Goal: Task Accomplishment & Management: Manage account settings

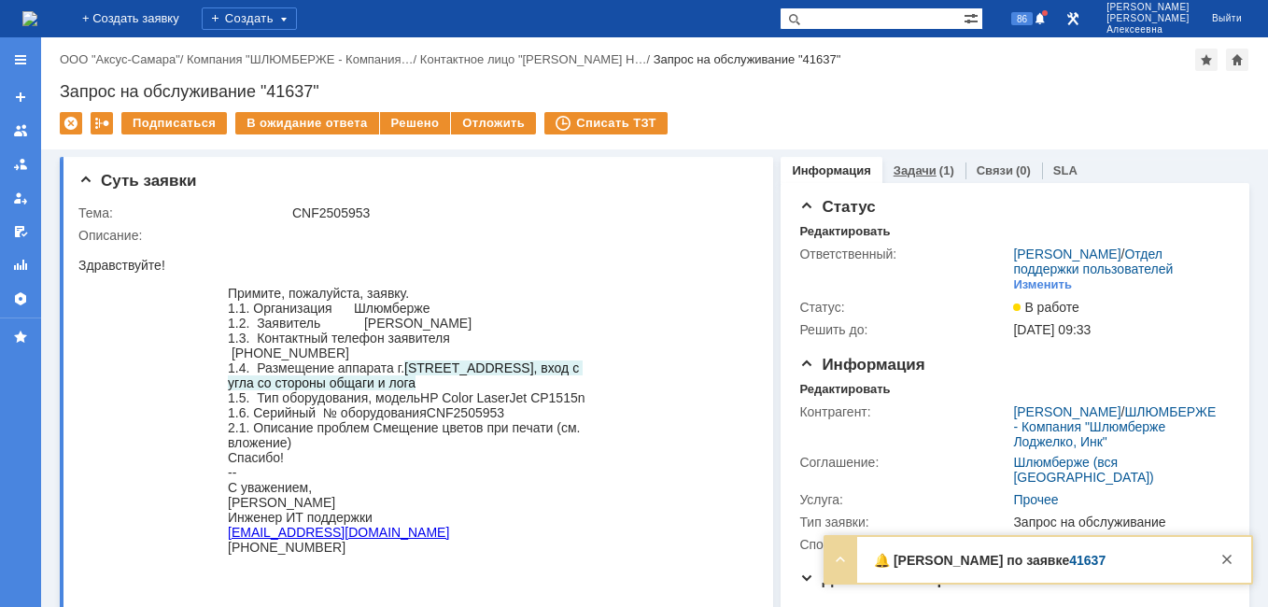
click at [906, 175] on link "Задачи" at bounding box center [915, 170] width 43 height 14
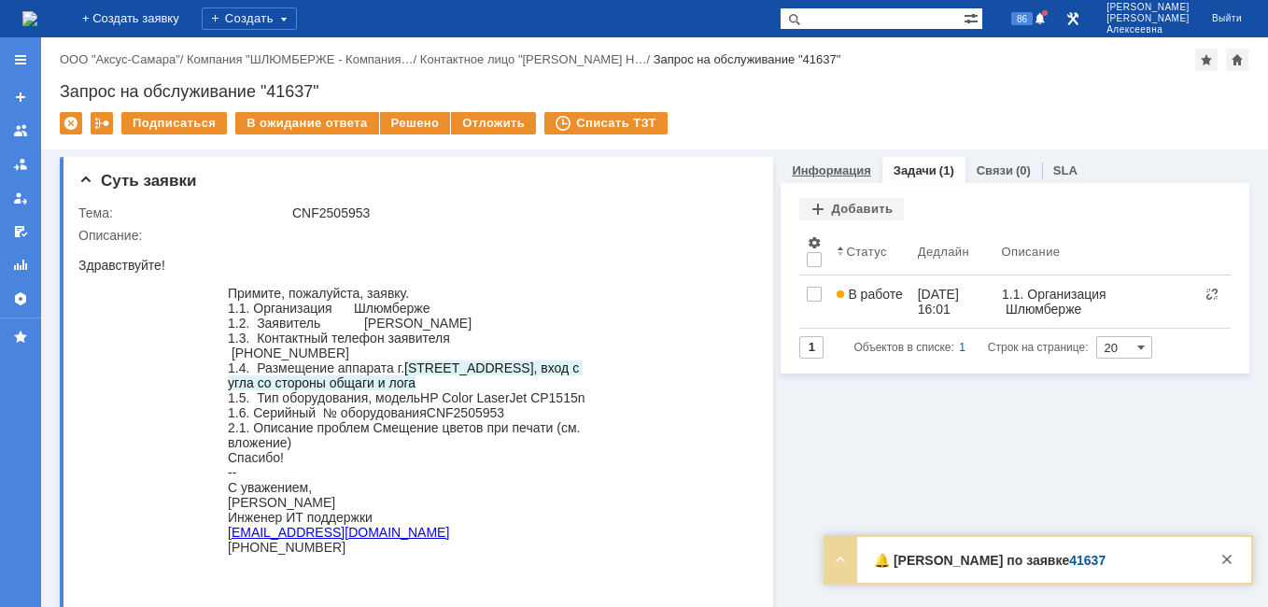
click at [827, 177] on link "Информация" at bounding box center [831, 170] width 78 height 14
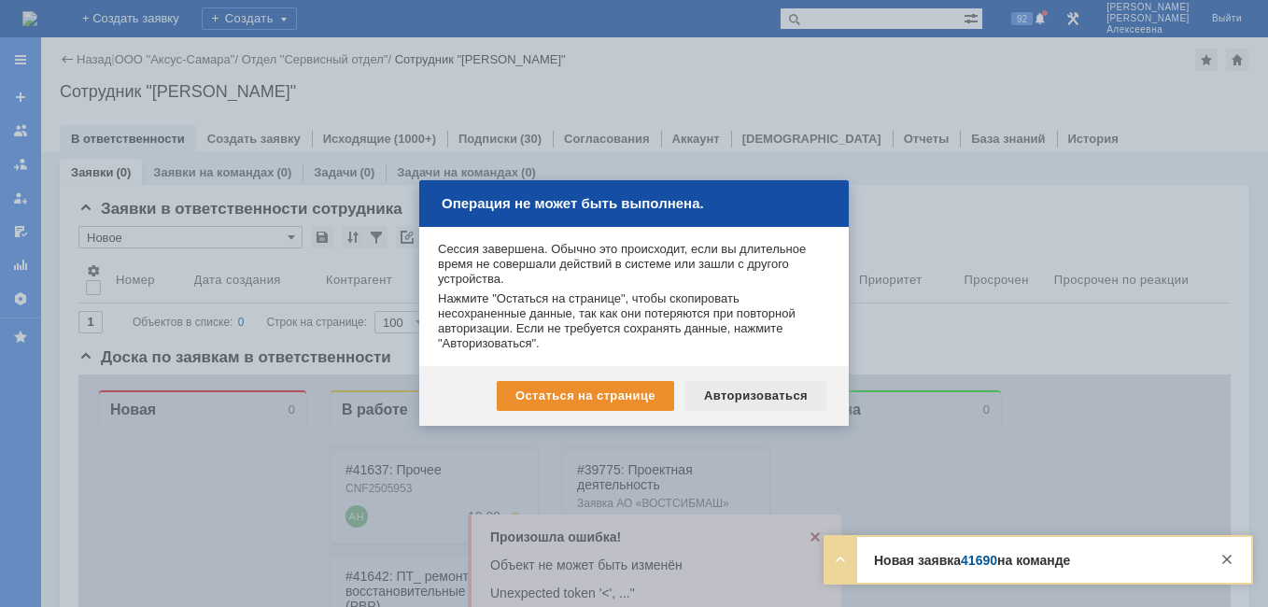
scroll to position [98, 0]
click at [775, 399] on div "Авторизоваться" at bounding box center [756, 396] width 141 height 30
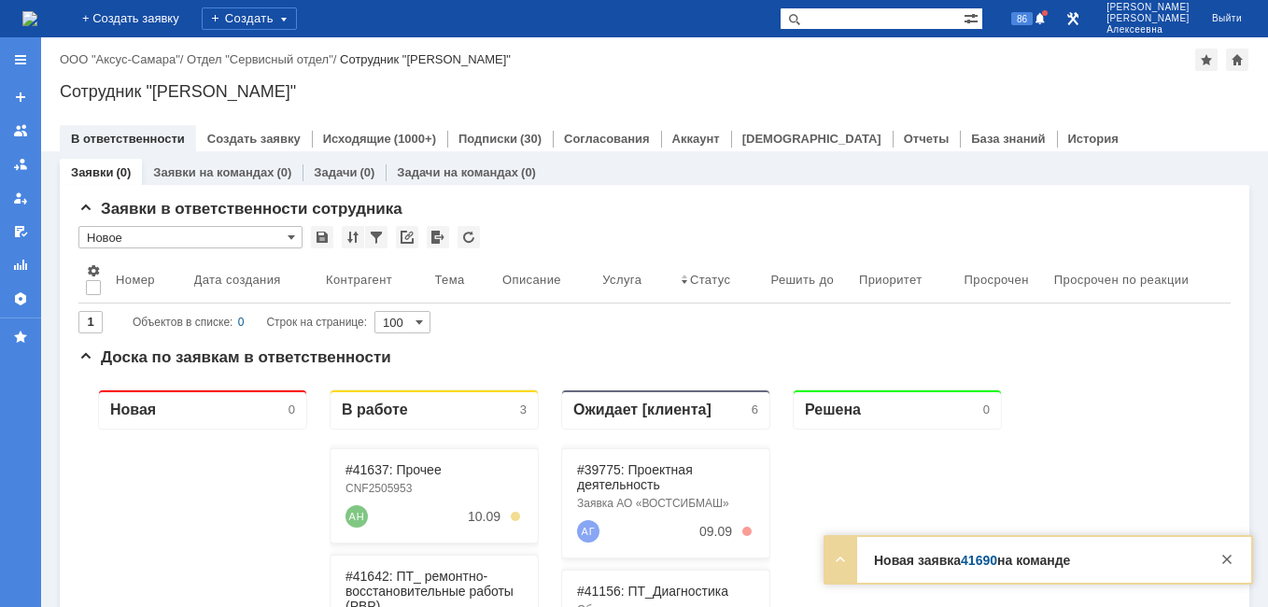
click at [1240, 557] on div at bounding box center [1228, 554] width 32 height 34
drag, startPoint x: 1231, startPoint y: 562, endPoint x: 997, endPoint y: 300, distance: 351.9
click at [1231, 561] on div at bounding box center [1227, 559] width 22 height 22
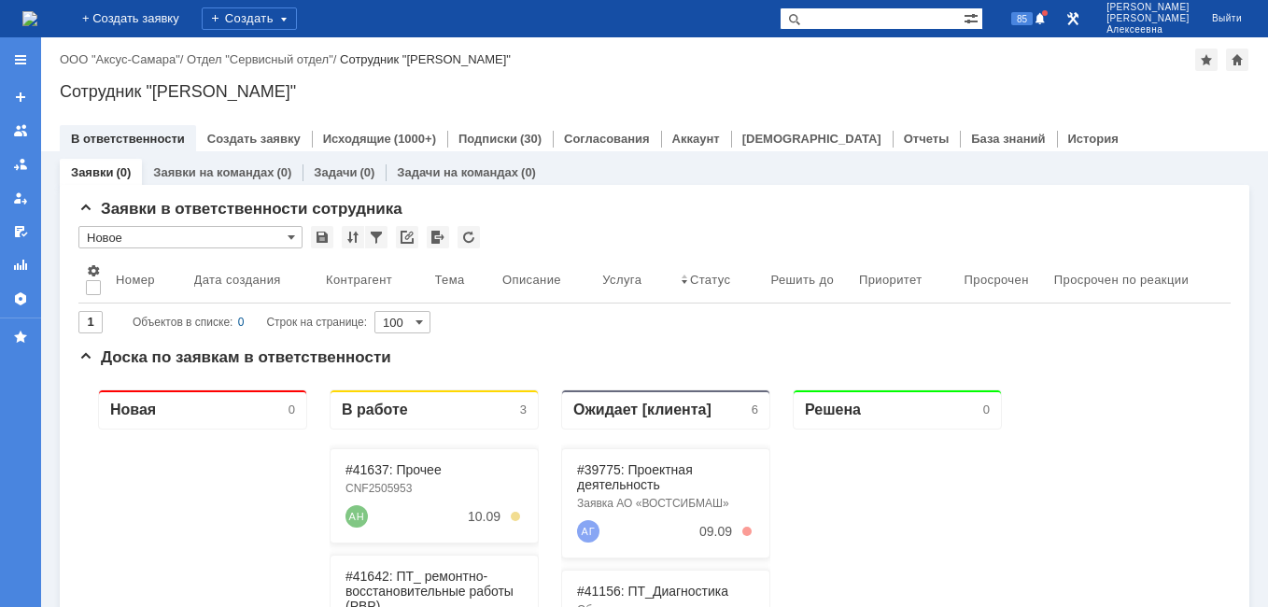
click at [907, 16] on input "text" at bounding box center [872, 18] width 184 height 22
paste input "40928"
type input "40928"
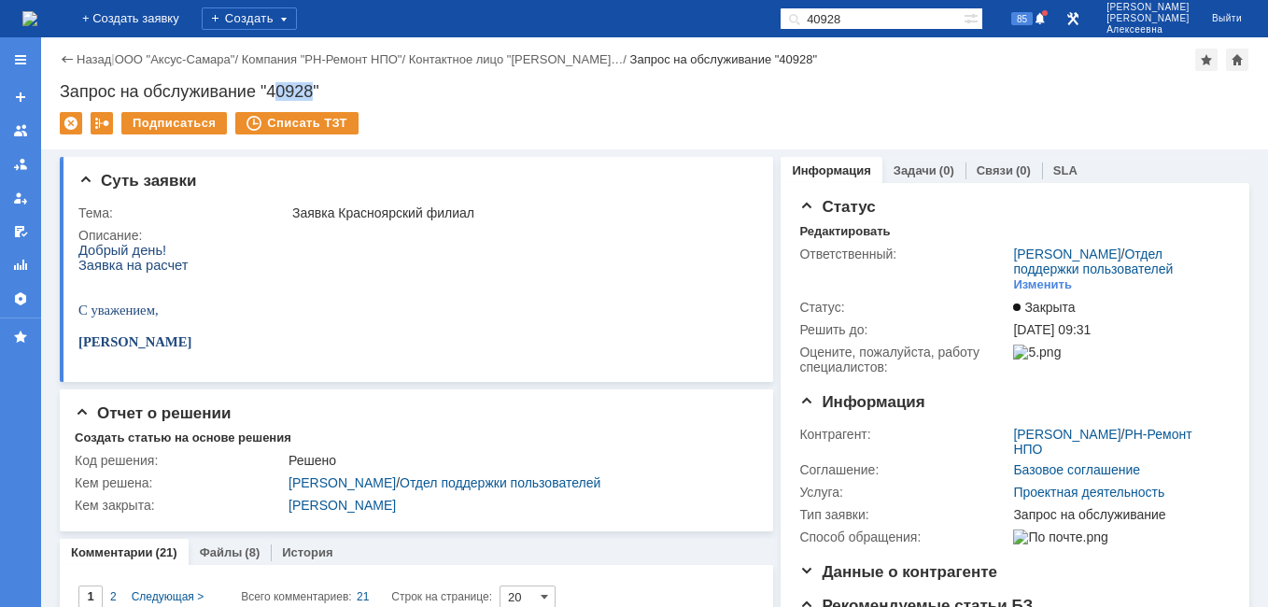
drag, startPoint x: 317, startPoint y: 89, endPoint x: 274, endPoint y: 92, distance: 43.1
click at [274, 92] on div "Запрос на обслуживание "40928"" at bounding box center [655, 91] width 1190 height 19
copy div "0928"
drag, startPoint x: 372, startPoint y: 86, endPoint x: 281, endPoint y: 77, distance: 91.1
click at [360, 87] on div "Запрос на обслуживание "40928"" at bounding box center [655, 91] width 1190 height 19
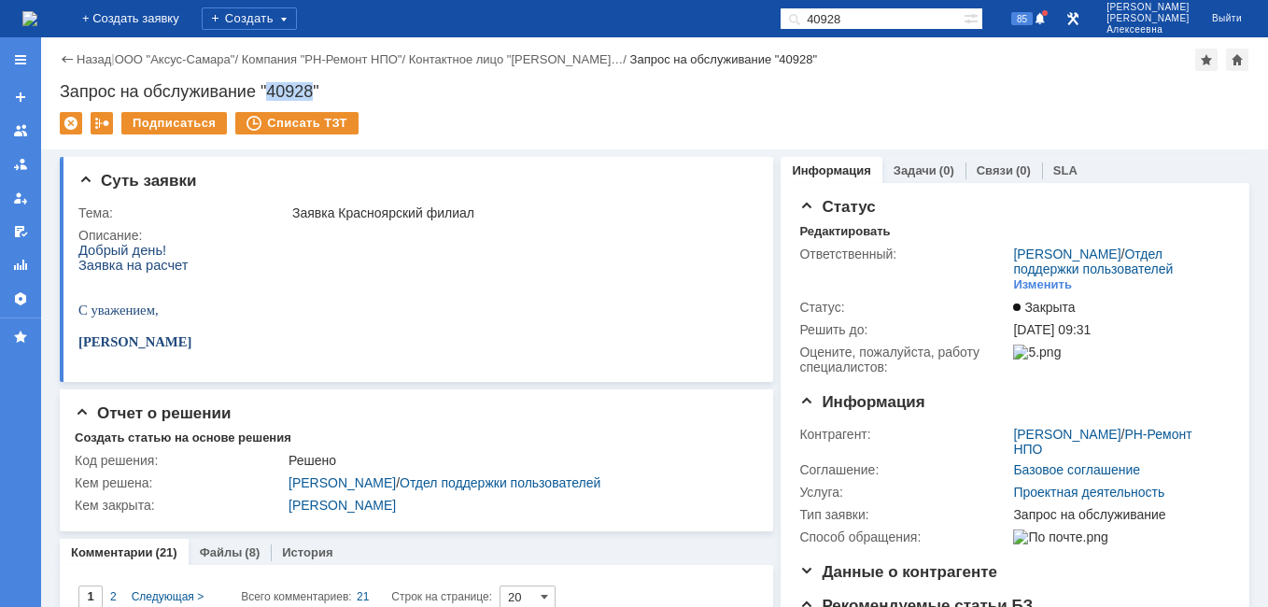
drag, startPoint x: 270, startPoint y: 87, endPoint x: 312, endPoint y: 90, distance: 42.1
click at [312, 90] on div "Запрос на обслуживание "40928"" at bounding box center [655, 91] width 1190 height 19
copy div "40928"
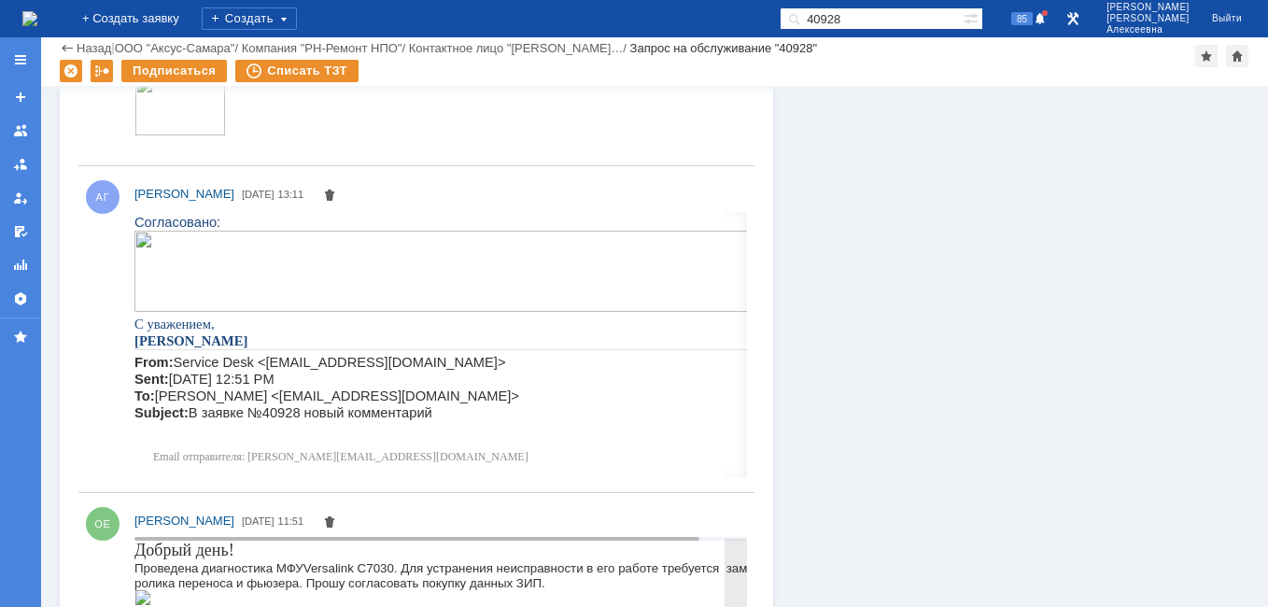
scroll to position [3082, 0]
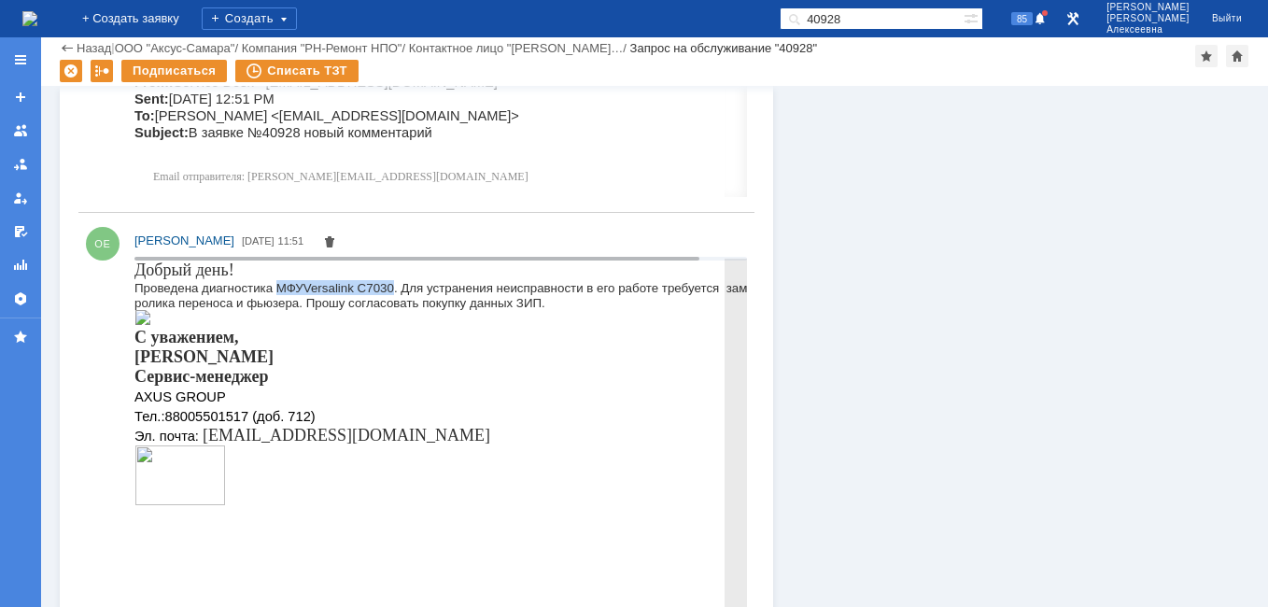
drag, startPoint x: 397, startPoint y: 283, endPoint x: 279, endPoint y: 280, distance: 117.7
click at [279, 280] on div "Проведена диагностика МФУ Versalink C 7030. Для устранения неисправности в его …" at bounding box center [463, 294] width 656 height 30
copy div "МФУ Versalink C 7030"
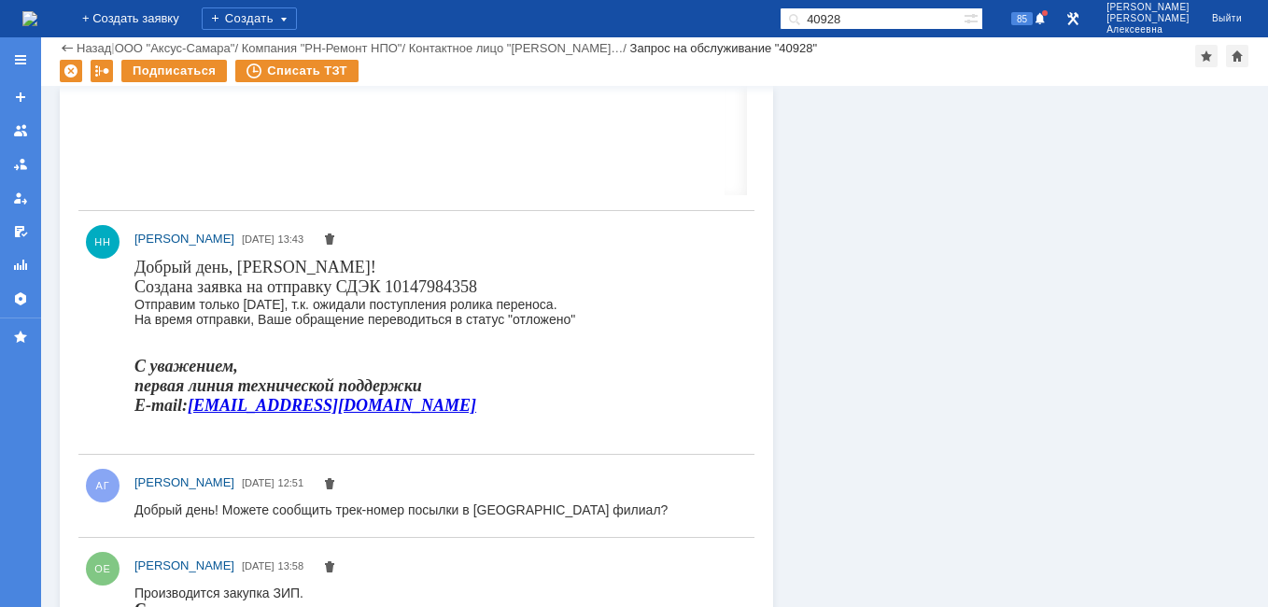
scroll to position [2148, 0]
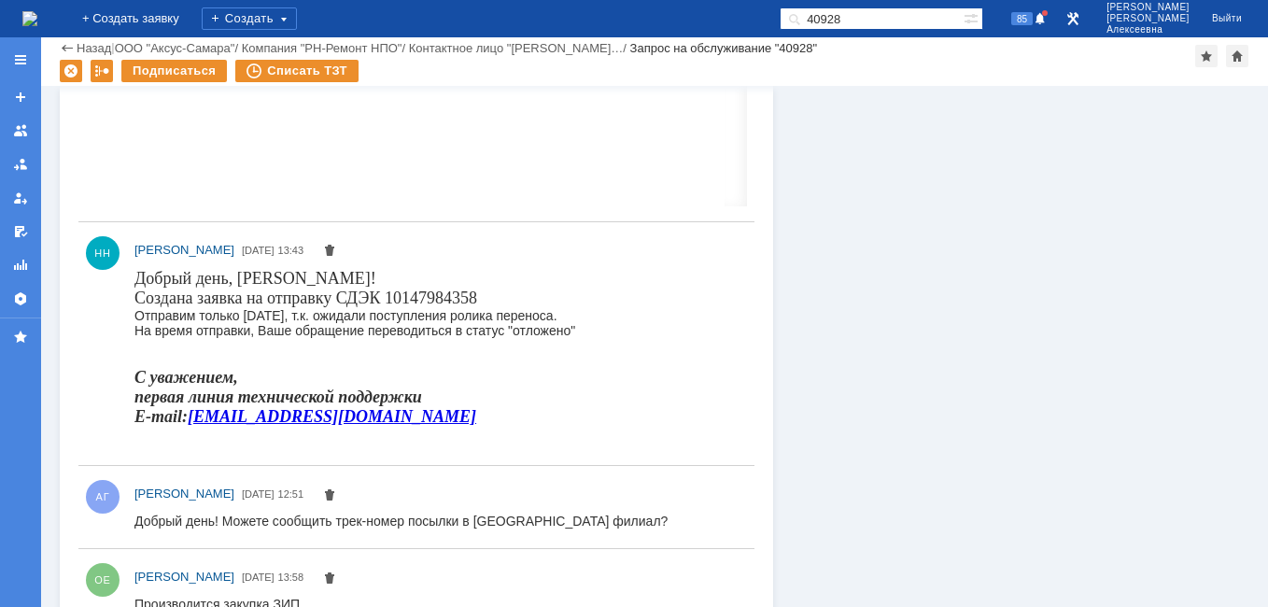
click at [37, 21] on img at bounding box center [29, 18] width 15 height 15
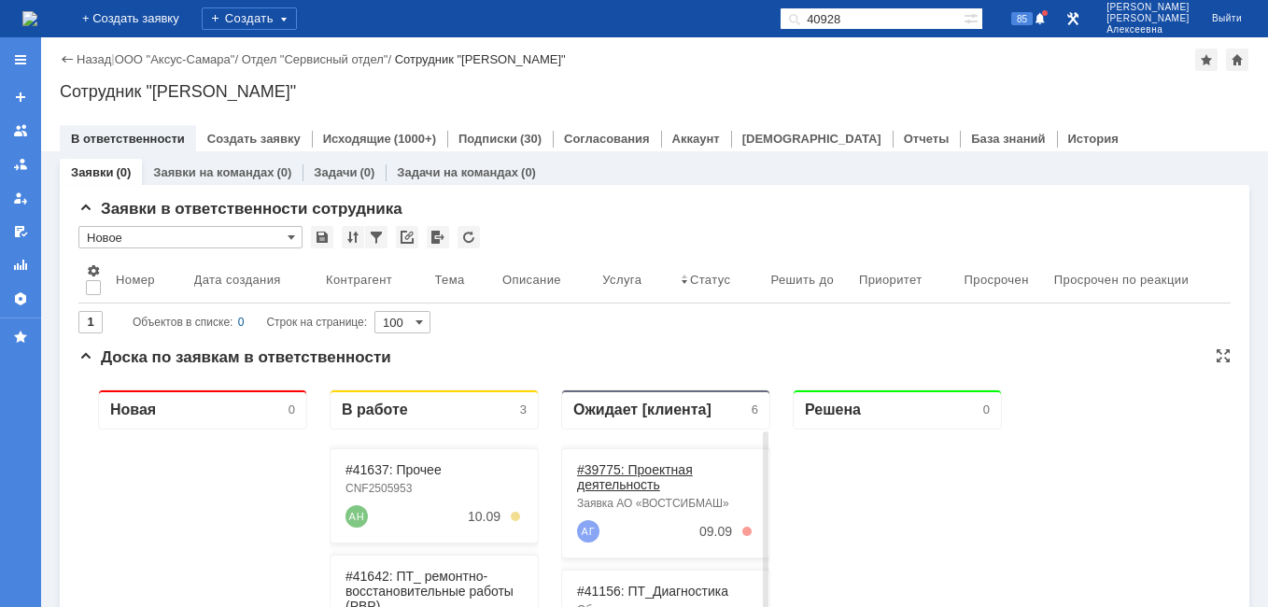
scroll to position [187, 0]
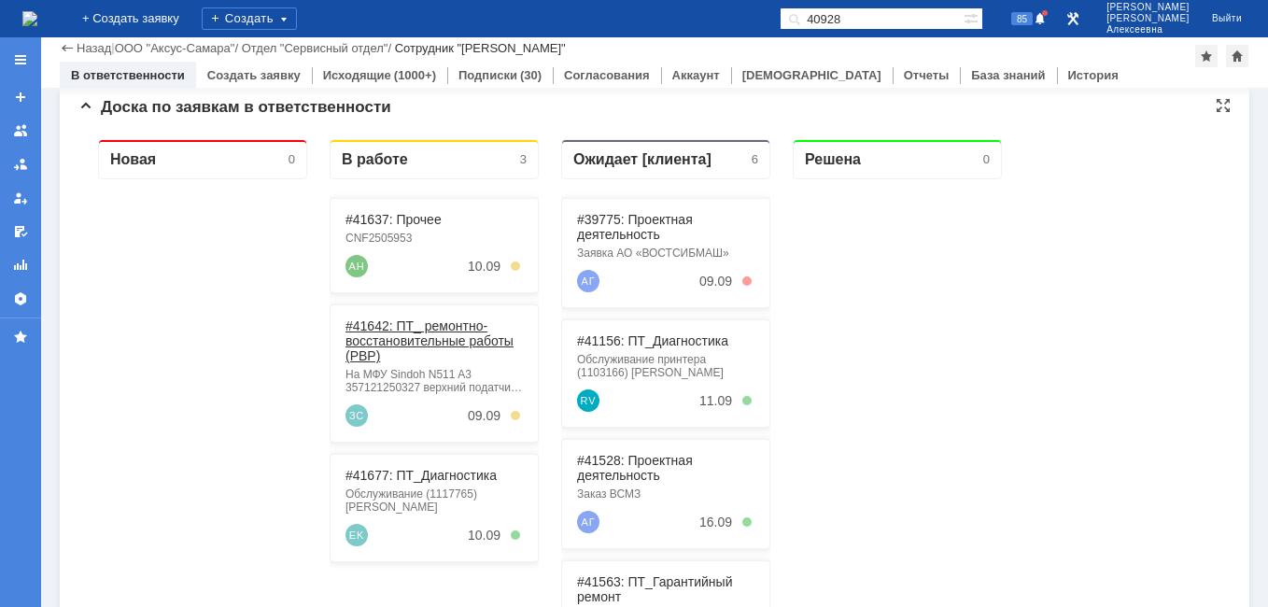
click at [420, 331] on link "#41642: ПТ_ ремонтно-восстановительные работы (РВР)" at bounding box center [430, 341] width 168 height 45
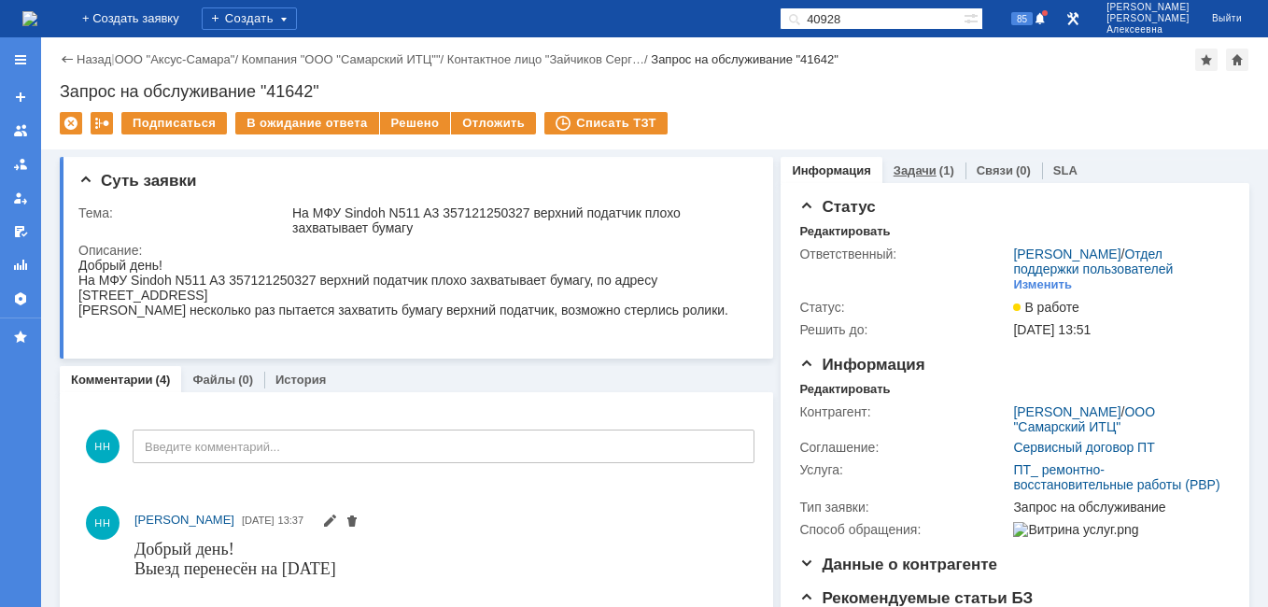
click at [894, 172] on link "Задачи" at bounding box center [915, 170] width 43 height 14
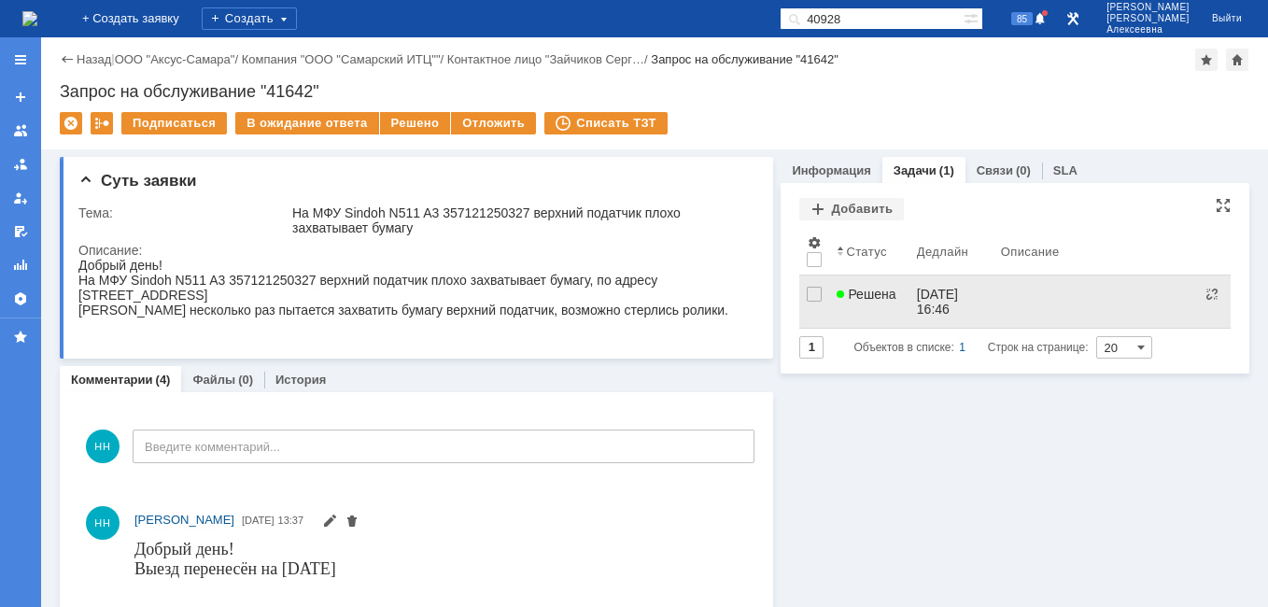
click at [884, 299] on span "Решена" at bounding box center [866, 294] width 59 height 15
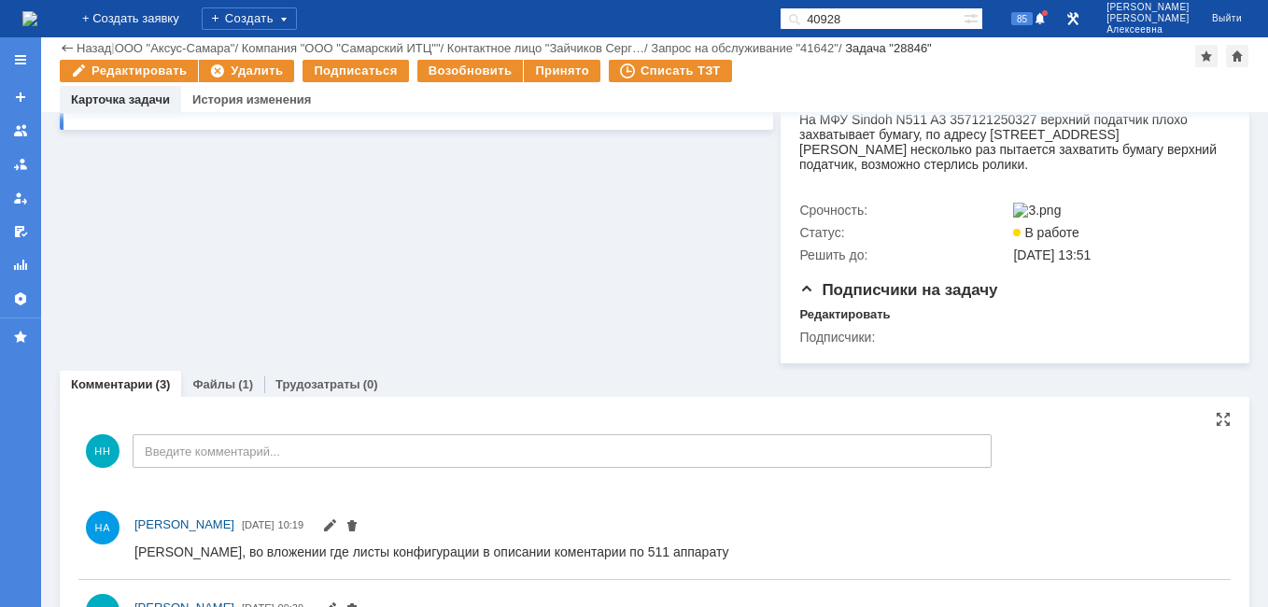
scroll to position [467, 0]
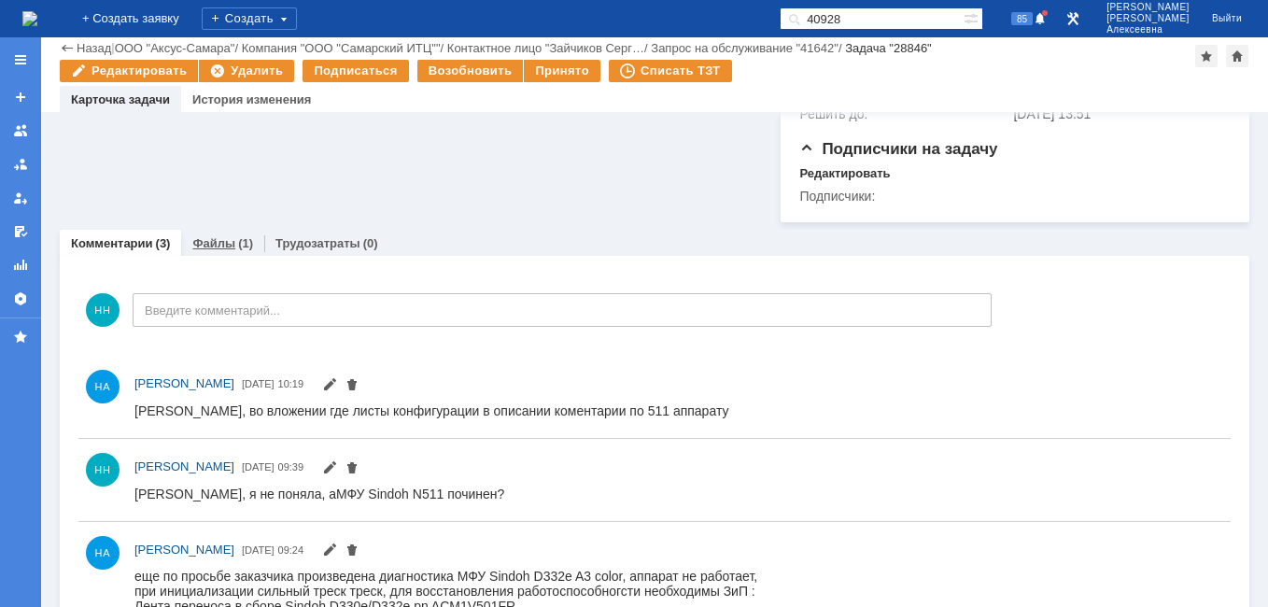
click at [214, 250] on link "Файлы" at bounding box center [213, 243] width 43 height 14
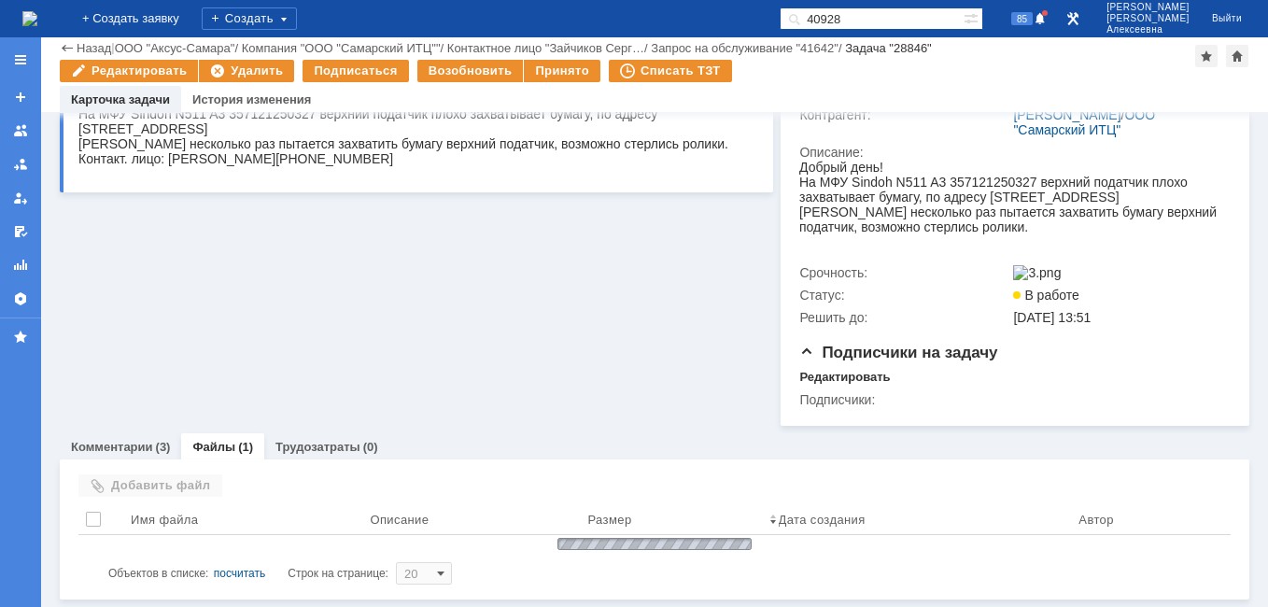
scroll to position [318, 0]
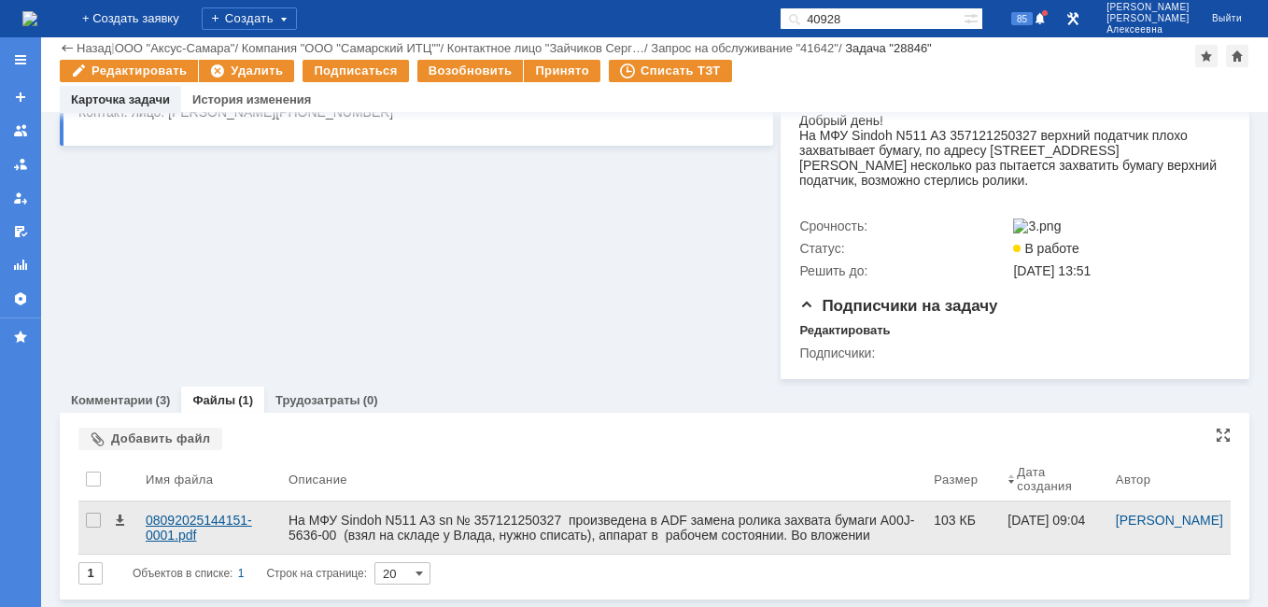
click at [213, 517] on div "08092025144151-0001.pdf" at bounding box center [210, 528] width 128 height 30
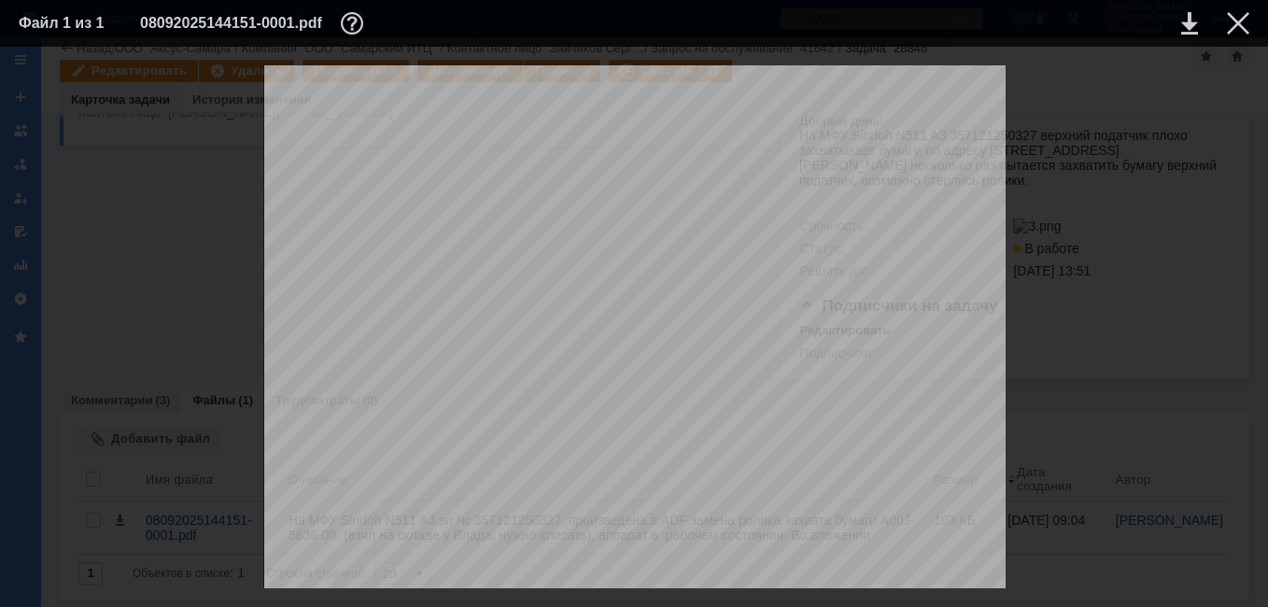
scroll to position [0, 0]
click at [1187, 21] on link at bounding box center [1190, 23] width 17 height 22
click at [1253, 21] on table "Файл 1 из 1 08092025144151-0001.pdf" at bounding box center [634, 23] width 1268 height 47
click at [1222, 20] on td at bounding box center [1223, 23] width 51 height 28
click at [1239, 22] on div at bounding box center [1238, 23] width 22 height 22
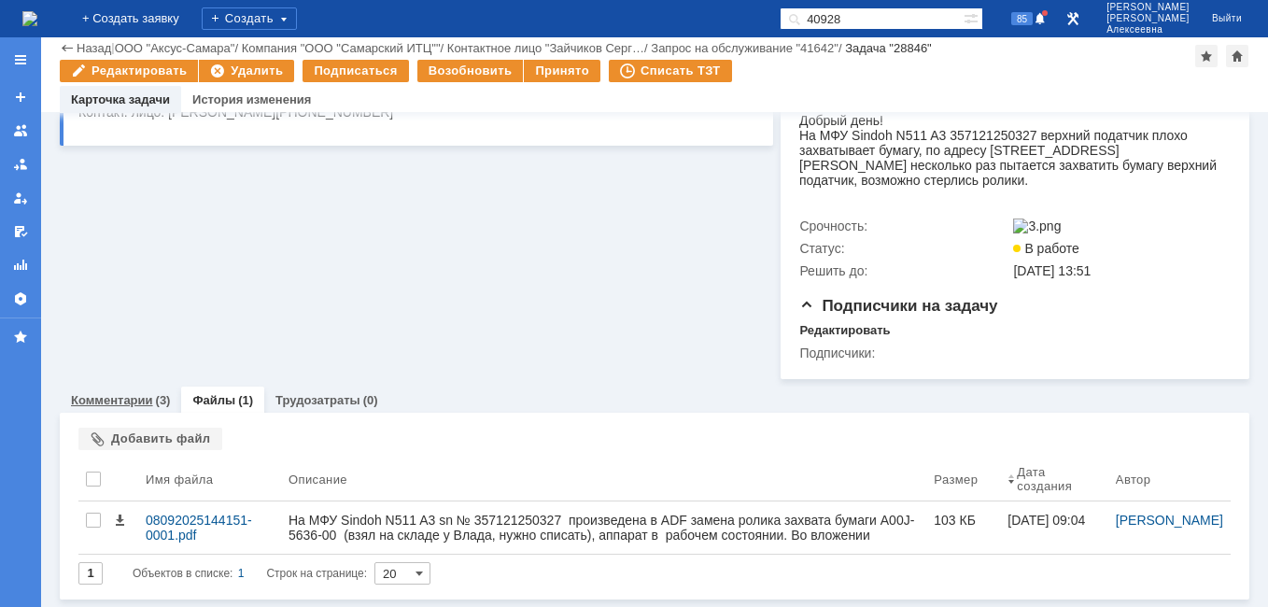
click at [119, 398] on link "Комментарии" at bounding box center [112, 400] width 82 height 14
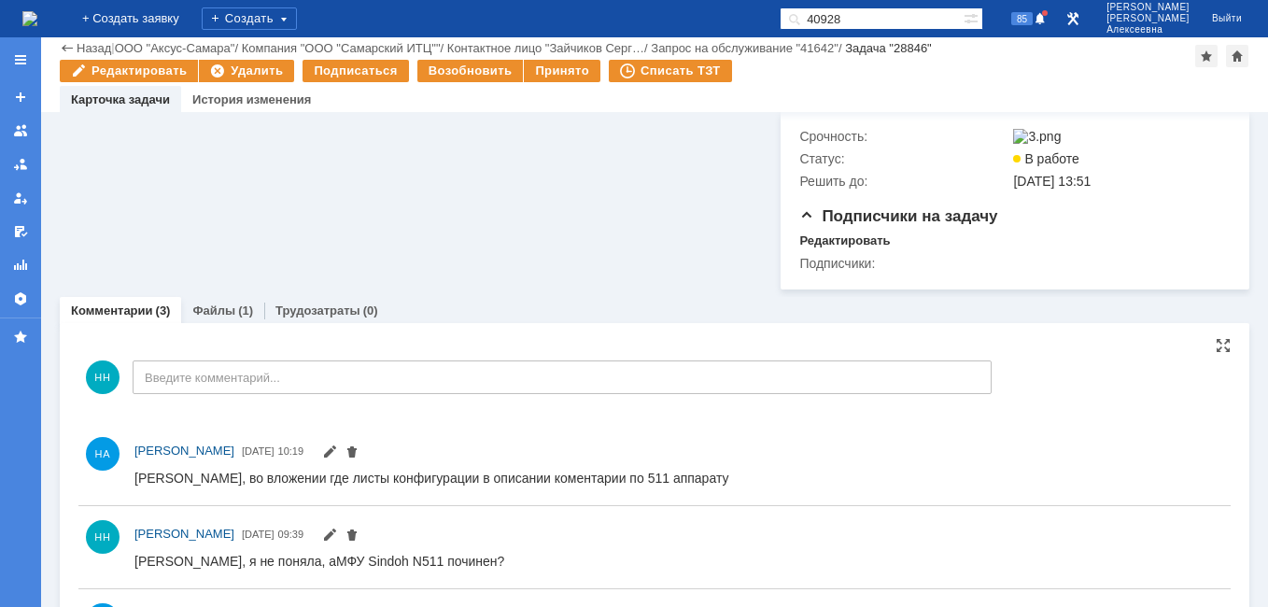
scroll to position [468, 0]
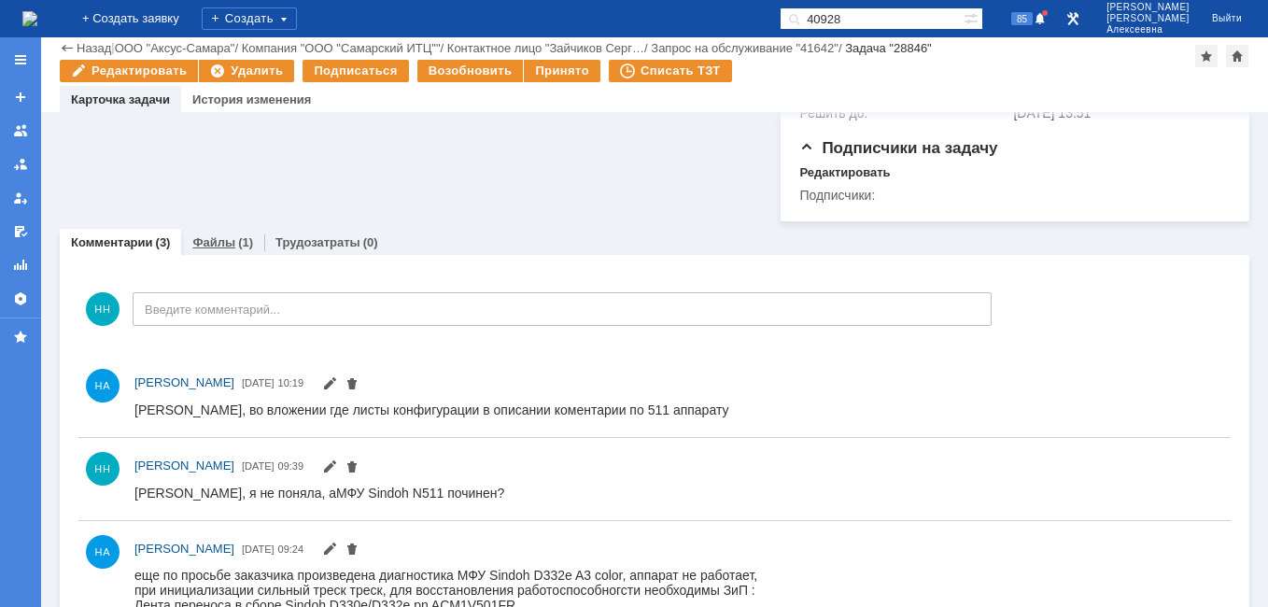
click at [215, 248] on link "Файлы" at bounding box center [213, 242] width 43 height 14
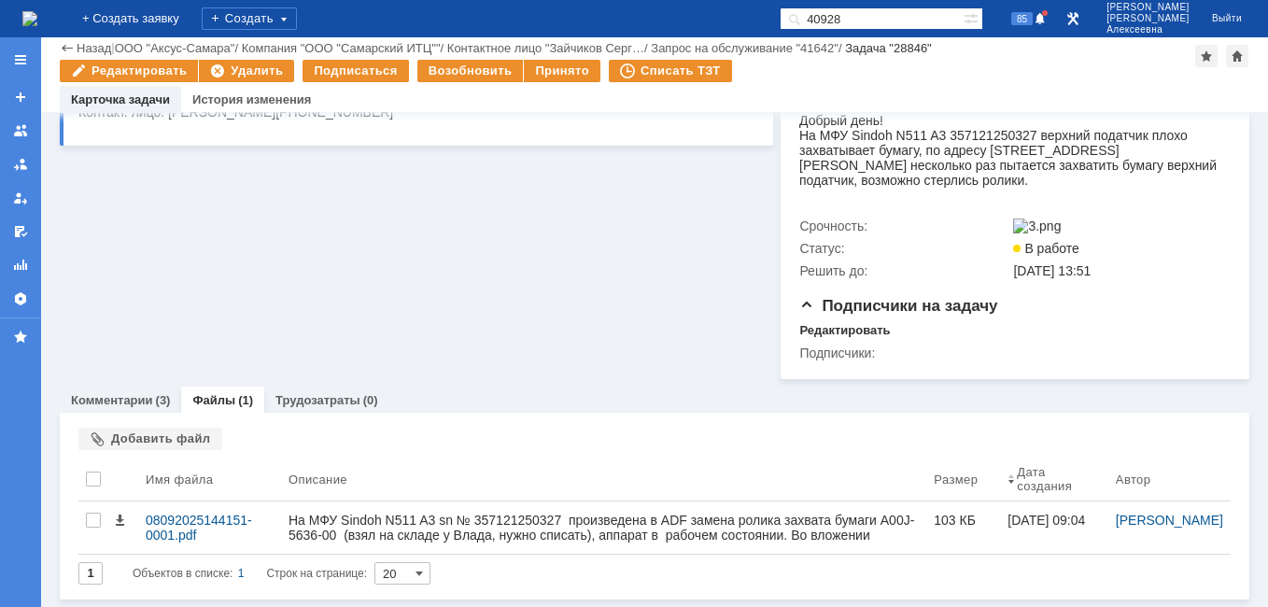
scroll to position [318, 0]
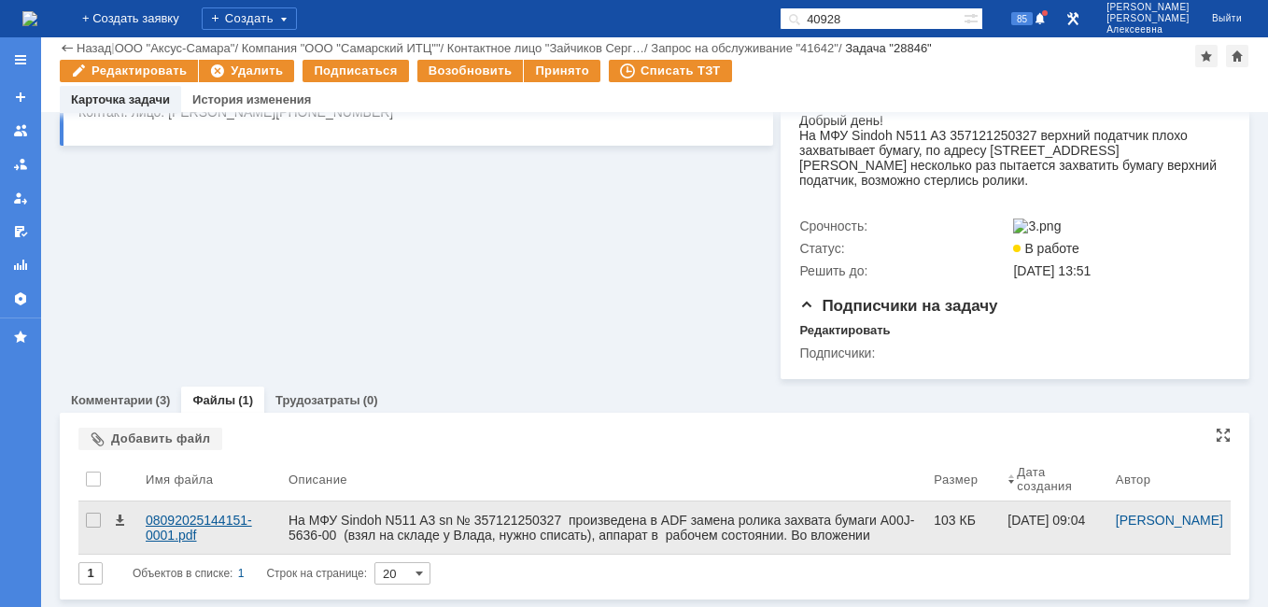
click at [183, 516] on div "08092025144151-0001.pdf" at bounding box center [210, 528] width 128 height 30
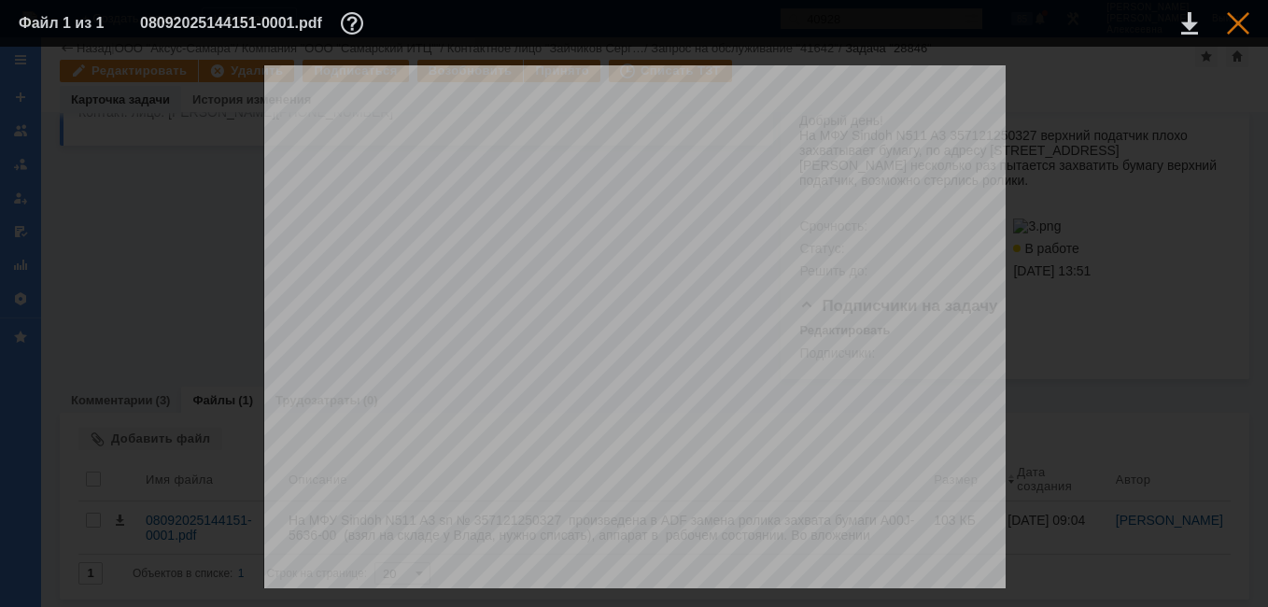
drag, startPoint x: 1237, startPoint y: 22, endPoint x: 279, endPoint y: 18, distance: 957.4
click at [1237, 22] on div at bounding box center [1238, 23] width 22 height 22
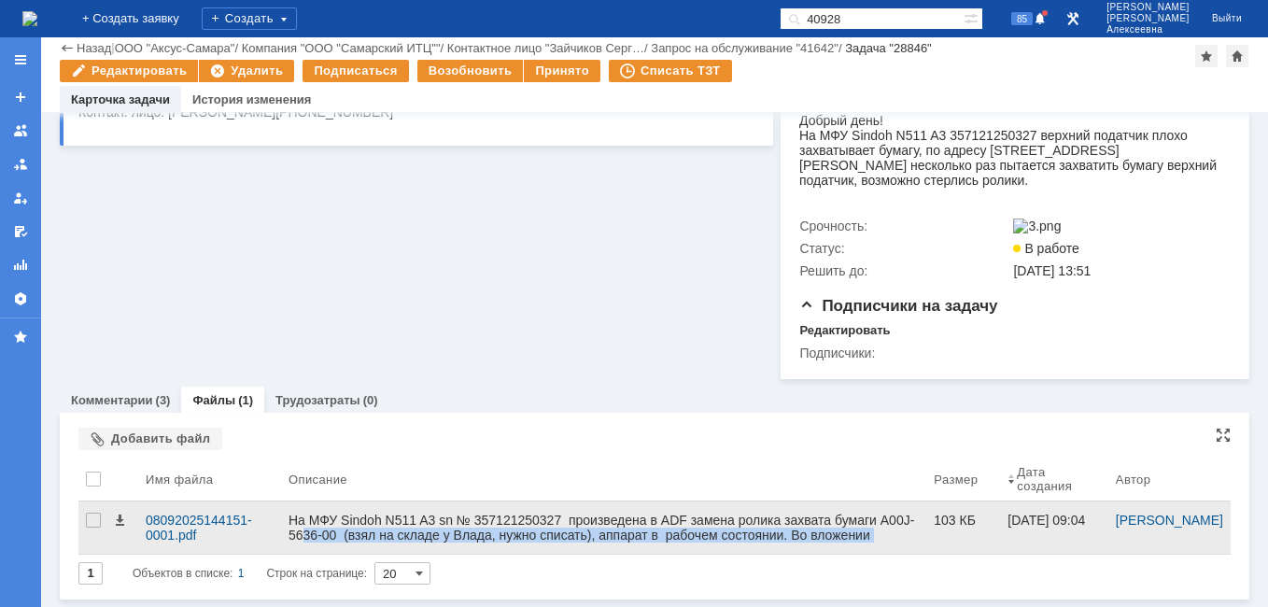
drag, startPoint x: 290, startPoint y: 544, endPoint x: 337, endPoint y: 539, distance: 47.9
click at [337, 539] on div "На МФУ Sindoh N511 A3 sn № 357121250327 произведена в ADF замена ролика захвата…" at bounding box center [603, 528] width 645 height 52
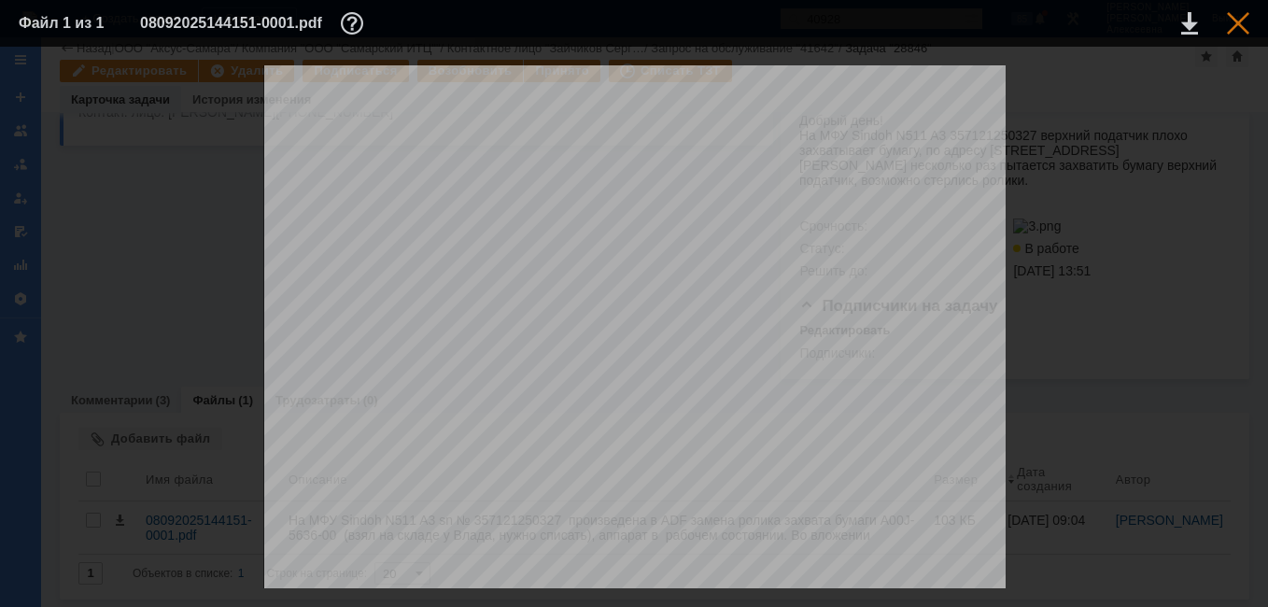
click at [1241, 24] on div at bounding box center [1238, 23] width 22 height 22
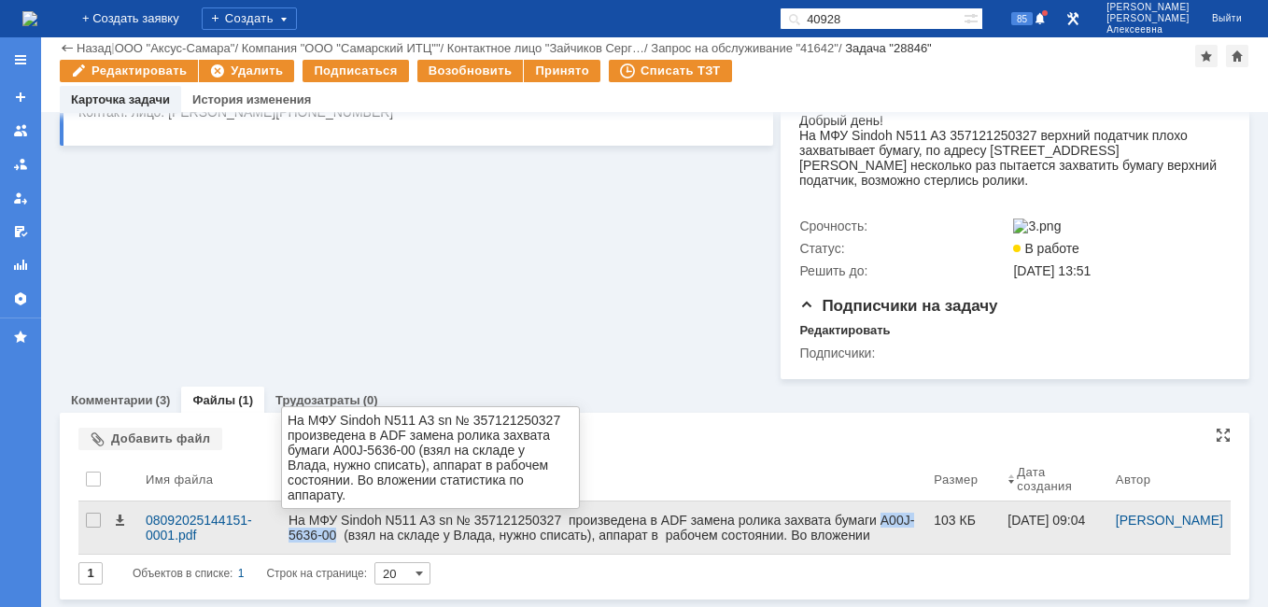
drag, startPoint x: 281, startPoint y: 529, endPoint x: 370, endPoint y: 537, distance: 89.1
click at [370, 537] on div "На МФУ Sindoh N511 A3 sn № 357121250327 произведена в ADF замена ролика захвата…" at bounding box center [603, 528] width 645 height 52
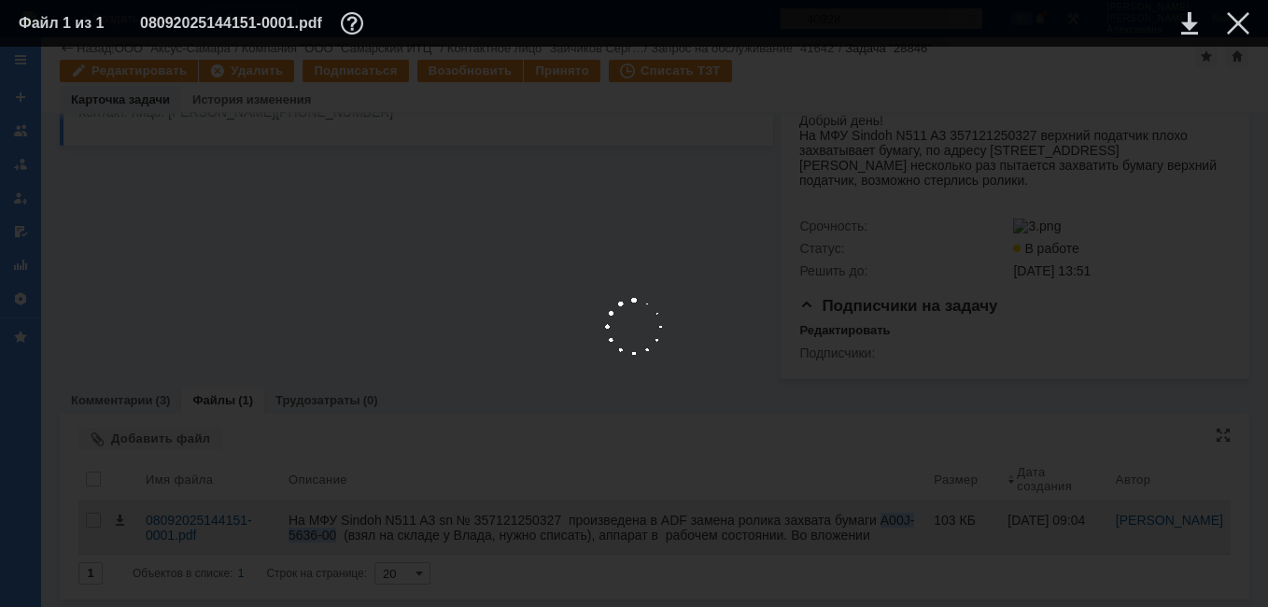
copy div "A00J-5636-00"
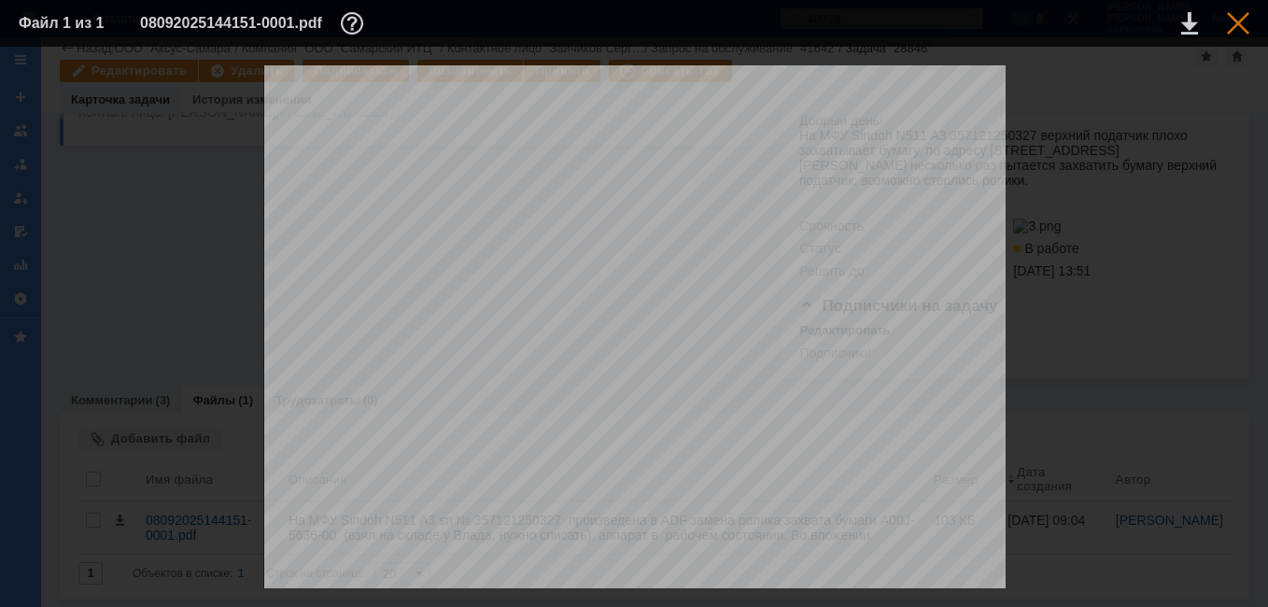
click at [1236, 19] on div at bounding box center [1238, 23] width 22 height 22
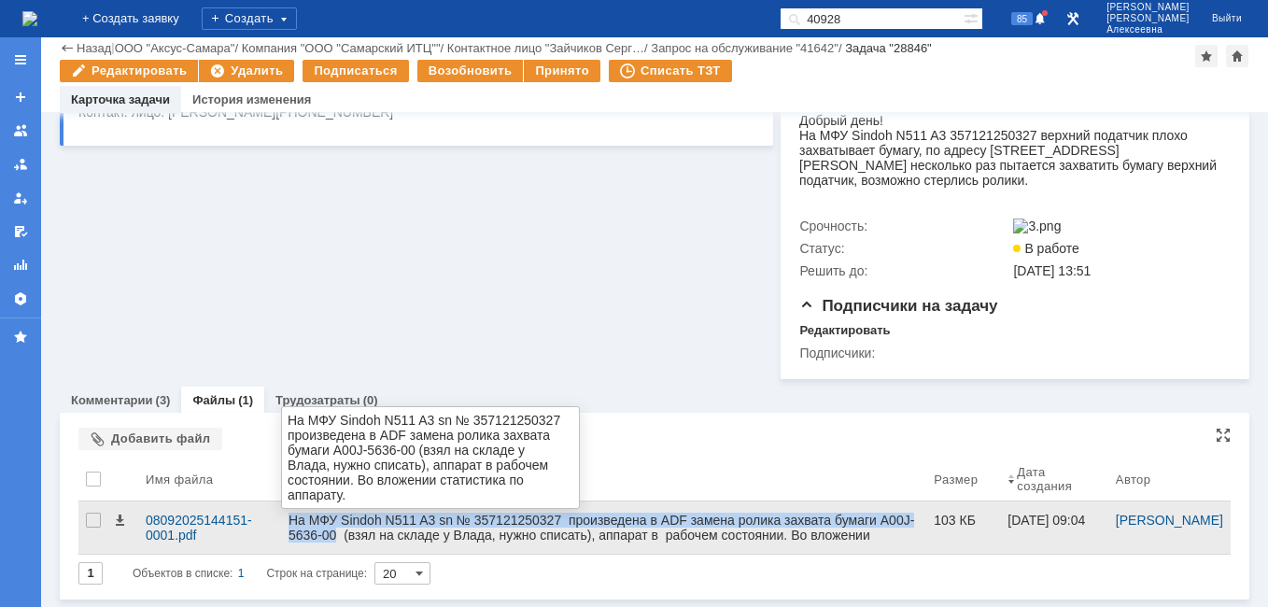
drag, startPoint x: 272, startPoint y: 531, endPoint x: 372, endPoint y: 535, distance: 100.1
click at [372, 535] on tr "08092025144151-0001.pdf На МФУ Sindoh N511 A3 sn № 357121250327 произведена в A…" at bounding box center [654, 528] width 1153 height 53
copy tr "На МФУ Sindoh N511 A3 sn № 357121250327 произведена в ADF замена ролика захвата…"
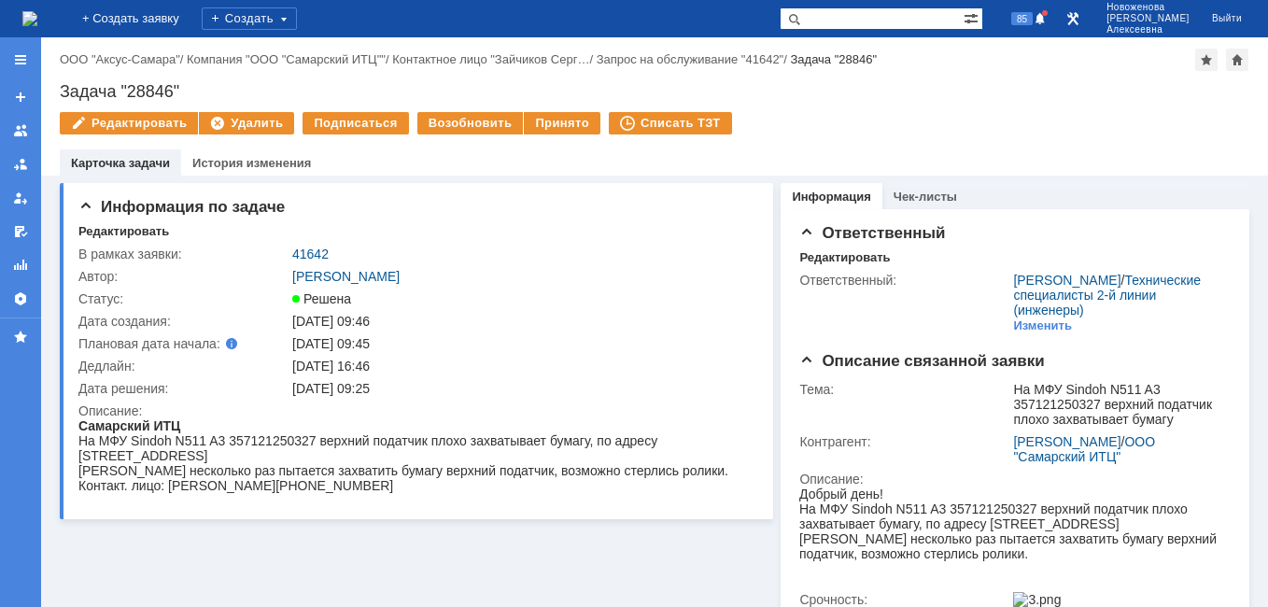
click at [37, 11] on img at bounding box center [29, 18] width 15 height 15
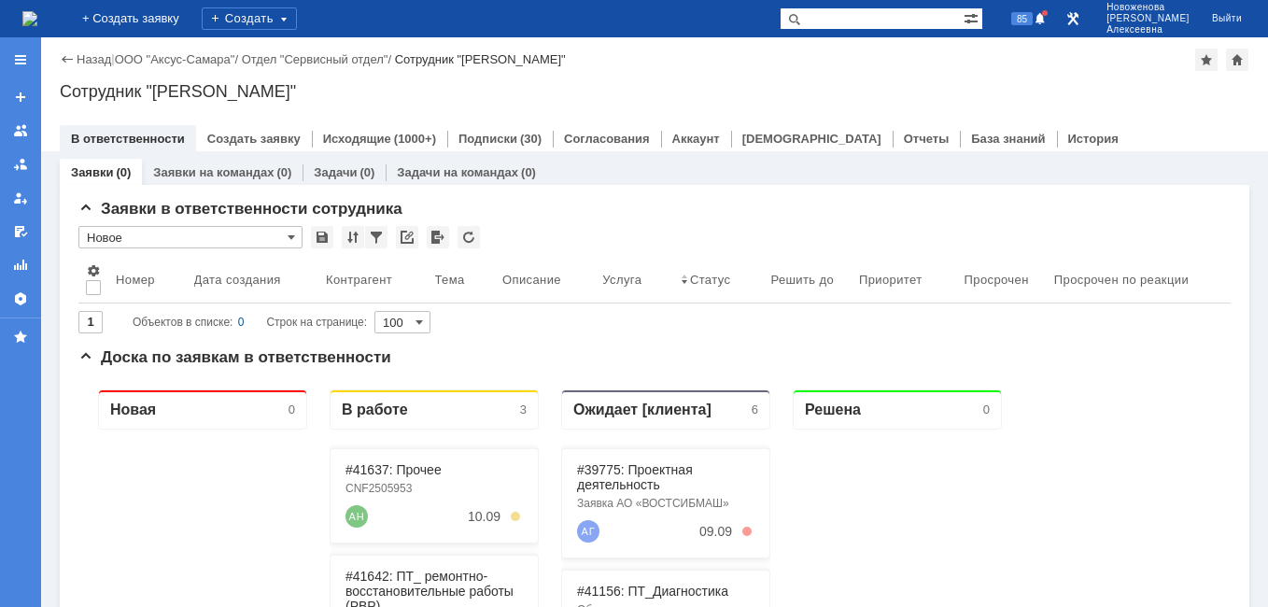
click at [37, 17] on img at bounding box center [29, 18] width 15 height 15
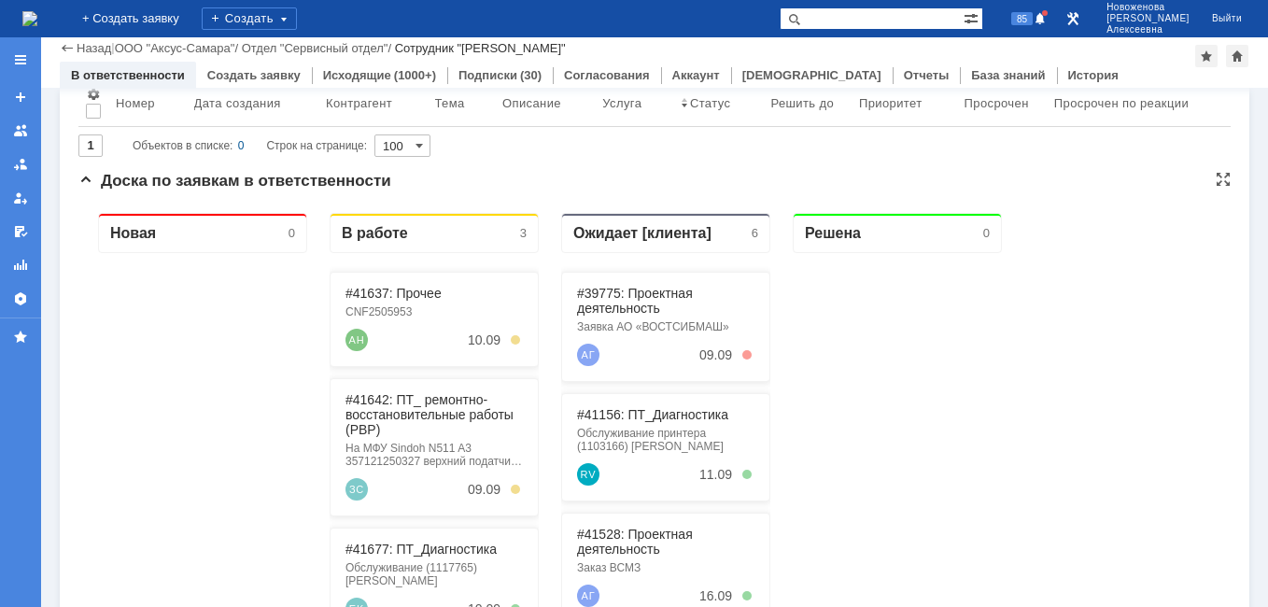
scroll to position [187, 0]
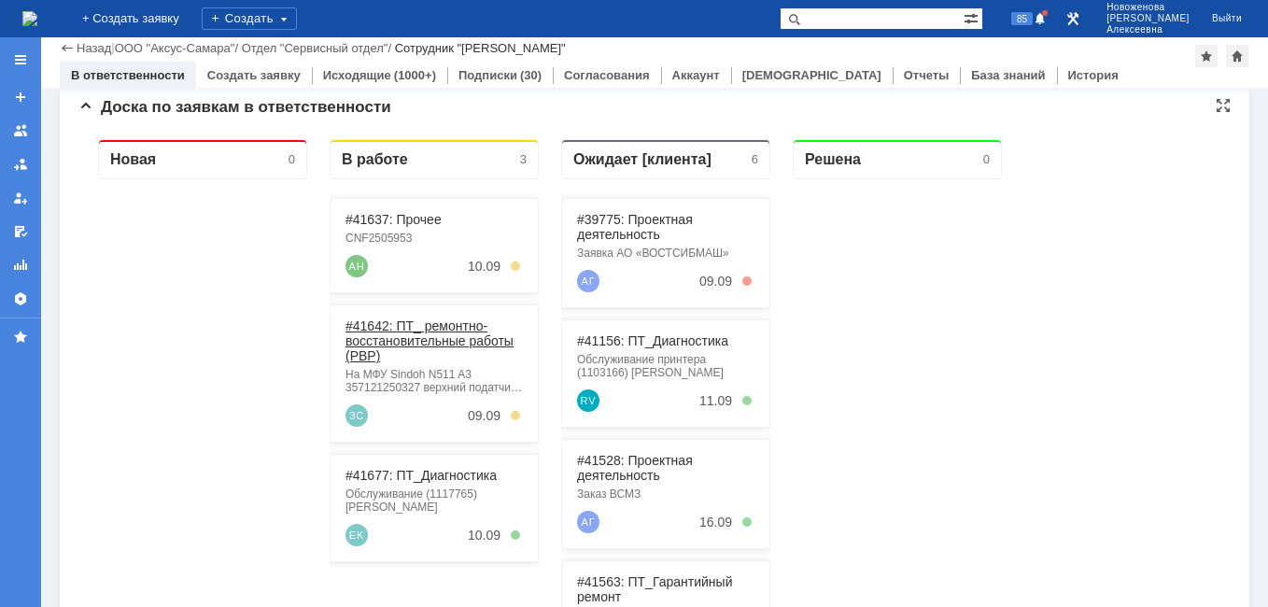
click at [426, 325] on link "#41642: ПТ_ ремонтно-восстановительные работы (РВР)" at bounding box center [430, 341] width 168 height 45
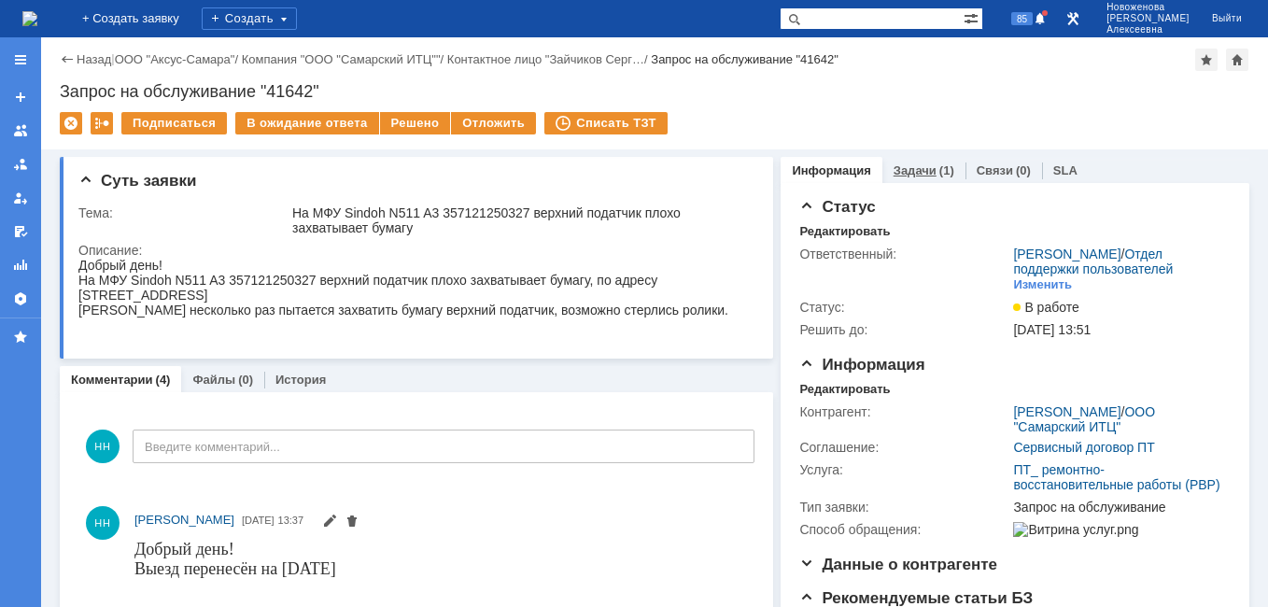
click at [915, 174] on link "Задачи" at bounding box center [915, 170] width 43 height 14
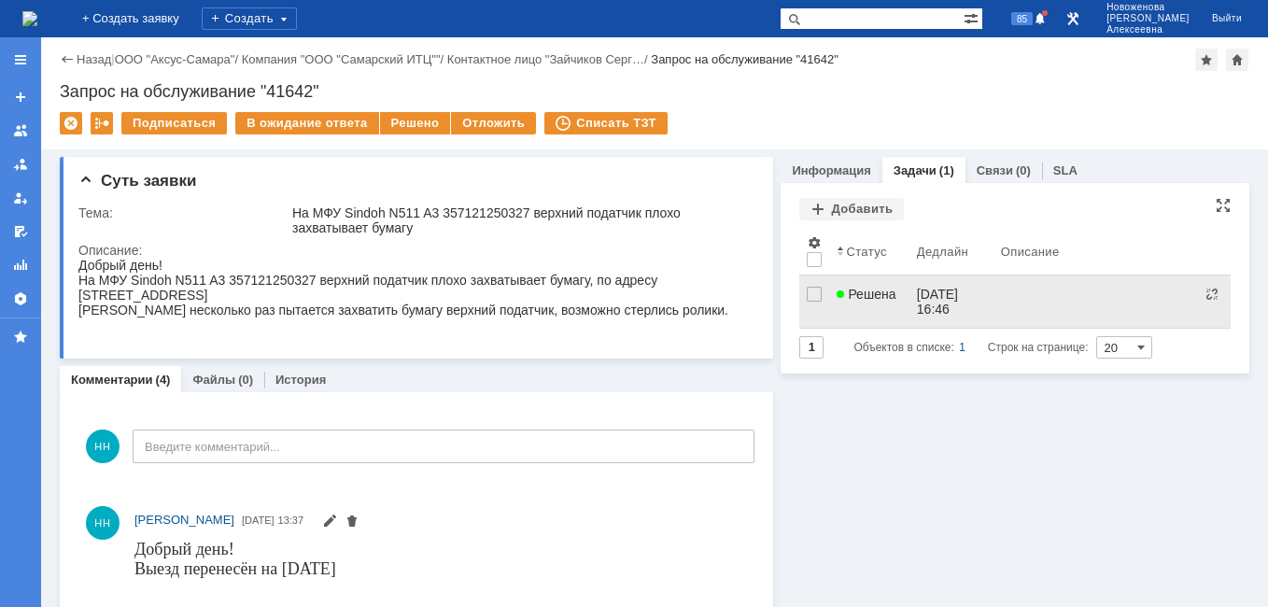
click at [899, 303] on link "Решена" at bounding box center [868, 302] width 79 height 52
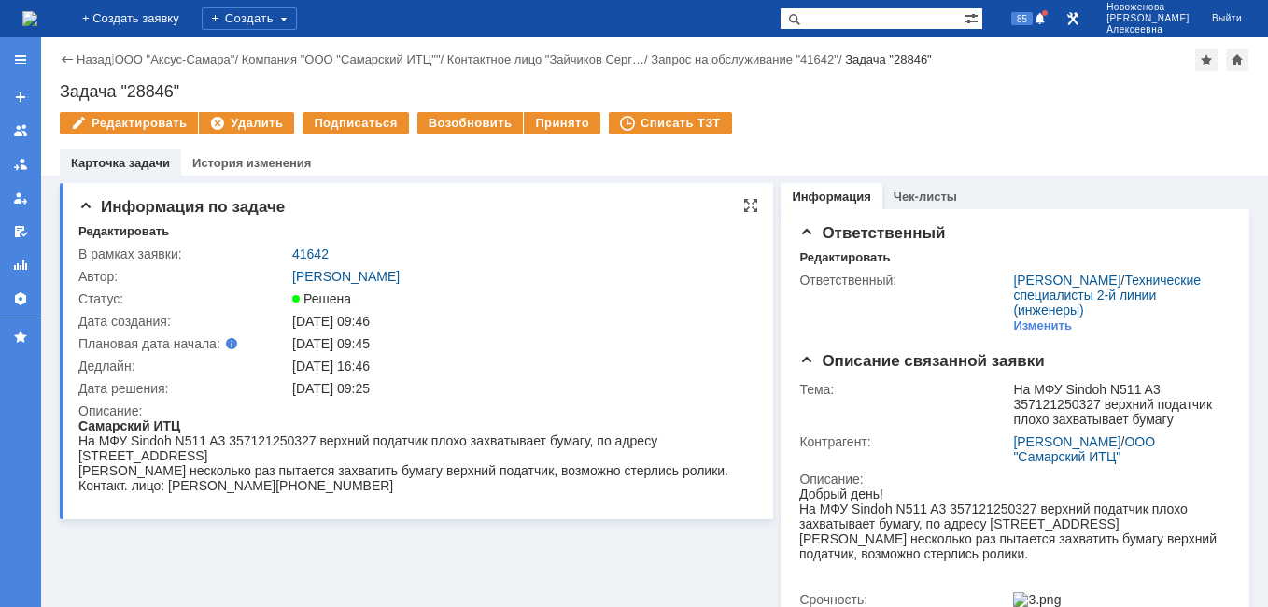
scroll to position [467, 0]
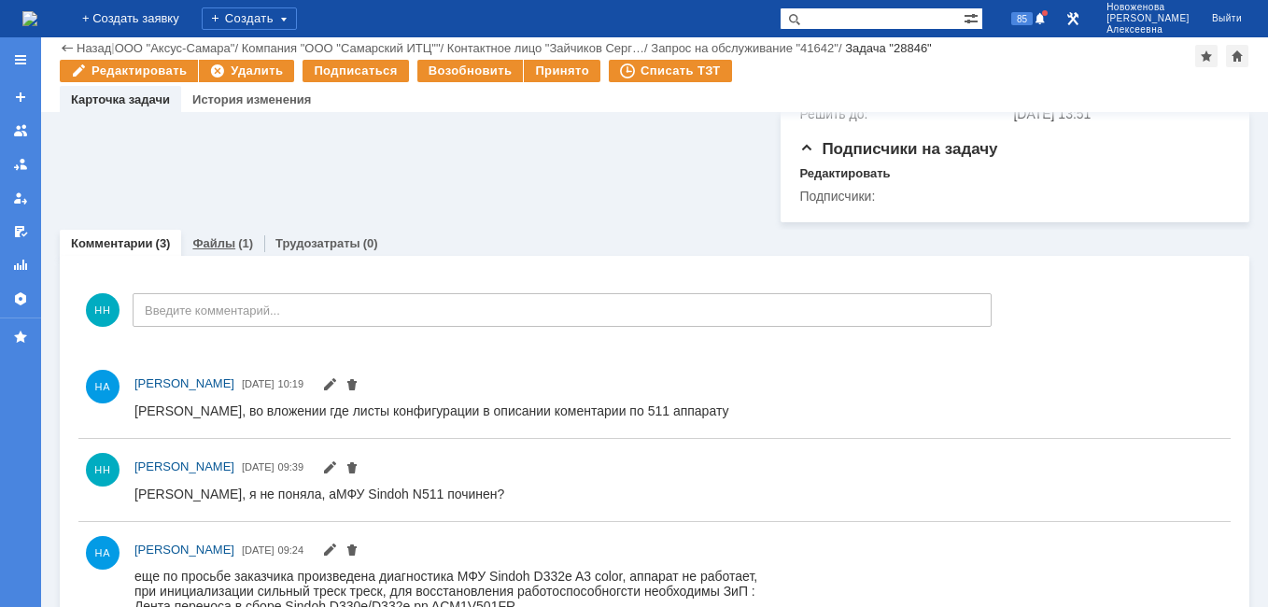
click at [213, 242] on div "Файлы (1)" at bounding box center [222, 243] width 83 height 27
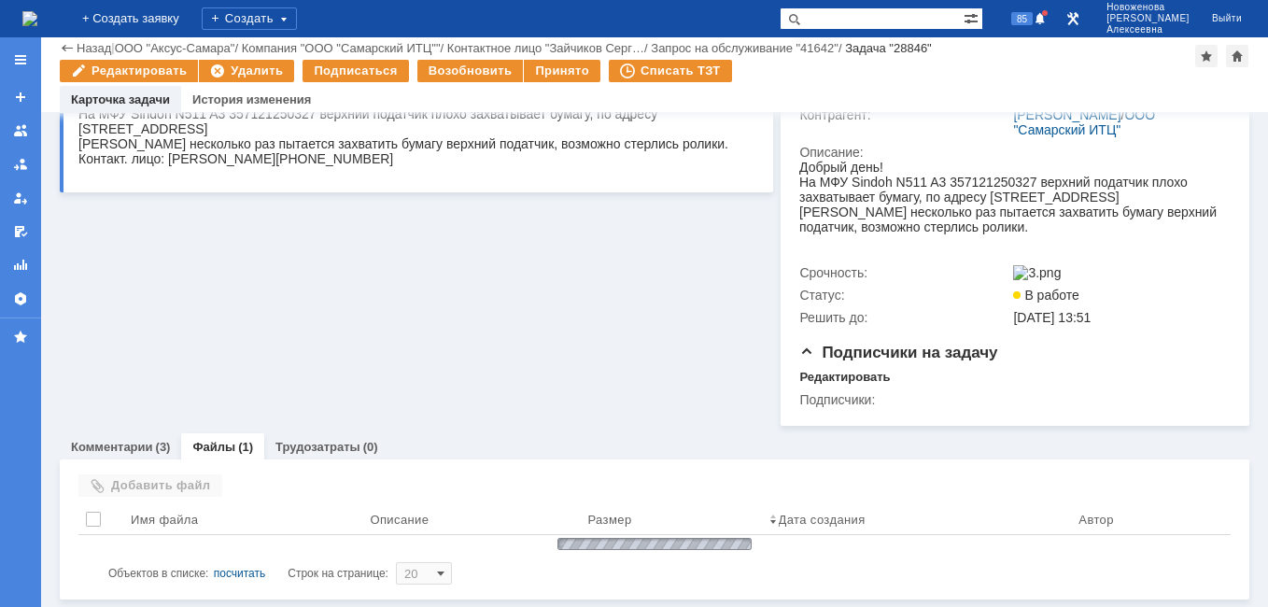
scroll to position [318, 0]
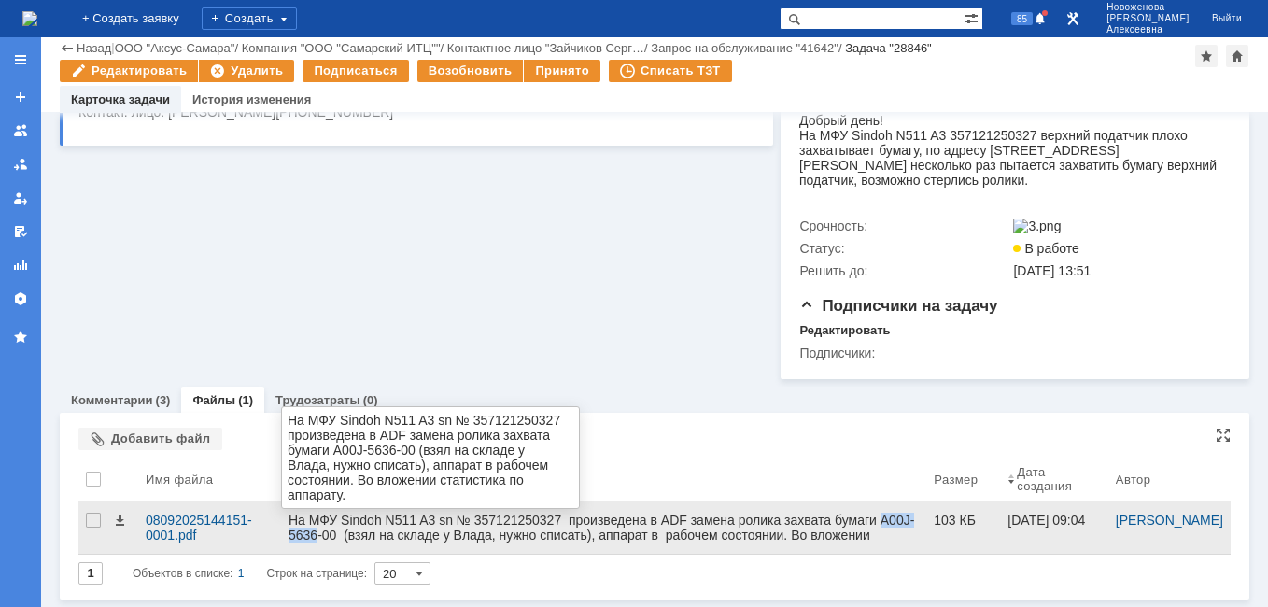
drag, startPoint x: 289, startPoint y: 541, endPoint x: 350, endPoint y: 540, distance: 61.7
click at [350, 540] on div "На МФУ Sindoh N511 A3 sn № 357121250327 произведена в ADF замена ролика захвата…" at bounding box center [604, 535] width 630 height 45
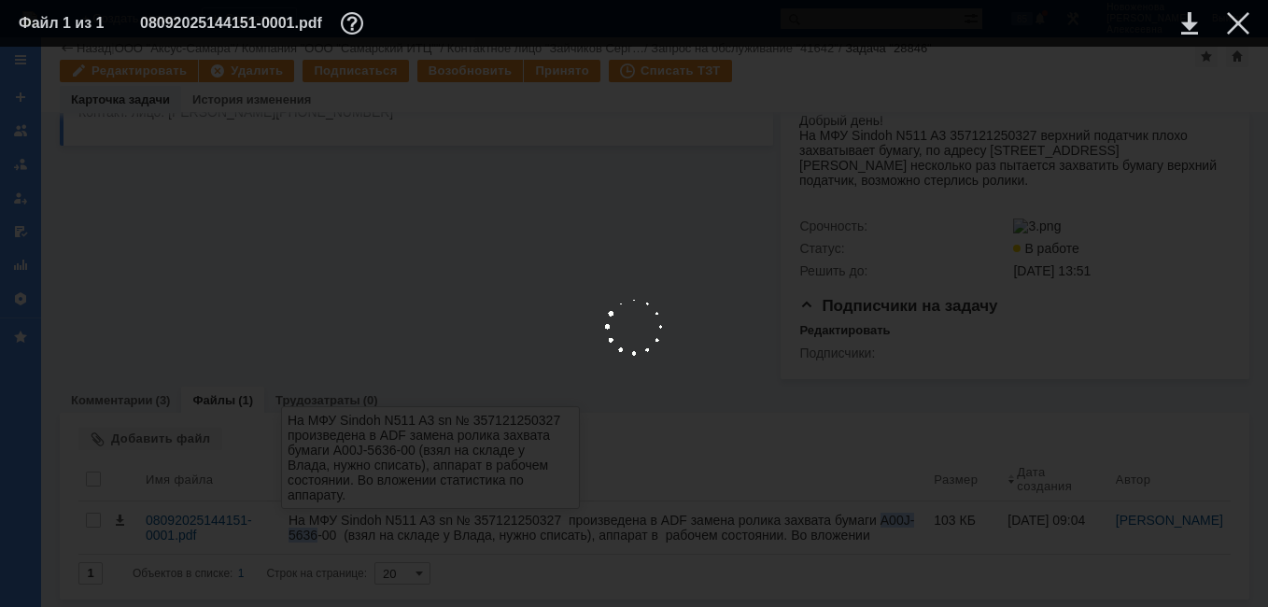
copy div "A00J-5636"
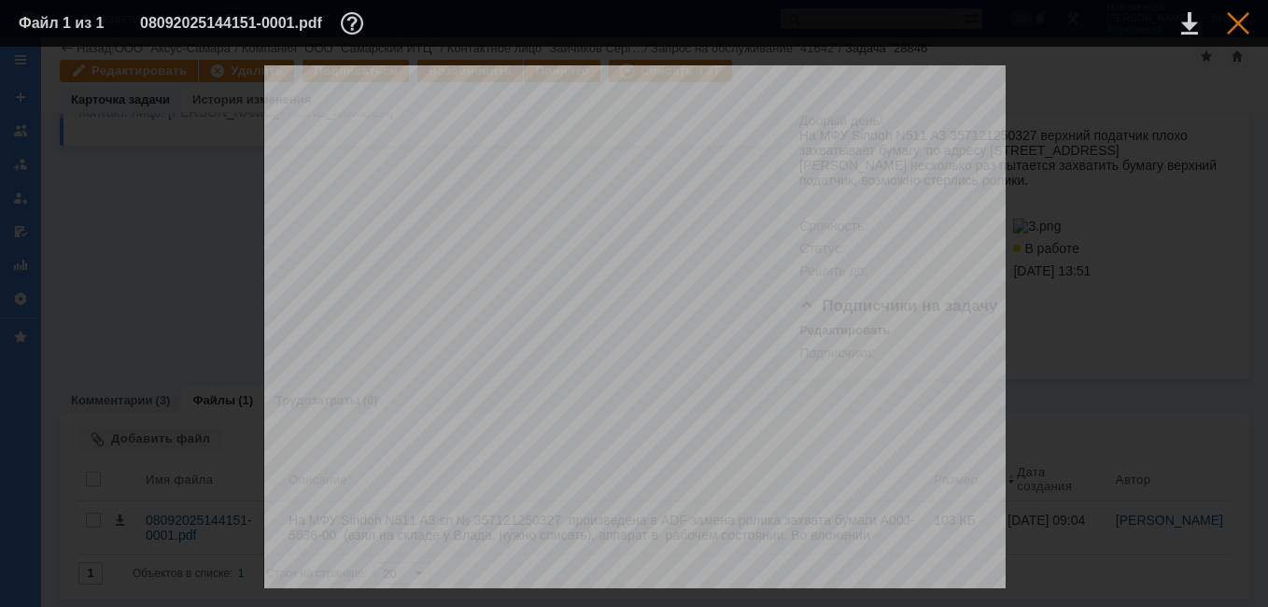
click at [1239, 20] on div at bounding box center [1238, 23] width 22 height 22
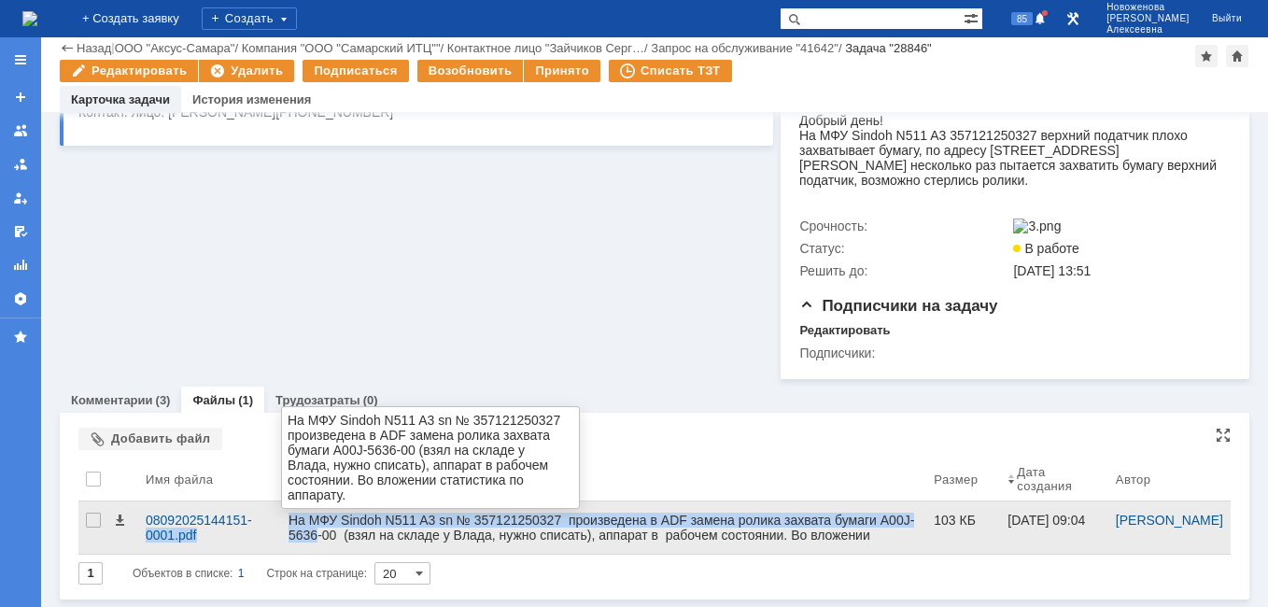
drag, startPoint x: 276, startPoint y: 516, endPoint x: 353, endPoint y: 536, distance: 79.3
click at [353, 536] on tr "08092025144151-0001.pdf На МФУ Sindoh N511 A3 sn № 357121250327 произведена в A…" at bounding box center [654, 528] width 1153 height 53
copy tr "0001.pdf На МФУ Sindoh N511 A3 sn № 357121250327 произведена в ADF замена ролик…"
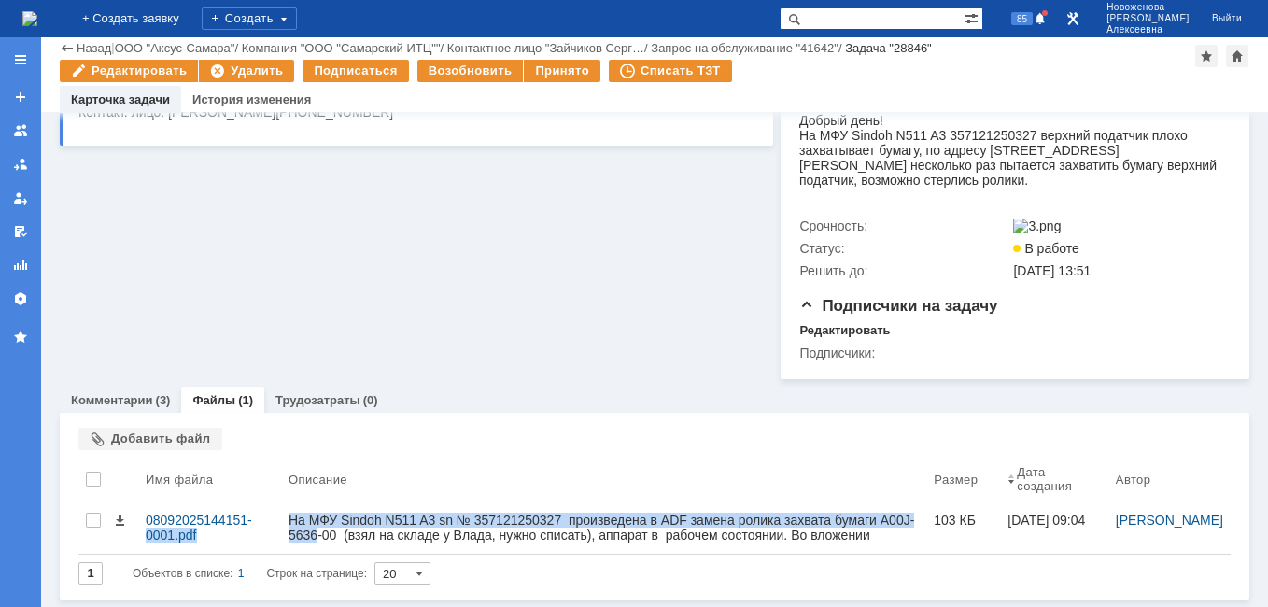
click at [37, 18] on img at bounding box center [29, 18] width 15 height 15
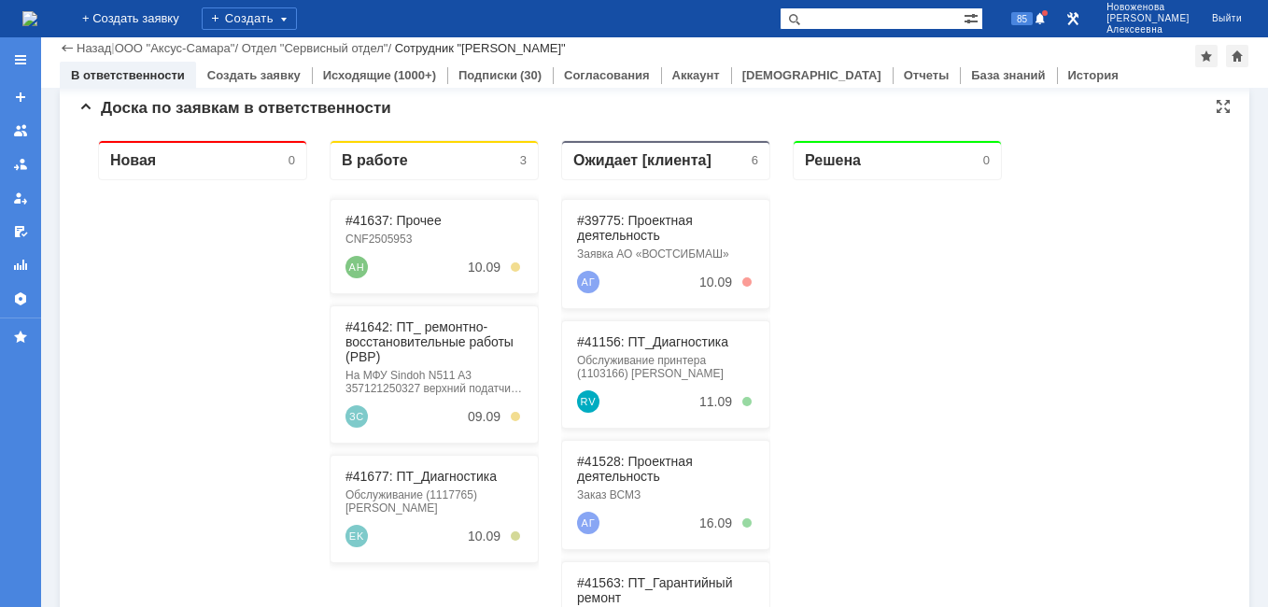
scroll to position [187, 0]
click at [389, 227] on div "#41637: Прочее CNF2505953 АН 10.09" at bounding box center [434, 245] width 209 height 95
click at [389, 219] on link "#41637: Прочее" at bounding box center [394, 219] width 96 height 15
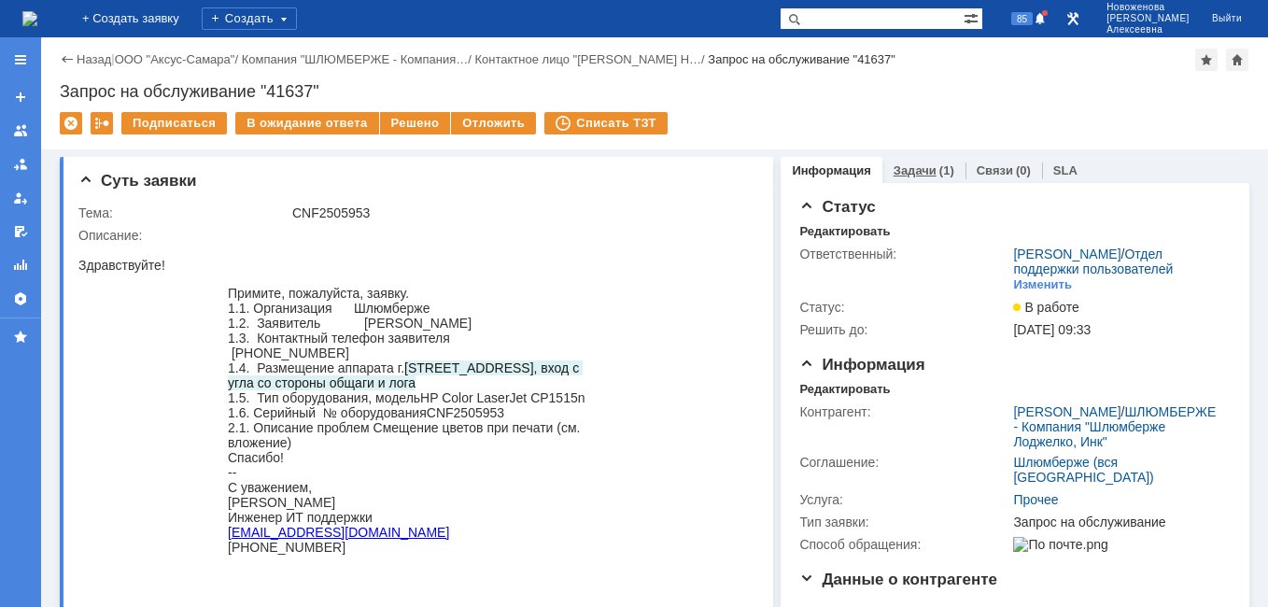
click at [900, 171] on link "Задачи" at bounding box center [915, 170] width 43 height 14
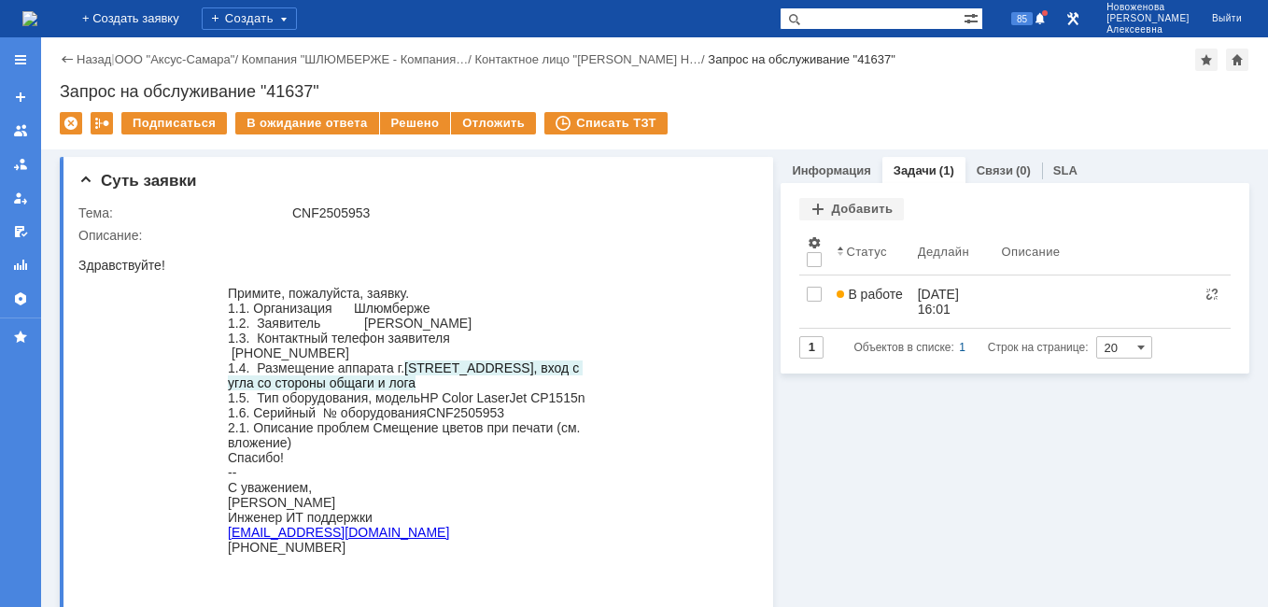
click at [37, 18] on img at bounding box center [29, 18] width 15 height 15
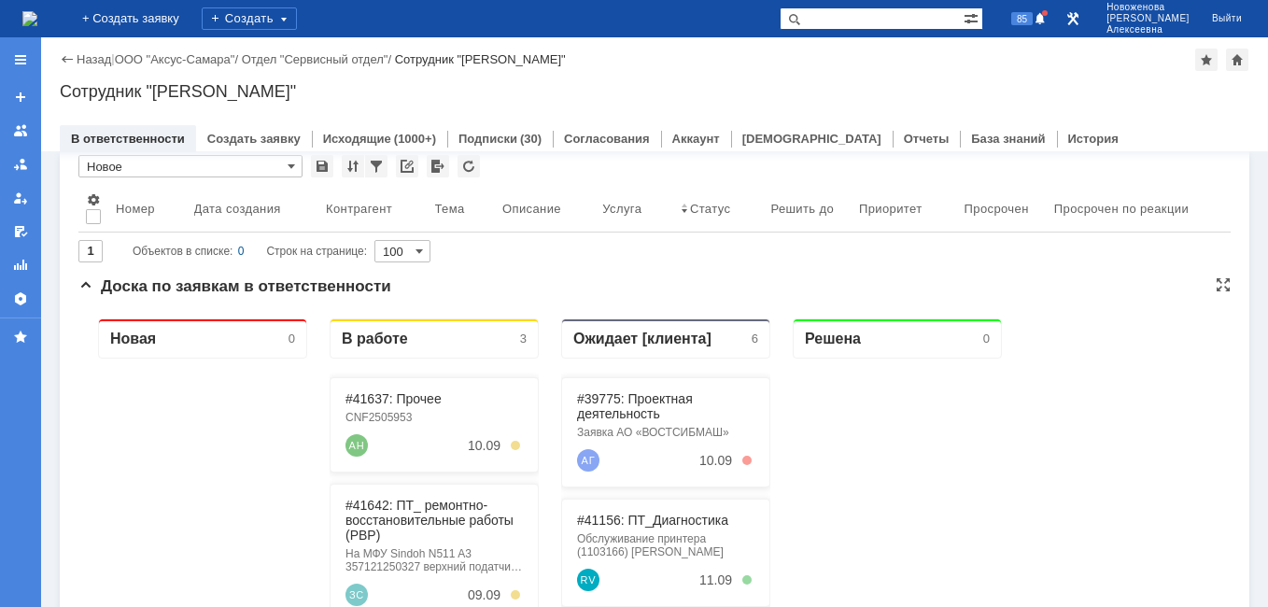
scroll to position [187, 0]
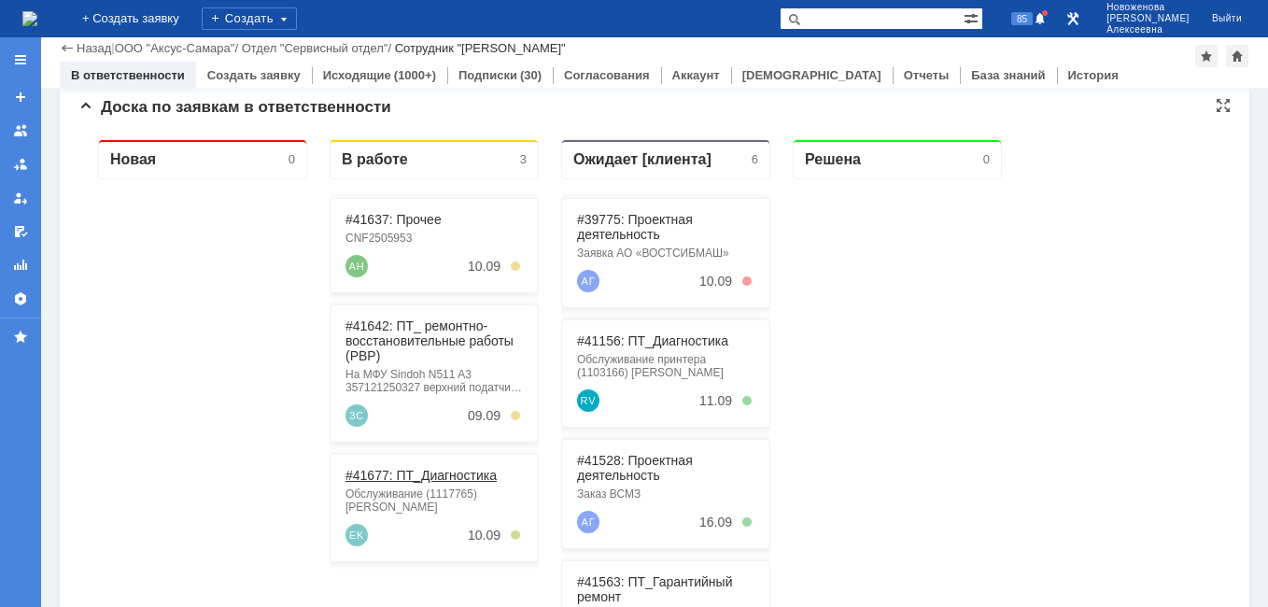
click at [423, 479] on link "#41677: ПТ_Диагностика" at bounding box center [421, 475] width 151 height 15
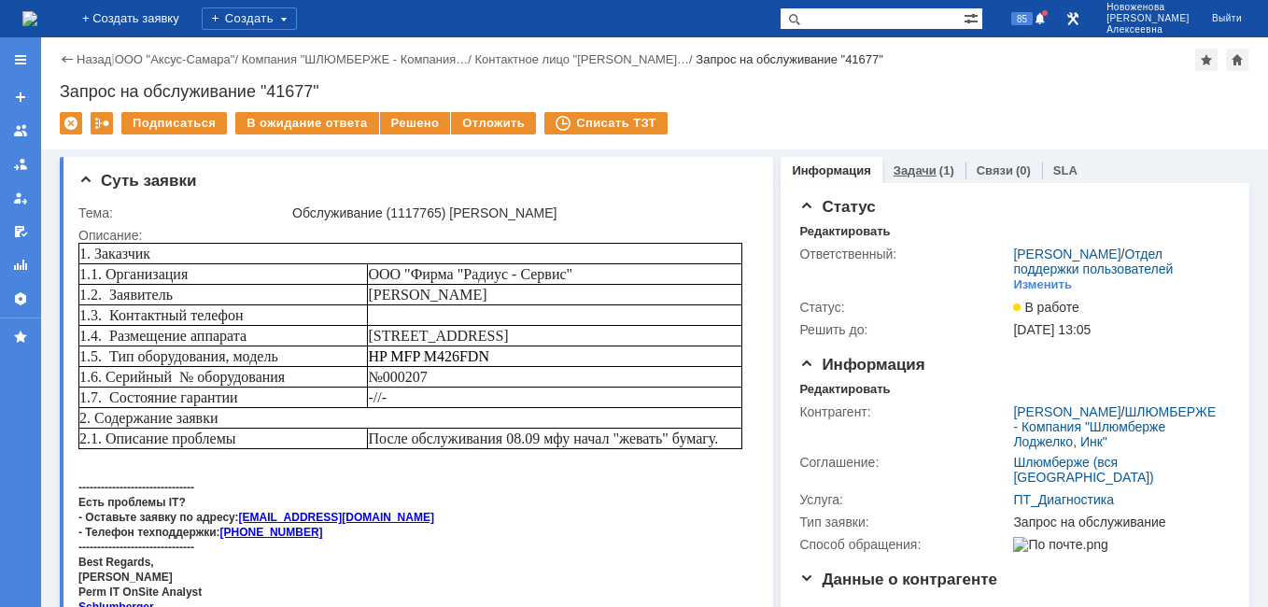
click at [910, 163] on div "Задачи (1)" at bounding box center [924, 170] width 83 height 27
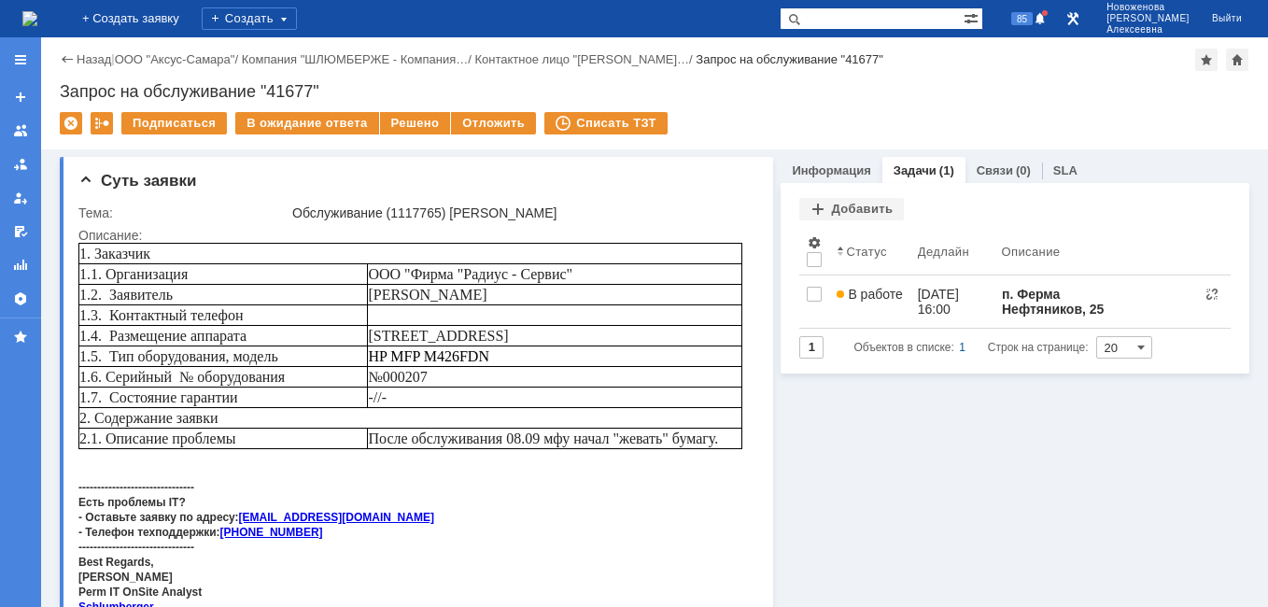
click at [37, 12] on img at bounding box center [29, 18] width 15 height 15
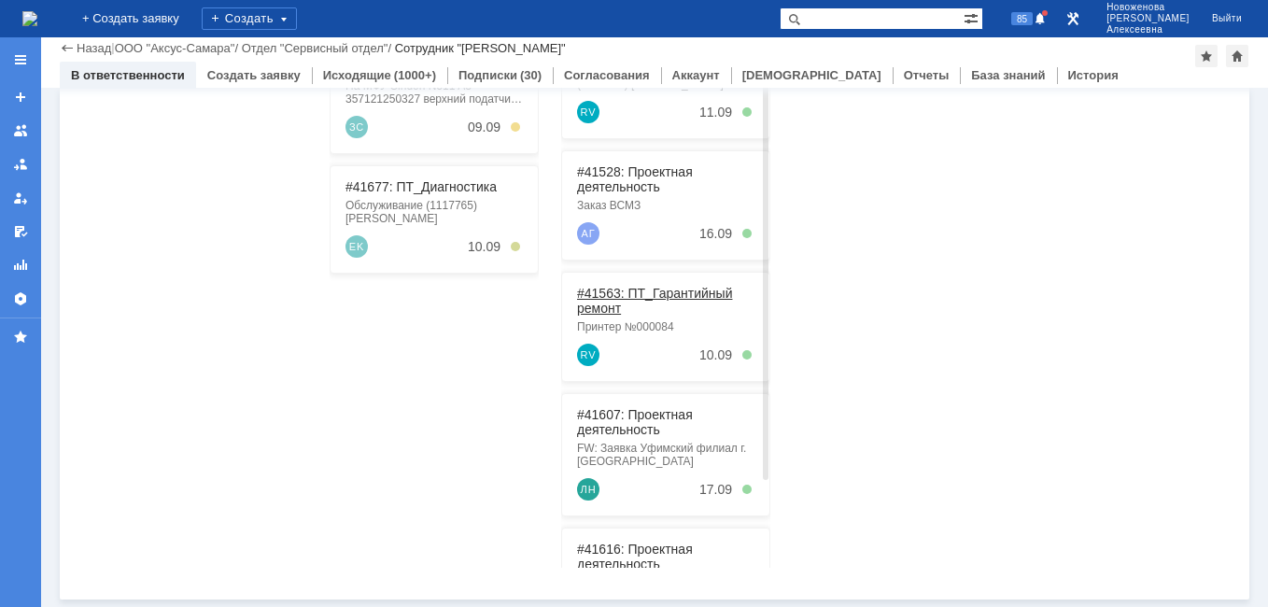
click at [636, 290] on link "#41563: ПТ_Гарантийный ремонт" at bounding box center [654, 301] width 155 height 30
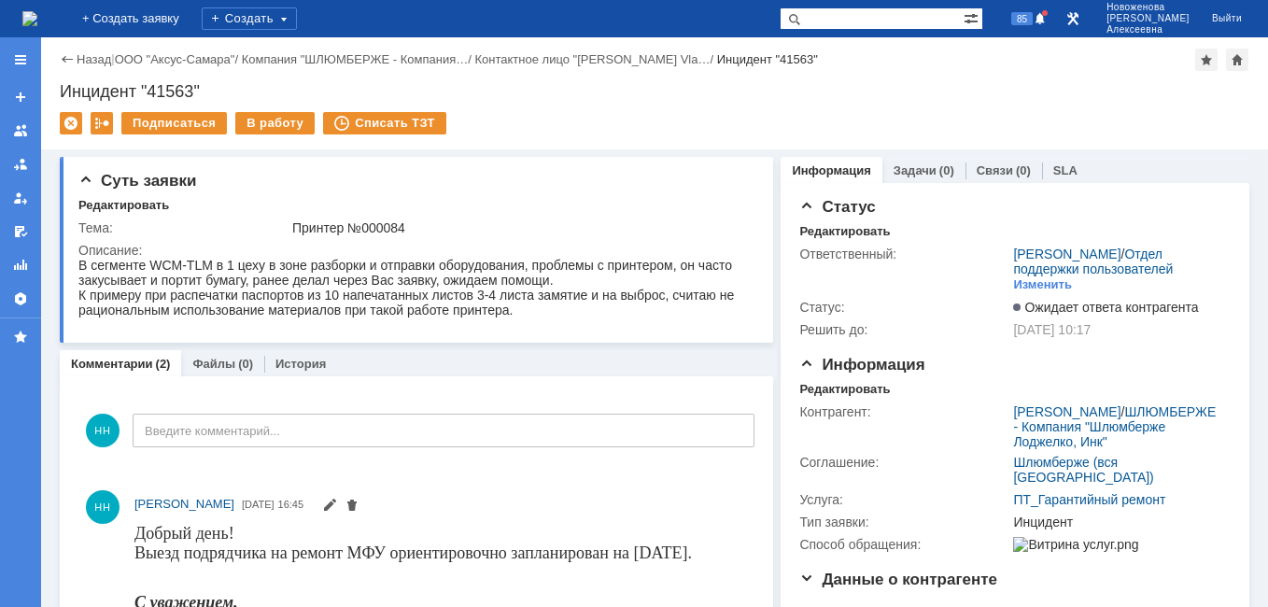
click at [75, 62] on div "Назад" at bounding box center [85, 59] width 51 height 14
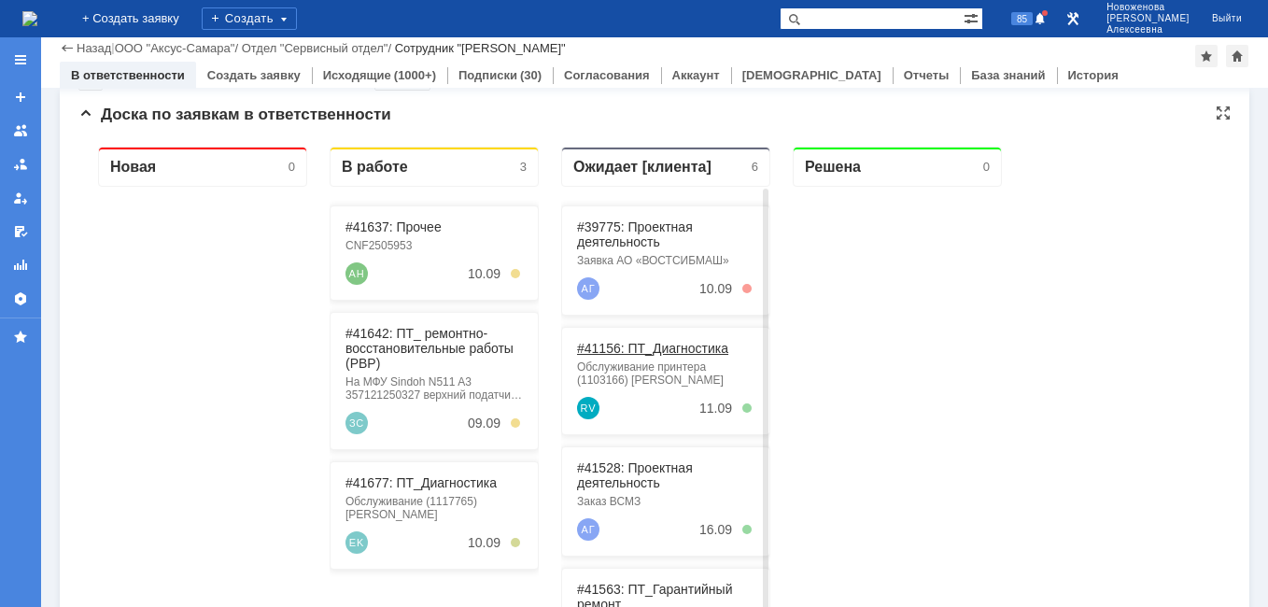
click at [643, 352] on link "#41156: ПТ_Диагностика" at bounding box center [652, 348] width 151 height 15
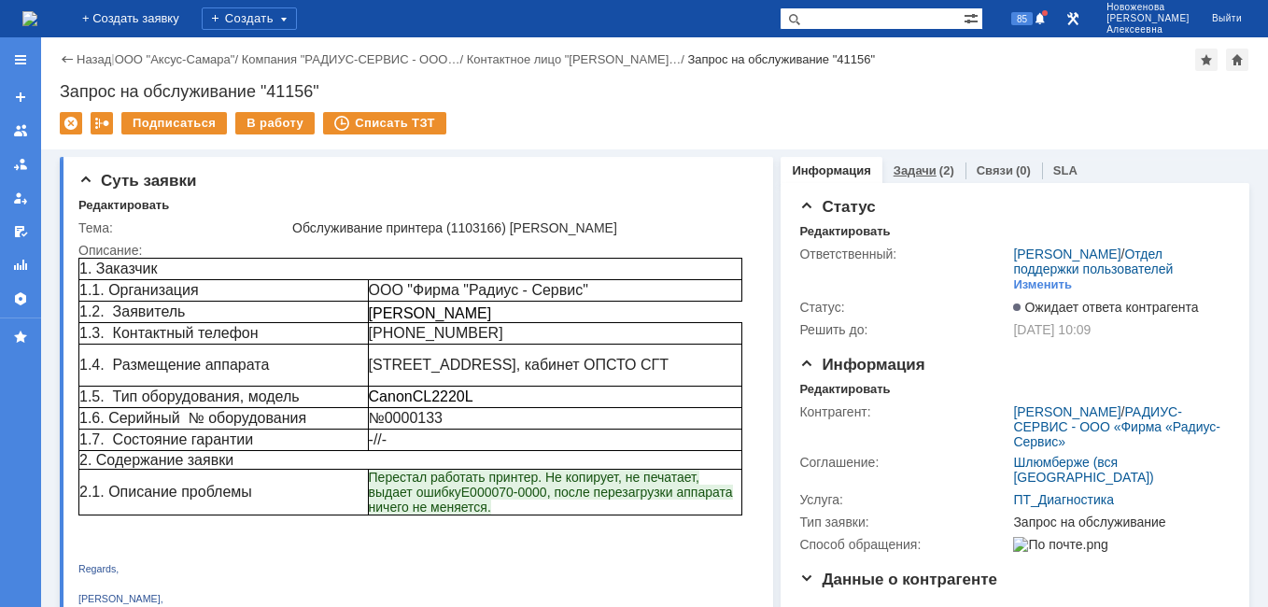
click at [903, 174] on link "Задачи" at bounding box center [915, 170] width 43 height 14
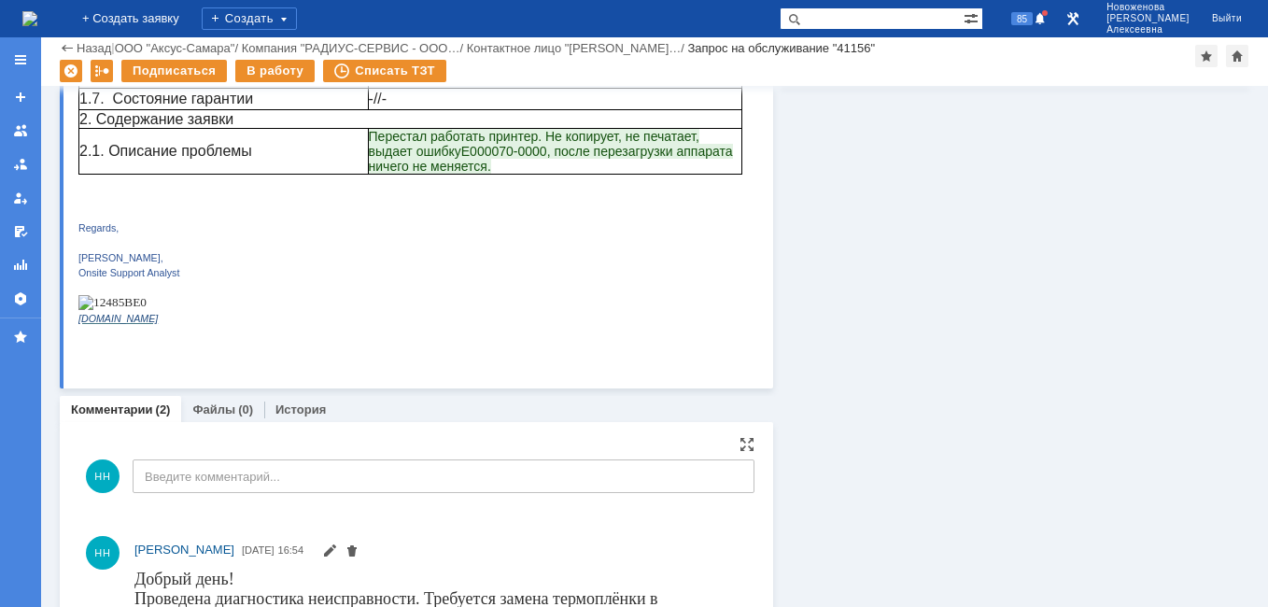
scroll to position [260, 0]
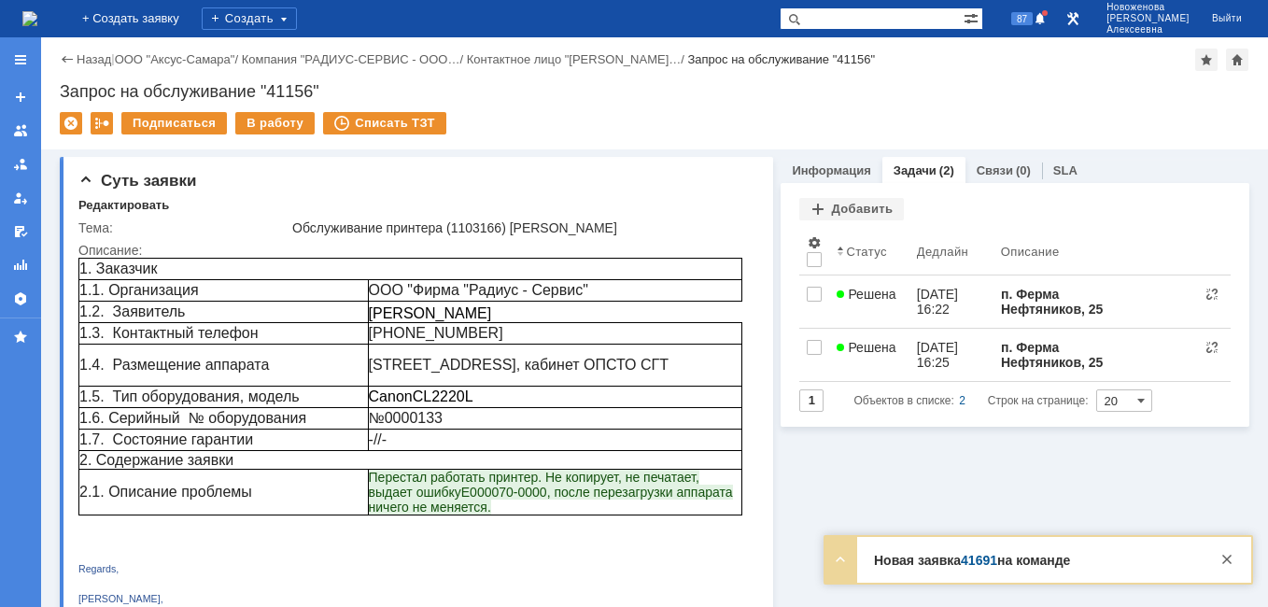
drag, startPoint x: 1227, startPoint y: 556, endPoint x: 1204, endPoint y: 495, distance: 65.0
click at [1226, 556] on div at bounding box center [1227, 559] width 22 height 22
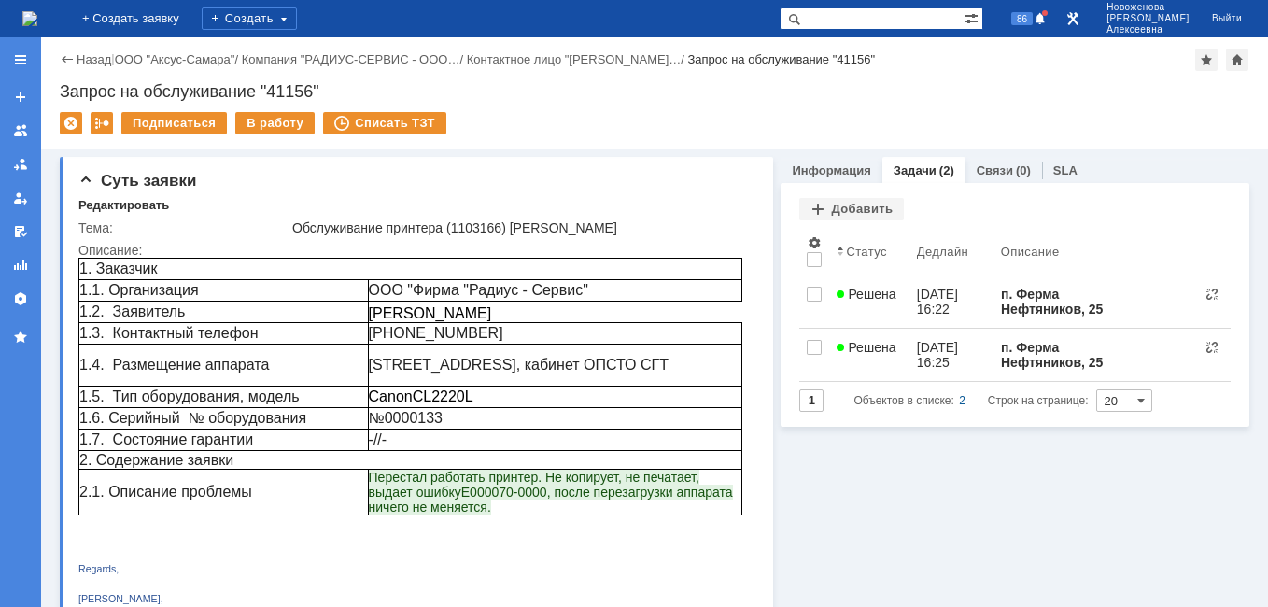
click at [37, 23] on img at bounding box center [29, 18] width 15 height 15
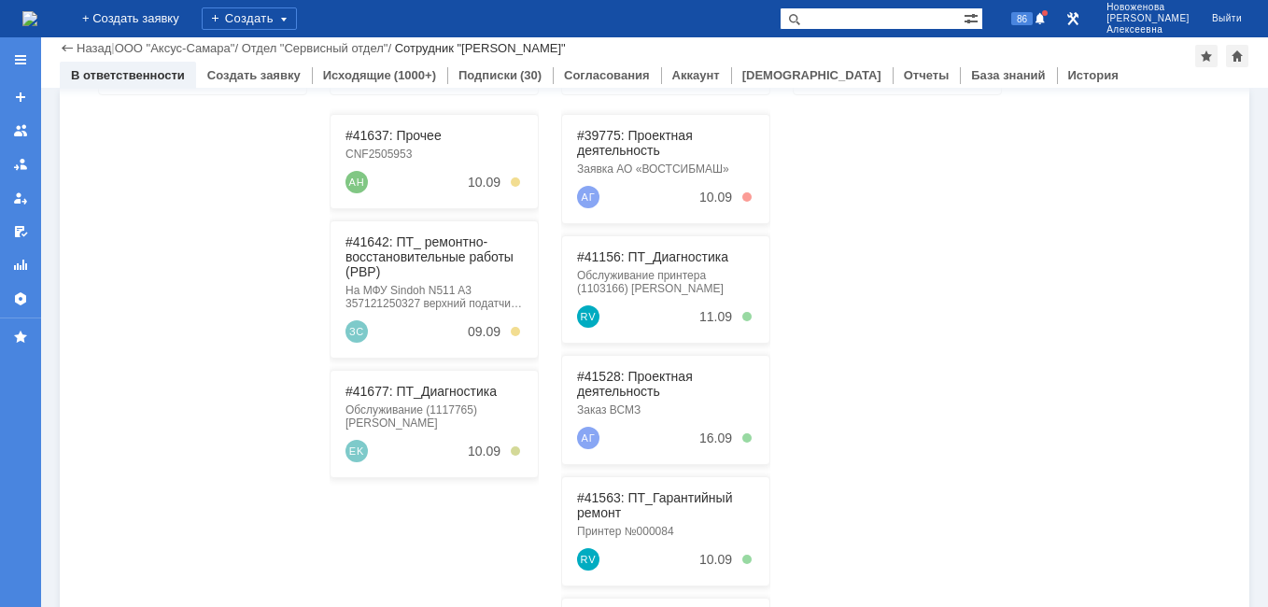
scroll to position [374, 0]
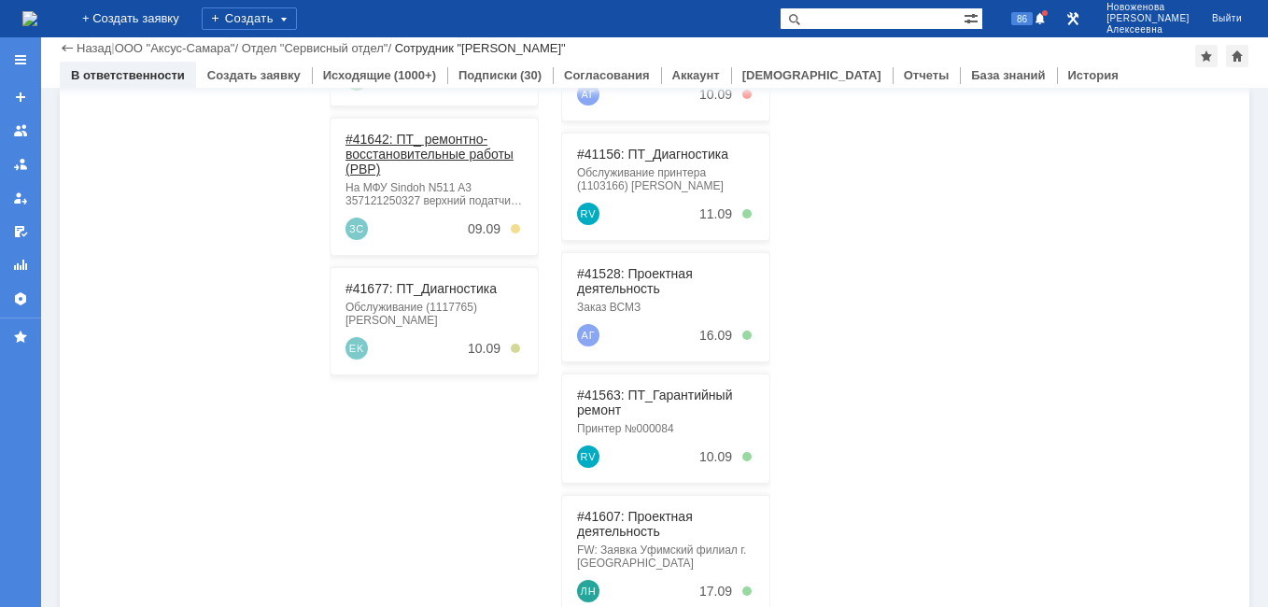
click at [433, 138] on link "#41642: ПТ_ ремонтно-восстановительные работы (РВР)" at bounding box center [430, 154] width 168 height 45
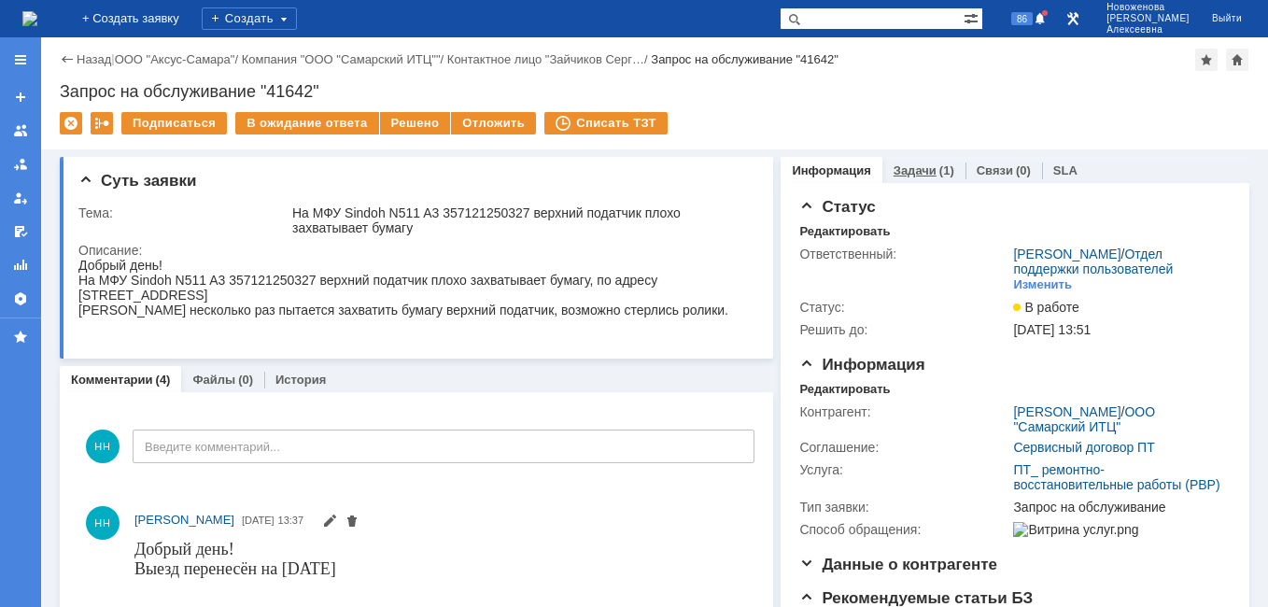
click at [911, 166] on link "Задачи" at bounding box center [915, 170] width 43 height 14
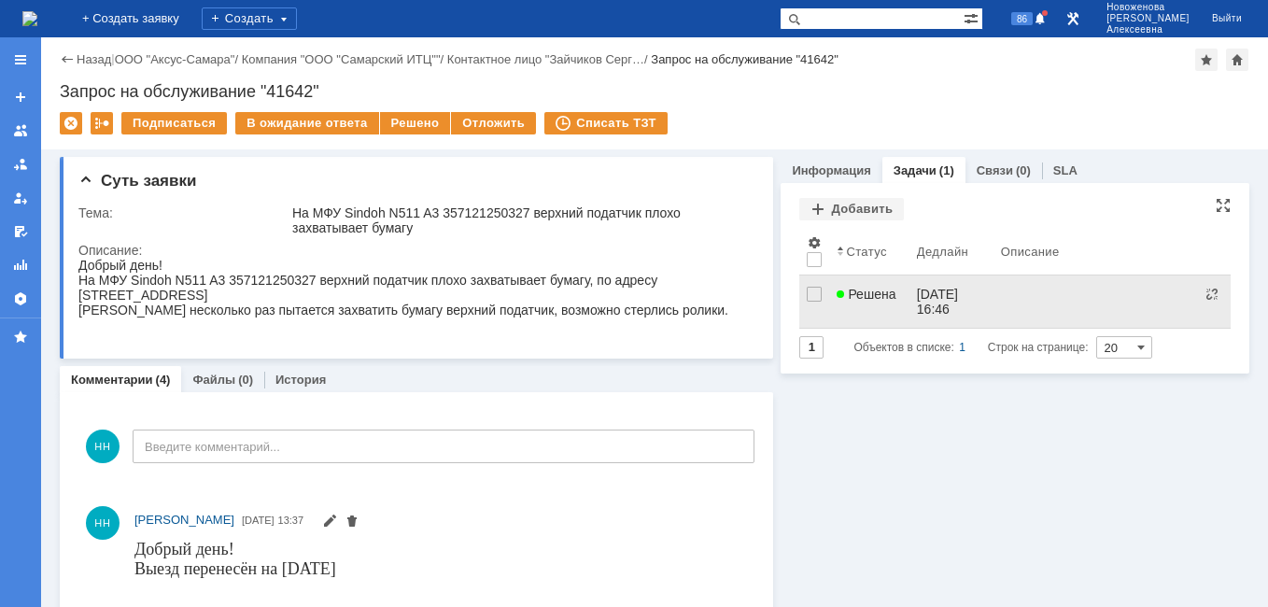
click at [899, 297] on link "Решена" at bounding box center [868, 302] width 79 height 52
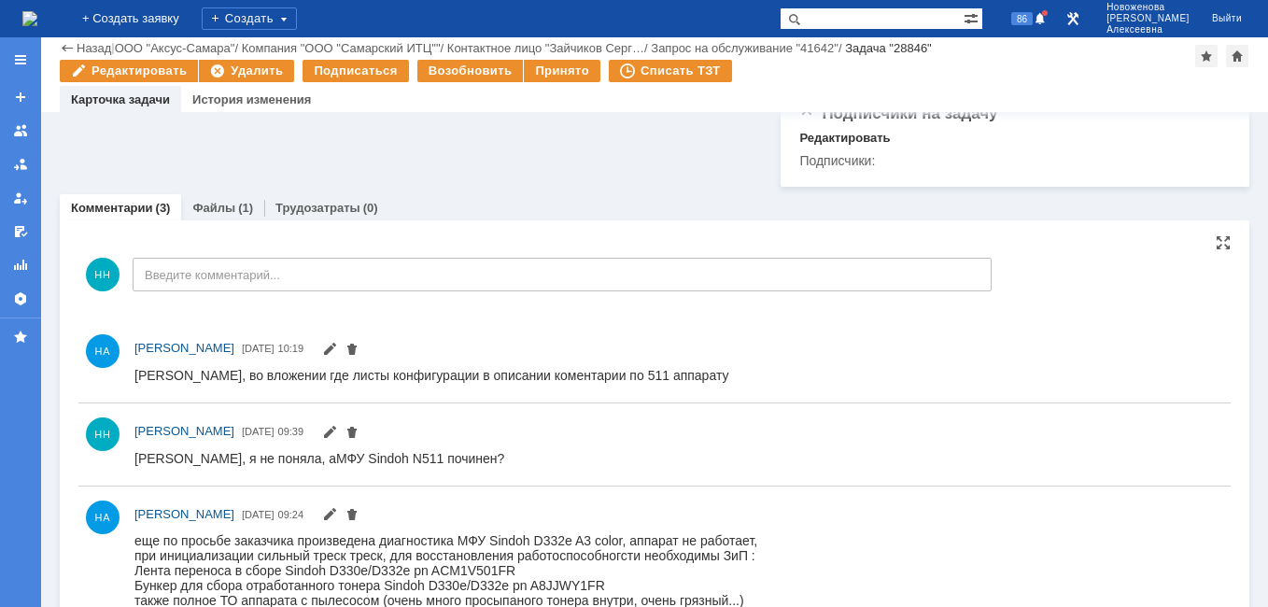
scroll to position [557, 0]
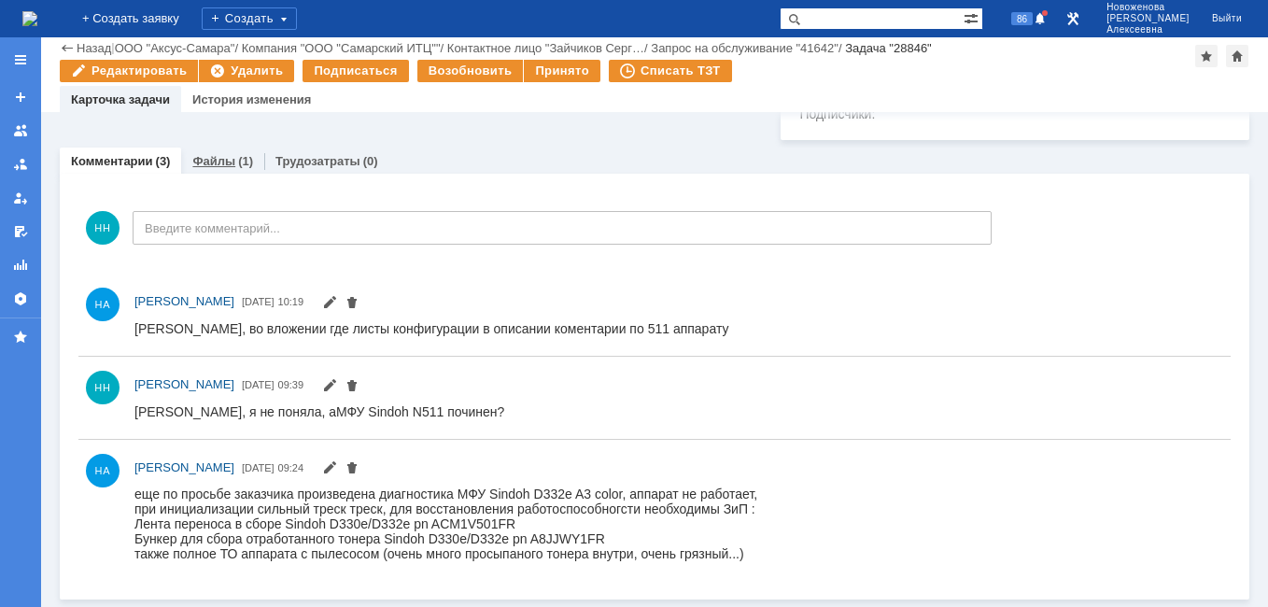
click at [201, 155] on link "Файлы" at bounding box center [213, 161] width 43 height 14
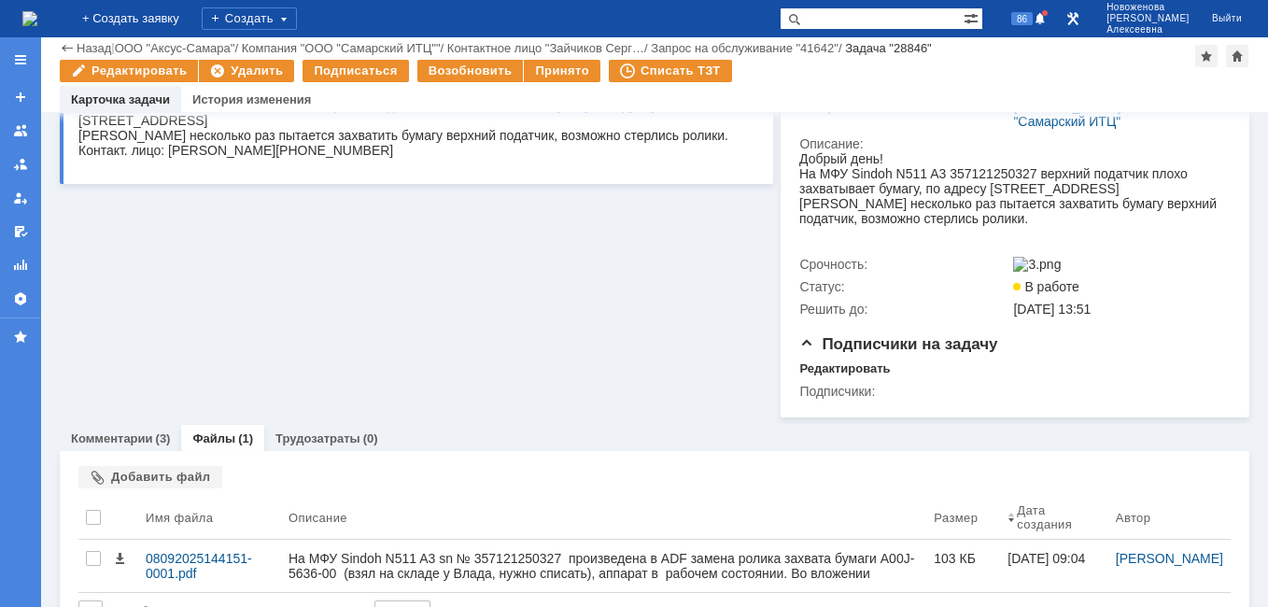
scroll to position [318, 0]
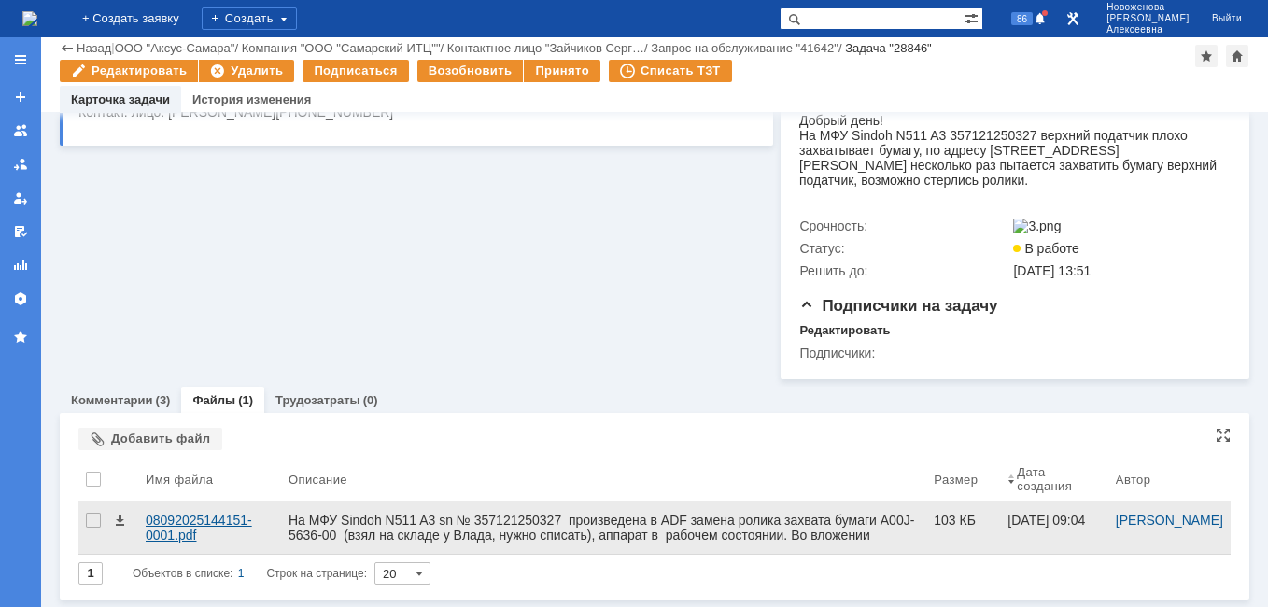
click at [165, 519] on div "08092025144151-0001.pdf" at bounding box center [210, 528] width 128 height 30
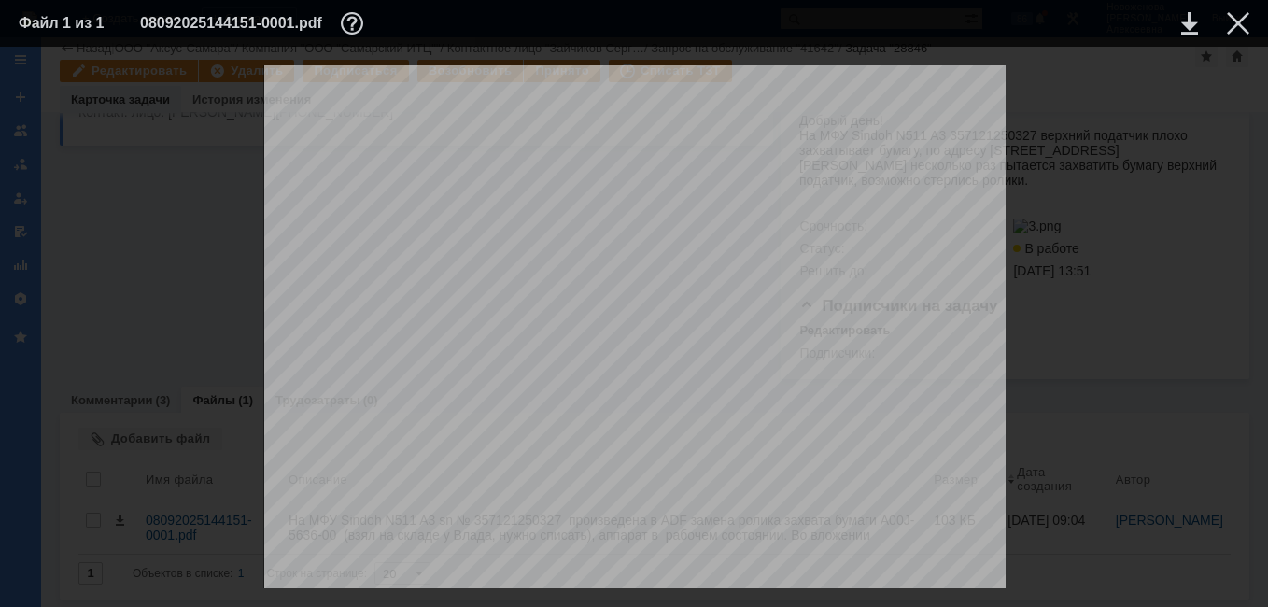
scroll to position [374, 0]
click at [1243, 19] on div at bounding box center [1238, 23] width 22 height 22
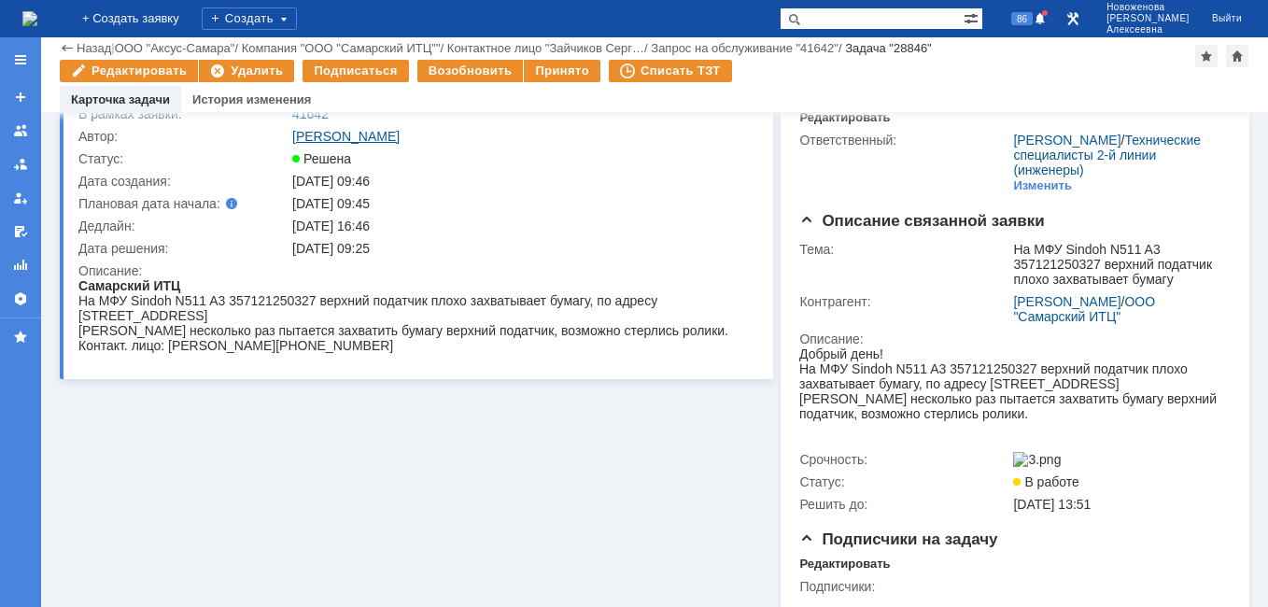
scroll to position [0, 0]
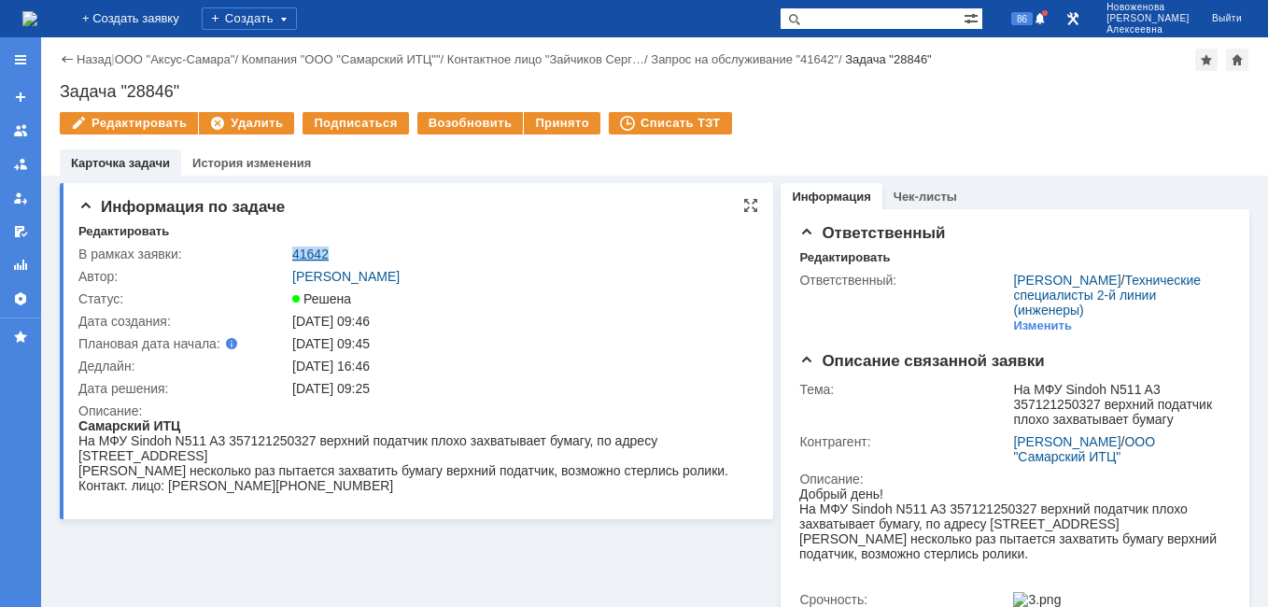
drag, startPoint x: 337, startPoint y: 251, endPoint x: 292, endPoint y: 252, distance: 44.8
click at [292, 252] on div "41642" at bounding box center [520, 254] width 456 height 15
copy link "41642"
drag, startPoint x: 196, startPoint y: 85, endPoint x: 58, endPoint y: 95, distance: 138.6
click at [58, 95] on div "Назад | ООО "Аксус-Самара" / Компания "ООО "Самарский ИТЦ"" / Контактное лицо "…" at bounding box center [654, 106] width 1227 height 138
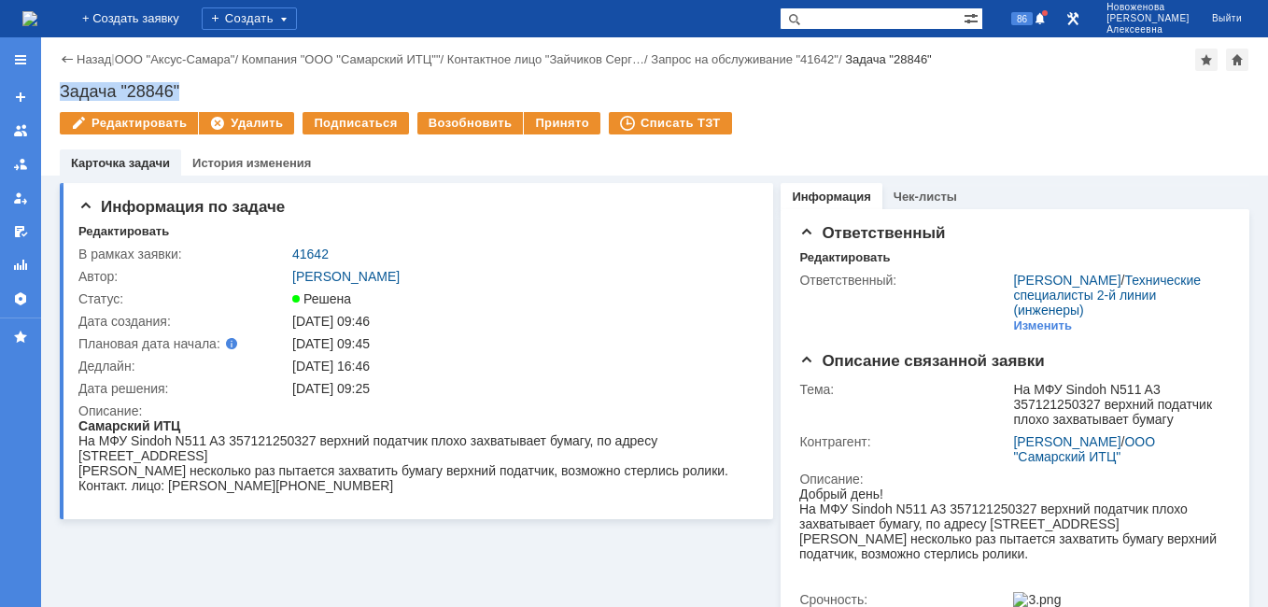
copy div "Задача "28846""
drag, startPoint x: 331, startPoint y: 254, endPoint x: 282, endPoint y: 263, distance: 49.5
click at [282, 263] on tr "В рамках заявки: 41642" at bounding box center [414, 254] width 673 height 22
copy tr "41642"
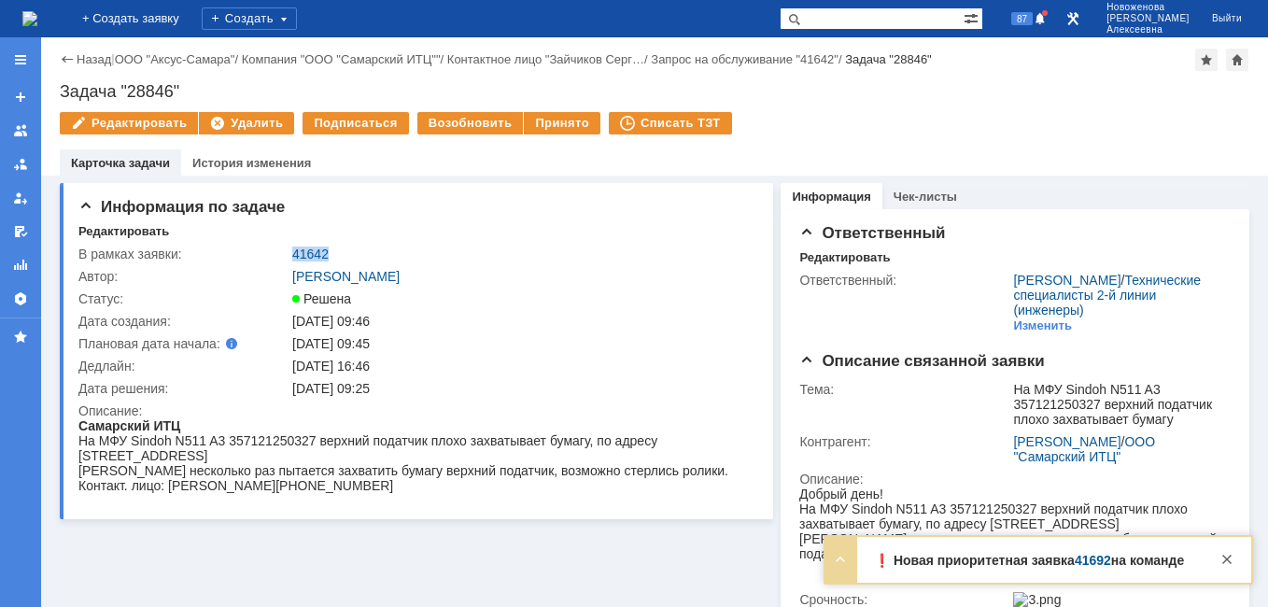
click at [1079, 557] on link "41692" at bounding box center [1093, 560] width 36 height 15
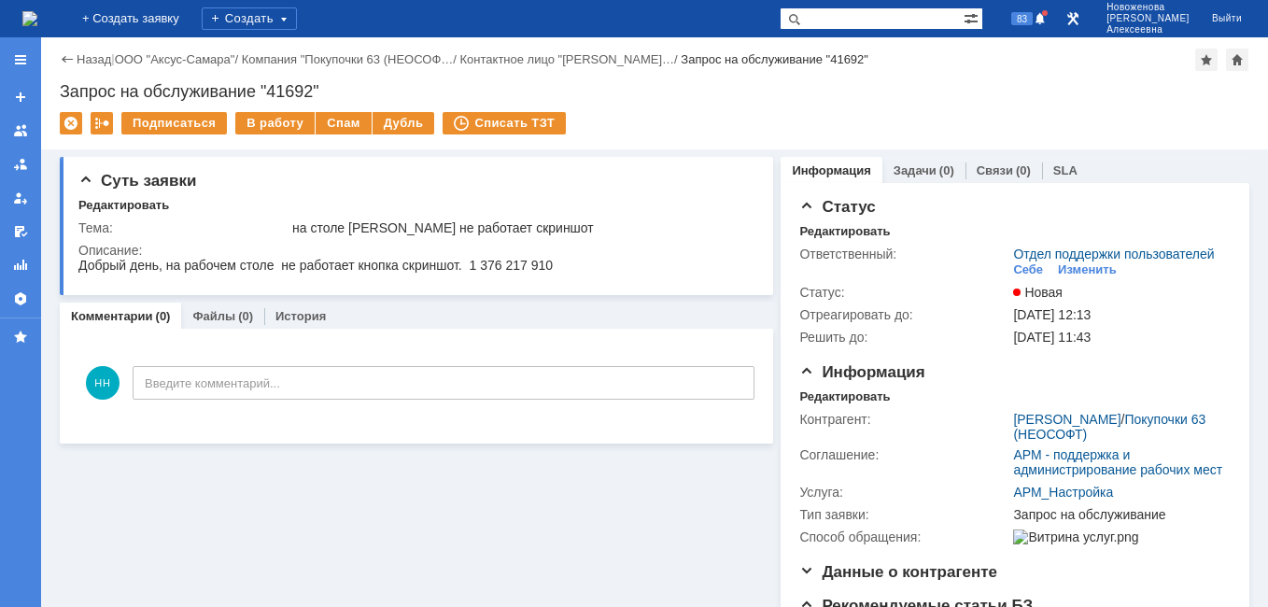
click at [37, 13] on img at bounding box center [29, 18] width 15 height 15
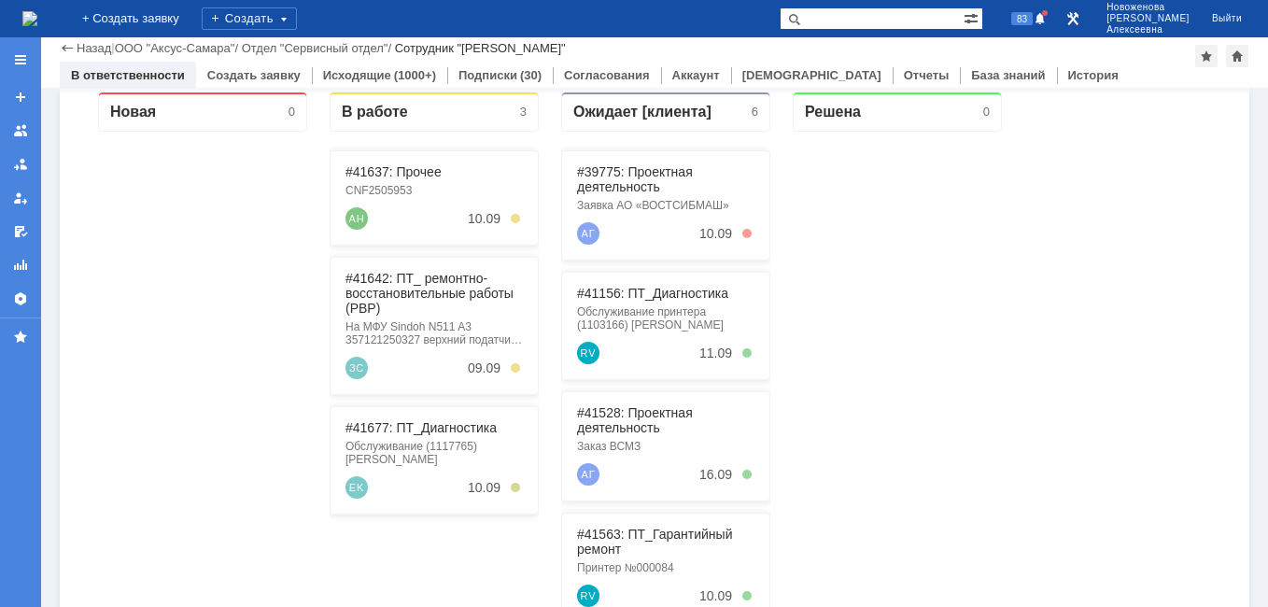
scroll to position [280, 0]
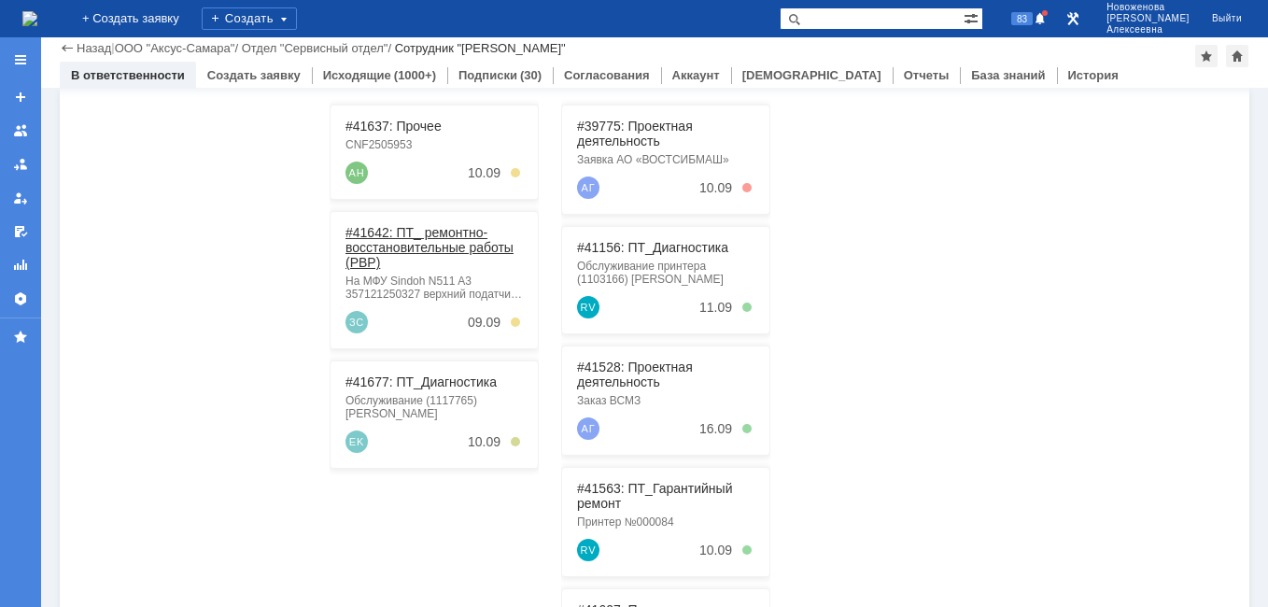
click at [401, 245] on link "#41642: ПТ_ ремонтно-восстановительные работы (РВР)" at bounding box center [430, 247] width 168 height 45
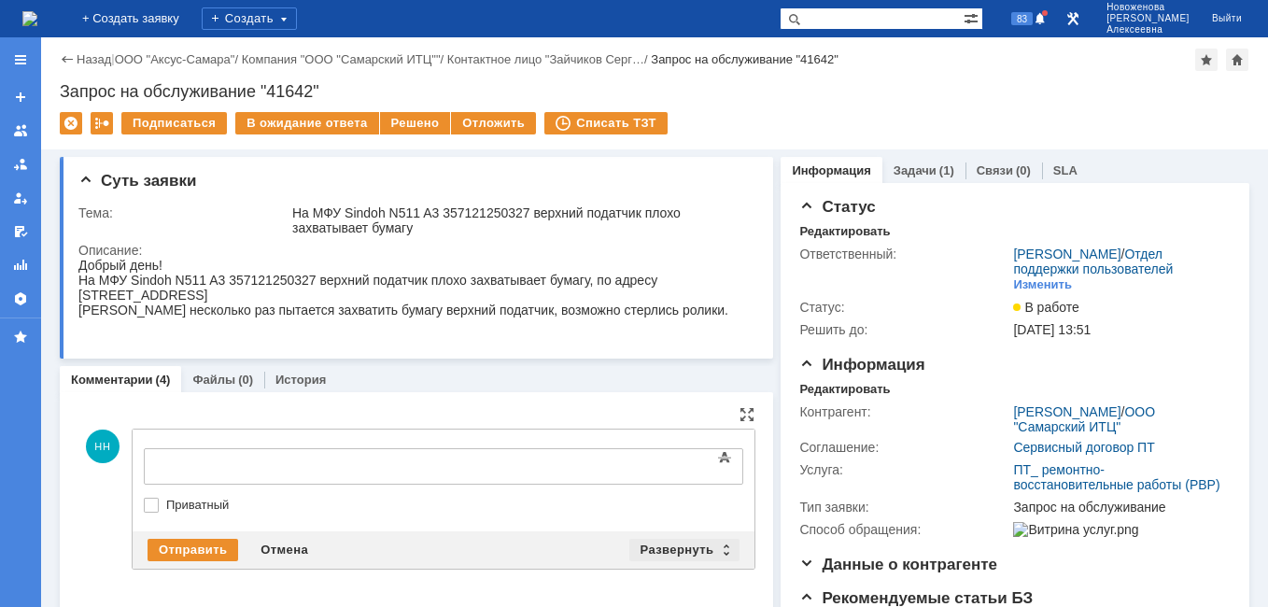
click at [719, 549] on div "Развернуть" at bounding box center [685, 550] width 111 height 22
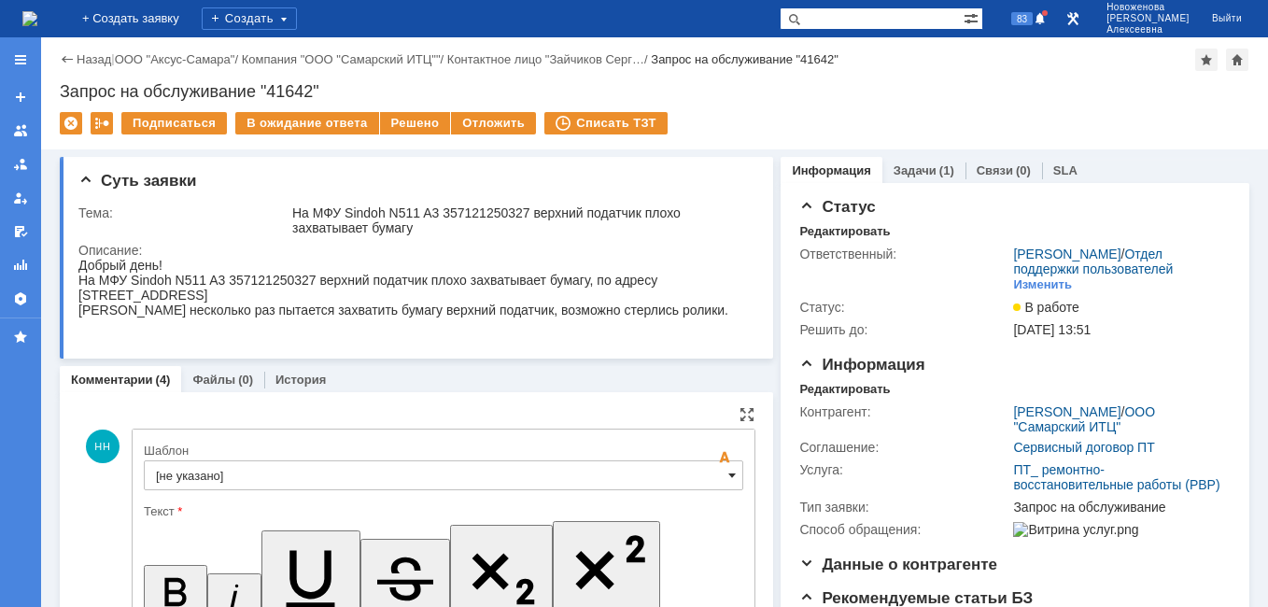
click at [729, 478] on span at bounding box center [732, 475] width 7 height 15
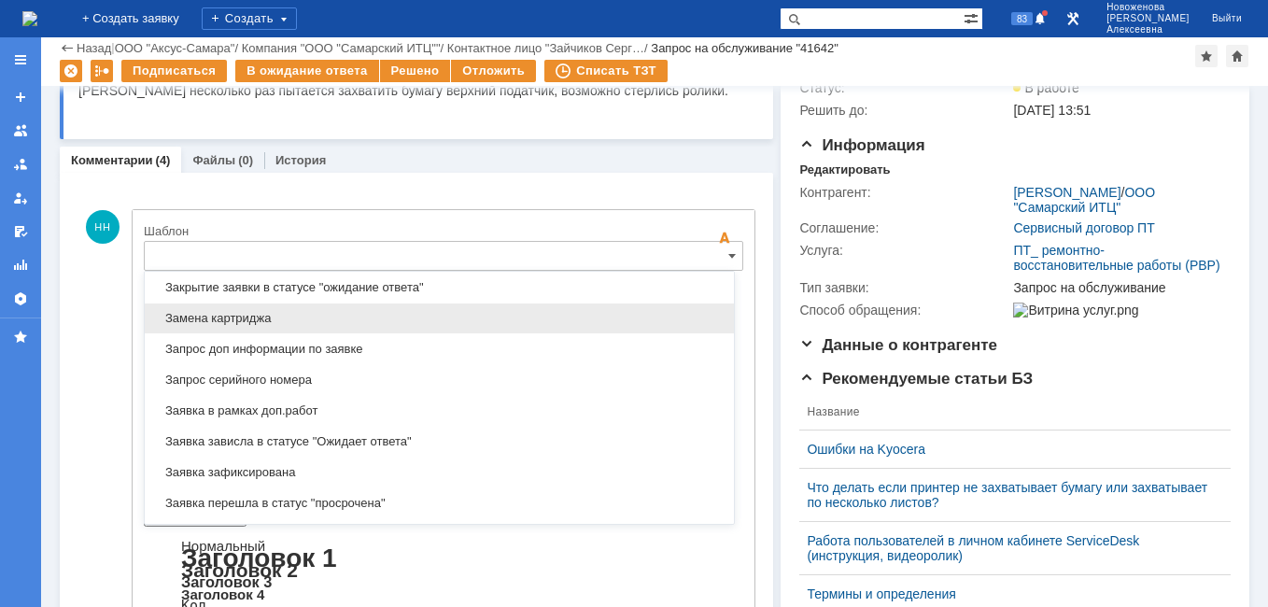
scroll to position [1015, 0]
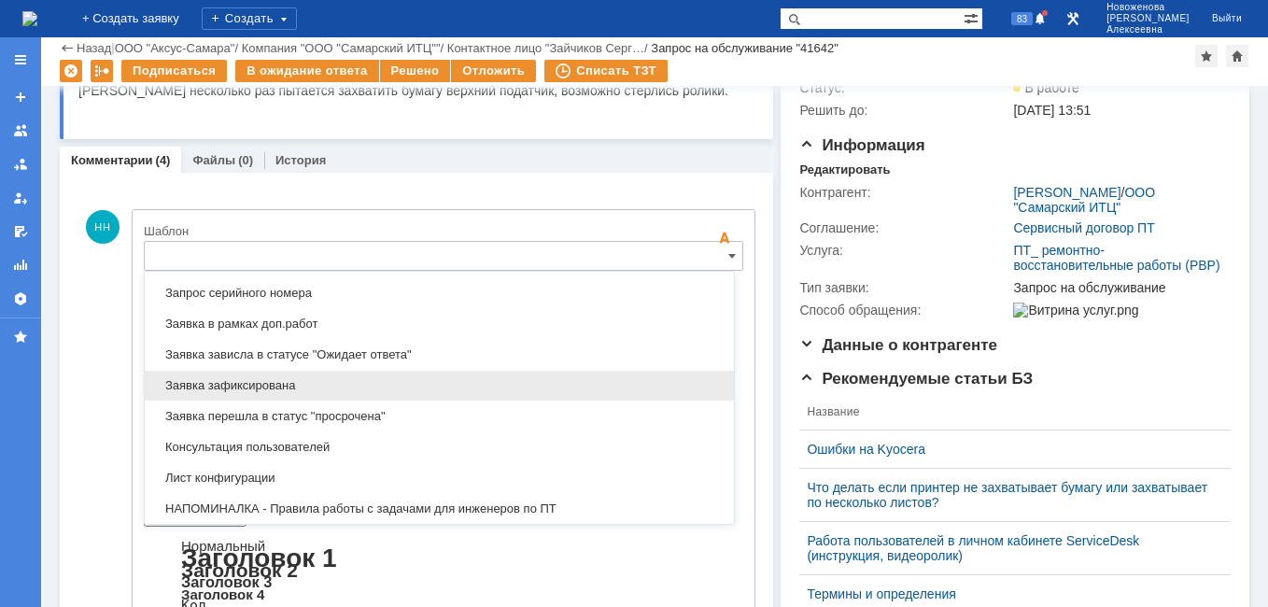
click at [259, 382] on span "Заявка зафиксирована" at bounding box center [439, 385] width 567 height 15
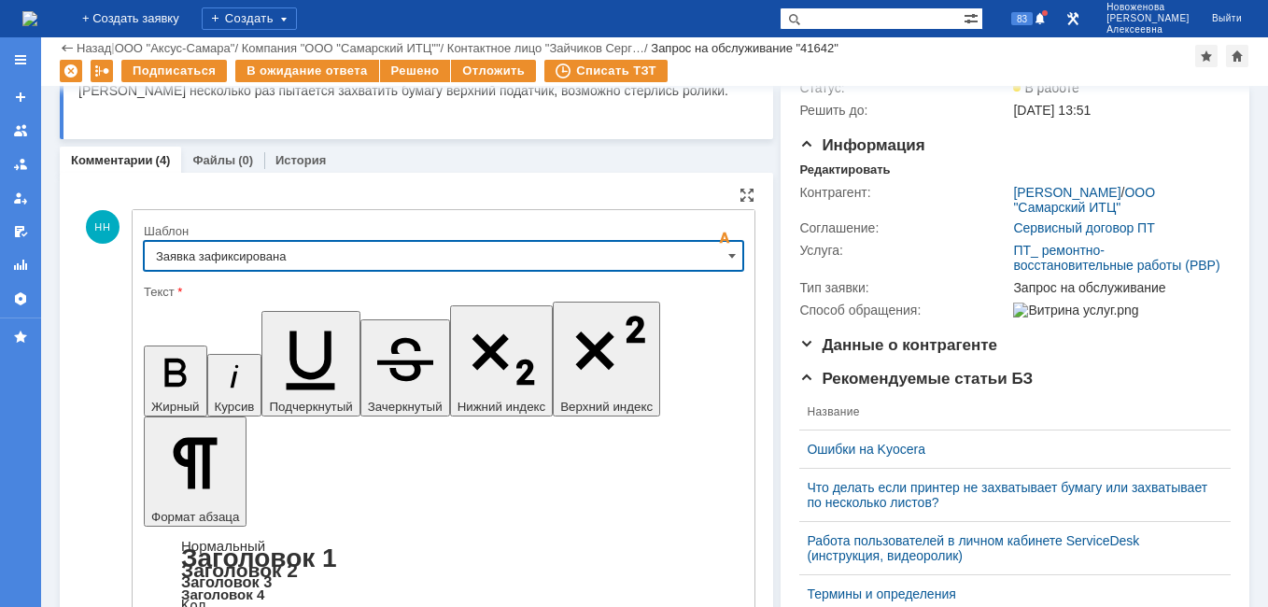
type input "Заявка зафиксирована"
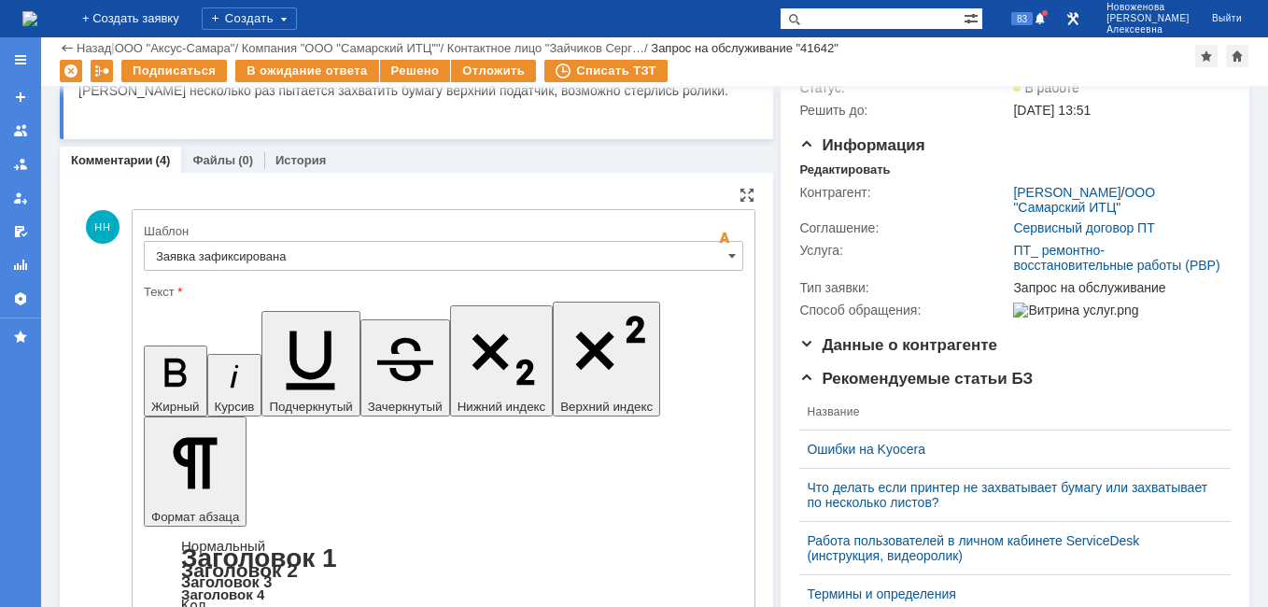
drag, startPoint x: 542, startPoint y: 4600, endPoint x: 176, endPoint y: 4586, distance: 366.4
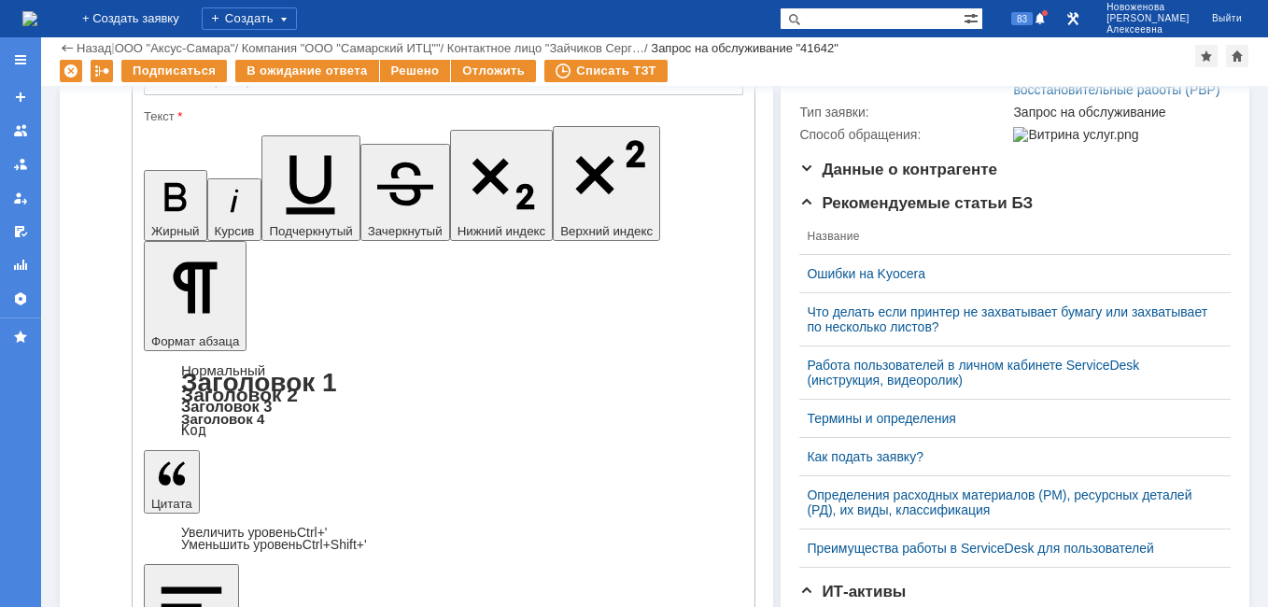
scroll to position [436, 0]
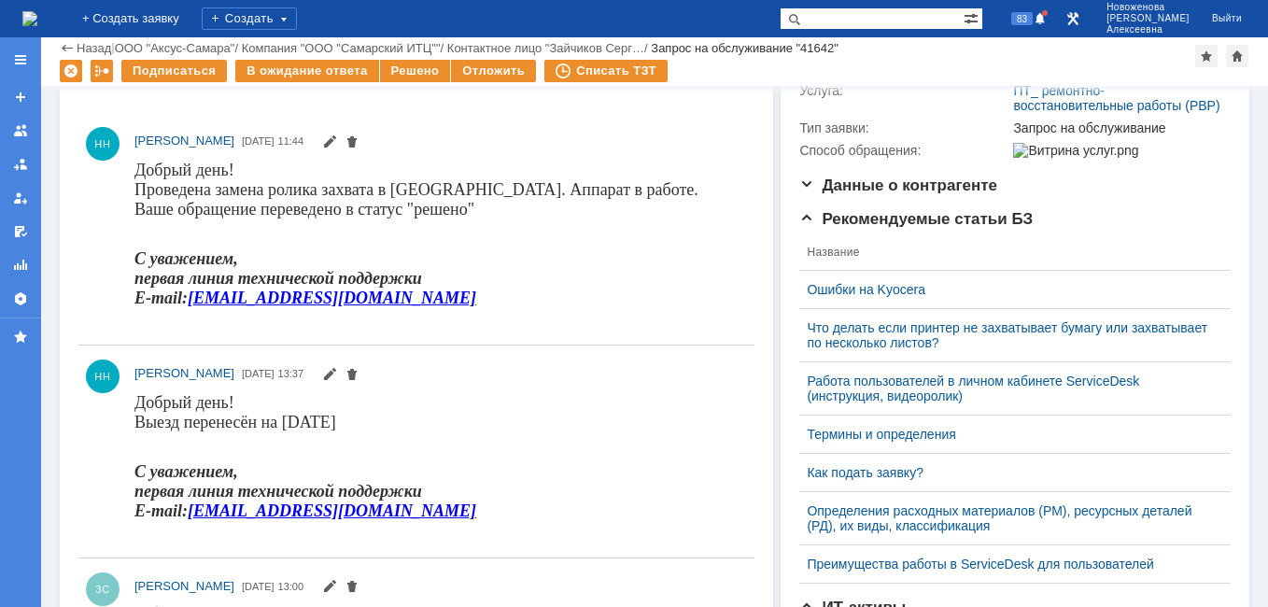
scroll to position [156, 0]
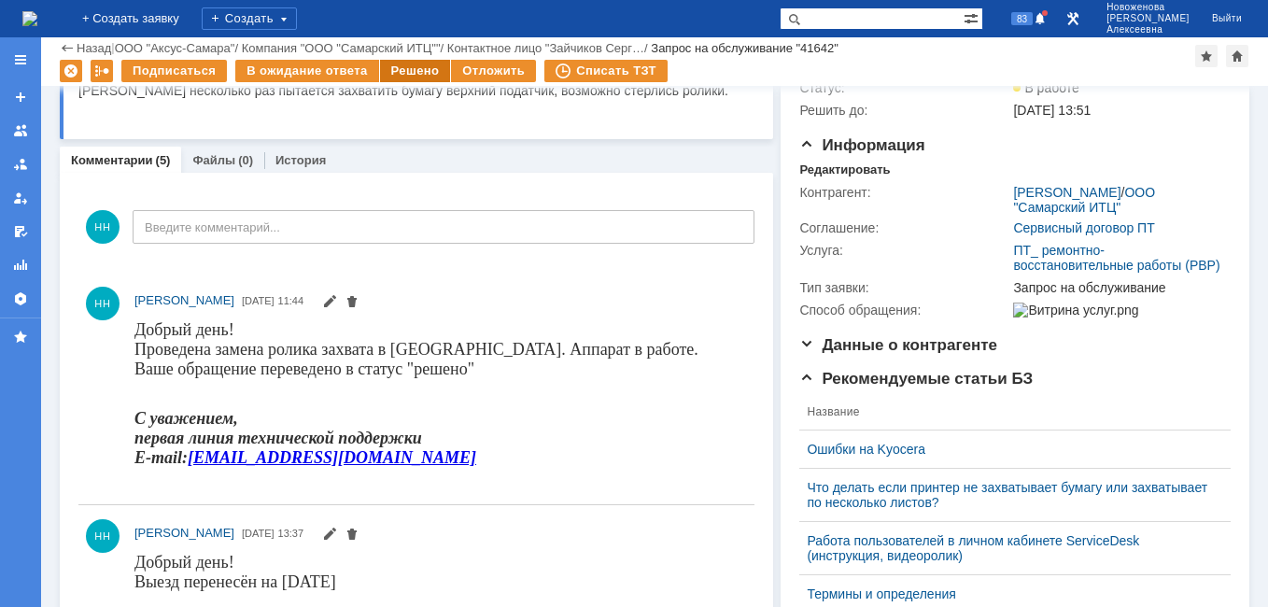
click at [417, 74] on div "Решено" at bounding box center [415, 71] width 71 height 22
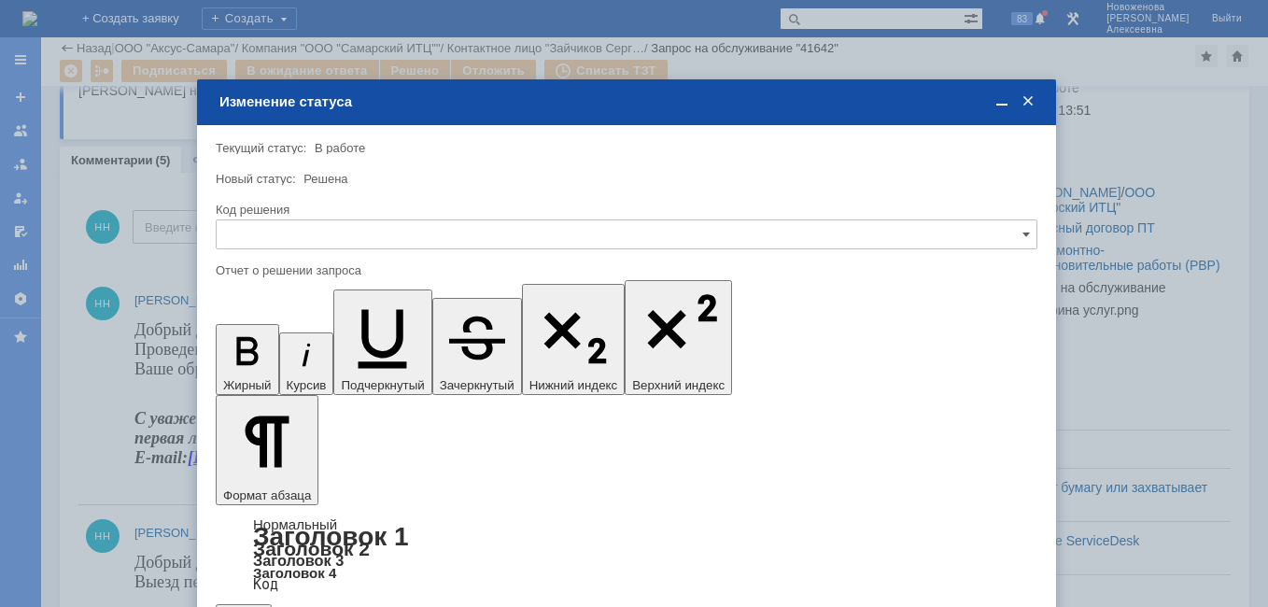
scroll to position [0, 0]
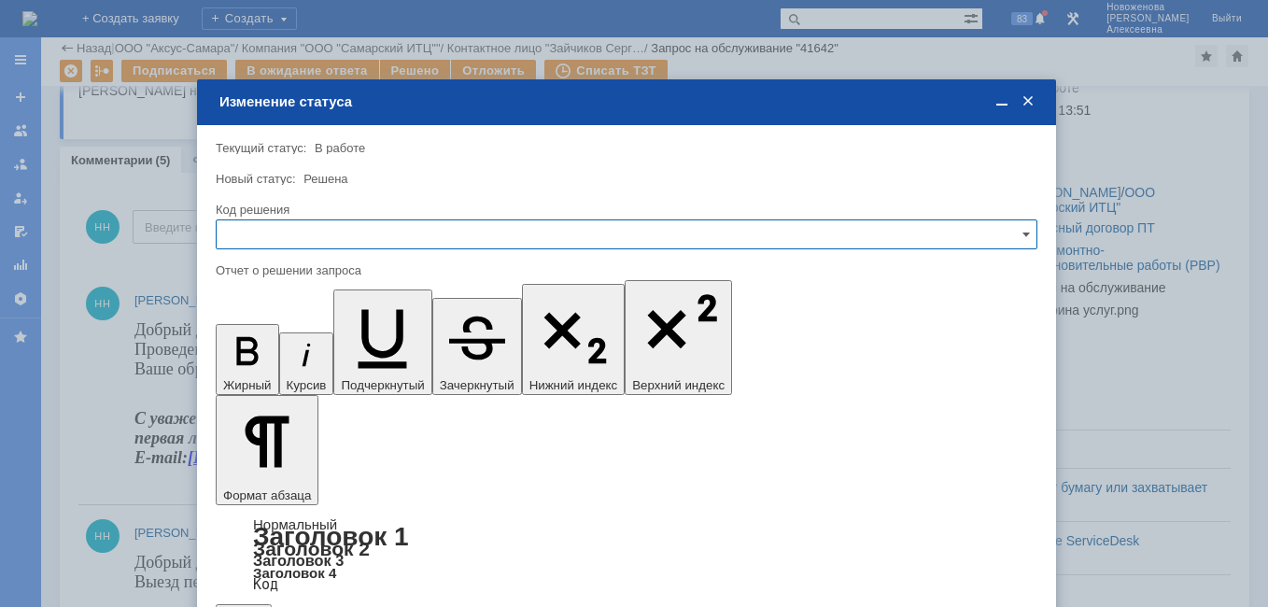
drag, startPoint x: 1020, startPoint y: 234, endPoint x: 950, endPoint y: 246, distance: 70.9
click at [1016, 234] on input "text" at bounding box center [627, 234] width 822 height 30
click at [265, 355] on span "Решено" at bounding box center [627, 361] width 798 height 15
type input "Решено"
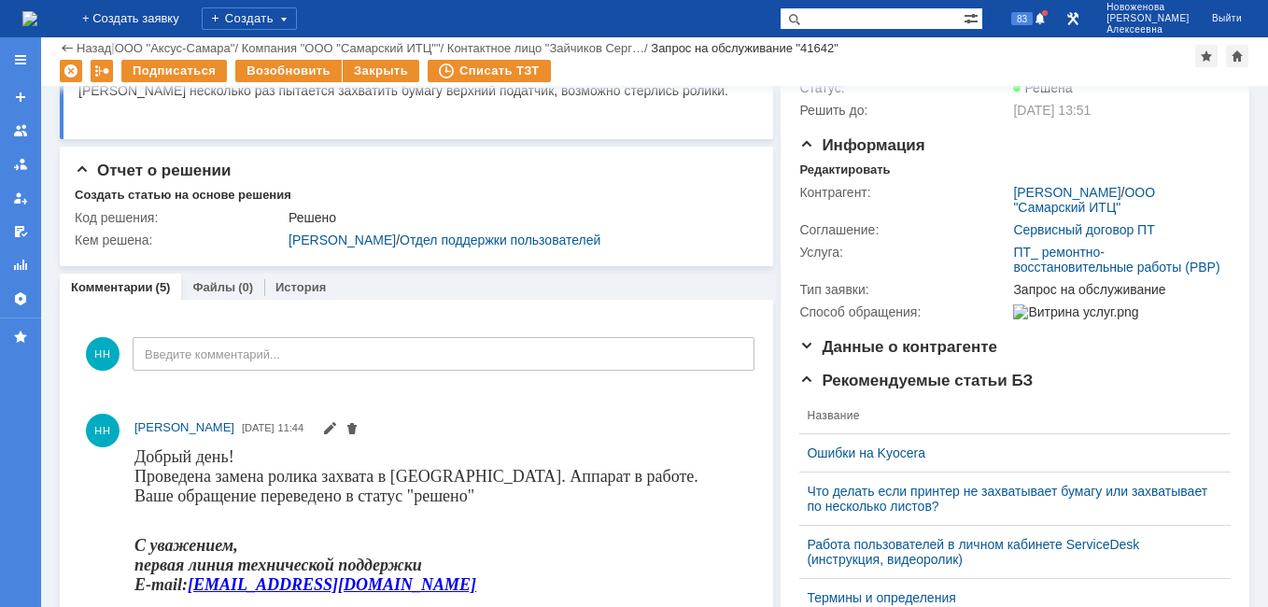
click at [37, 11] on img at bounding box center [29, 18] width 15 height 15
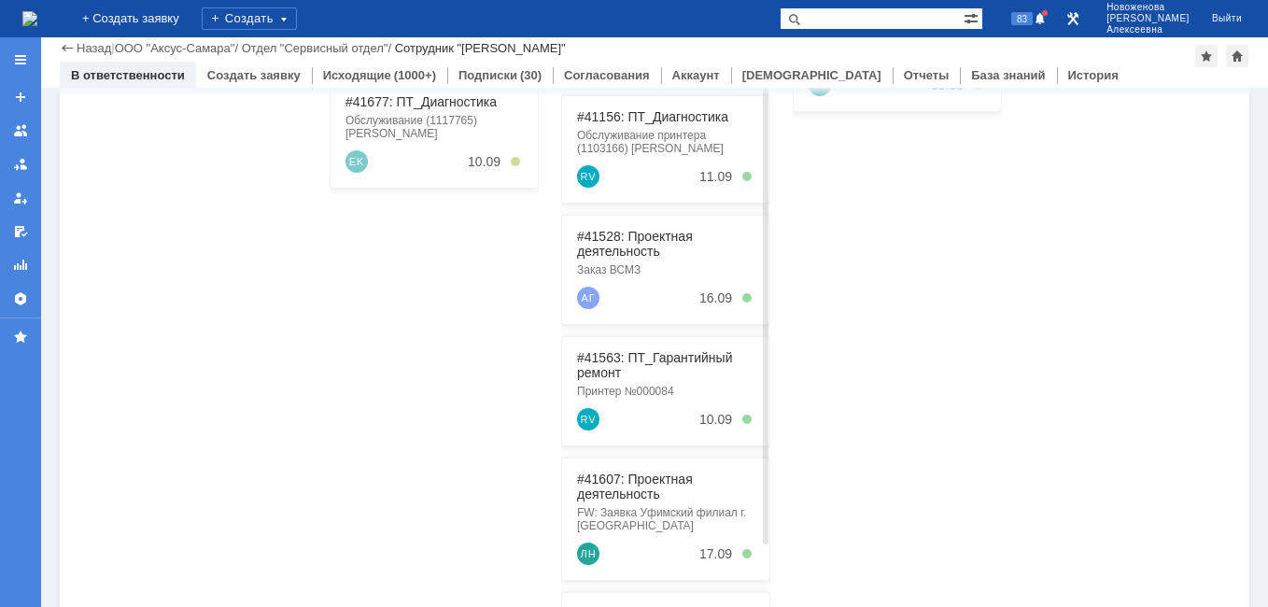
scroll to position [383, 0]
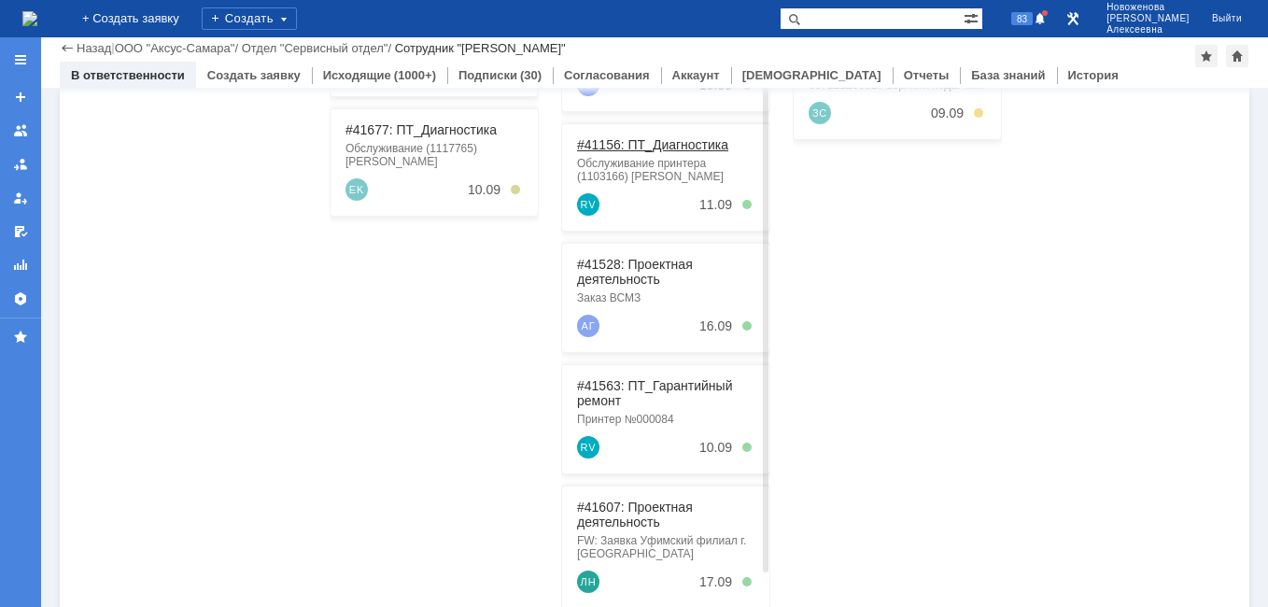
click at [640, 145] on link "#41156: ПТ_Диагностика" at bounding box center [652, 144] width 151 height 15
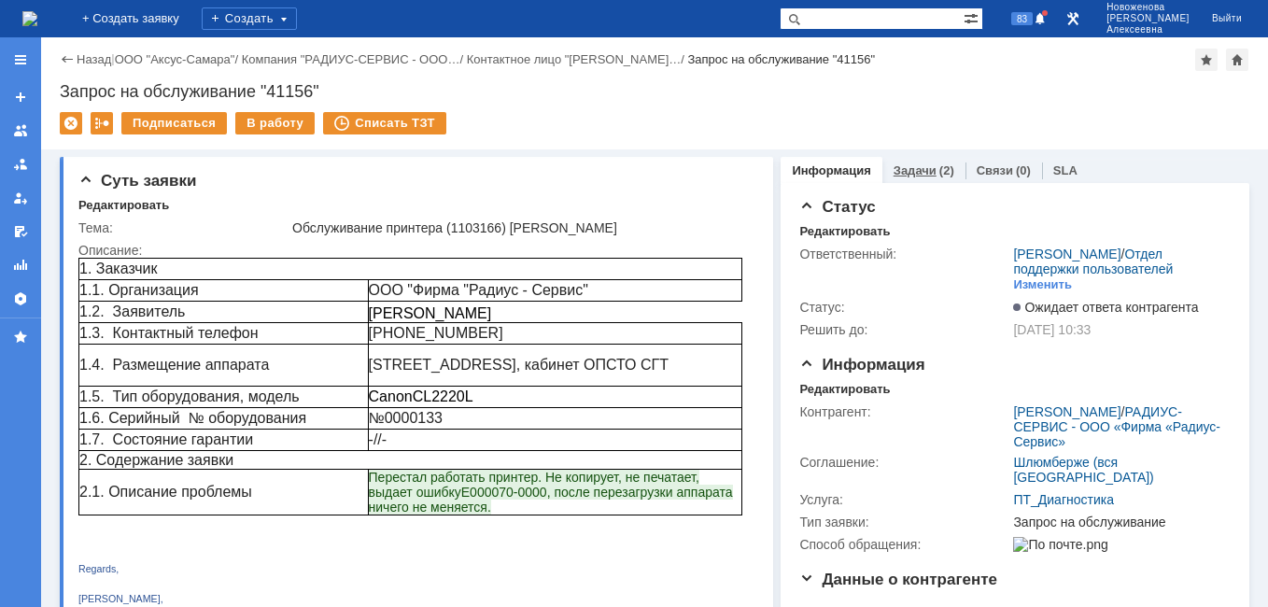
click at [894, 172] on link "Задачи" at bounding box center [915, 170] width 43 height 14
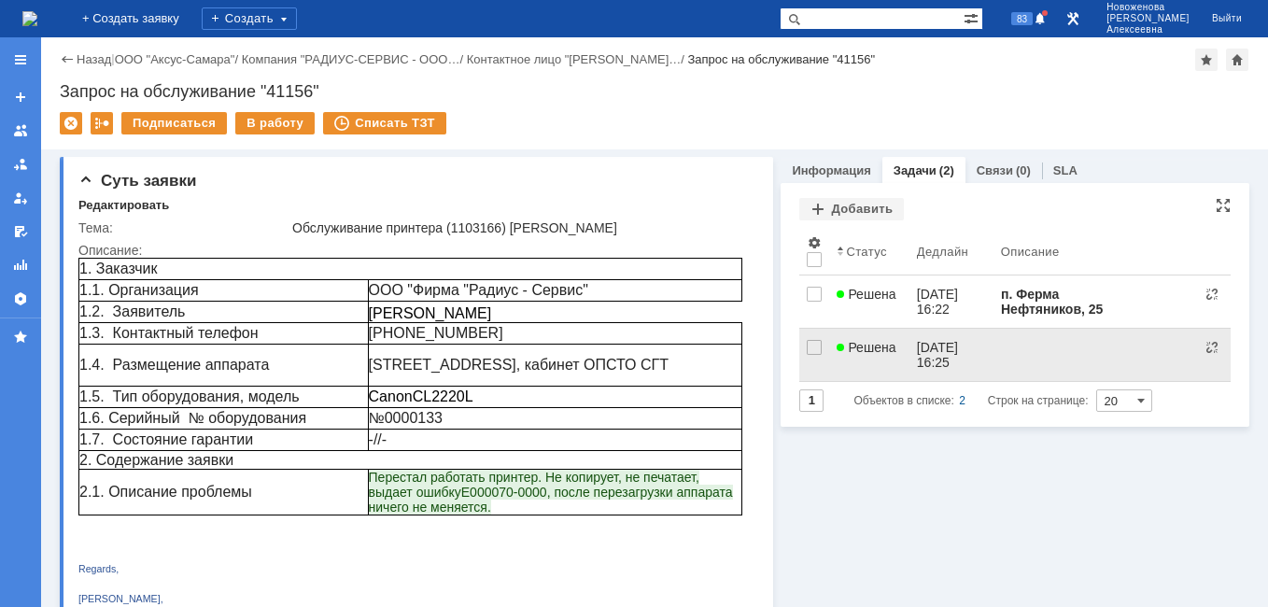
click at [953, 360] on div "[DATE] 16:25" at bounding box center [951, 355] width 69 height 30
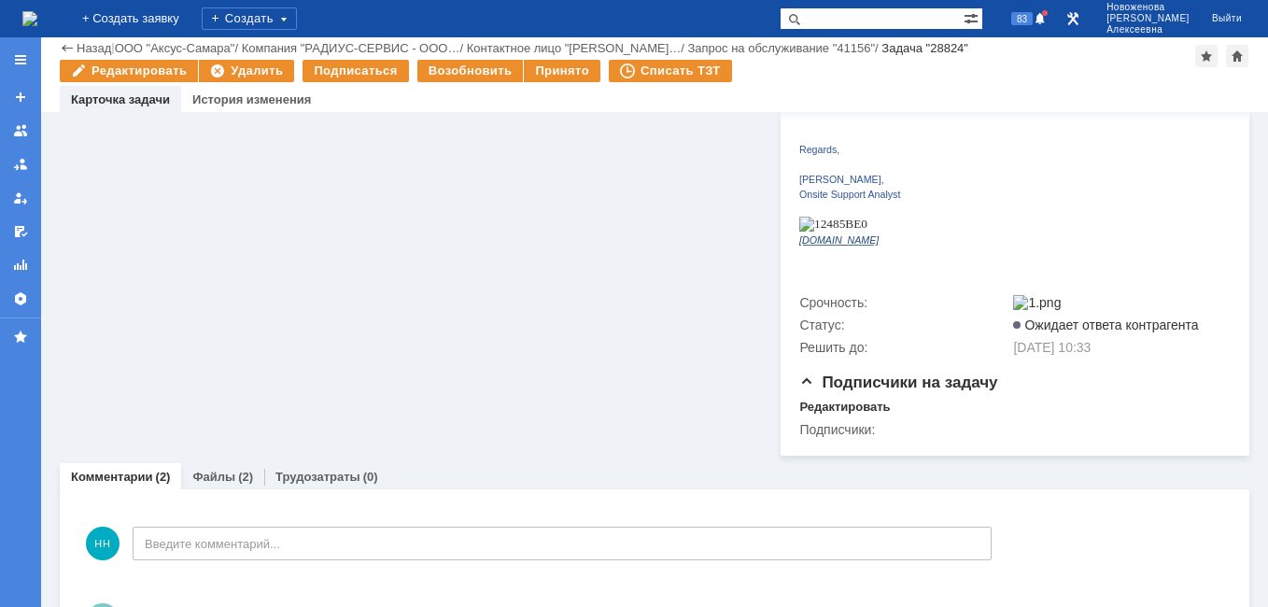
scroll to position [801, 0]
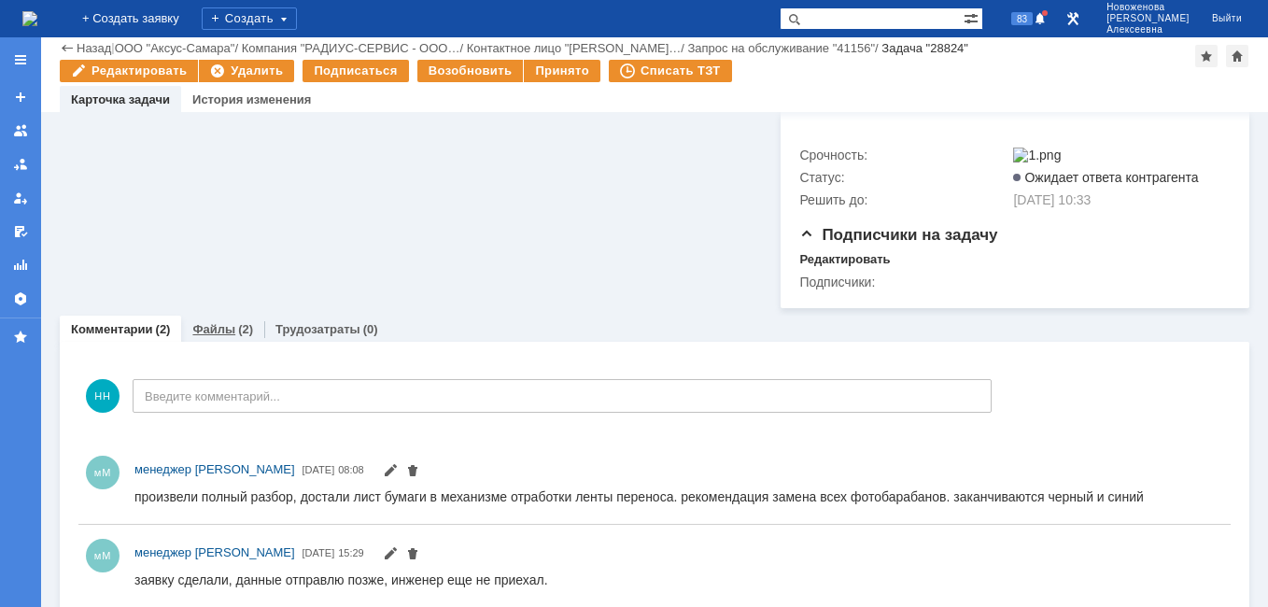
click at [205, 322] on link "Файлы" at bounding box center [213, 329] width 43 height 14
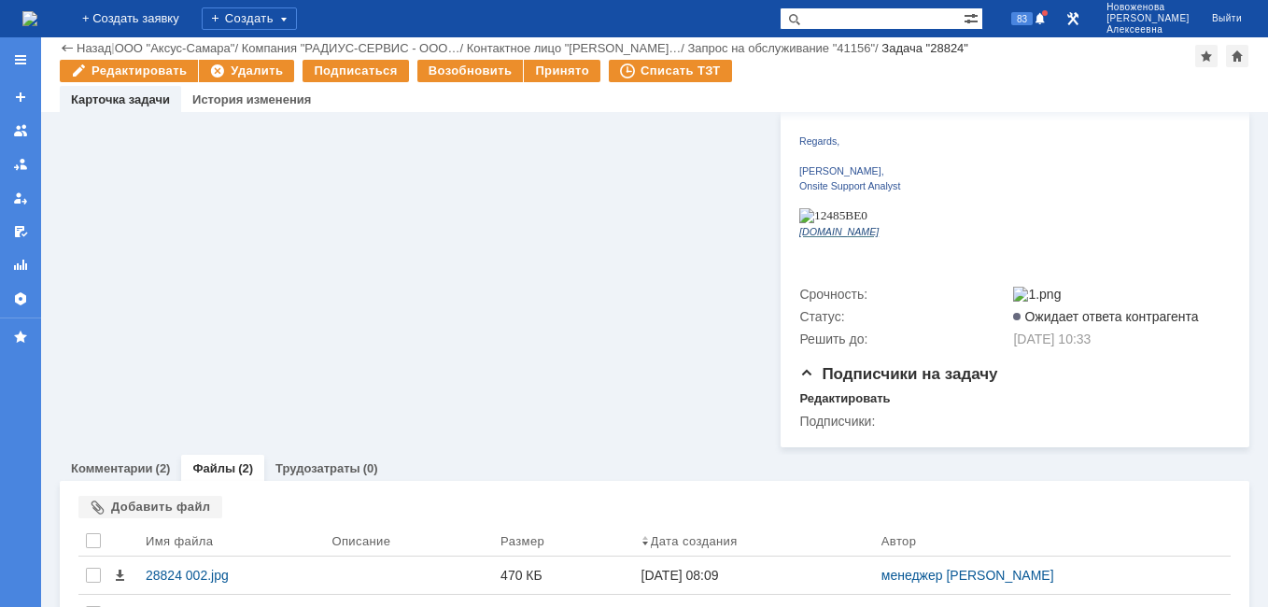
scroll to position [718, 0]
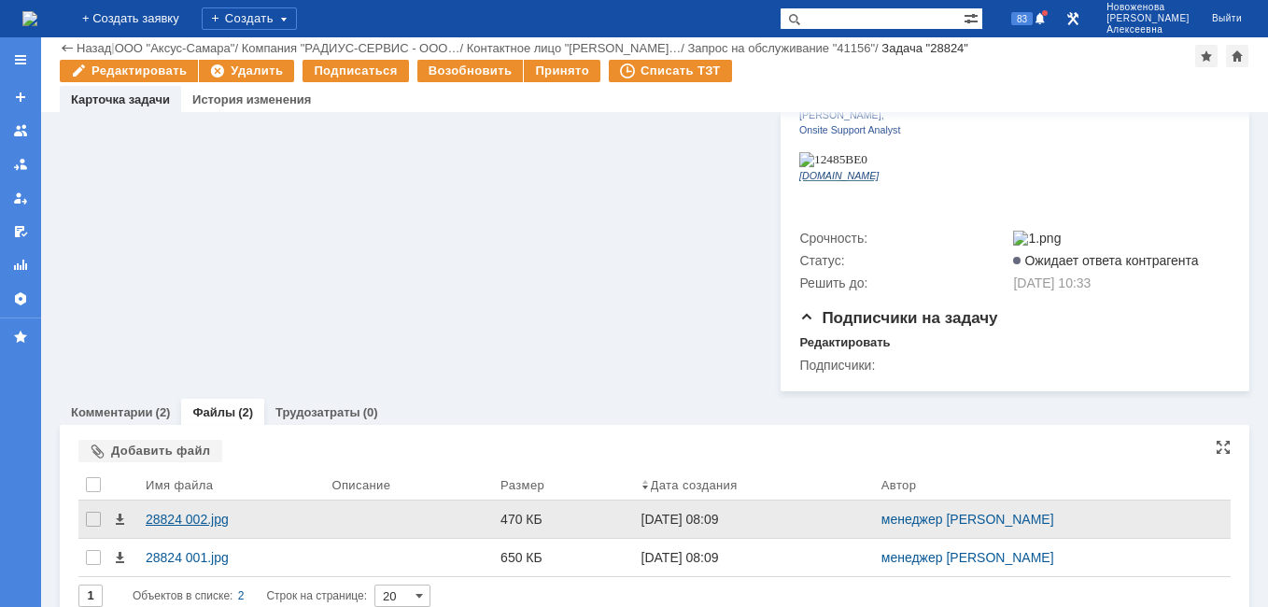
click at [186, 512] on div "28824 002.jpg" at bounding box center [231, 519] width 171 height 15
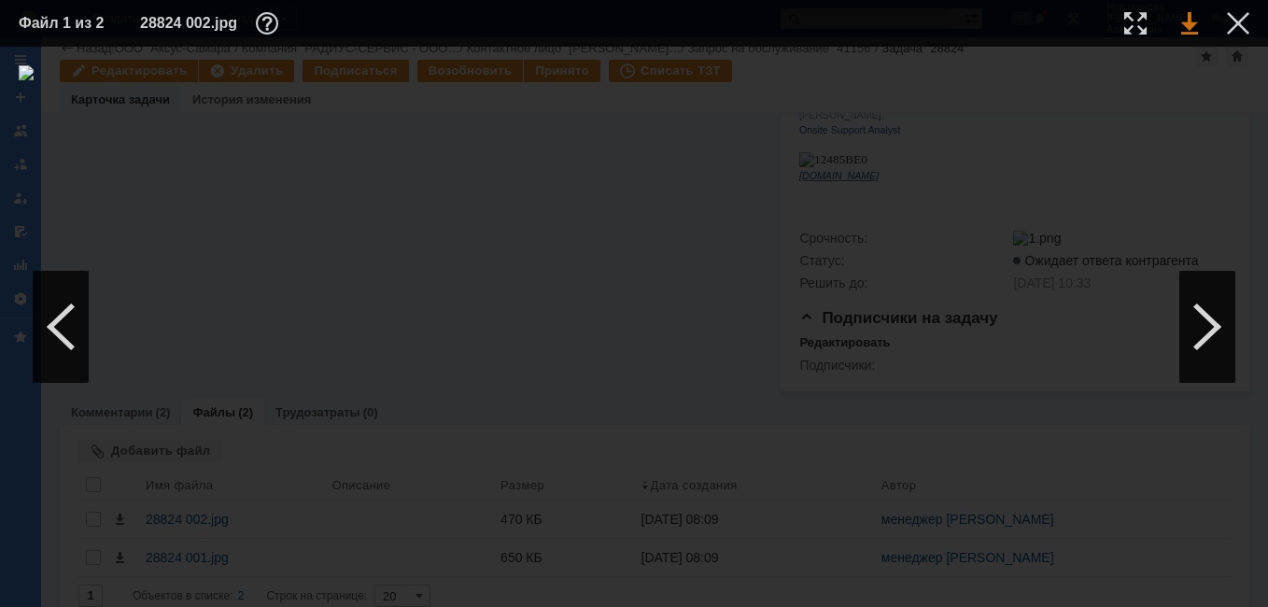
click at [1193, 22] on link at bounding box center [1190, 23] width 17 height 22
click at [1157, 198] on div at bounding box center [634, 326] width 1231 height 523
click at [1209, 329] on div at bounding box center [1208, 327] width 56 height 112
click at [1187, 21] on link at bounding box center [1190, 23] width 17 height 22
click at [1239, 12] on table "Файл 2 из 2 28824 001.jpg" at bounding box center [634, 23] width 1268 height 47
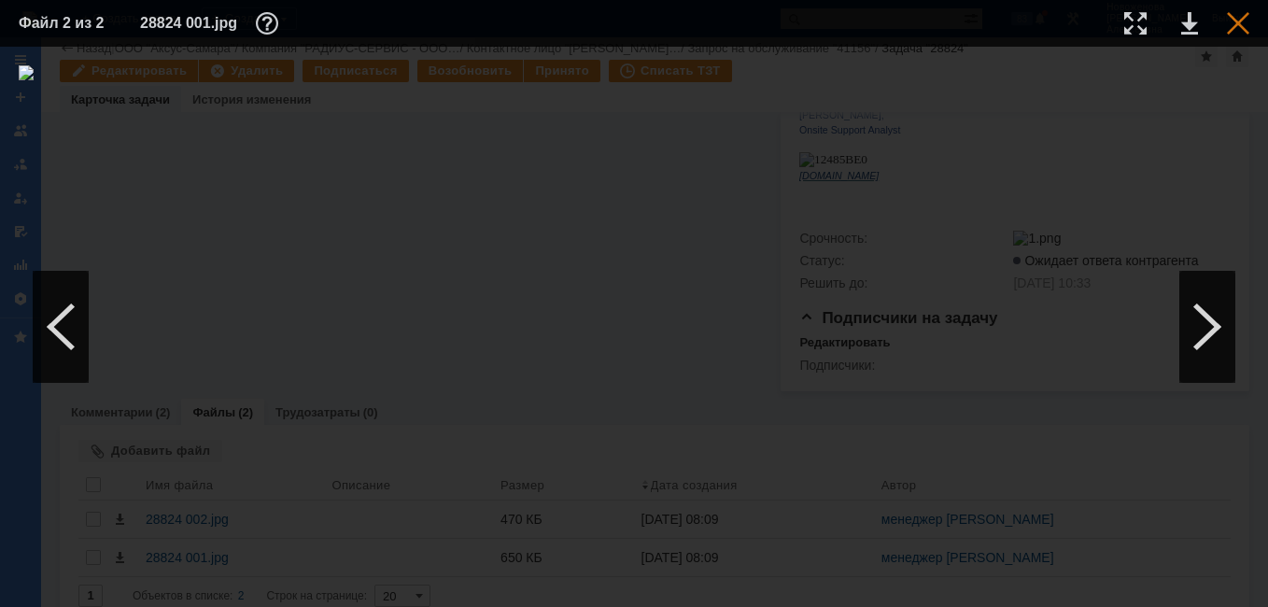
click at [1235, 21] on div at bounding box center [1238, 23] width 22 height 22
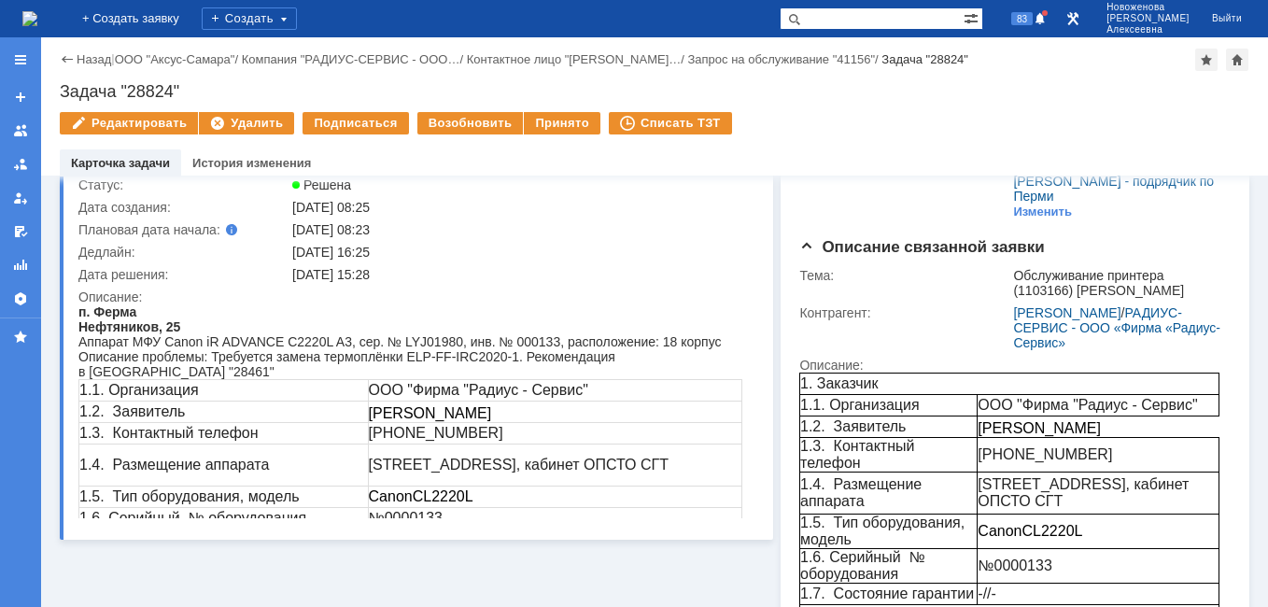
scroll to position [0, 0]
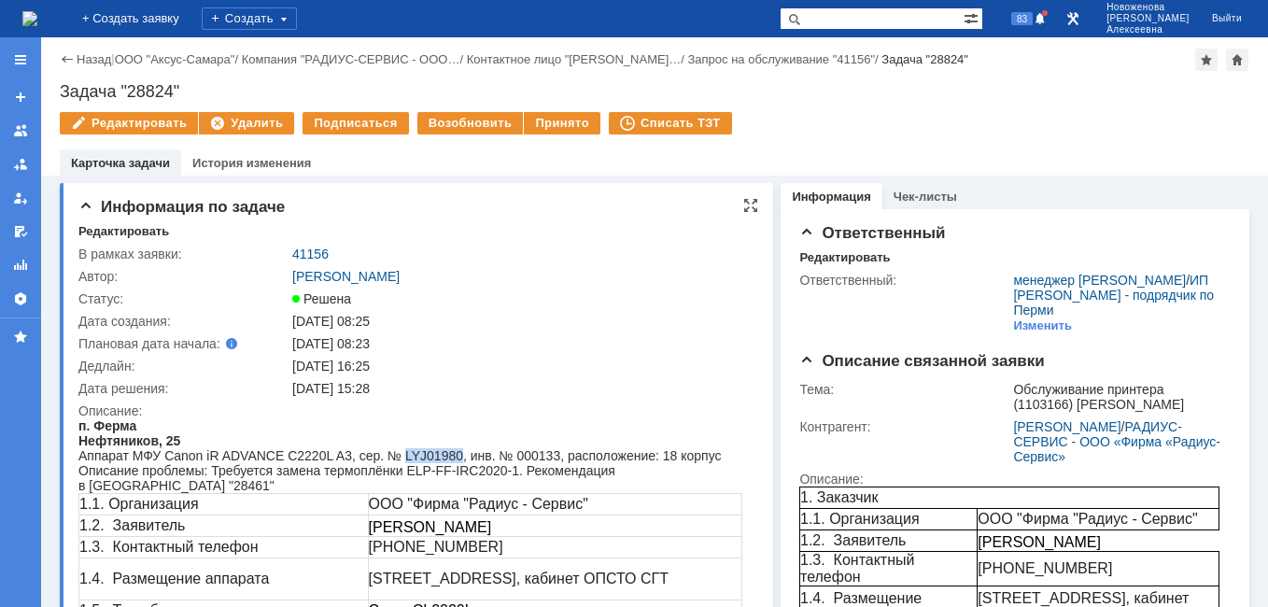
drag, startPoint x: 450, startPoint y: 457, endPoint x: 398, endPoint y: 455, distance: 52.3
click at [398, 455] on div "Аппарат МФУ Canon iR ADVANCE C2220L A3, сер. № LYJ01980, инв. № 000133, располо…" at bounding box center [410, 455] width 664 height 15
copy div "LYJ01980"
drag, startPoint x: 167, startPoint y: 90, endPoint x: 50, endPoint y: 100, distance: 117.2
click at [50, 100] on div "Назад | ООО "Аксус-Самара" / Компания "РАДИУС-СЕРВИС - ООО… / Контактное лицо "…" at bounding box center [654, 106] width 1227 height 138
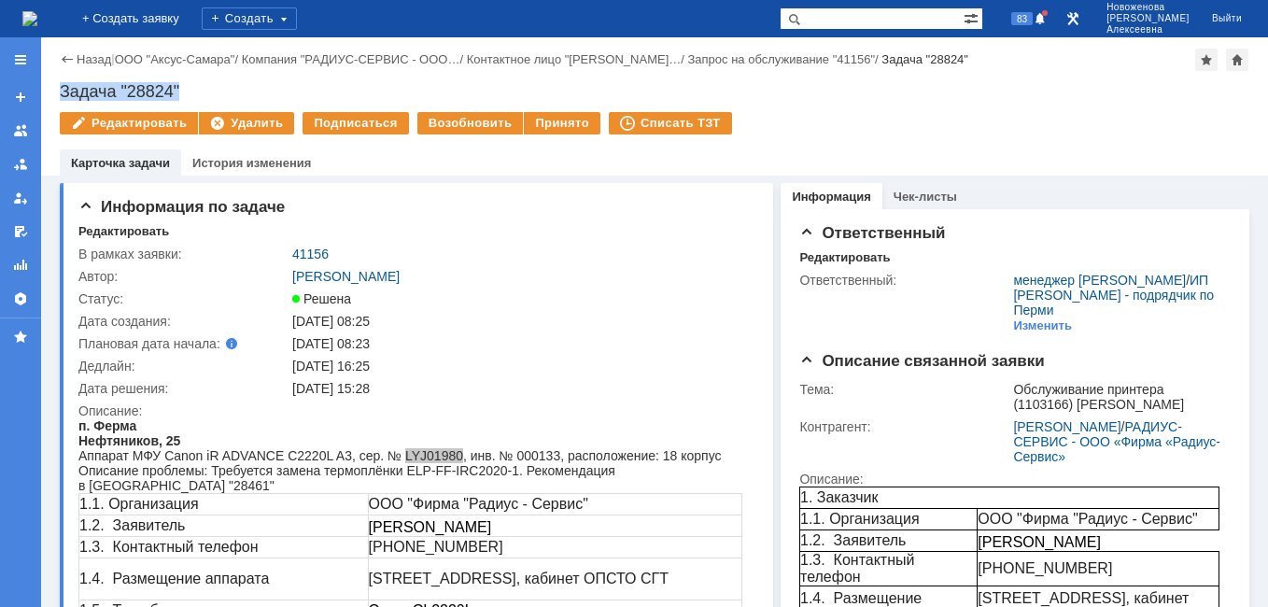
copy div "Задача "28824""
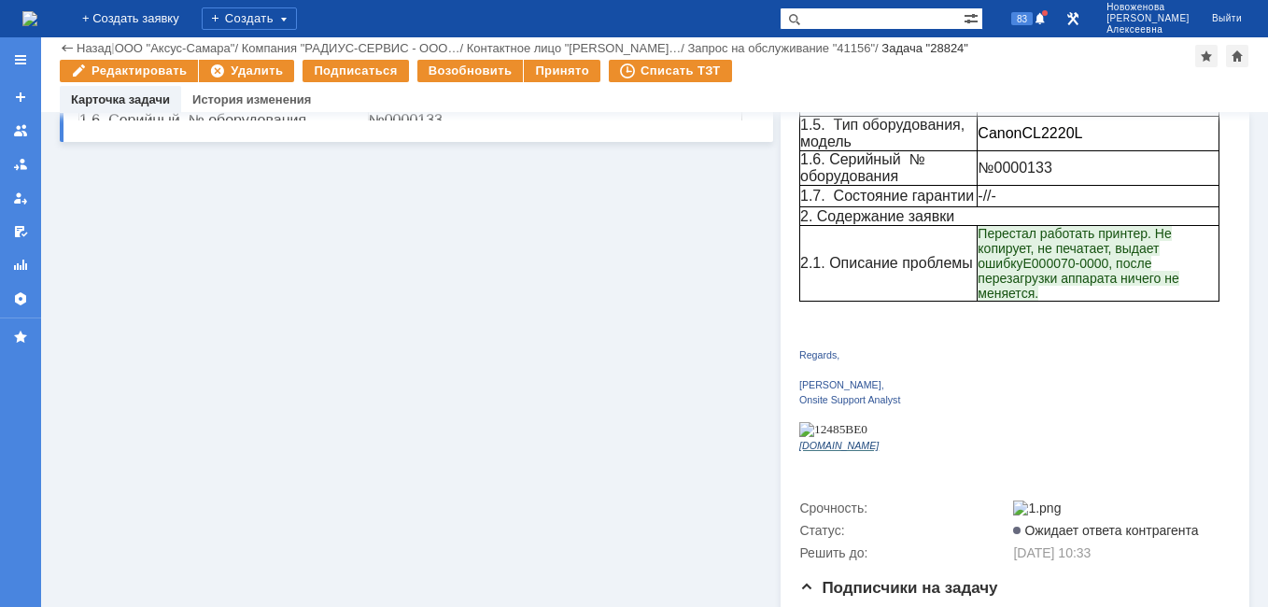
scroll to position [718, 0]
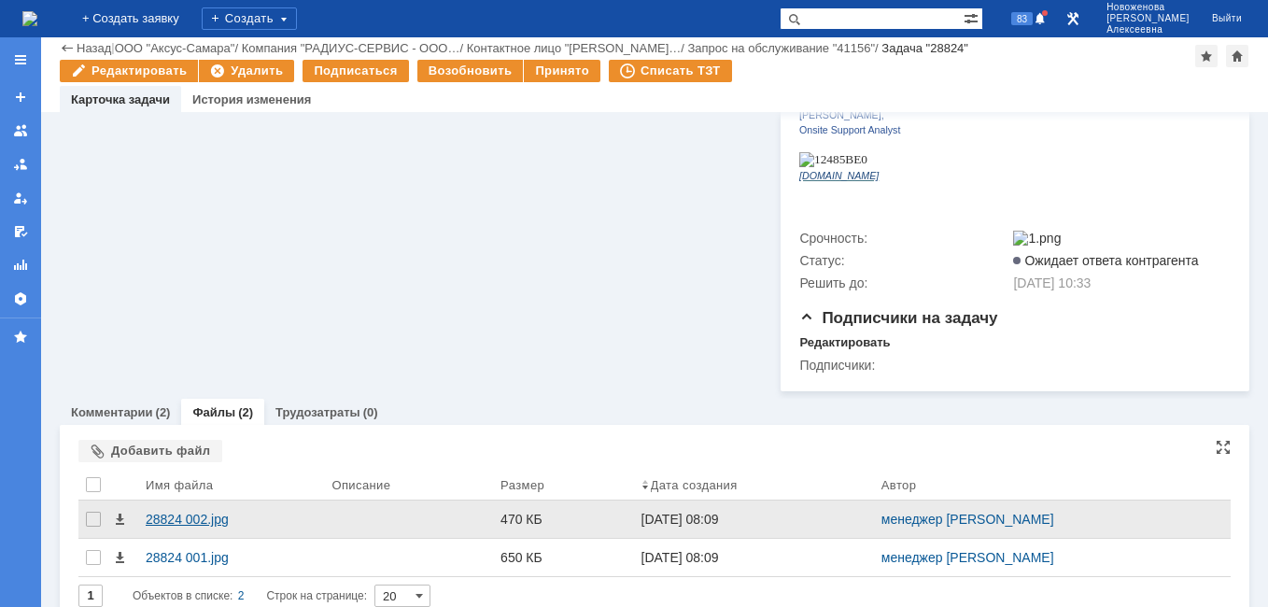
click at [183, 512] on div "28824 002.jpg" at bounding box center [231, 519] width 171 height 15
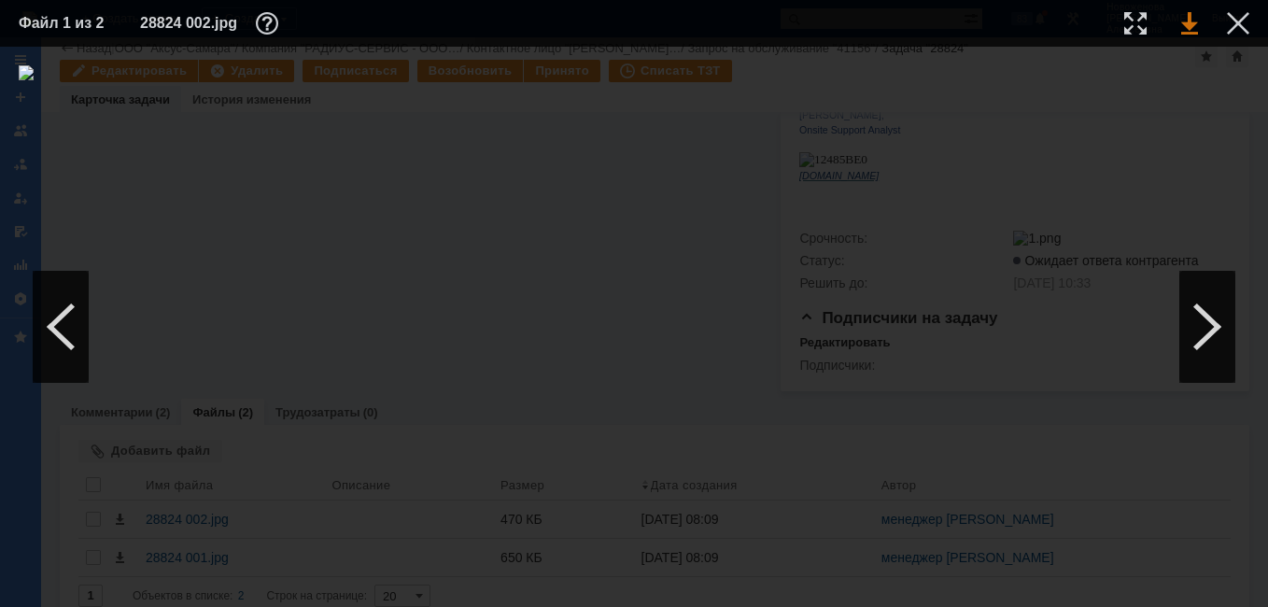
click at [1191, 21] on link at bounding box center [1190, 23] width 17 height 22
click at [1239, 18] on div at bounding box center [1238, 23] width 22 height 22
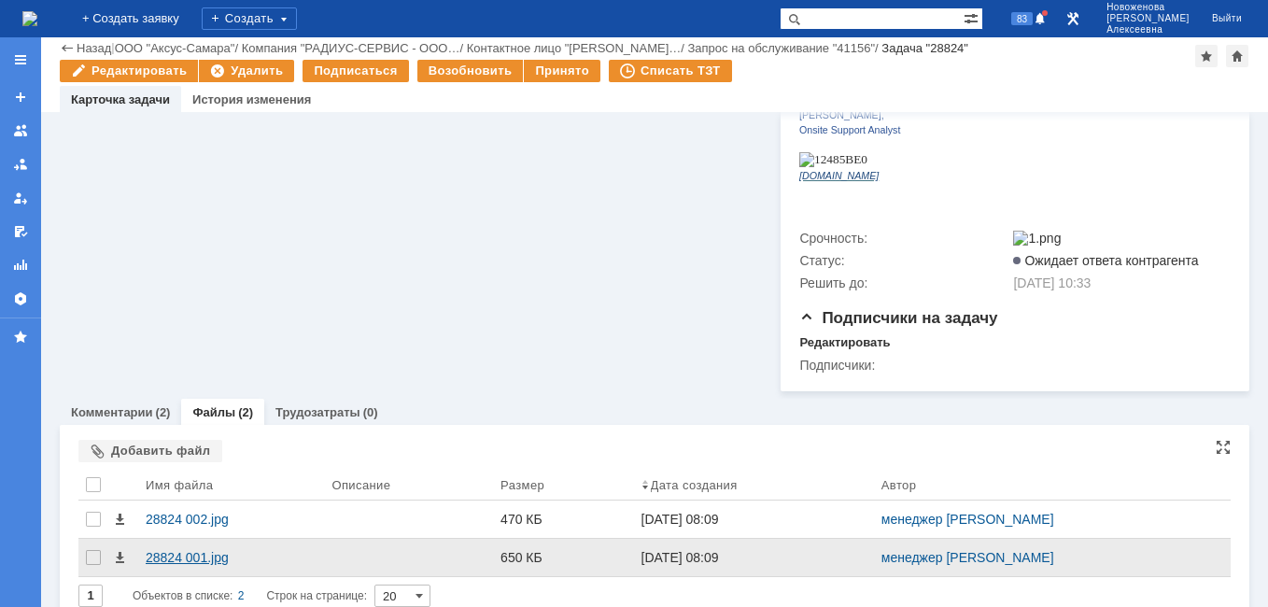
click at [185, 550] on div "28824 001.jpg" at bounding box center [231, 557] width 171 height 15
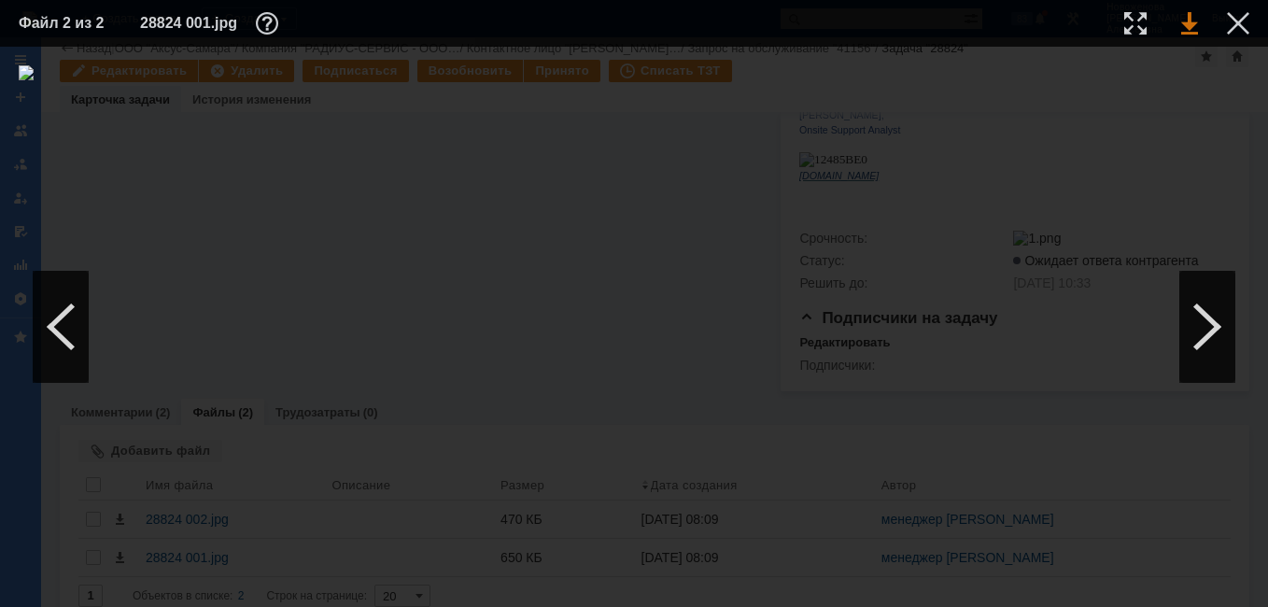
click at [1194, 20] on link at bounding box center [1190, 23] width 17 height 22
click at [1239, 32] on div at bounding box center [1238, 23] width 22 height 22
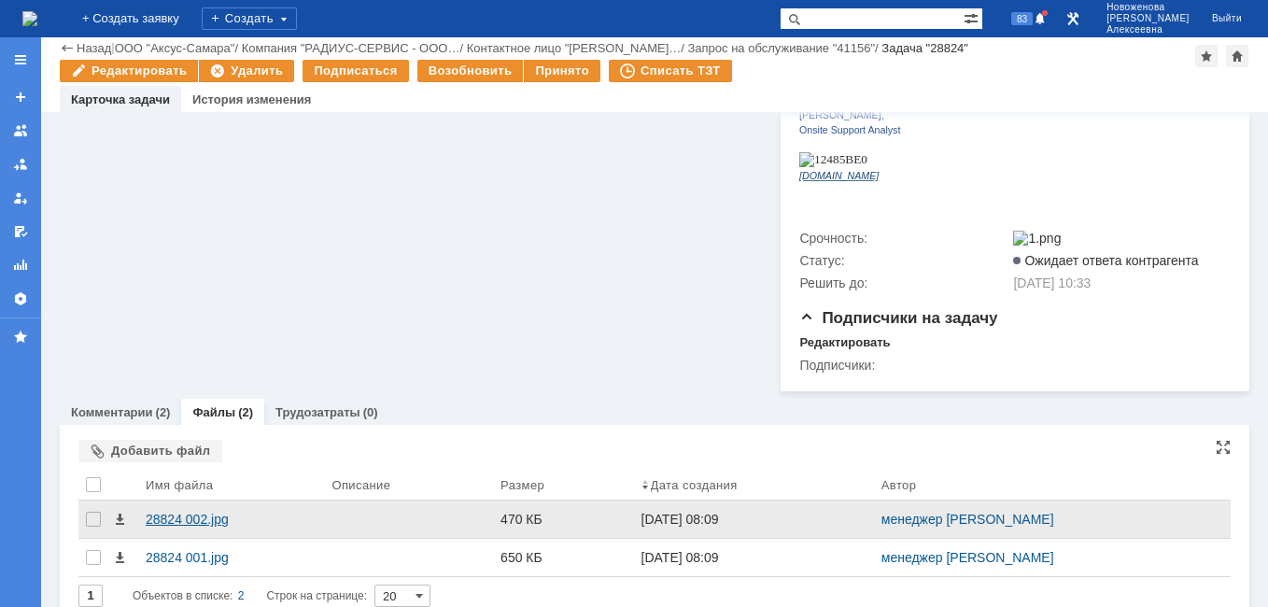
click at [189, 512] on div "28824 002.jpg" at bounding box center [231, 519] width 171 height 15
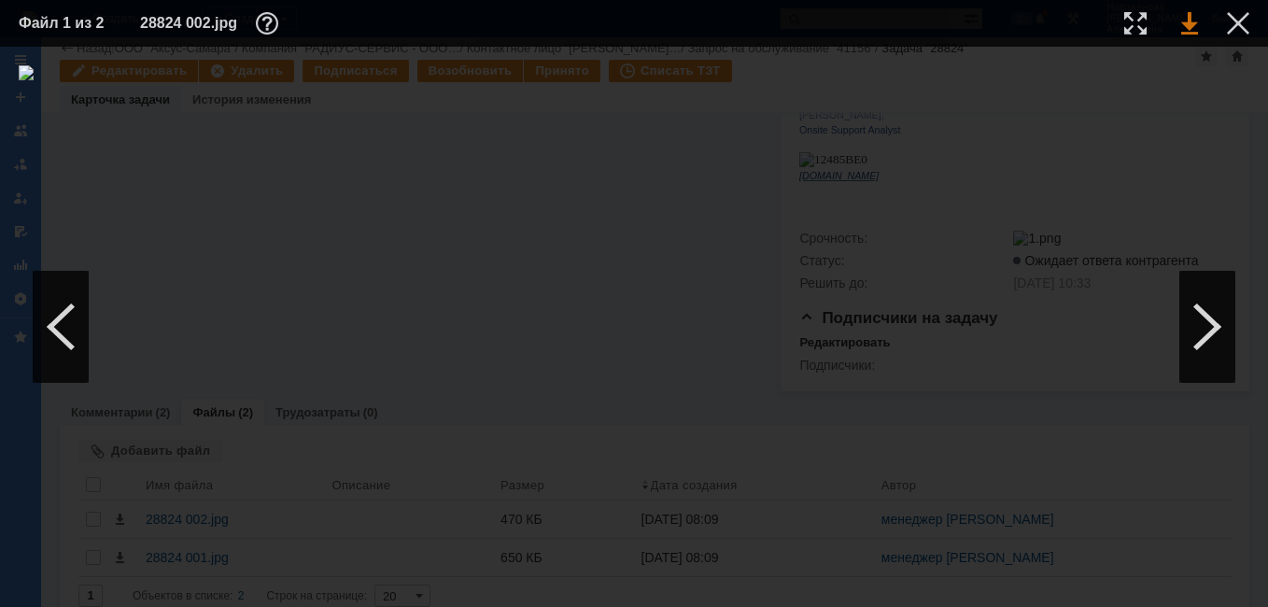
click at [1182, 20] on link at bounding box center [1190, 23] width 17 height 22
click at [1243, 21] on div at bounding box center [1238, 23] width 22 height 22
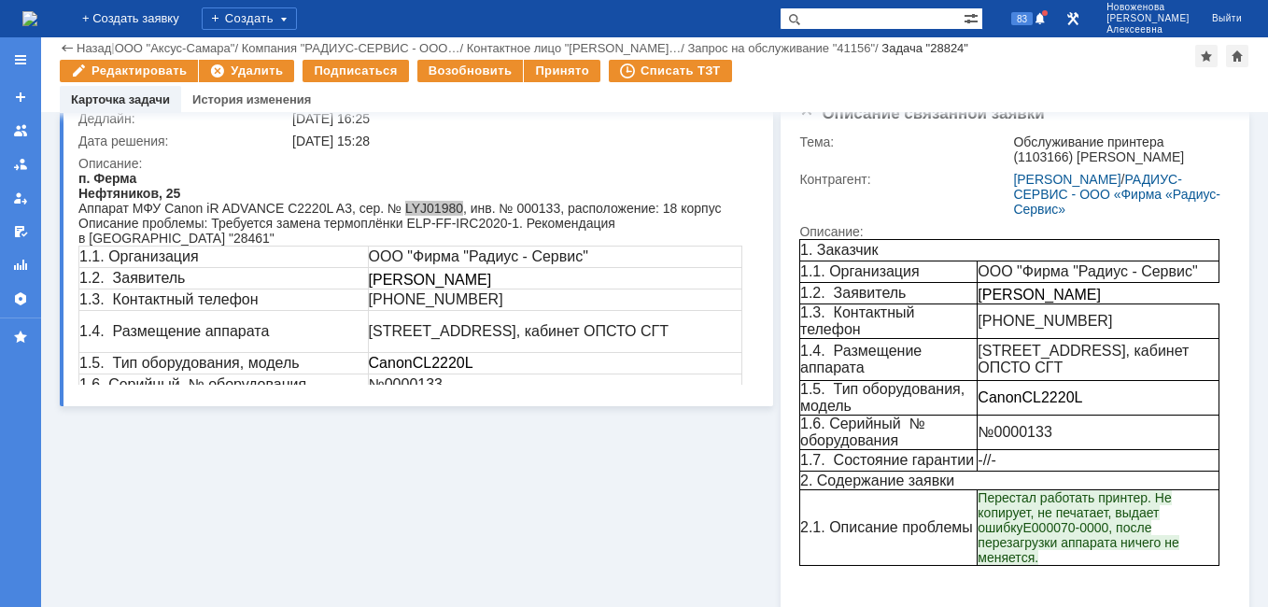
scroll to position [0, 0]
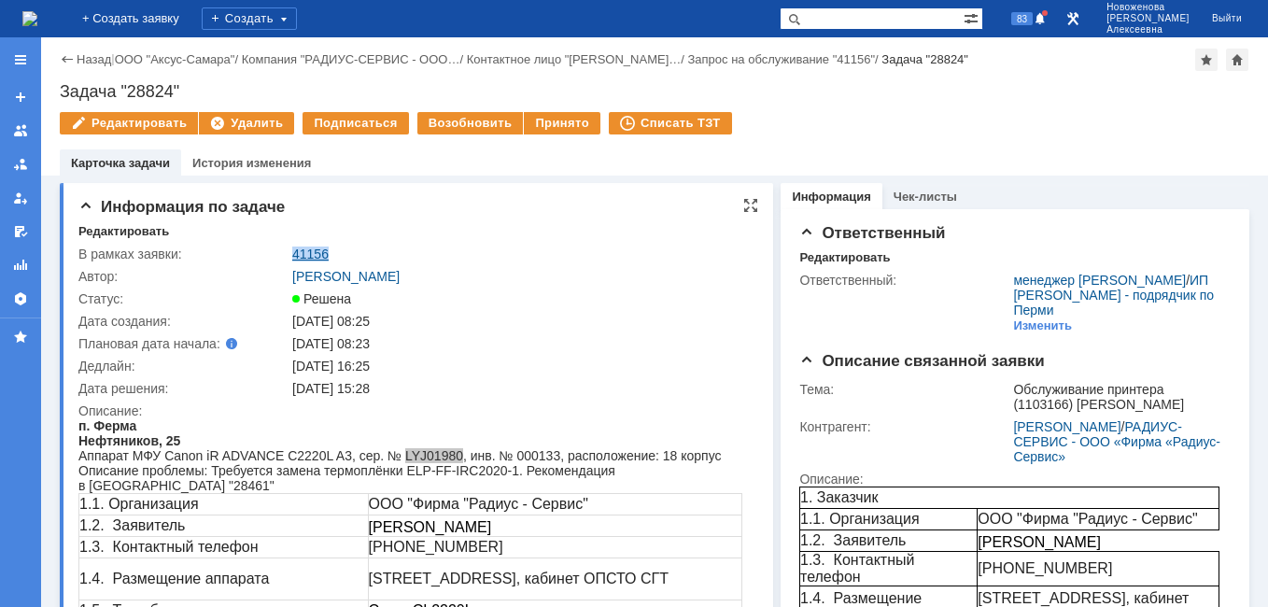
drag, startPoint x: 323, startPoint y: 250, endPoint x: 293, endPoint y: 249, distance: 29.9
click at [293, 249] on div "41156" at bounding box center [520, 254] width 456 height 15
copy link "41156"
click at [317, 256] on link "41156" at bounding box center [310, 254] width 36 height 15
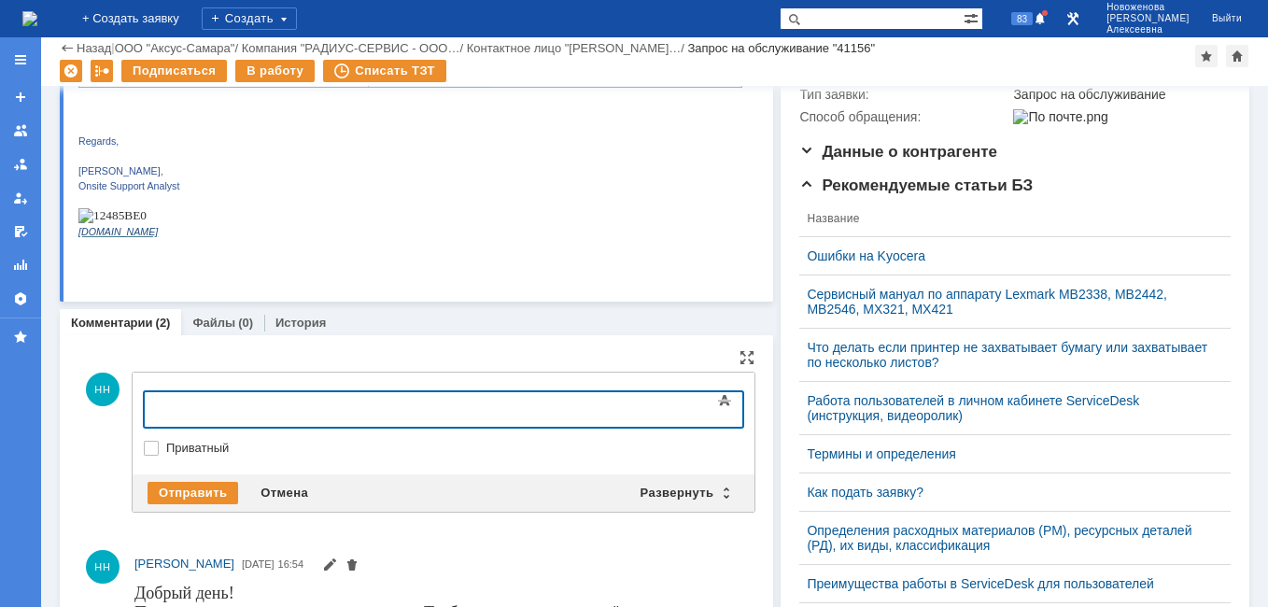
scroll to position [467, 0]
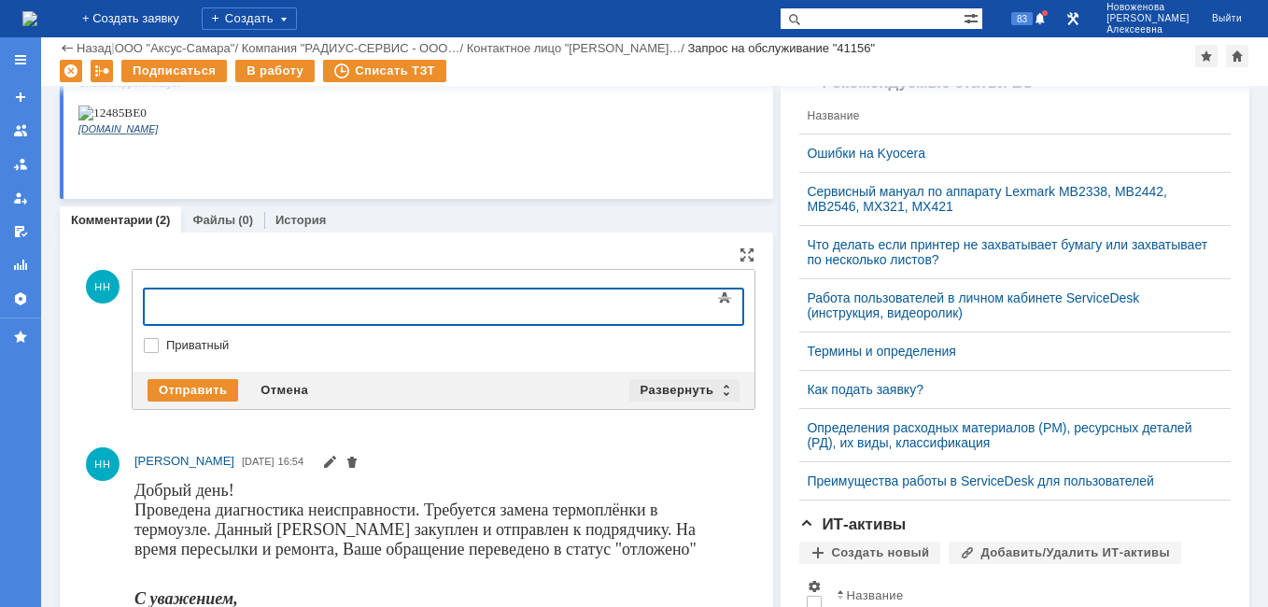
click at [723, 396] on div "Развернуть" at bounding box center [685, 390] width 111 height 22
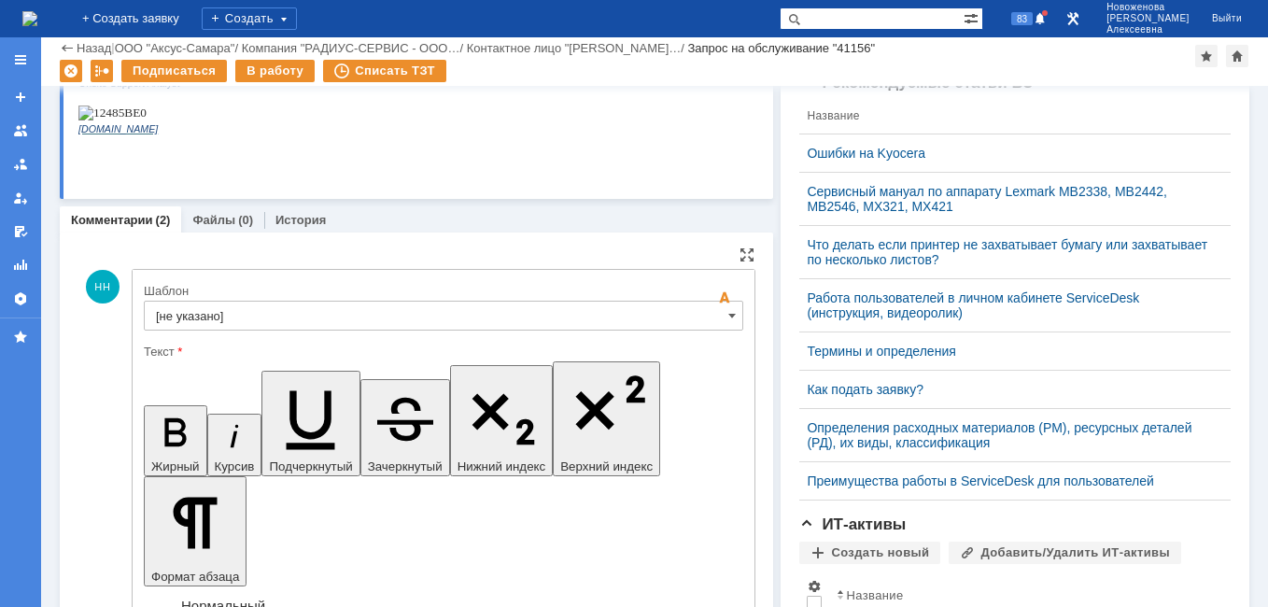
scroll to position [0, 0]
click at [709, 321] on input "[не указано]" at bounding box center [444, 316] width 600 height 30
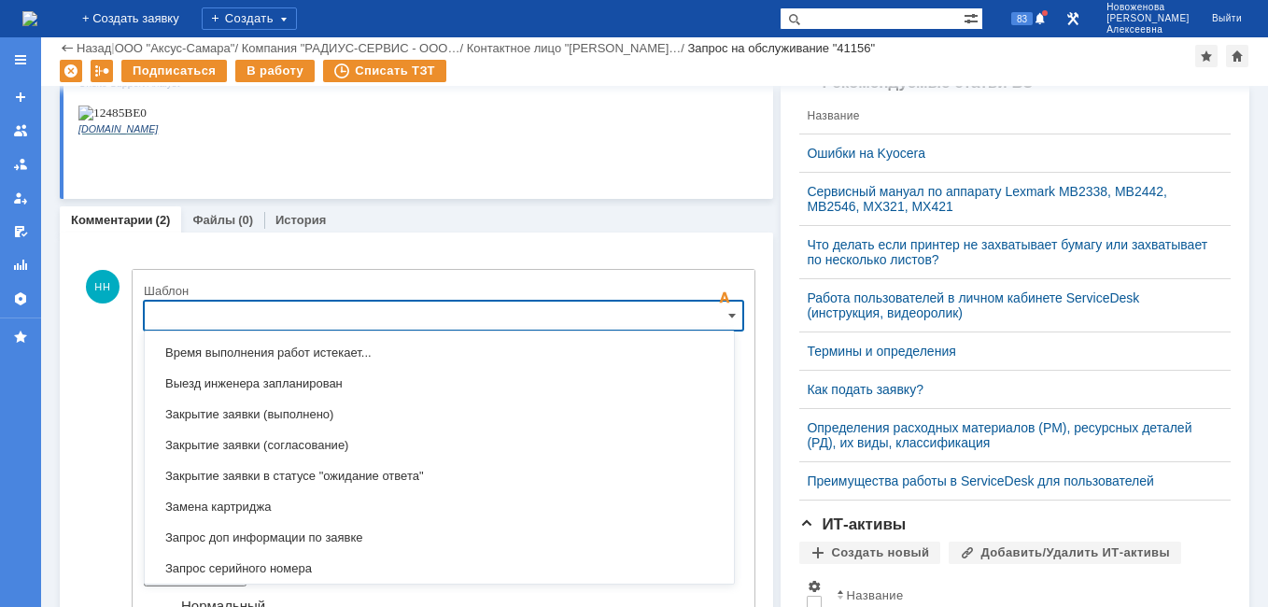
scroll to position [1015, 0]
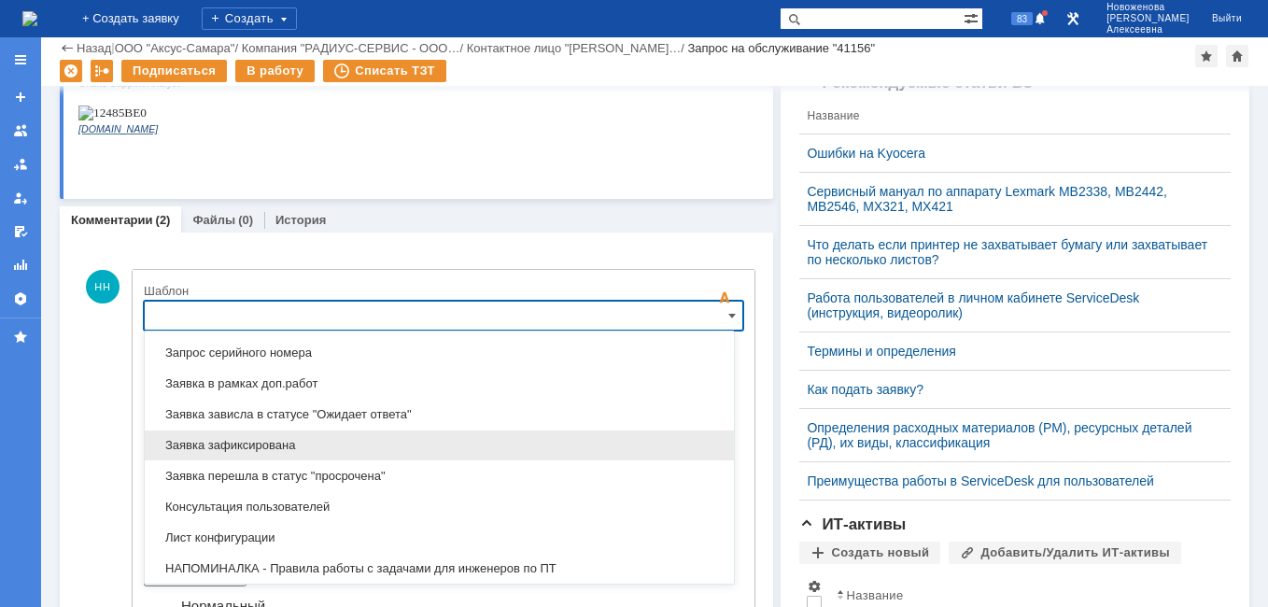
click at [273, 445] on span "Заявка зафиксирована" at bounding box center [439, 445] width 567 height 15
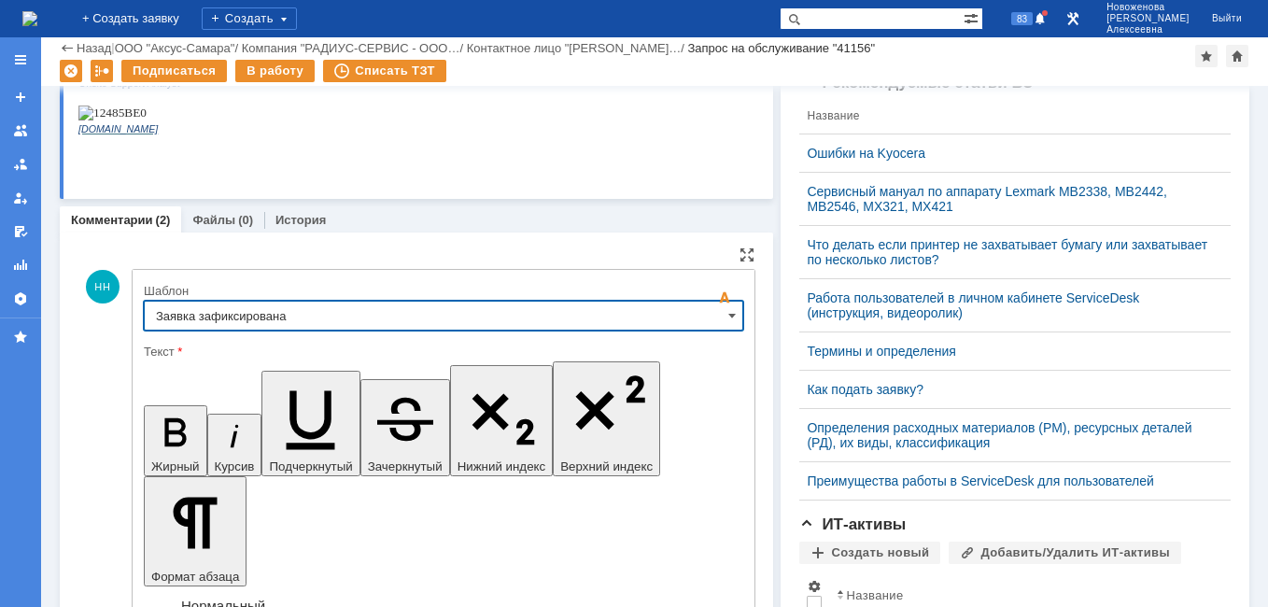
type input "Заявка зафиксирована"
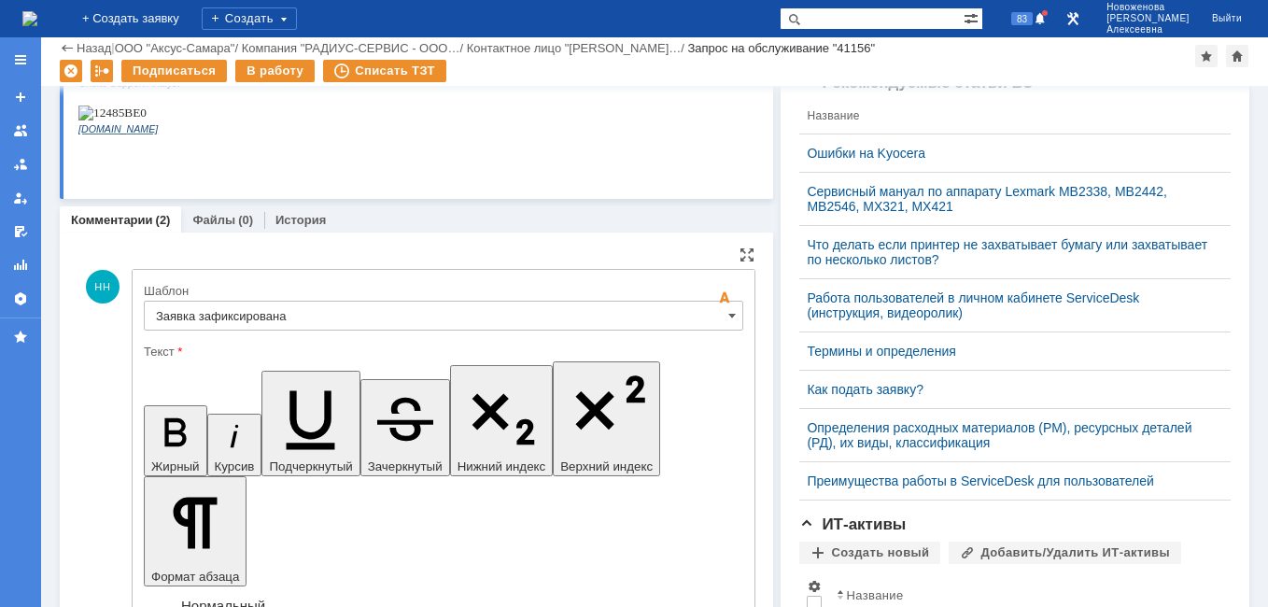
drag, startPoint x: 567, startPoint y: 4651, endPoint x: 180, endPoint y: 4652, distance: 386.7
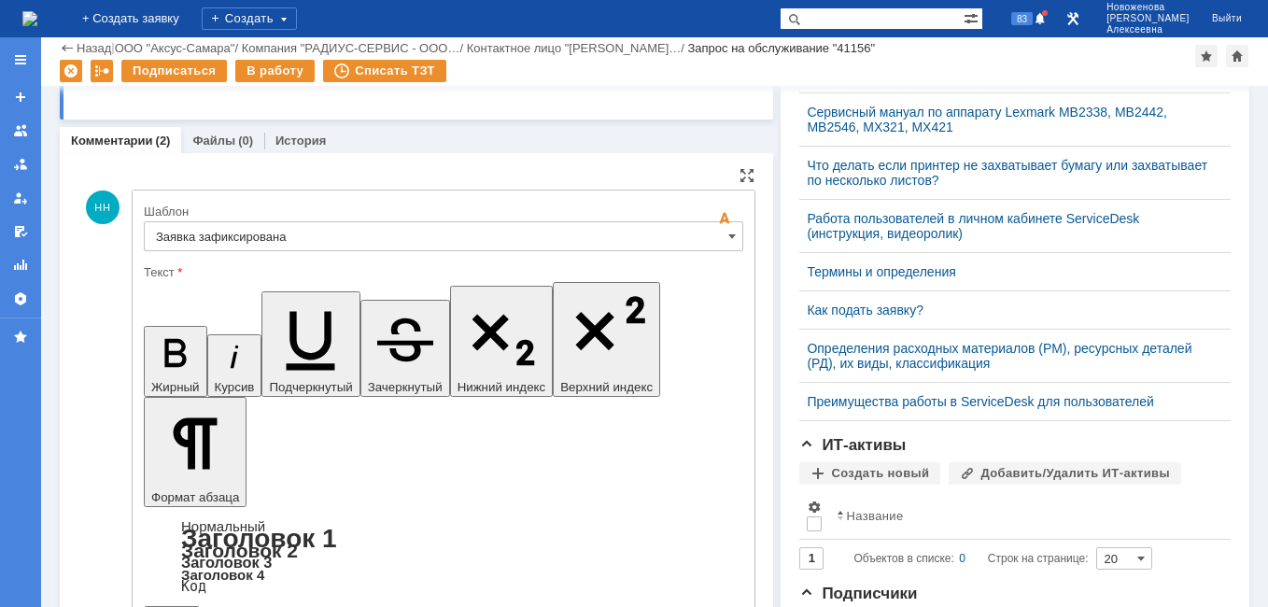
scroll to position [654, 0]
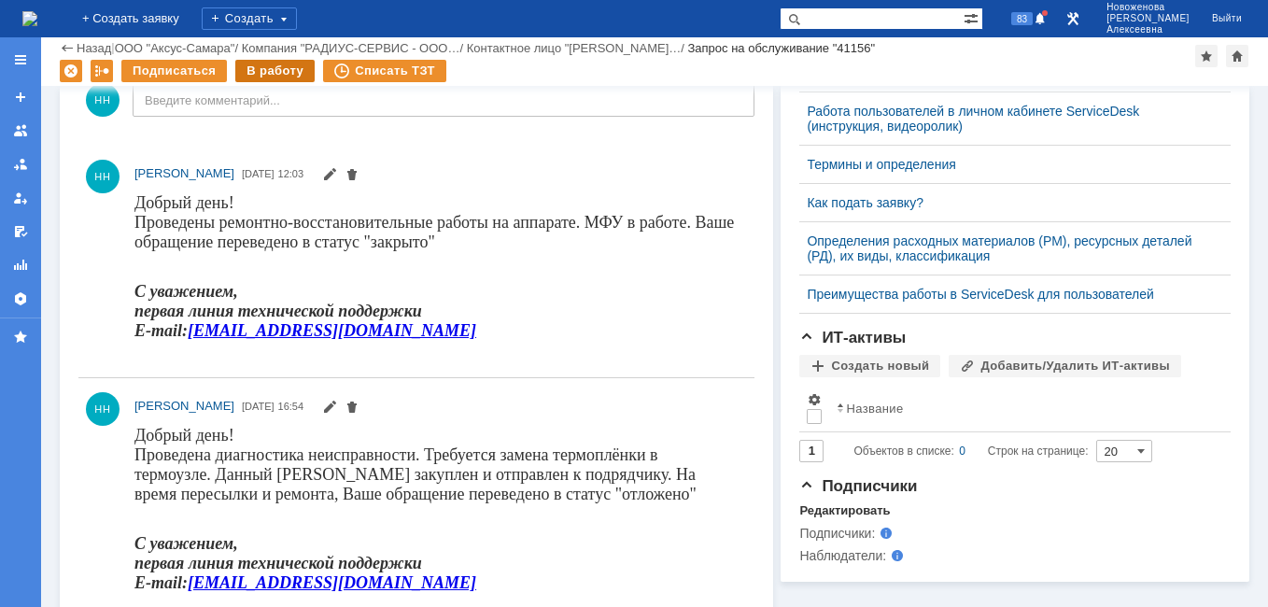
scroll to position [0, 0]
click at [275, 64] on div "В работу" at bounding box center [274, 71] width 79 height 22
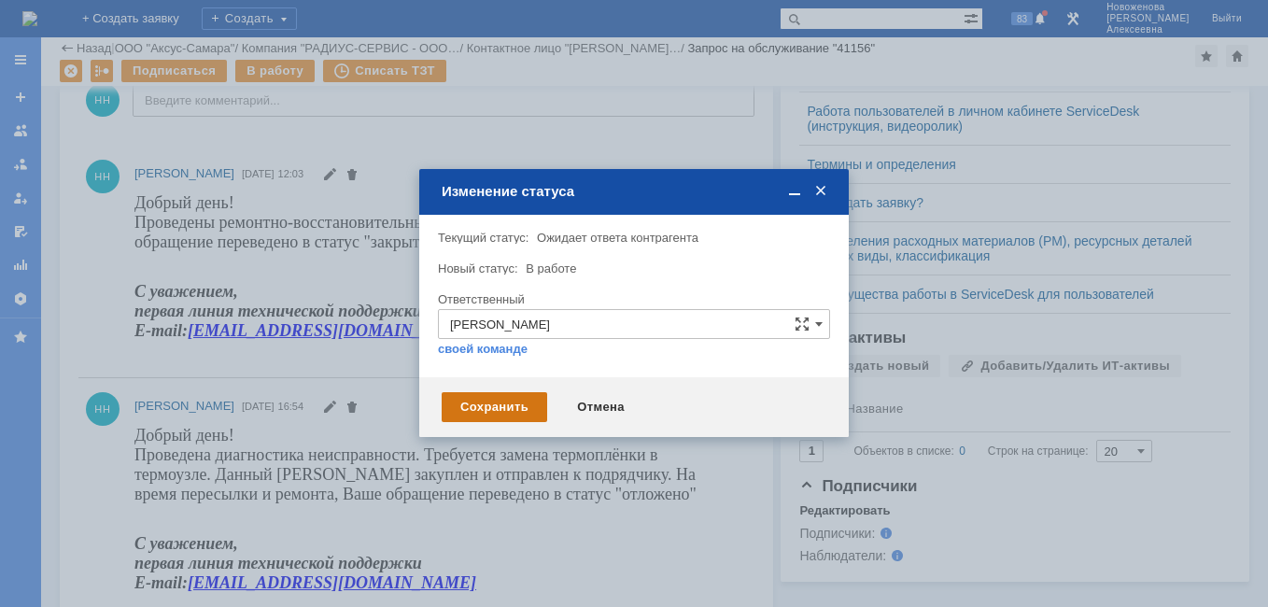
click at [475, 402] on div "Сохранить" at bounding box center [495, 407] width 106 height 30
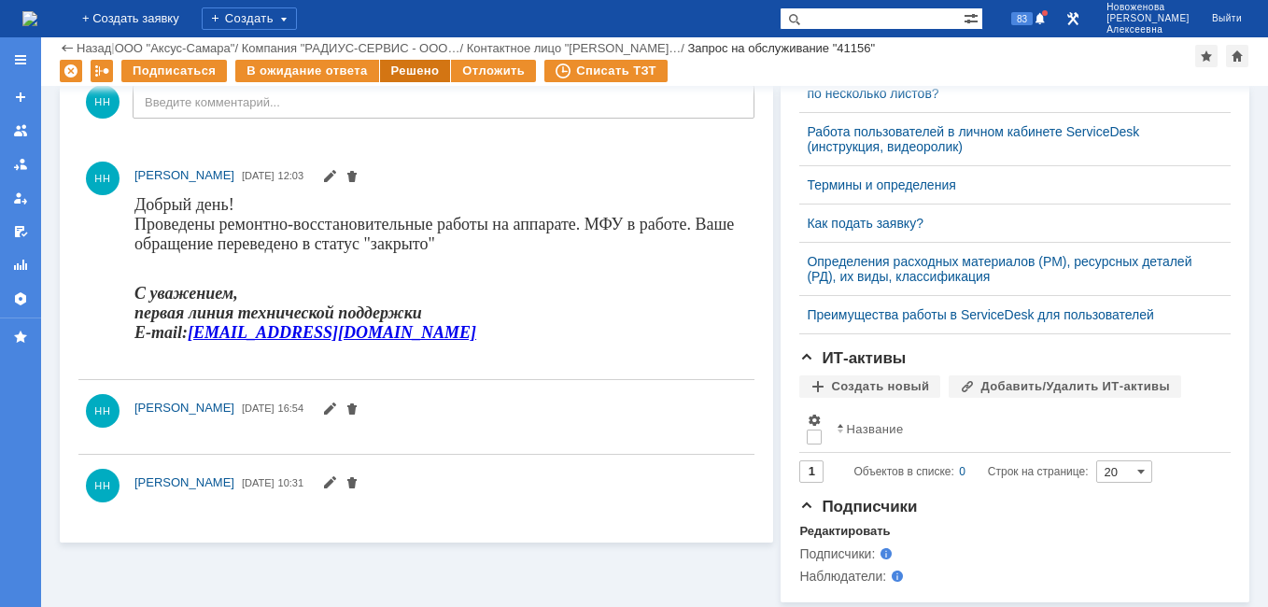
click at [418, 67] on div "Решено" at bounding box center [415, 71] width 71 height 22
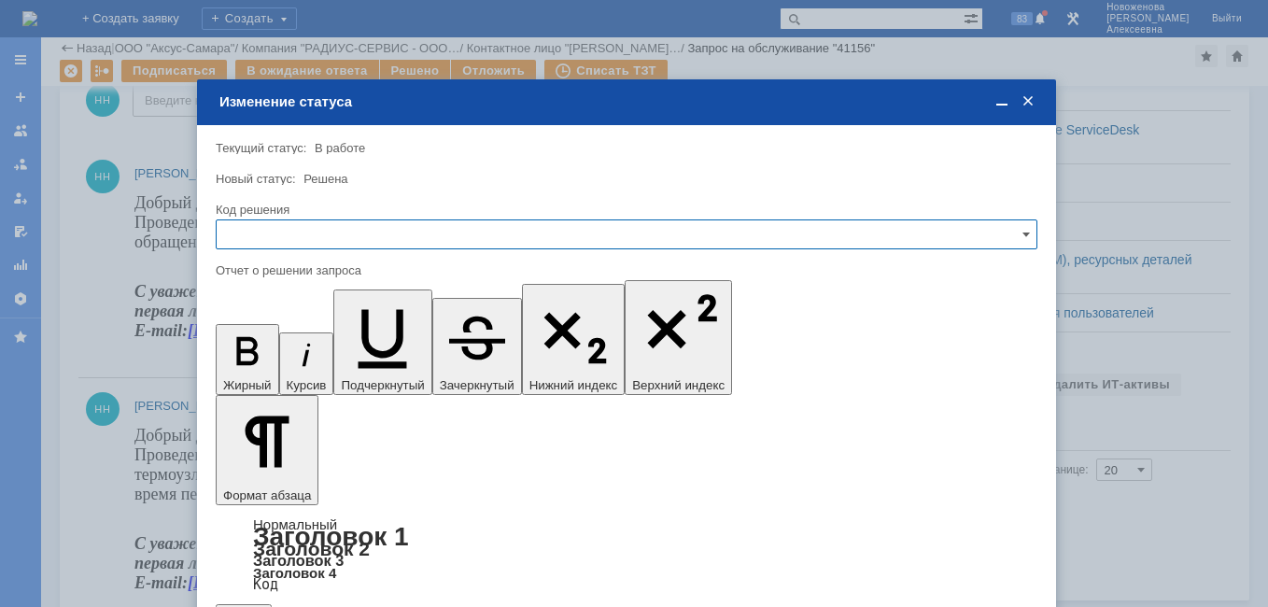
click at [1006, 226] on input "text" at bounding box center [627, 234] width 822 height 30
click at [257, 359] on span "Решено" at bounding box center [627, 361] width 798 height 15
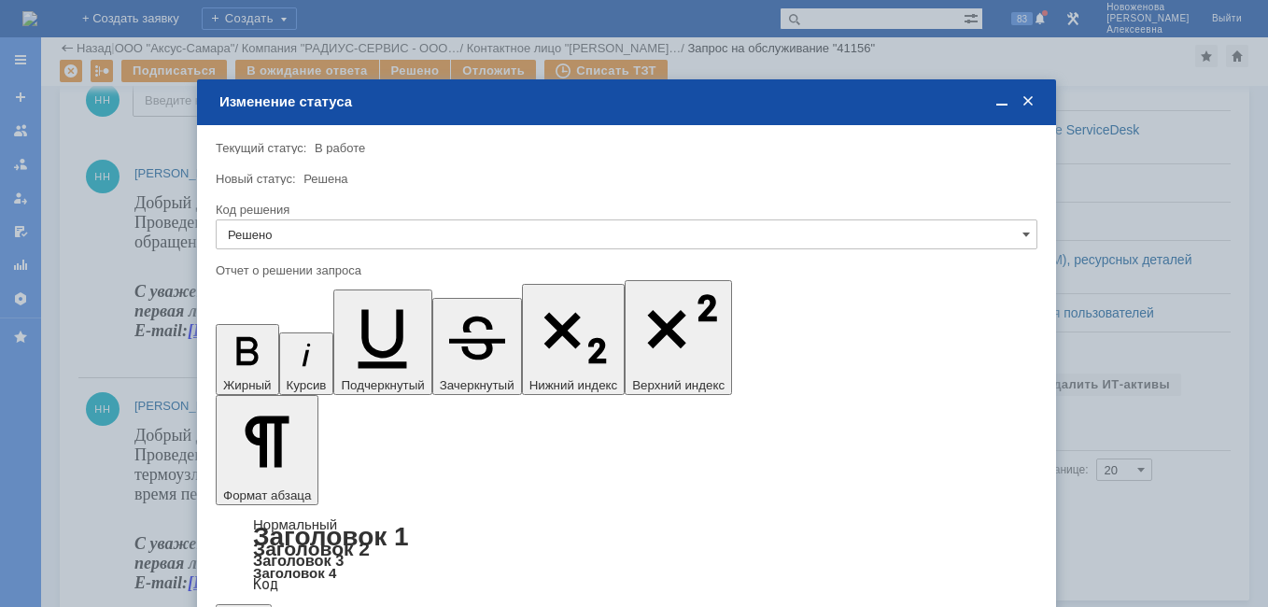
type input "Решено"
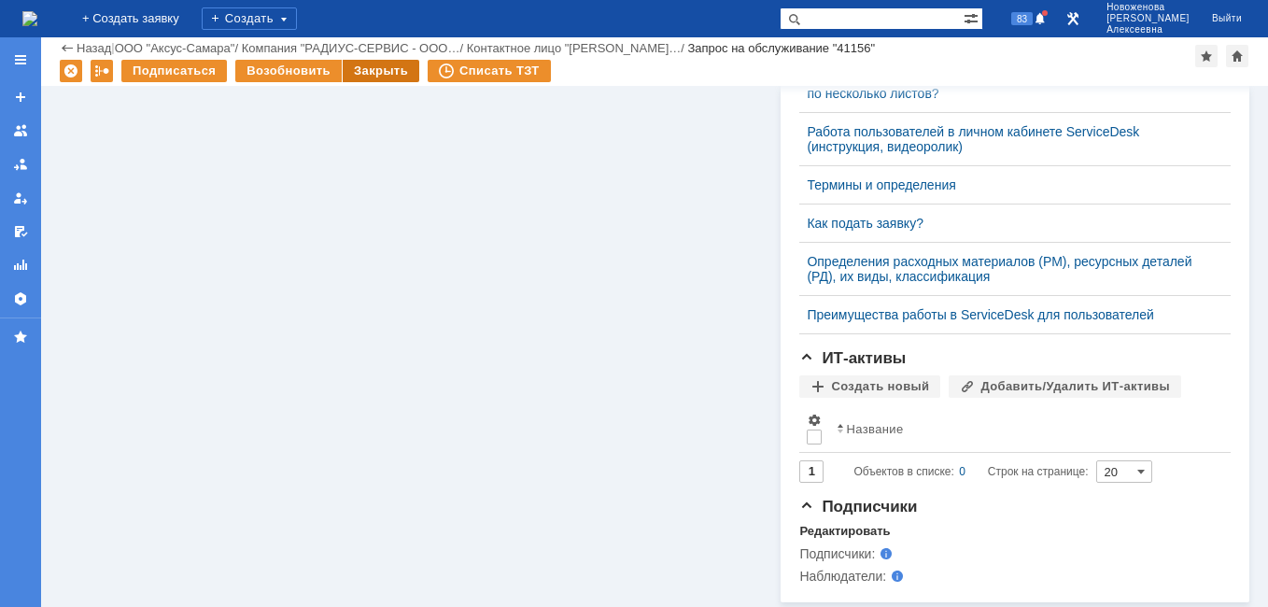
click at [367, 72] on div "Закрыть" at bounding box center [381, 71] width 77 height 22
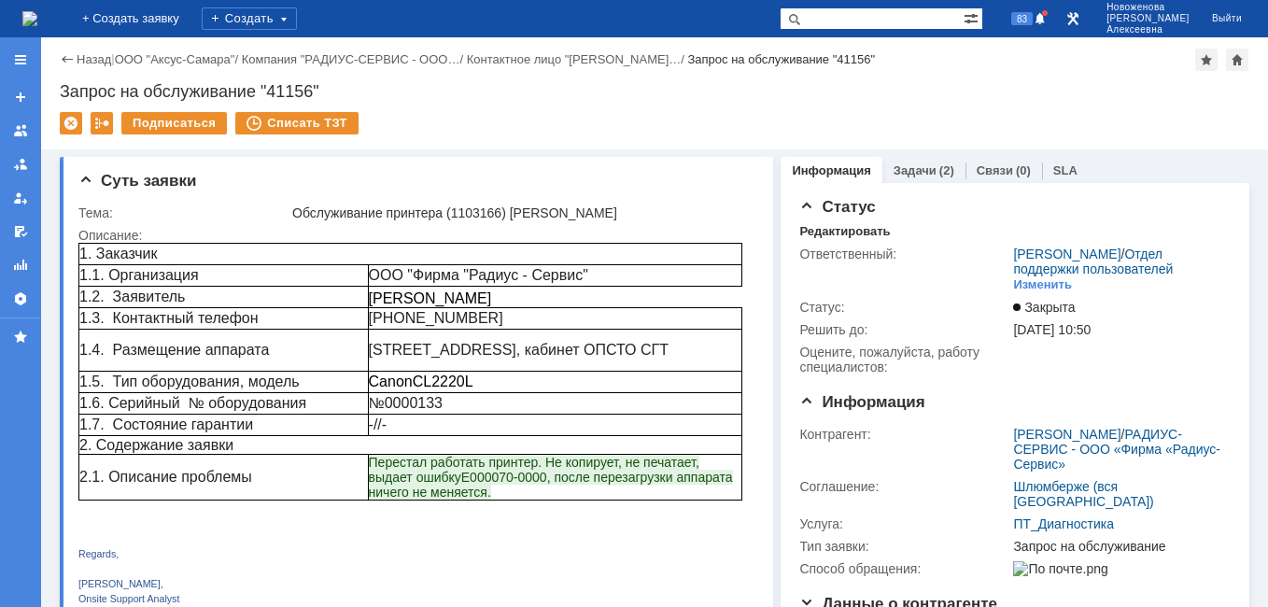
click at [37, 21] on img at bounding box center [29, 18] width 15 height 15
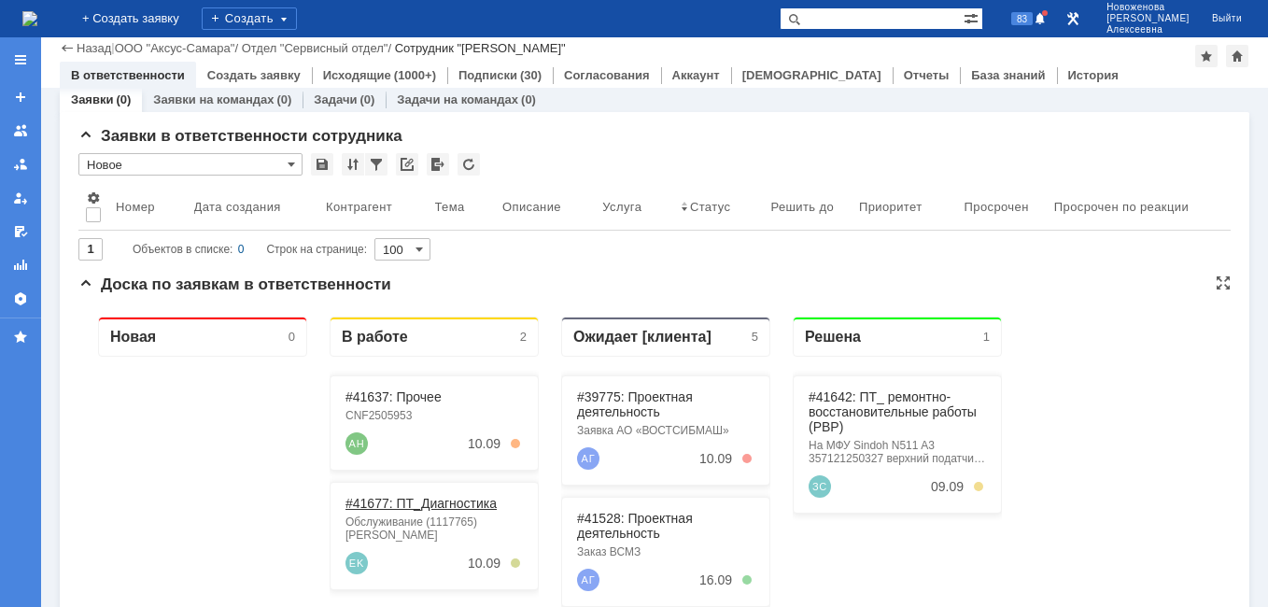
click at [413, 503] on link "#41677: ПТ_Диагностика" at bounding box center [421, 503] width 151 height 15
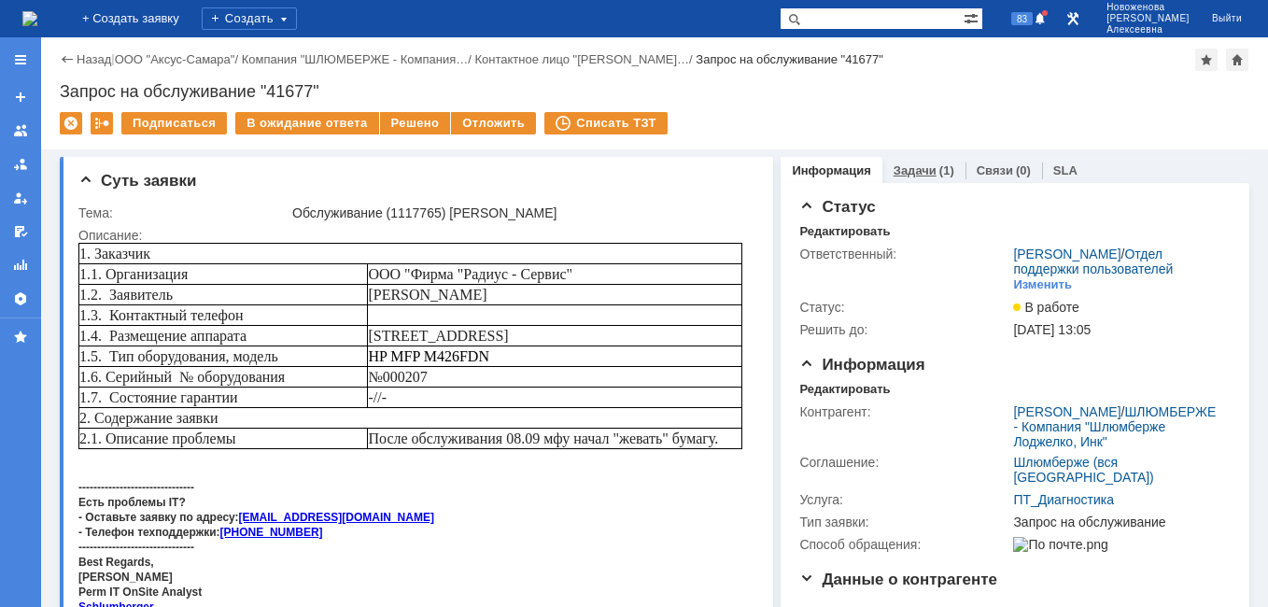
click at [901, 169] on link "Задачи" at bounding box center [915, 170] width 43 height 14
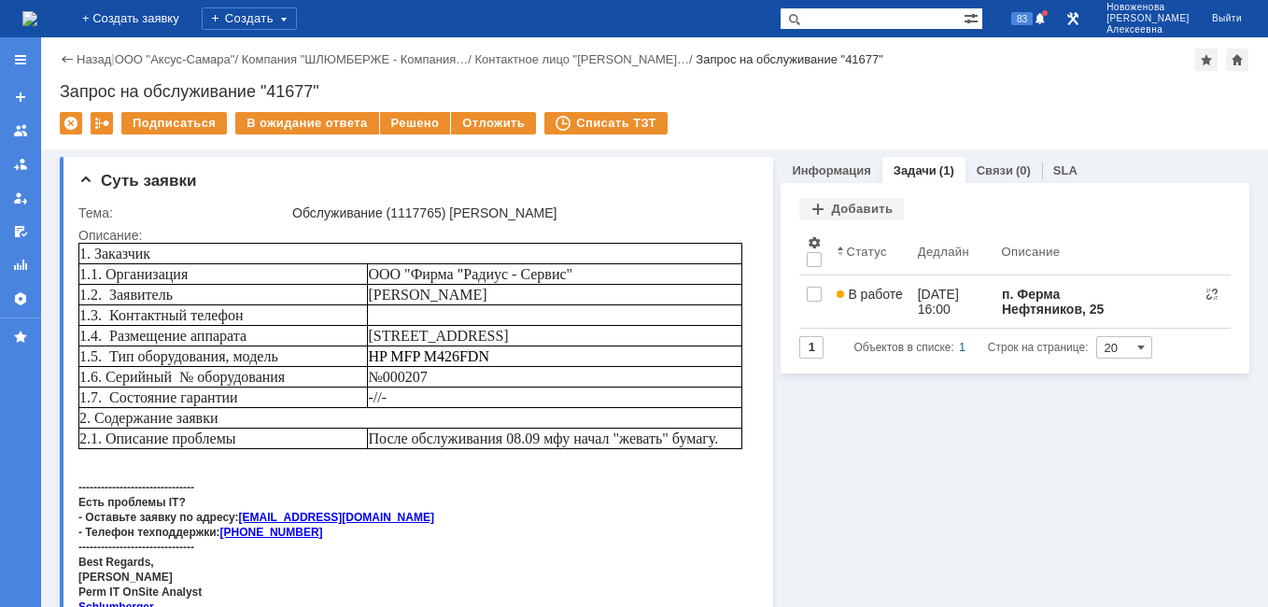
click at [37, 22] on img at bounding box center [29, 18] width 15 height 15
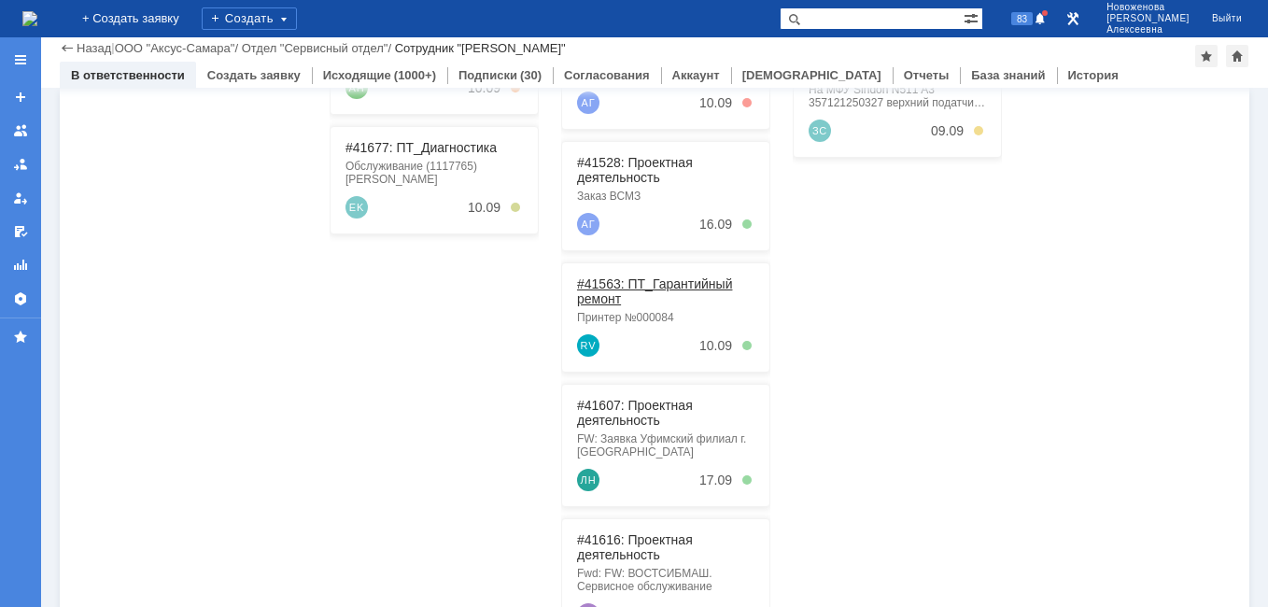
scroll to position [476, 0]
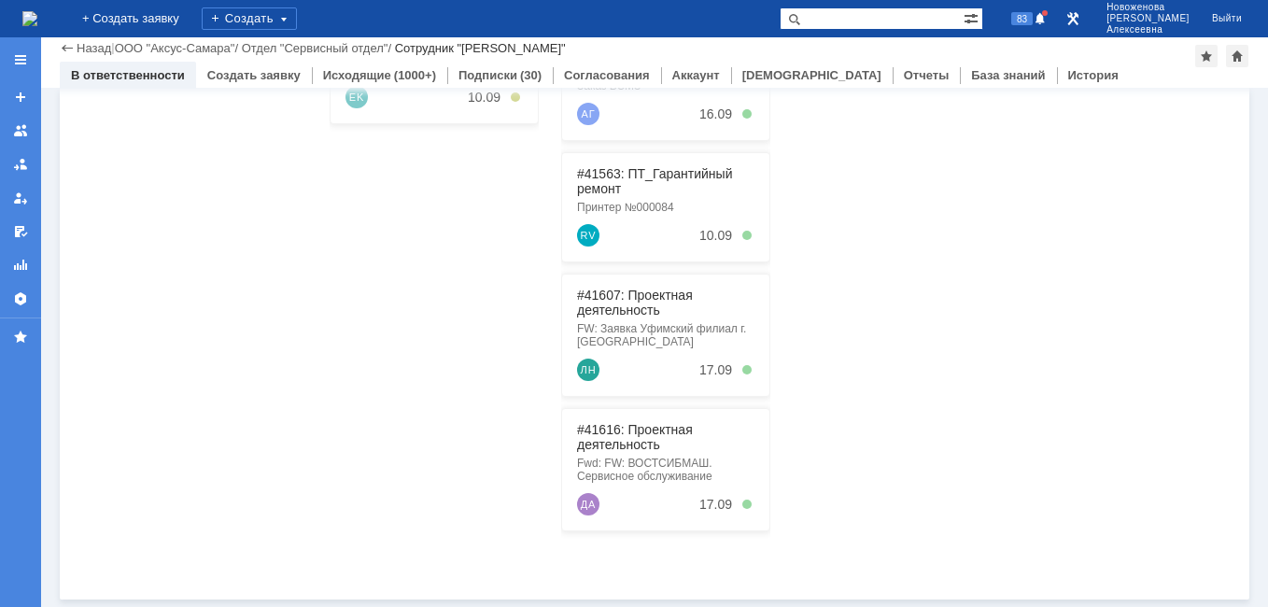
click at [898, 17] on input "text" at bounding box center [872, 18] width 184 height 22
paste input "41528"
type input "41528"
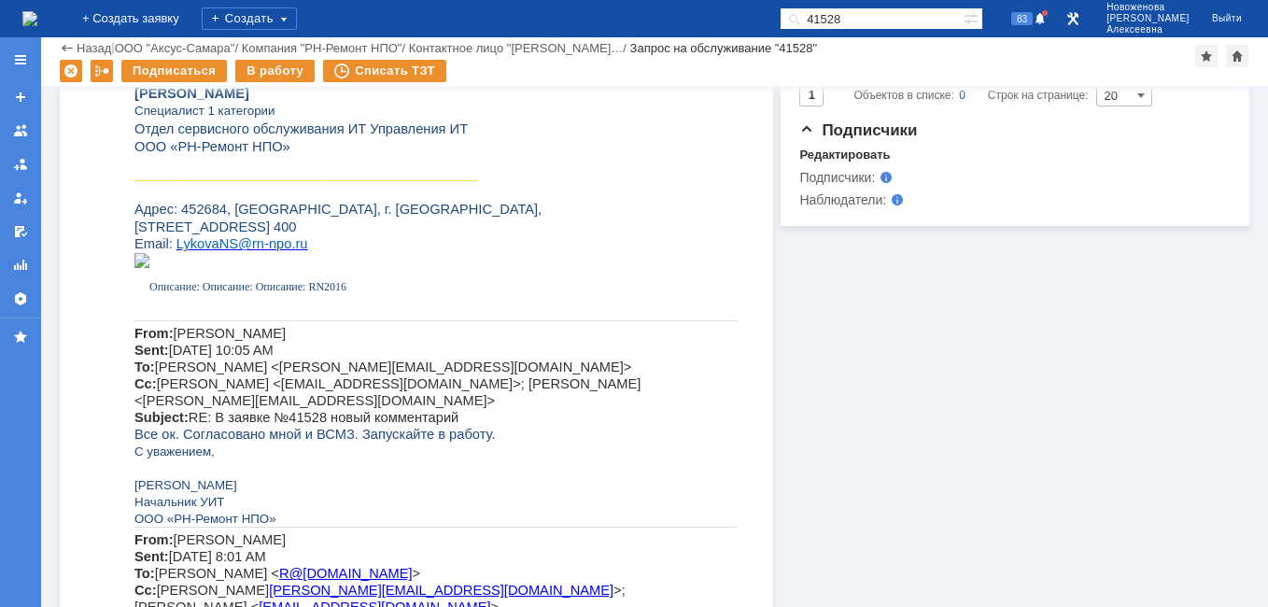
scroll to position [953, 0]
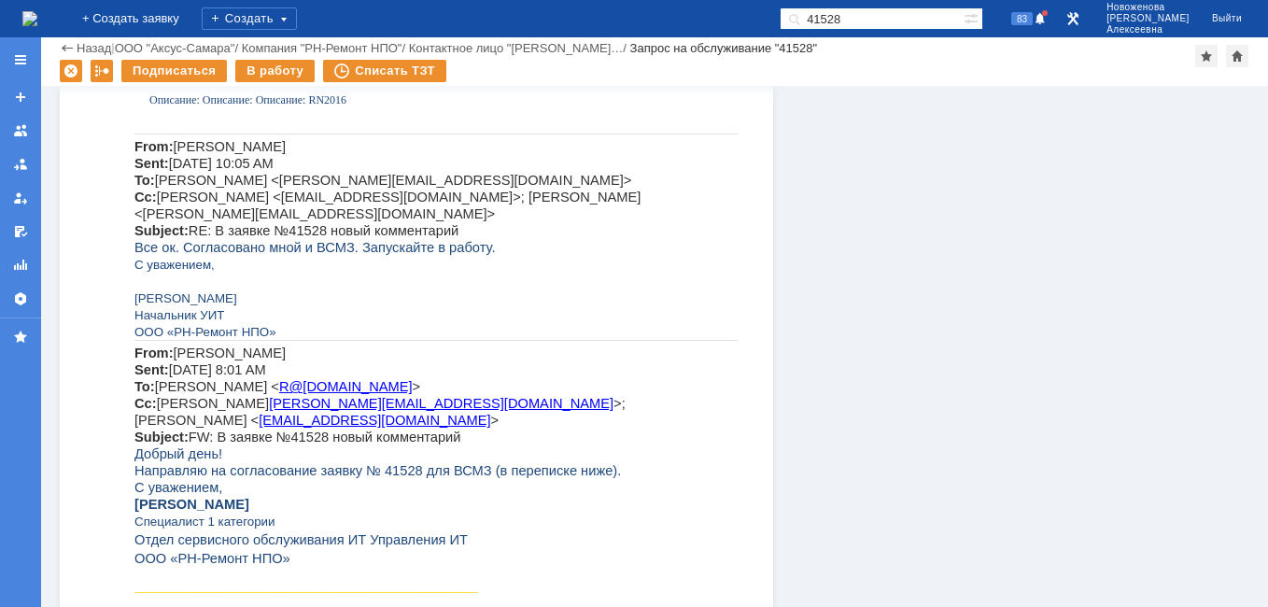
drag, startPoint x: 900, startPoint y: 17, endPoint x: 795, endPoint y: 4, distance: 106.4
click at [795, 4] on div "На домашнюю + Создать заявку Создать 41528 83 Новоженова Наталья Алексеевна Вый…" at bounding box center [634, 18] width 1268 height 37
paste input "41616"
type input "41616"
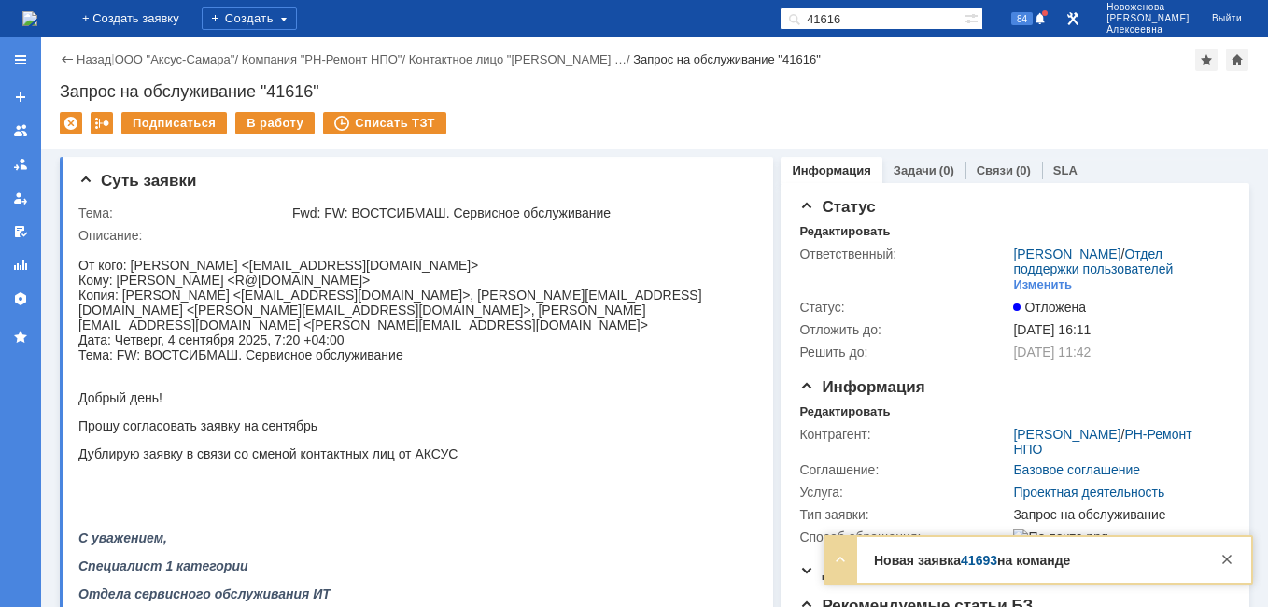
click at [983, 560] on link "41693" at bounding box center [979, 560] width 36 height 15
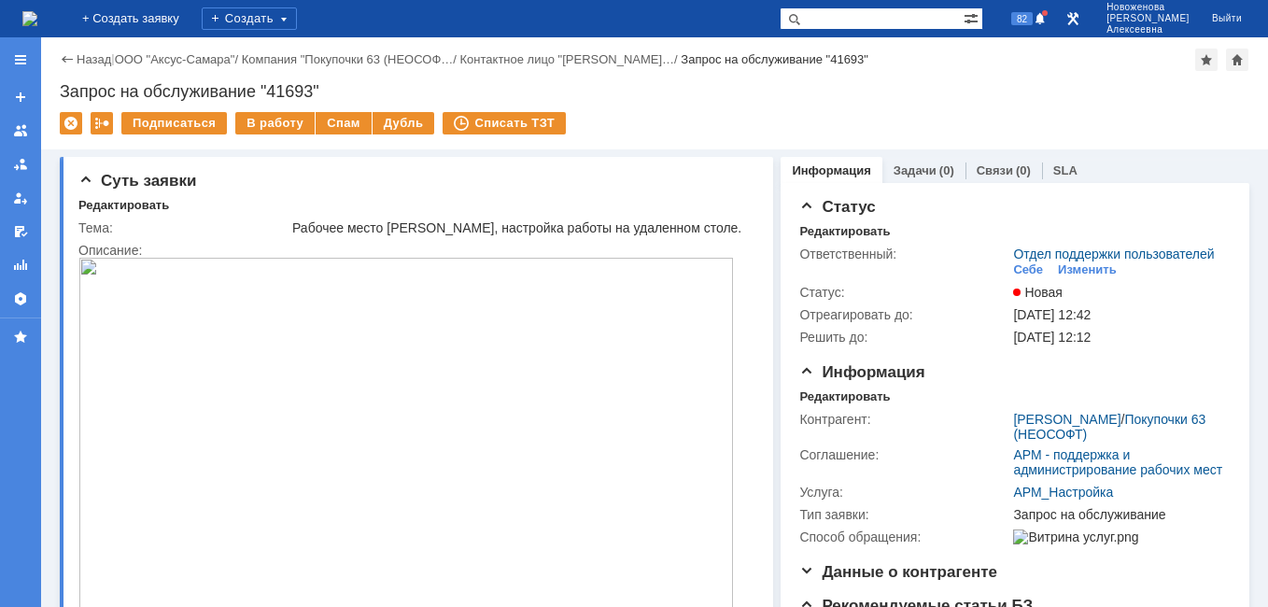
click at [37, 17] on img at bounding box center [29, 18] width 15 height 15
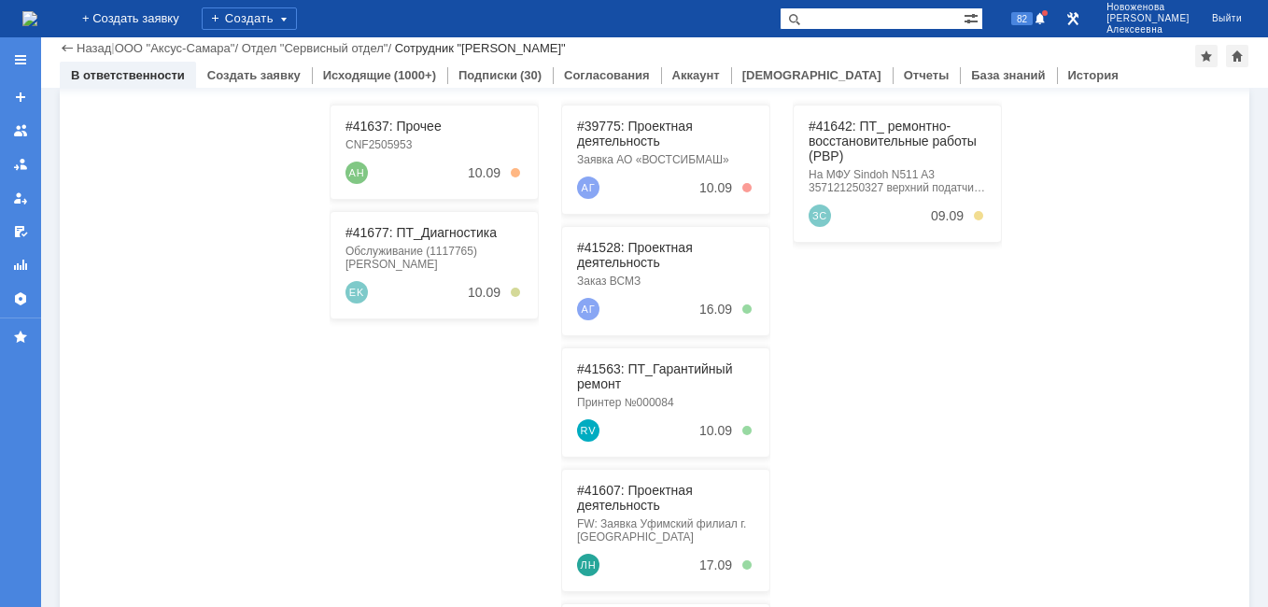
scroll to position [374, 0]
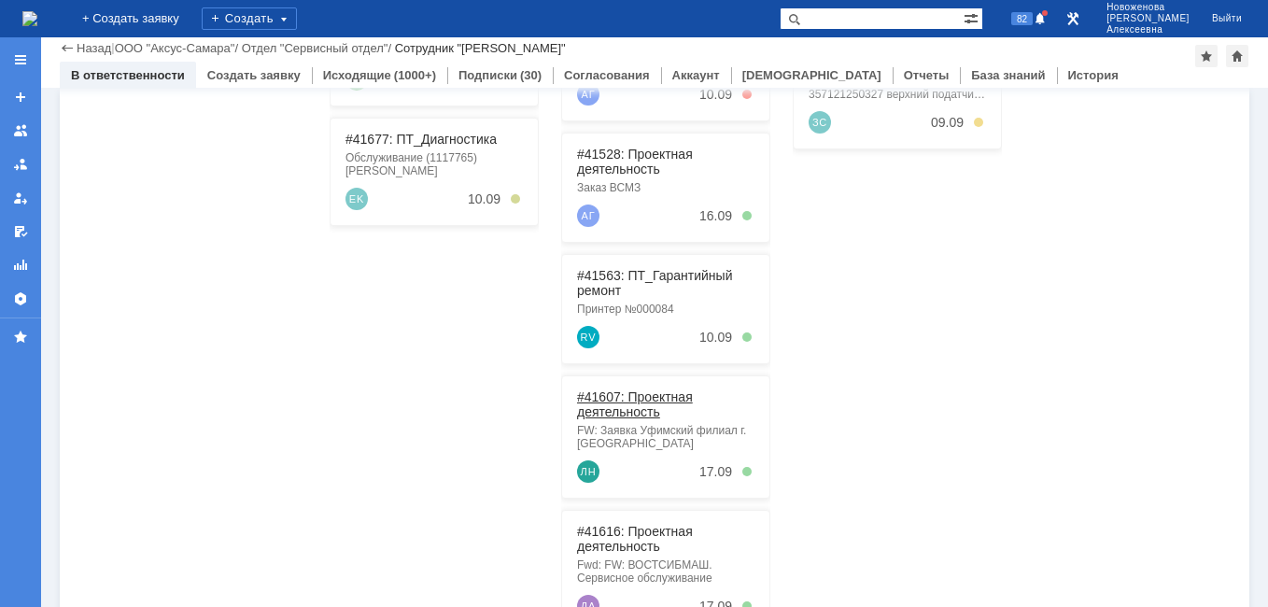
click at [623, 399] on link "#41607: Проектная деятельность" at bounding box center [635, 404] width 116 height 30
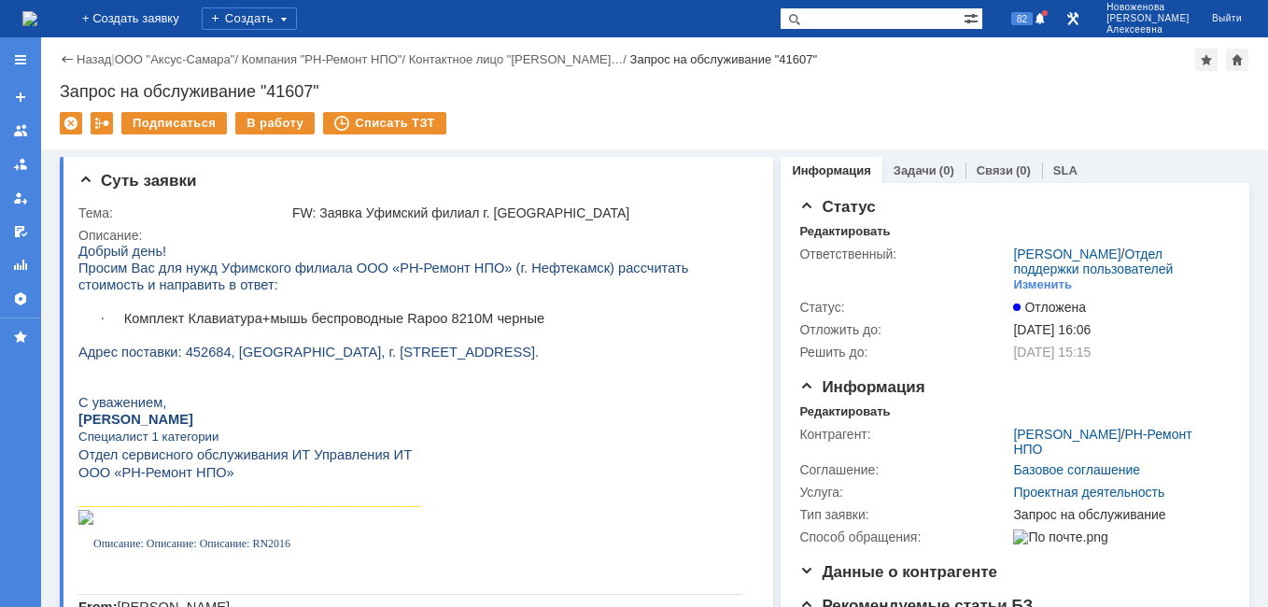
click at [37, 20] on img at bounding box center [29, 18] width 15 height 15
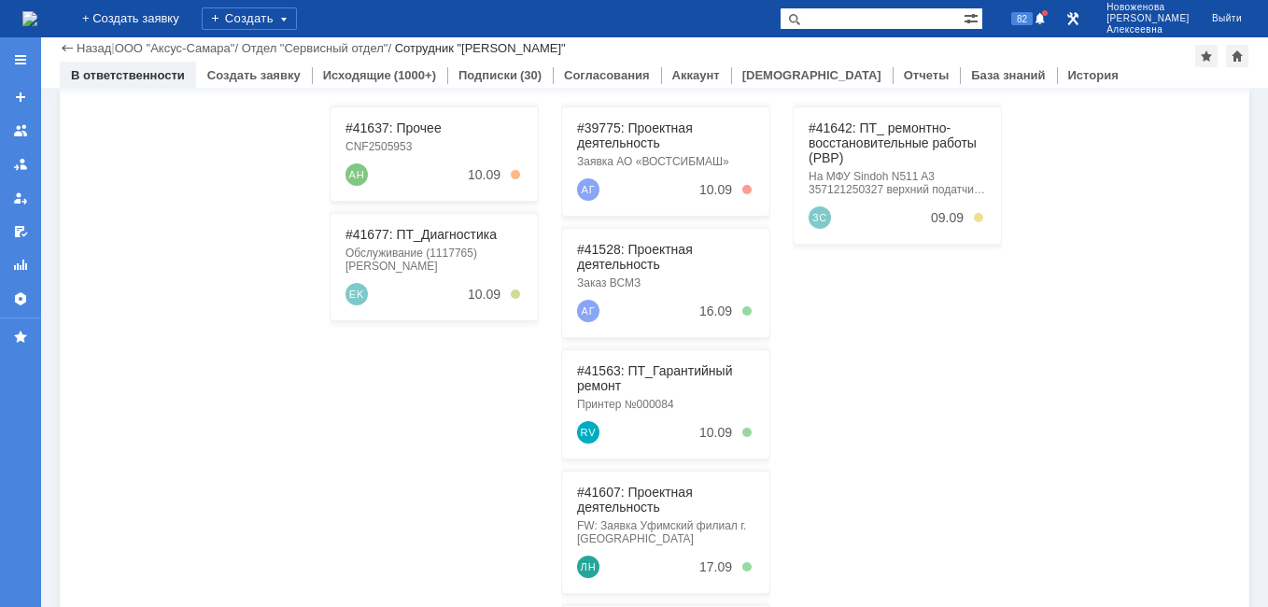
scroll to position [374, 0]
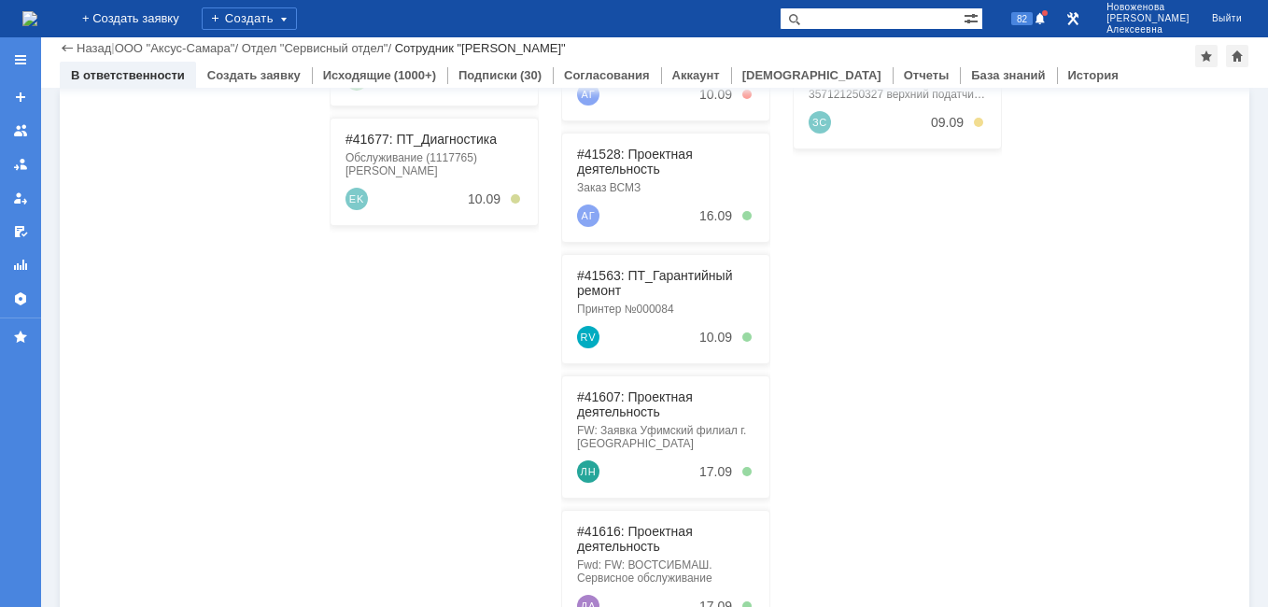
click at [917, 11] on input "text" at bounding box center [872, 18] width 184 height 22
paste input "41528"
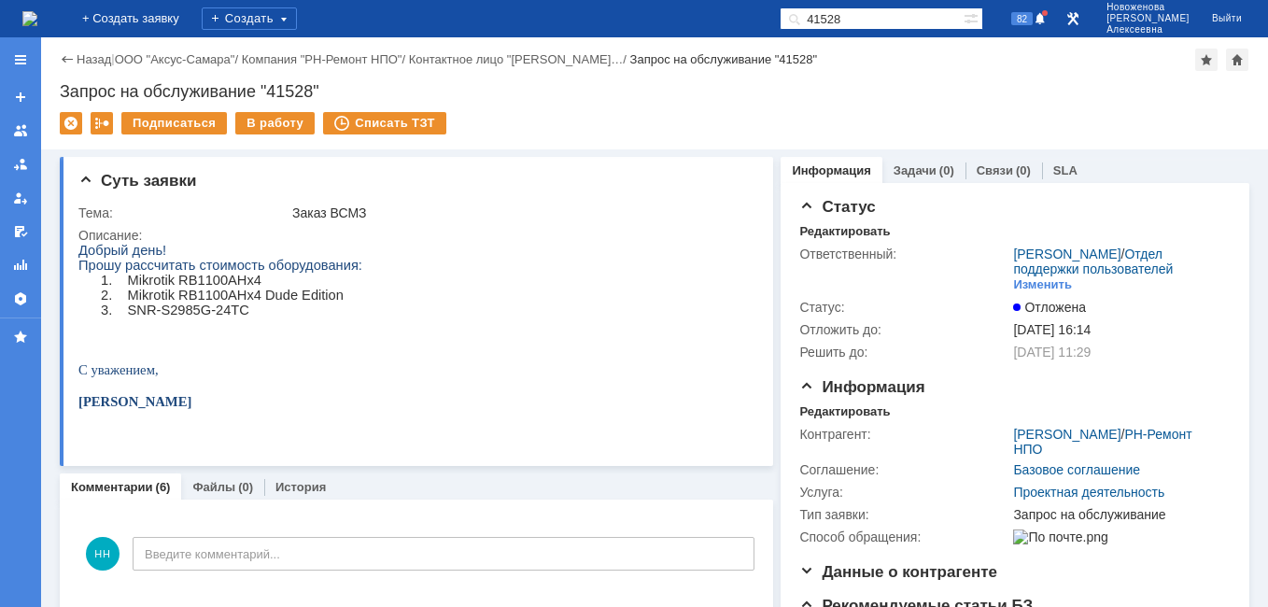
drag, startPoint x: 925, startPoint y: 17, endPoint x: 729, endPoint y: 14, distance: 195.2
click at [729, 14] on div "На домашнюю + Создать заявку Создать 41528 82 [PERSON_NAME]" at bounding box center [634, 18] width 1268 height 37
paste input "0904"
type input "40904"
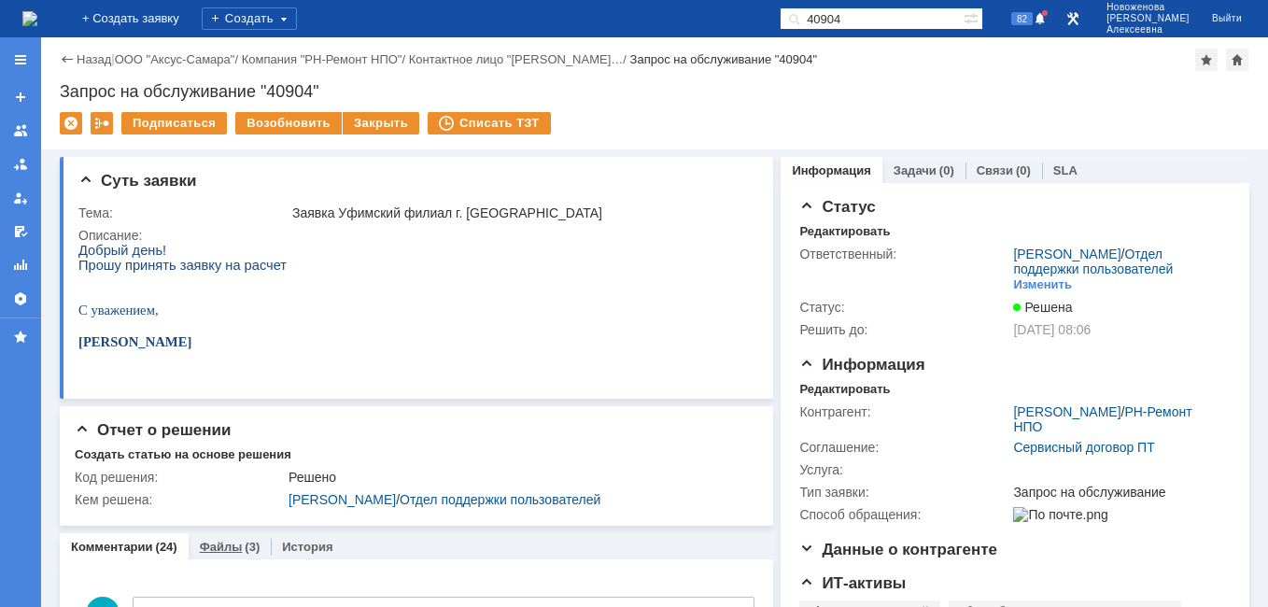
click at [225, 546] on link "Файлы" at bounding box center [221, 547] width 43 height 14
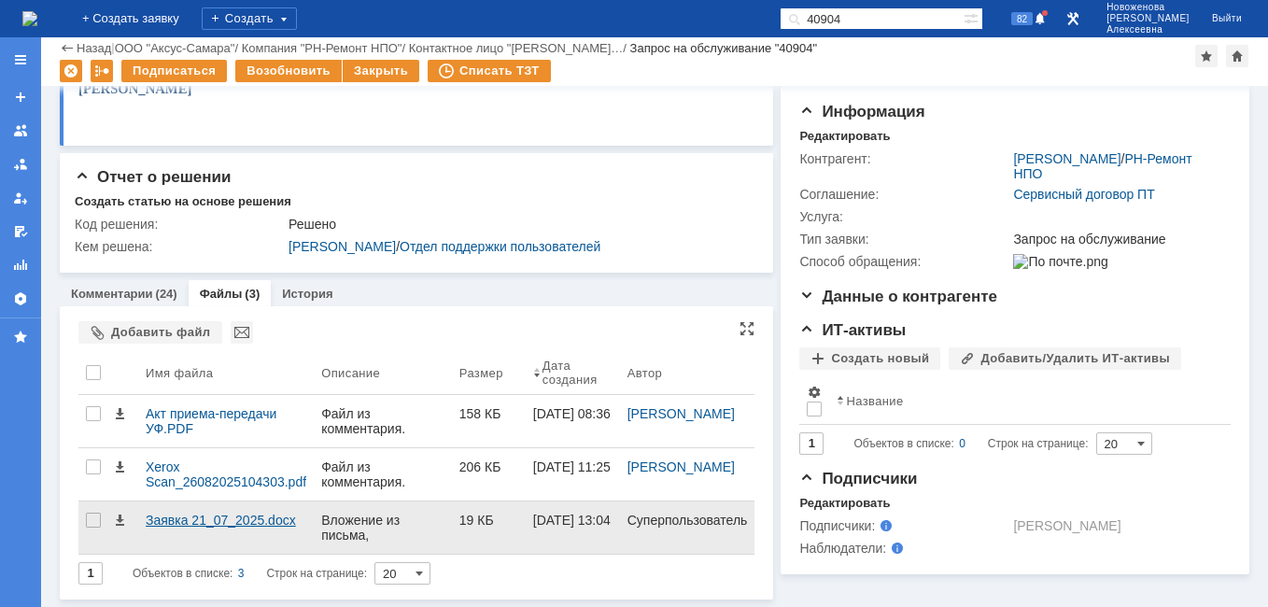
click at [176, 514] on div "Заявка 21_07_2025.docx" at bounding box center [226, 520] width 161 height 15
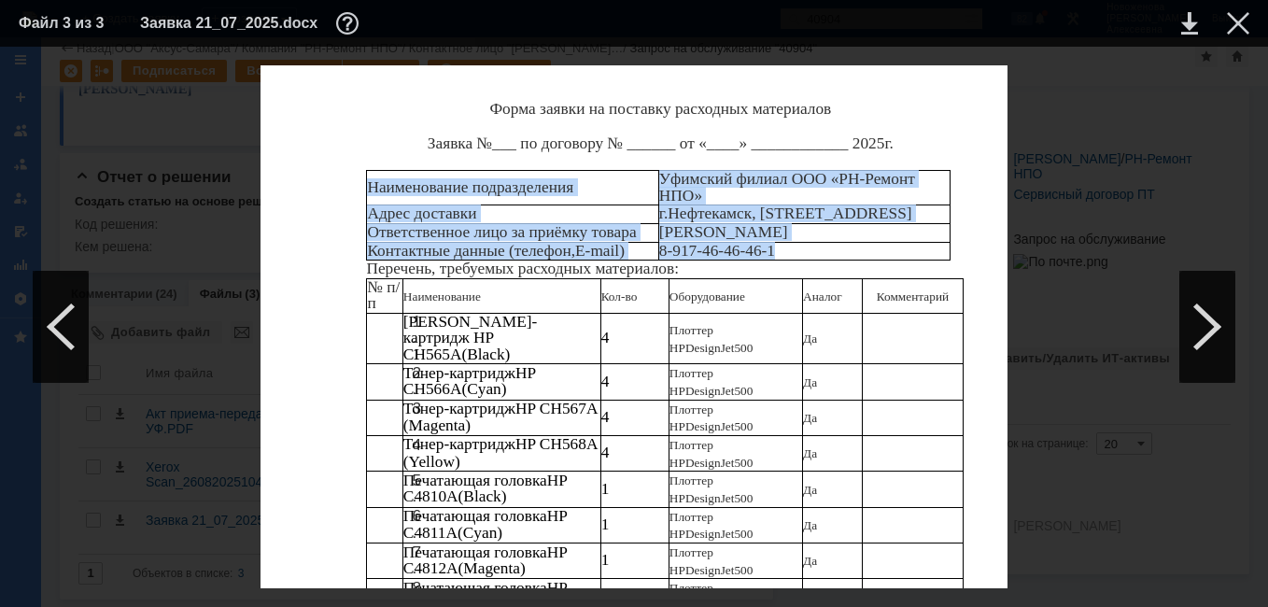
drag, startPoint x: 370, startPoint y: 181, endPoint x: 869, endPoint y: 251, distance: 503.7
click at [869, 251] on tbody "Наименование подразделения Уфимский филиал ООО «РН-Ремонт НПО» Адрес доставки […" at bounding box center [659, 216] width 584 height 90
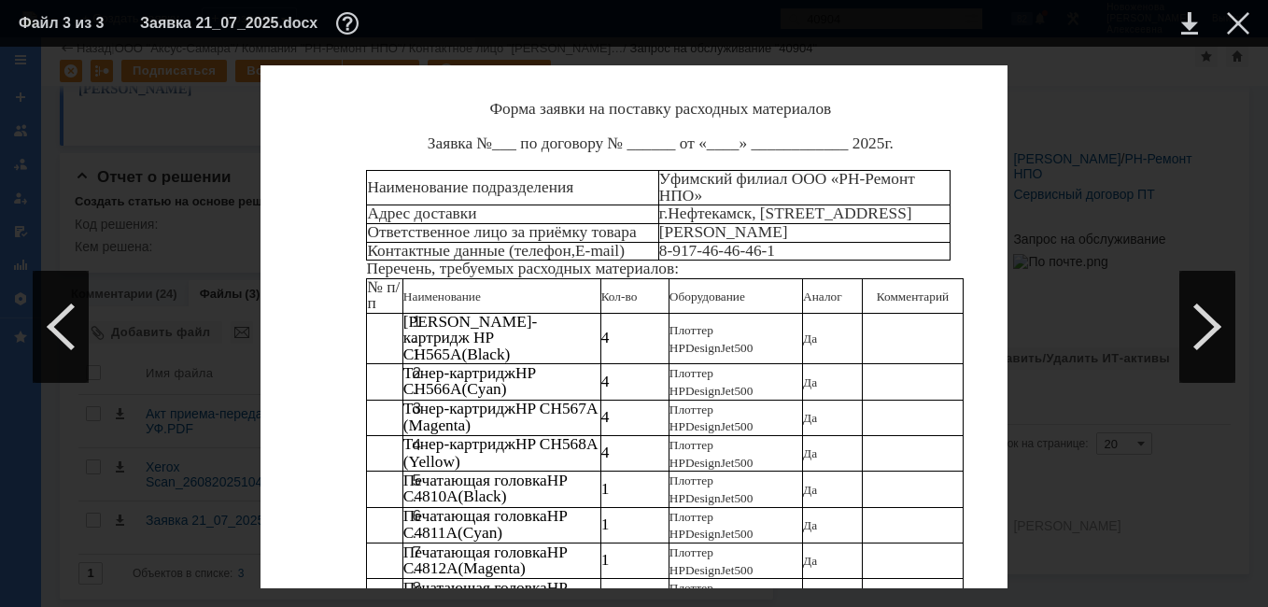
click at [970, 216] on div "Форма заявки на поставку расходных материалов Заявка №___ по договору № ______ …" at bounding box center [634, 431] width 747 height 733
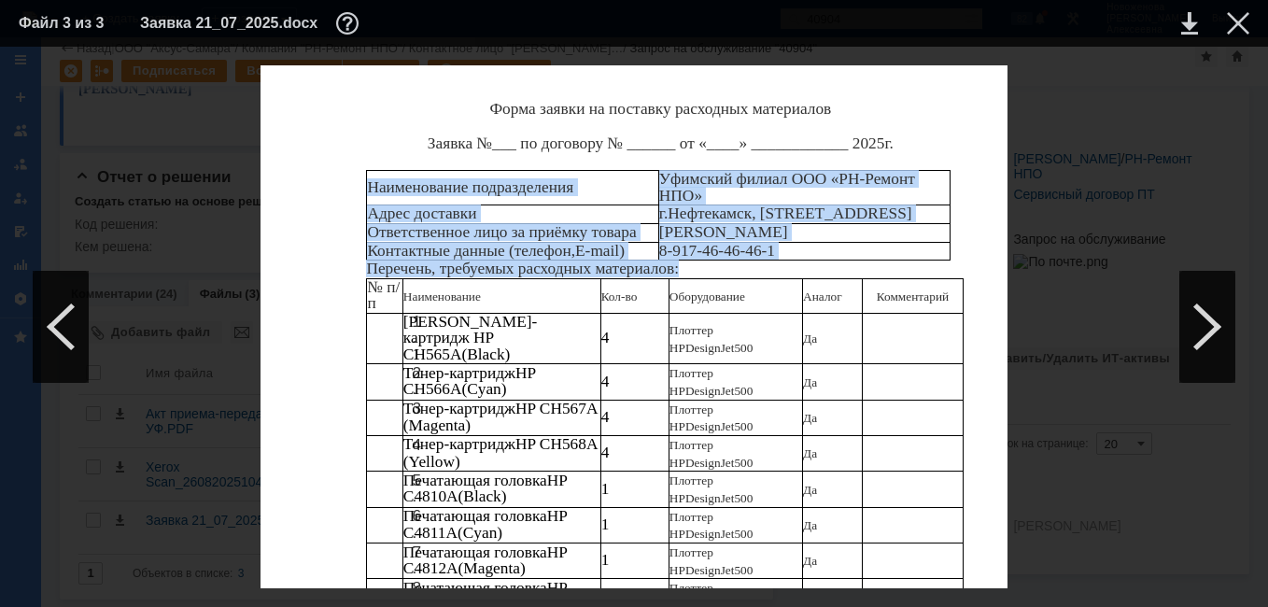
drag, startPoint x: 367, startPoint y: 186, endPoint x: 740, endPoint y: 267, distance: 381.4
click at [740, 267] on div "Форма заявки на поставку расходных материалов Заявка №___ по договору № ______ …" at bounding box center [634, 431] width 747 height 733
copy div "Наименование подразделения Уфимский филиал ООО «РН-Ремонт НПО» Адрес доставки […"
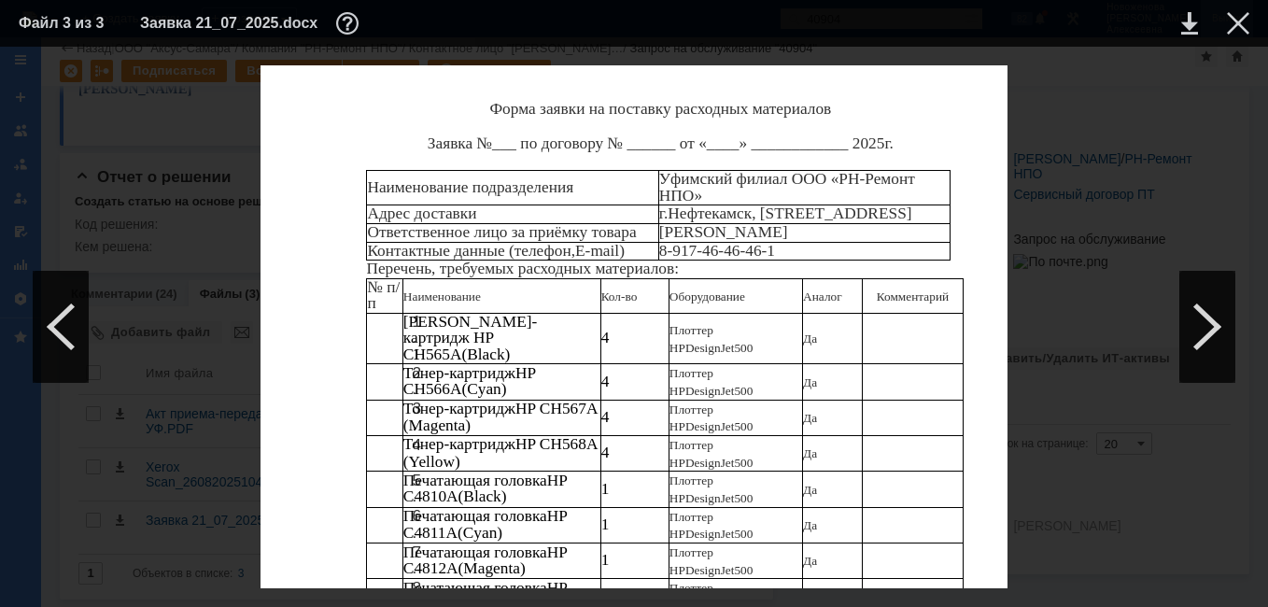
click at [1236, 23] on div at bounding box center [1238, 23] width 22 height 22
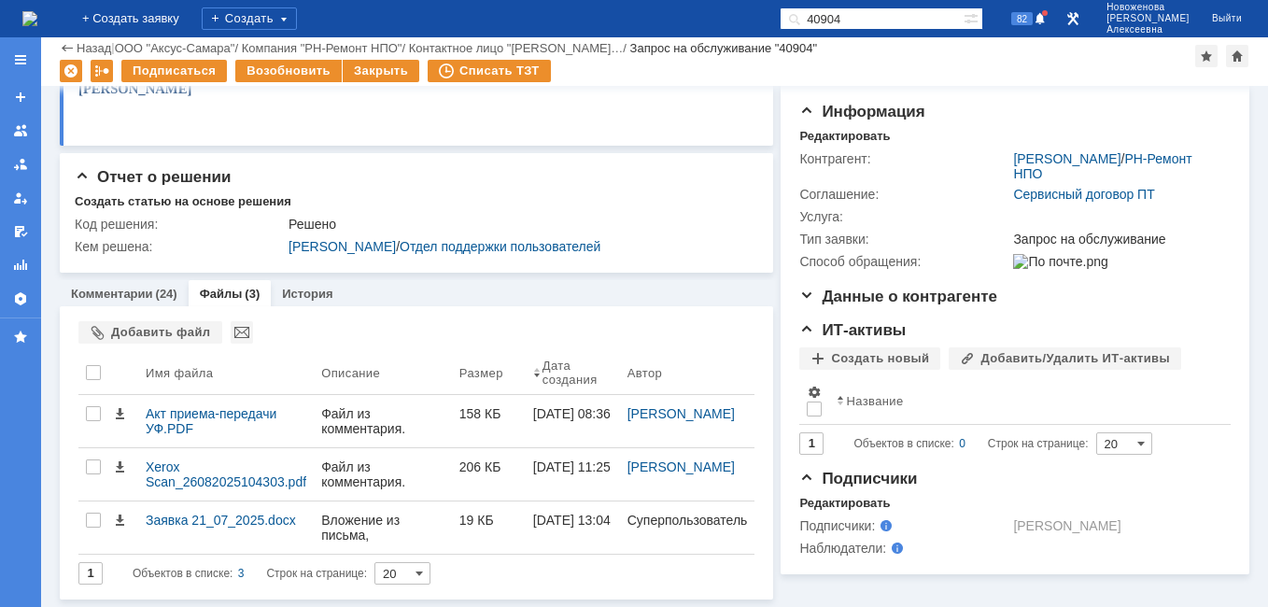
click at [32, 14] on img at bounding box center [29, 18] width 15 height 15
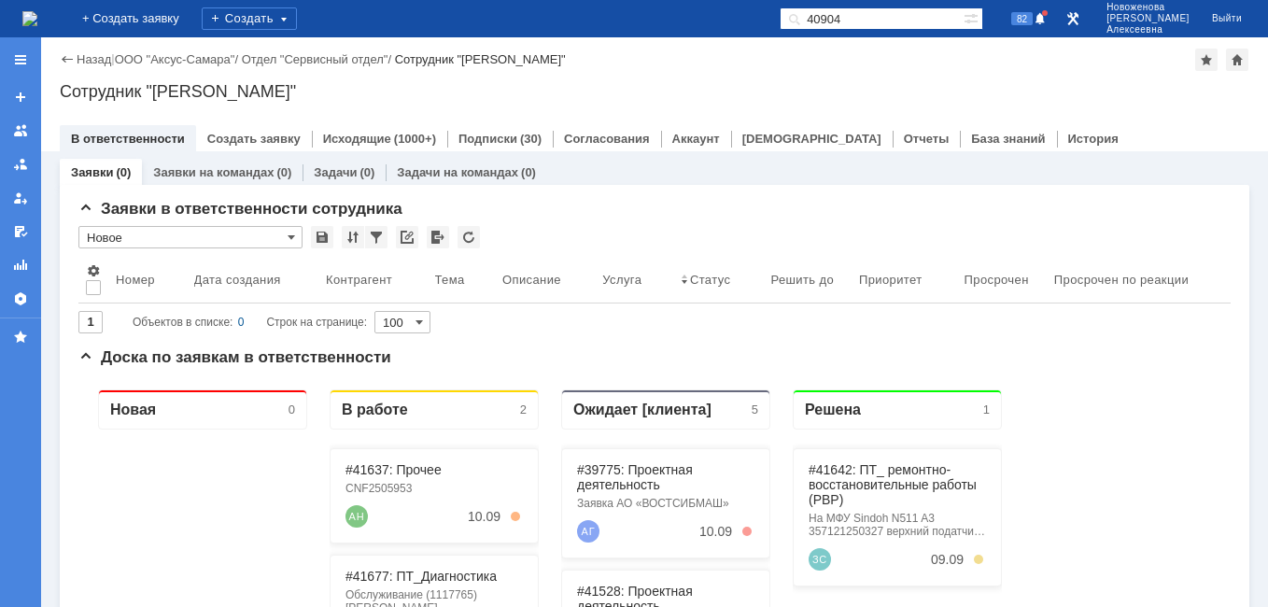
drag, startPoint x: 911, startPoint y: 19, endPoint x: 752, endPoint y: 25, distance: 158.9
click at [753, 25] on div "На домашнюю + Создать заявку Создать 40904 82 Новоженова Наталья Алексеевна Вый…" at bounding box center [634, 18] width 1268 height 37
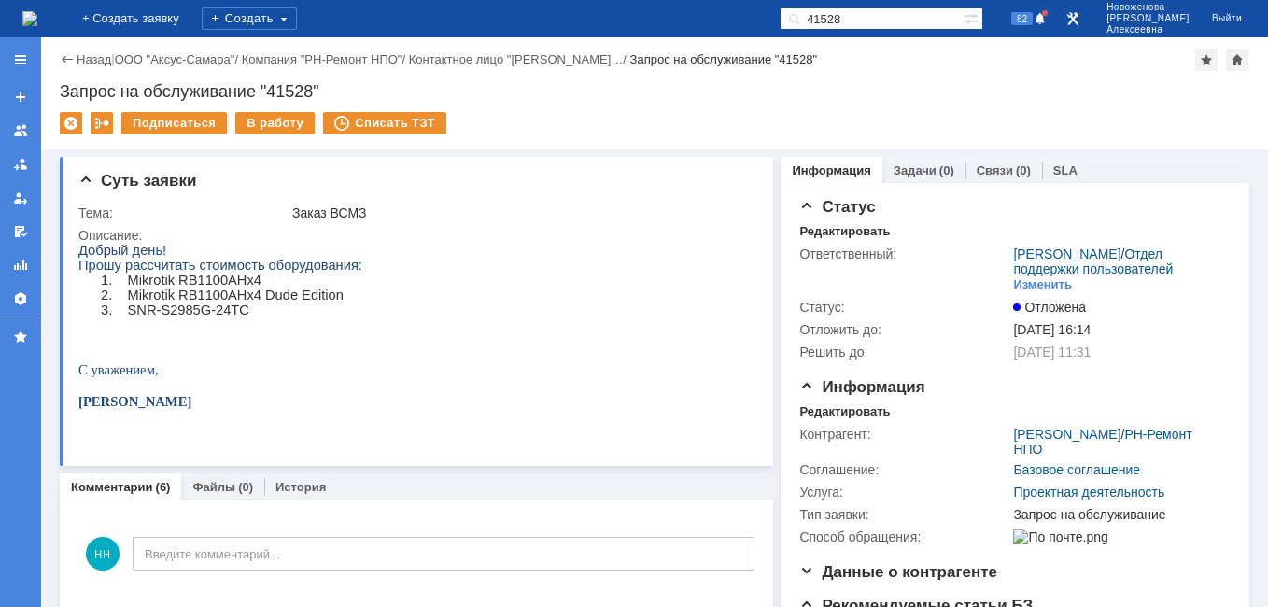
drag, startPoint x: 893, startPoint y: 19, endPoint x: 799, endPoint y: 31, distance: 95.1
click at [810, 31] on div "На домашнюю + Создать заявку Создать 41528 82 Новоженова Наталья Алексеевна Вый…" at bounding box center [634, 18] width 1268 height 37
drag, startPoint x: 850, startPoint y: 19, endPoint x: 1131, endPoint y: 44, distance: 282.3
click at [1131, 44] on div "На домашнюю + Создать заявку Создать Наименование подразделения Уфимский филиал…" at bounding box center [634, 303] width 1268 height 607
type input "Н"
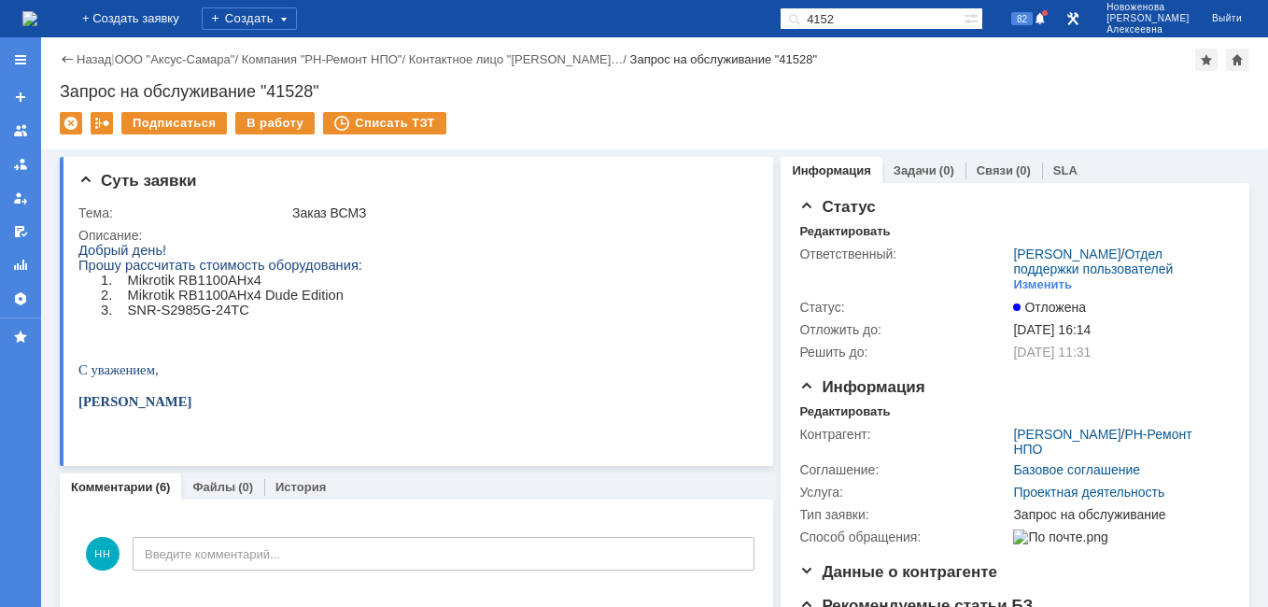
type input "41528"
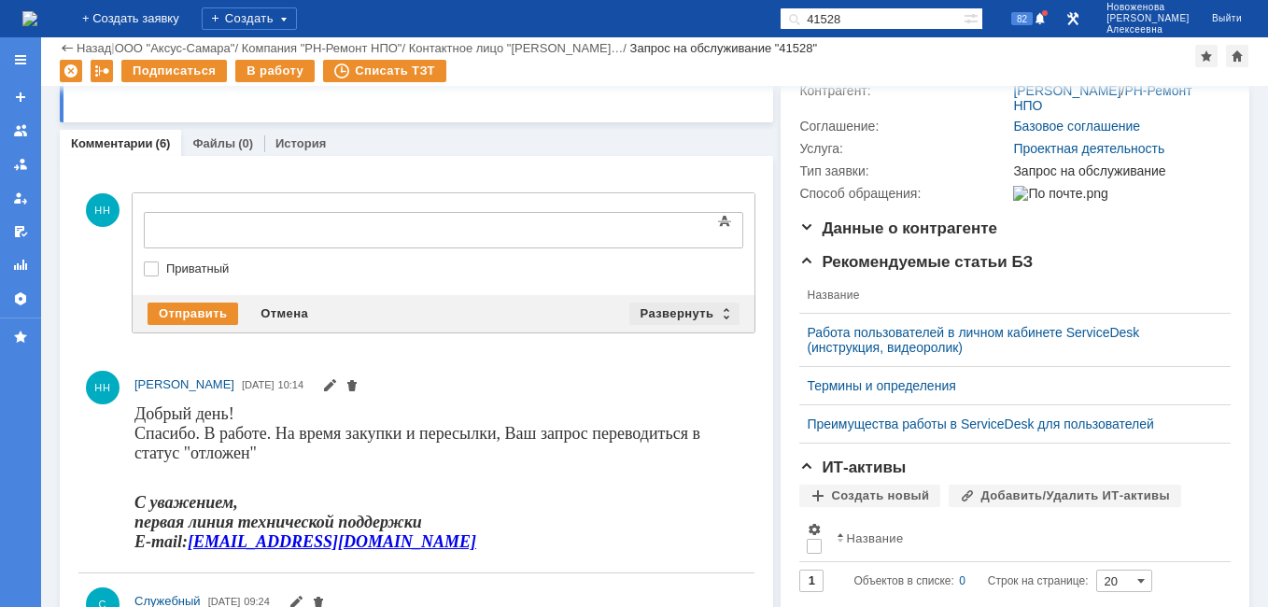
click at [723, 307] on div "Развернуть" at bounding box center [685, 314] width 111 height 22
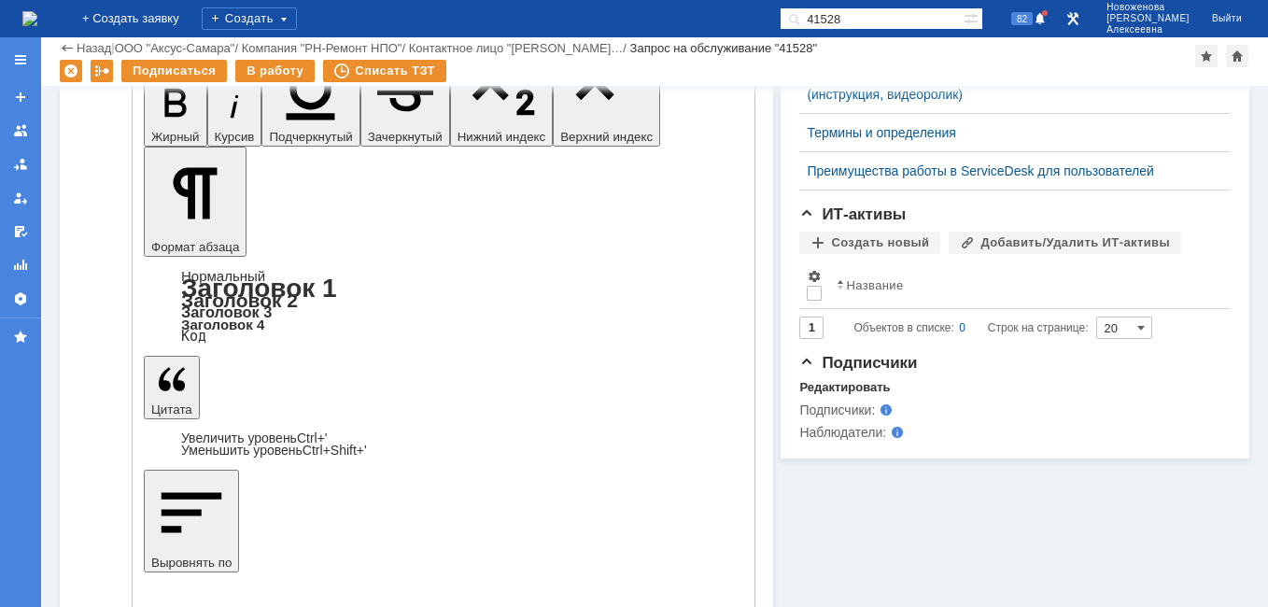
scroll to position [280, 0]
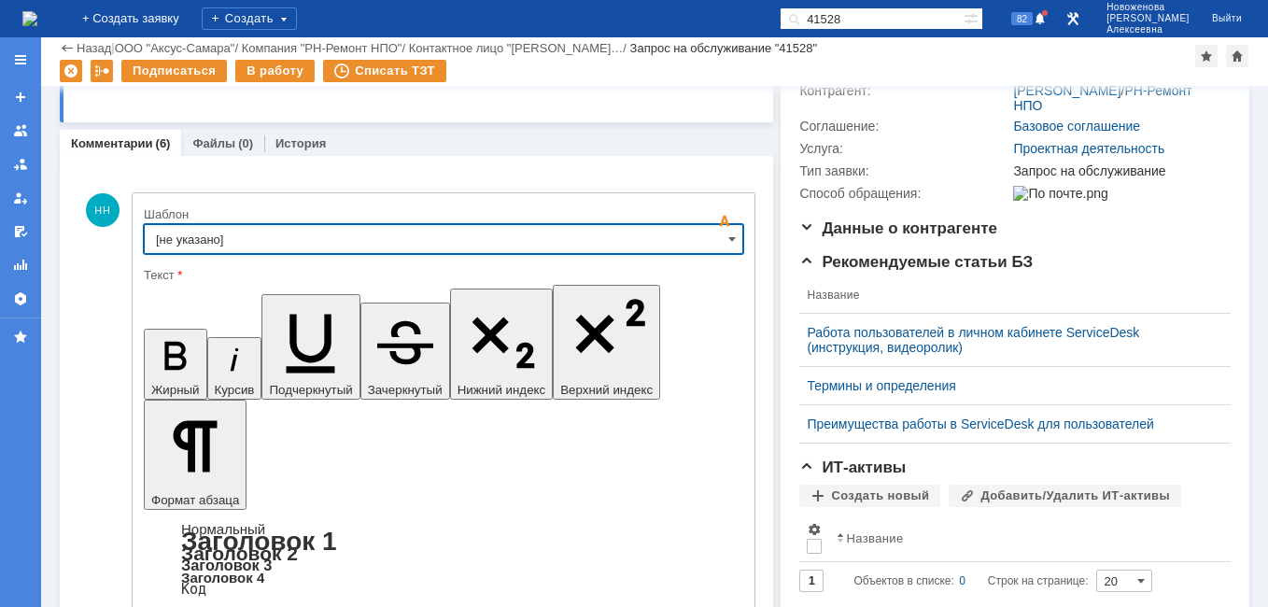
click at [729, 234] on span at bounding box center [732, 239] width 7 height 15
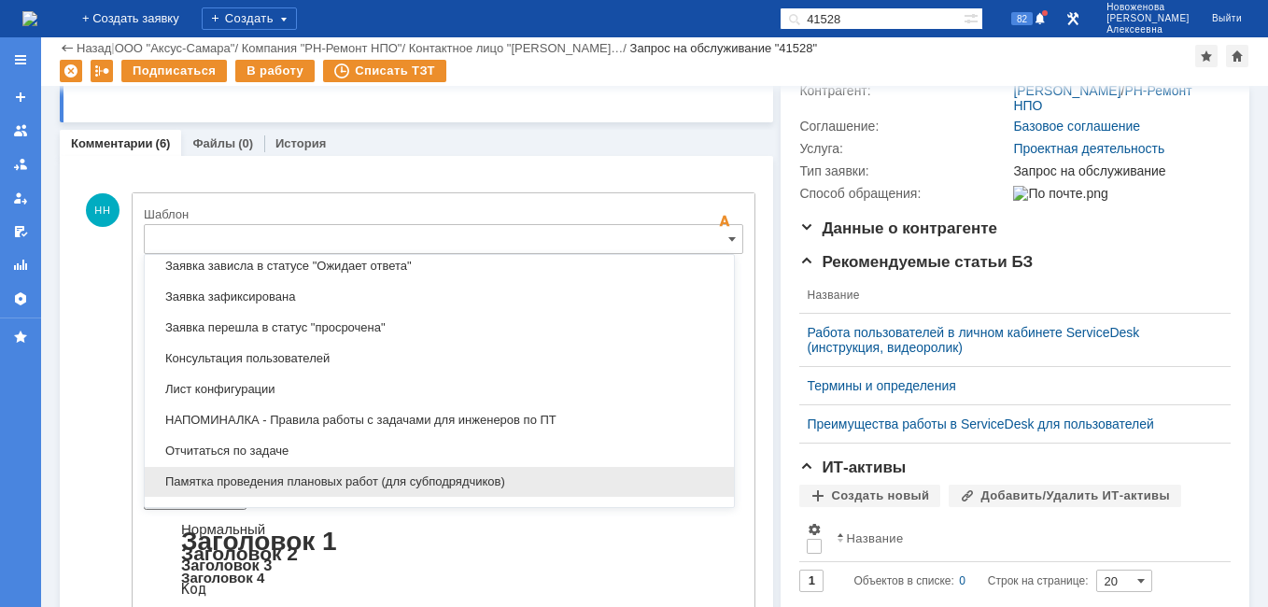
scroll to position [922, 0]
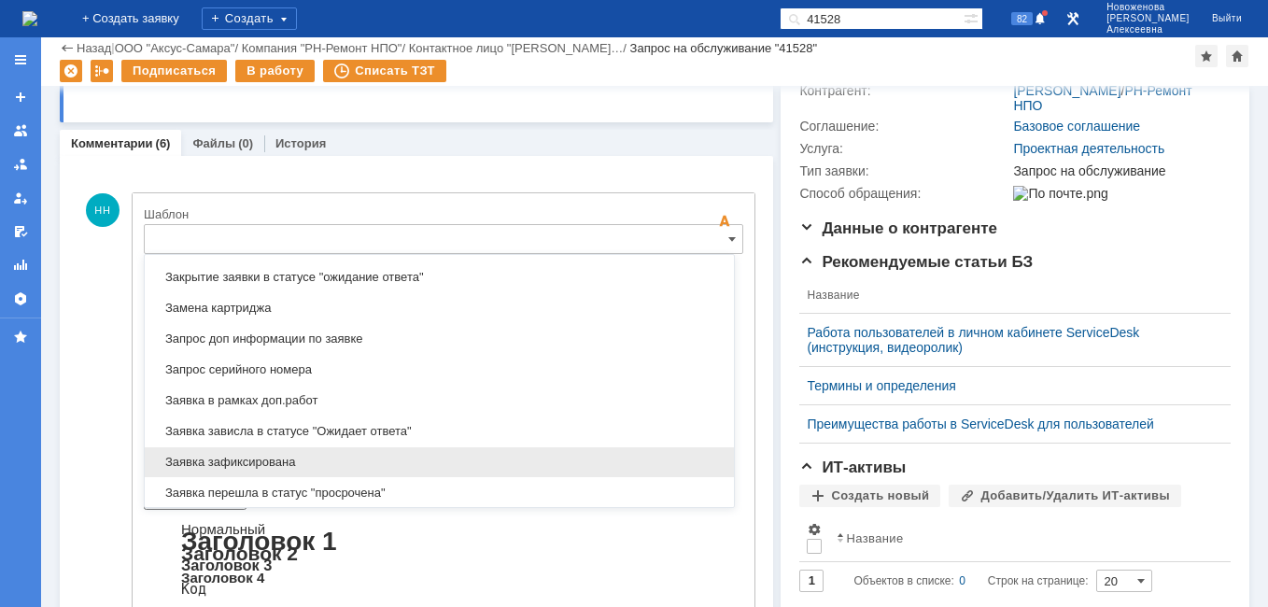
click at [263, 460] on span "Заявка зафиксирована" at bounding box center [439, 462] width 567 height 15
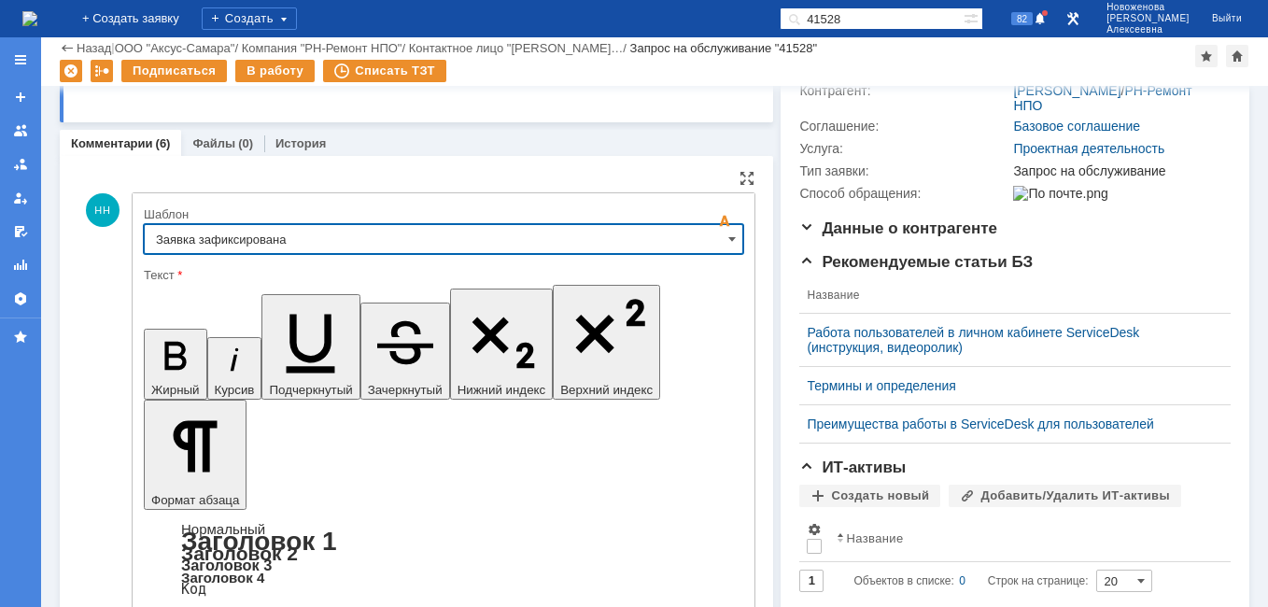
type input "Заявка зафиксирована"
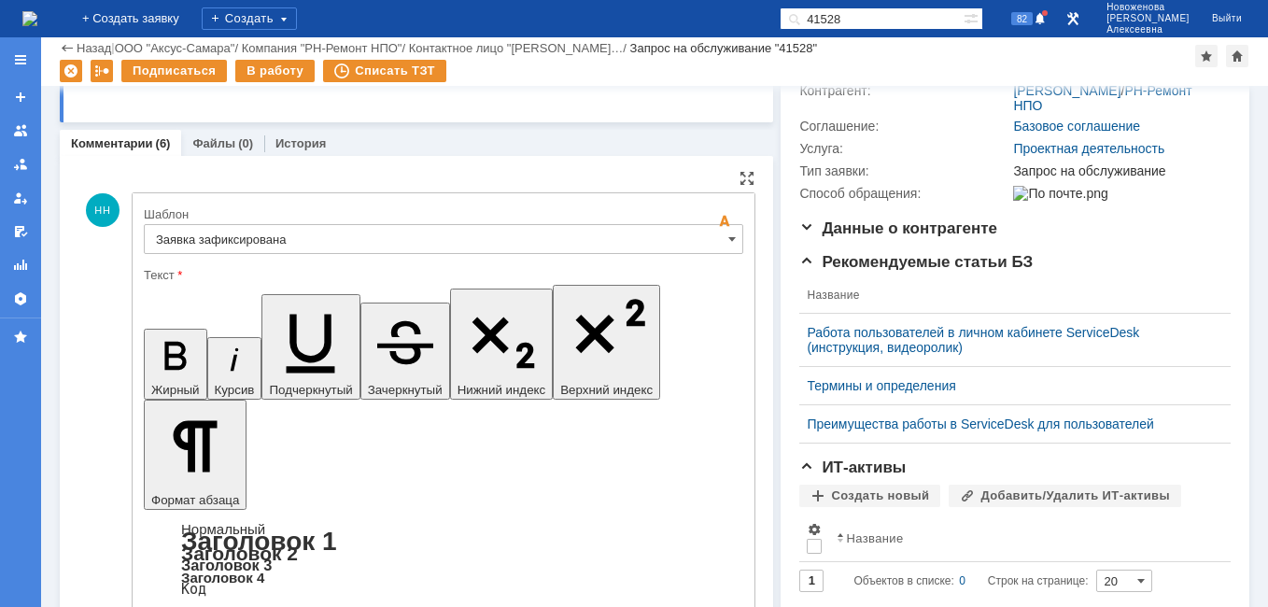
drag, startPoint x: 572, startPoint y: 4576, endPoint x: 175, endPoint y: 4585, distance: 397.1
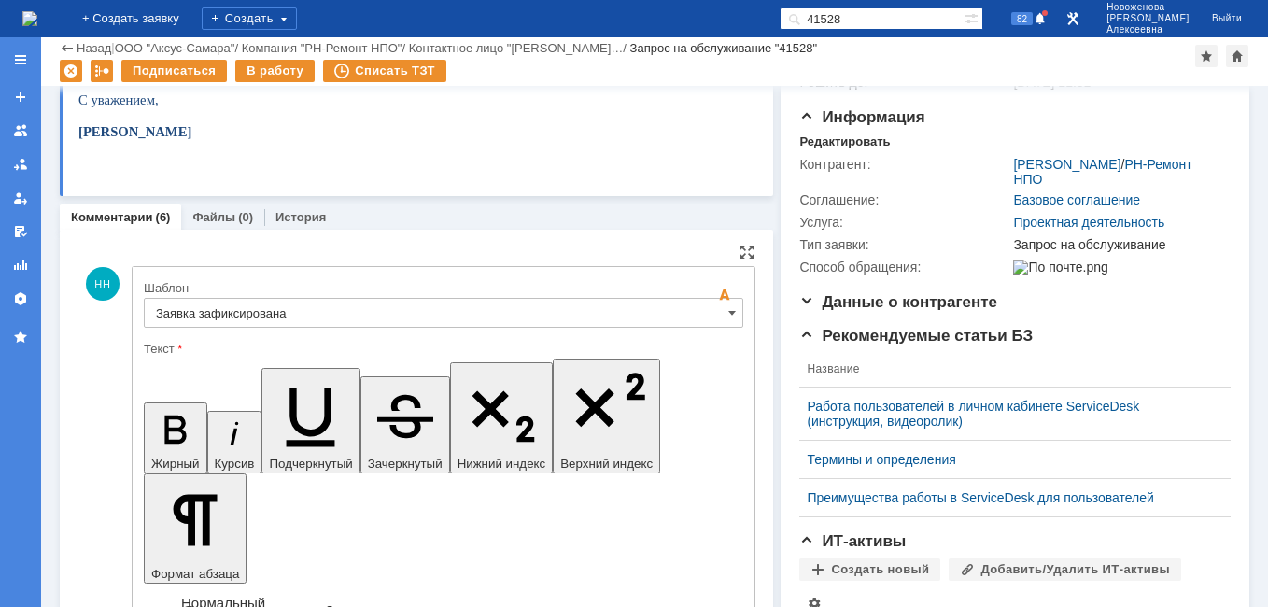
scroll to position [187, 0]
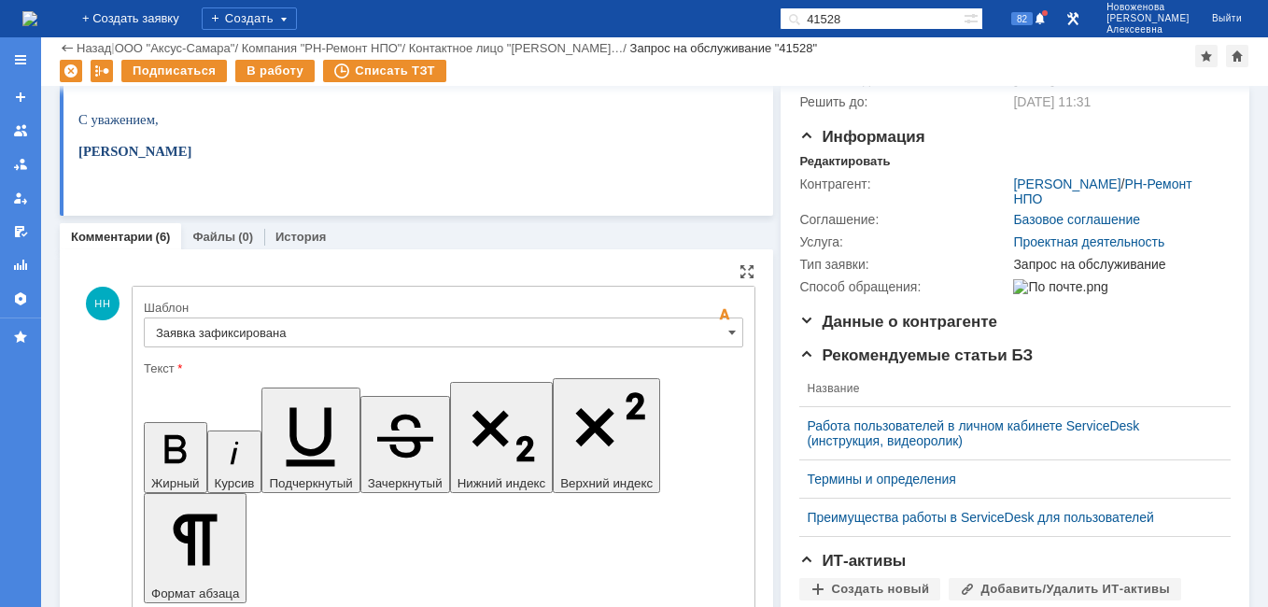
drag, startPoint x: 507, startPoint y: 4778, endPoint x: 296, endPoint y: 5169, distance: 443.8
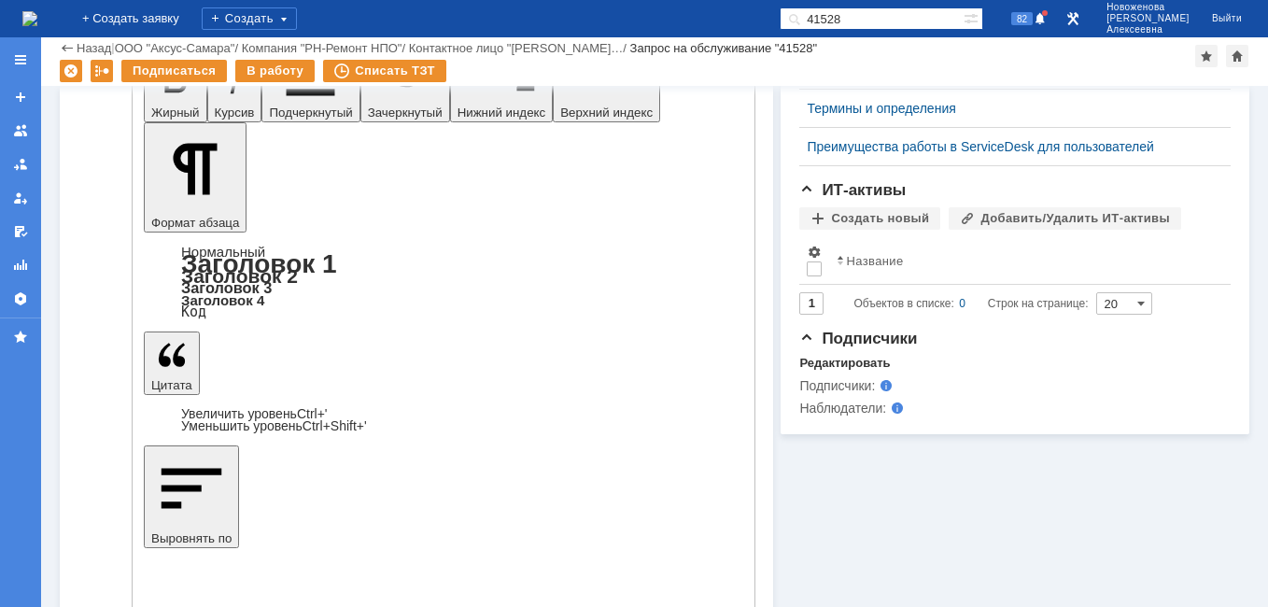
scroll to position [560, 0]
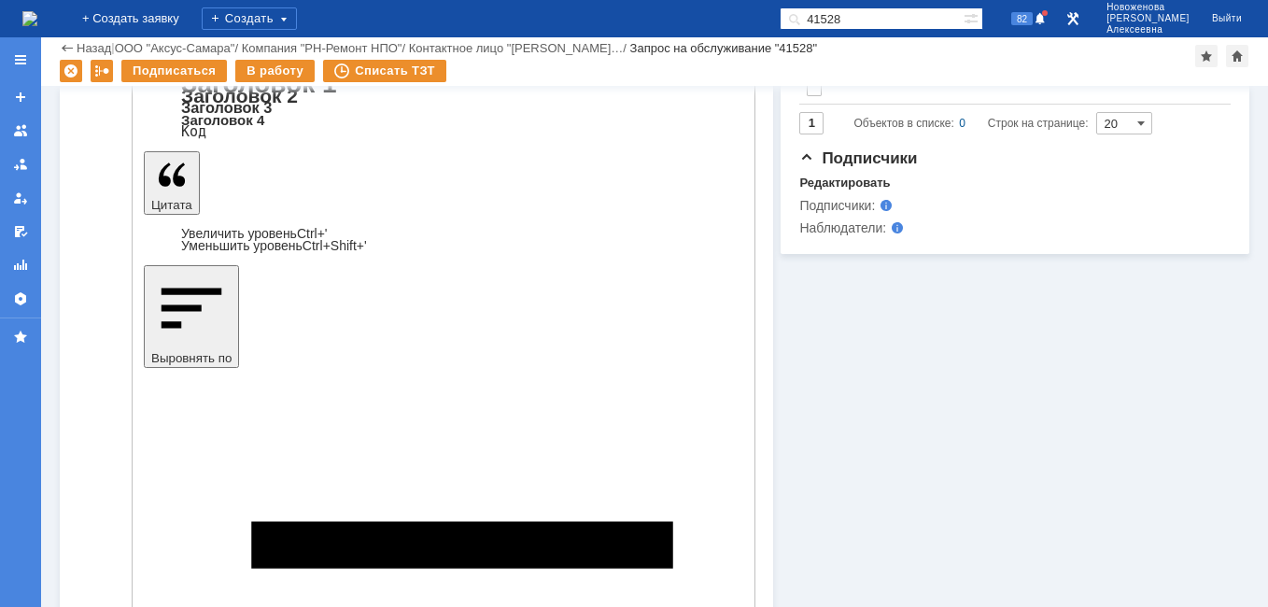
scroll to position [747, 0]
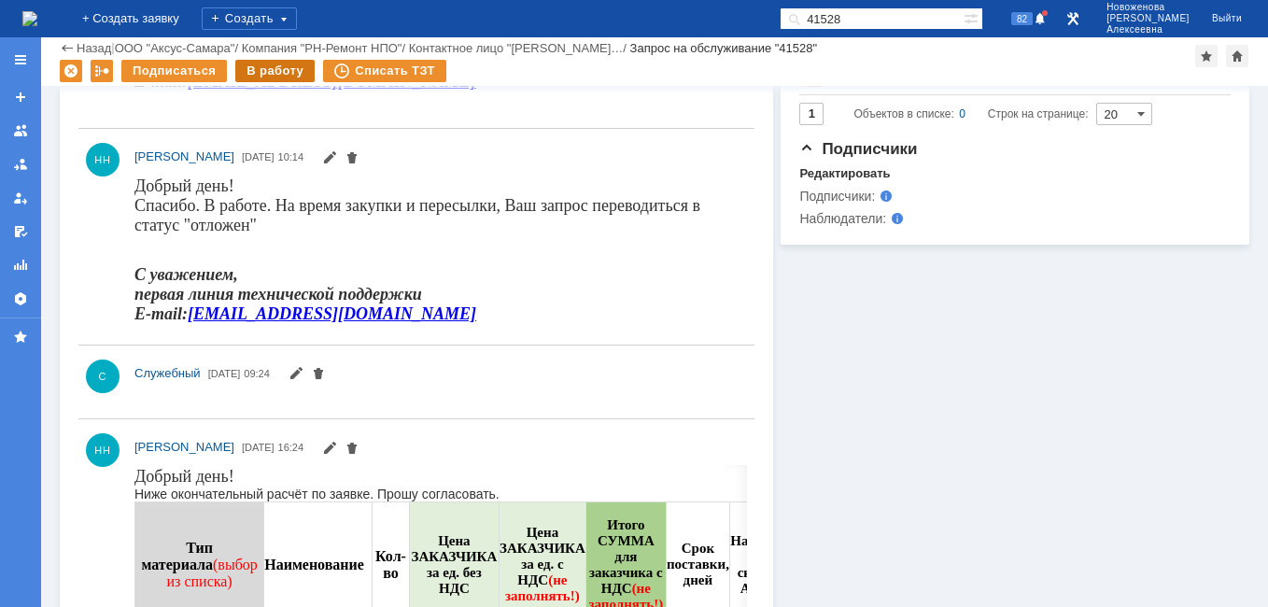
scroll to position [0, 0]
click at [264, 67] on div "В работу" at bounding box center [274, 71] width 79 height 22
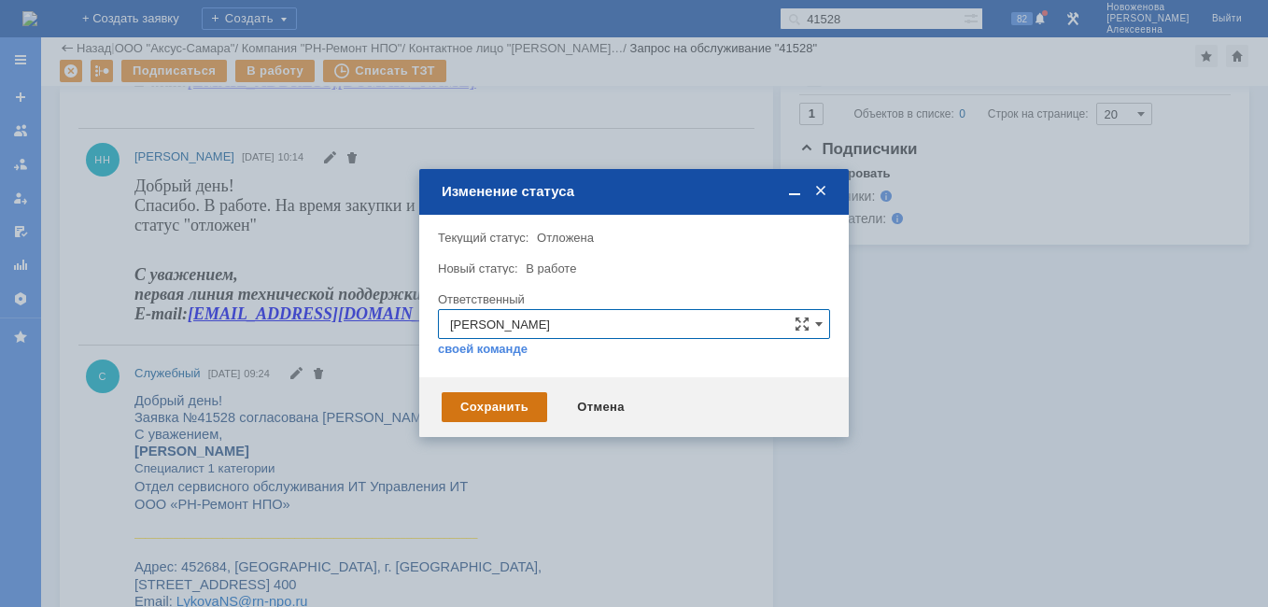
click at [493, 407] on div "Сохранить" at bounding box center [495, 407] width 106 height 30
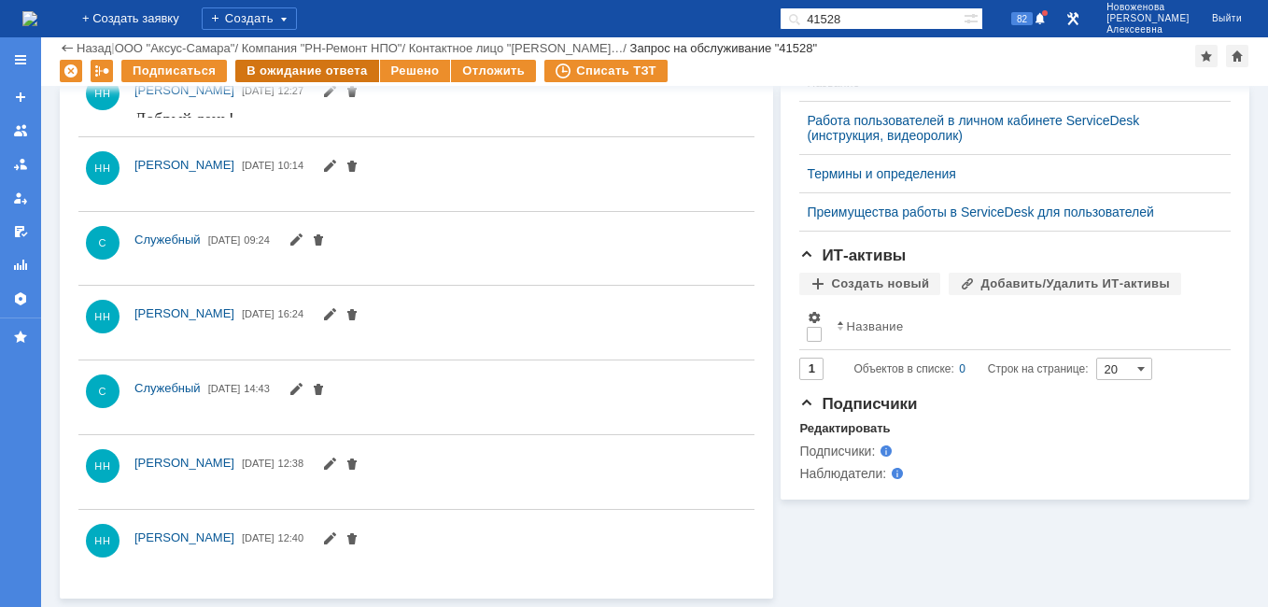
scroll to position [739, 0]
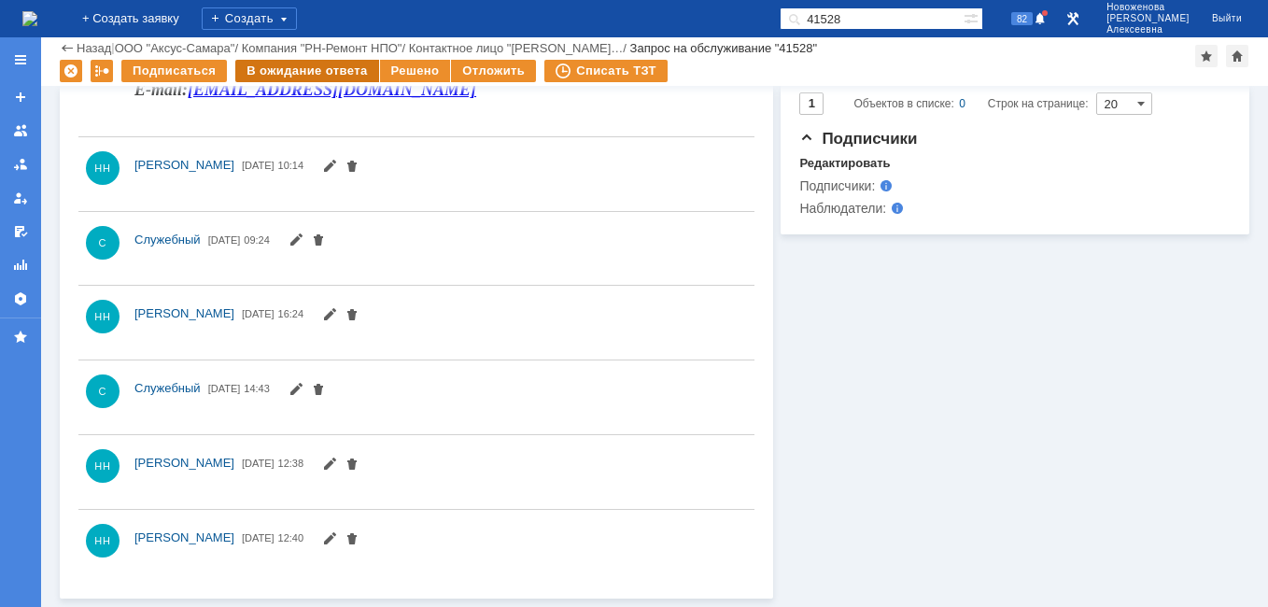
click at [280, 64] on div "В ожидание ответа" at bounding box center [306, 71] width 143 height 22
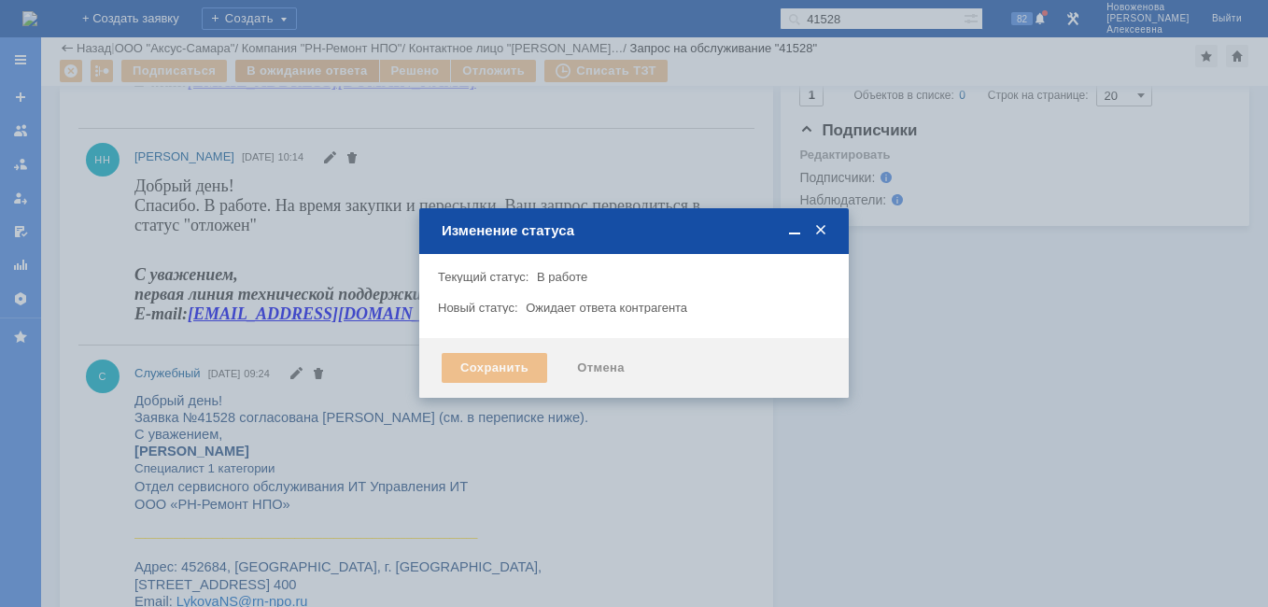
scroll to position [0, 0]
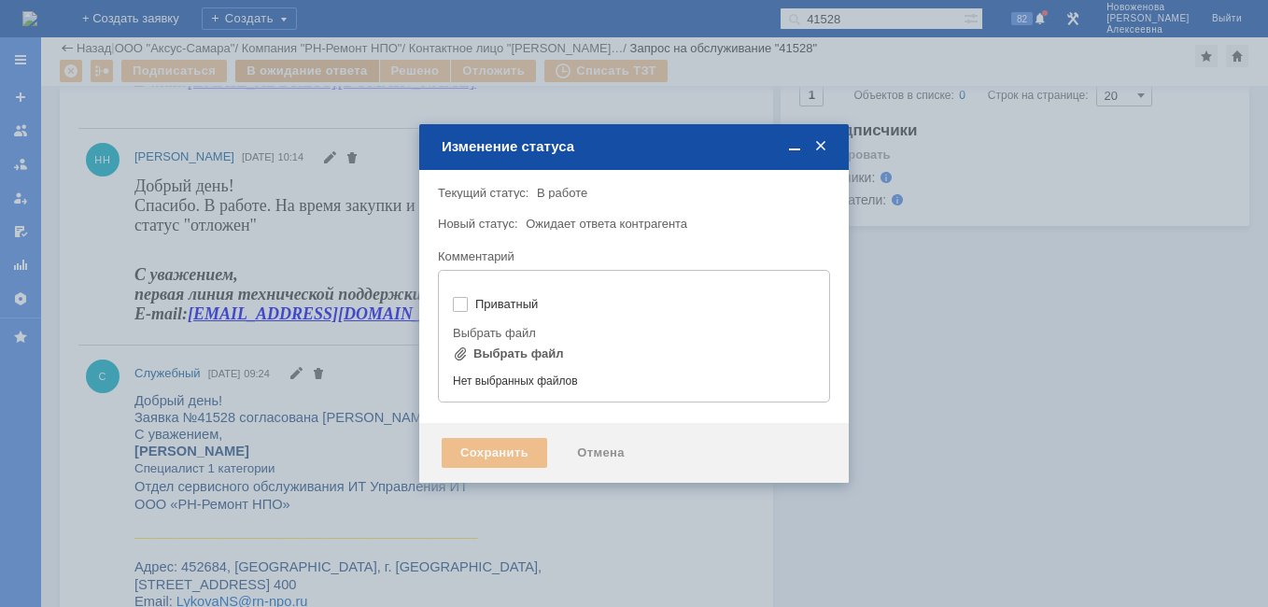
type input "[не указано]"
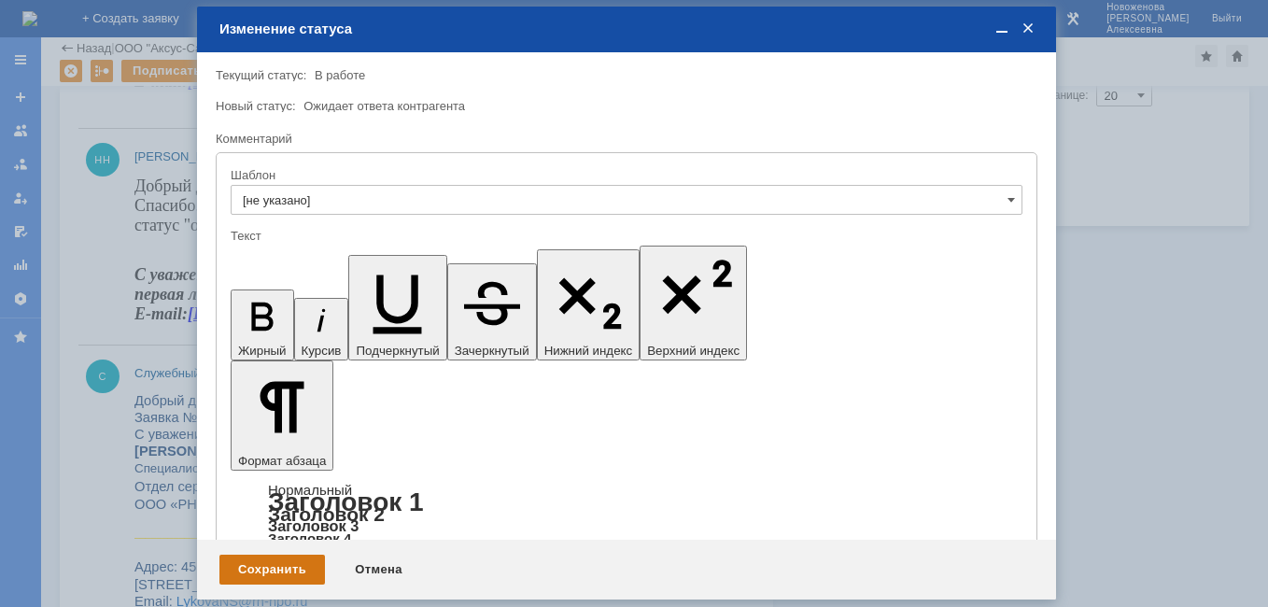
click at [258, 559] on div "Сохранить" at bounding box center [272, 570] width 106 height 30
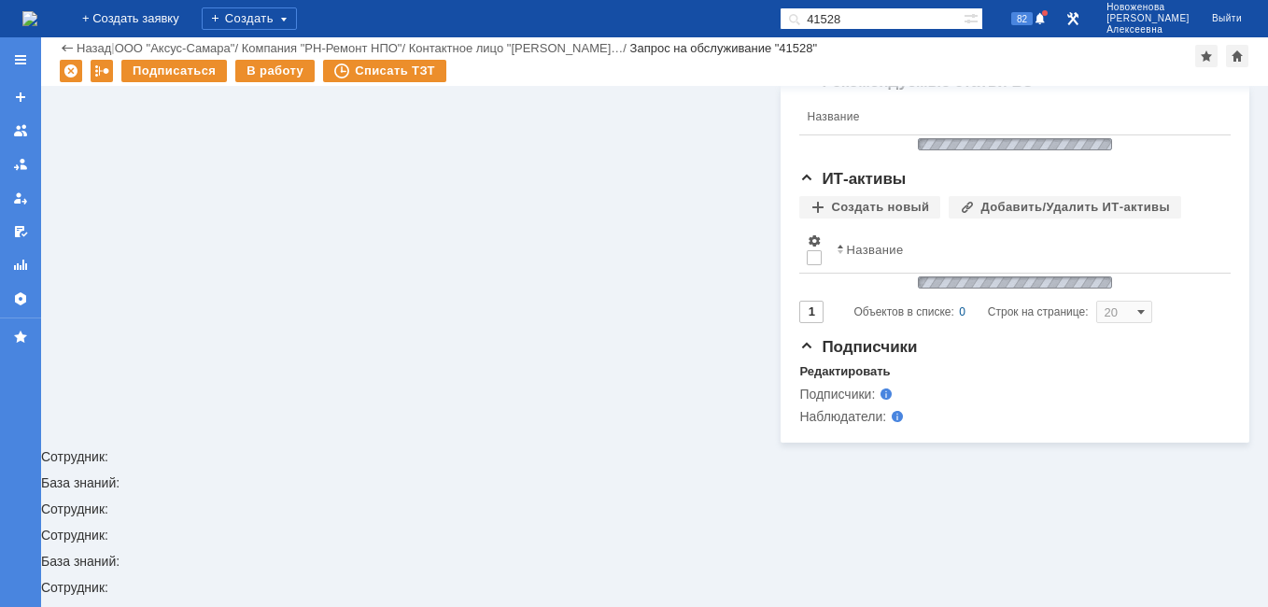
scroll to position [312, 0]
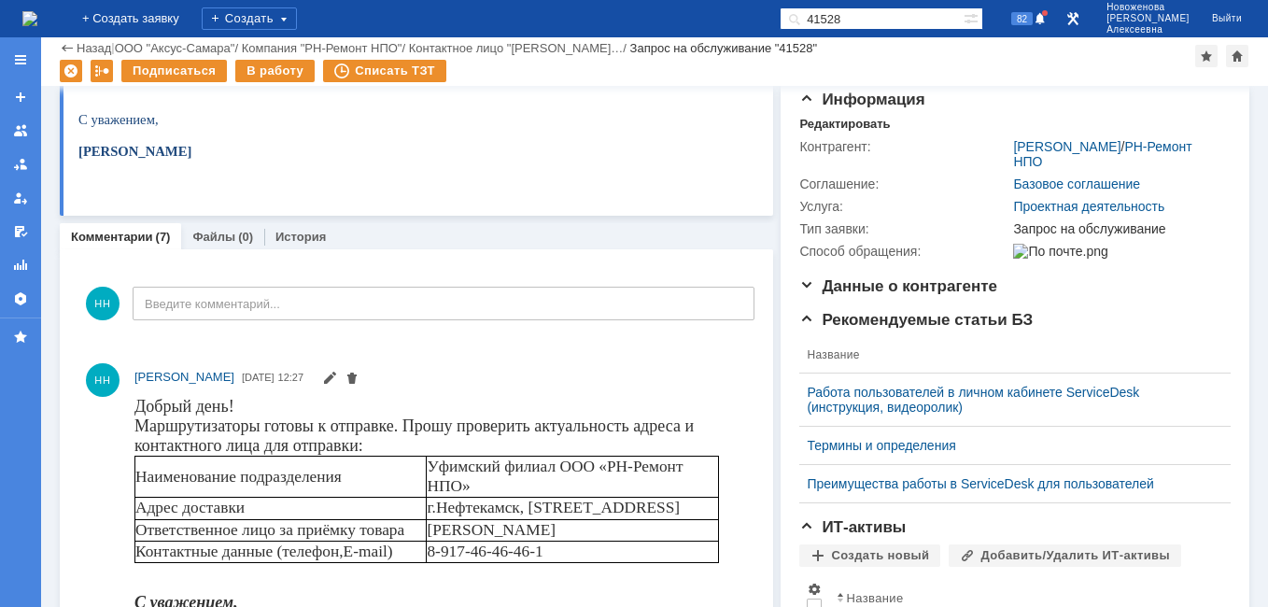
click at [33, 13] on img at bounding box center [29, 18] width 15 height 15
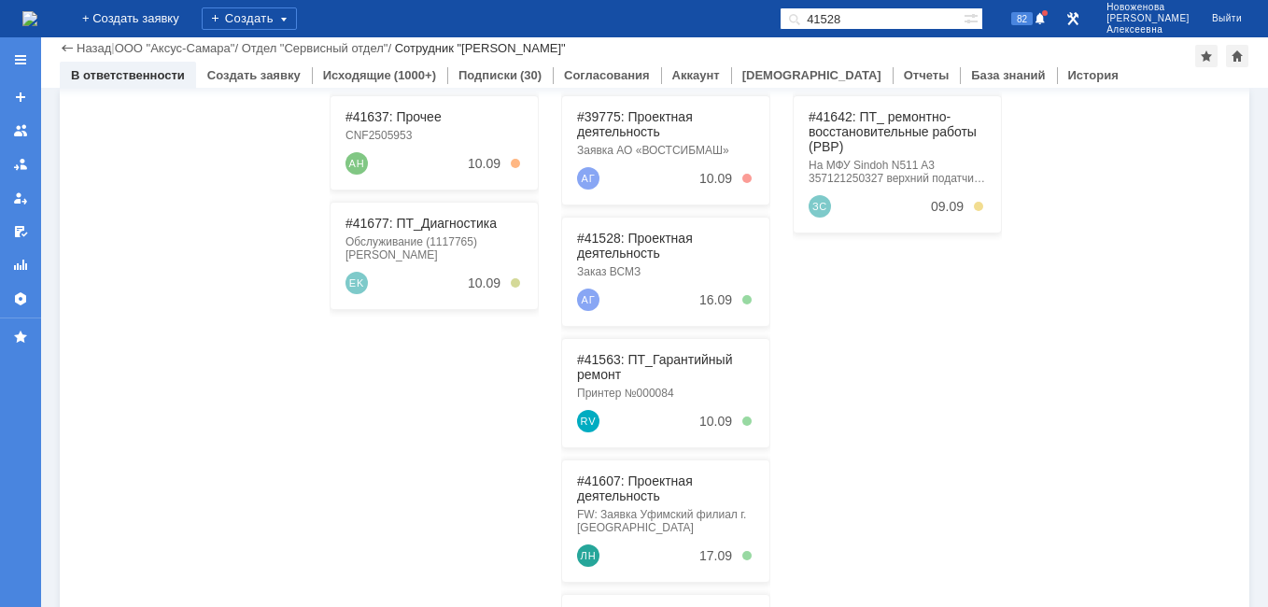
scroll to position [196, 0]
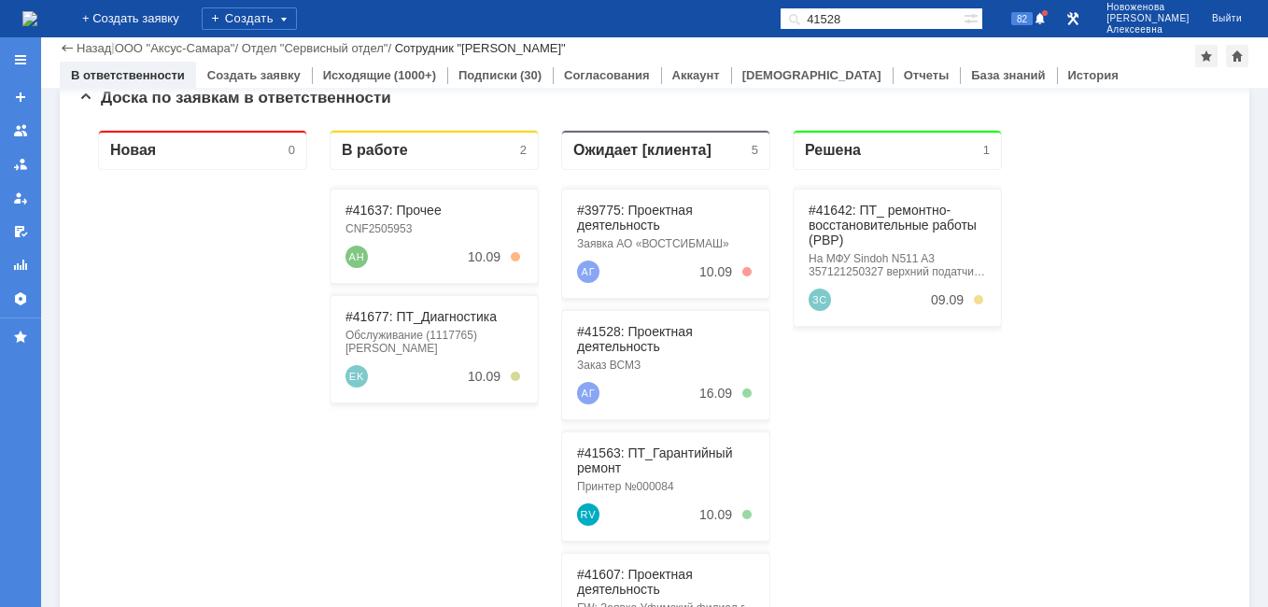
drag, startPoint x: 910, startPoint y: 14, endPoint x: 596, endPoint y: 21, distance: 313.9
click at [600, 24] on div "На домашнюю + Создать заявку Создать 41528 82 Новоженова Наталья Алексеевна Вый…" at bounding box center [634, 18] width 1268 height 37
paste input "28799"
type input "28799"
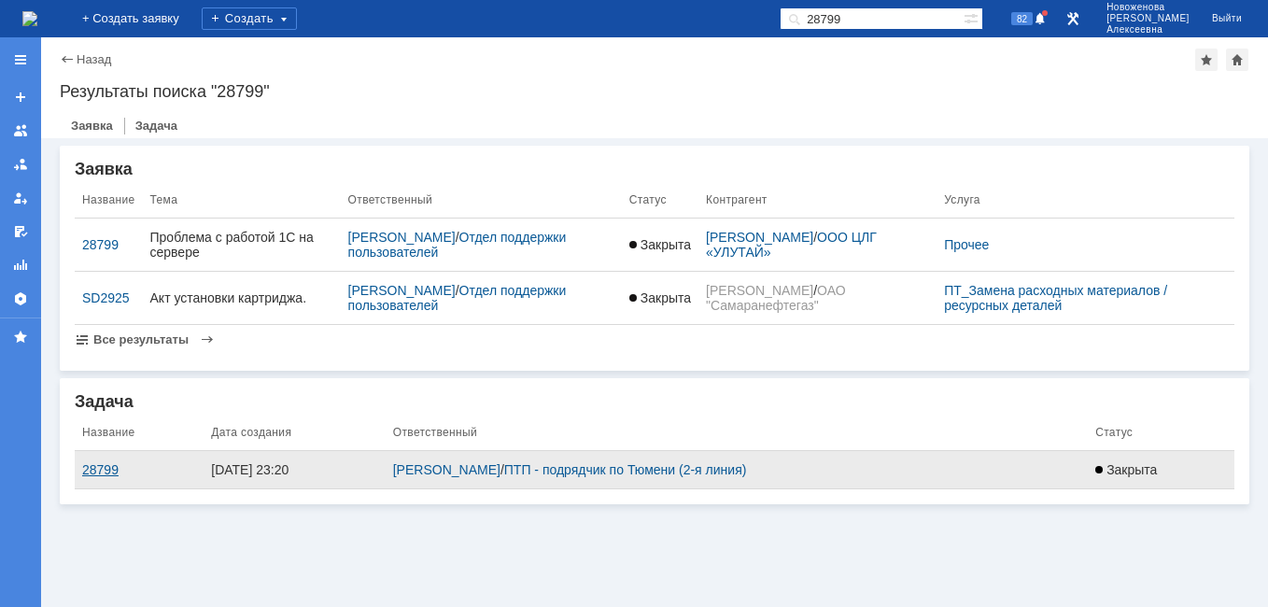
click at [90, 470] on div "28799" at bounding box center [139, 469] width 114 height 15
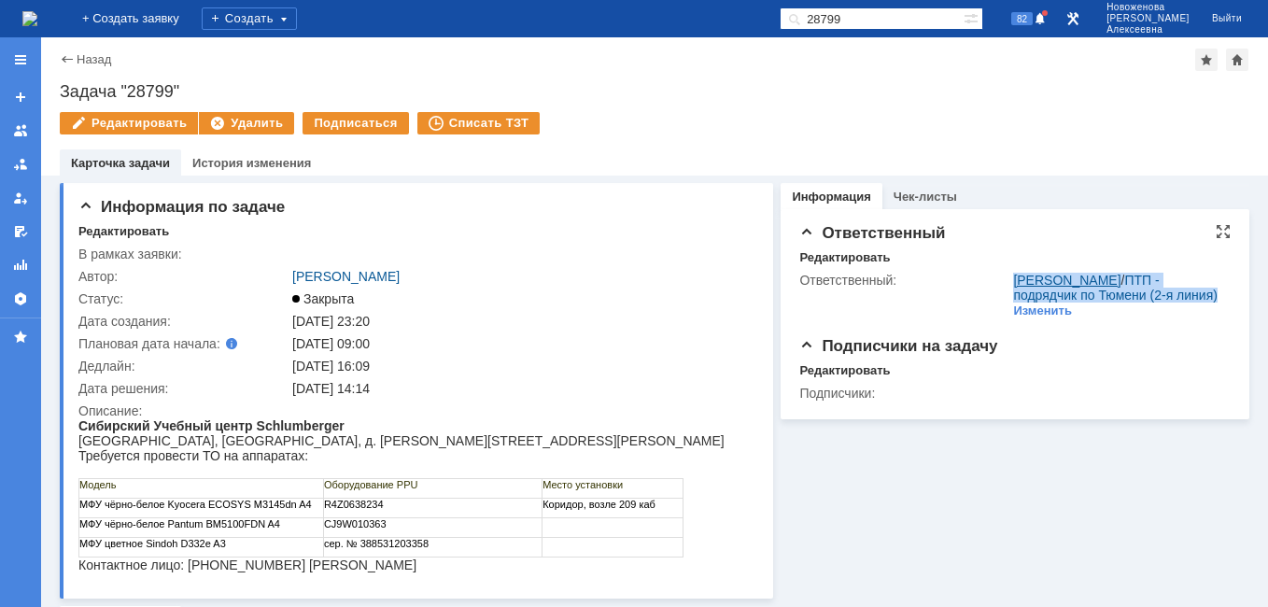
drag, startPoint x: 1154, startPoint y: 310, endPoint x: 1007, endPoint y: 281, distance: 150.4
click at [1013, 281] on div "Найденова Анастасия Дмитриевна / ПТП - подрядчик по Тюмени (2-я линия)" at bounding box center [1117, 288] width 209 height 30
copy div "Найденова Анастасия Дмитриевна / ПТП - подрядчик по Тюмени (2-я линия)"
click at [834, 253] on div "Редактировать" at bounding box center [845, 257] width 91 height 15
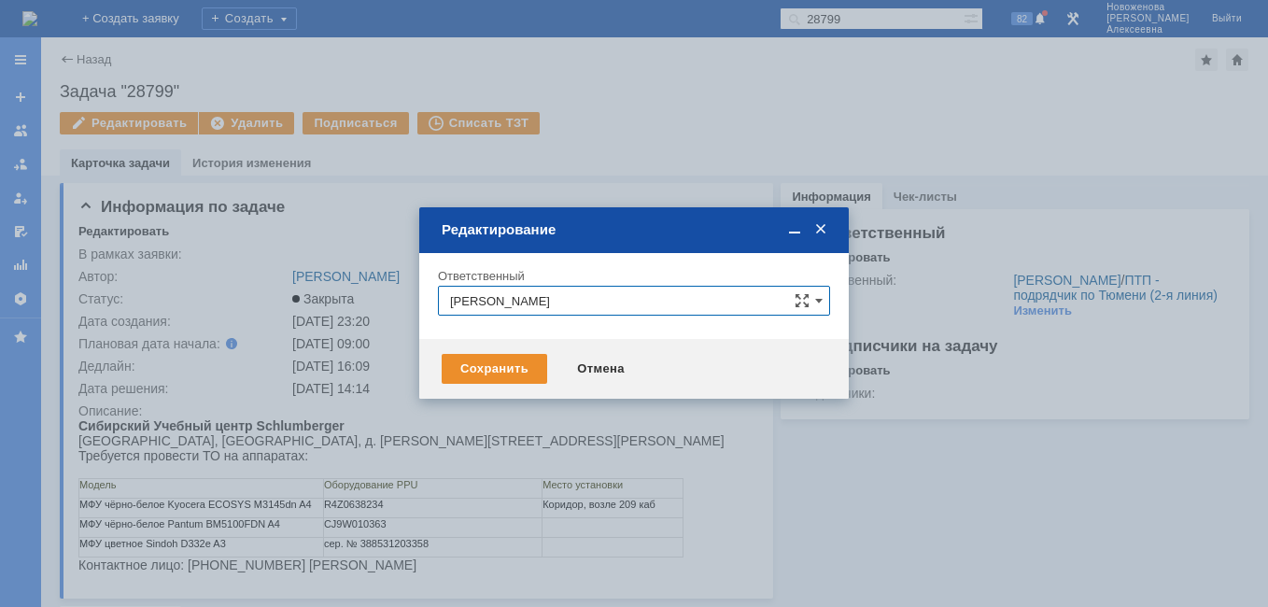
drag, startPoint x: 662, startPoint y: 293, endPoint x: 447, endPoint y: 308, distance: 215.3
click at [447, 308] on input "Найденова Анастасия Дмитриевна" at bounding box center [634, 301] width 392 height 30
drag, startPoint x: 958, startPoint y: 104, endPoint x: 698, endPoint y: 1, distance: 280.1
click at [951, 102] on div at bounding box center [634, 303] width 1268 height 607
type input "Найденова Анастасия Дмитриевна"
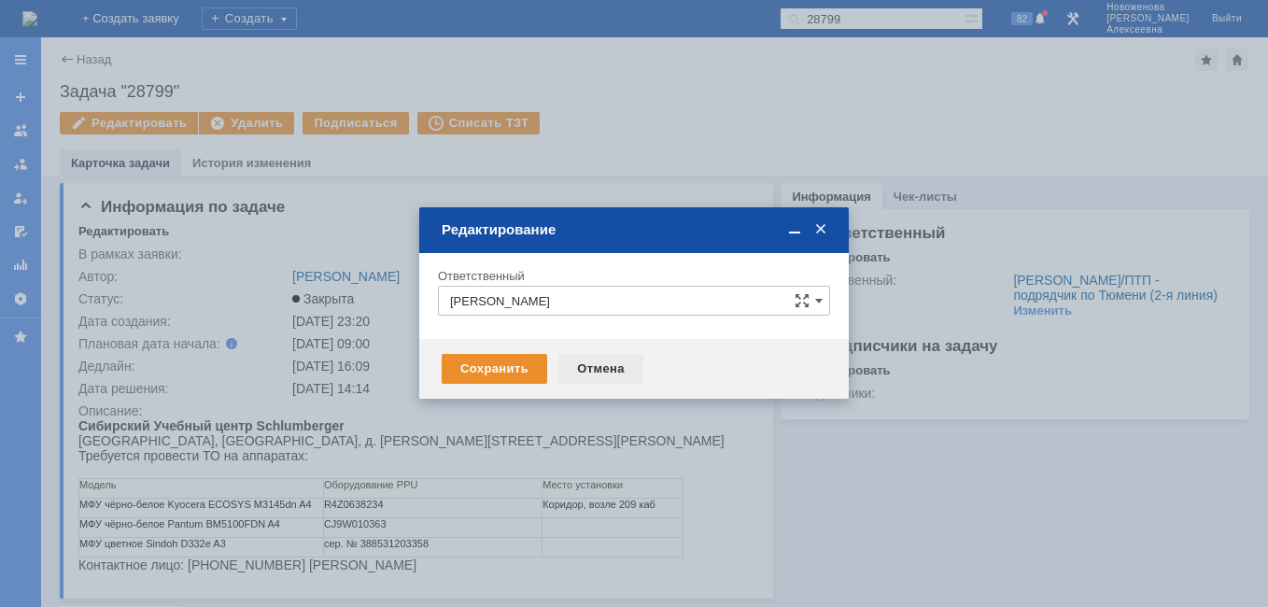
click at [602, 361] on div "Отмена" at bounding box center [601, 369] width 85 height 30
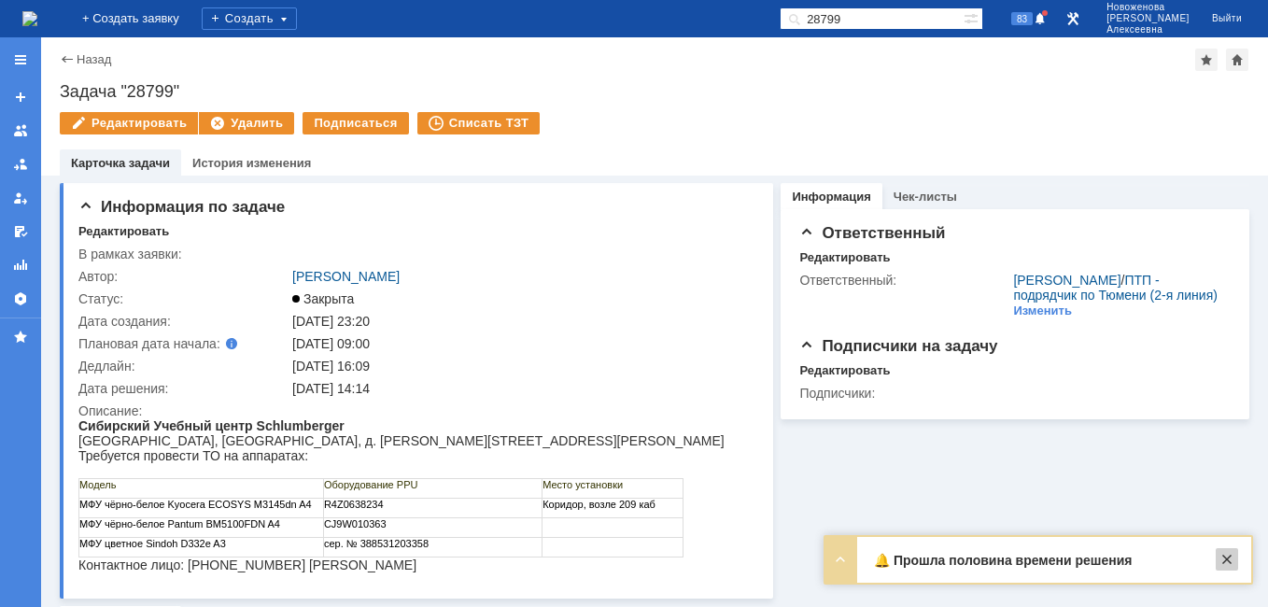
click at [1223, 558] on div at bounding box center [1227, 559] width 22 height 22
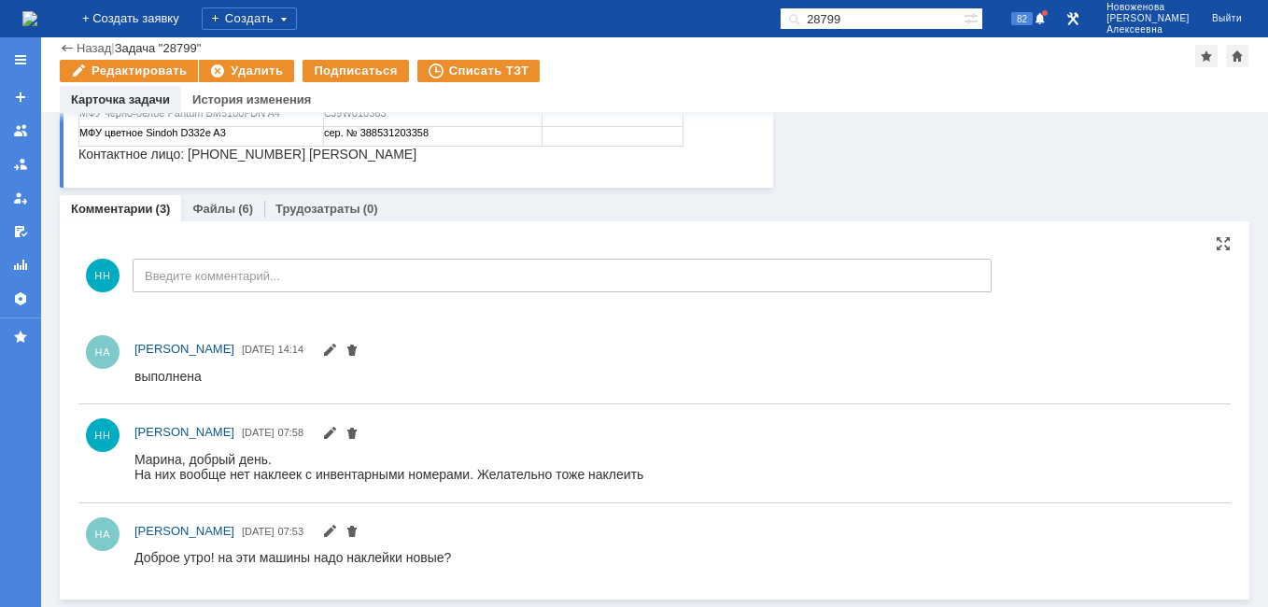
scroll to position [348, 0]
click at [222, 204] on link "Файлы" at bounding box center [213, 209] width 43 height 14
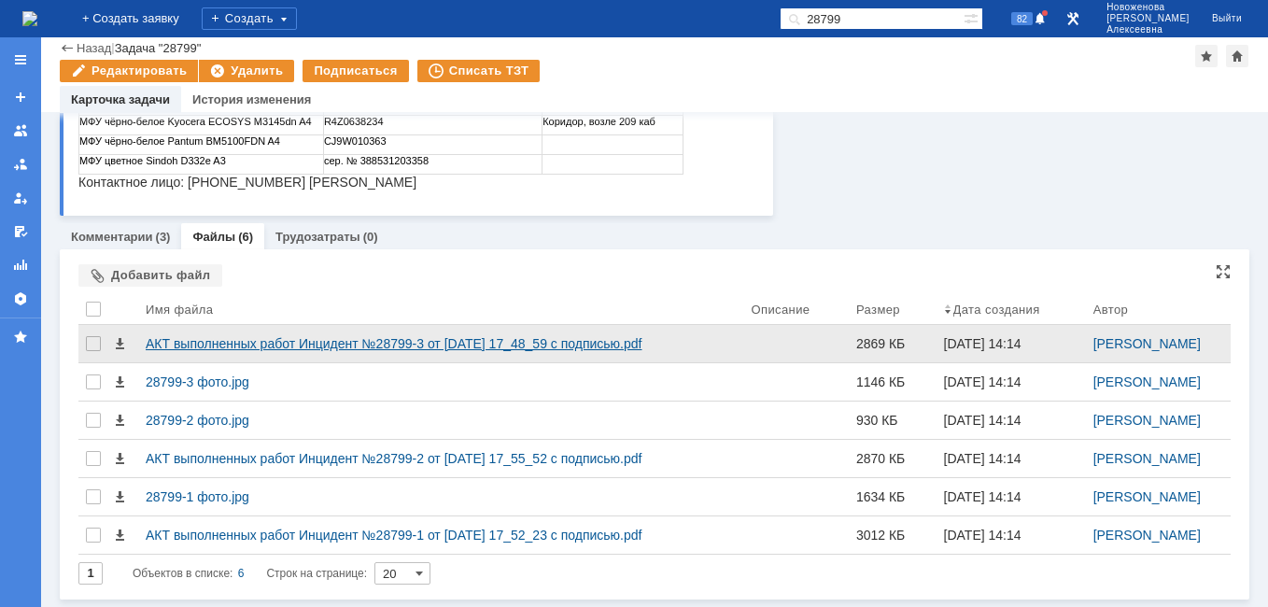
scroll to position [320, 0]
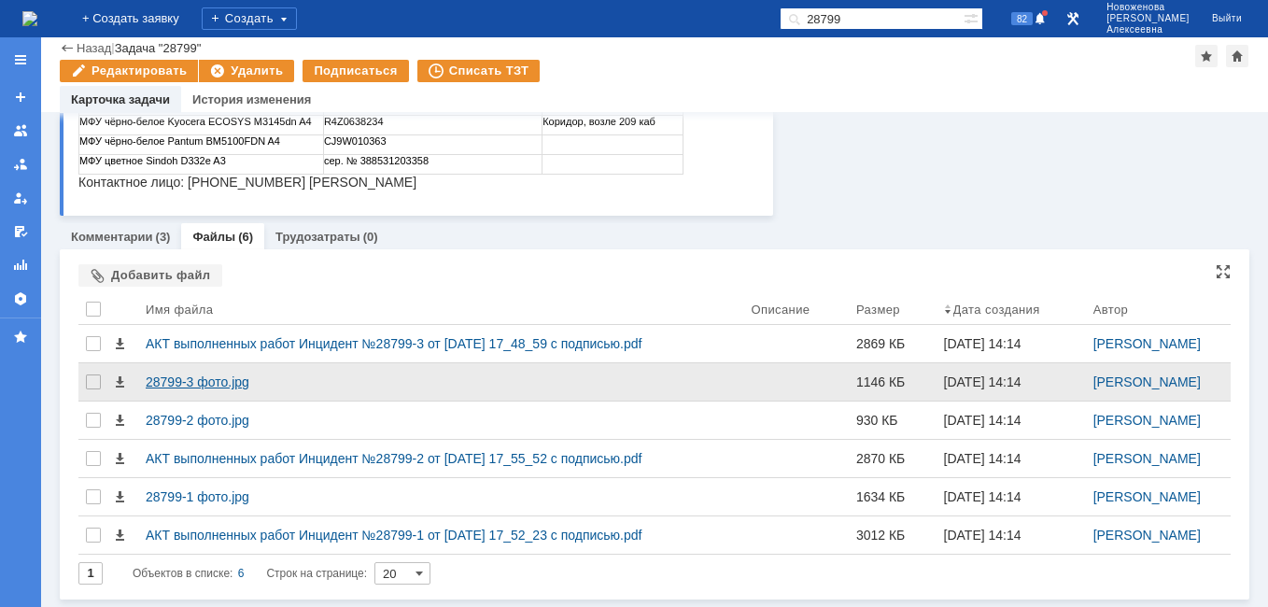
click at [209, 375] on div "28799-3 фото.jpg" at bounding box center [441, 382] width 590 height 15
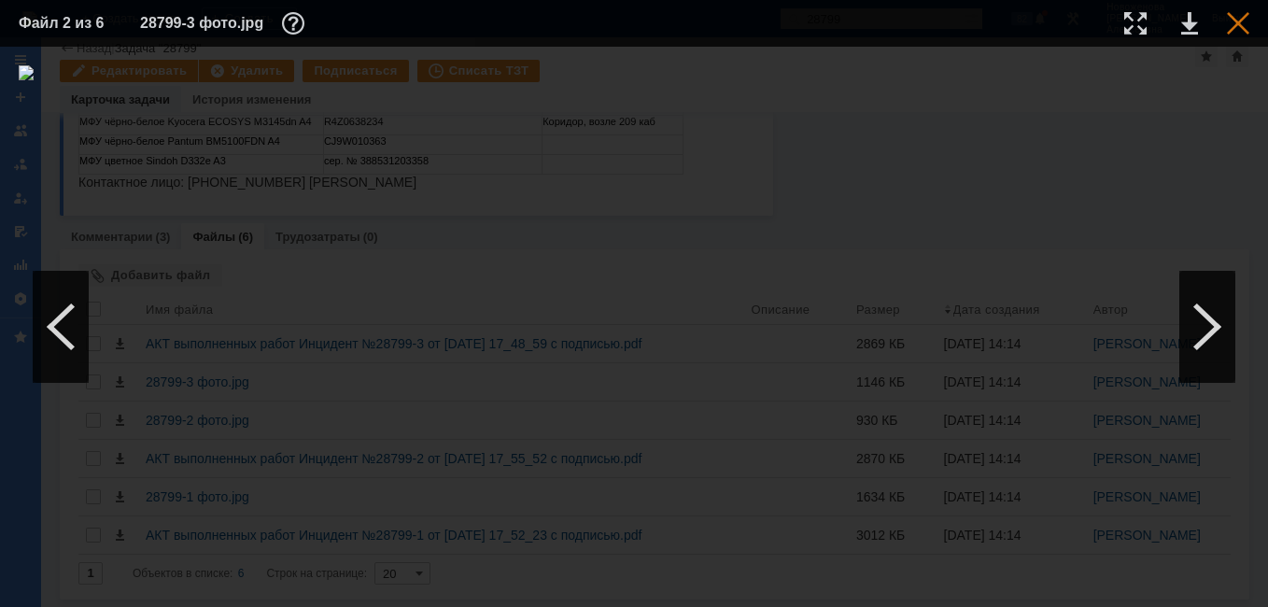
click at [1231, 21] on div at bounding box center [1238, 23] width 22 height 22
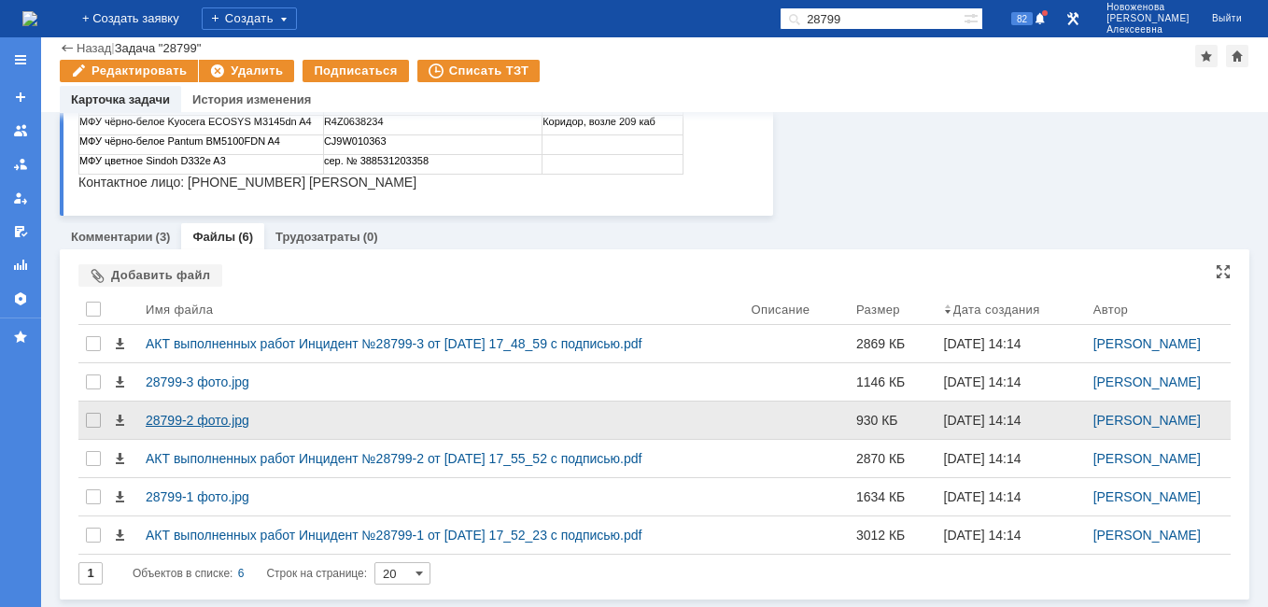
click at [204, 416] on div "28799-2 фото.jpg" at bounding box center [441, 420] width 590 height 15
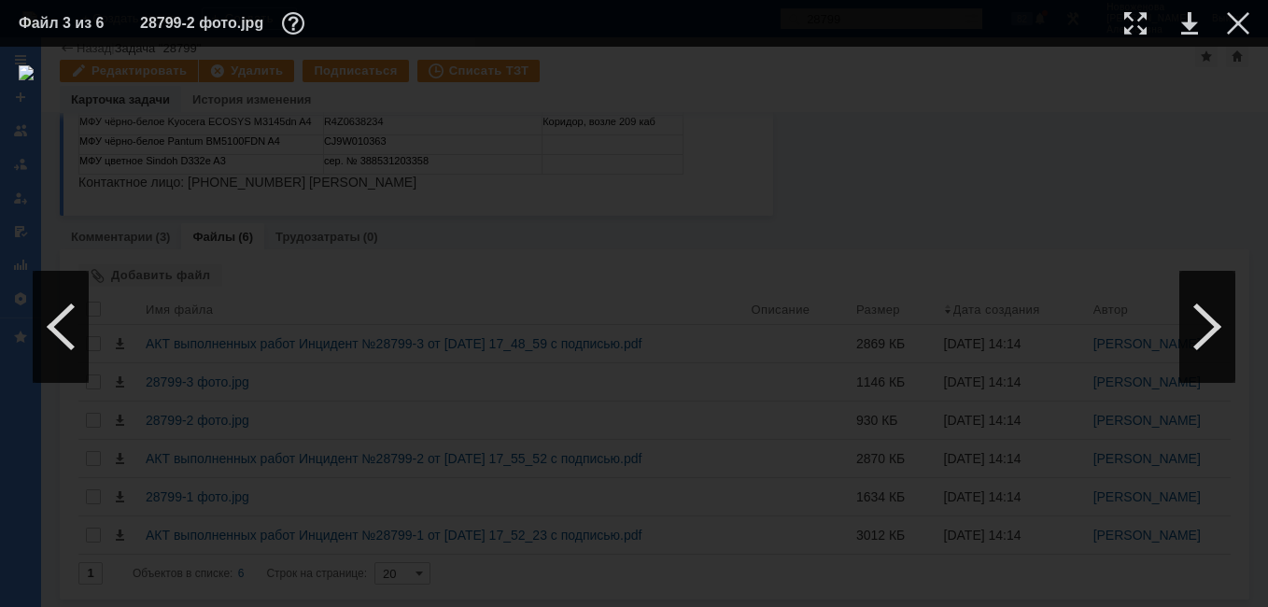
click at [1251, 22] on table "Файл 3 из 6 28799-2 фото.jpg" at bounding box center [634, 23] width 1268 height 47
click at [1234, 20] on div at bounding box center [1238, 23] width 22 height 22
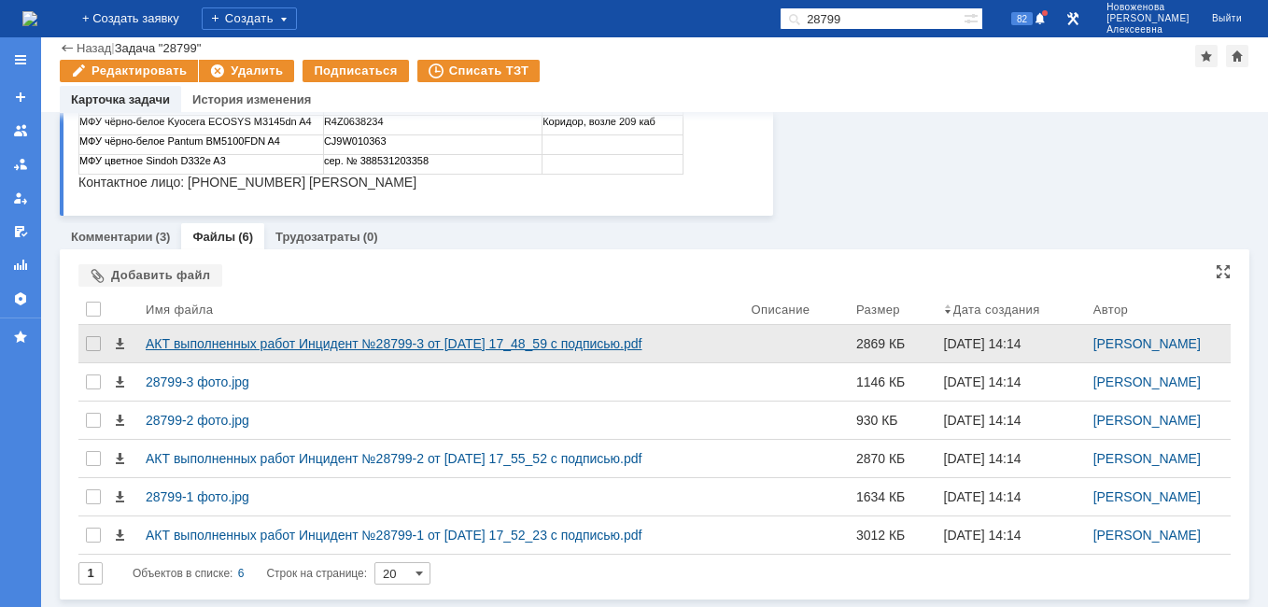
click at [278, 344] on div "АКТ выполненных работ Инцидент №28799-3 от 04.09.2025 17_48_59 с подписью.pdf" at bounding box center [441, 343] width 590 height 15
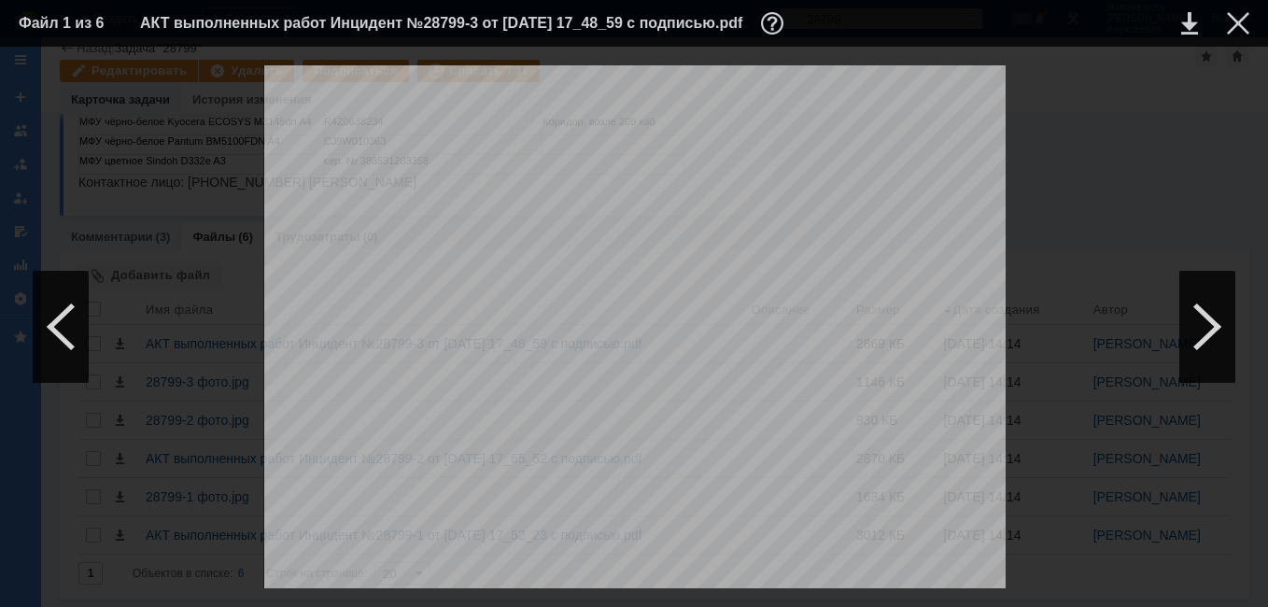
scroll to position [1027, 0]
click at [1245, 27] on div at bounding box center [1238, 23] width 22 height 22
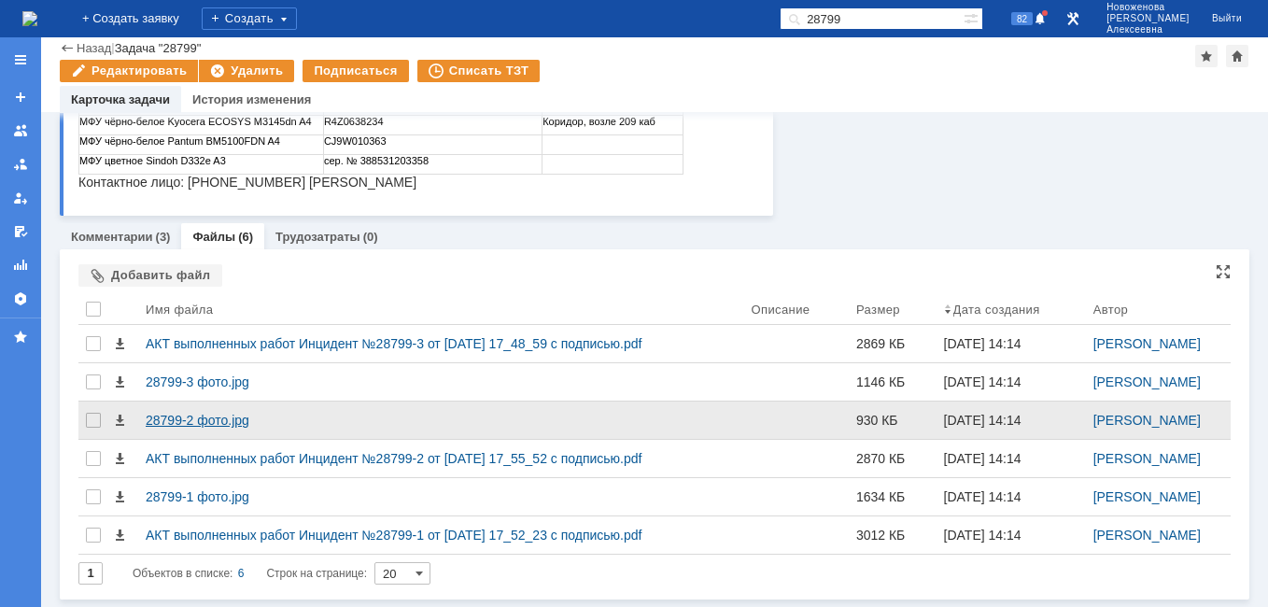
click at [207, 418] on div "28799-2 фото.jpg" at bounding box center [441, 420] width 590 height 15
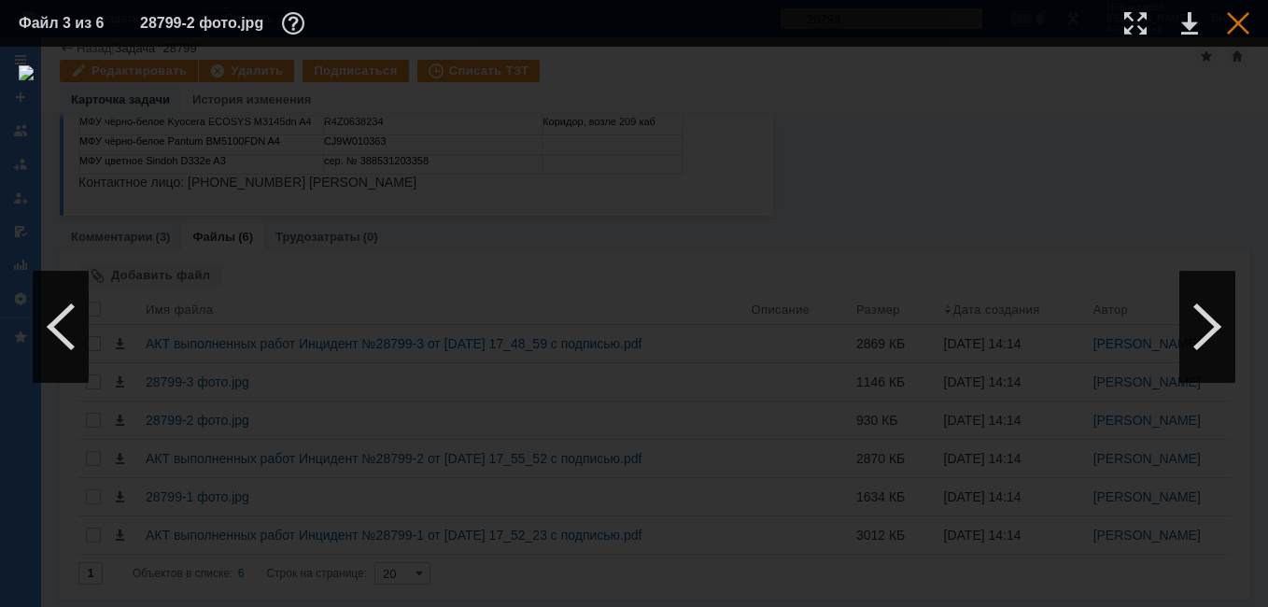
click at [1241, 29] on div at bounding box center [1238, 23] width 22 height 22
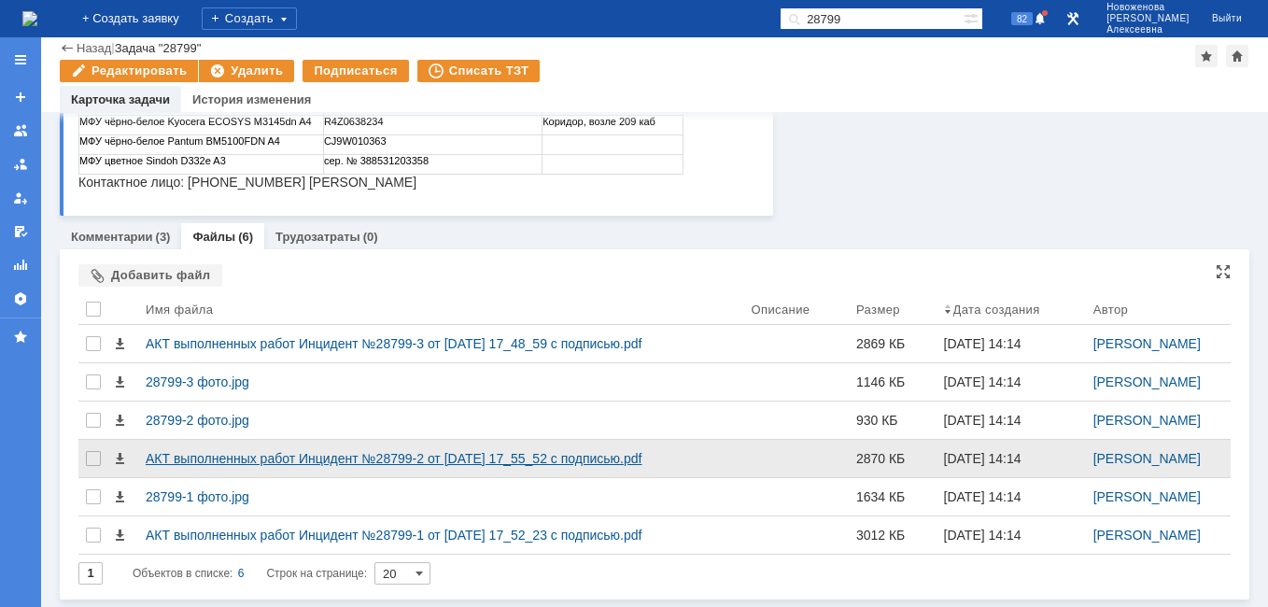
click at [434, 461] on div "АКТ выполненных работ Инцидент №28799-2 от 04.09.2025 17_55_52 с подписью.pdf" at bounding box center [441, 458] width 590 height 15
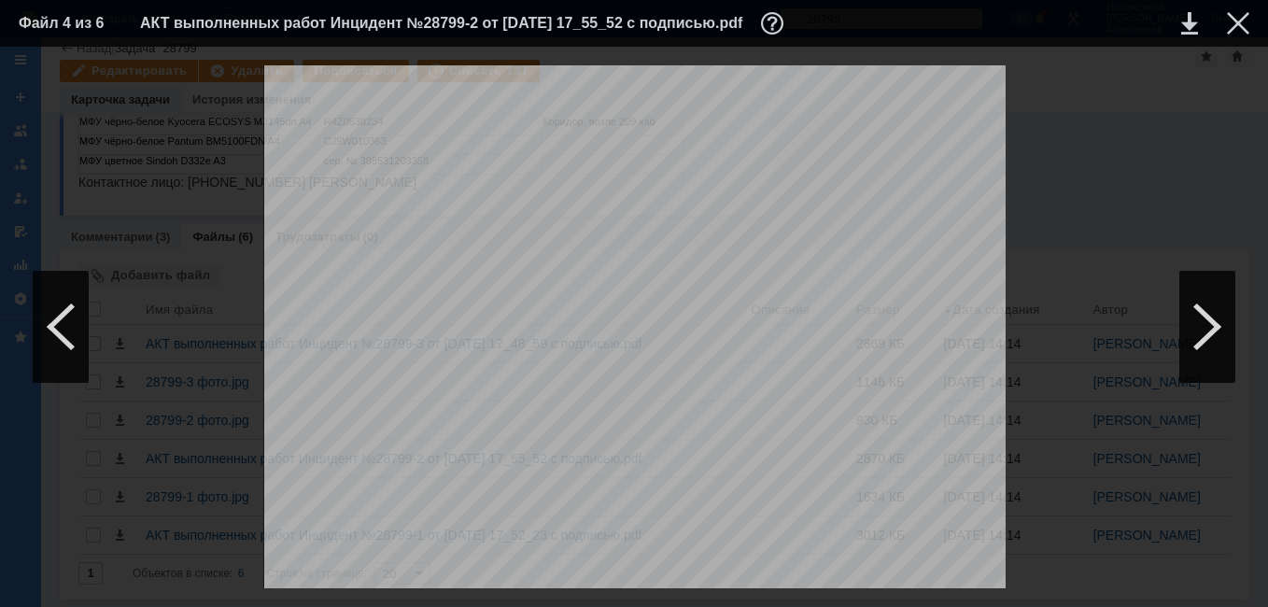
scroll to position [1119, 0]
click at [1242, 14] on div at bounding box center [1238, 23] width 22 height 22
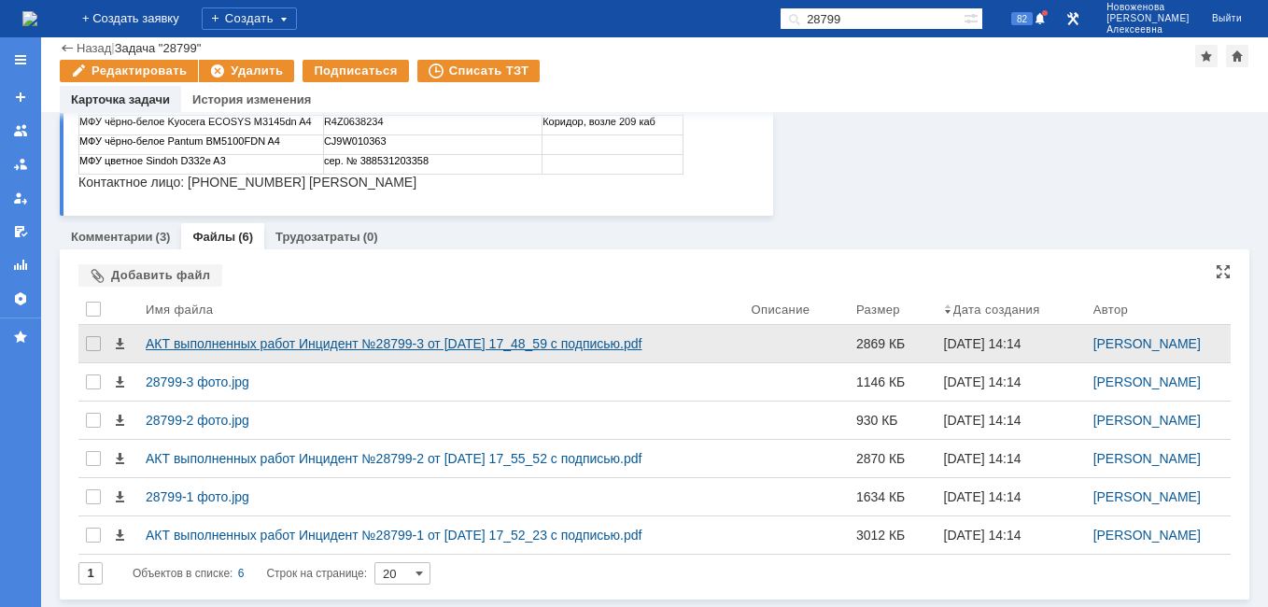
click at [236, 343] on div "АКТ выполненных работ Инцидент №28799-3 от 04.09.2025 17_48_59 с подписью.pdf" at bounding box center [441, 343] width 590 height 15
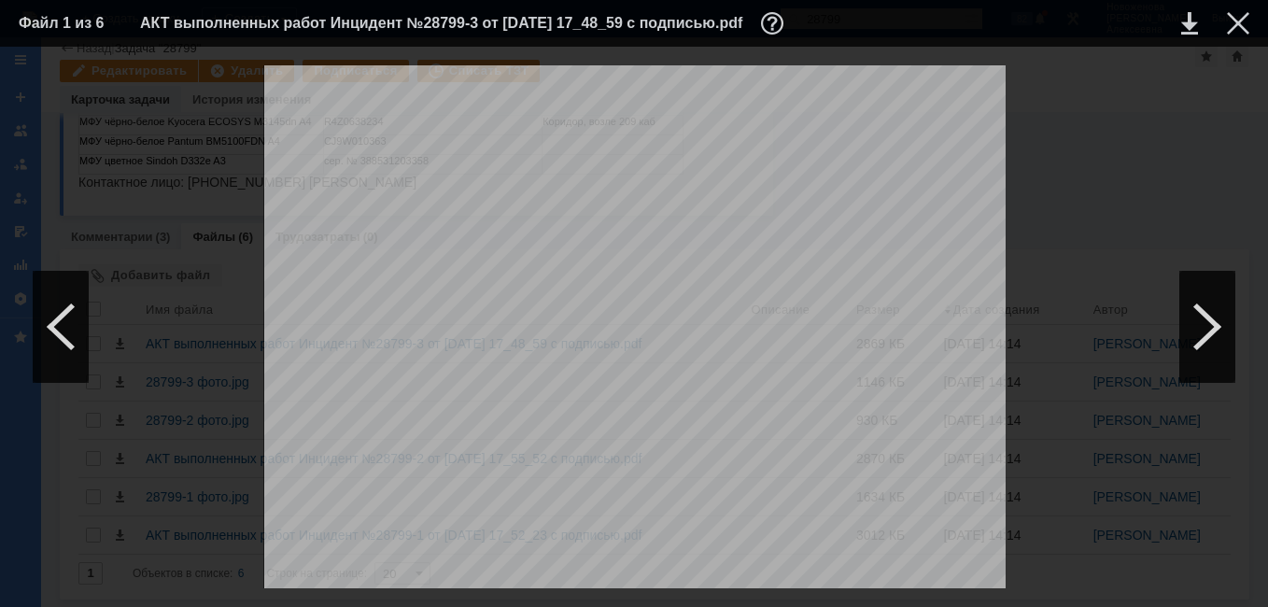
scroll to position [1026, 0]
click at [1237, 23] on div at bounding box center [1238, 23] width 22 height 22
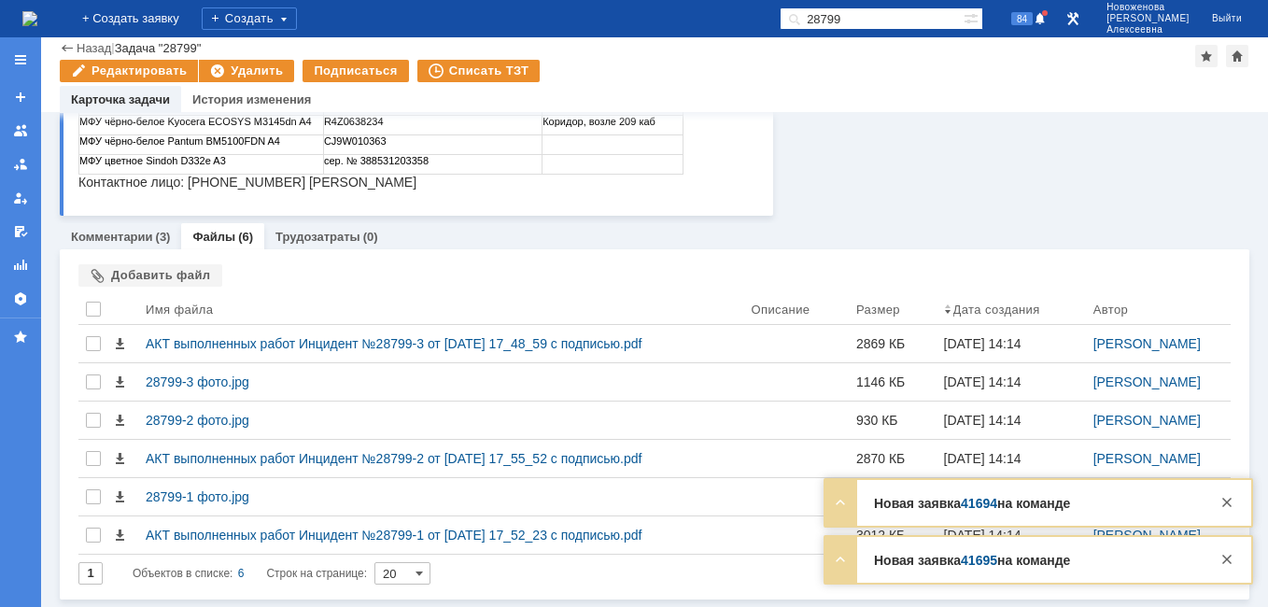
drag, startPoint x: 907, startPoint y: 16, endPoint x: 739, endPoint y: 21, distance: 168.2
click at [739, 21] on div "На домашнюю + Создать заявку Создать 28799 84 Новоженова Наталья Алексеевна Вый…" at bounding box center [634, 18] width 1268 height 37
paste input "861"
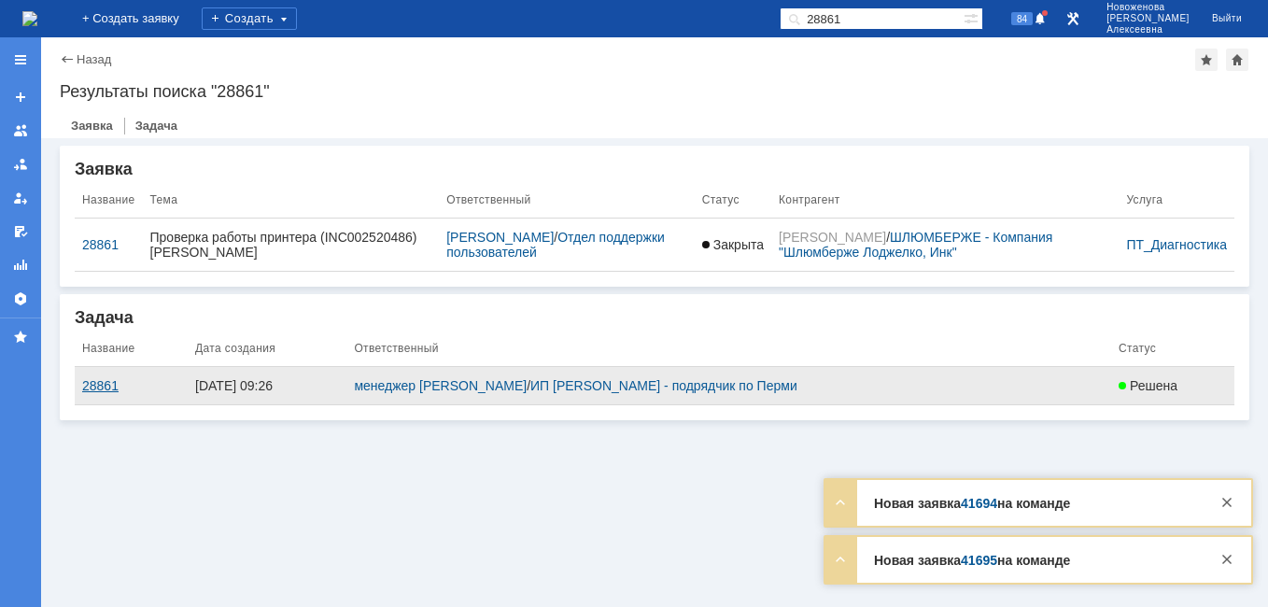
click at [92, 390] on div "28861" at bounding box center [131, 385] width 98 height 15
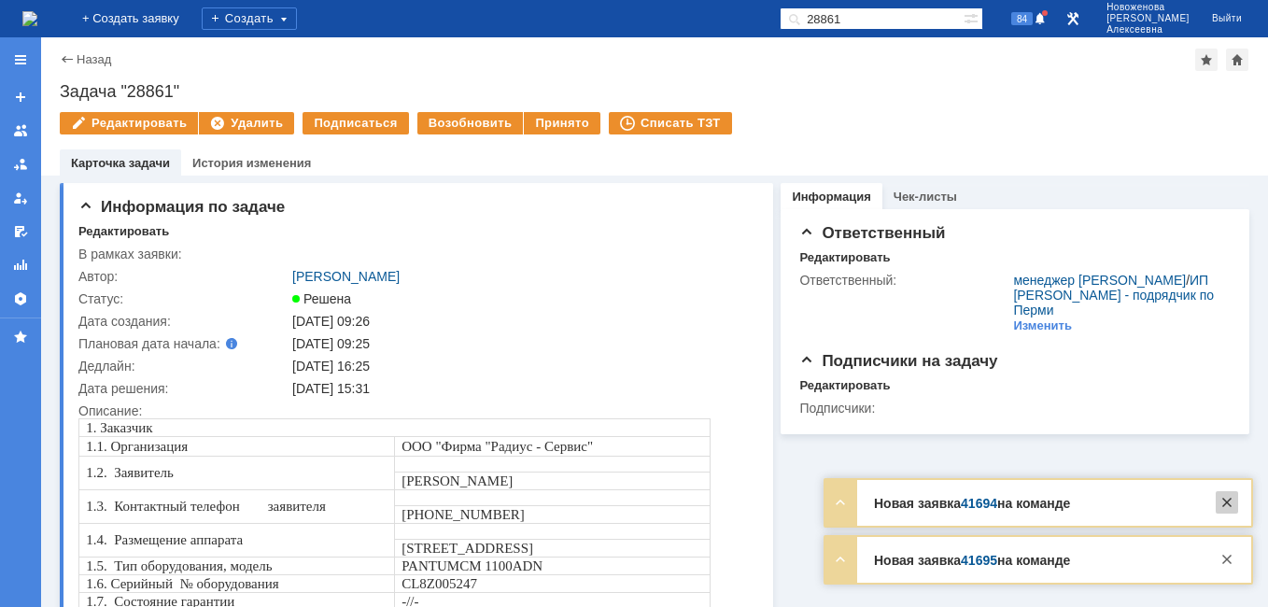
click at [1225, 502] on div at bounding box center [1227, 502] width 22 height 22
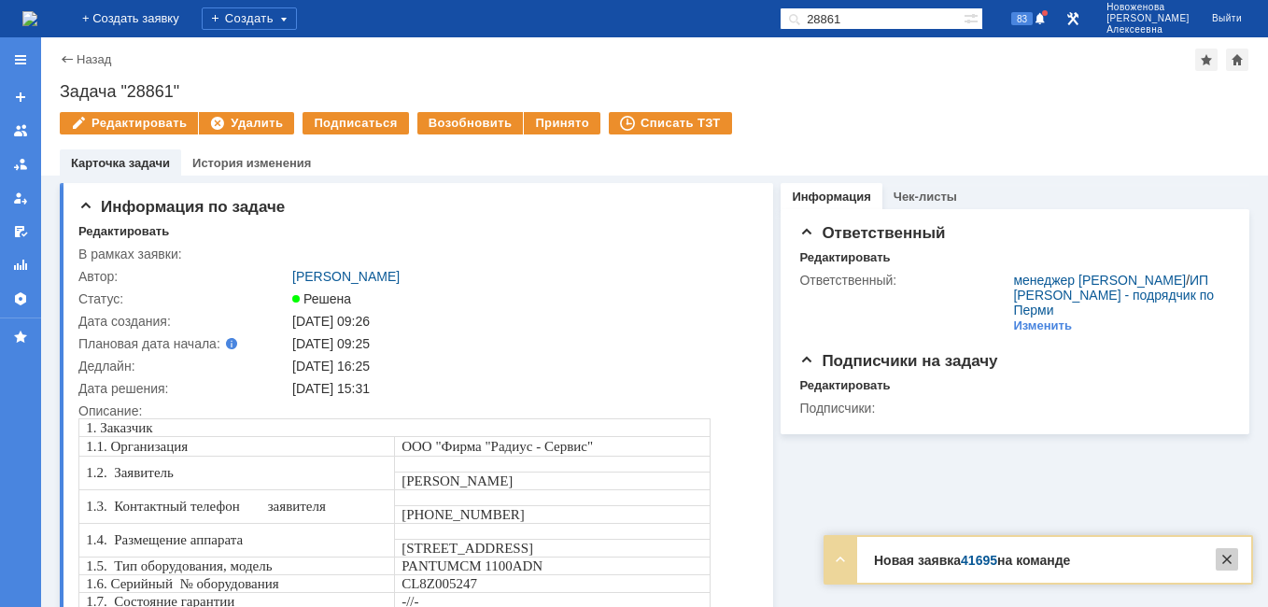
click at [1229, 559] on div at bounding box center [1227, 559] width 22 height 22
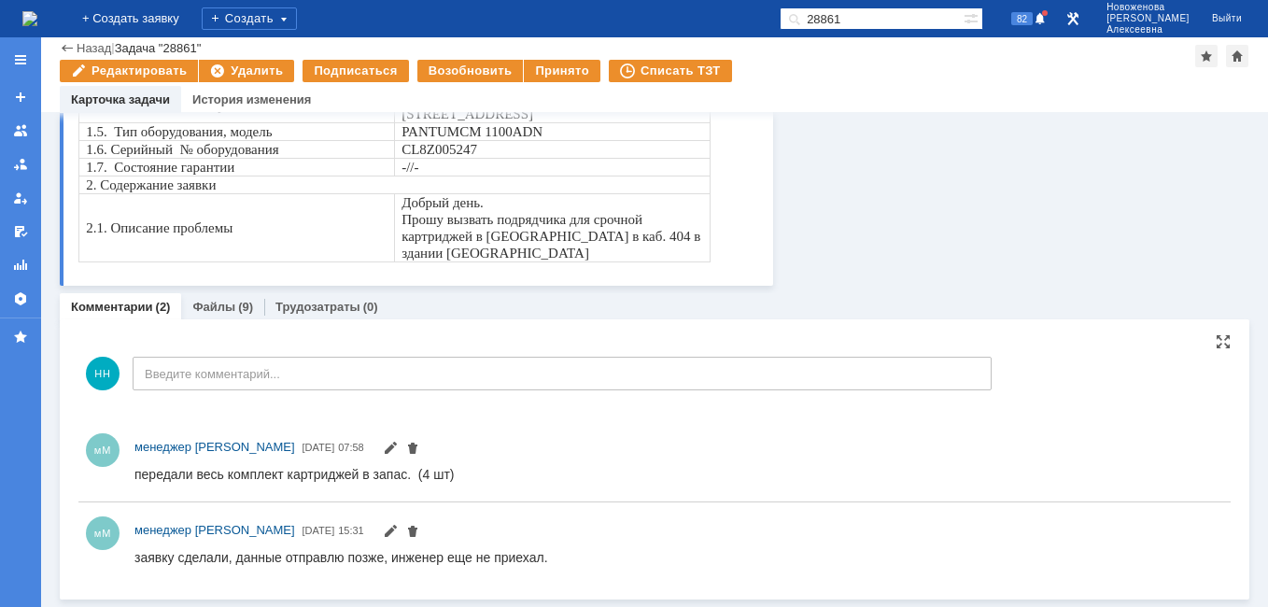
scroll to position [372, 0]
click at [213, 303] on link "Файлы" at bounding box center [213, 307] width 43 height 14
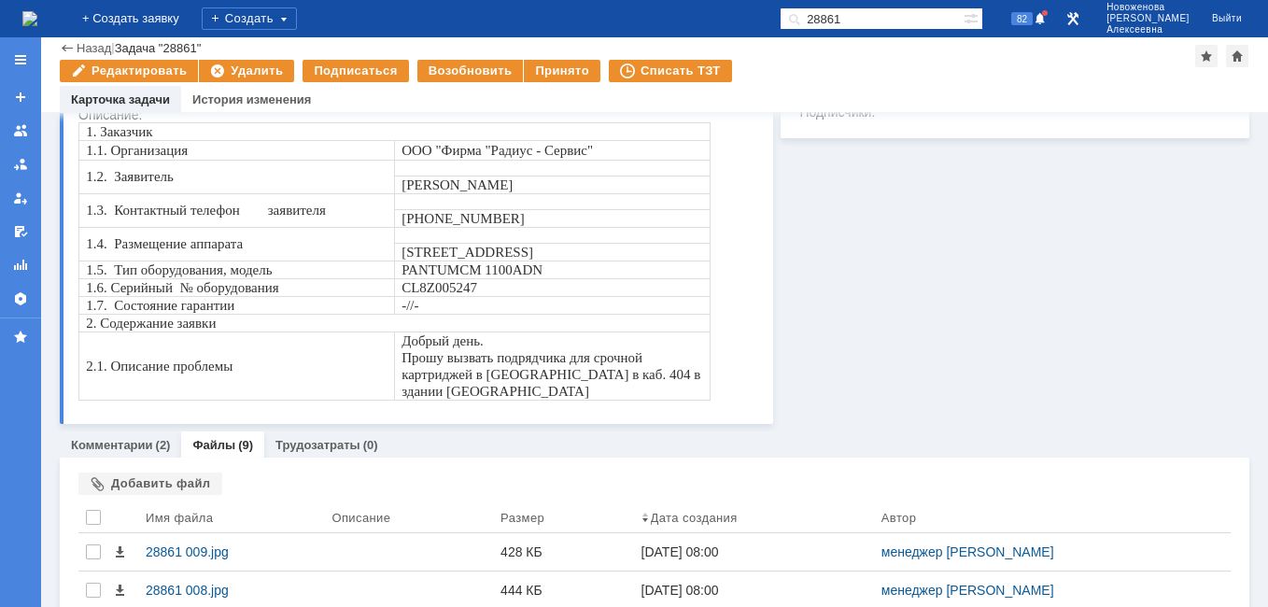
scroll to position [372, 0]
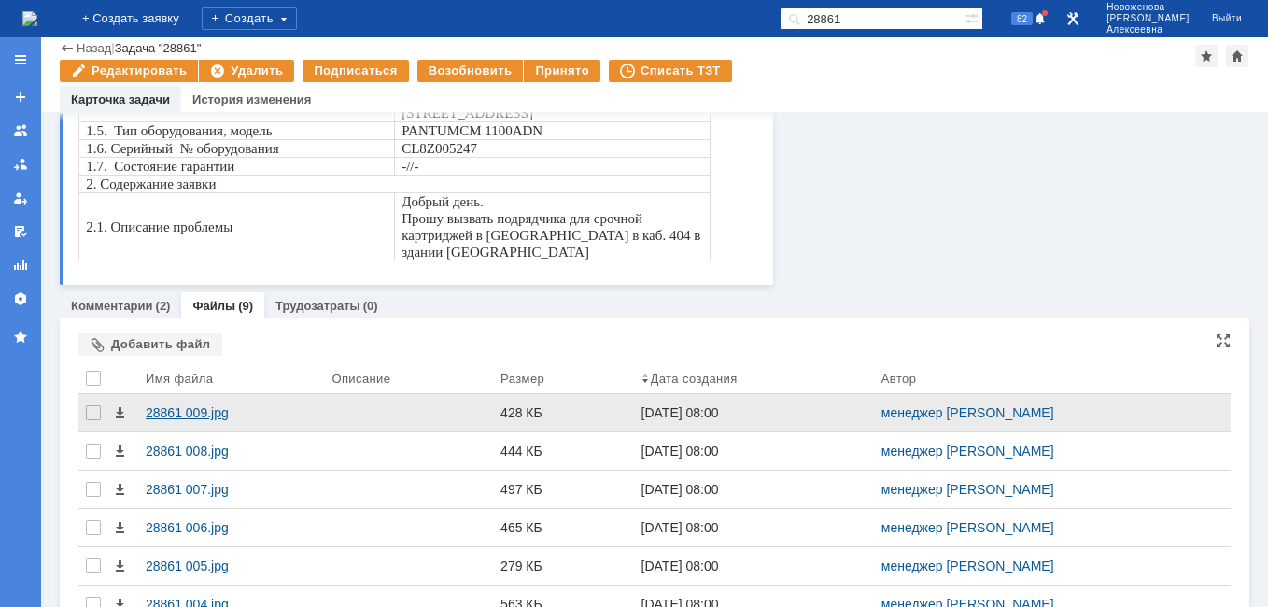
click at [185, 406] on div "28861 009.jpg" at bounding box center [231, 412] width 171 height 15
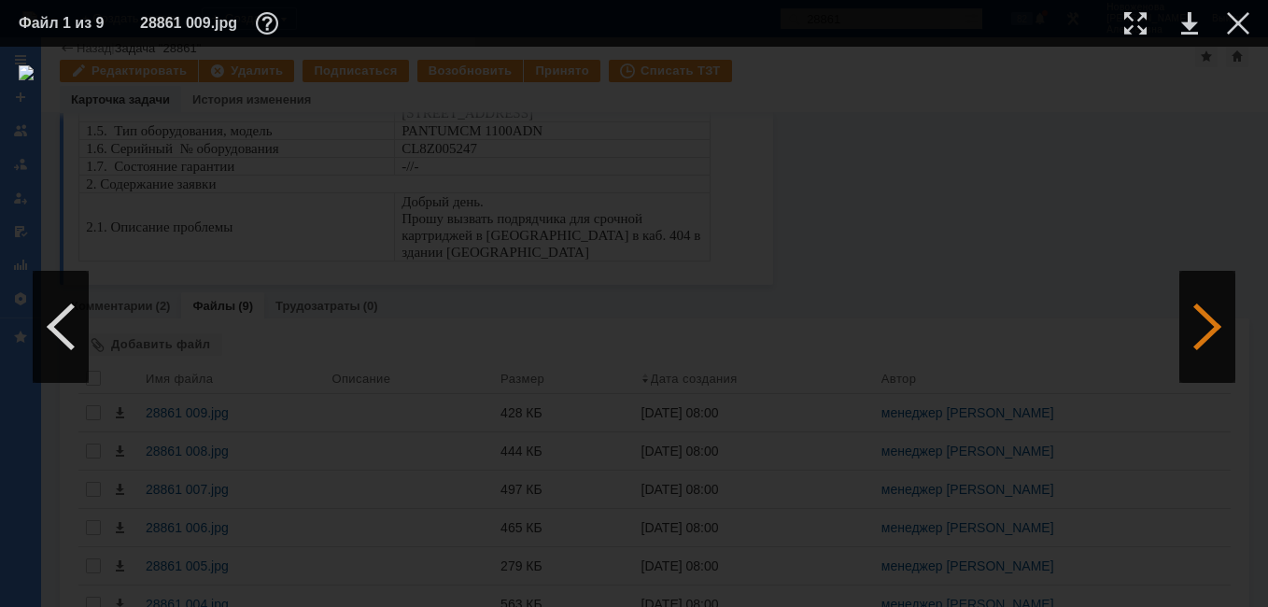
click at [1234, 366] on div at bounding box center [1208, 327] width 56 height 112
click at [1233, 366] on div at bounding box center [1208, 327] width 56 height 112
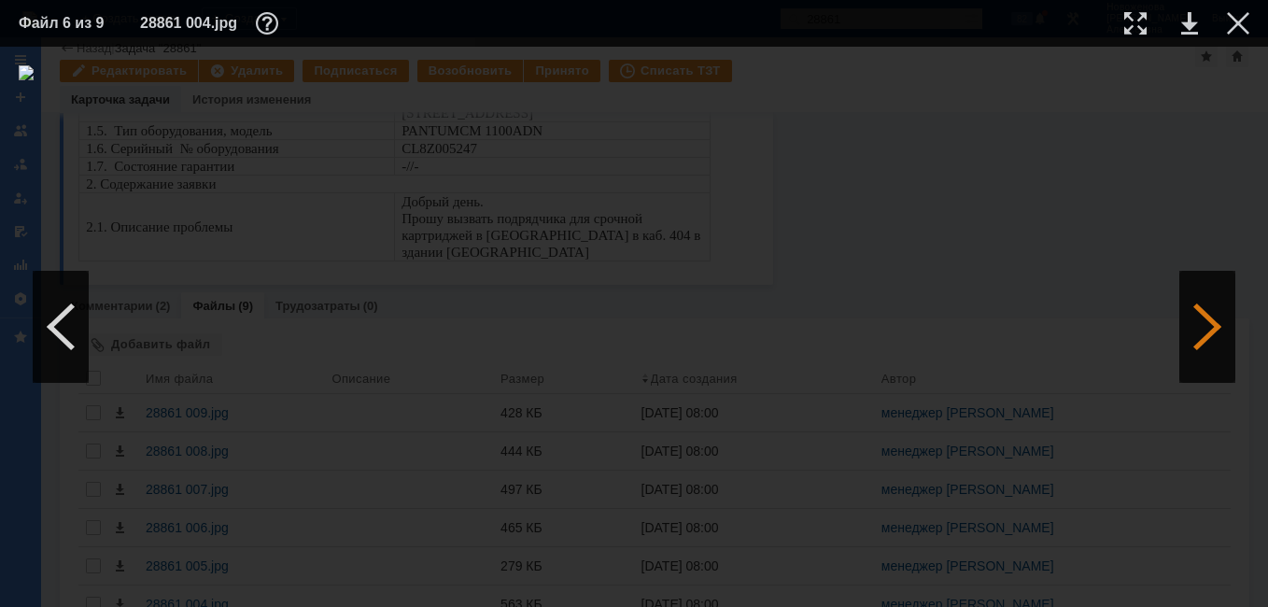
click at [1233, 366] on div at bounding box center [1208, 327] width 56 height 112
click at [1192, 24] on link at bounding box center [1190, 23] width 17 height 22
click at [1211, 326] on div at bounding box center [1208, 327] width 56 height 112
click at [1189, 23] on link at bounding box center [1190, 23] width 17 height 22
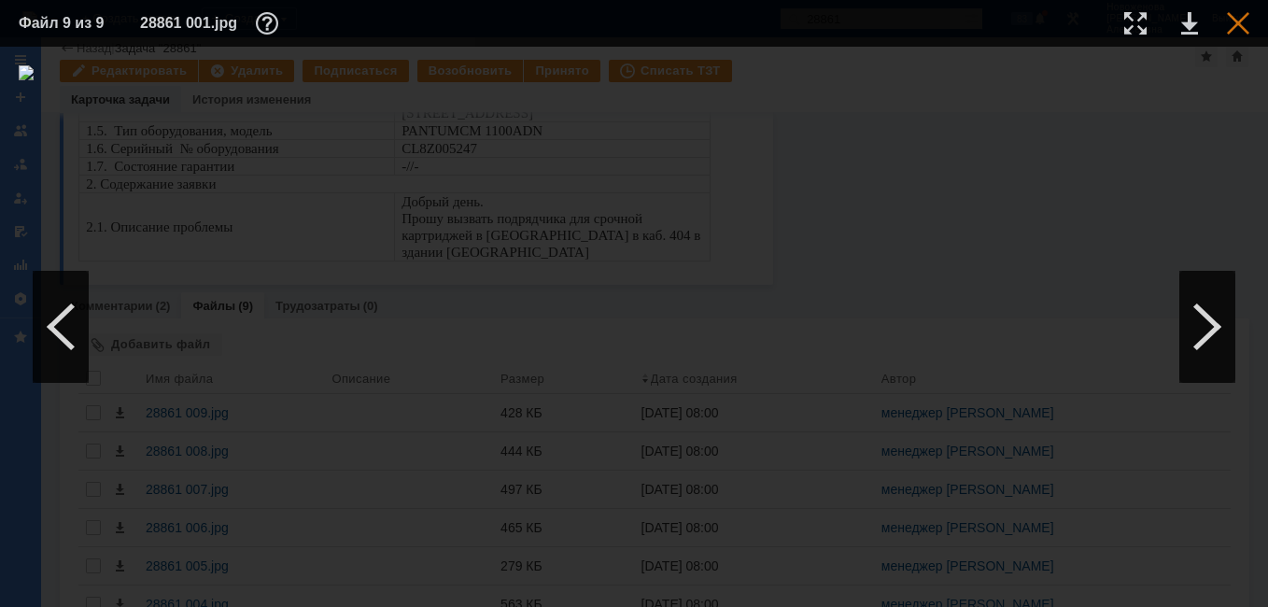
click at [1246, 17] on div at bounding box center [1238, 23] width 22 height 22
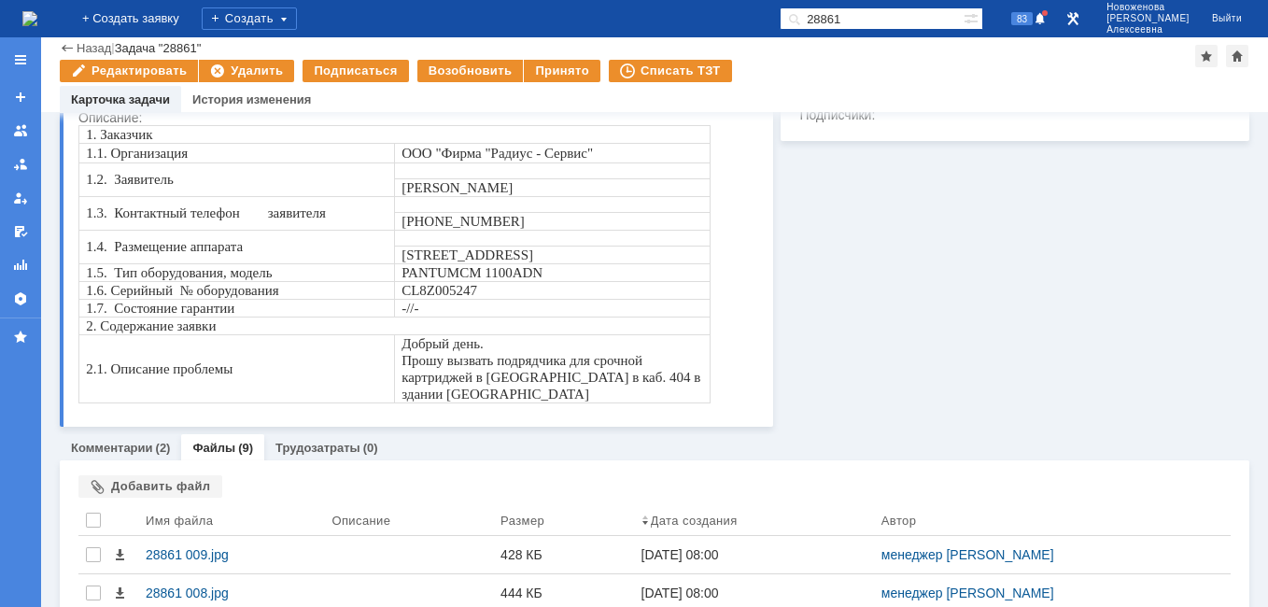
scroll to position [93, 0]
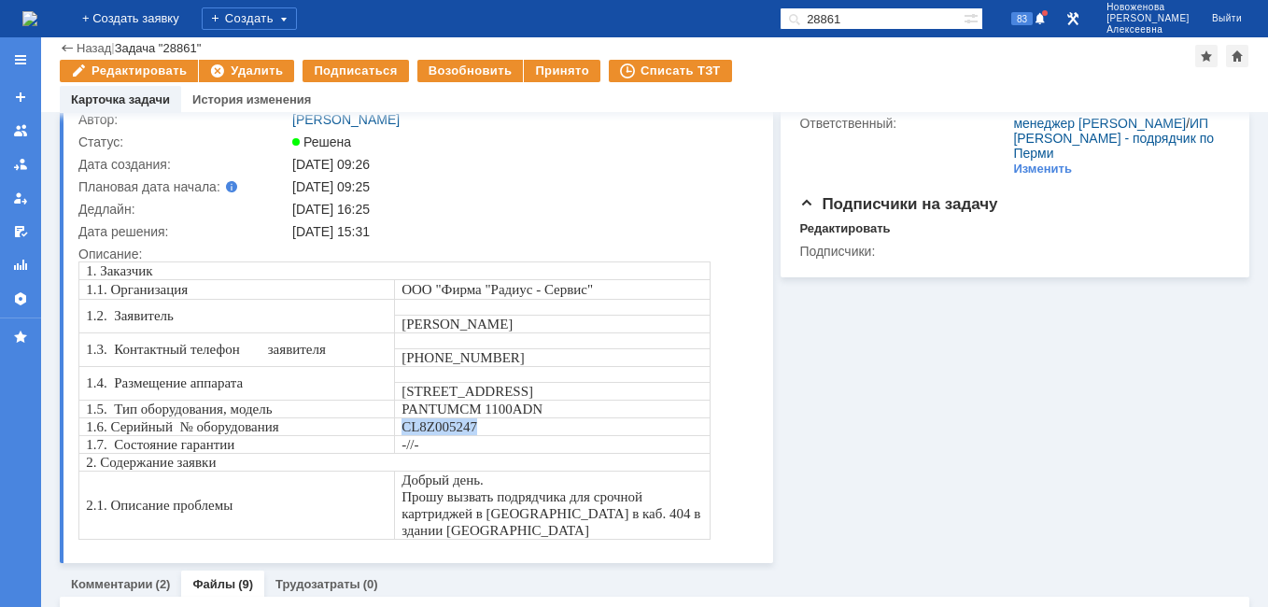
drag, startPoint x: 477, startPoint y: 427, endPoint x: 404, endPoint y: 426, distance: 72.9
click at [404, 426] on p "CL8Z005247" at bounding box center [553, 426] width 302 height 17
copy span "CL8Z005247"
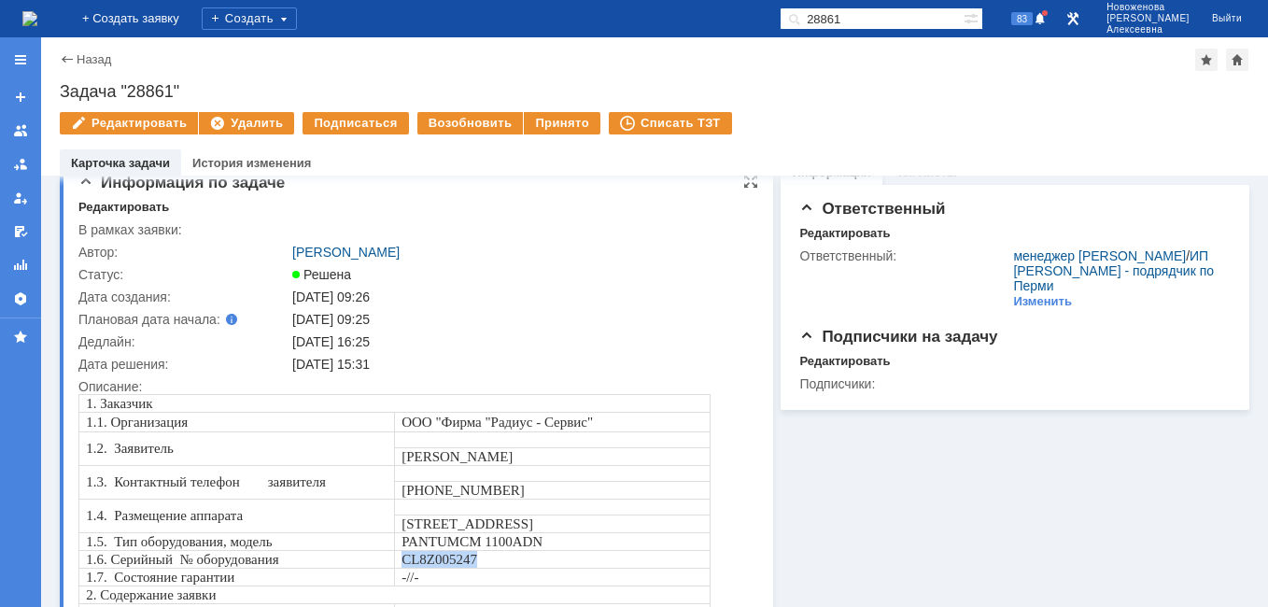
scroll to position [0, 0]
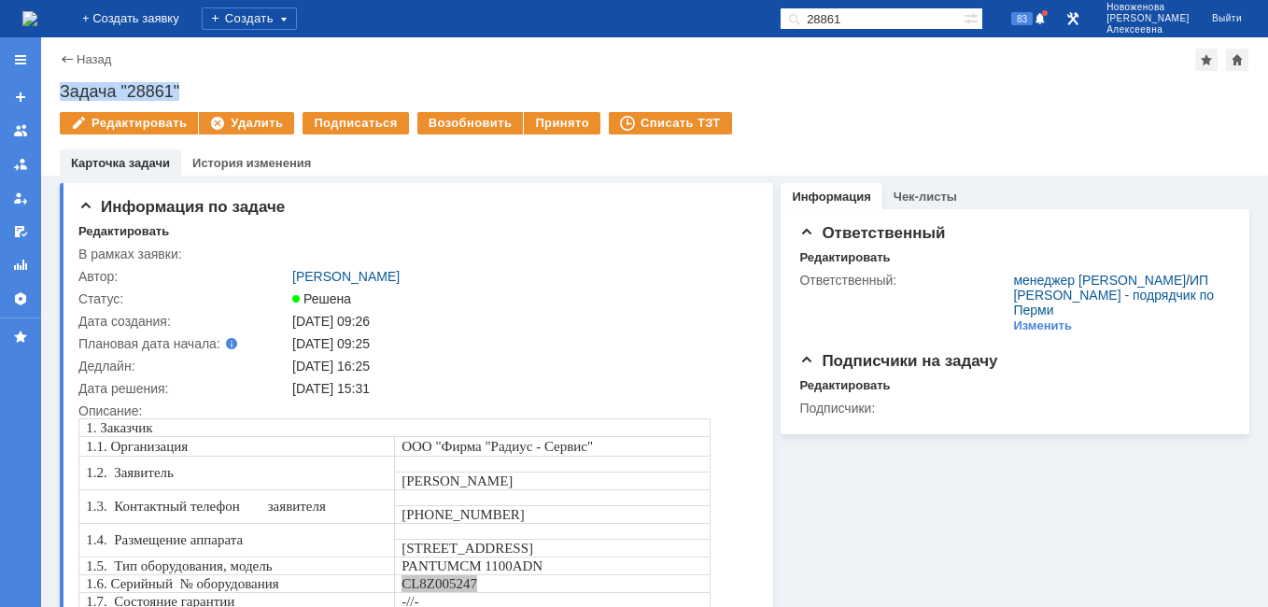
drag, startPoint x: 197, startPoint y: 84, endPoint x: 64, endPoint y: 92, distance: 132.8
click at [64, 92] on div "Задача "28861"" at bounding box center [655, 91] width 1190 height 19
copy div "Задача "28861""
click at [549, 120] on div "Принято" at bounding box center [562, 123] width 77 height 22
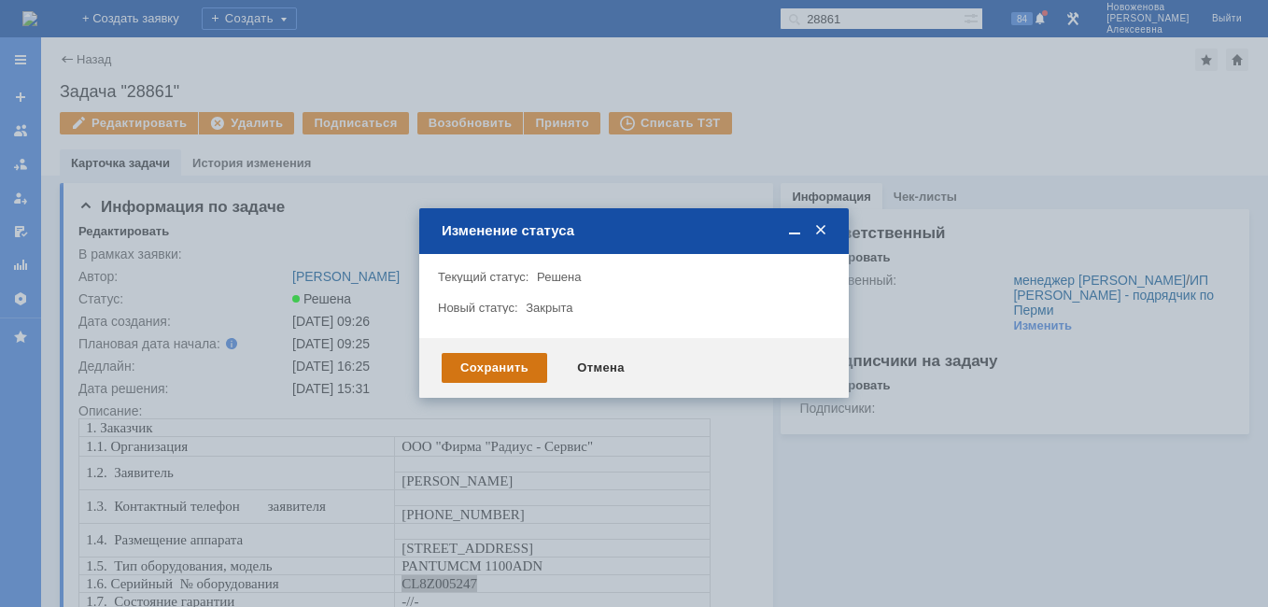
click at [495, 373] on div "Сохранить" at bounding box center [495, 368] width 106 height 30
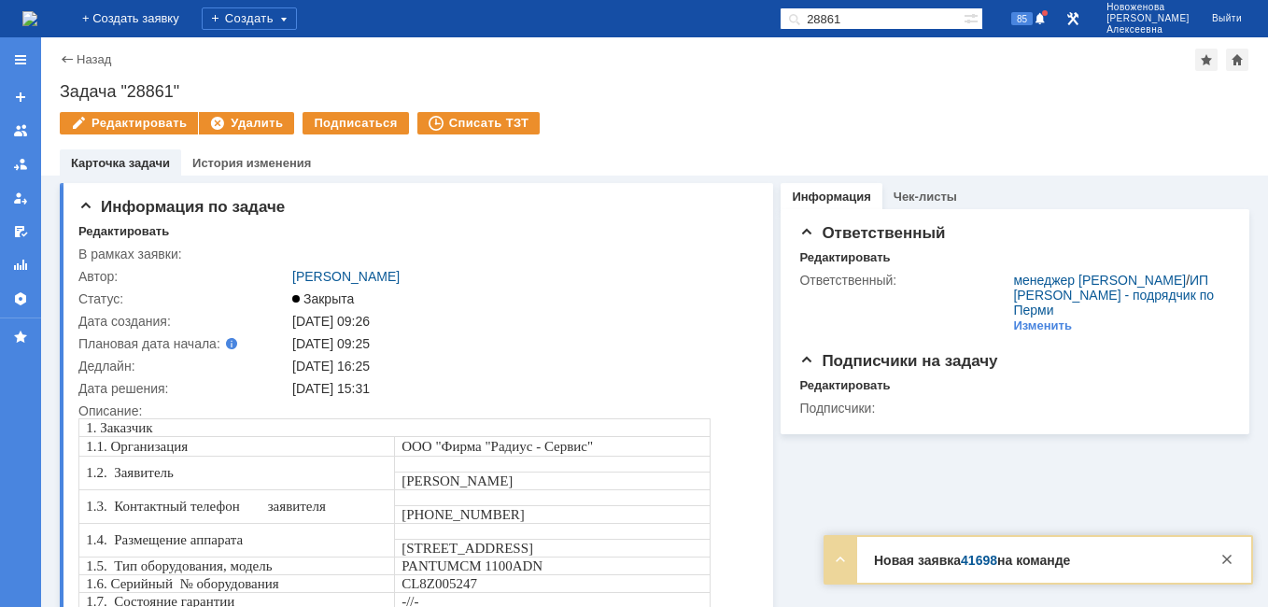
click at [37, 17] on img at bounding box center [29, 18] width 15 height 15
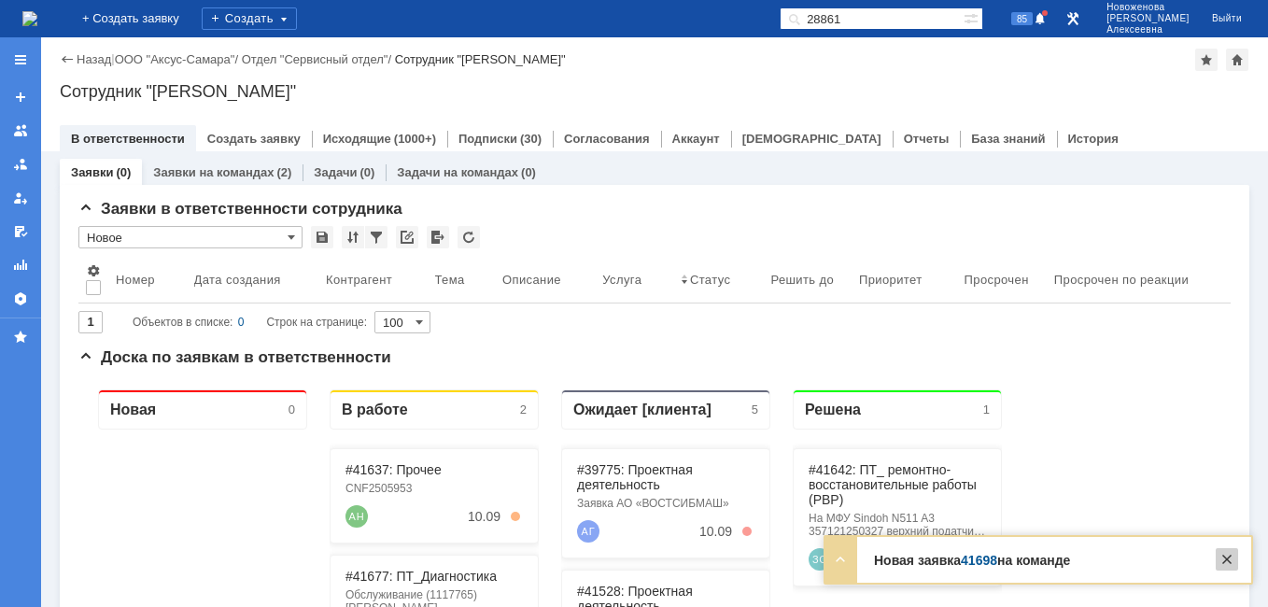
click at [1222, 560] on div at bounding box center [1227, 559] width 22 height 22
drag, startPoint x: 900, startPoint y: 25, endPoint x: 757, endPoint y: 28, distance: 142.9
click at [757, 28] on div "На домашнюю + Создать заявку Создать 28861 85 Новоженова Наталья Алексеевна Вый…" at bounding box center [634, 18] width 1268 height 37
paste input "25"
type input "28825"
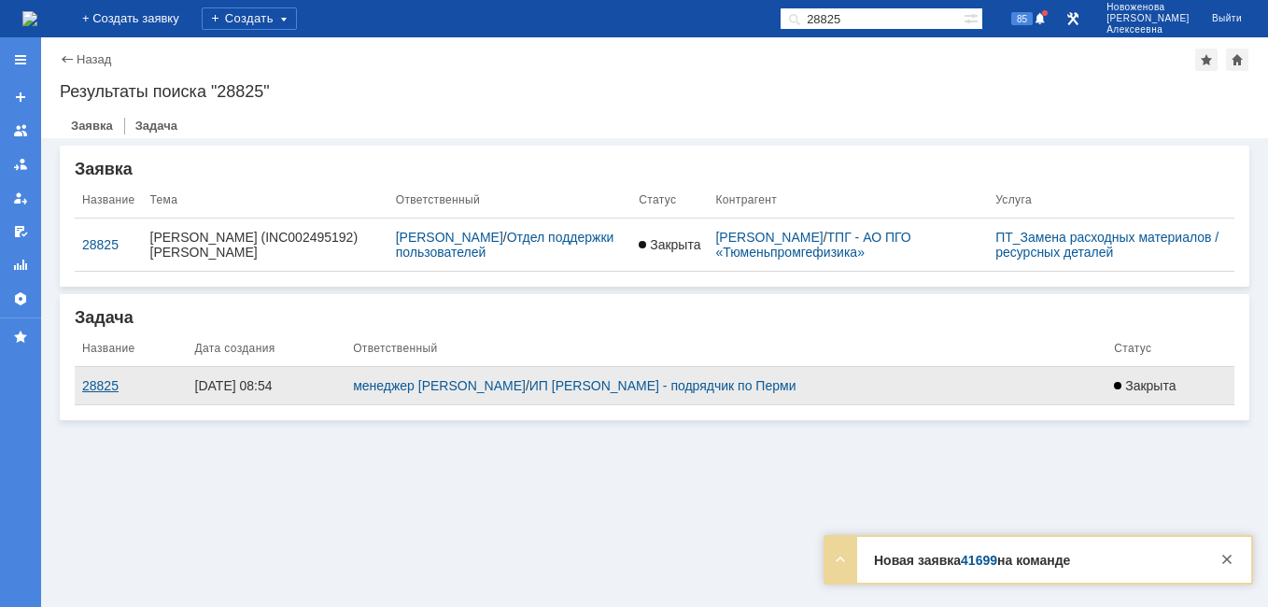
click at [88, 382] on div "28825" at bounding box center [131, 385] width 98 height 15
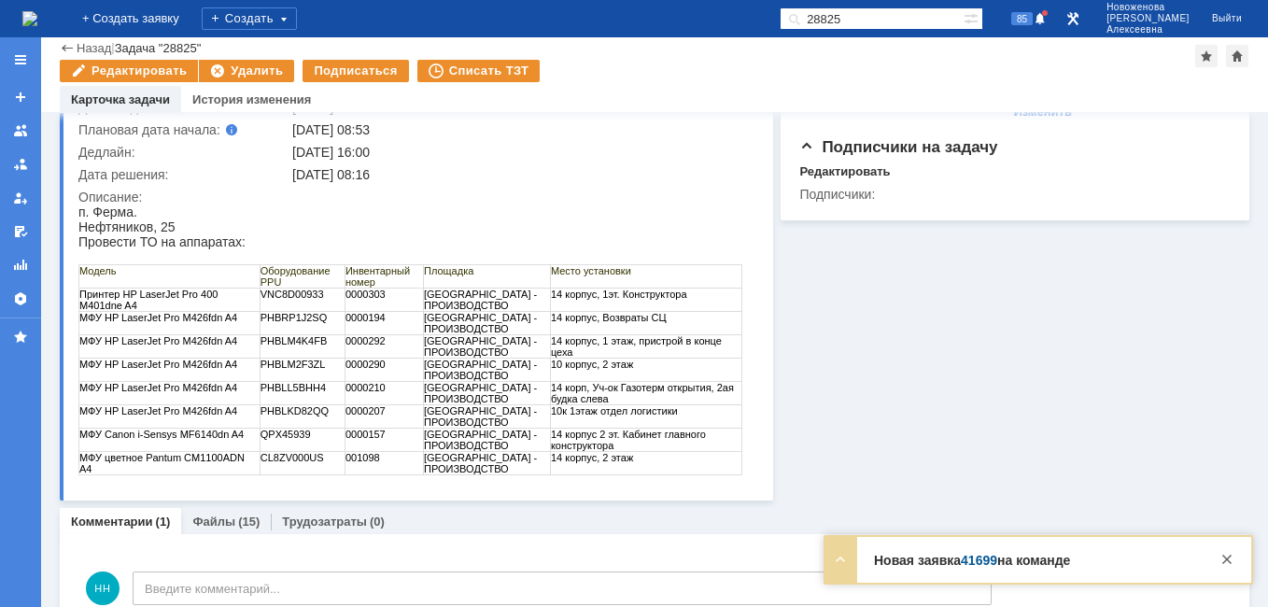
scroll to position [283, 0]
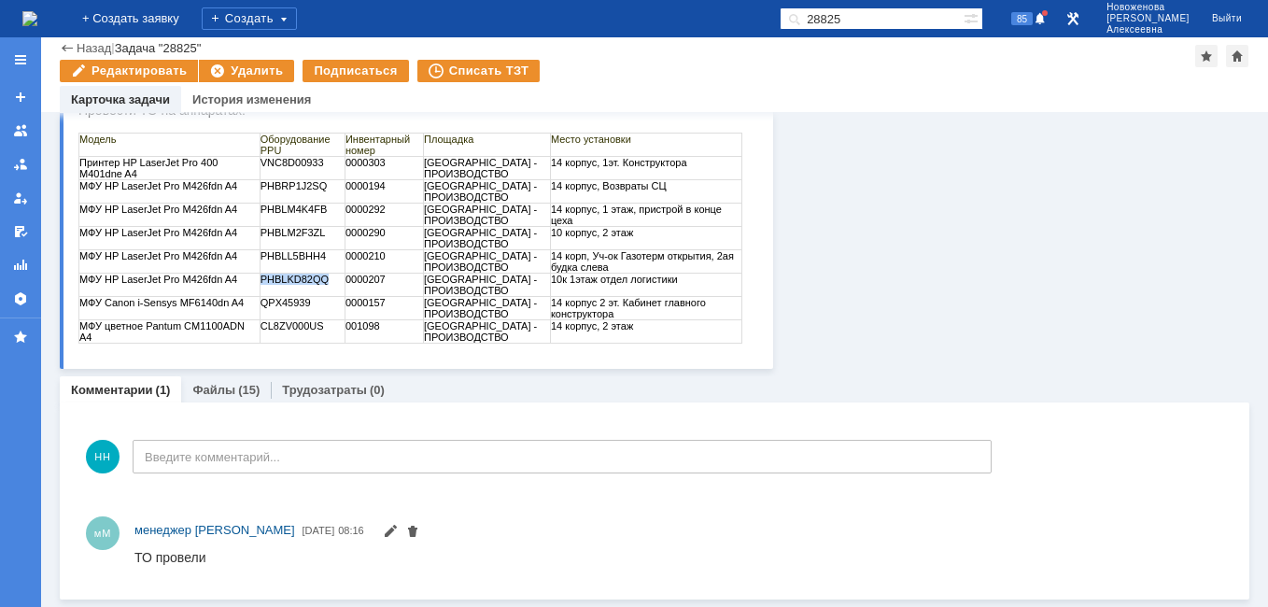
drag, startPoint x: 341, startPoint y: 277, endPoint x: 265, endPoint y: 288, distance: 76.4
click at [265, 288] on td "PHBLKD82QQ" at bounding box center [302, 285] width 85 height 23
copy td "PHBLKD82QQ"
click at [37, 12] on img at bounding box center [29, 18] width 15 height 15
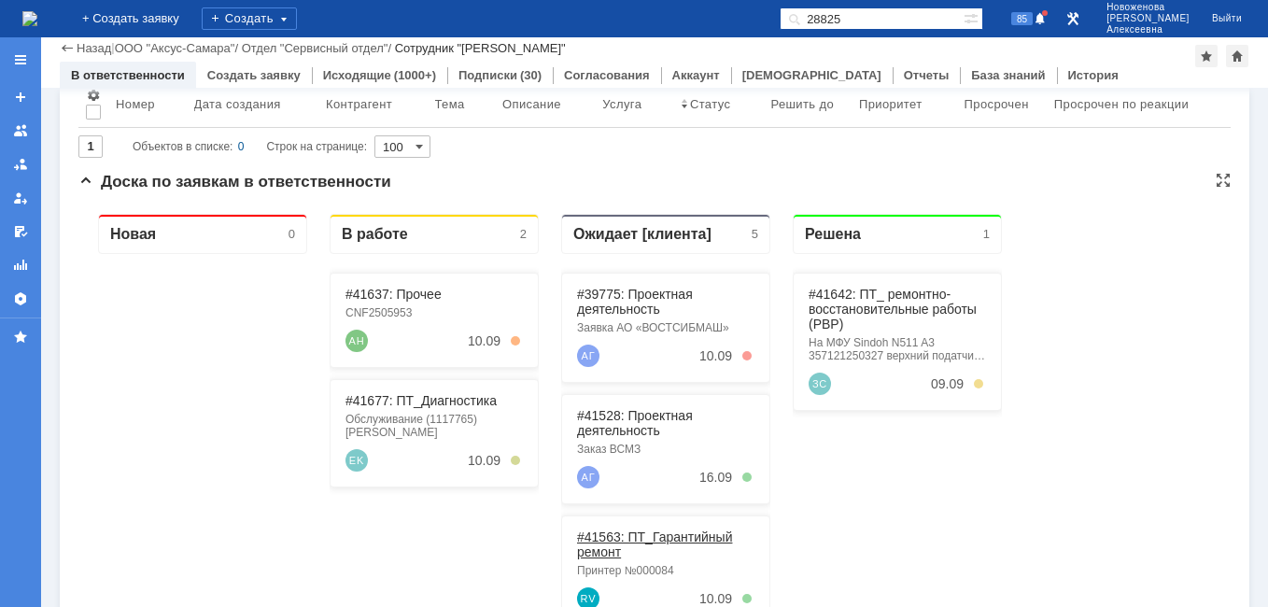
scroll to position [103, 0]
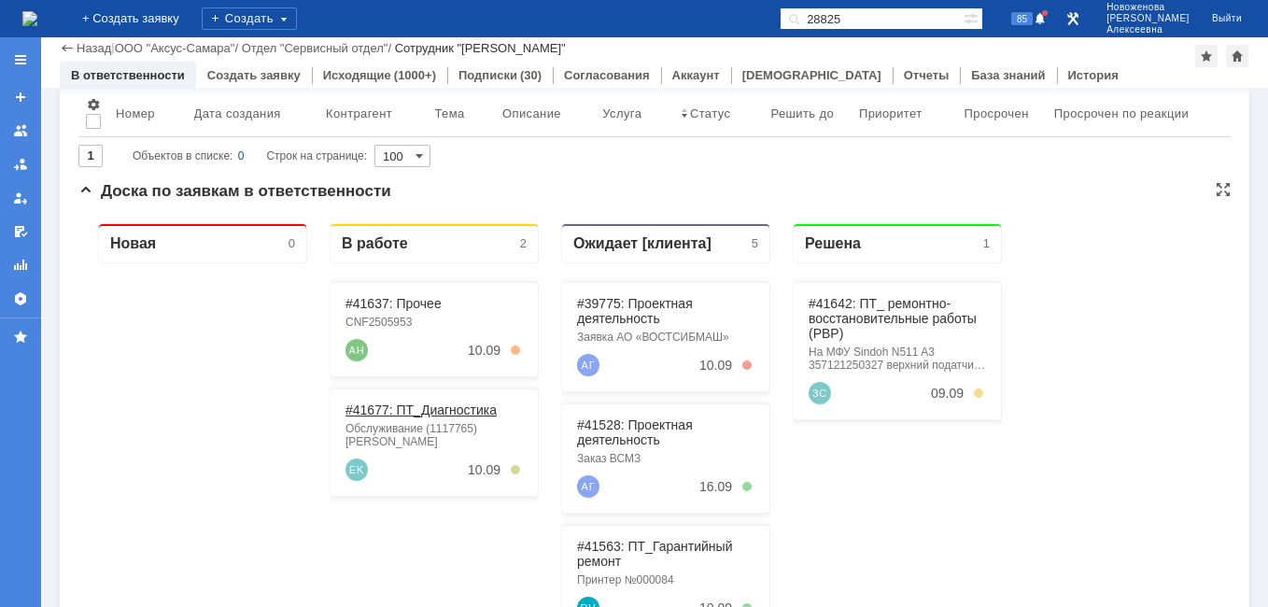
click at [404, 410] on link "#41677: ПТ_Диагностика" at bounding box center [421, 410] width 151 height 15
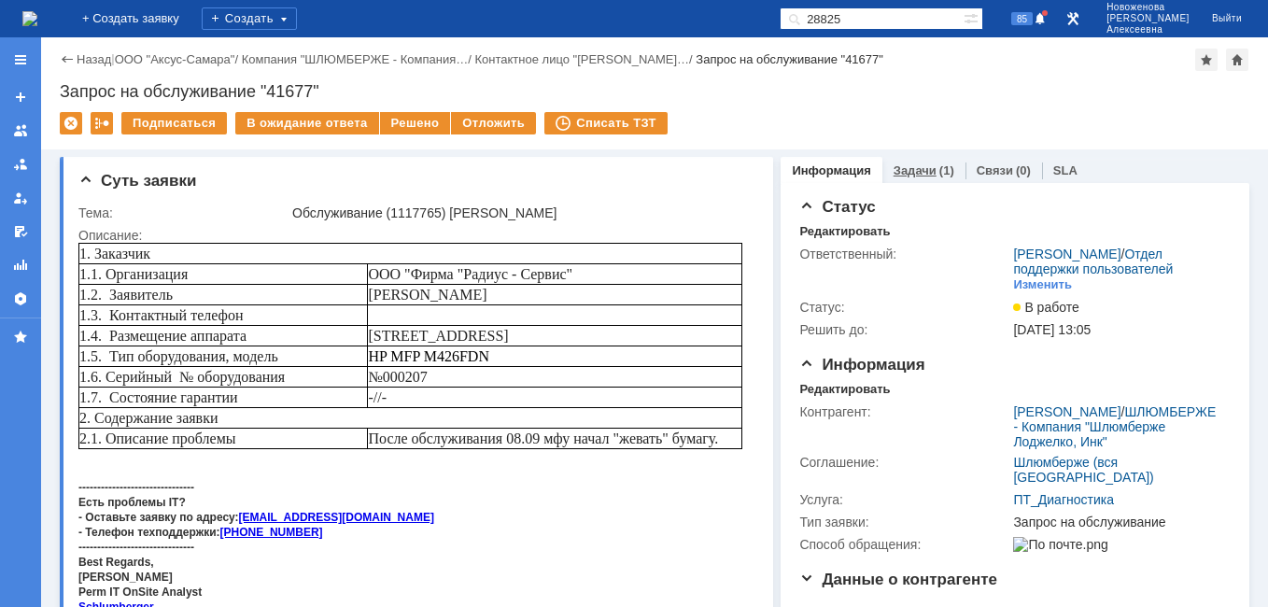
click at [899, 165] on link "Задачи" at bounding box center [915, 170] width 43 height 14
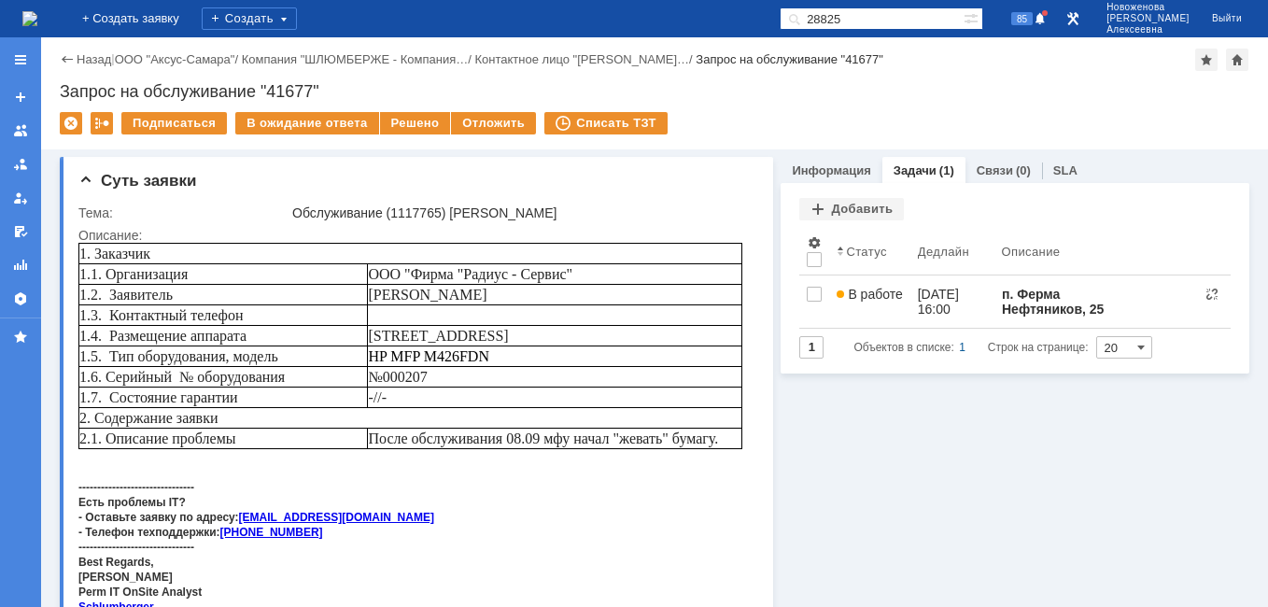
click at [37, 14] on img at bounding box center [29, 18] width 15 height 15
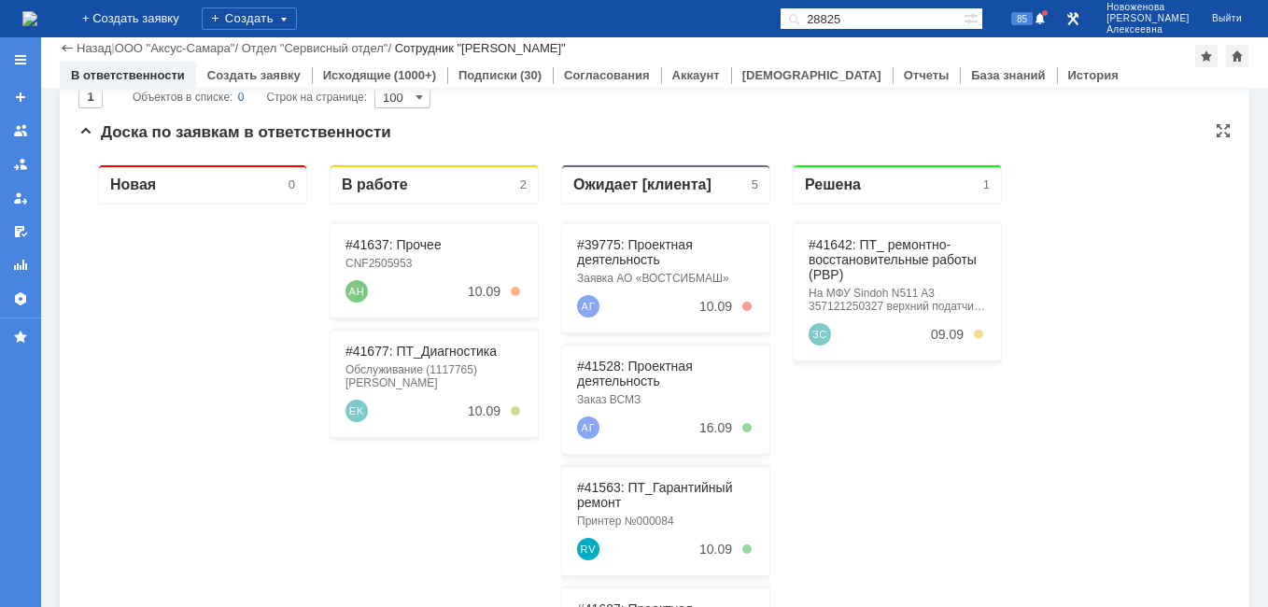
scroll to position [187, 0]
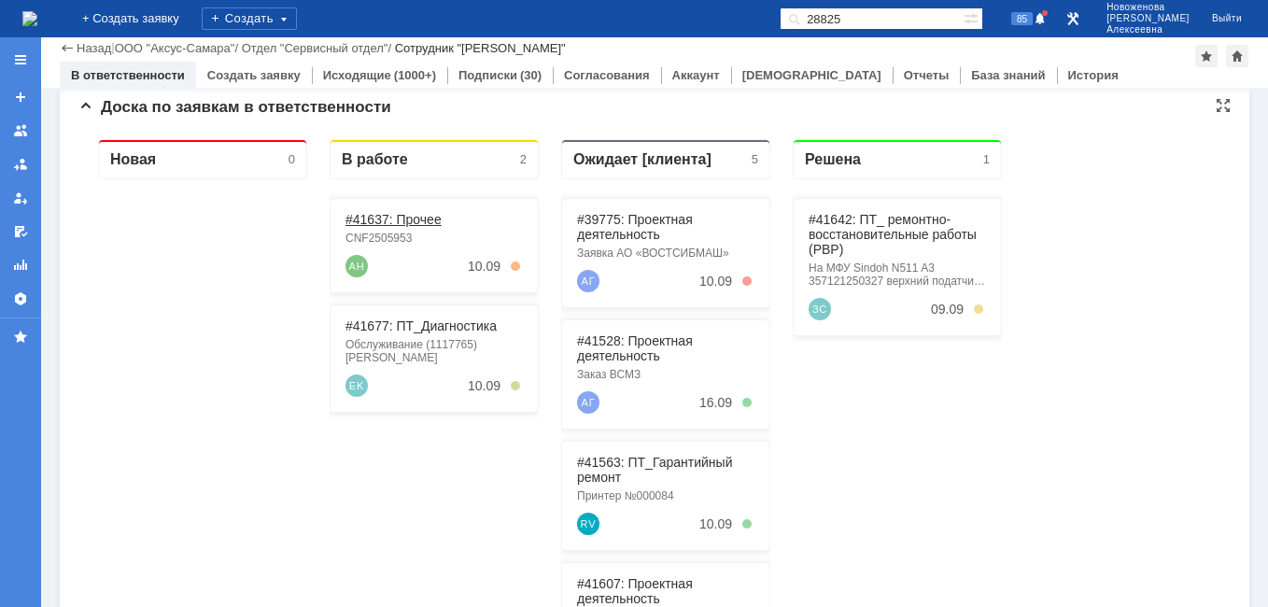
click at [387, 222] on link "#41637: Прочее" at bounding box center [394, 219] width 96 height 15
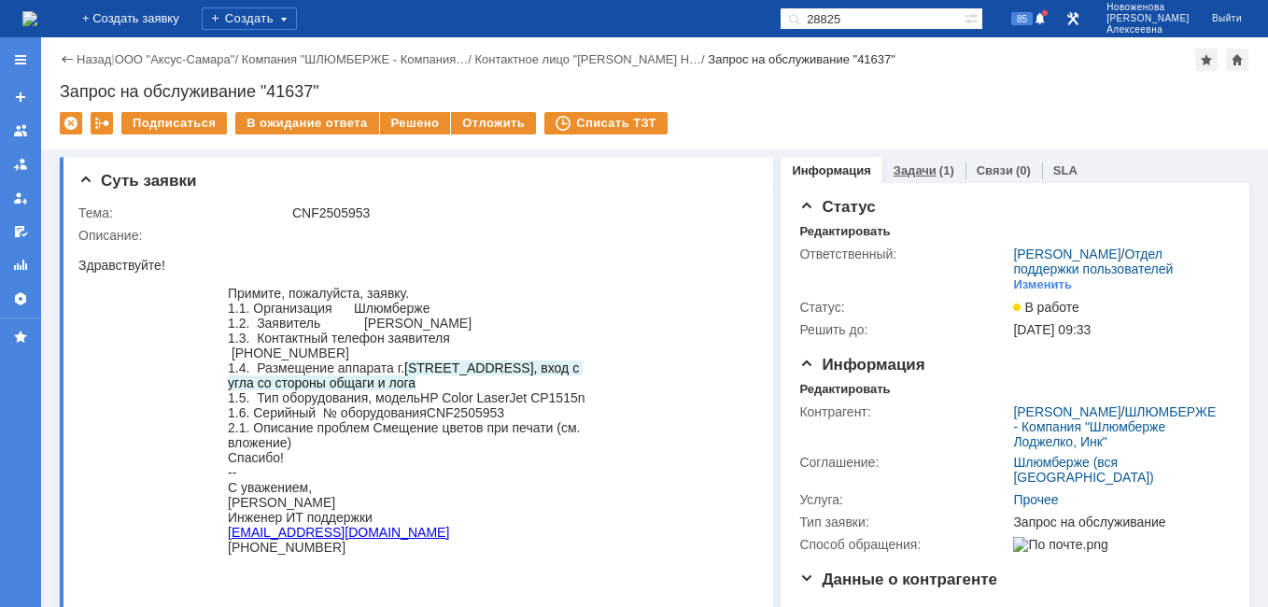
click at [896, 166] on link "Задачи" at bounding box center [915, 170] width 43 height 14
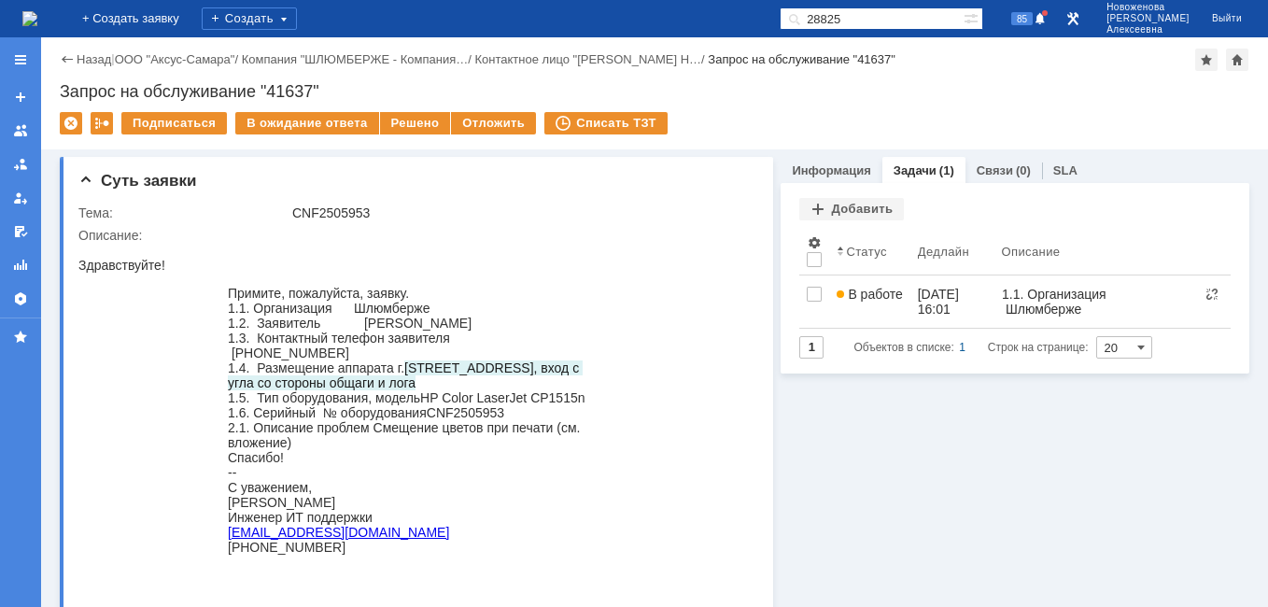
click at [37, 20] on img at bounding box center [29, 18] width 15 height 15
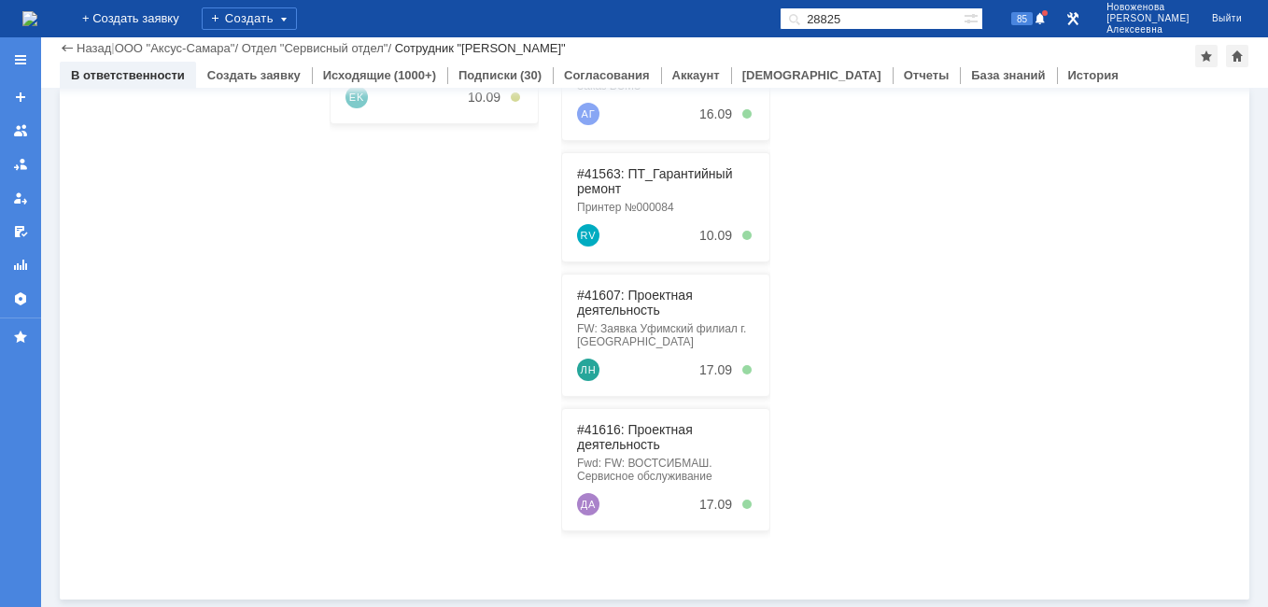
scroll to position [476, 0]
click at [636, 299] on link "#41607: Проектная деятельность" at bounding box center [635, 303] width 116 height 30
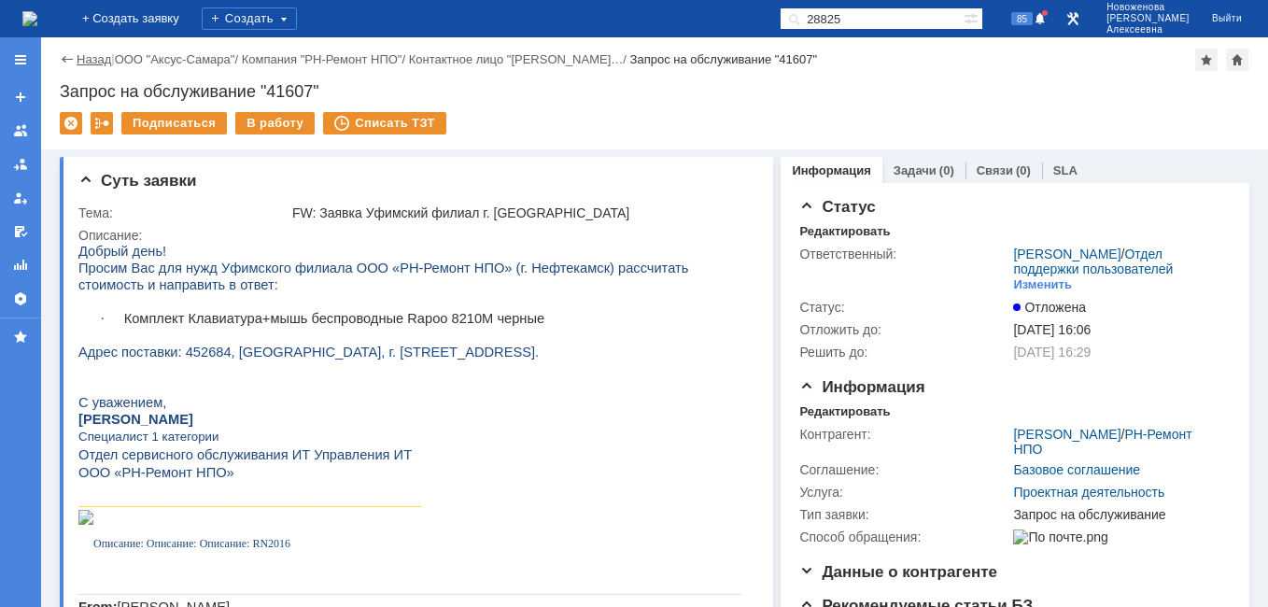
click at [79, 59] on link "Назад" at bounding box center [94, 59] width 35 height 14
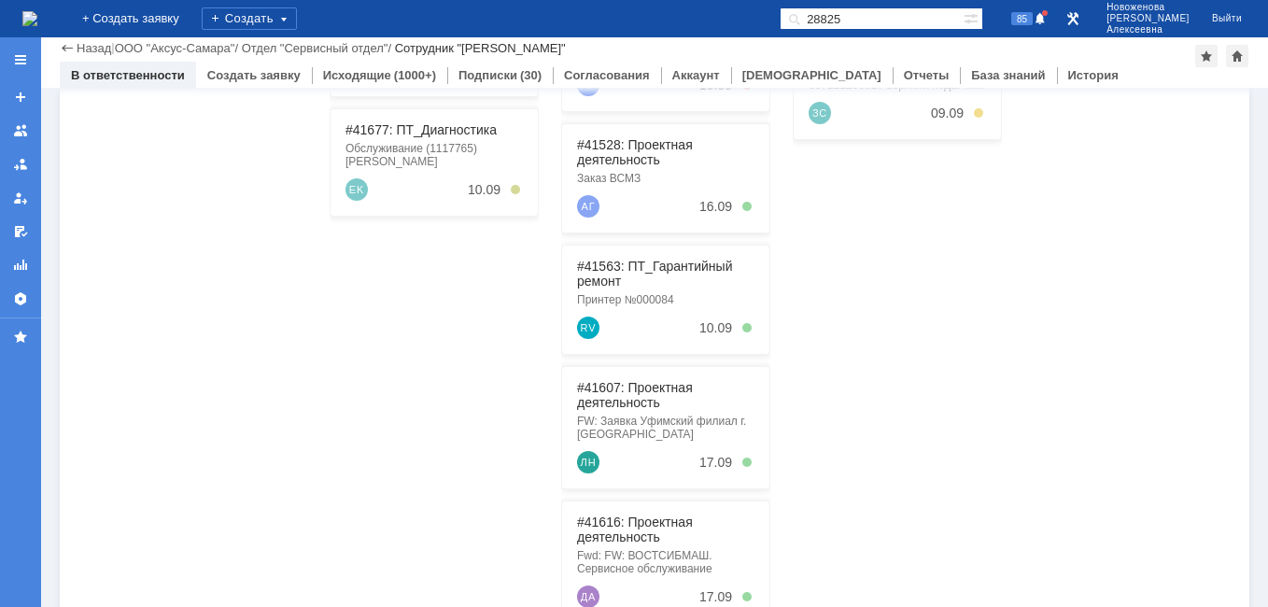
scroll to position [476, 0]
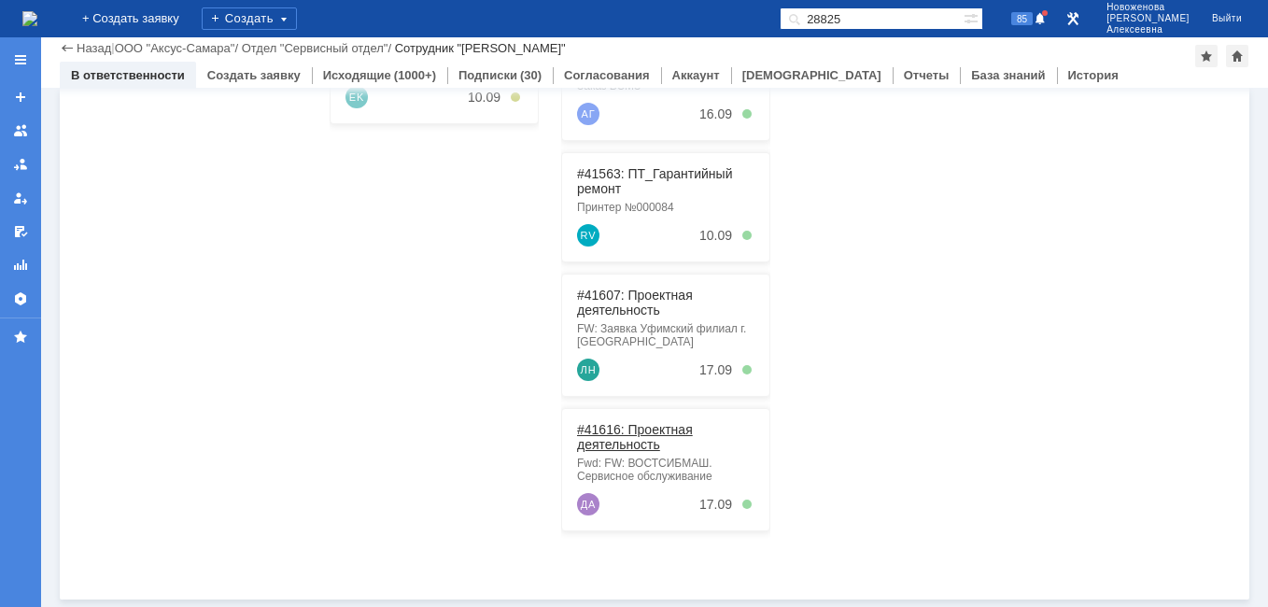
click at [633, 439] on link "#41616: Проектная деятельность" at bounding box center [635, 437] width 116 height 30
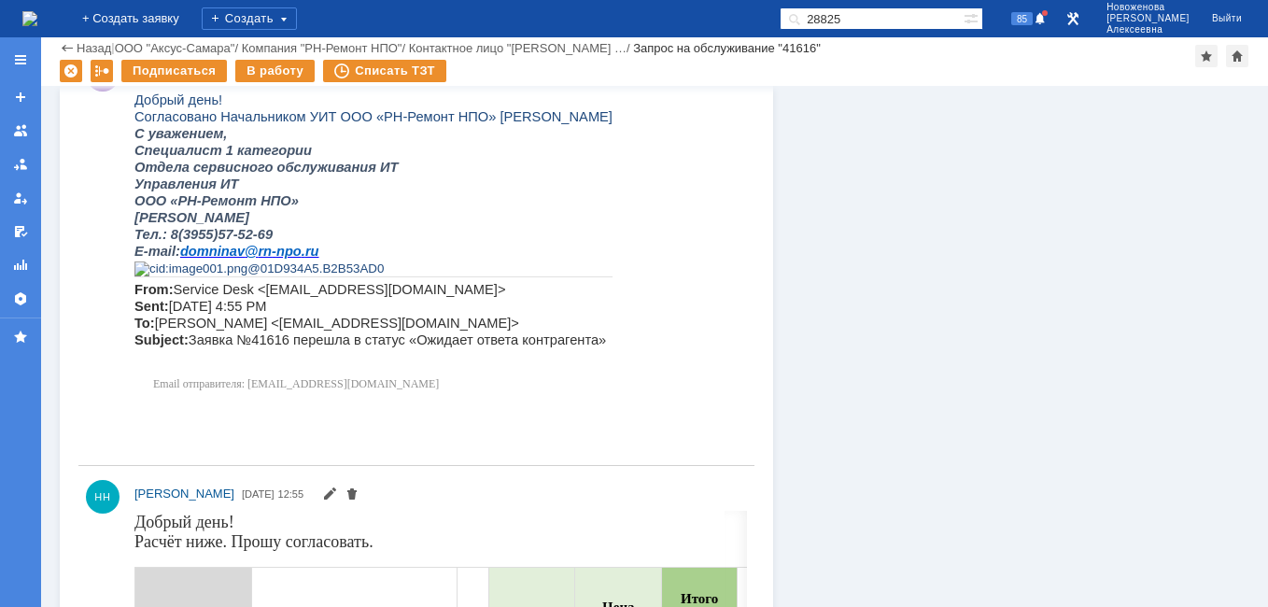
click at [37, 16] on img at bounding box center [29, 18] width 15 height 15
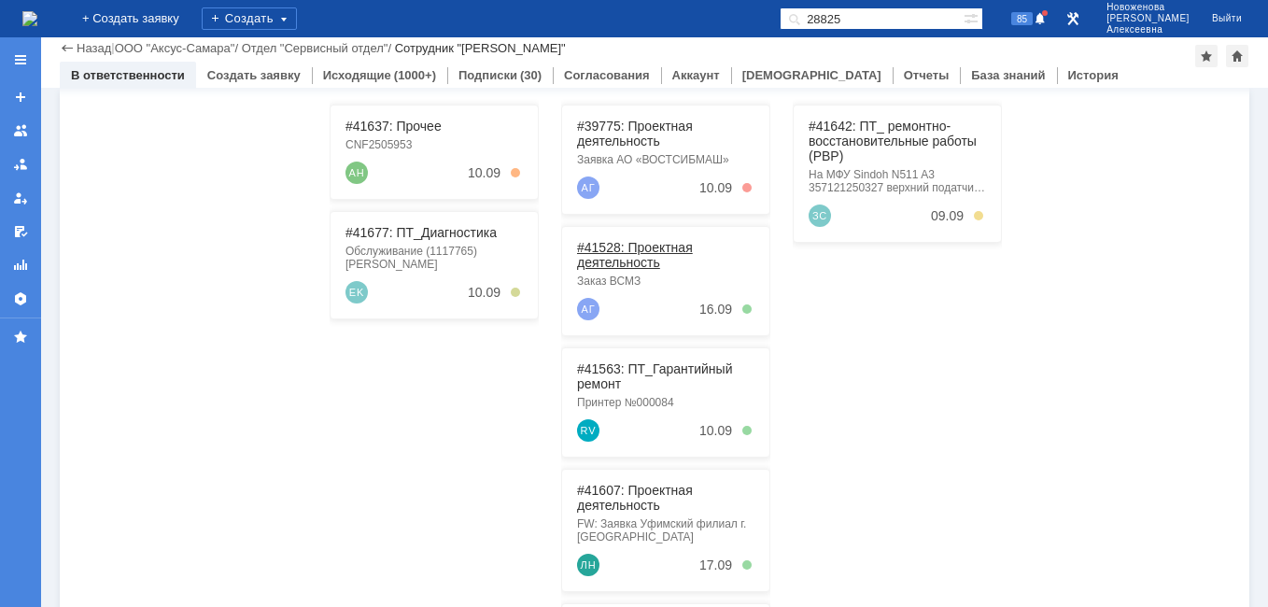
click at [613, 248] on link "#41528: Проектная деятельность" at bounding box center [635, 255] width 116 height 30
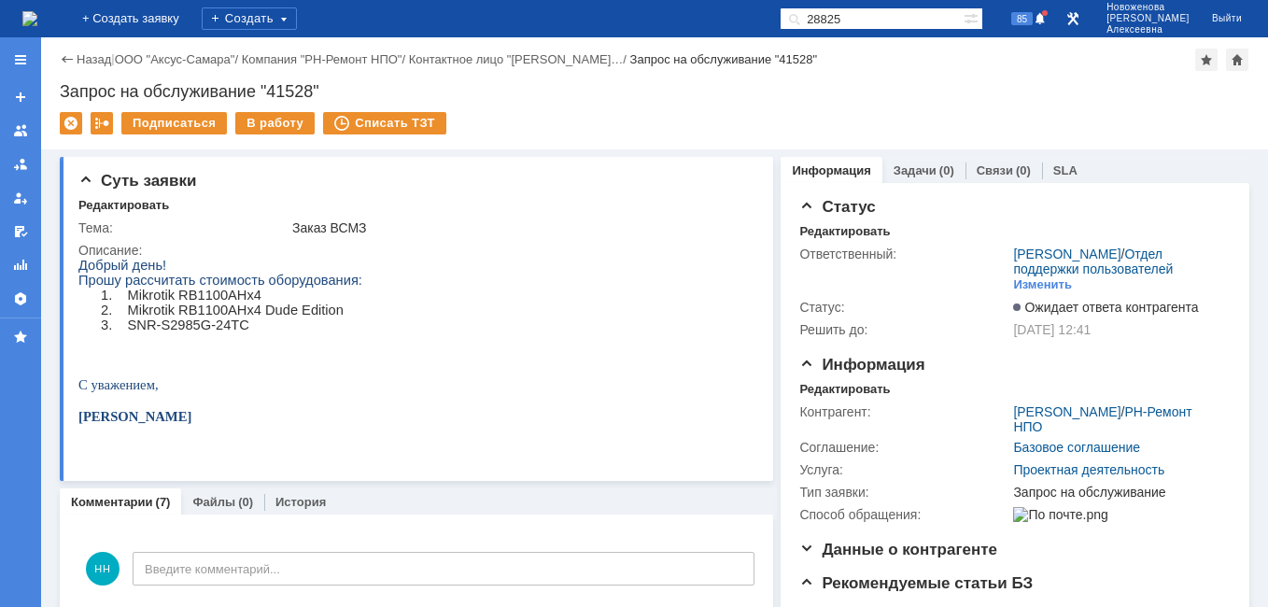
click at [37, 24] on img at bounding box center [29, 18] width 15 height 15
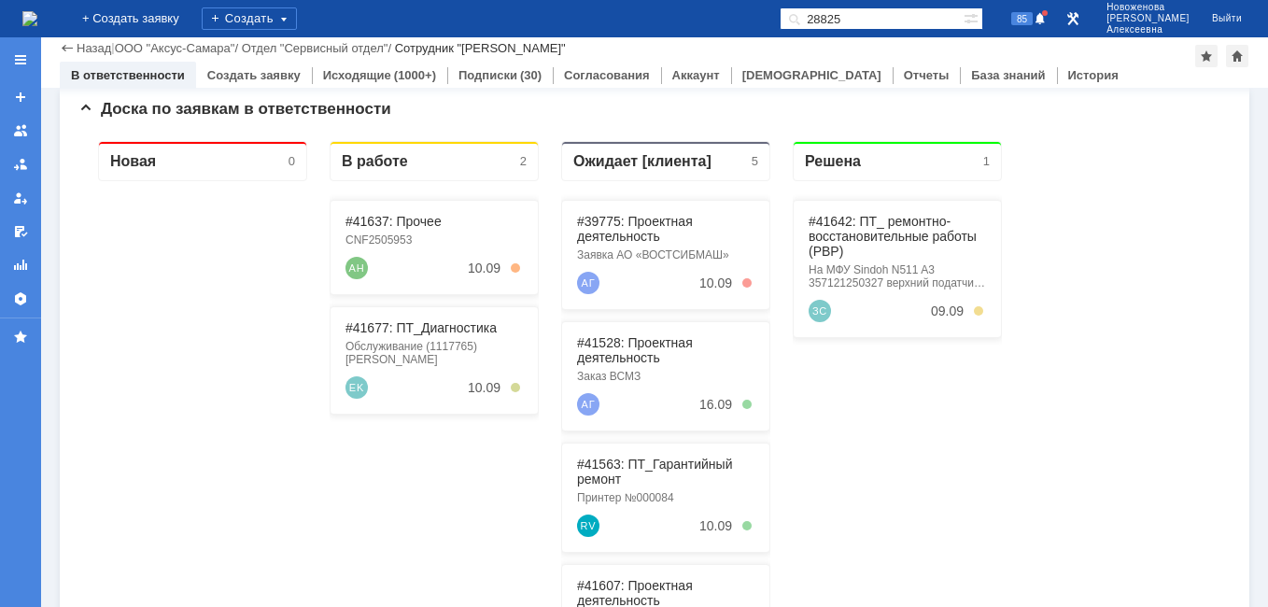
scroll to position [187, 0]
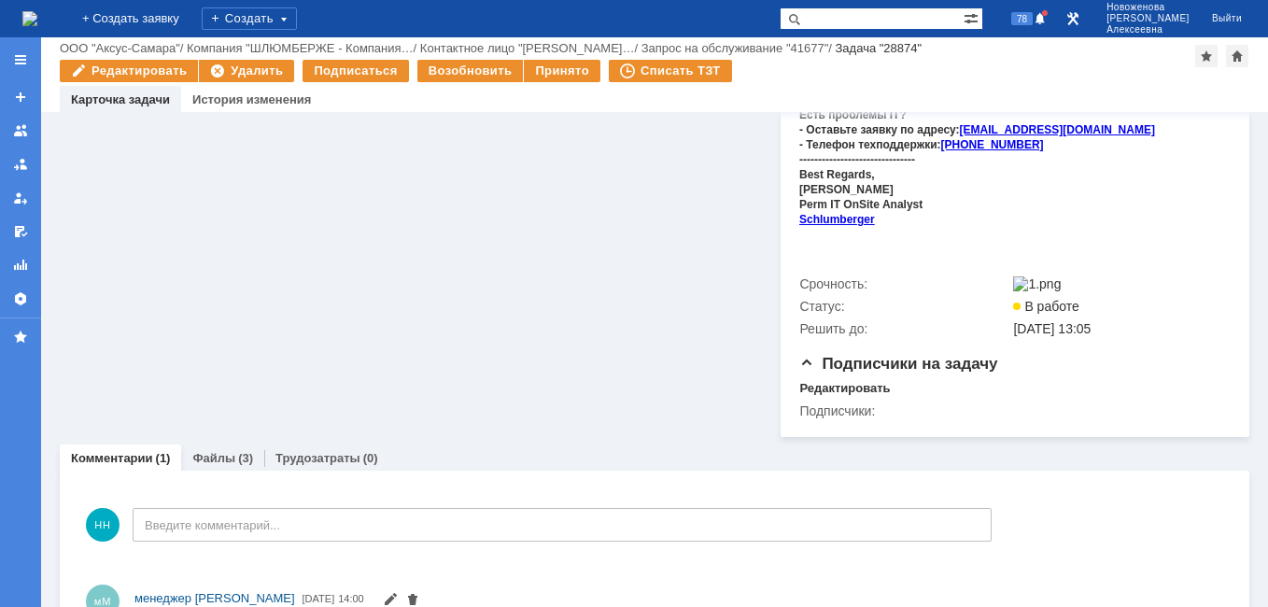
scroll to position [656, 0]
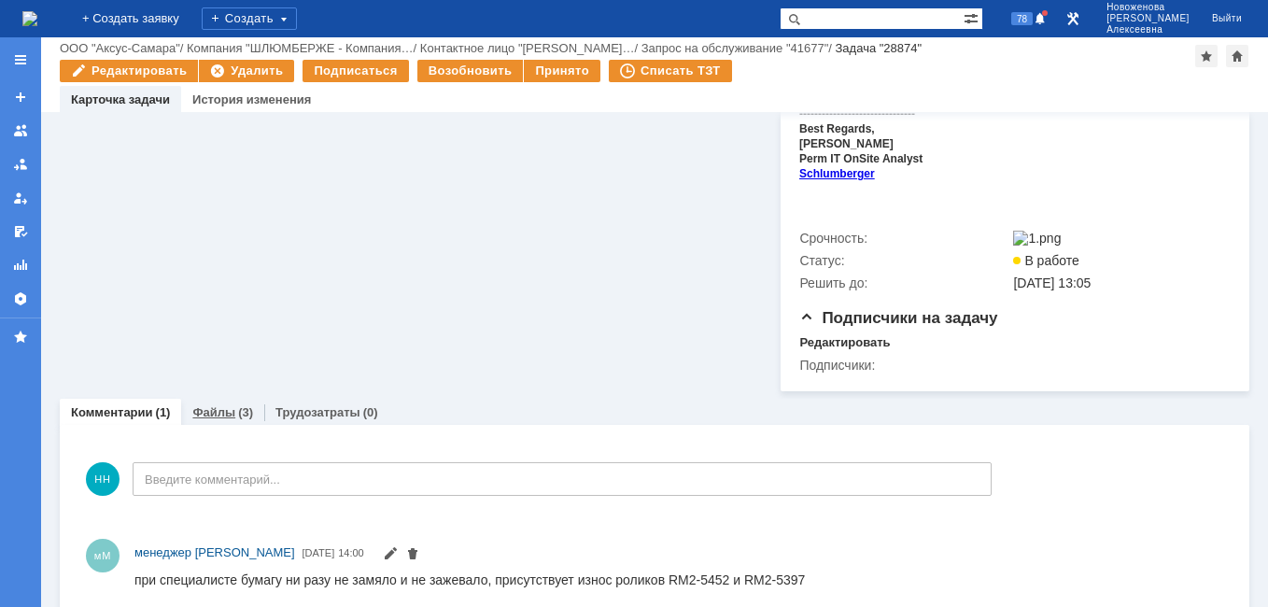
click at [219, 405] on link "Файлы" at bounding box center [213, 412] width 43 height 14
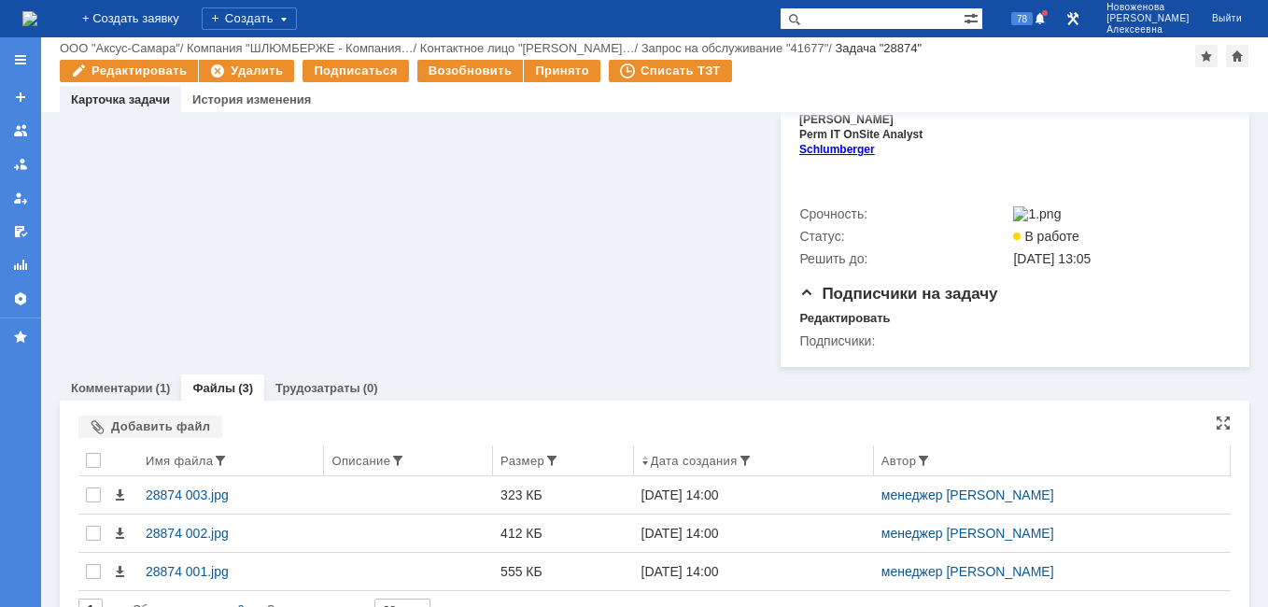
scroll to position [694, 0]
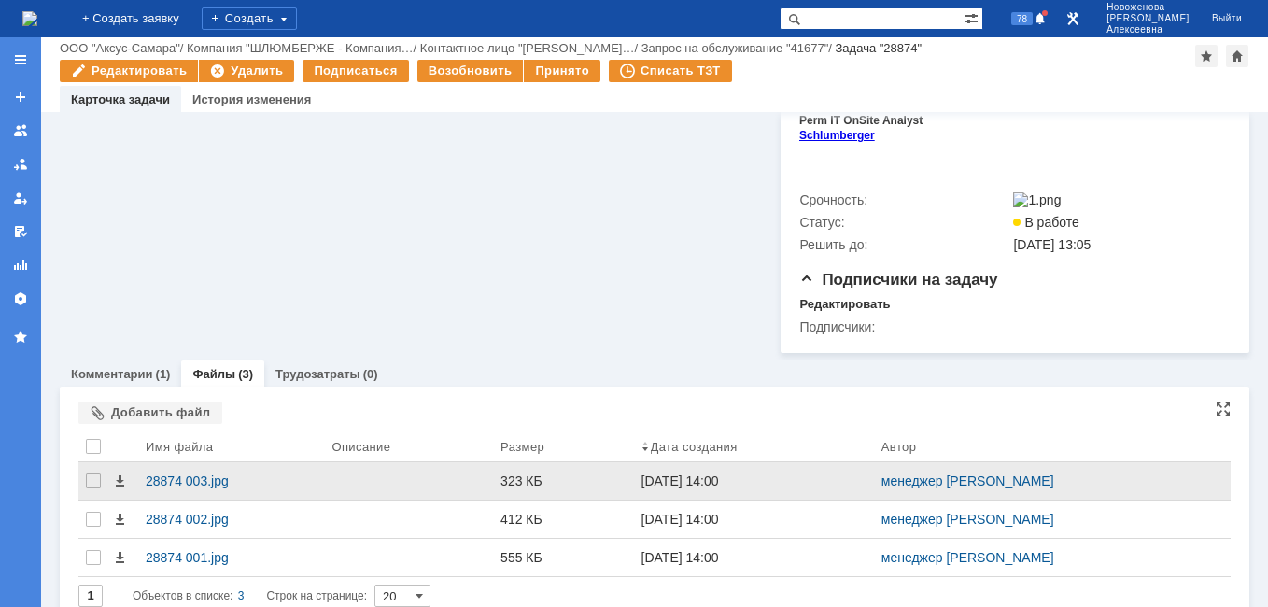
click at [155, 474] on div "28874 003.jpg" at bounding box center [231, 481] width 171 height 15
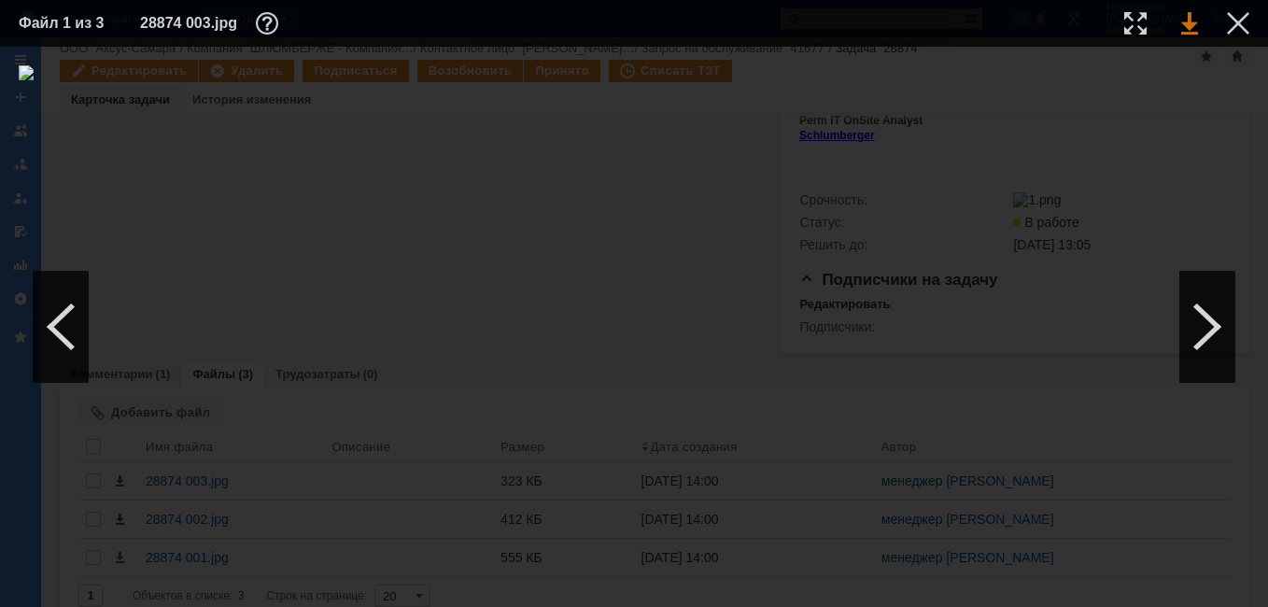
click at [1185, 21] on link at bounding box center [1190, 23] width 17 height 22
click at [1208, 339] on div at bounding box center [1208, 327] width 56 height 112
click at [1183, 23] on link at bounding box center [1190, 23] width 17 height 22
click at [1211, 328] on div at bounding box center [1208, 327] width 56 height 112
click at [1190, 21] on link at bounding box center [1190, 23] width 17 height 22
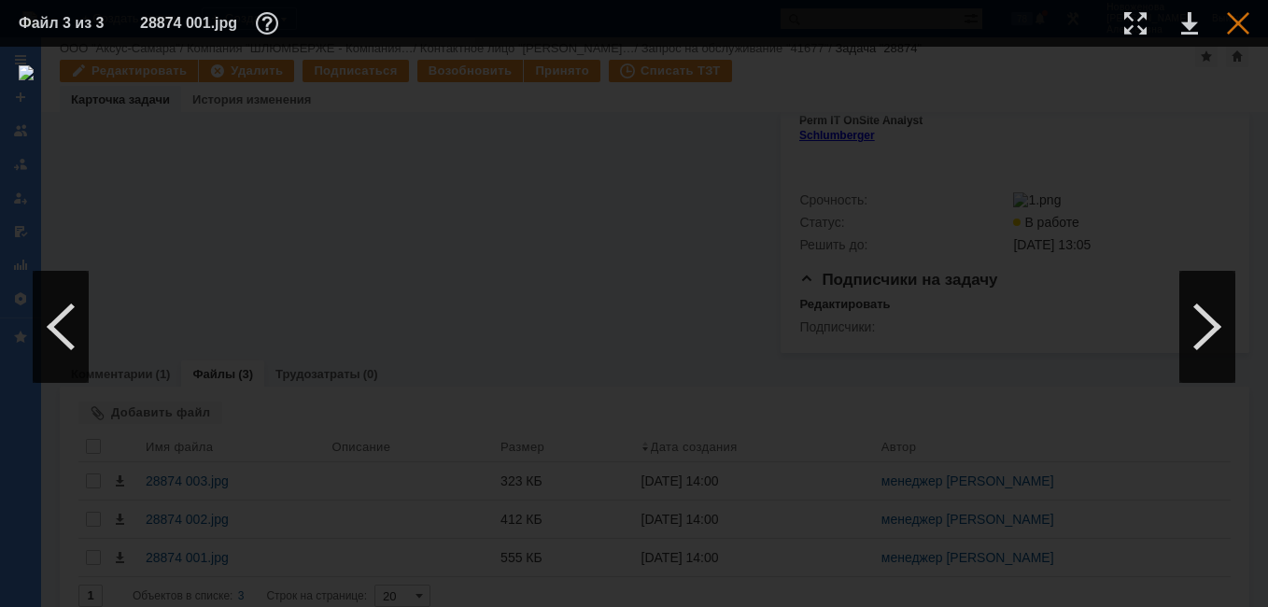
click at [1240, 21] on div at bounding box center [1238, 23] width 22 height 22
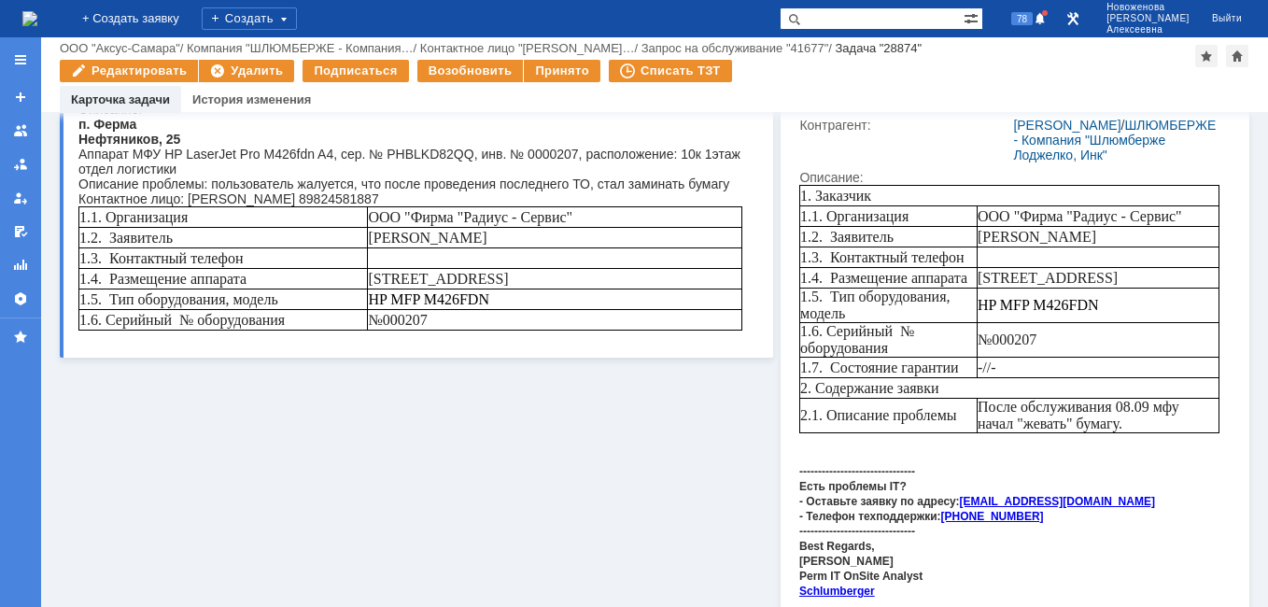
scroll to position [0, 0]
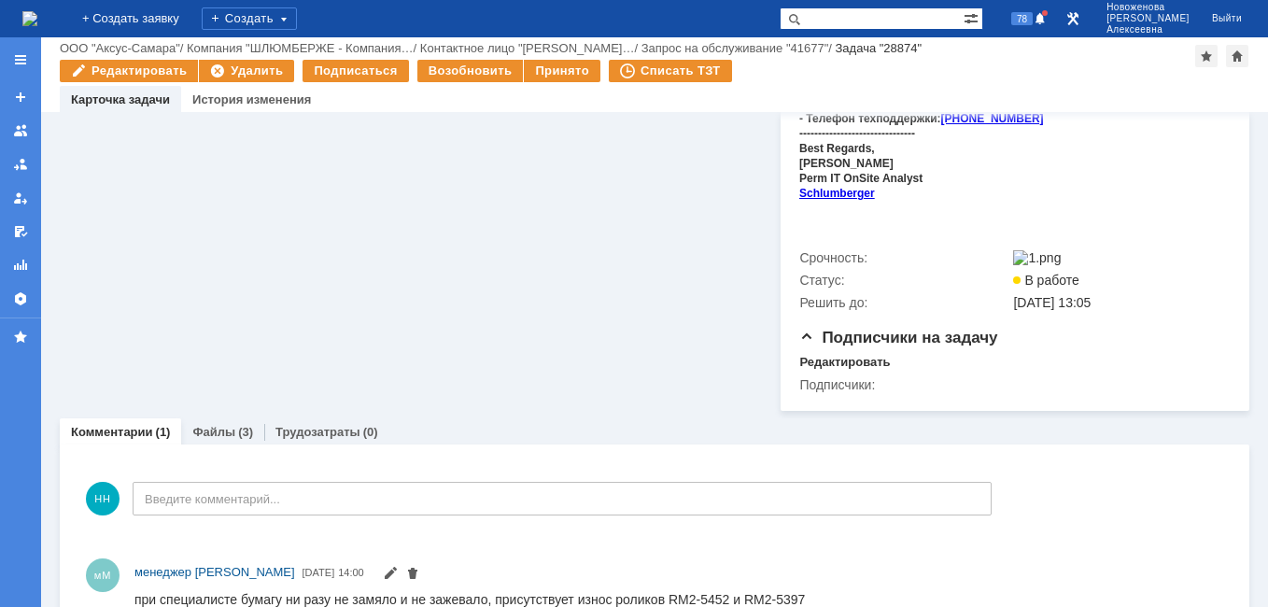
scroll to position [656, 0]
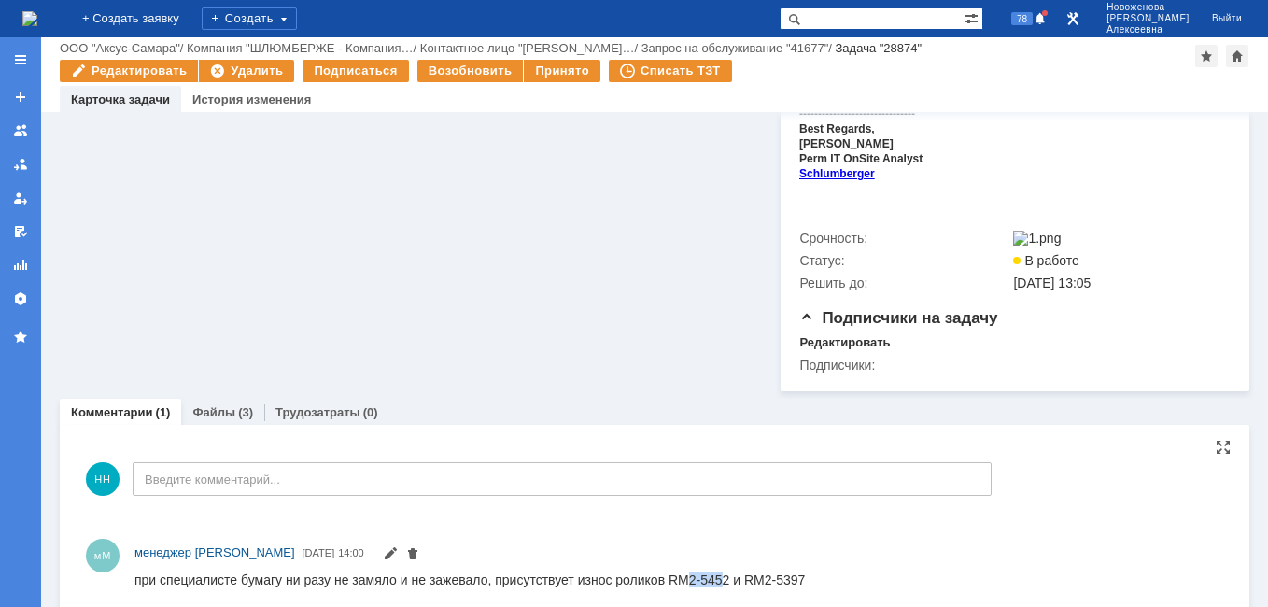
drag, startPoint x: 718, startPoint y: 580, endPoint x: 679, endPoint y: 578, distance: 39.3
click at [679, 578] on div "при специалисте бумагу ни разу не замяло и не зажевало, присутствует износ роли…" at bounding box center [470, 579] width 671 height 15
drag, startPoint x: 545, startPoint y: 7, endPoint x: 673, endPoint y: 576, distance: 584.2
click at [673, 576] on div "мМ менеджер МИКО [DATE] 14:00" at bounding box center [654, 565] width 1153 height 67
drag, startPoint x: 666, startPoint y: 578, endPoint x: 721, endPoint y: 580, distance: 55.1
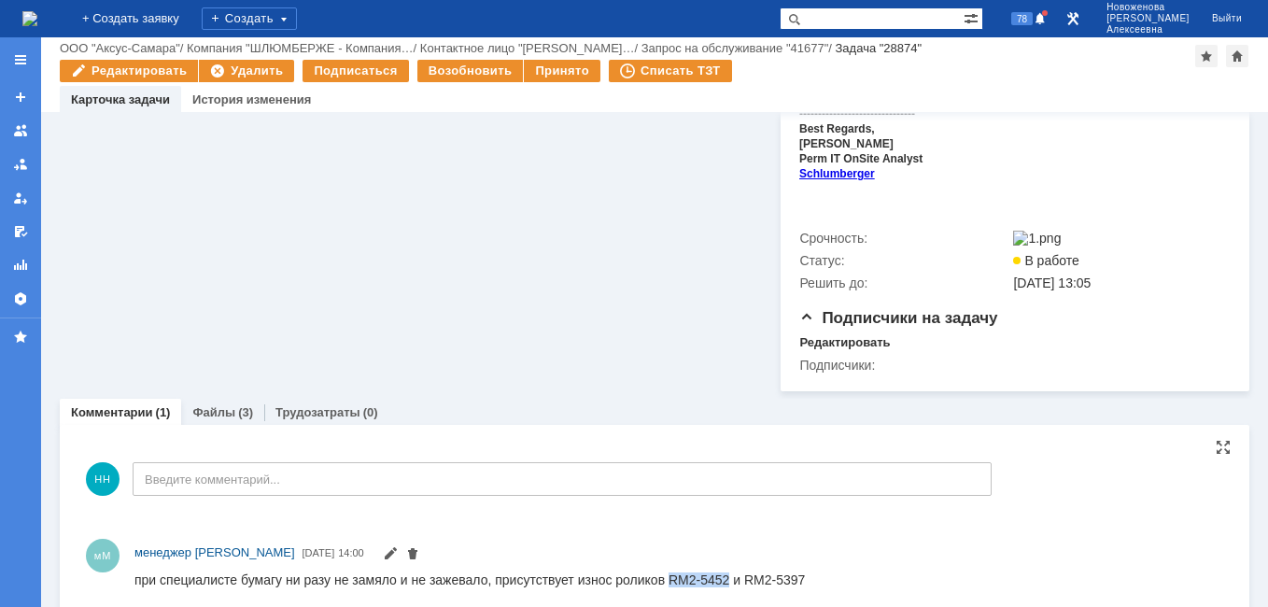
click at [721, 580] on div "при специалисте бумагу ни разу не замяло и не зажевало, присутствует износ роли…" at bounding box center [470, 579] width 671 height 15
drag, startPoint x: 721, startPoint y: 580, endPoint x: 697, endPoint y: 584, distance: 24.6
copy div "RM2-5452"
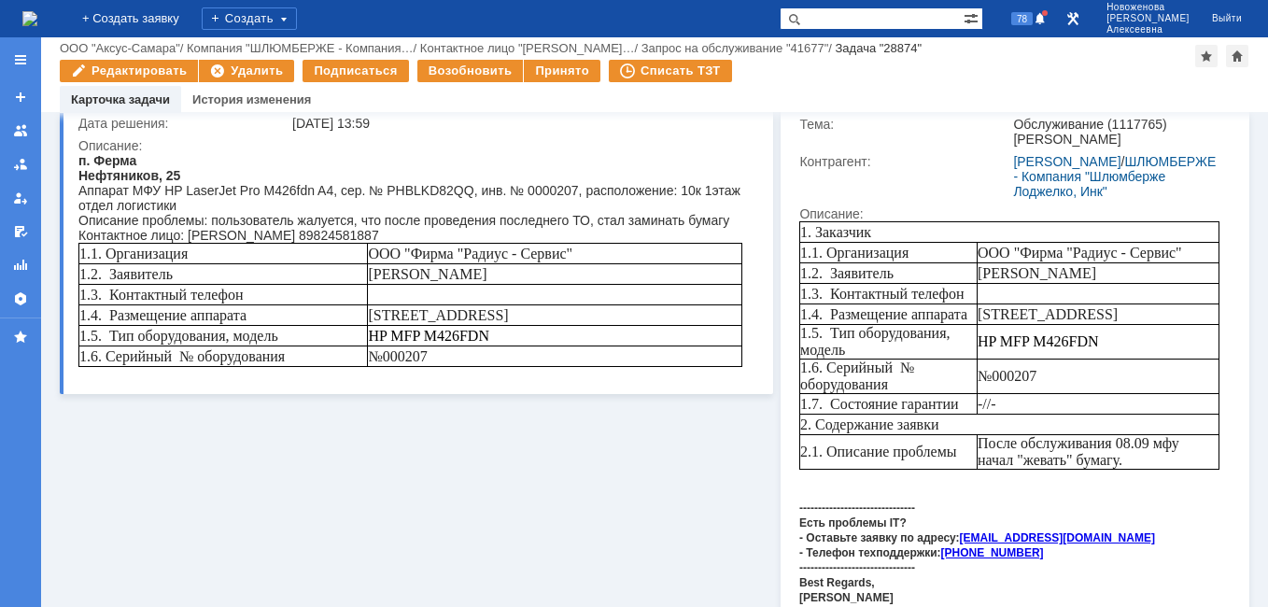
scroll to position [95, 0]
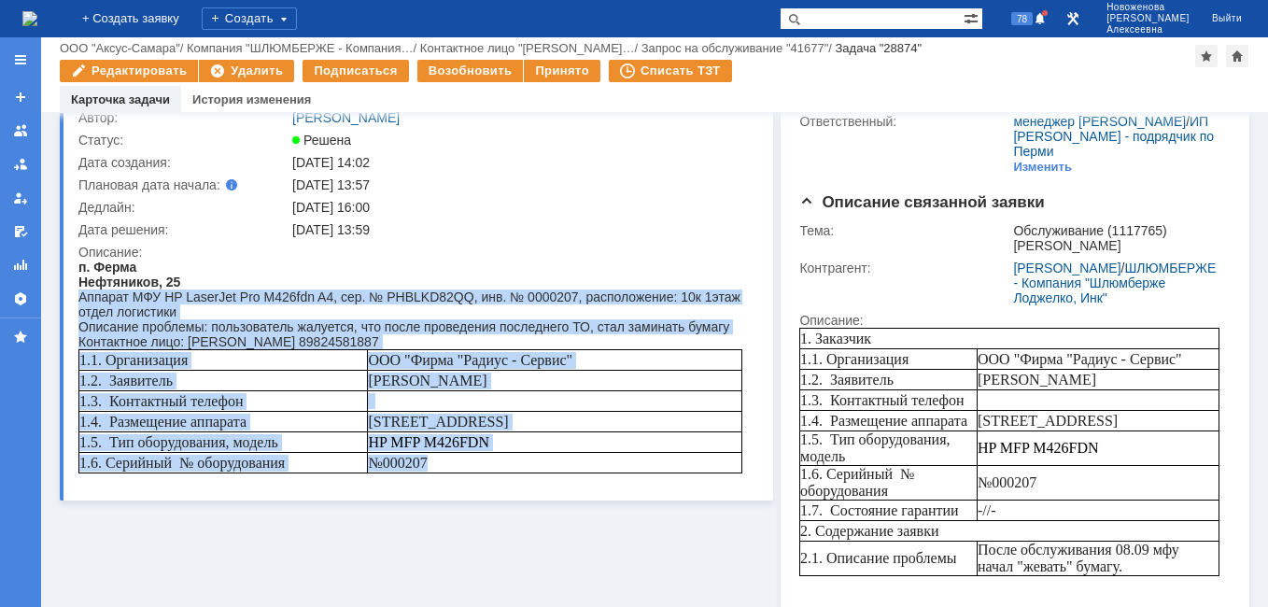
drag, startPoint x: 79, startPoint y: 302, endPoint x: 474, endPoint y: 474, distance: 430.9
click at [474, 474] on body "п. Ферма Нефтяников, 25 Аппарат МФУ HP LaserJet Pro M426fdn A4, сер. № PHBLKD82…" at bounding box center [410, 367] width 664 height 214
copy body "Аппарат МФУ HP LaserJet Pro M426fdn A4, сер. № PHBLKD82QQ, инв. № 0000207, расп…"
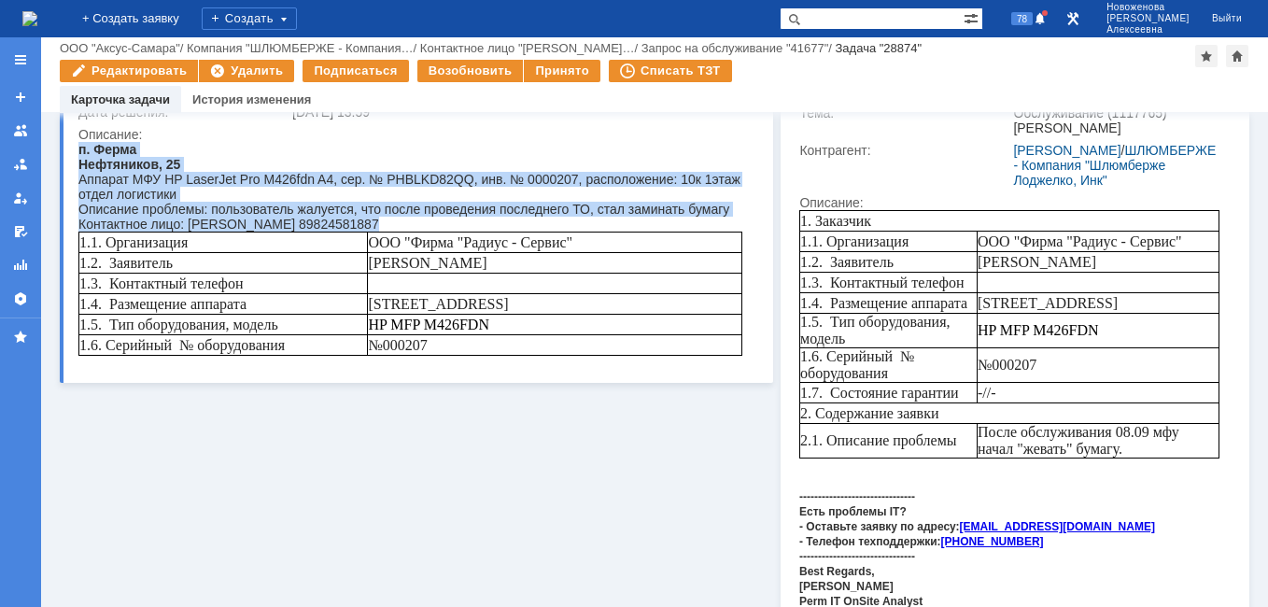
scroll to position [396, 0]
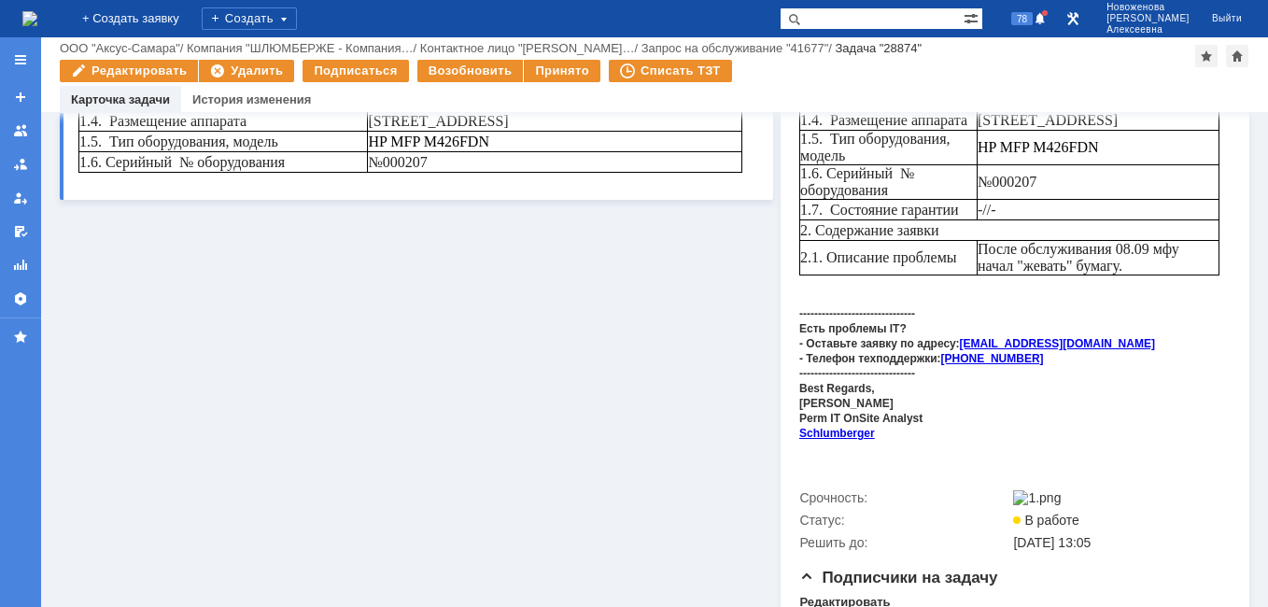
drag, startPoint x: 79, startPoint y: -35, endPoint x: 480, endPoint y: 197, distance: 463.3
click at [480, 173] on html "п. Ферма Нефтяников, 25 Аппарат МФУ HP LaserJet Pro M426fdn A4, сер. № PHBLKD82…" at bounding box center [410, 66] width 664 height 214
drag, startPoint x: 480, startPoint y: 197, endPoint x: 385, endPoint y: 151, distance: 105.7
copy body "п. Ферма Нефтяников, 25 Аппарат МФУ HP LaserJet Pro M426fdn A4, сер. № PHBLKD82…"
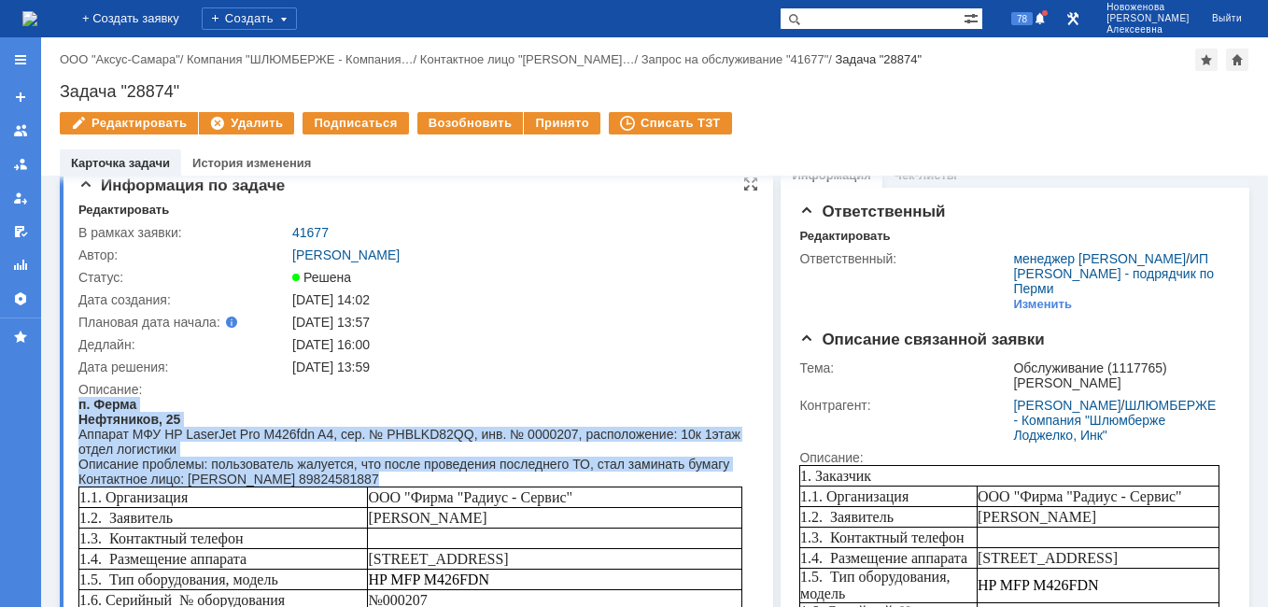
scroll to position [0, 0]
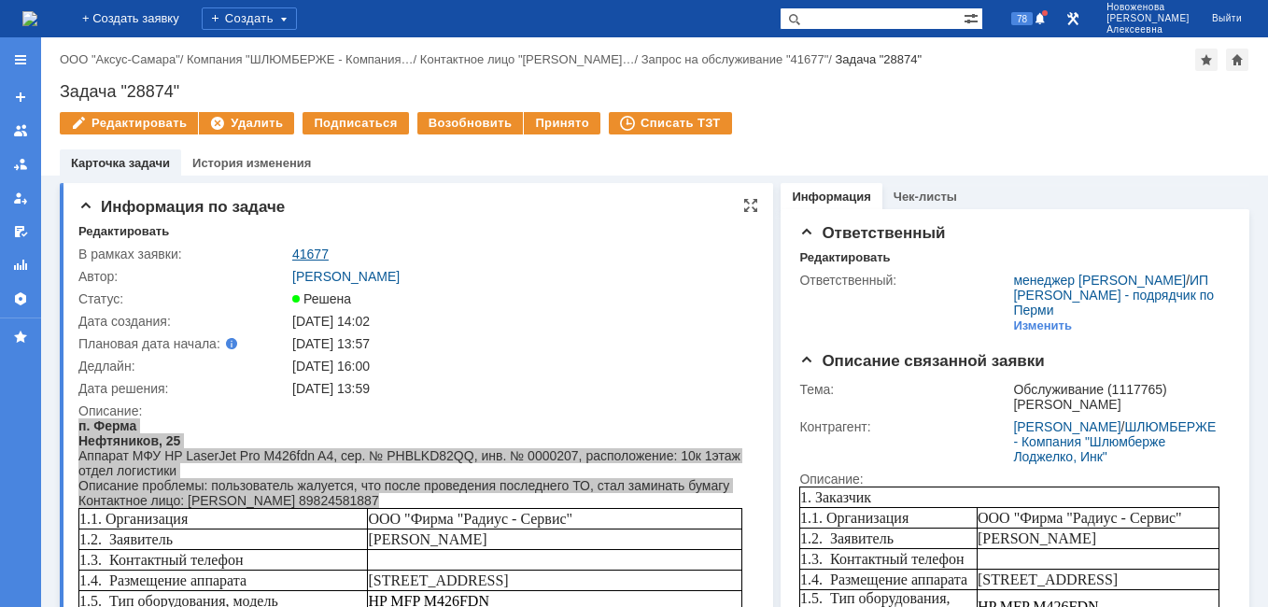
click at [305, 251] on link "41677" at bounding box center [310, 254] width 36 height 15
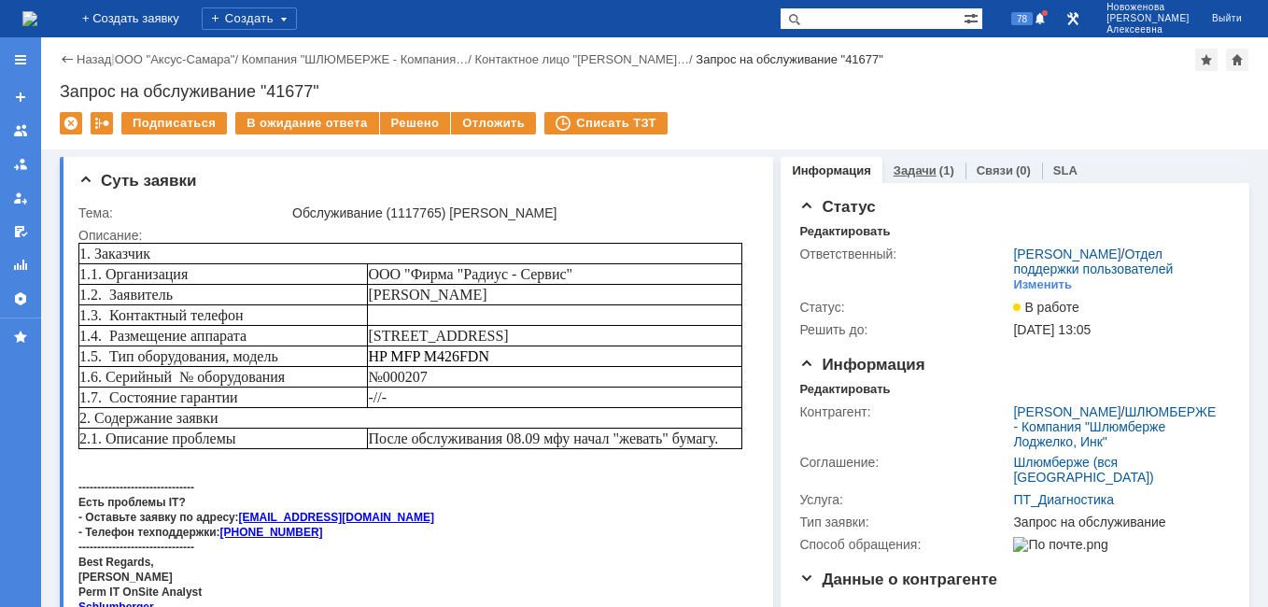
click at [912, 172] on link "Задачи" at bounding box center [915, 170] width 43 height 14
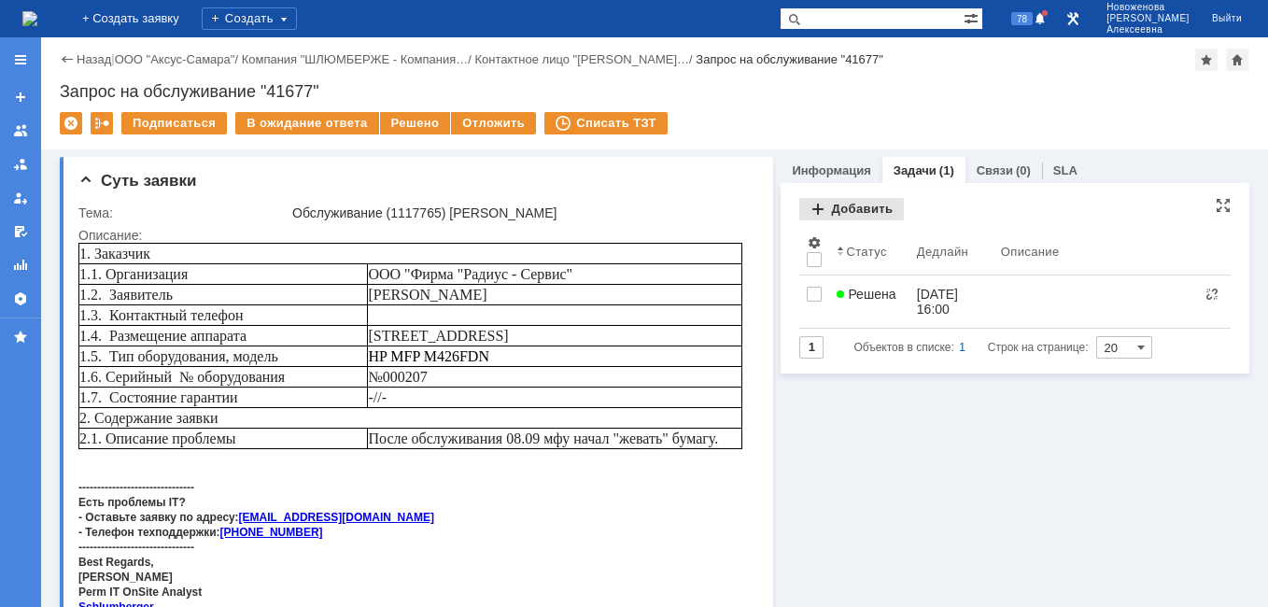
click at [850, 209] on div "Добавить" at bounding box center [852, 209] width 105 height 22
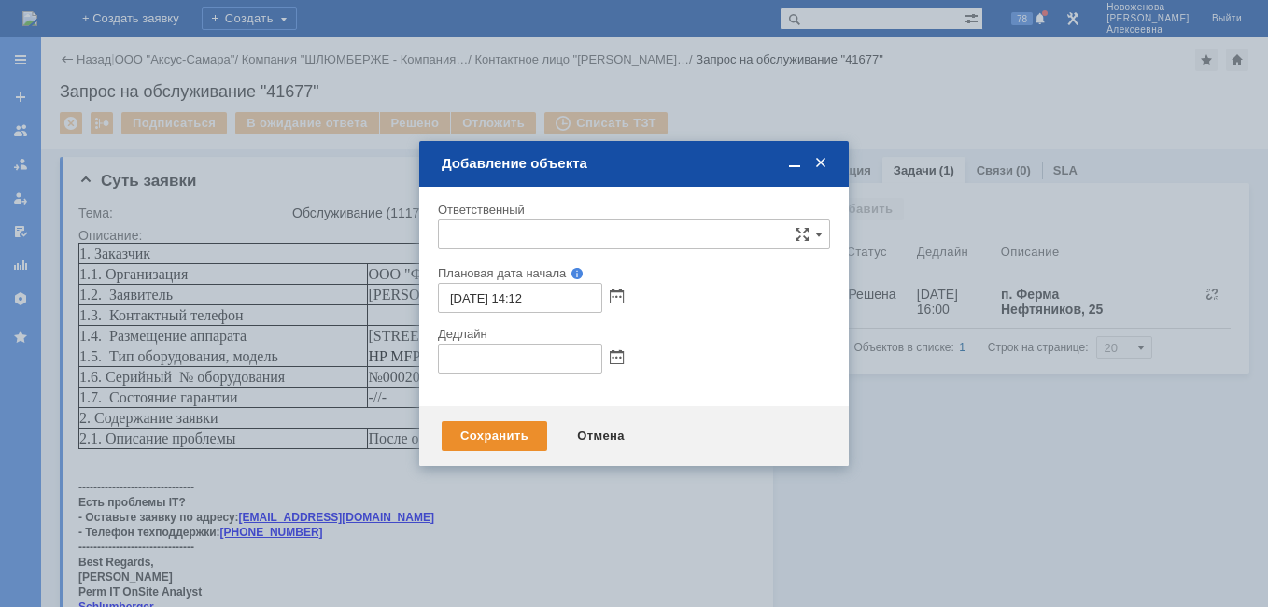
type input "[не указано]"
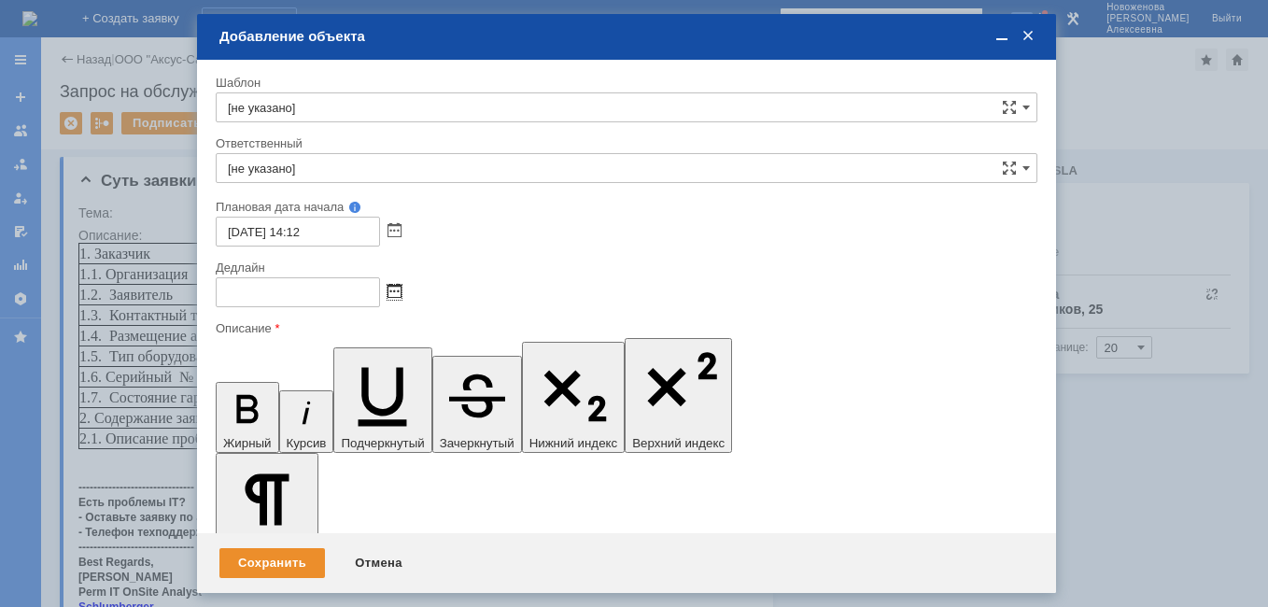
click at [396, 289] on span at bounding box center [395, 292] width 14 height 15
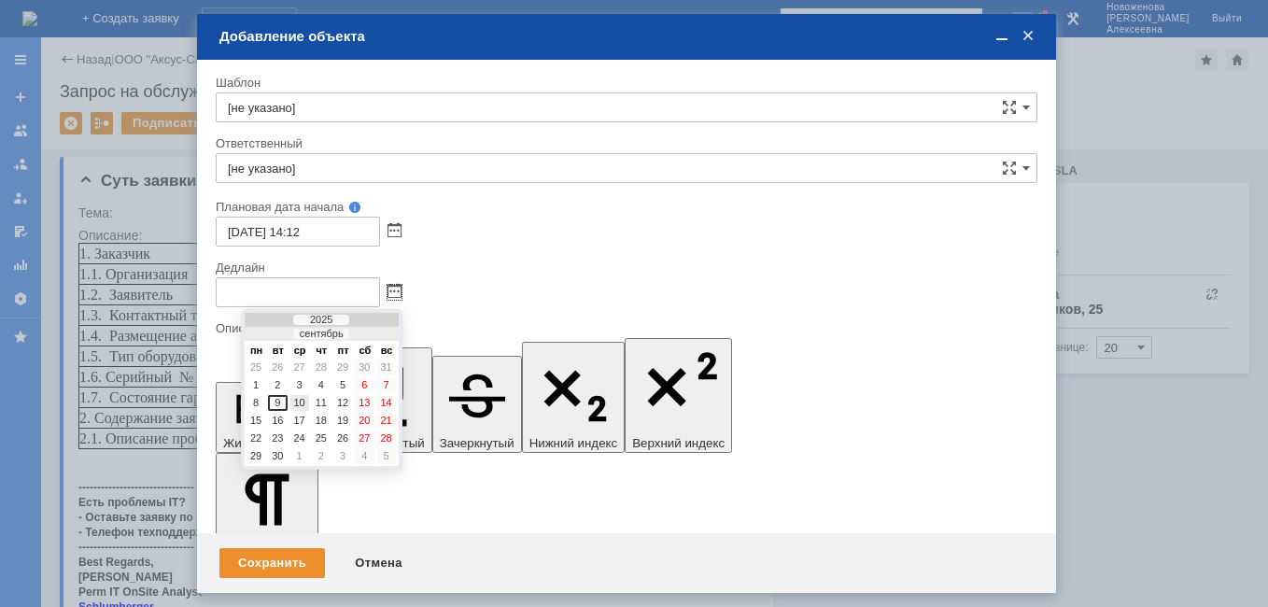
click at [304, 402] on div "10" at bounding box center [299, 403] width 19 height 16
type input "[DATE] 14:12"
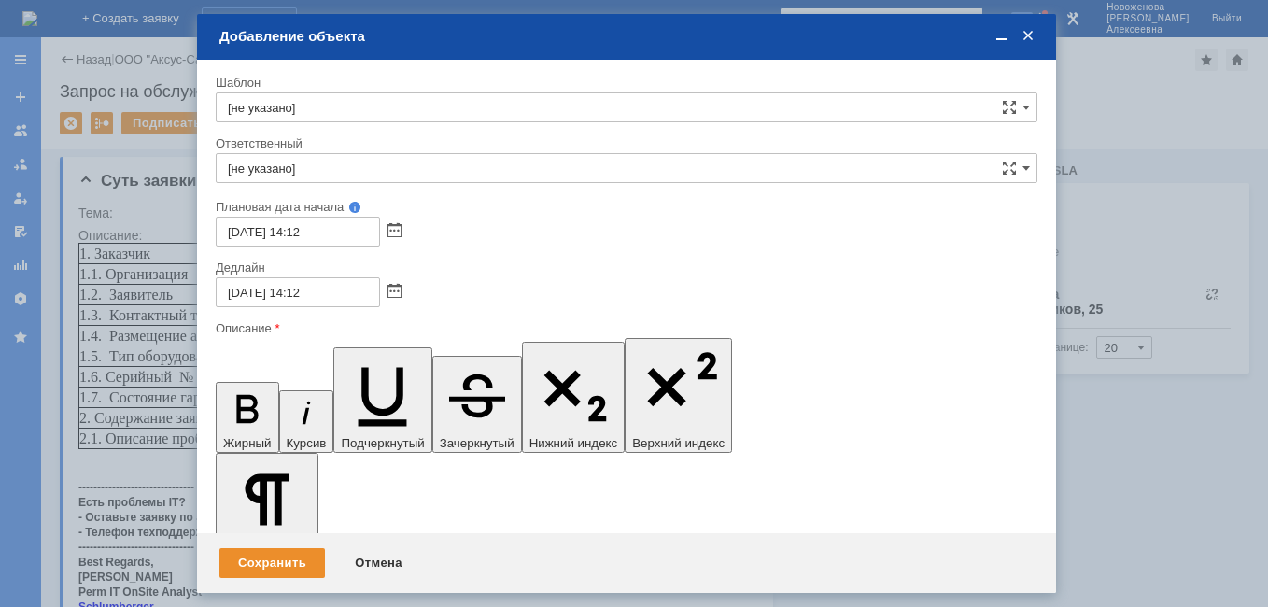
drag, startPoint x: 900, startPoint y: 5392, endPoint x: 235, endPoint y: 5390, distance: 665.0
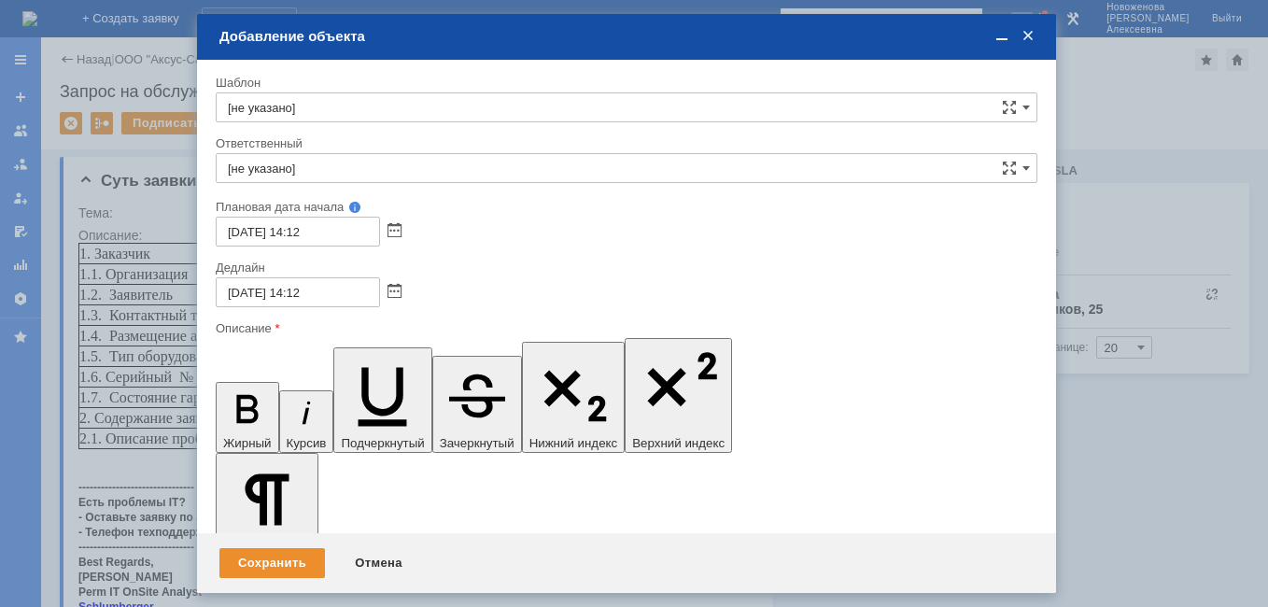
scroll to position [219, 3]
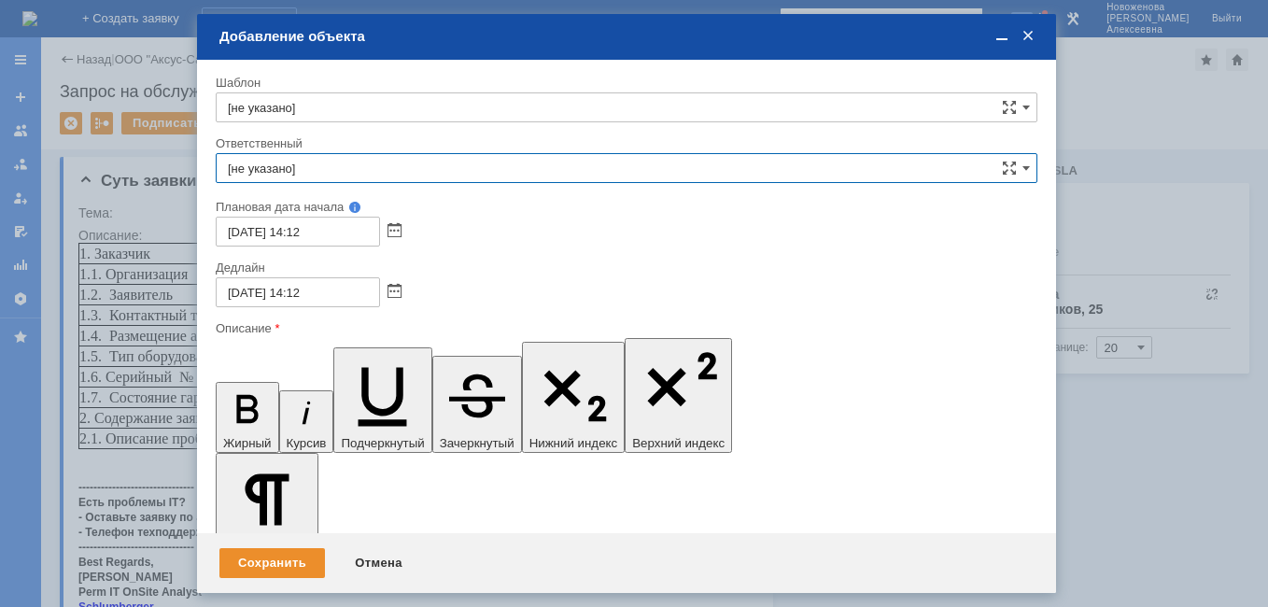
click at [256, 166] on input "[не указано]" at bounding box center [627, 168] width 822 height 30
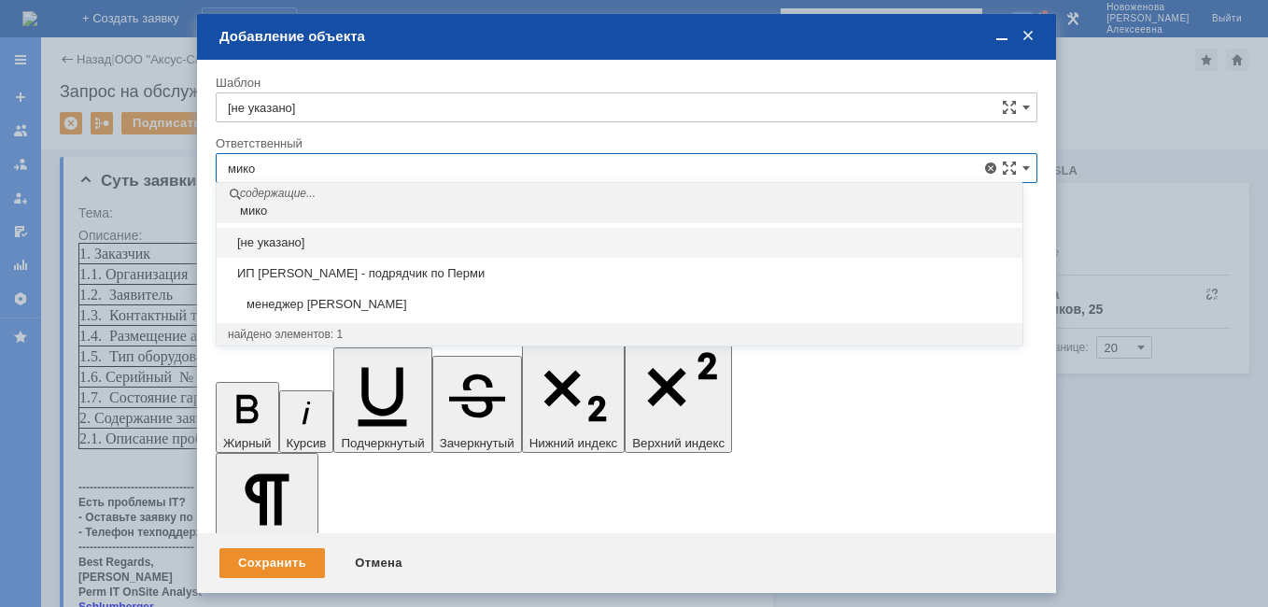
click at [310, 298] on span "менеджер [PERSON_NAME]" at bounding box center [620, 304] width 784 height 15
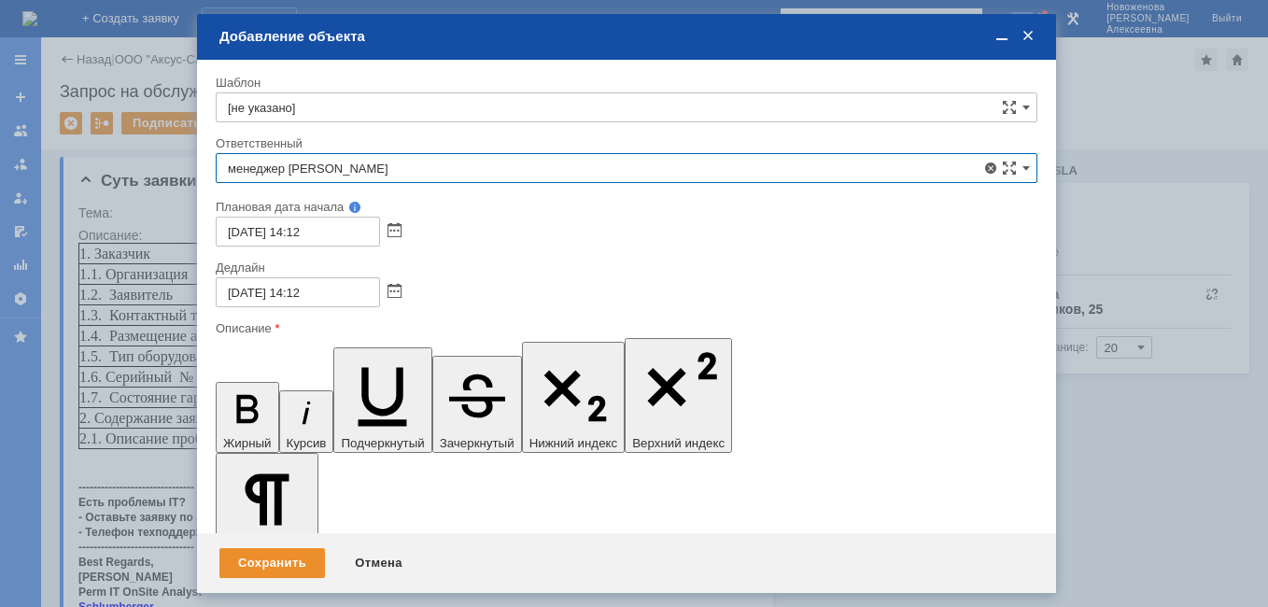
type input "менеджер [PERSON_NAME]"
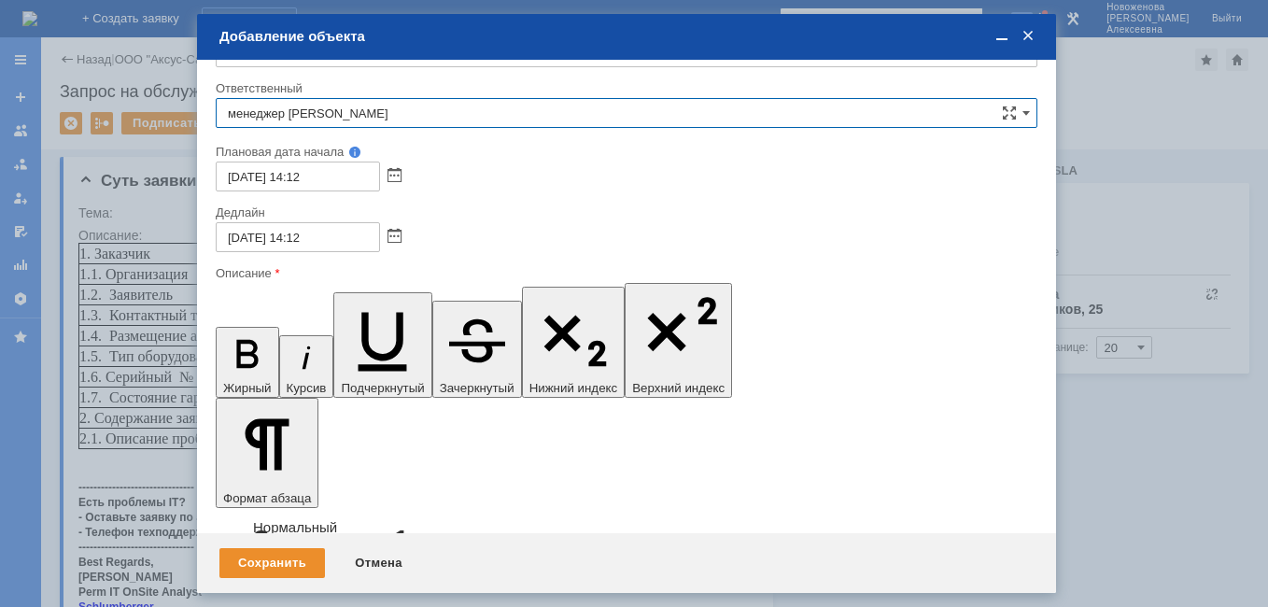
scroll to position [75, 0]
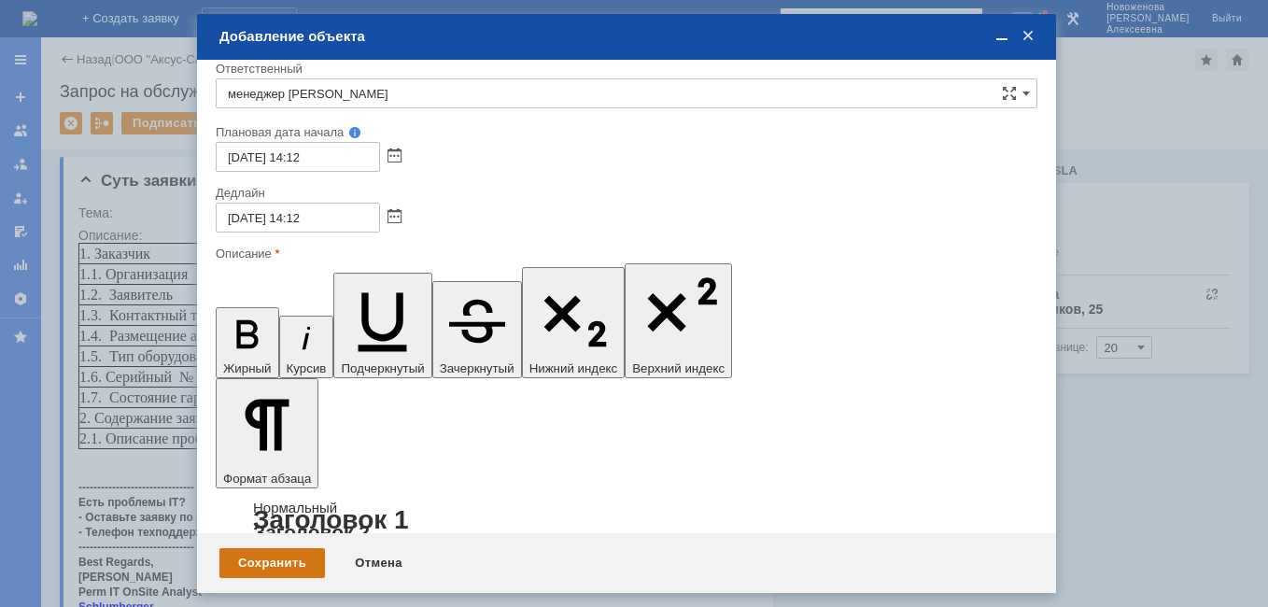
click at [285, 564] on div "Сохранить" at bounding box center [272, 563] width 106 height 30
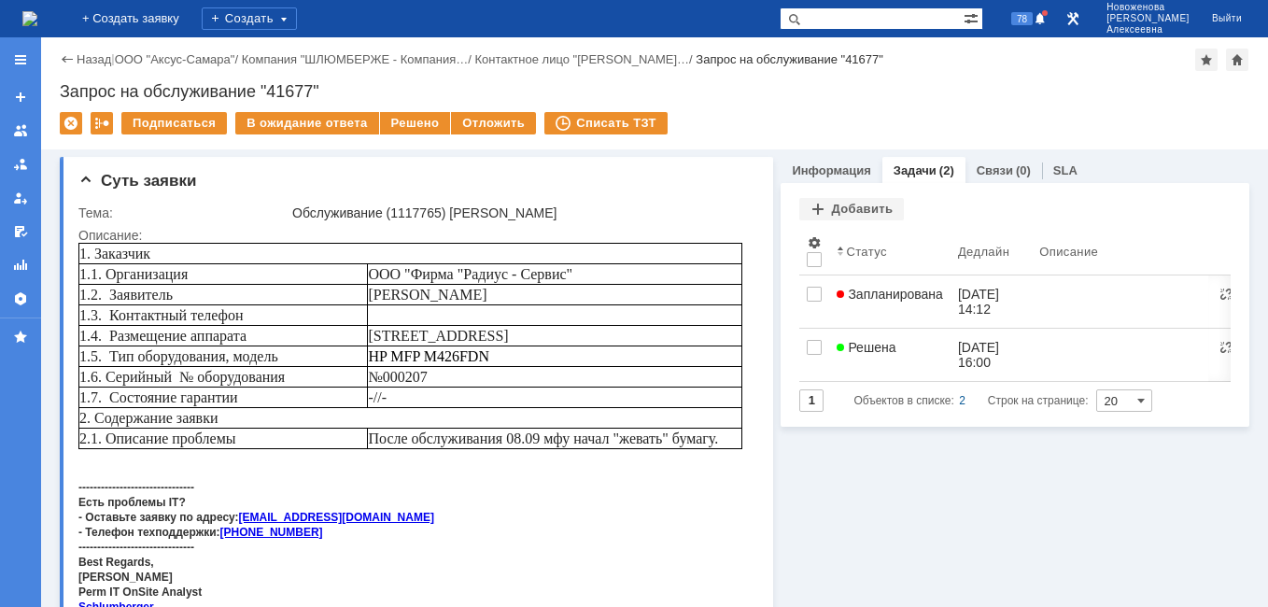
scroll to position [0, 0]
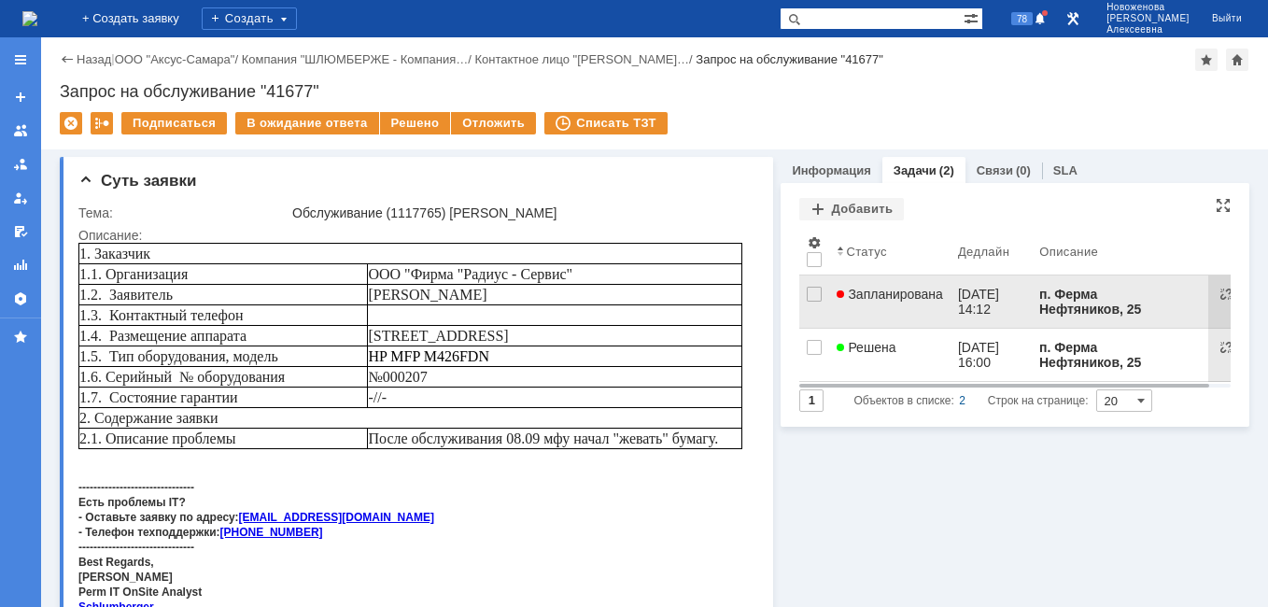
click at [872, 304] on link "Запланирована" at bounding box center [889, 302] width 121 height 52
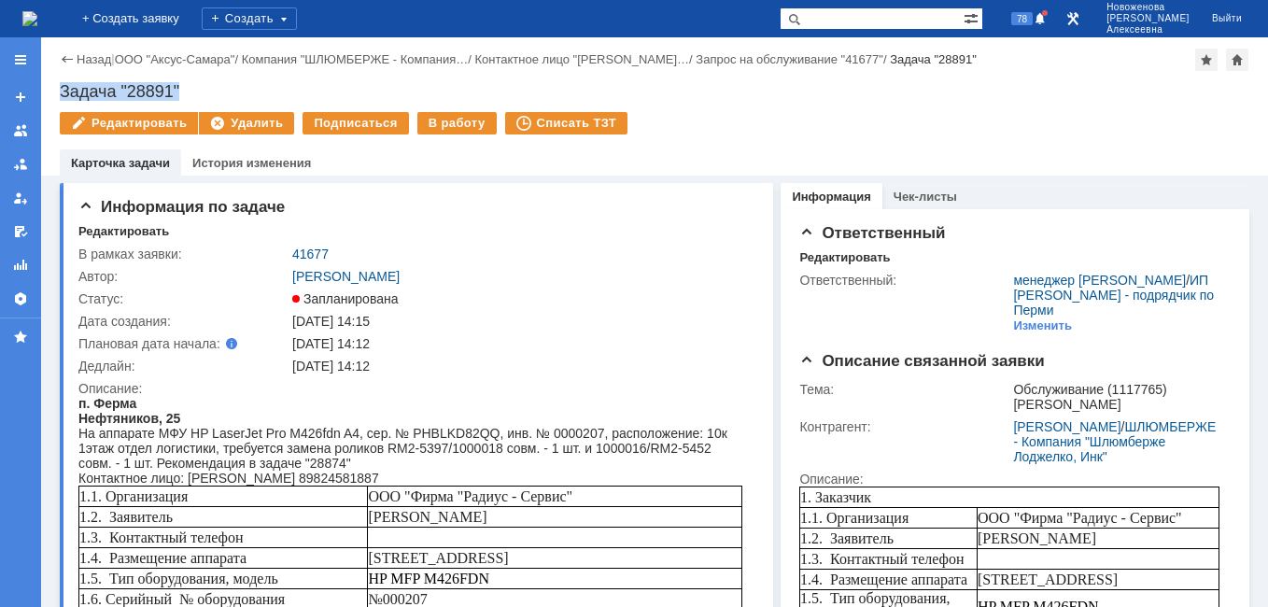
drag, startPoint x: 188, startPoint y: 88, endPoint x: 57, endPoint y: 77, distance: 131.2
click at [57, 77] on div "Назад | ООО "Аксус-Самара" / Компания "ШЛЮМБЕРЖЕ - Компания… / Контактное лицо …" at bounding box center [654, 106] width 1227 height 138
copy div "Задача "28891""
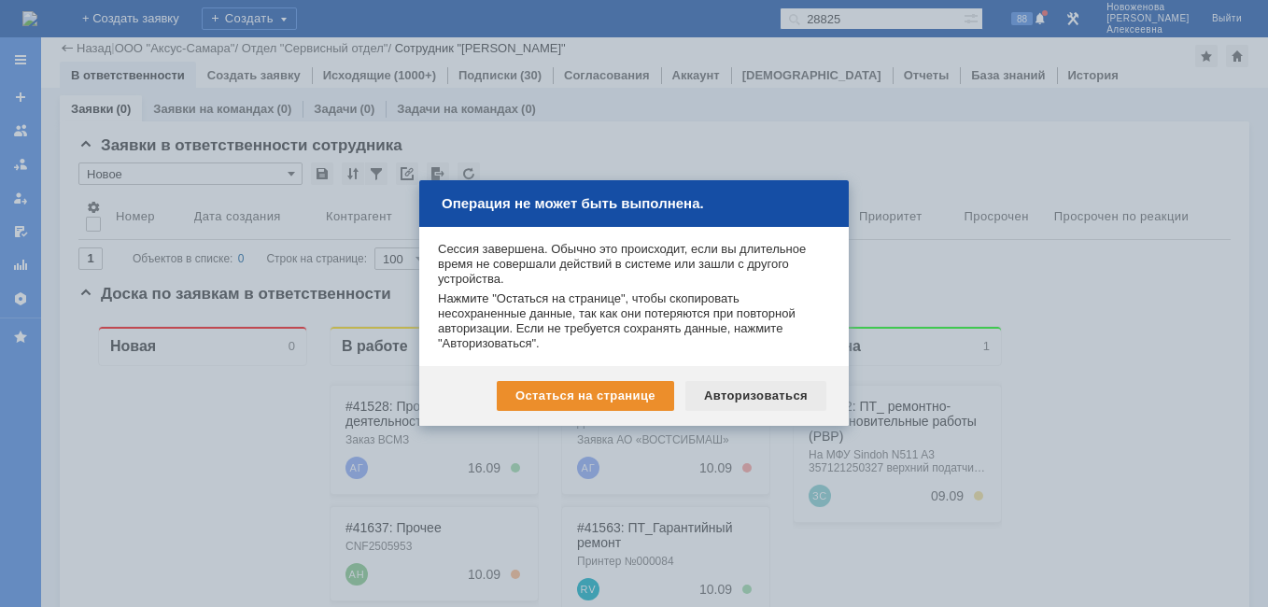
scroll to position [187, 0]
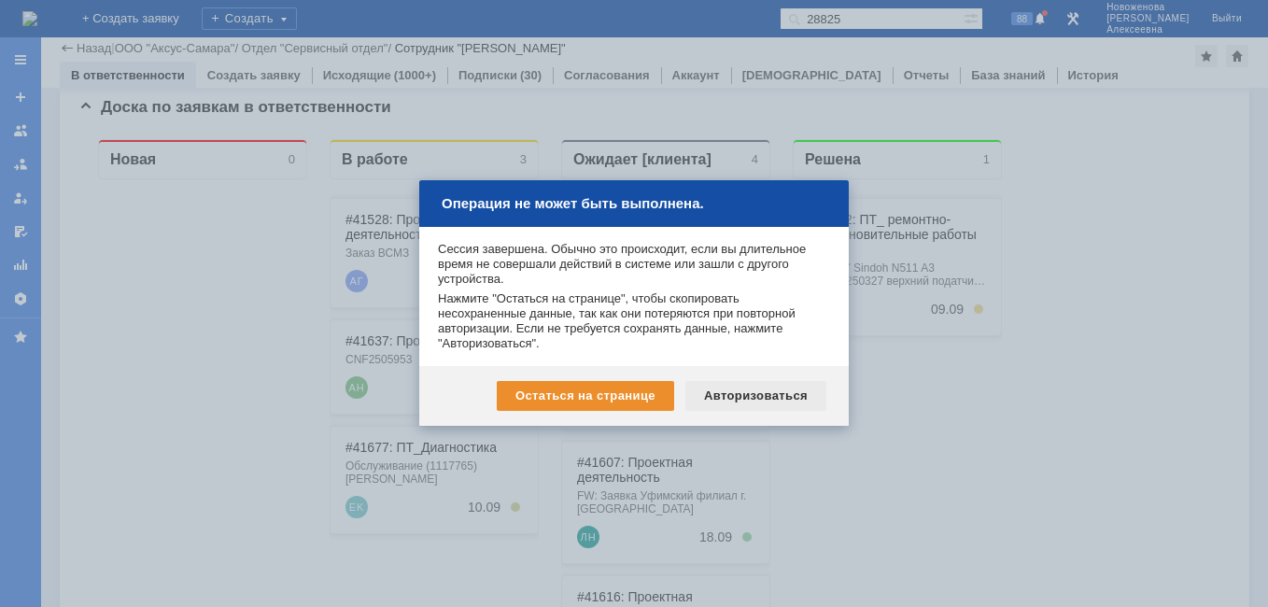
click at [751, 396] on div "Авторизоваться" at bounding box center [756, 396] width 141 height 30
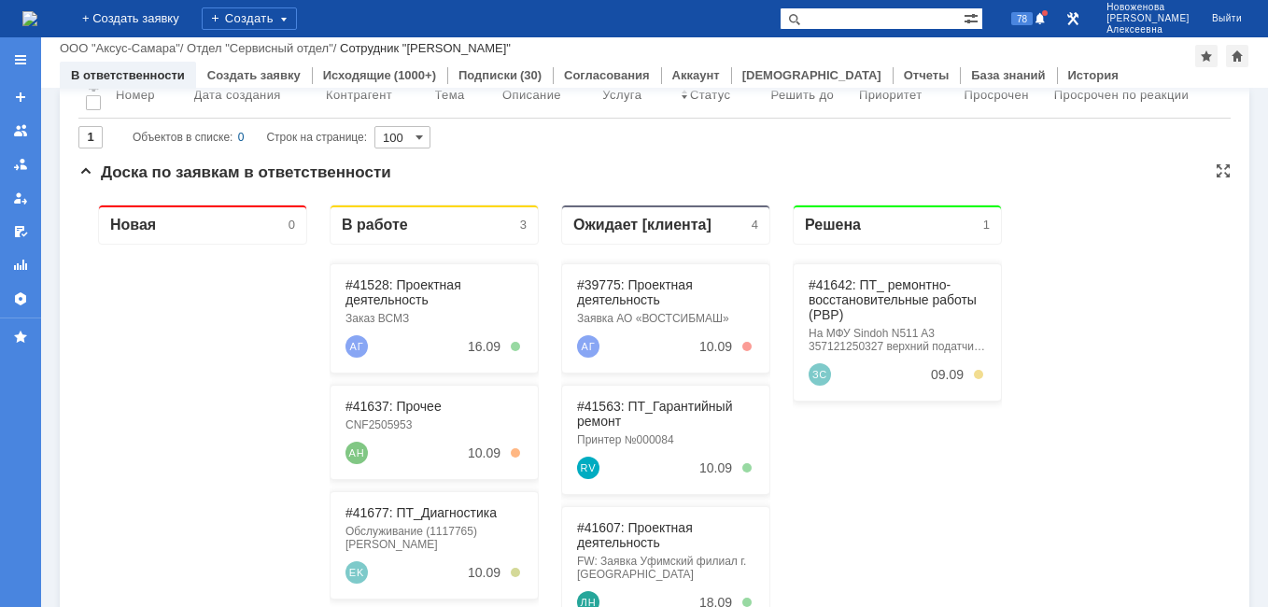
scroll to position [280, 0]
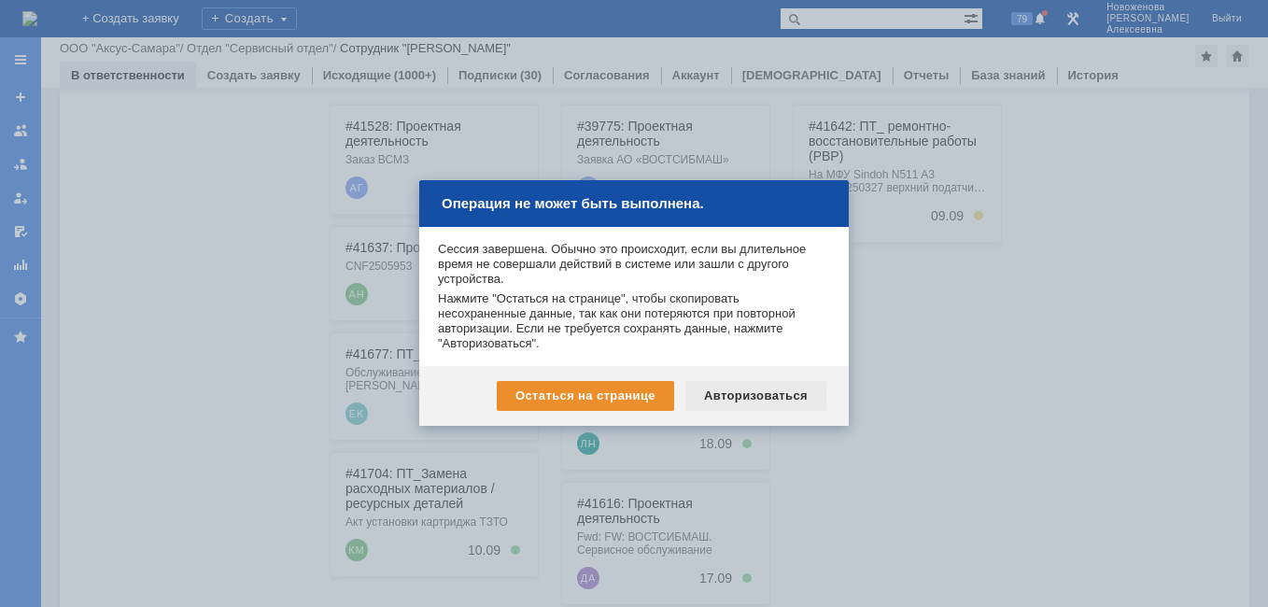
click at [751, 390] on div "Авторизоваться" at bounding box center [756, 396] width 141 height 30
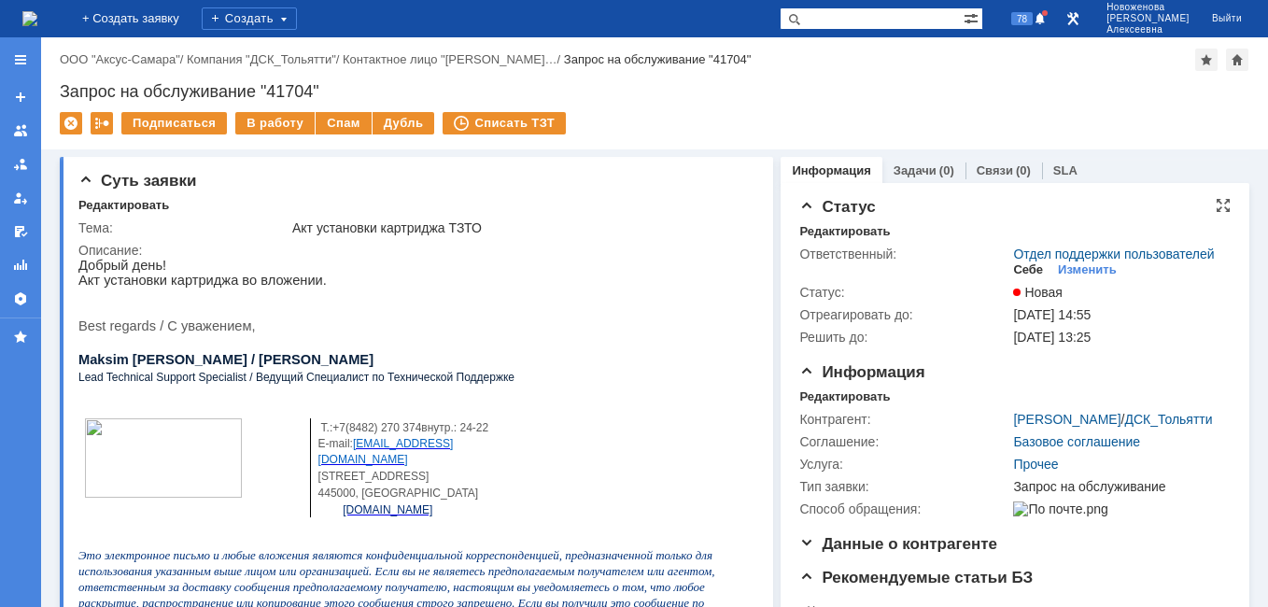
click at [1027, 277] on div "Себе" at bounding box center [1028, 269] width 30 height 15
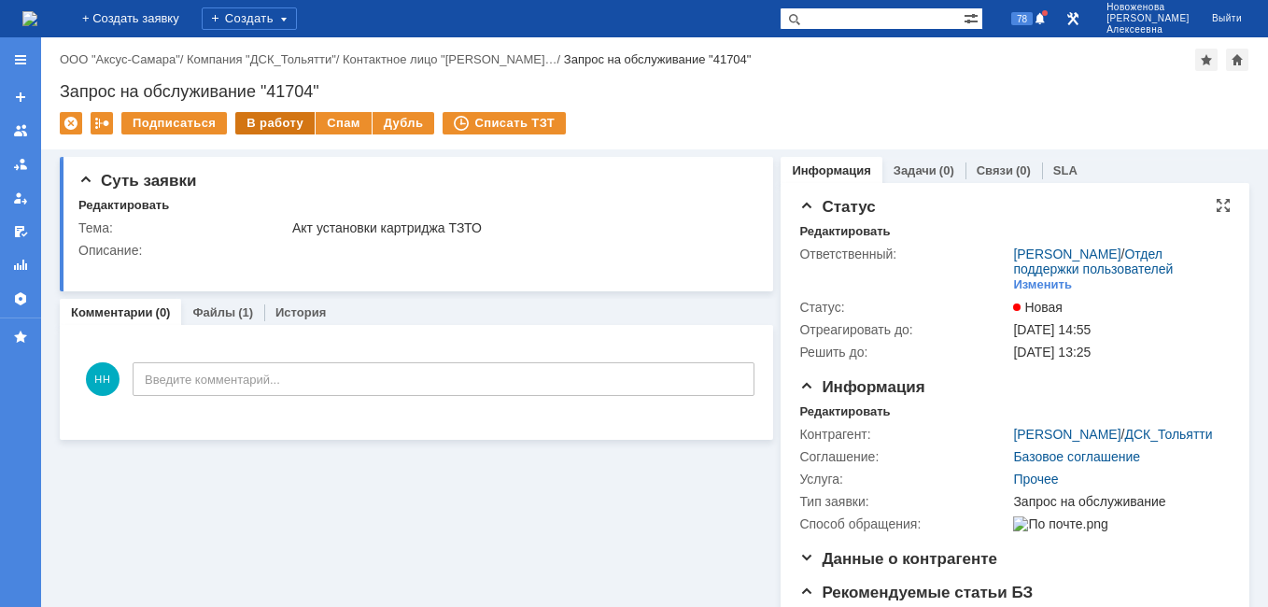
click at [279, 114] on div "В работу" at bounding box center [274, 123] width 79 height 22
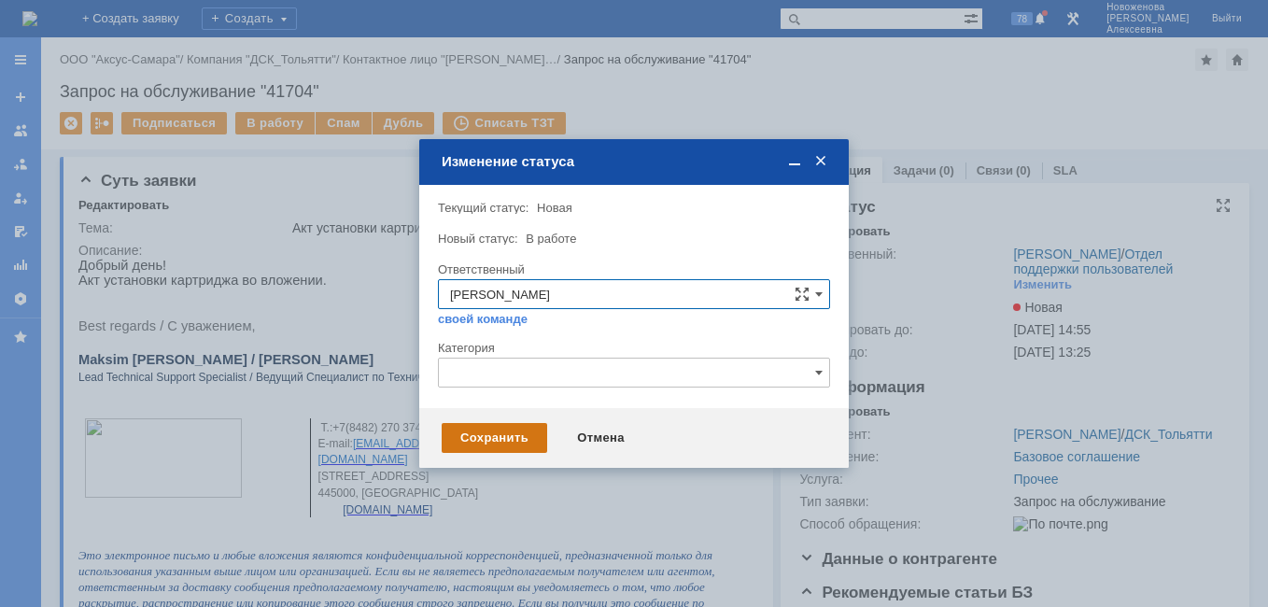
click at [526, 431] on div "Сохранить" at bounding box center [495, 438] width 106 height 30
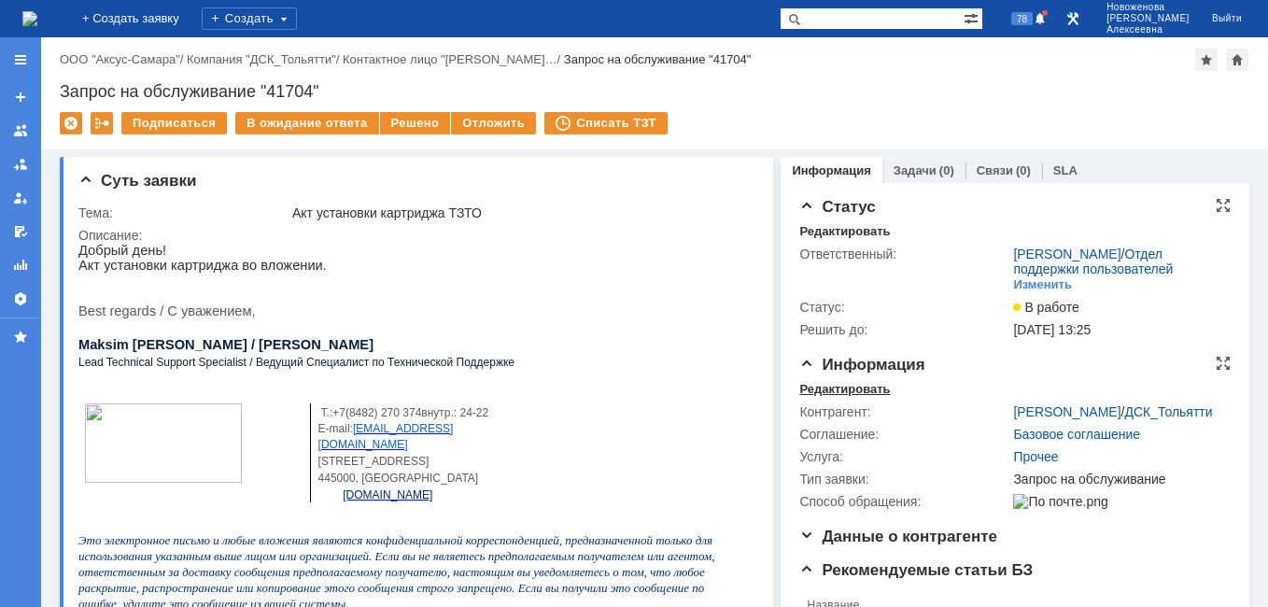
click at [828, 397] on div "Редактировать" at bounding box center [845, 389] width 91 height 15
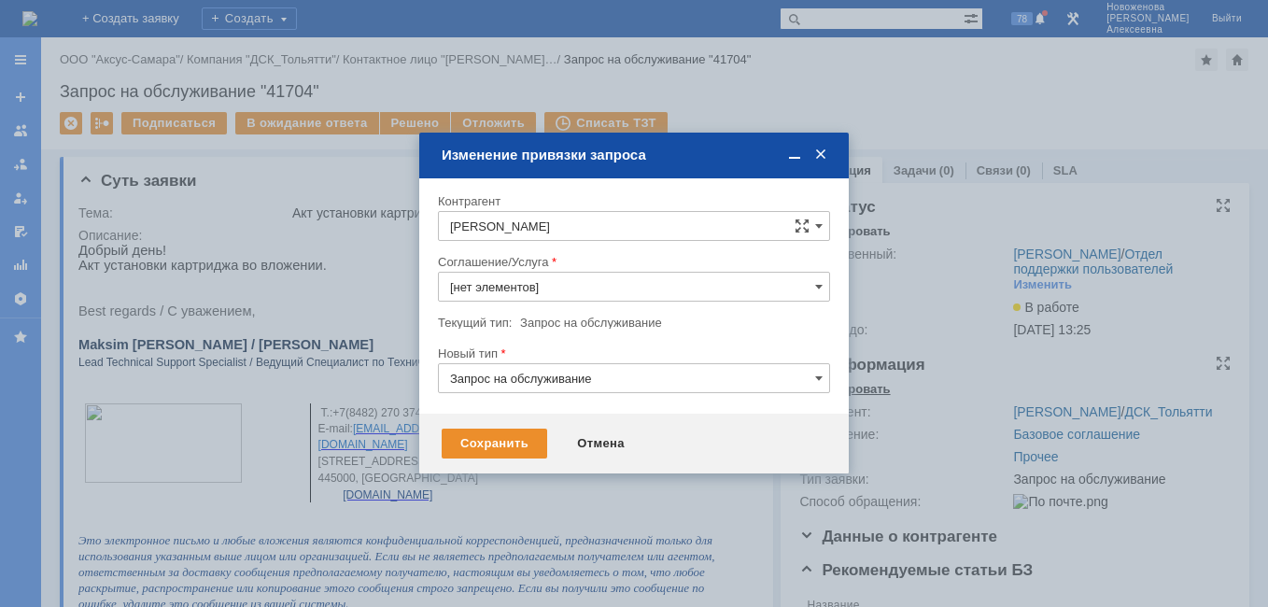
type input "Прочее"
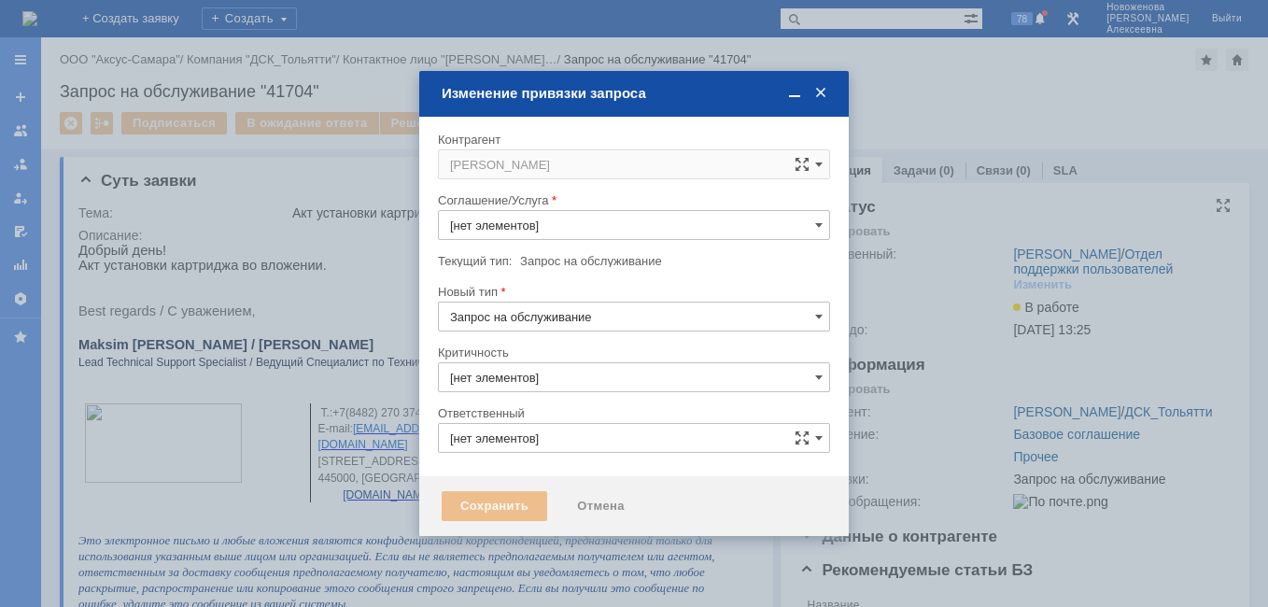
type input "Прочее"
type input "3. Низкая"
type input "[не указано]"
type input "[PERSON_NAME]"
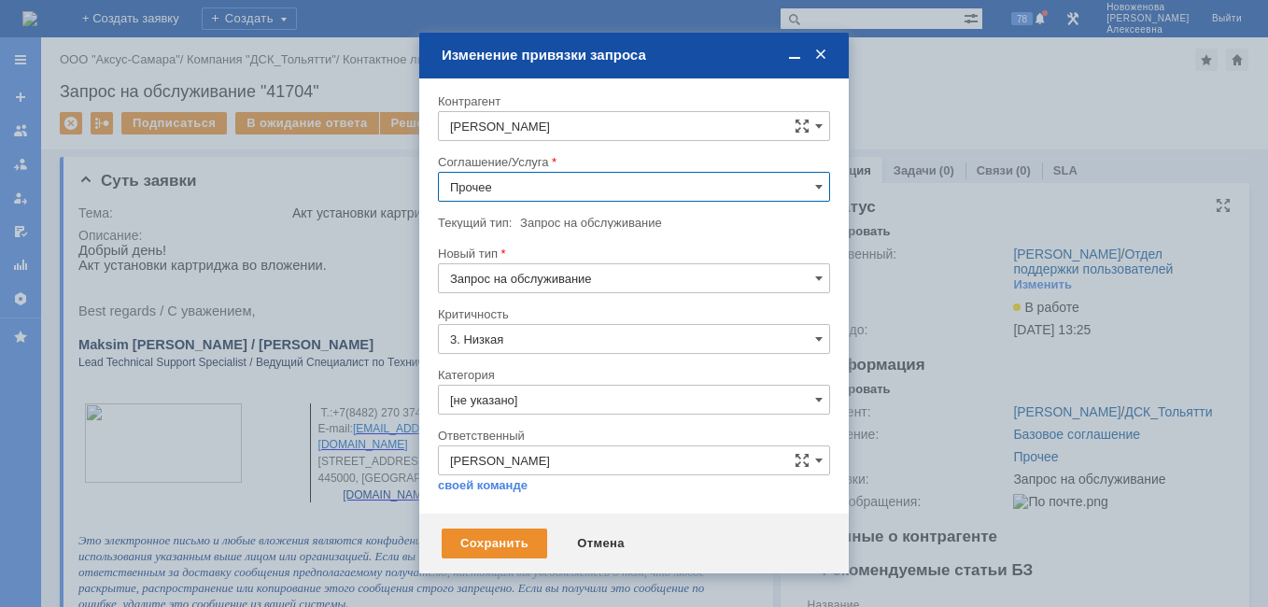
click at [812, 187] on input "Прочее" at bounding box center [634, 187] width 392 height 30
click at [632, 220] on span "ПТ_Замена расходных материалов / ресурсных деталей" at bounding box center [634, 227] width 368 height 15
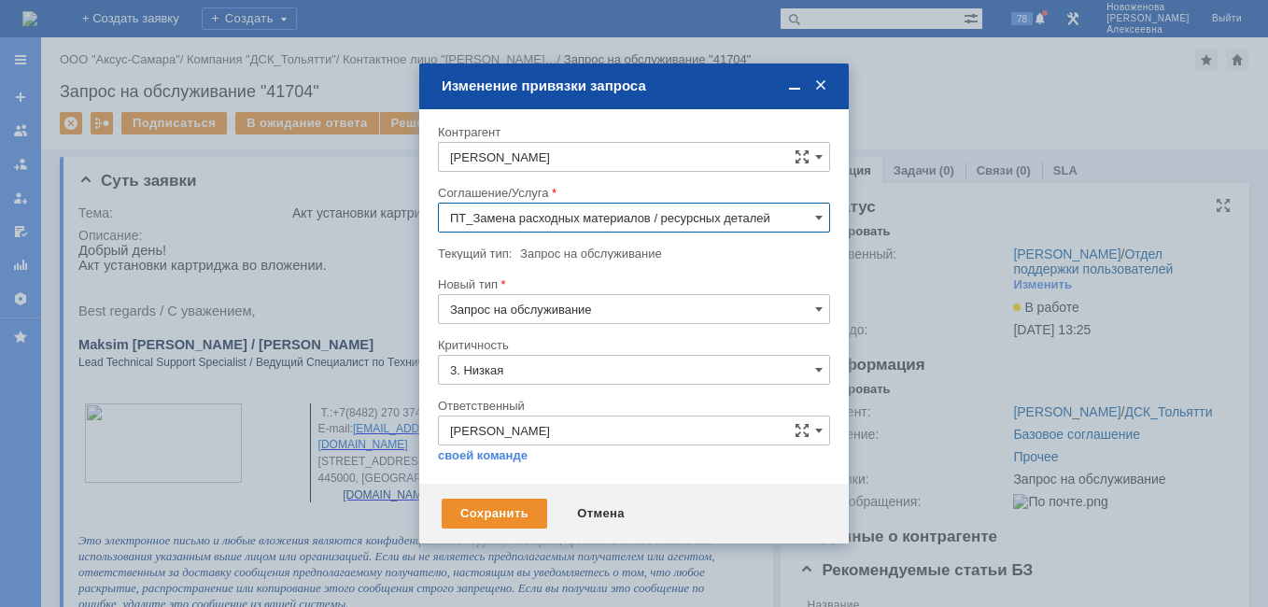
type input "ПТ_Замена расходных материалов / ресурсных деталей"
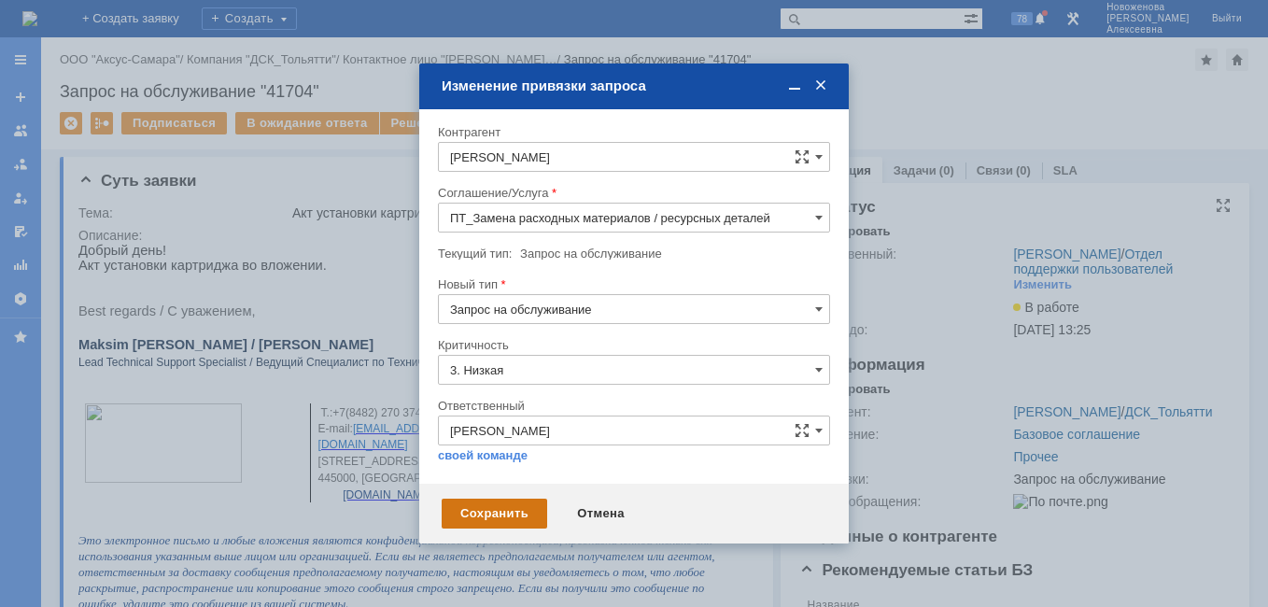
click at [509, 512] on div "Сохранить" at bounding box center [495, 514] width 106 height 30
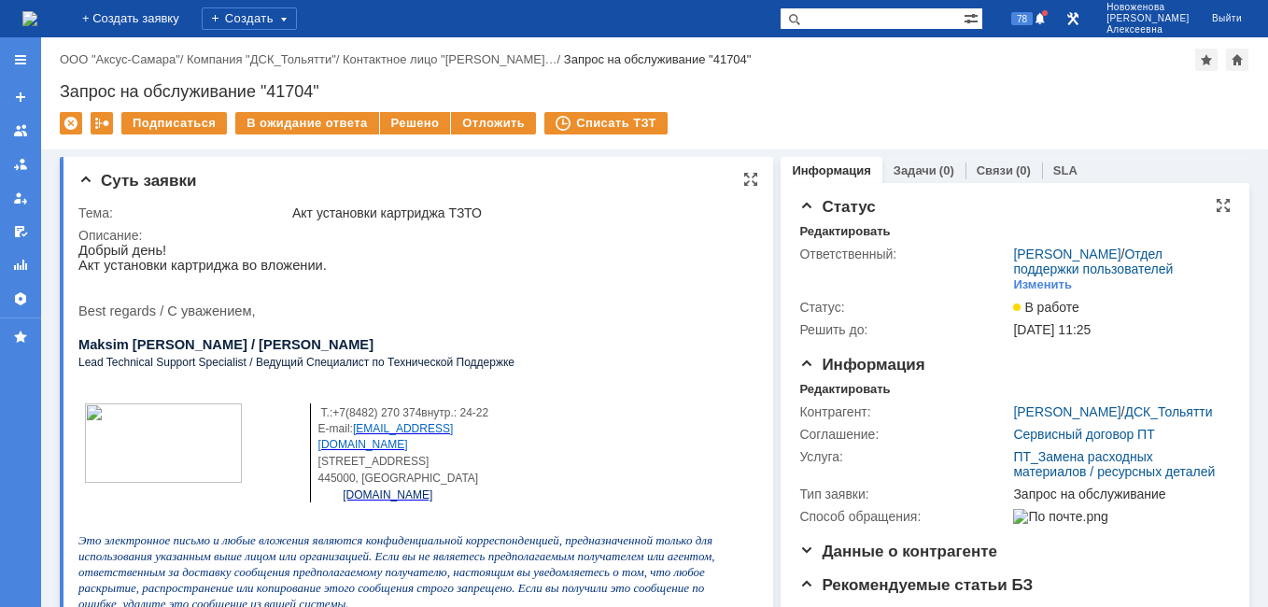
scroll to position [280, 0]
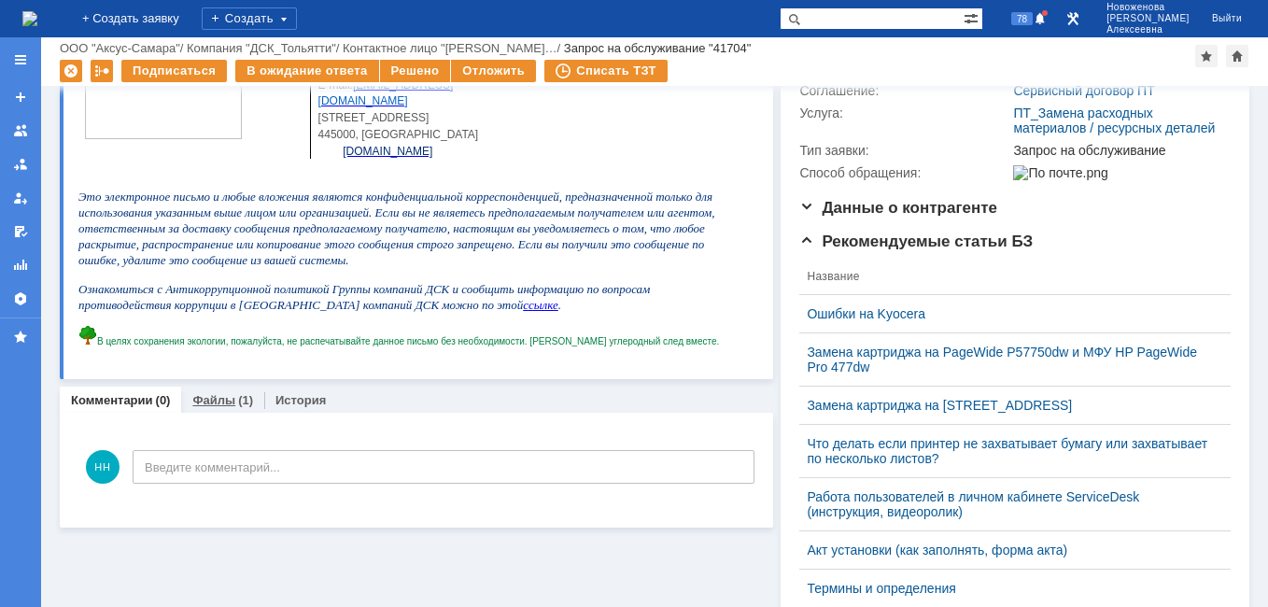
click at [208, 394] on link "Файлы" at bounding box center [213, 400] width 43 height 14
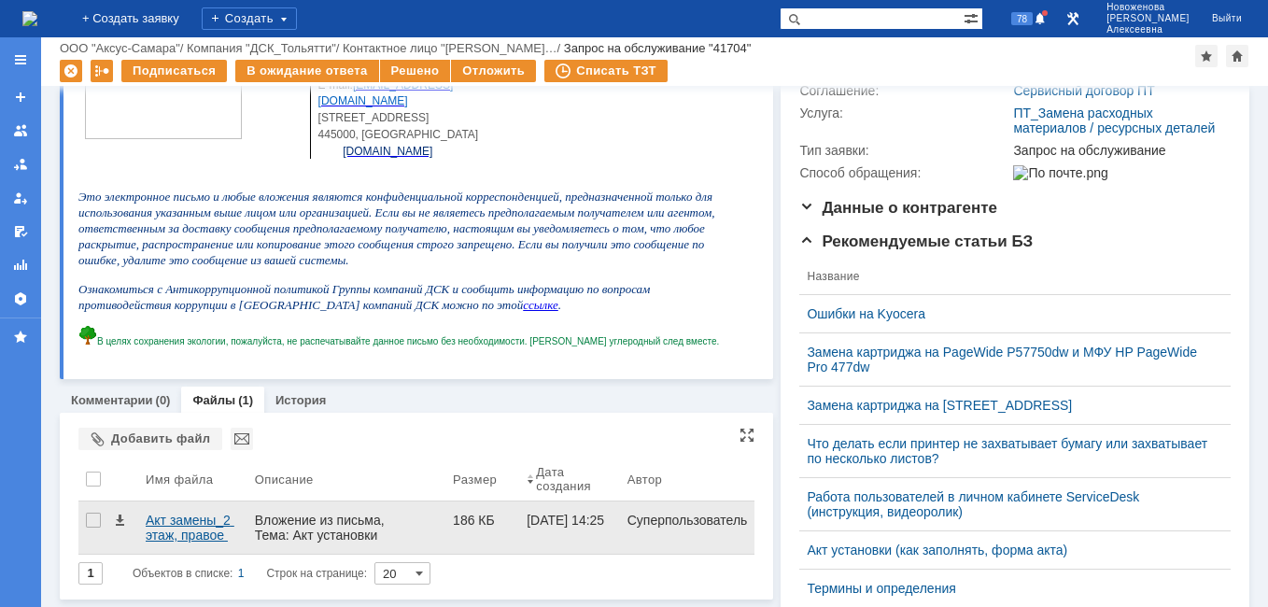
click at [158, 524] on div "Акт замены_2 этаж, правое крыло.pdf" at bounding box center [193, 528] width 94 height 30
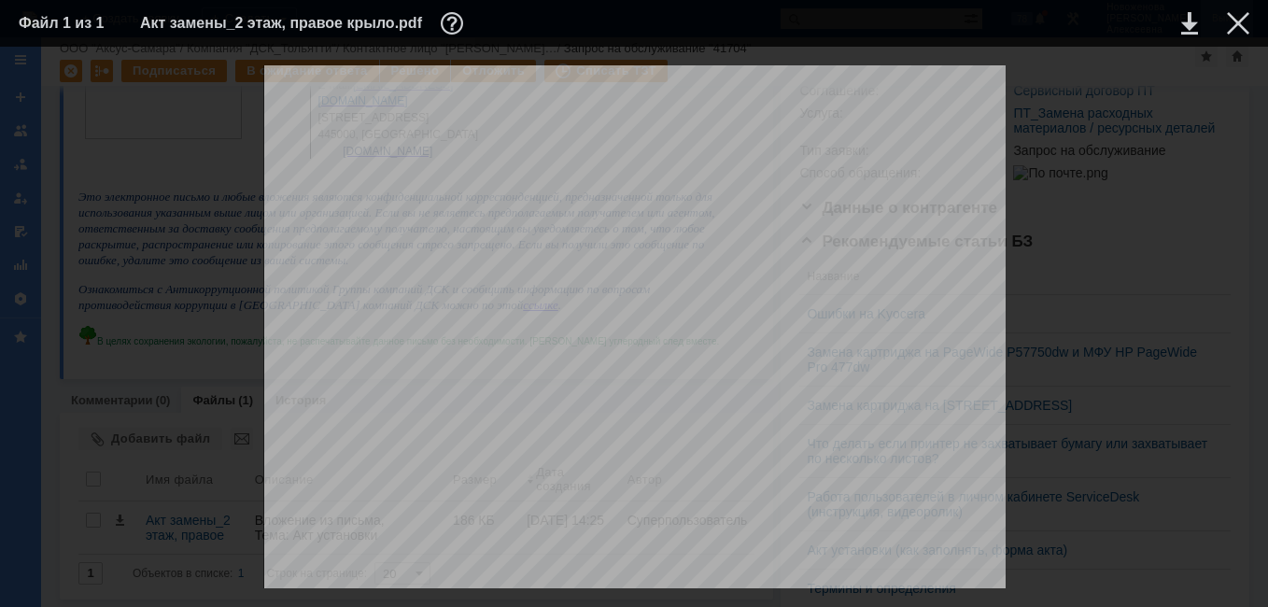
click at [1232, 18] on div at bounding box center [1238, 23] width 22 height 22
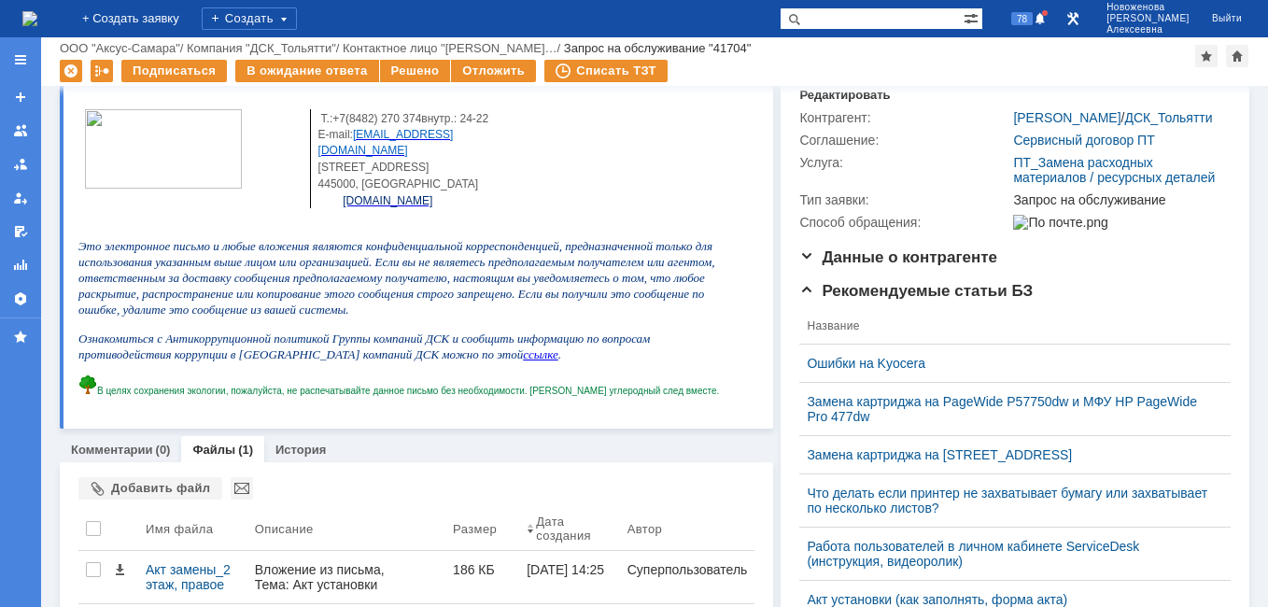
scroll to position [280, 0]
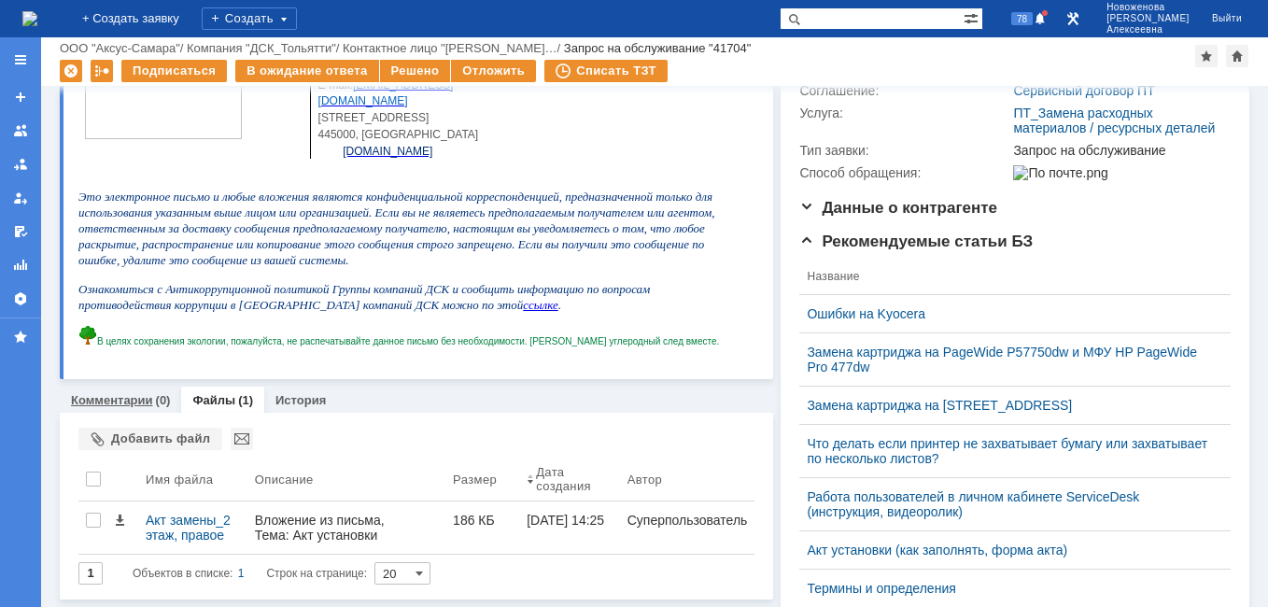
click at [100, 404] on link "Комментарии" at bounding box center [112, 400] width 82 height 14
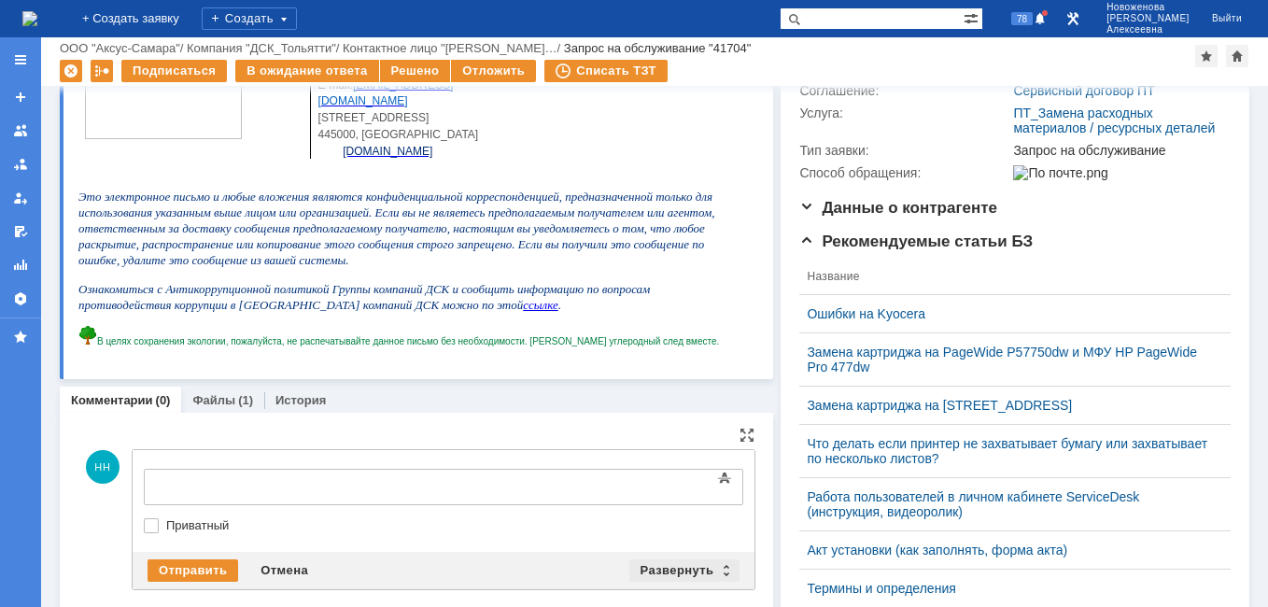
click at [711, 574] on div "Развернуть" at bounding box center [685, 570] width 111 height 22
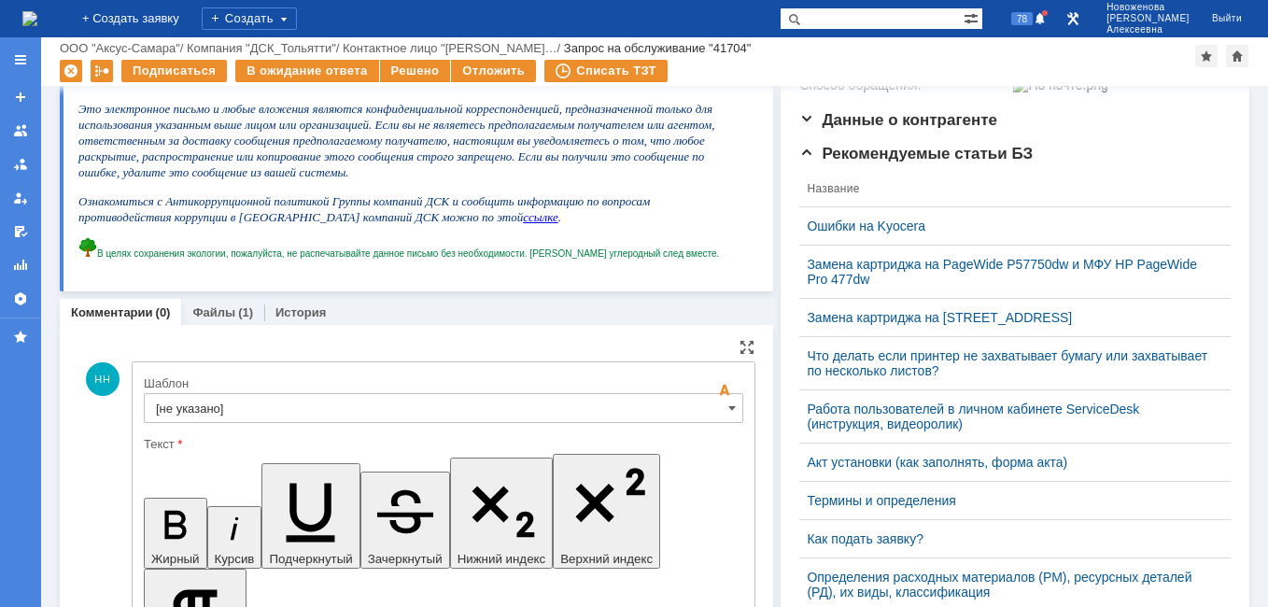
scroll to position [374, 0]
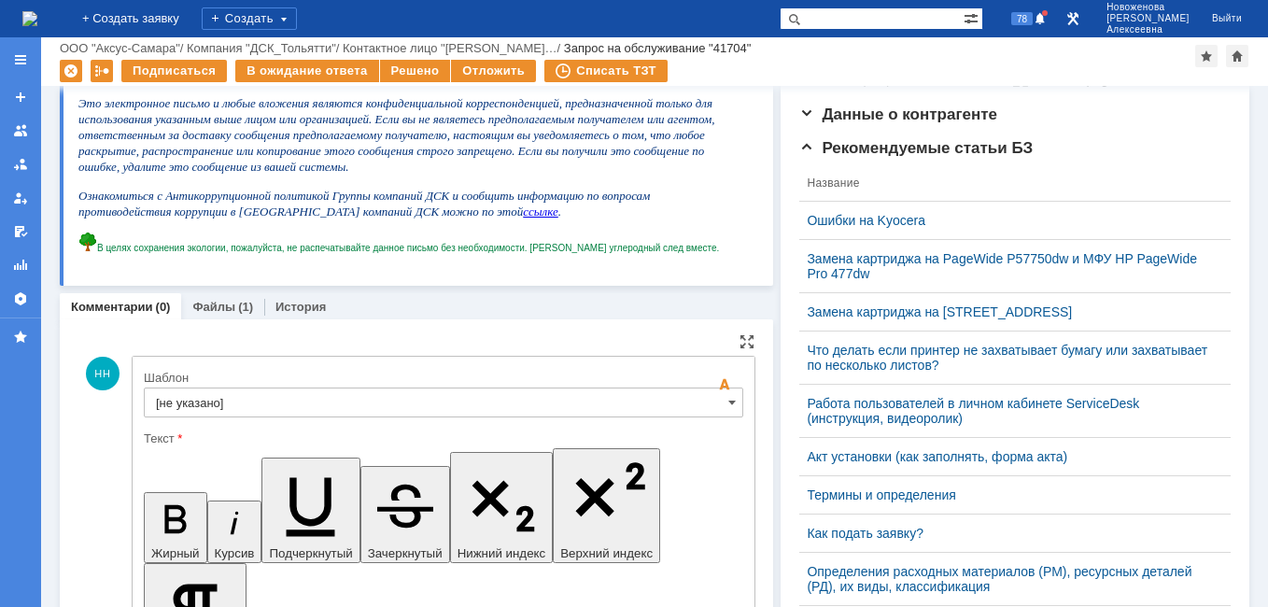
click at [713, 401] on input "[не указано]" at bounding box center [444, 403] width 600 height 30
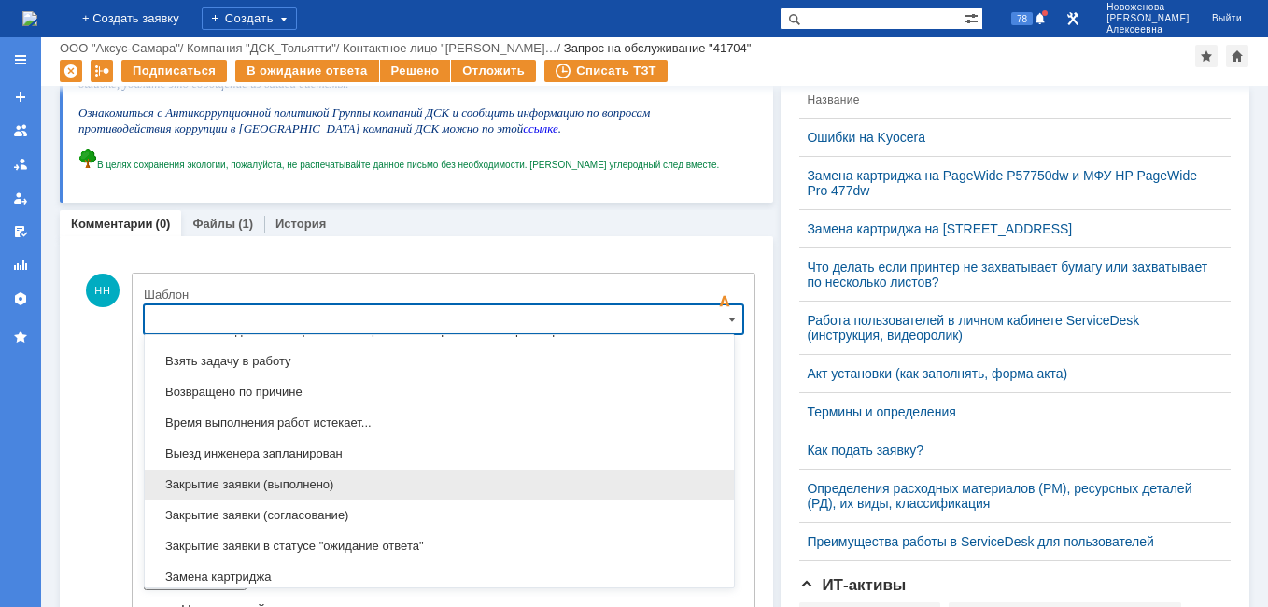
scroll to position [735, 0]
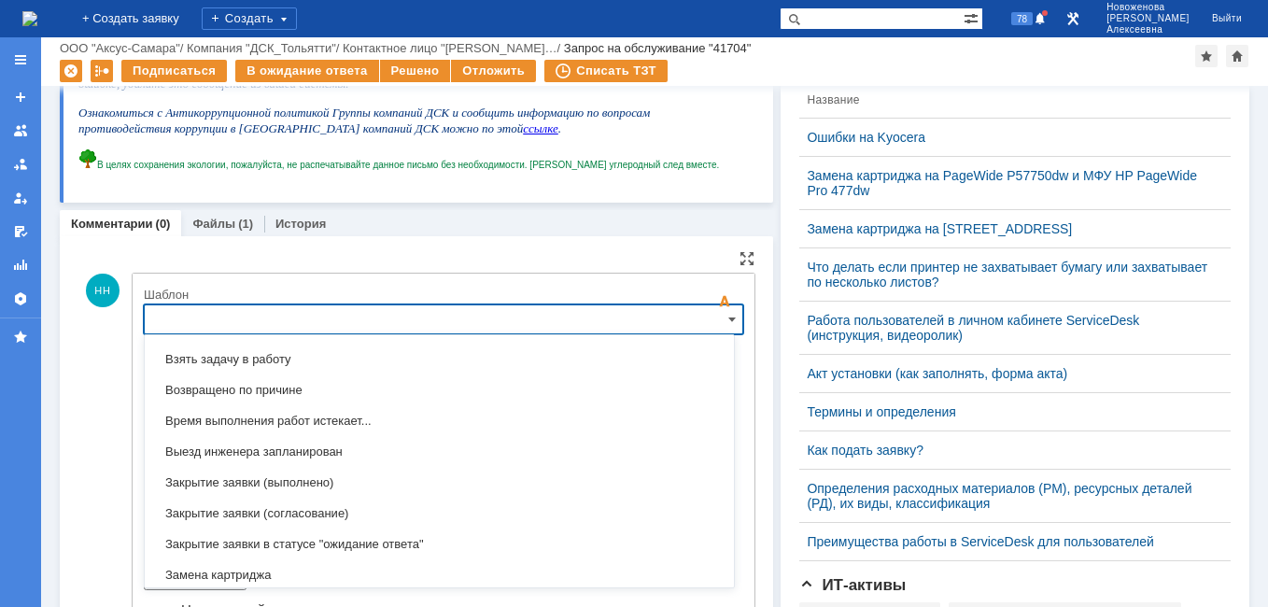
click at [274, 570] on span "Замена картриджа" at bounding box center [439, 575] width 567 height 15
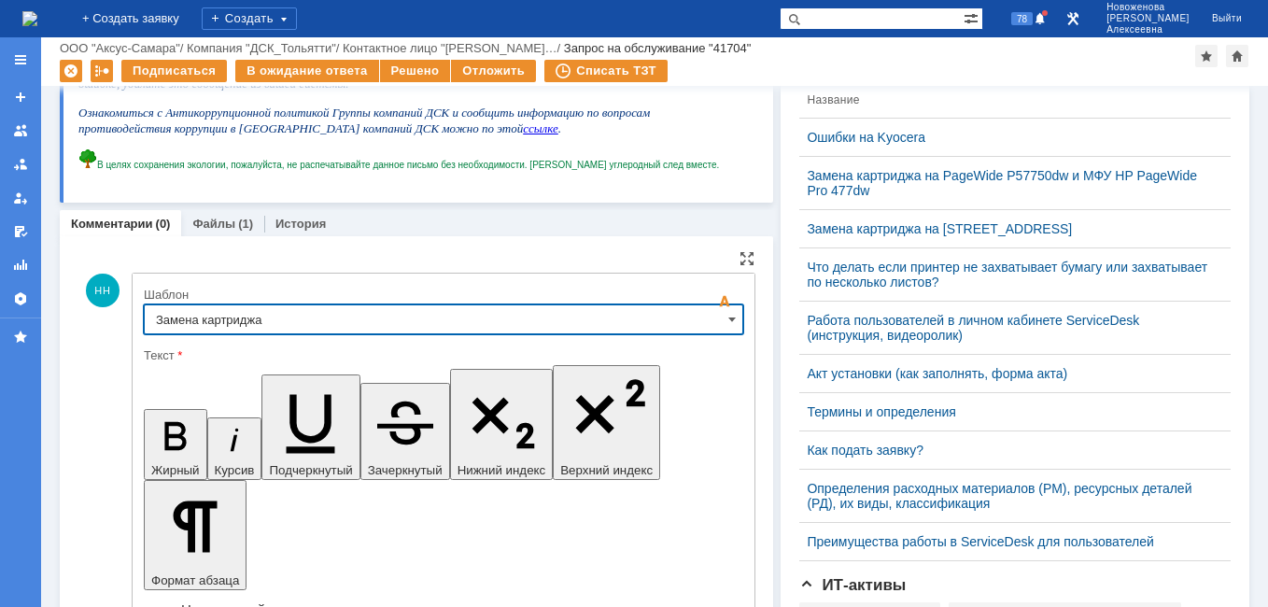
type input "Замена картриджа"
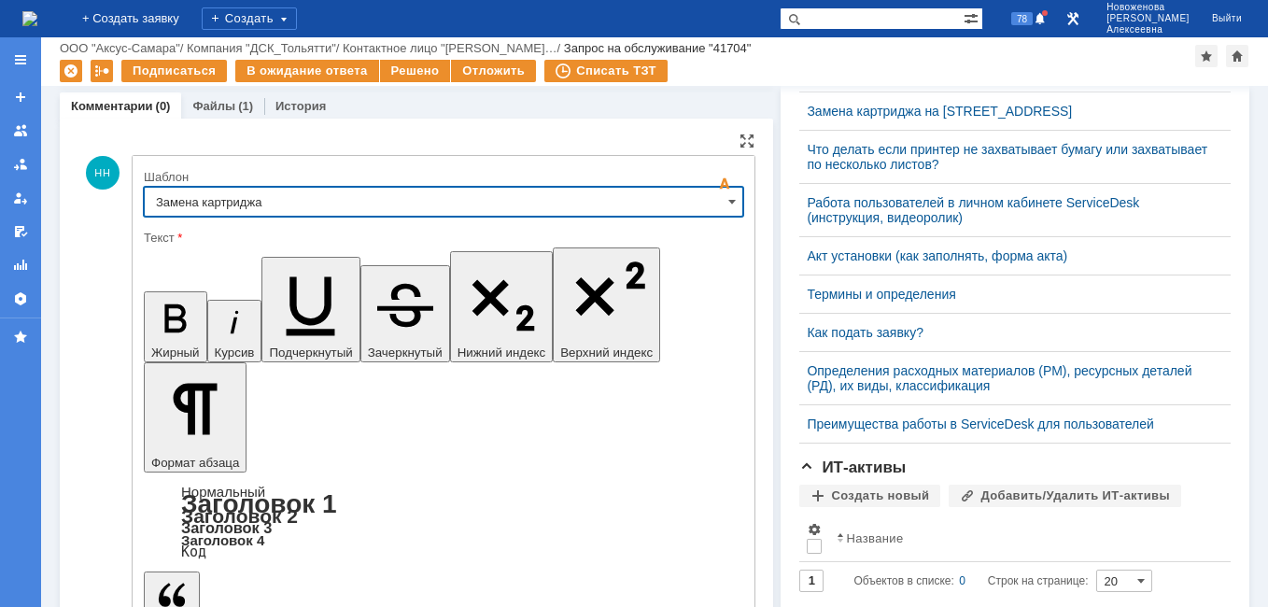
scroll to position [644, 0]
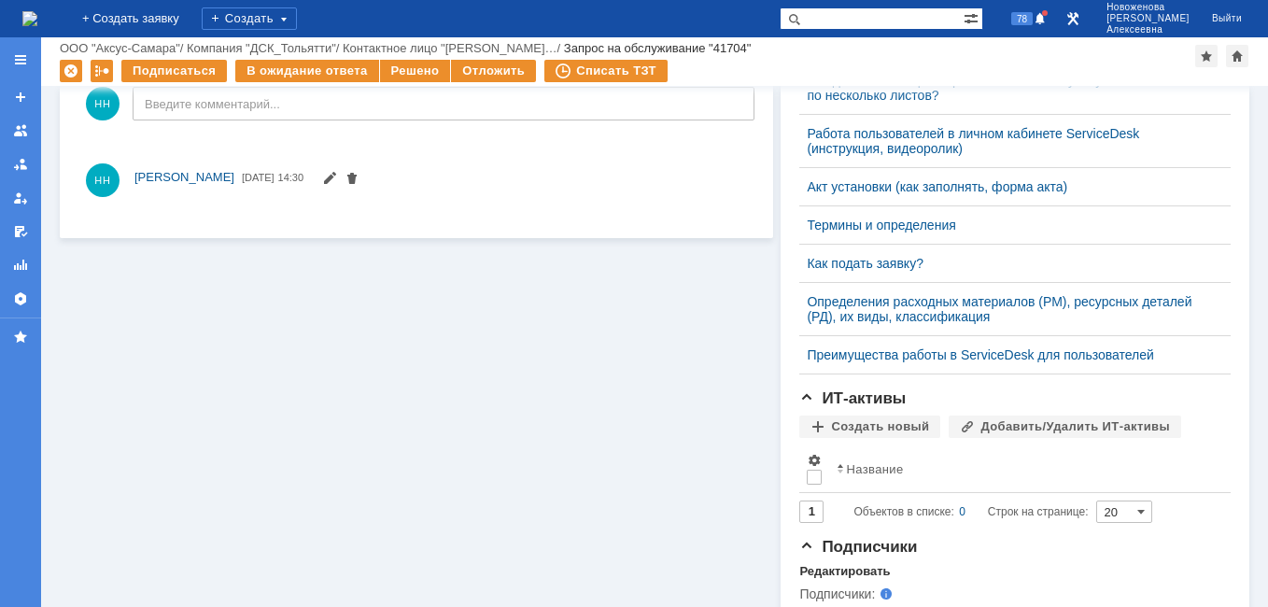
scroll to position [0, 0]
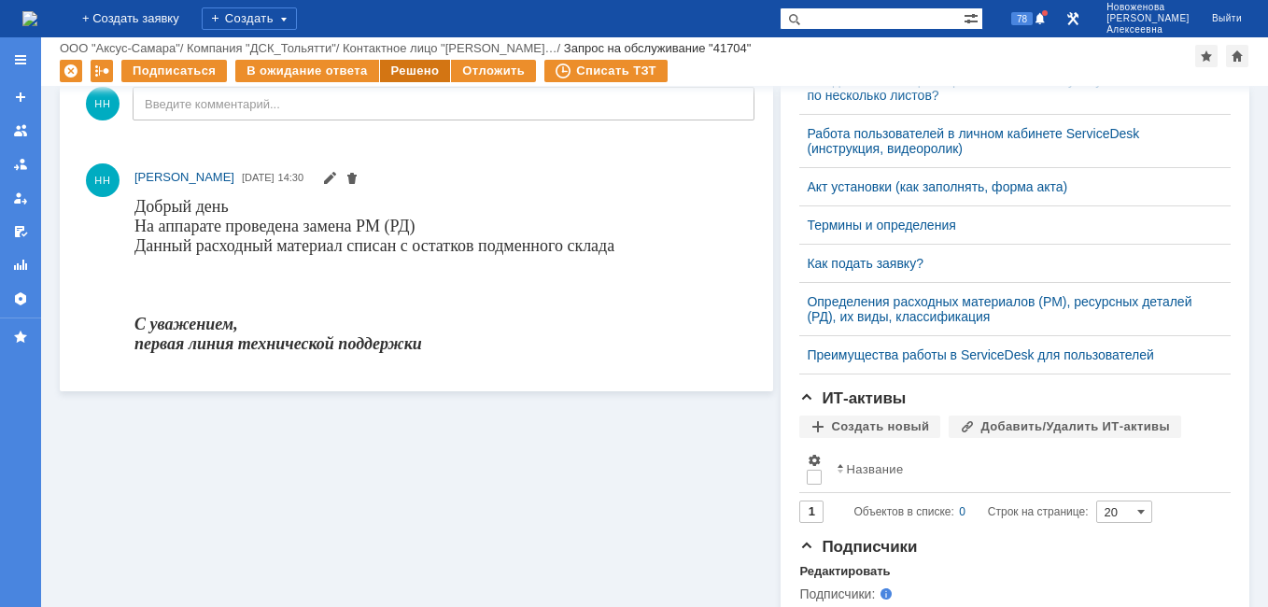
click at [410, 70] on div "Решено" at bounding box center [415, 71] width 71 height 22
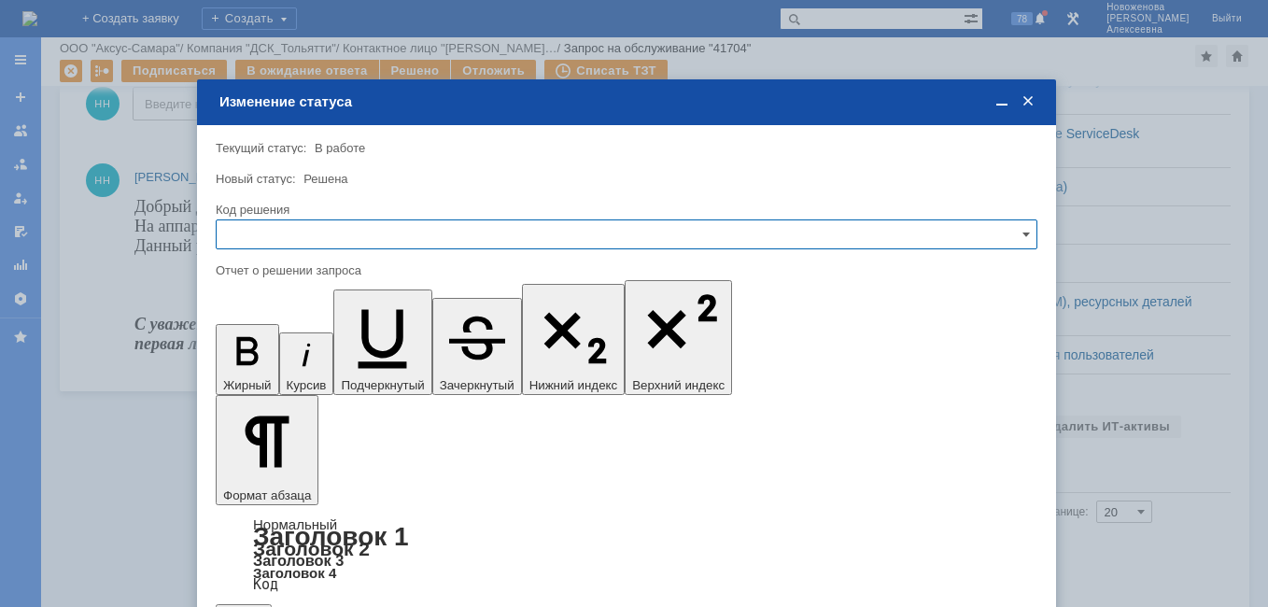
click at [977, 238] on input "text" at bounding box center [627, 234] width 822 height 30
click at [267, 356] on span "Решено" at bounding box center [627, 361] width 798 height 15
type input "Решено"
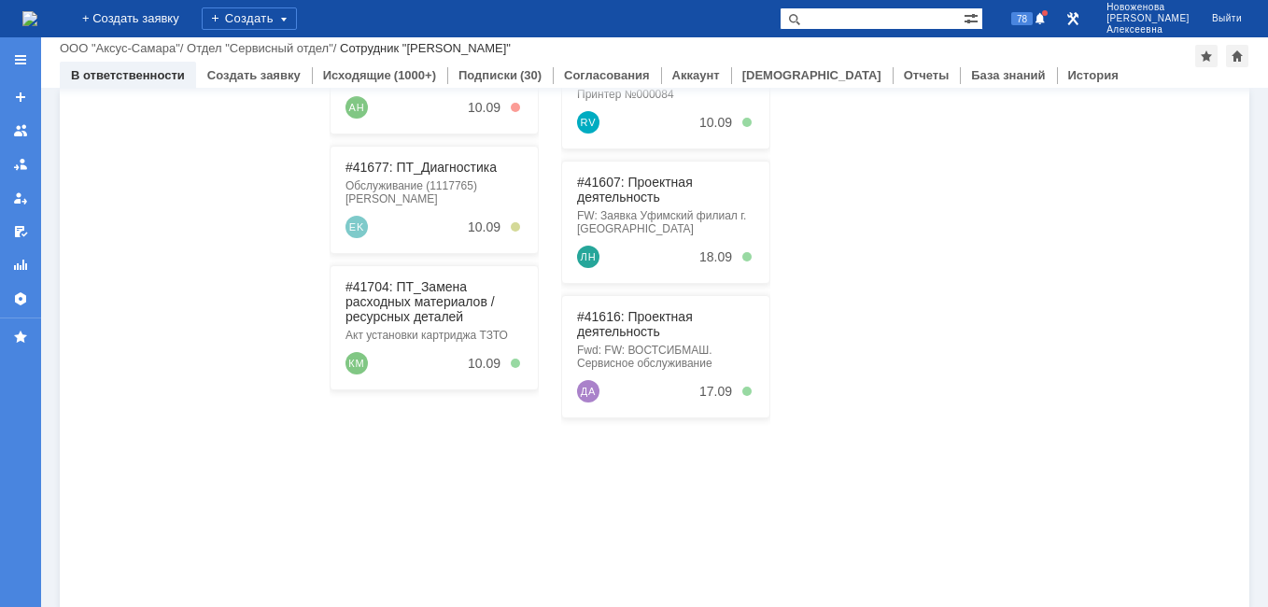
scroll to position [374, 0]
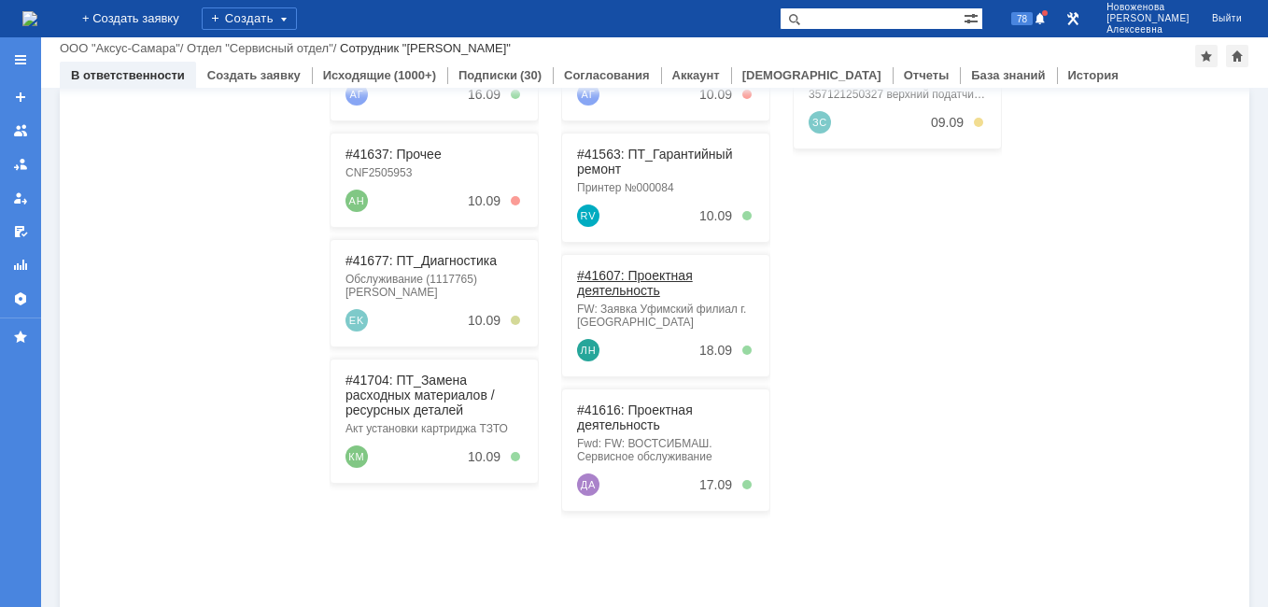
click at [615, 282] on link "#41607: Проектная деятельность" at bounding box center [635, 283] width 116 height 30
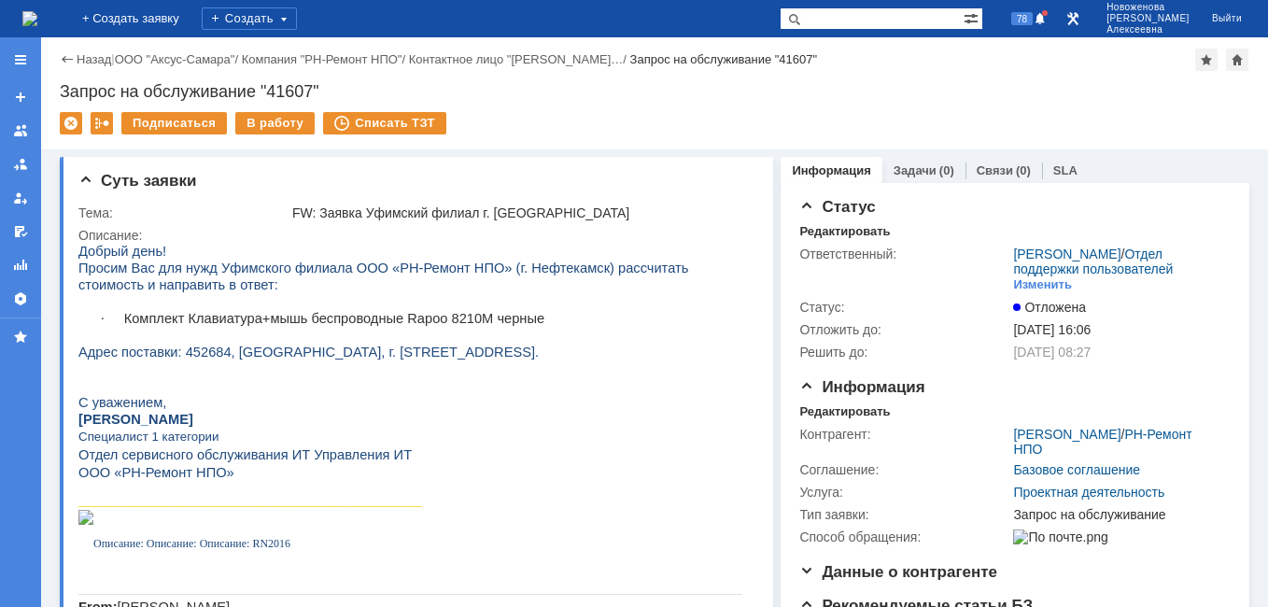
click at [35, 22] on img at bounding box center [29, 18] width 15 height 15
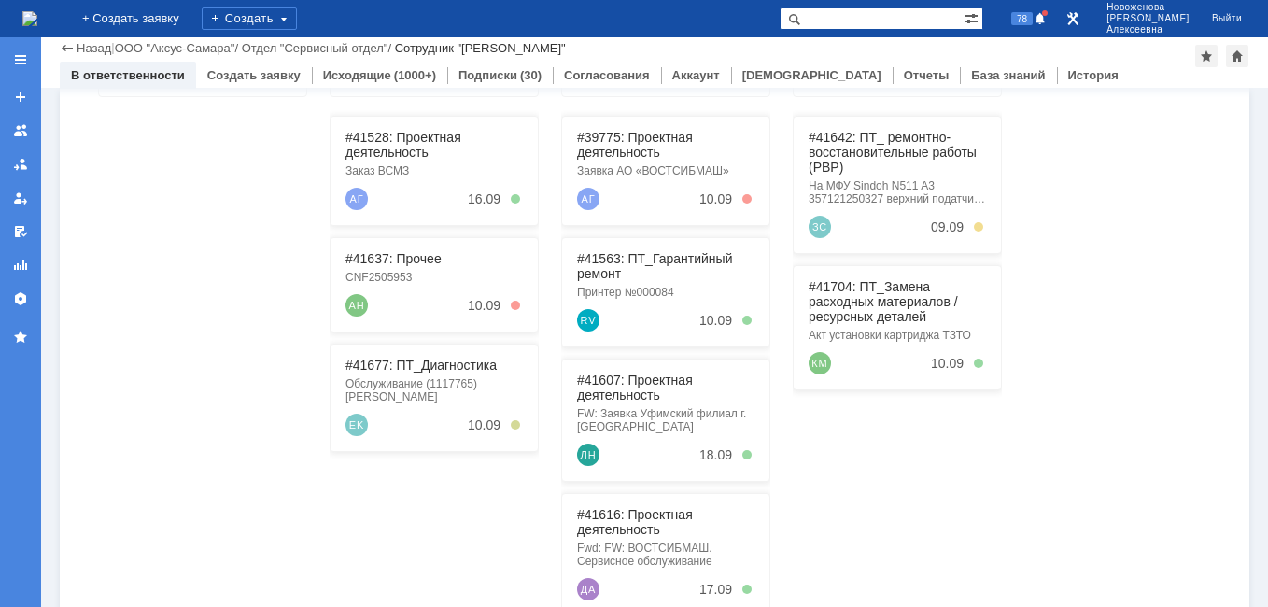
scroll to position [280, 0]
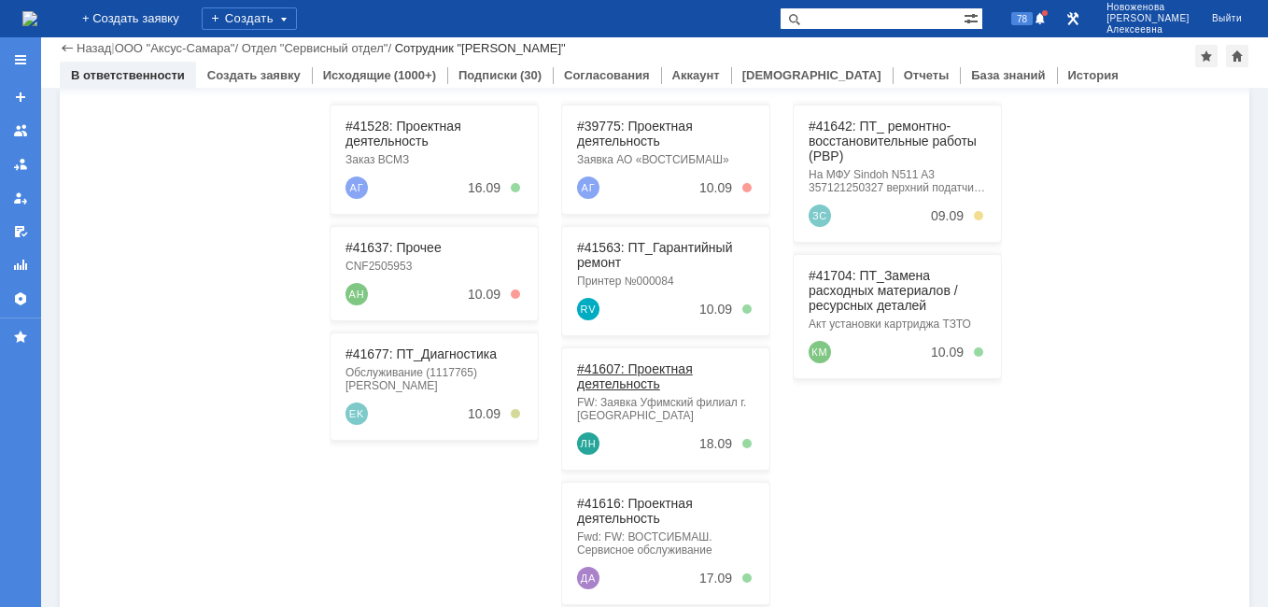
click at [614, 372] on link "#41607: Проектная деятельность" at bounding box center [635, 376] width 116 height 30
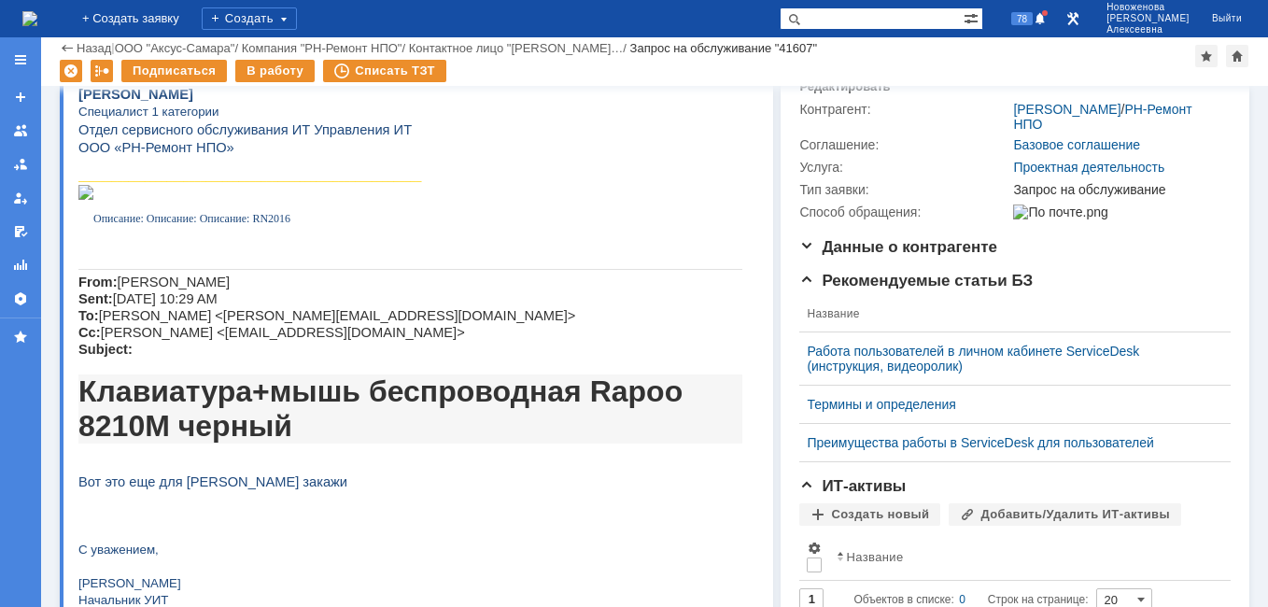
scroll to position [280, 0]
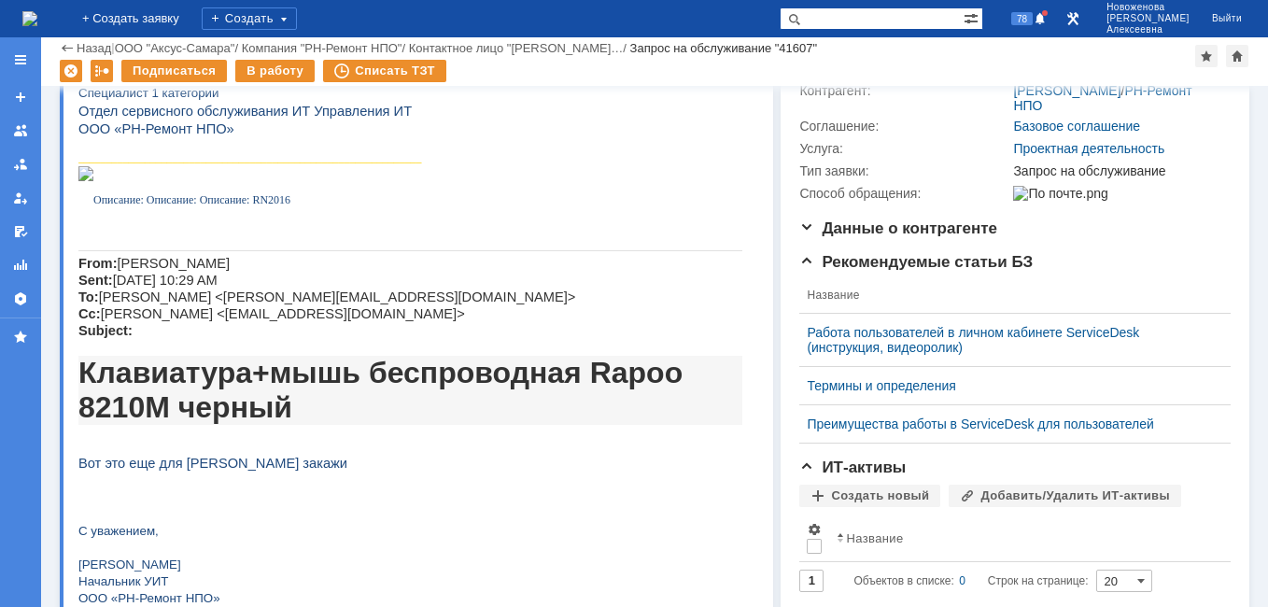
click at [37, 16] on img at bounding box center [29, 18] width 15 height 15
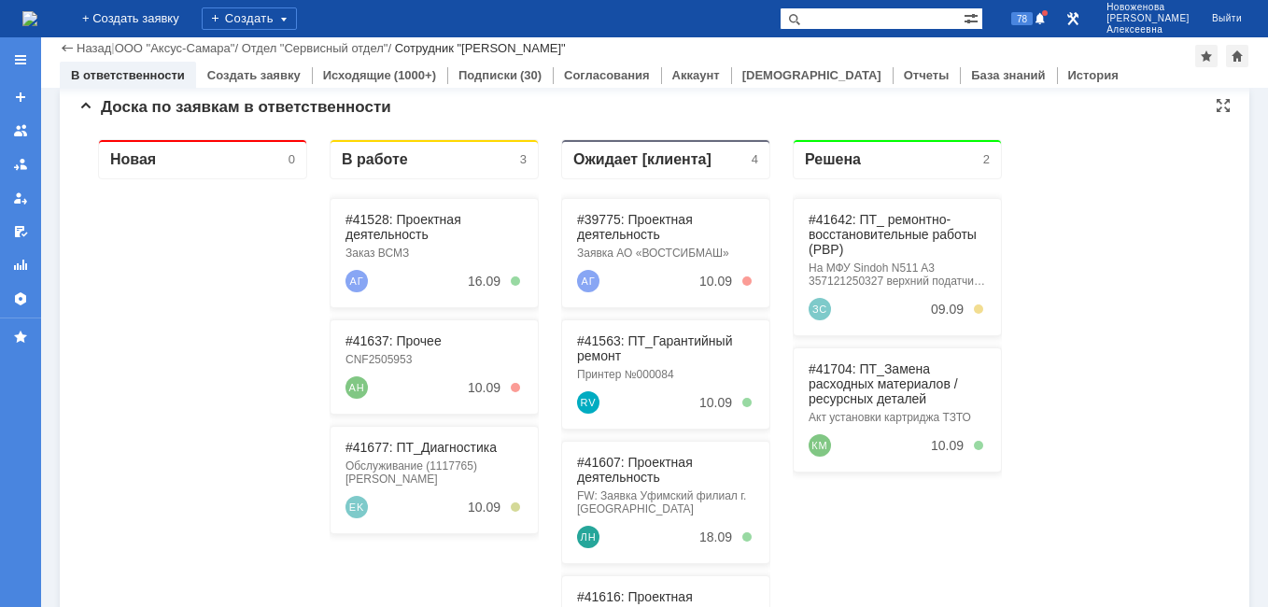
scroll to position [280, 0]
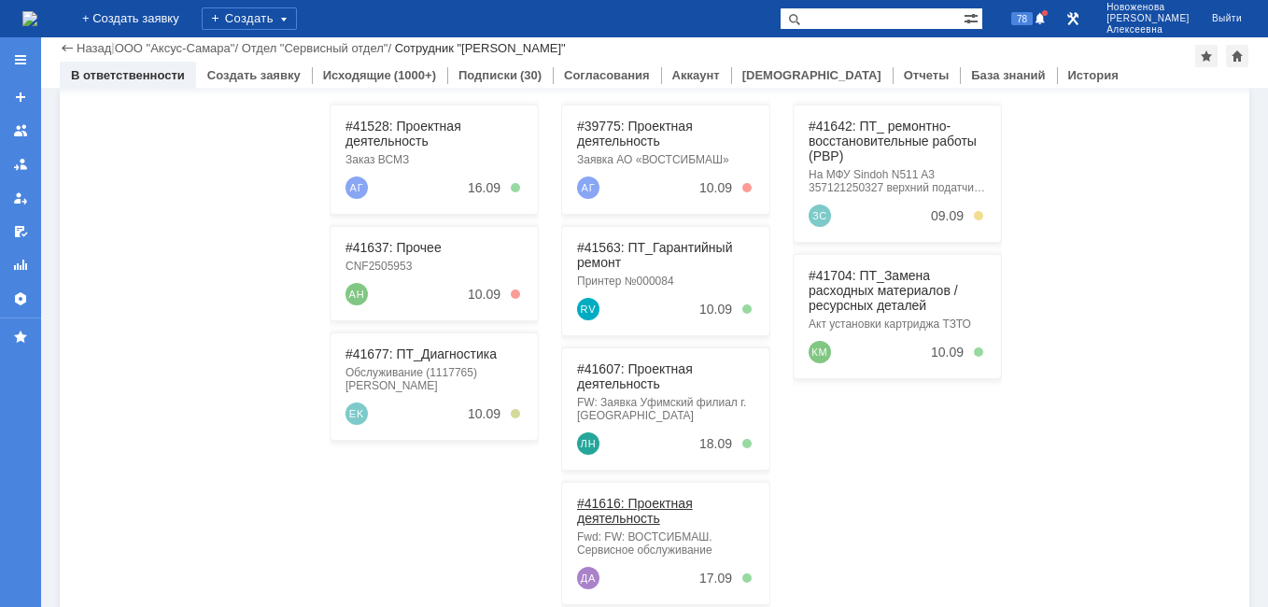
click at [611, 524] on link "#41616: Проектная деятельность" at bounding box center [635, 511] width 116 height 30
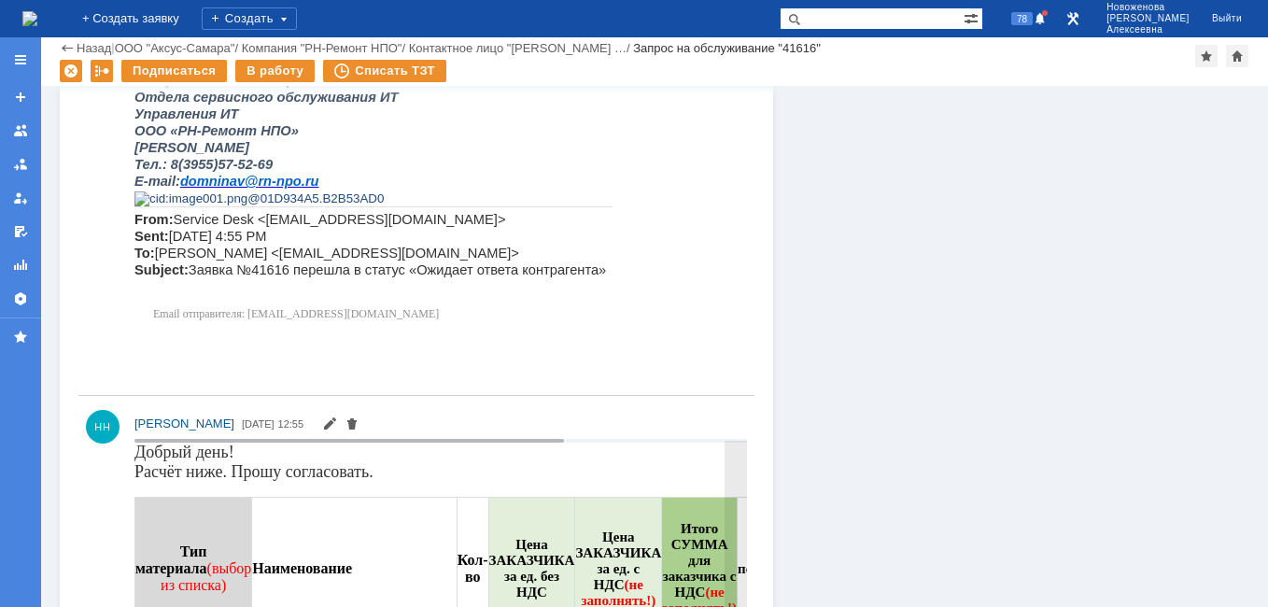
scroll to position [1961, 0]
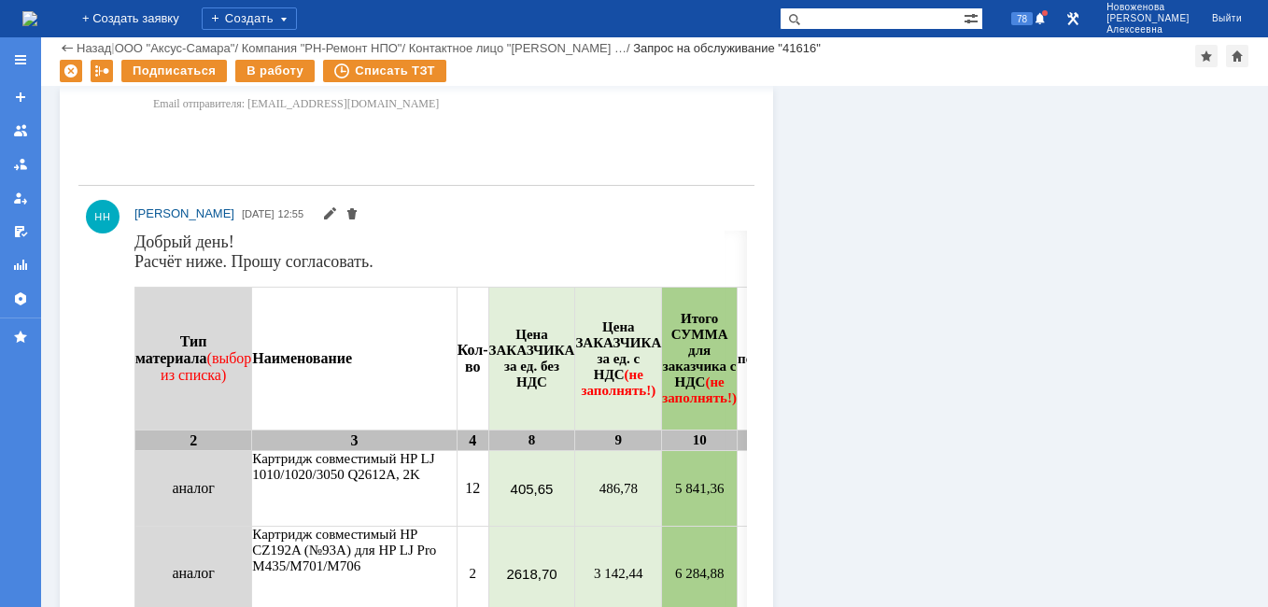
click at [37, 20] on img at bounding box center [29, 18] width 15 height 15
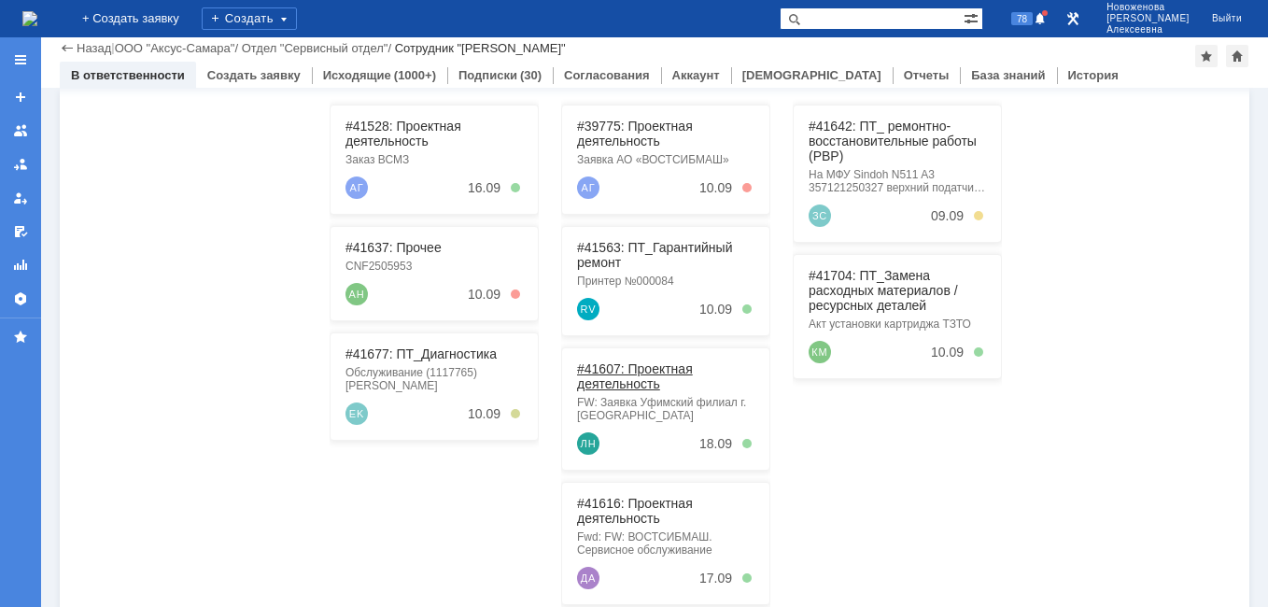
click at [625, 375] on link "#41607: Проектная деятельность" at bounding box center [635, 376] width 116 height 30
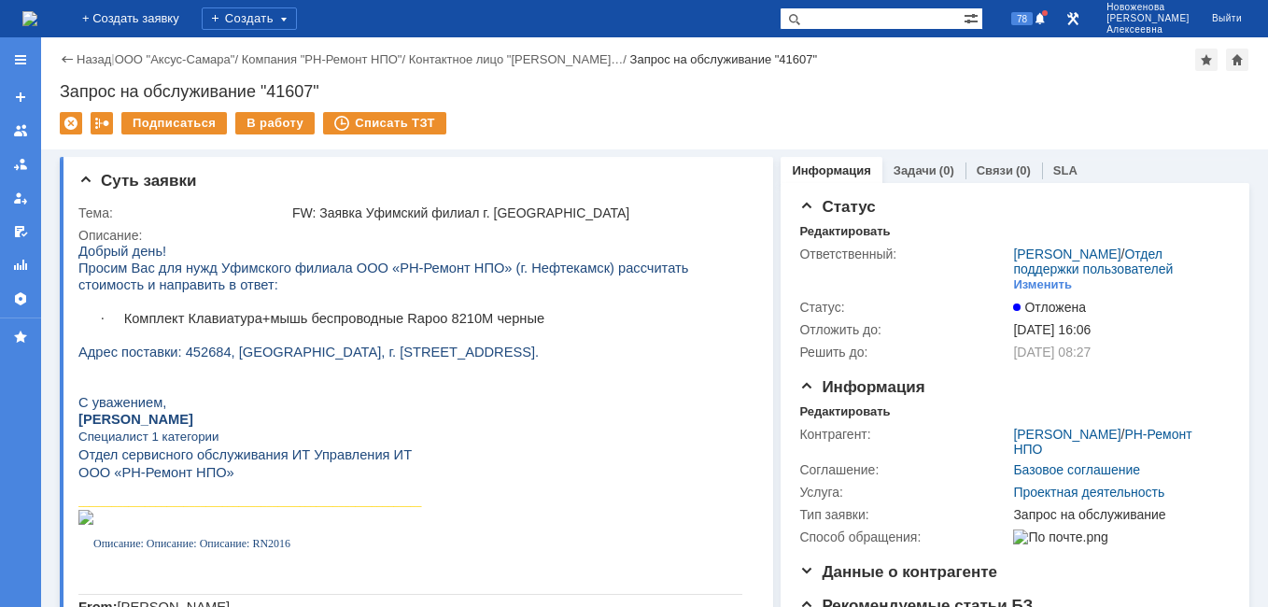
click at [37, 25] on img at bounding box center [29, 18] width 15 height 15
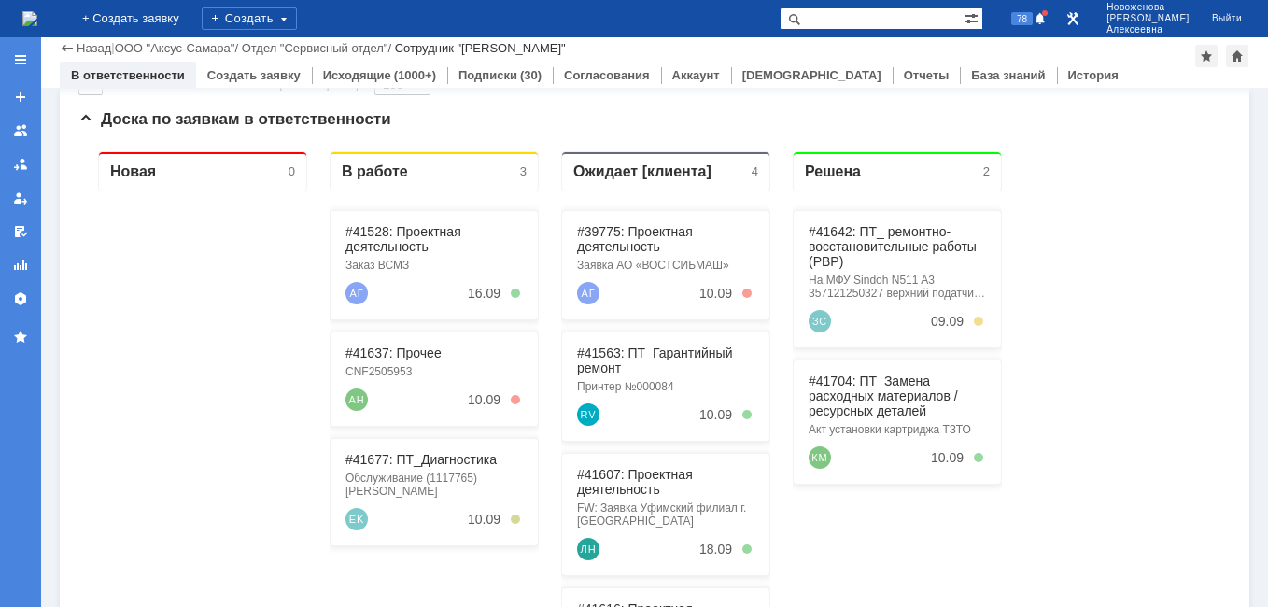
scroll to position [187, 0]
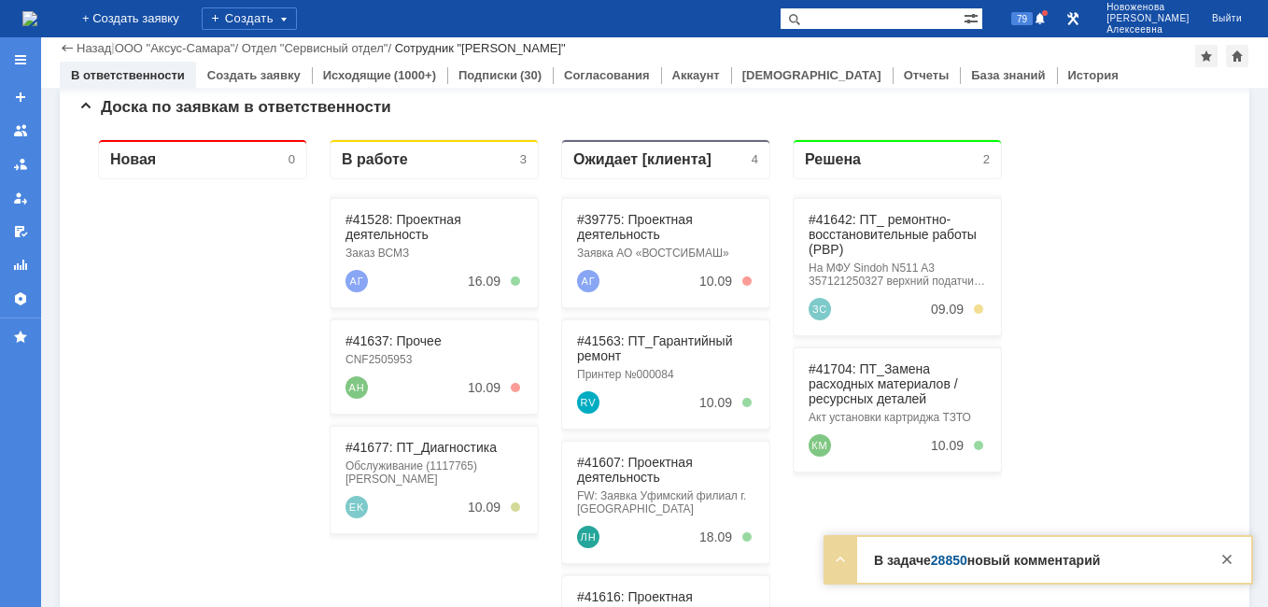
click at [938, 554] on link "28850" at bounding box center [949, 560] width 36 height 15
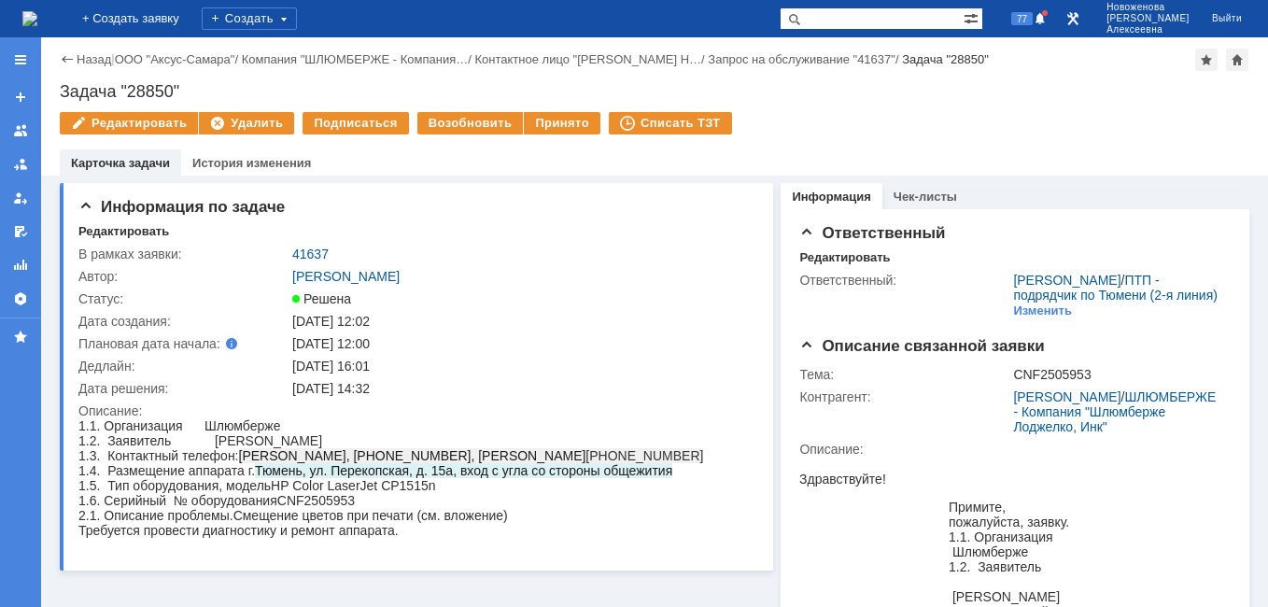
click at [862, 17] on input "text" at bounding box center [872, 18] width 184 height 22
type input "41528"
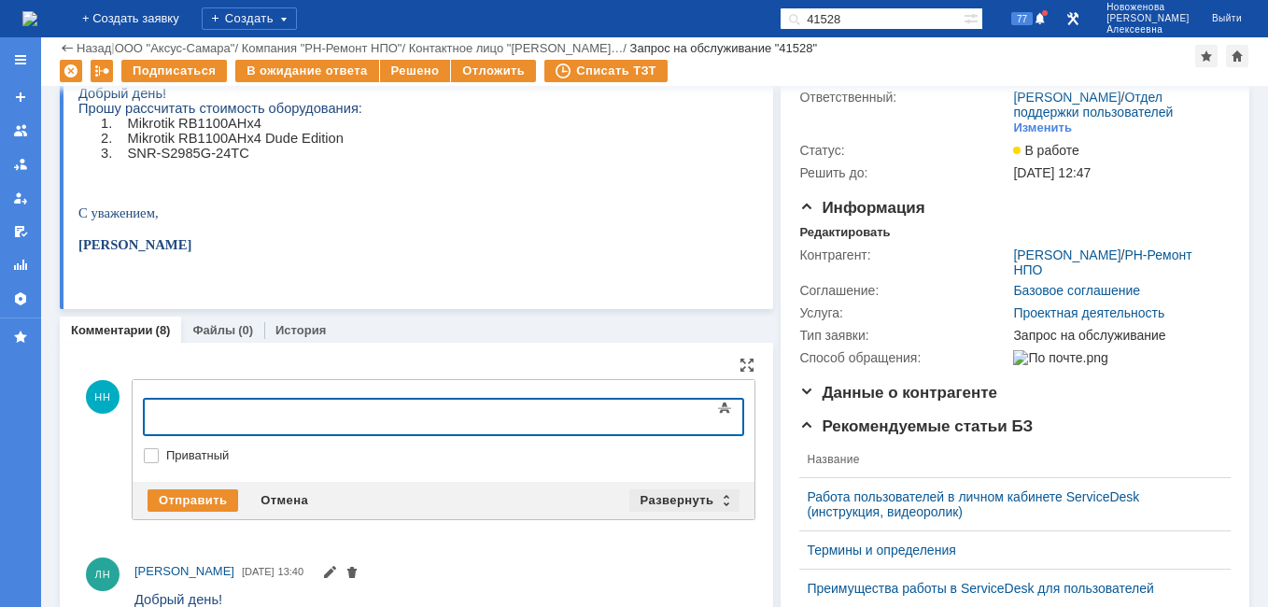
click at [717, 502] on div "Развернуть" at bounding box center [685, 500] width 111 height 22
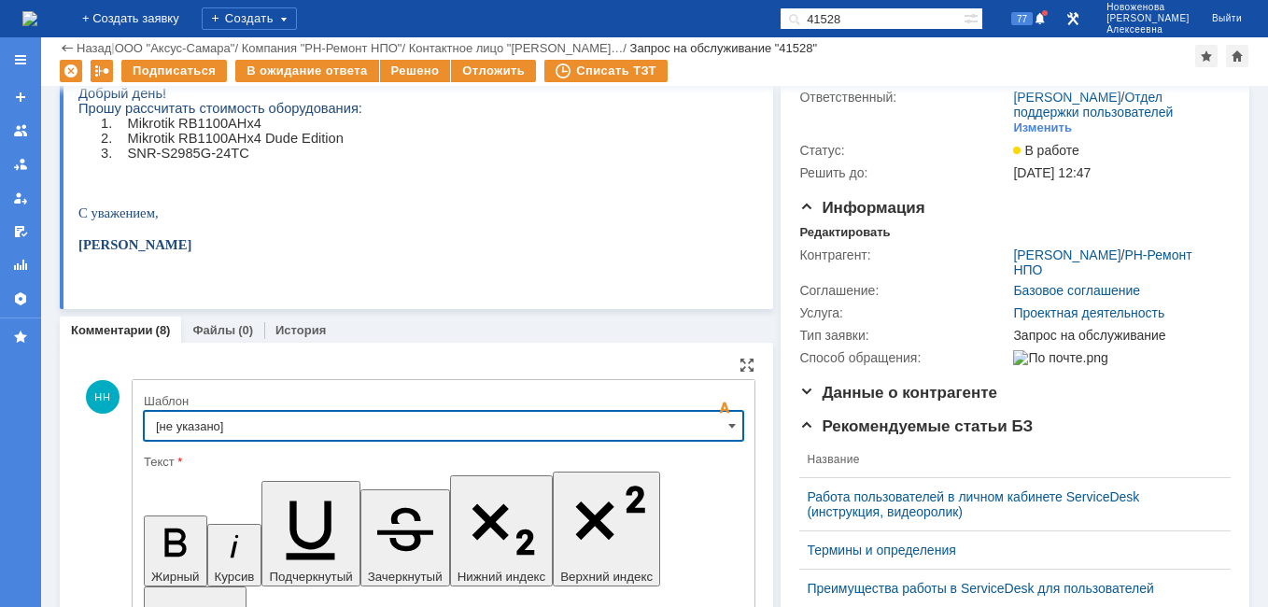
click at [723, 435] on input "[не указано]" at bounding box center [444, 426] width 600 height 30
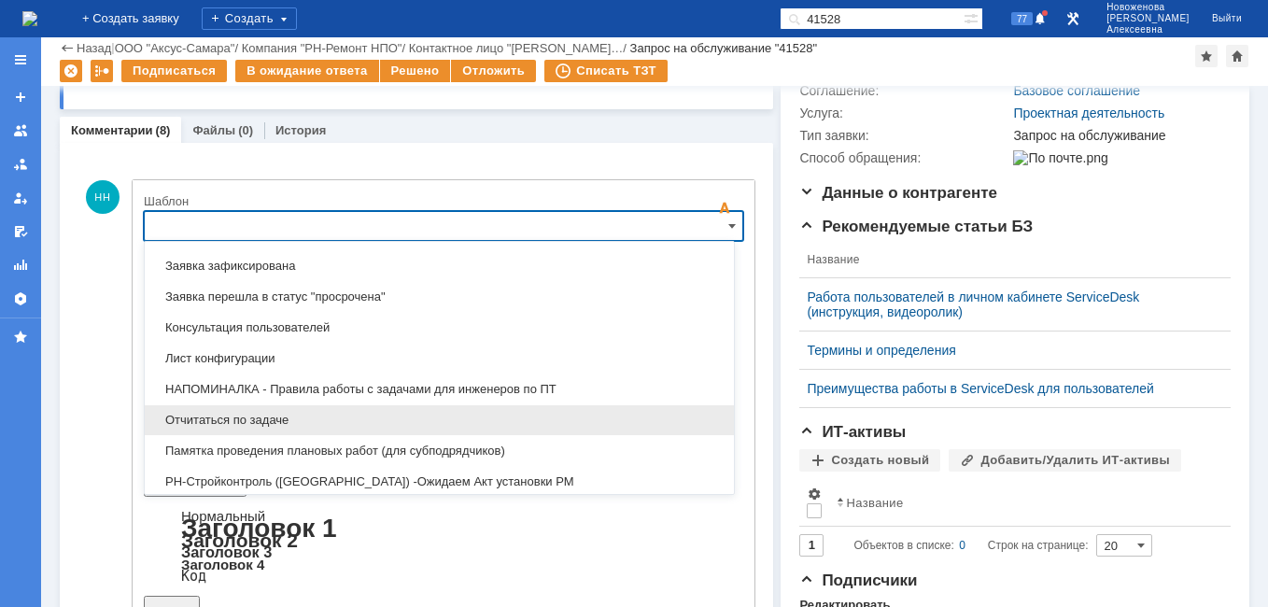
scroll to position [1070, 0]
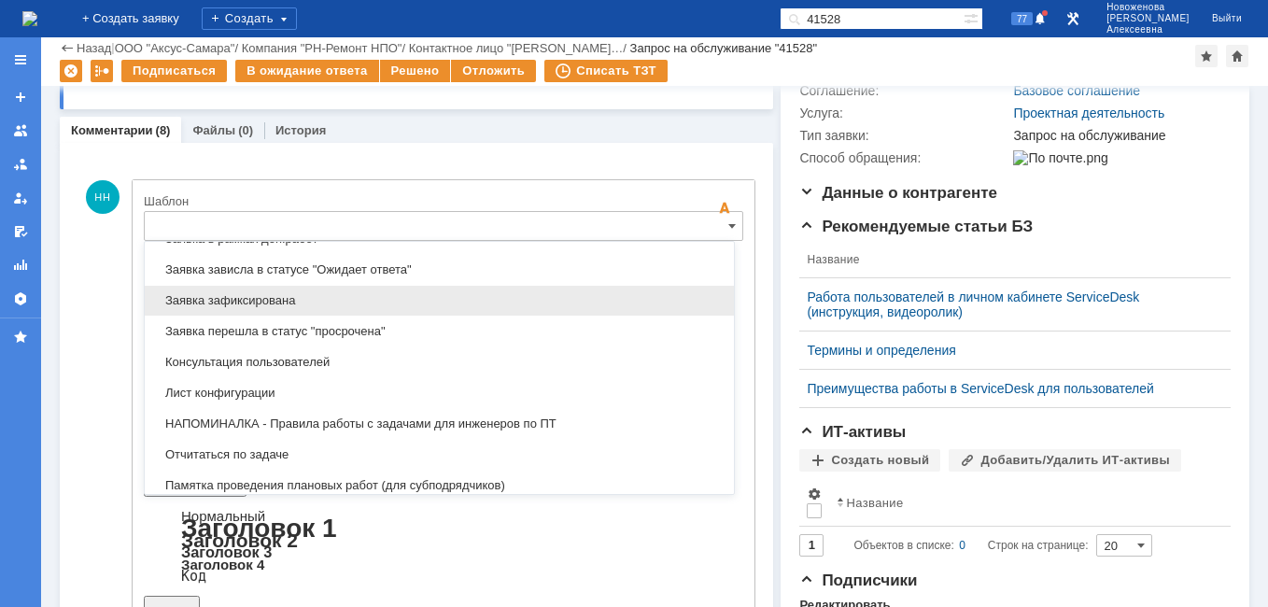
click at [288, 302] on span "Заявка зафиксирована" at bounding box center [439, 300] width 567 height 15
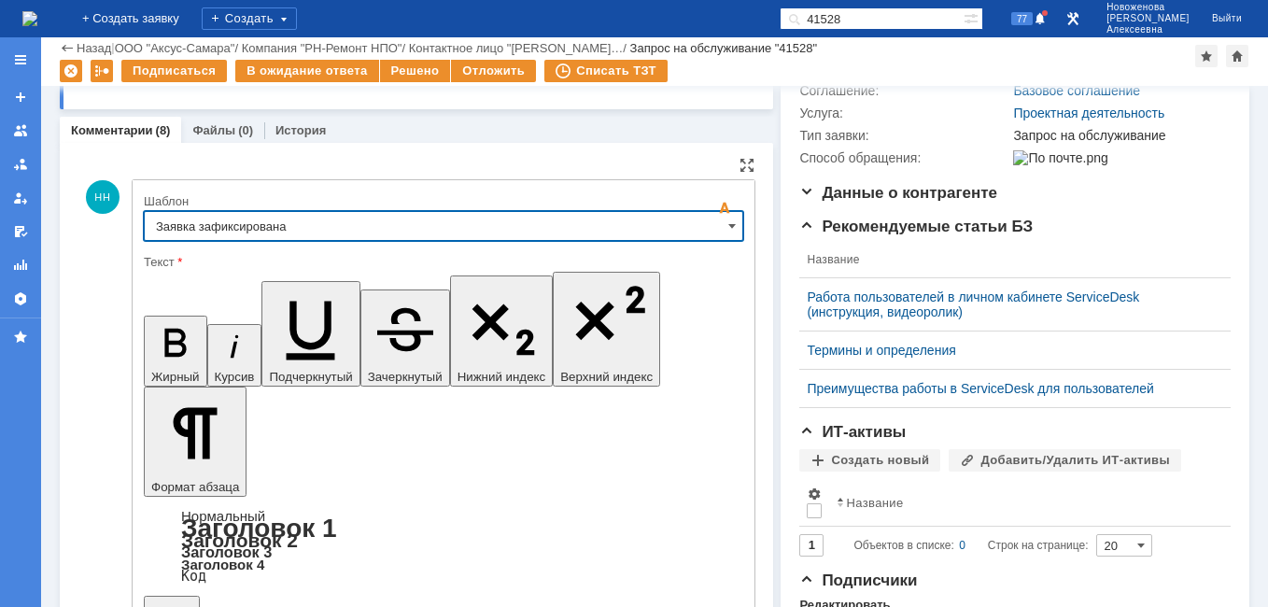
type input "Заявка зафиксирована"
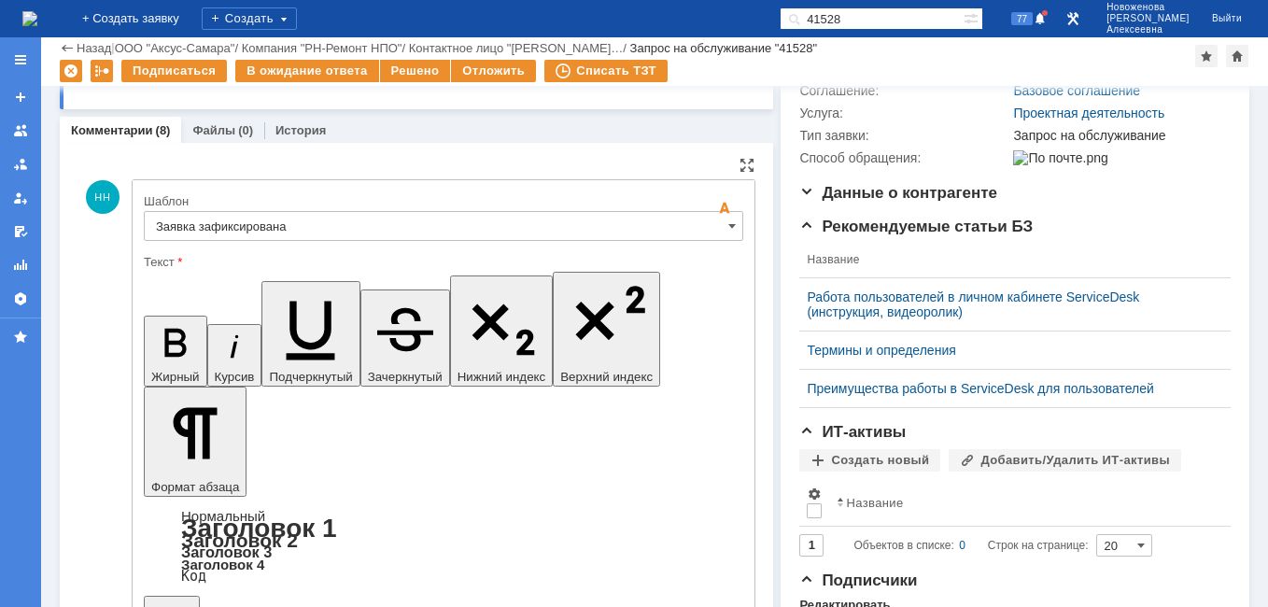
drag, startPoint x: 379, startPoint y: 4562, endPoint x: 173, endPoint y: 4567, distance: 206.5
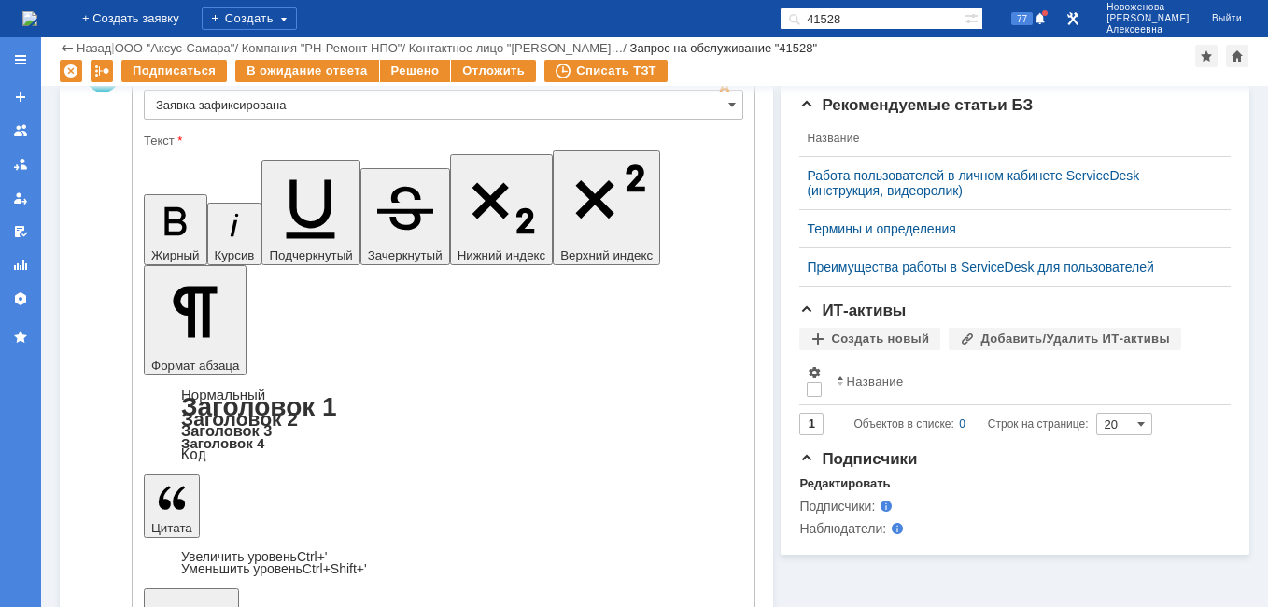
scroll to position [480, 0]
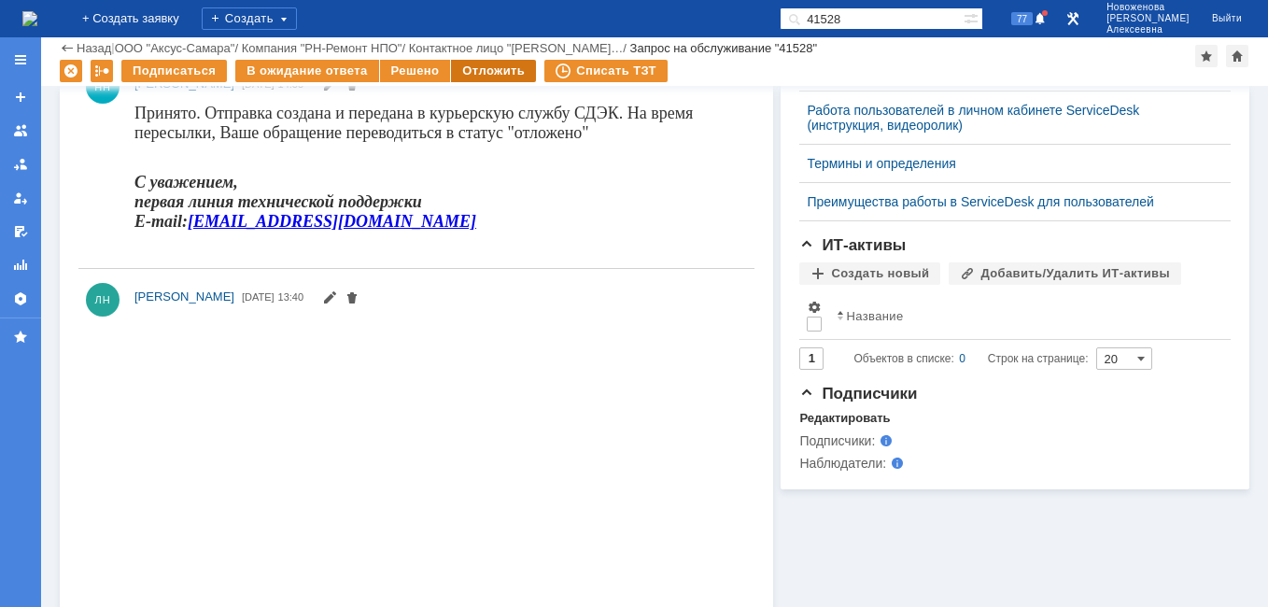
scroll to position [0, 0]
click at [503, 68] on div "Отложить" at bounding box center [493, 71] width 85 height 22
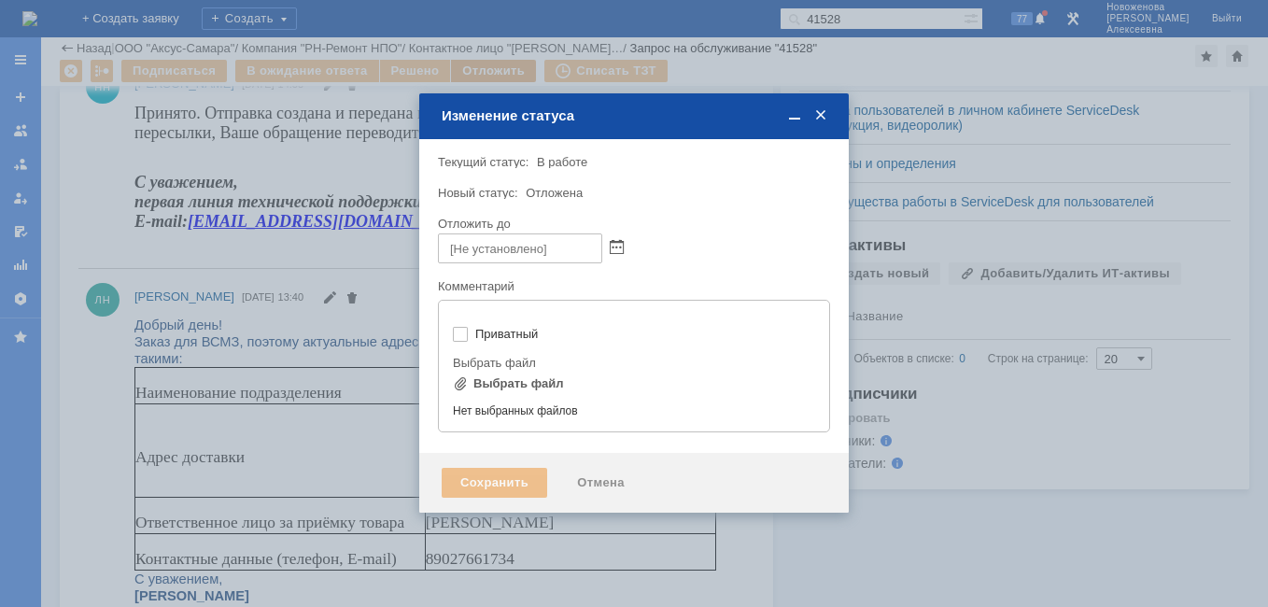
type input "[не указано]"
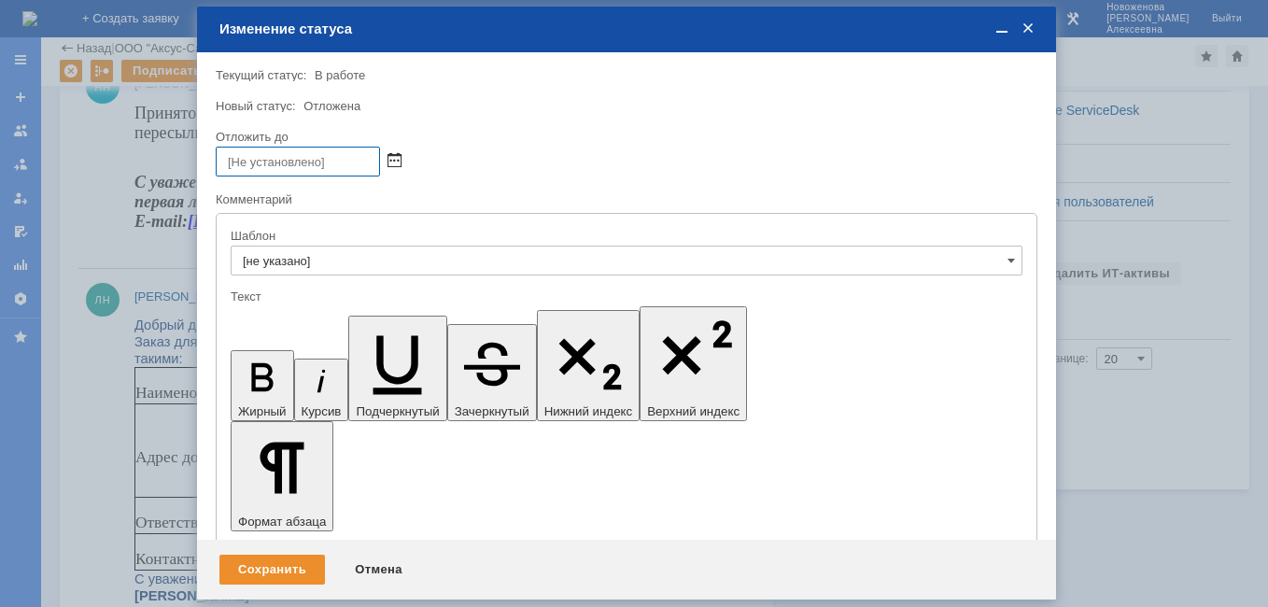
click at [391, 162] on span at bounding box center [395, 161] width 14 height 15
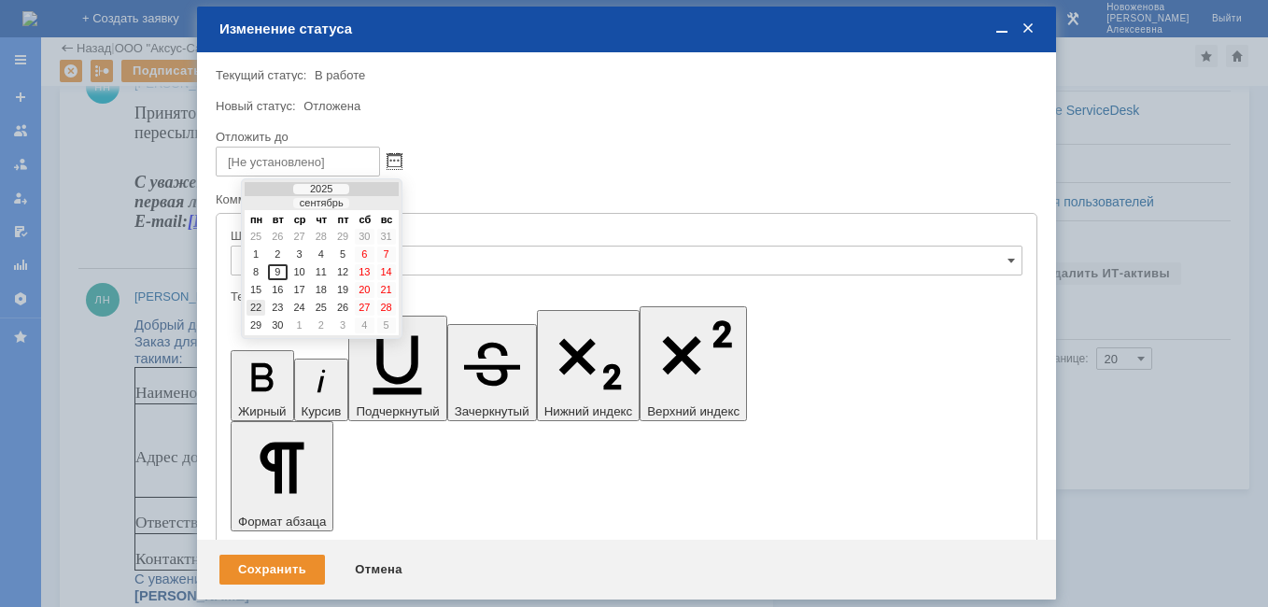
click at [257, 304] on div "22" at bounding box center [256, 308] width 19 height 16
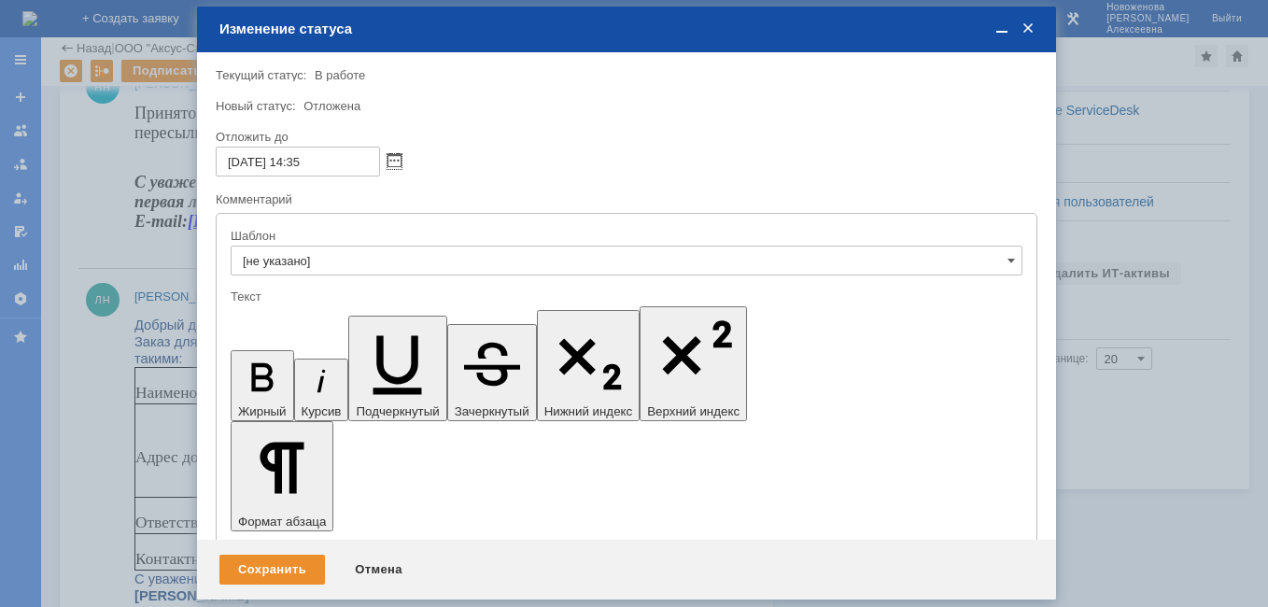
click at [303, 163] on input "22.09.2025 14:35" at bounding box center [298, 162] width 164 height 30
type input "22.09.2025 16:35"
click at [285, 561] on div "Сохранить" at bounding box center [272, 570] width 106 height 30
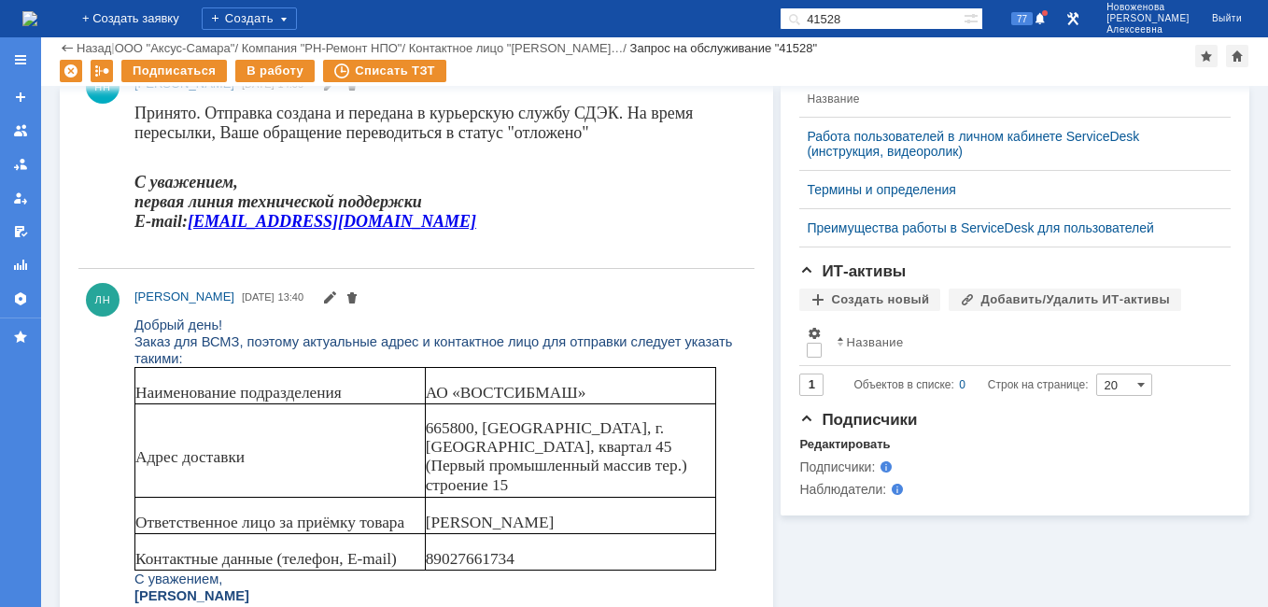
click at [37, 21] on img at bounding box center [29, 18] width 15 height 15
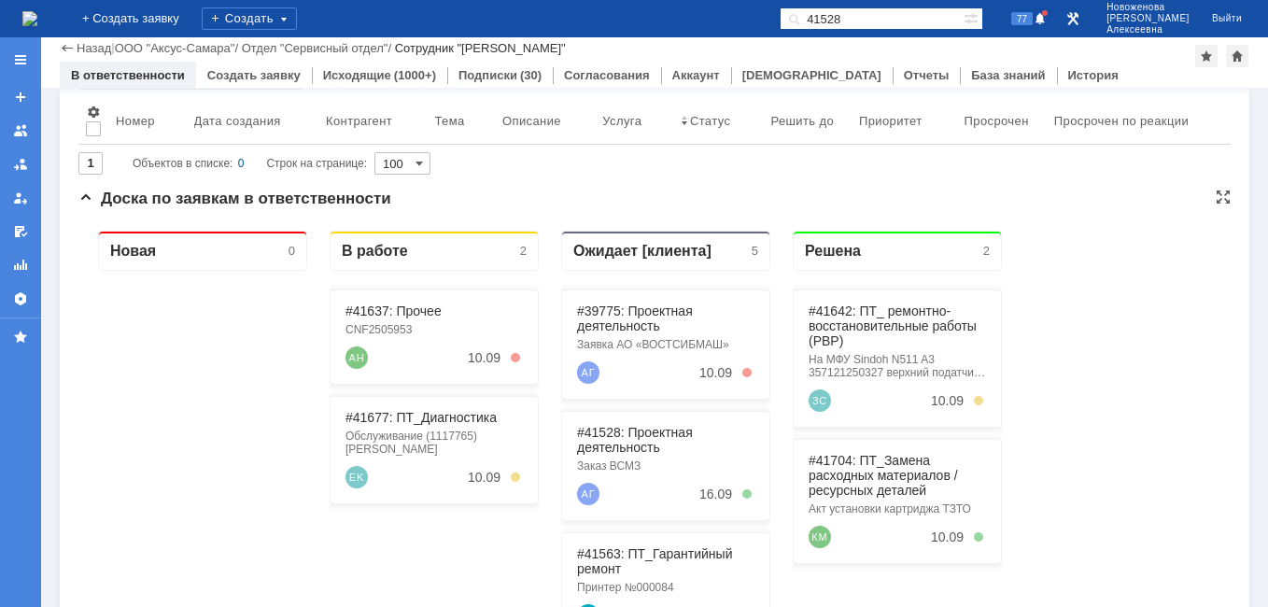
scroll to position [187, 0]
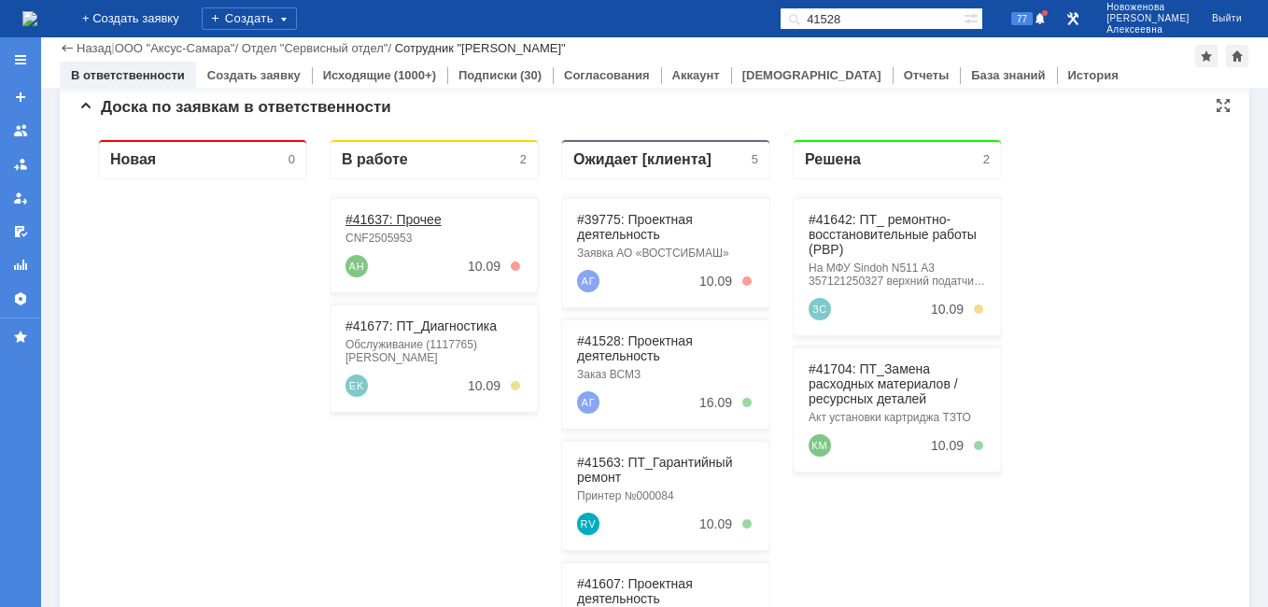
click at [370, 220] on link "#41637: Прочее" at bounding box center [394, 219] width 96 height 15
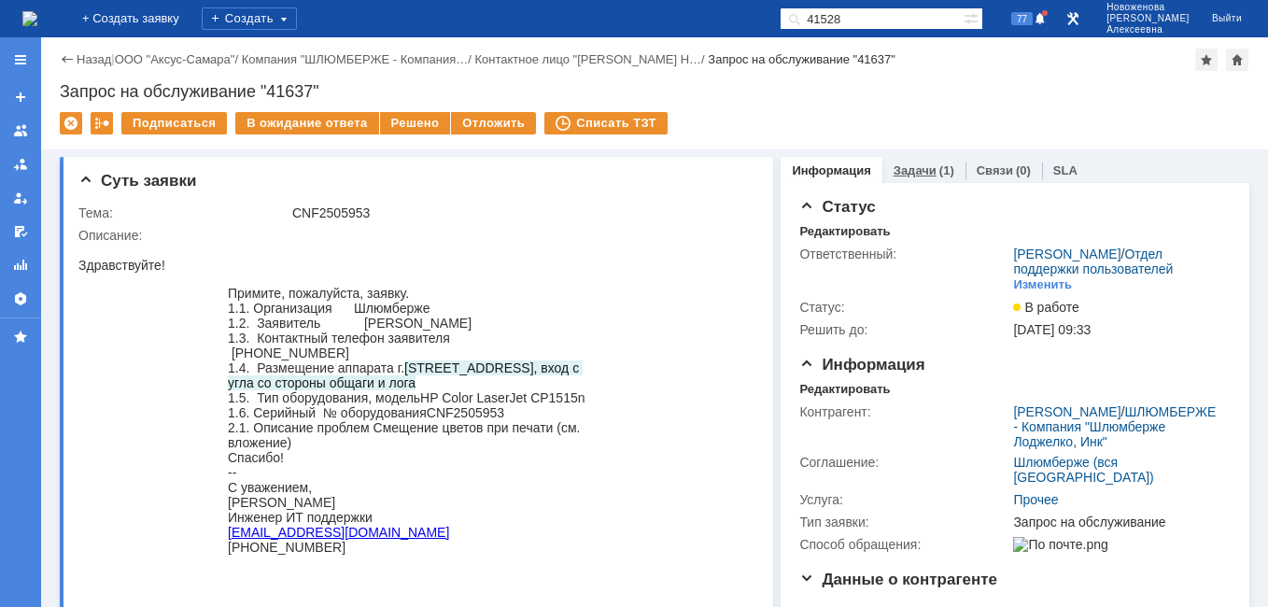
click at [897, 167] on link "Задачи" at bounding box center [915, 170] width 43 height 14
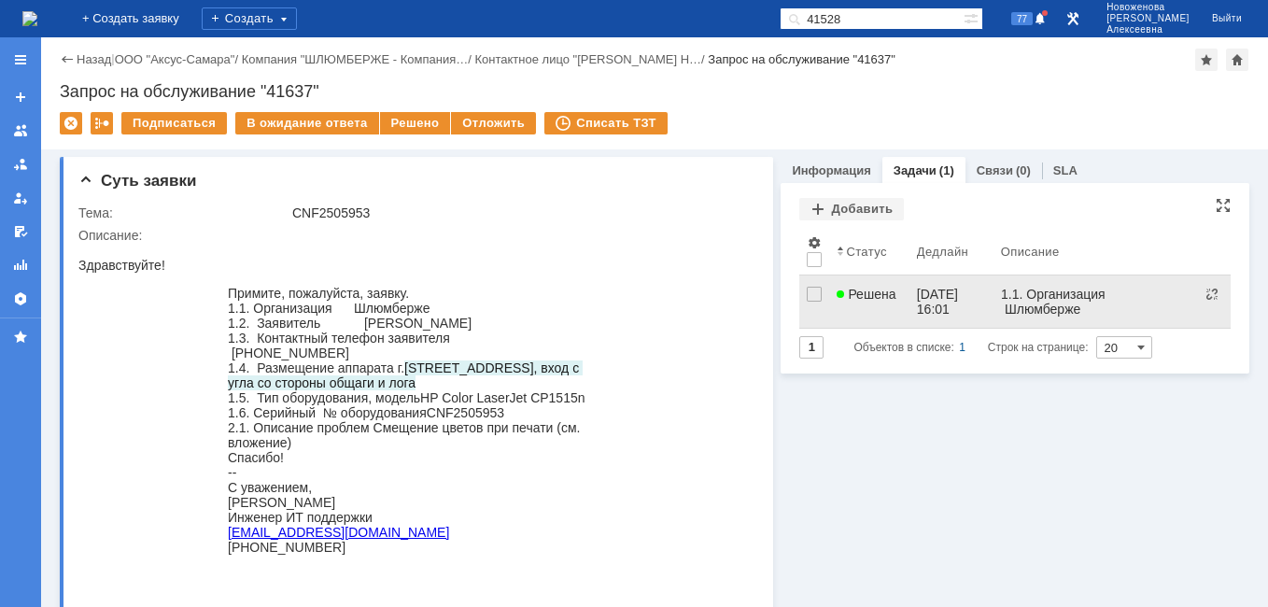
click at [885, 297] on span "Решена" at bounding box center [866, 294] width 59 height 15
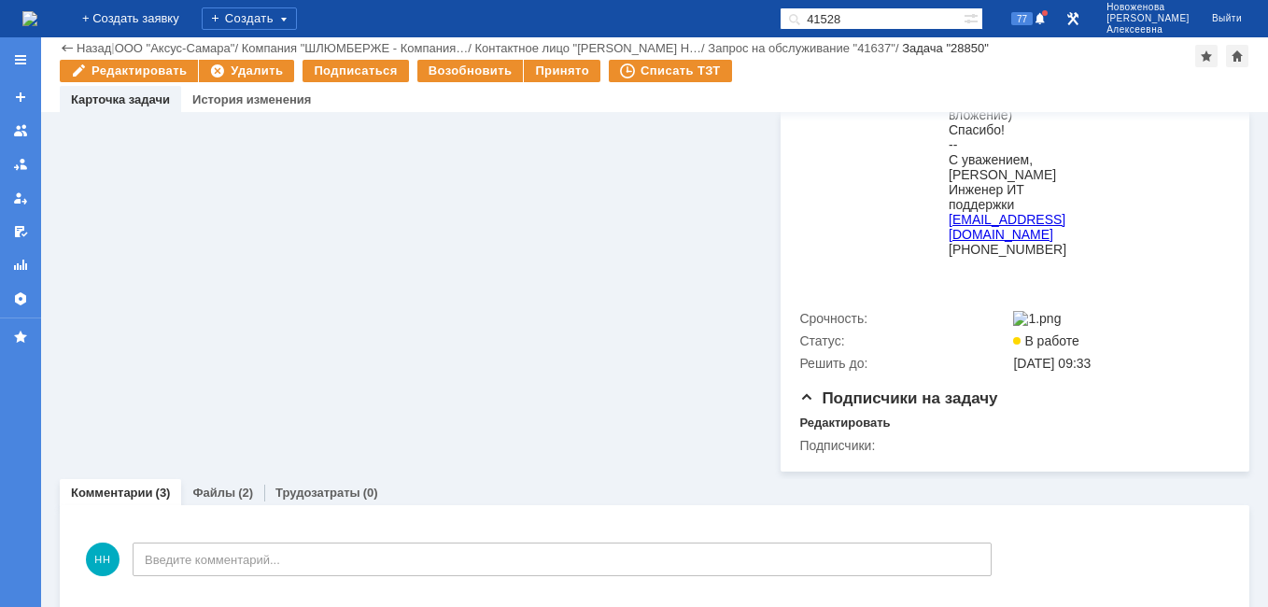
scroll to position [1027, 0]
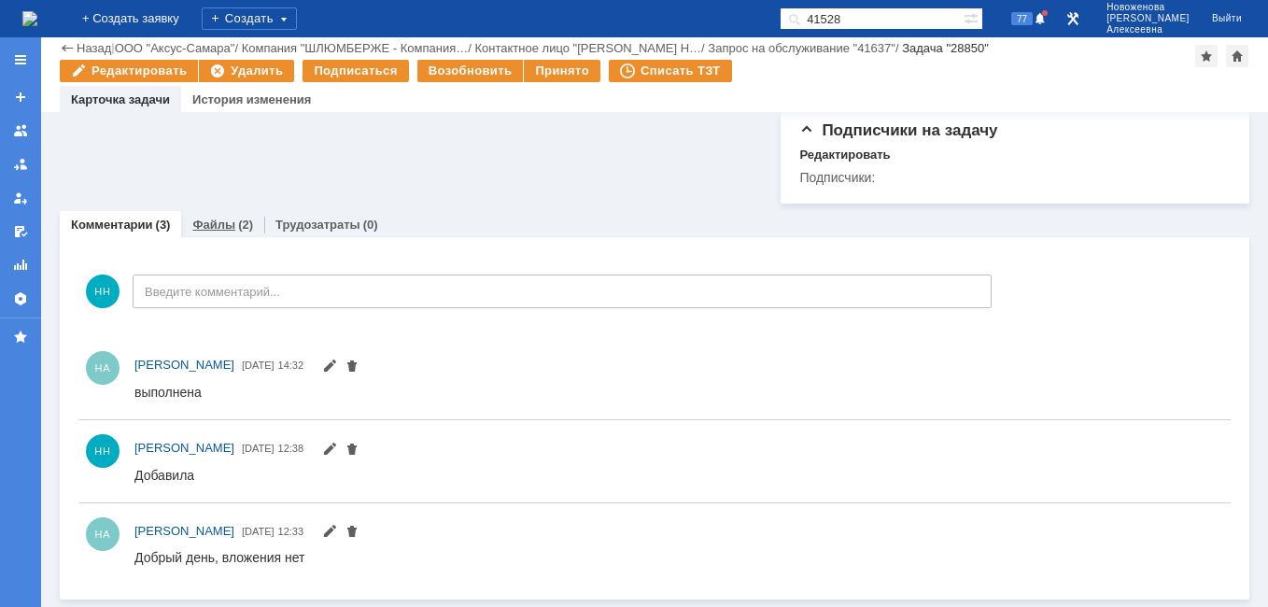
click at [206, 232] on link "Файлы" at bounding box center [213, 225] width 43 height 14
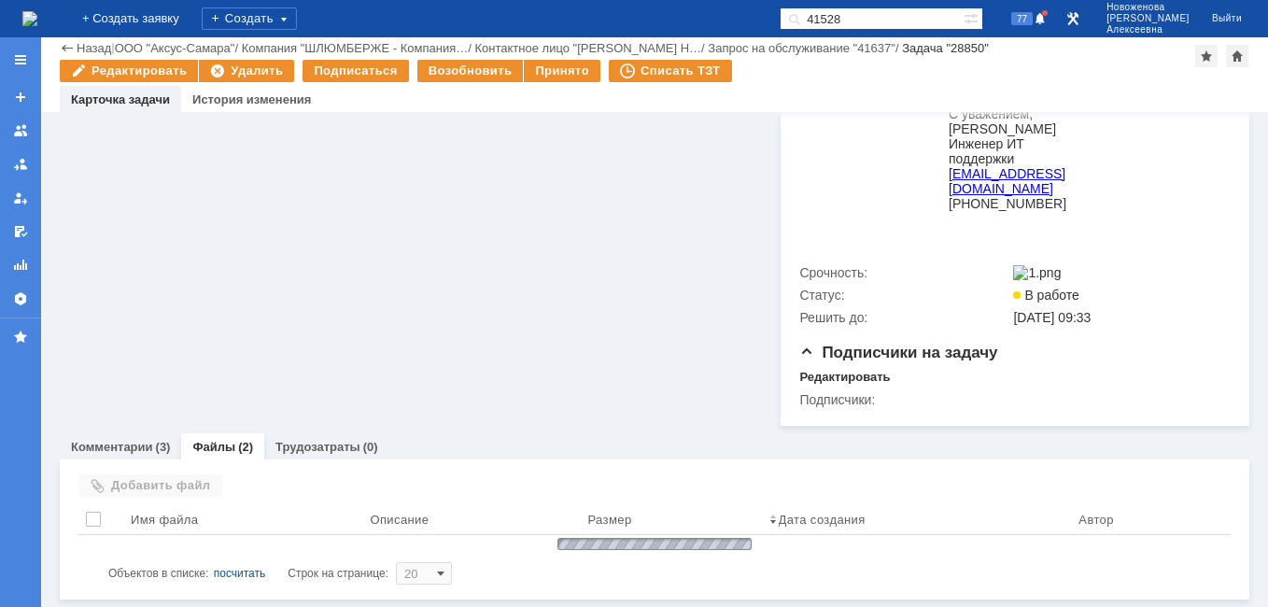
scroll to position [872, 0]
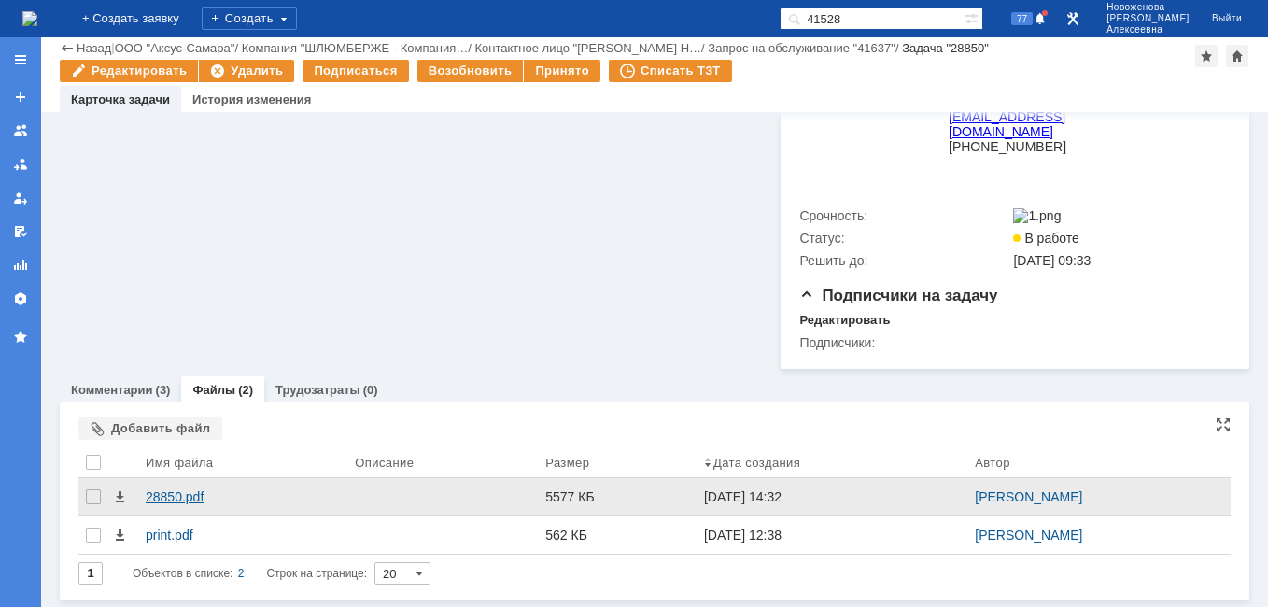
click at [180, 494] on div "28850.pdf" at bounding box center [243, 496] width 194 height 15
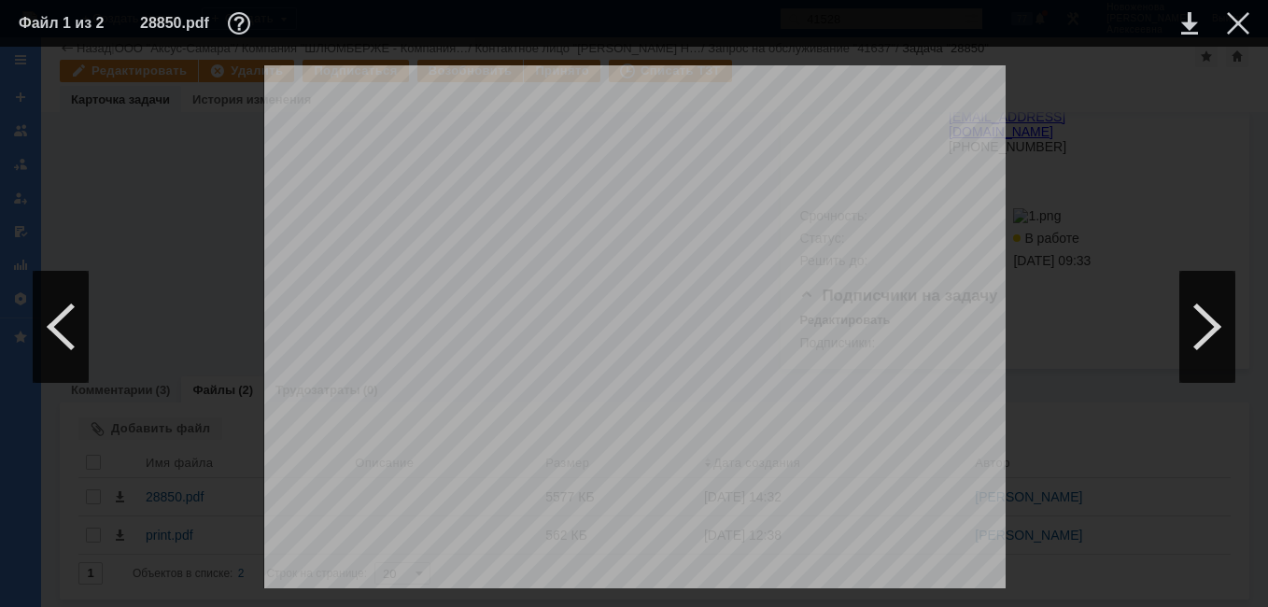
scroll to position [467, 0]
click at [1241, 24] on div at bounding box center [1238, 23] width 22 height 22
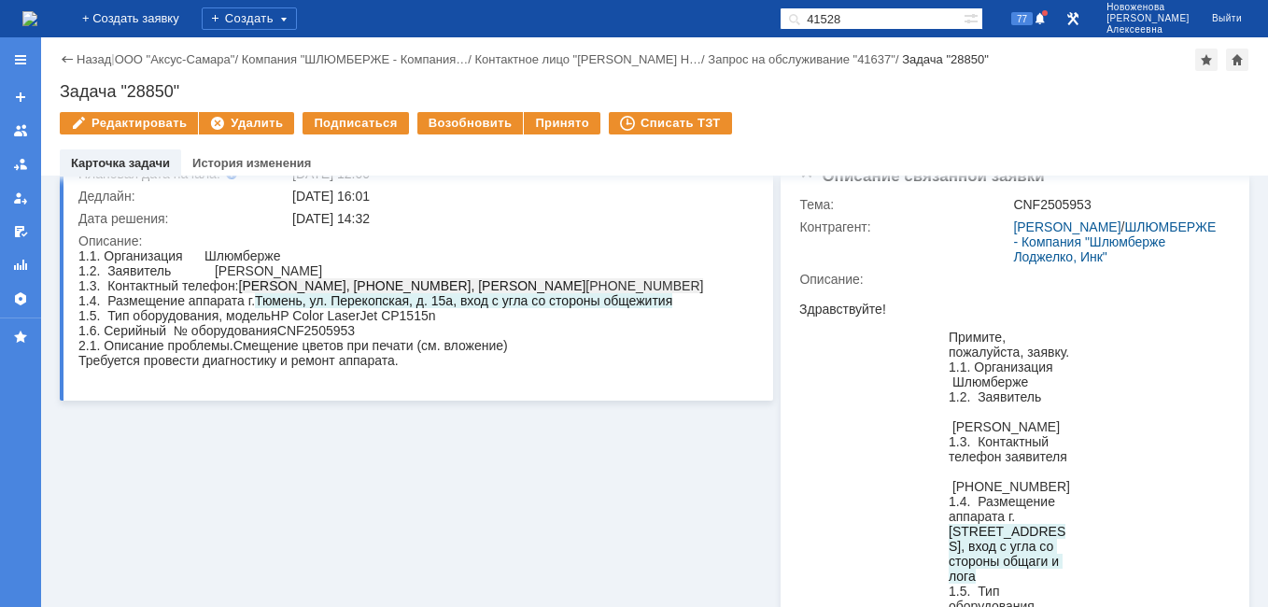
scroll to position [0, 0]
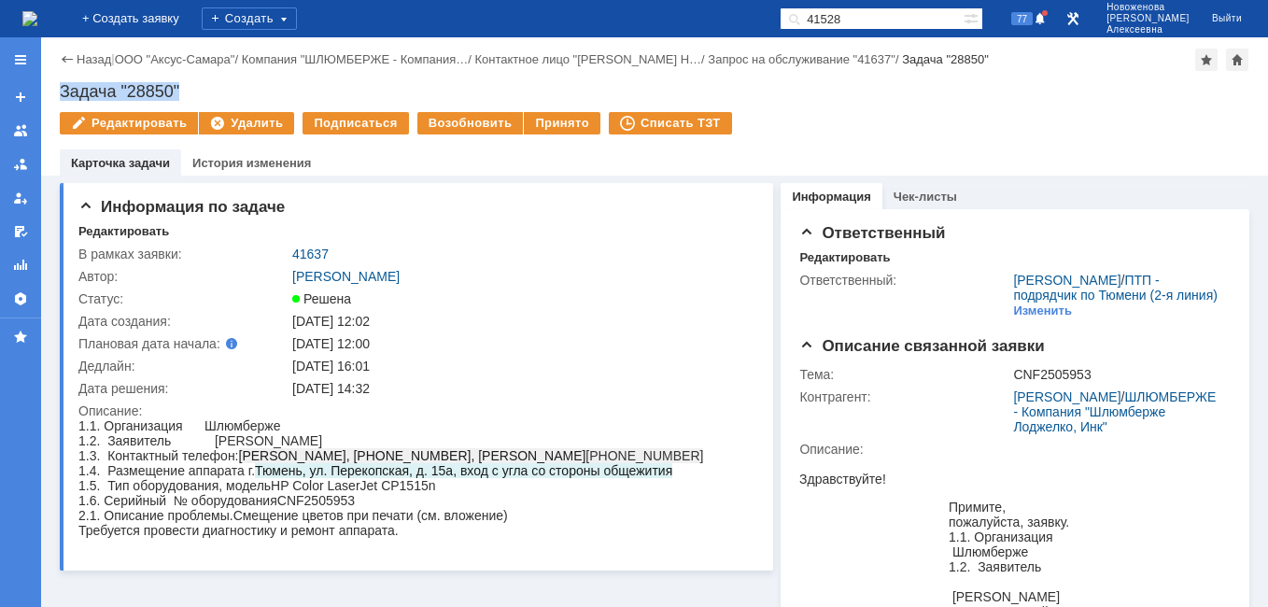
drag, startPoint x: 190, startPoint y: 88, endPoint x: 60, endPoint y: 86, distance: 129.8
click at [60, 86] on div "Задача "28850"" at bounding box center [655, 91] width 1190 height 19
copy div "Задача "28850""
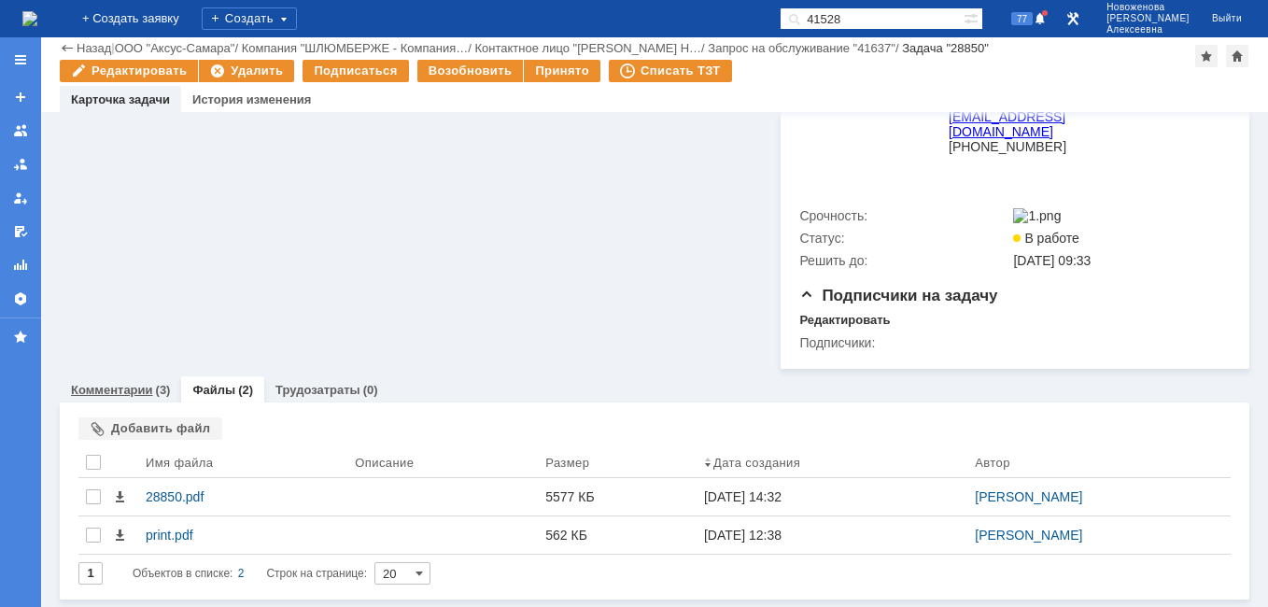
scroll to position [872, 0]
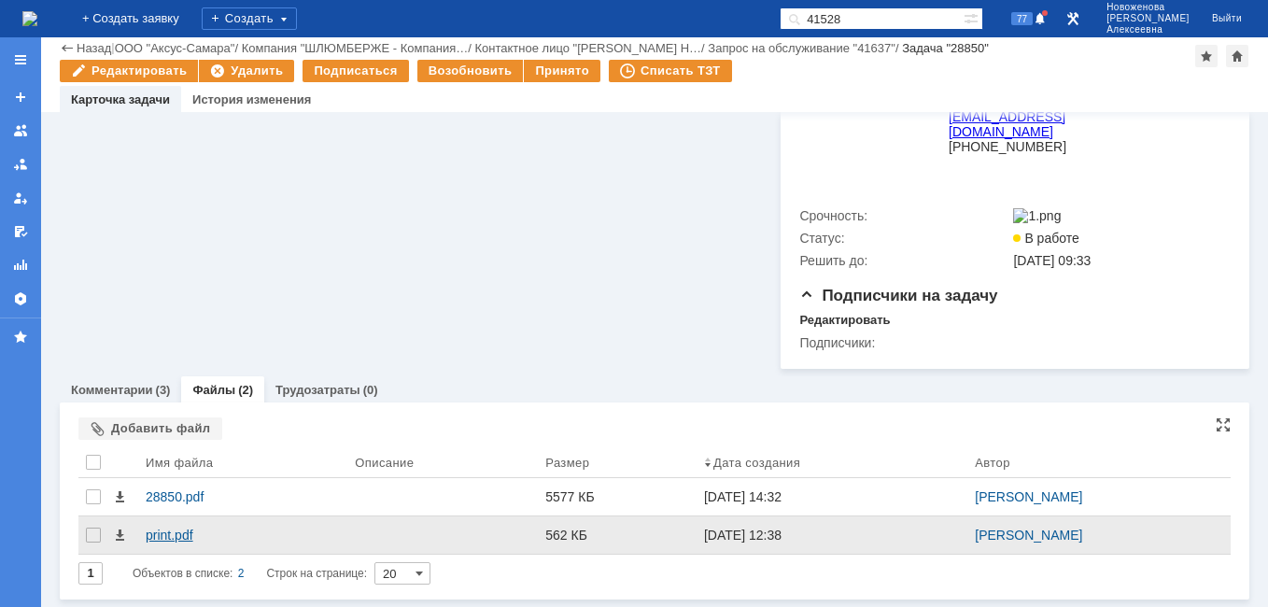
click at [169, 531] on div "print.pdf" at bounding box center [243, 535] width 194 height 15
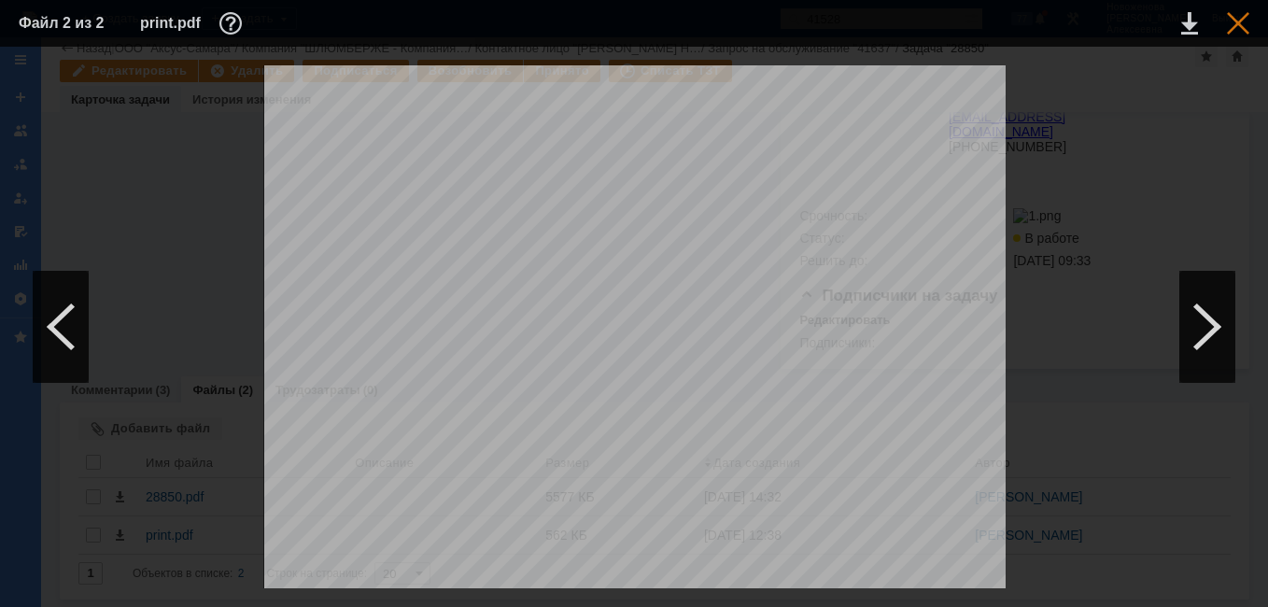
click at [1236, 31] on div at bounding box center [1238, 23] width 22 height 22
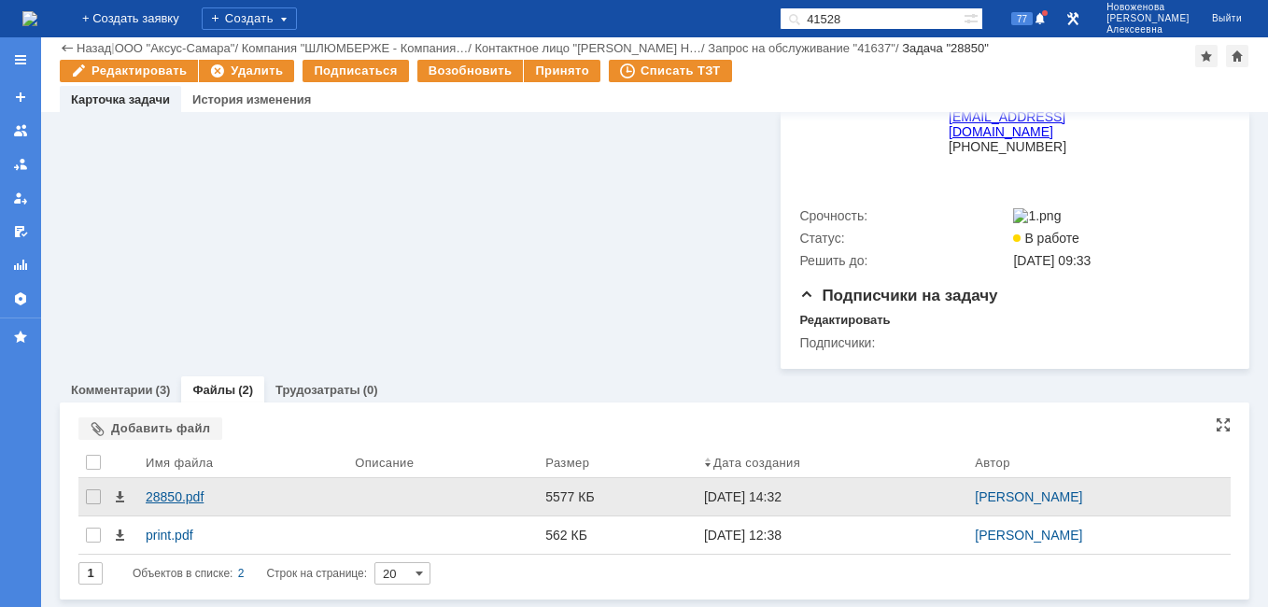
click at [174, 491] on div "28850.pdf" at bounding box center [243, 496] width 194 height 15
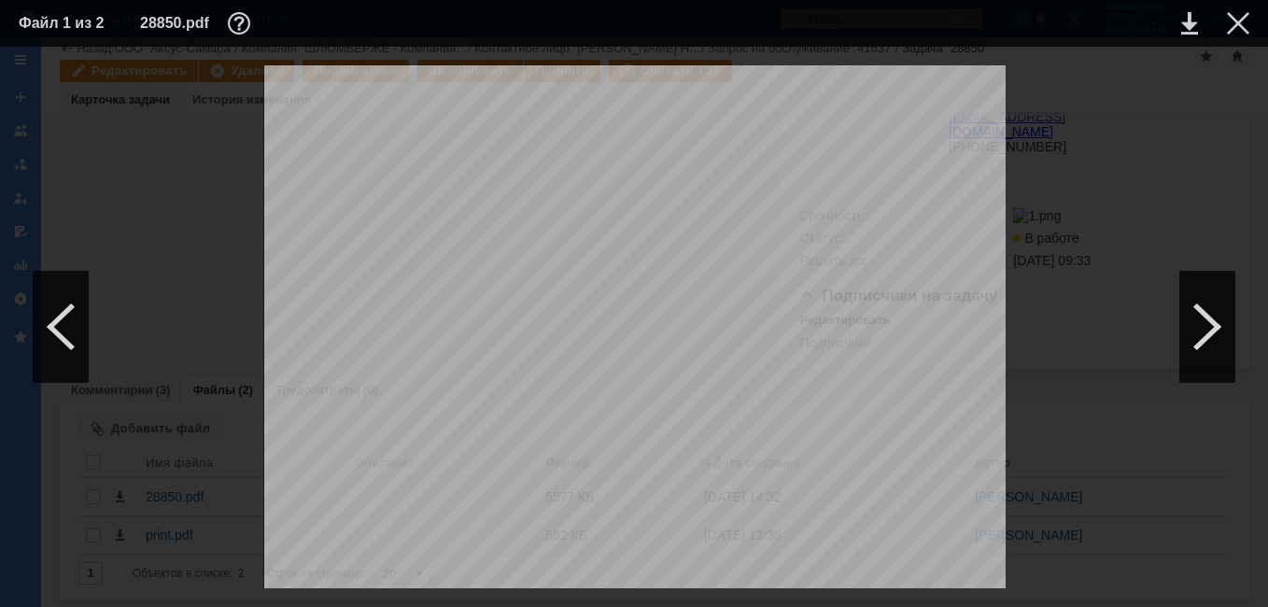
scroll to position [467, 0]
click at [1239, 21] on div at bounding box center [1238, 23] width 22 height 22
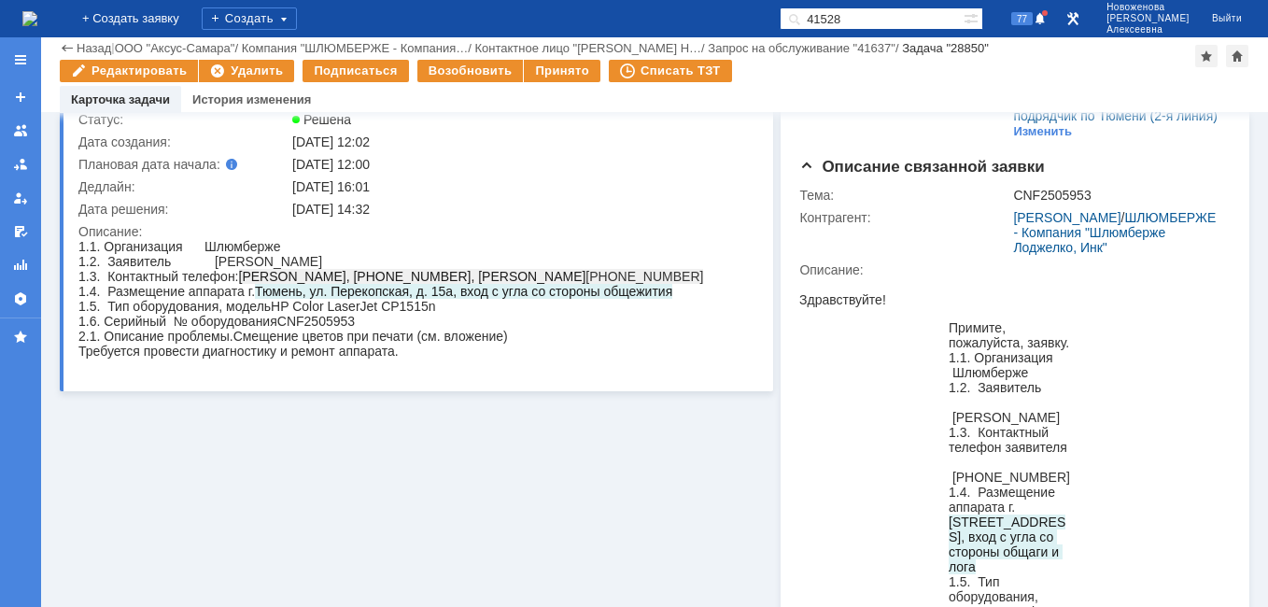
scroll to position [0, 0]
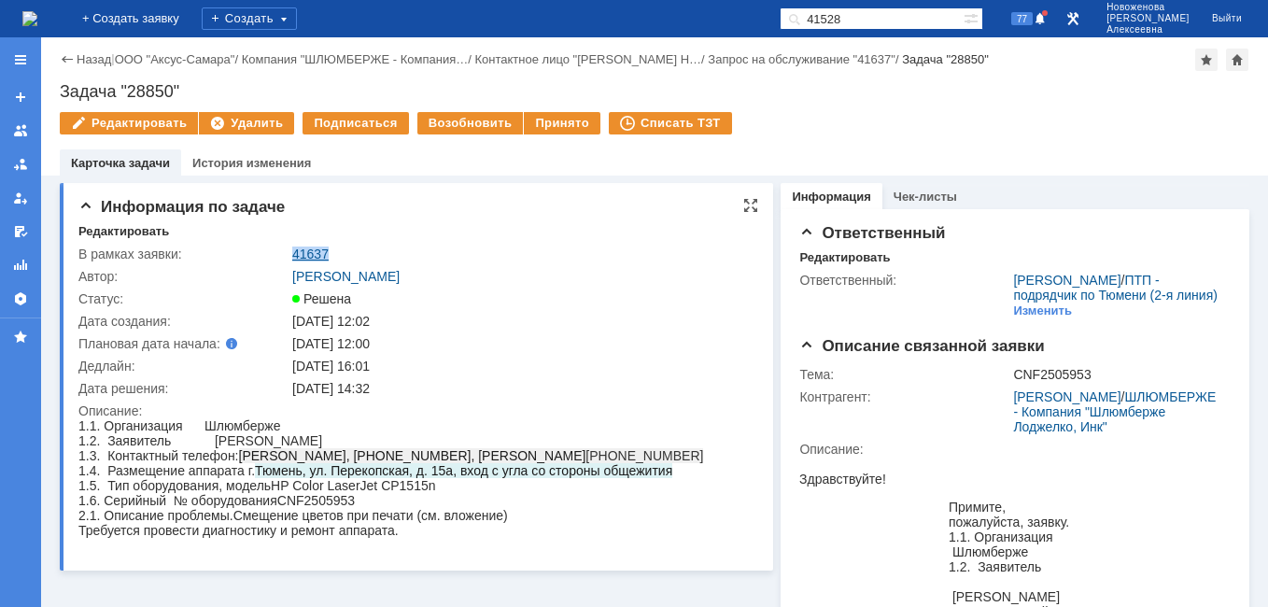
drag, startPoint x: 341, startPoint y: 248, endPoint x: 293, endPoint y: 248, distance: 47.6
click at [293, 248] on div "41637" at bounding box center [520, 254] width 456 height 15
copy link "41637"
click at [310, 249] on link "41637" at bounding box center [310, 254] width 36 height 15
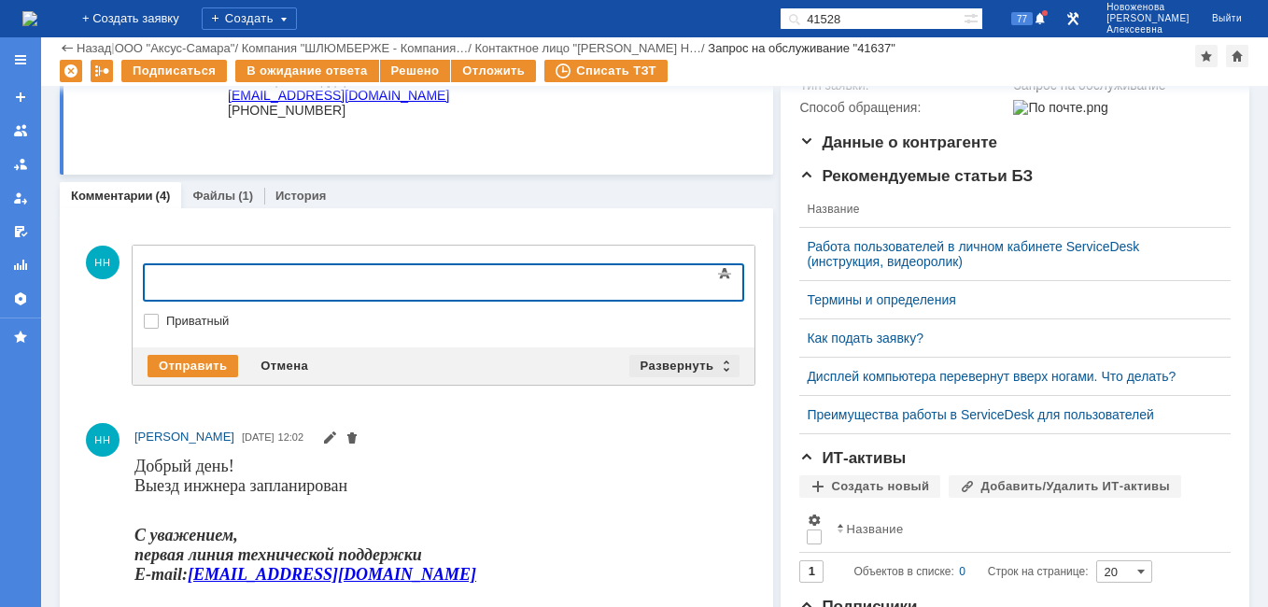
click at [715, 361] on div "Развернуть" at bounding box center [685, 366] width 111 height 22
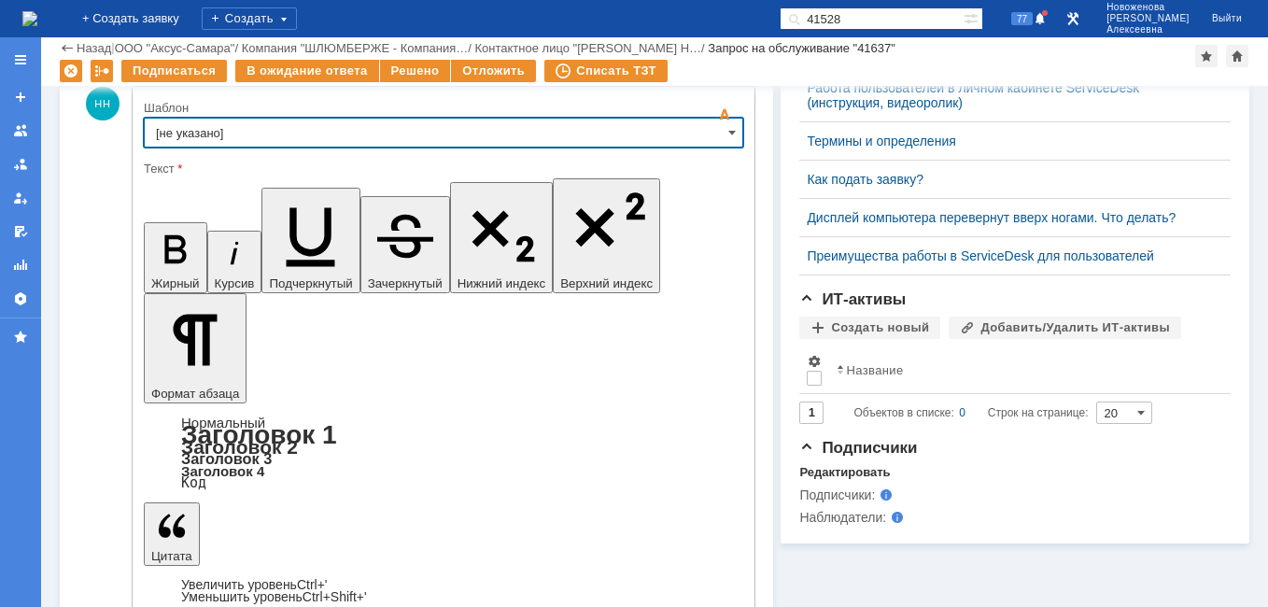
scroll to position [374, 0]
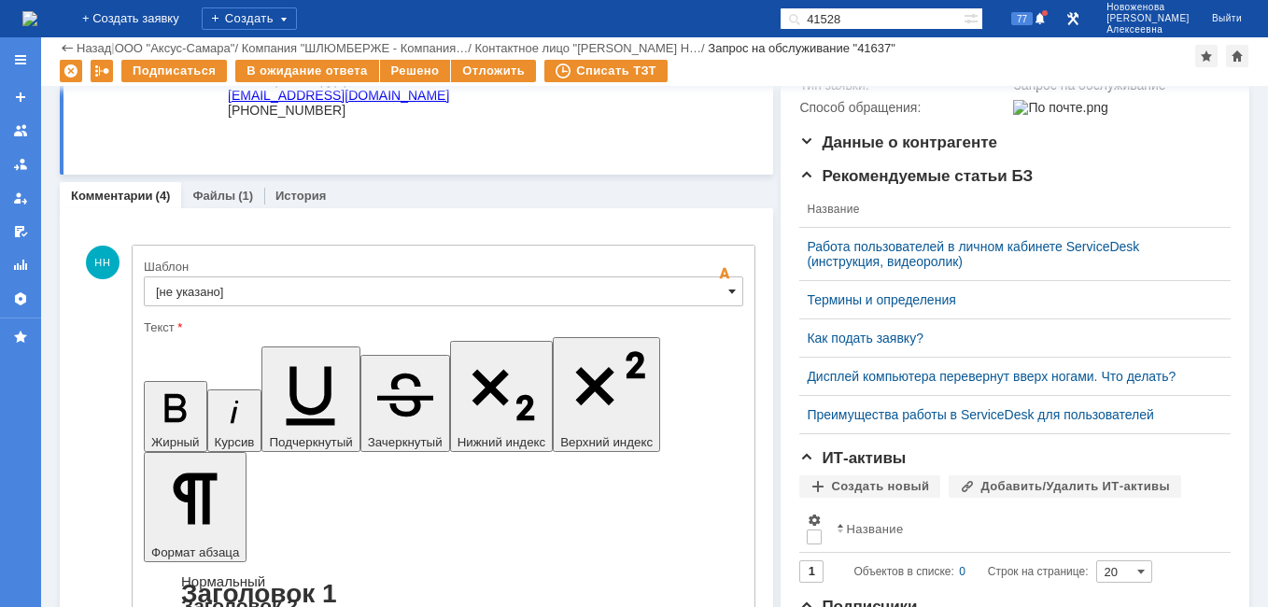
click at [729, 295] on span at bounding box center [732, 291] width 7 height 15
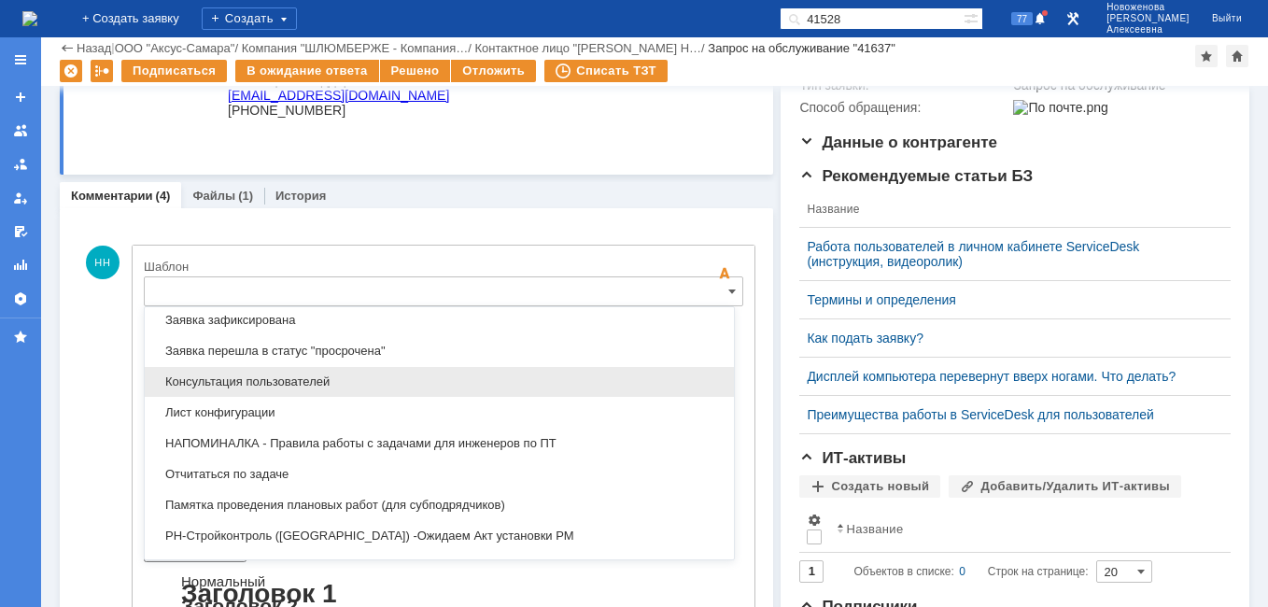
scroll to position [1015, 0]
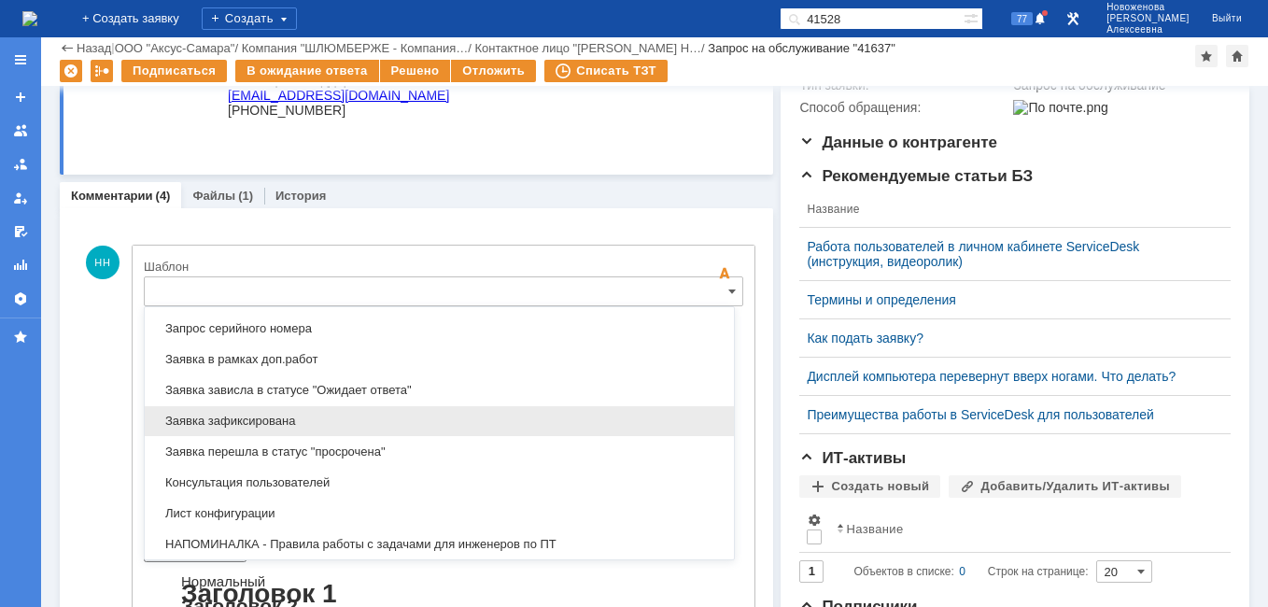
click at [266, 424] on span "Заявка зафиксирована" at bounding box center [439, 421] width 567 height 15
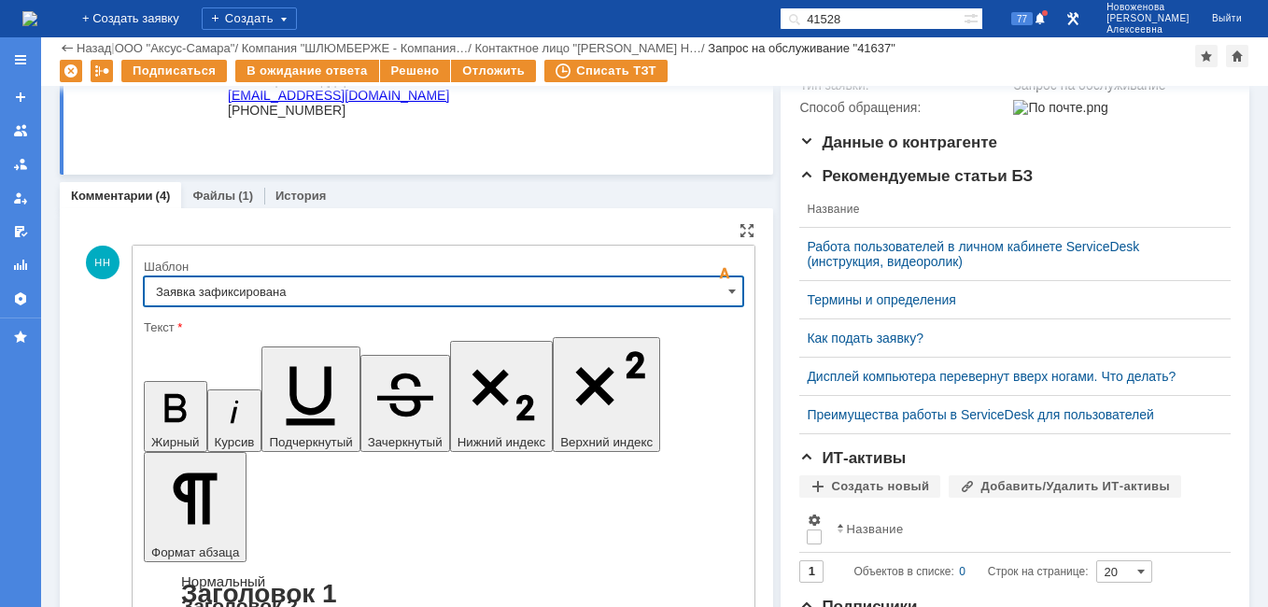
type input "Заявка зафиксирована"
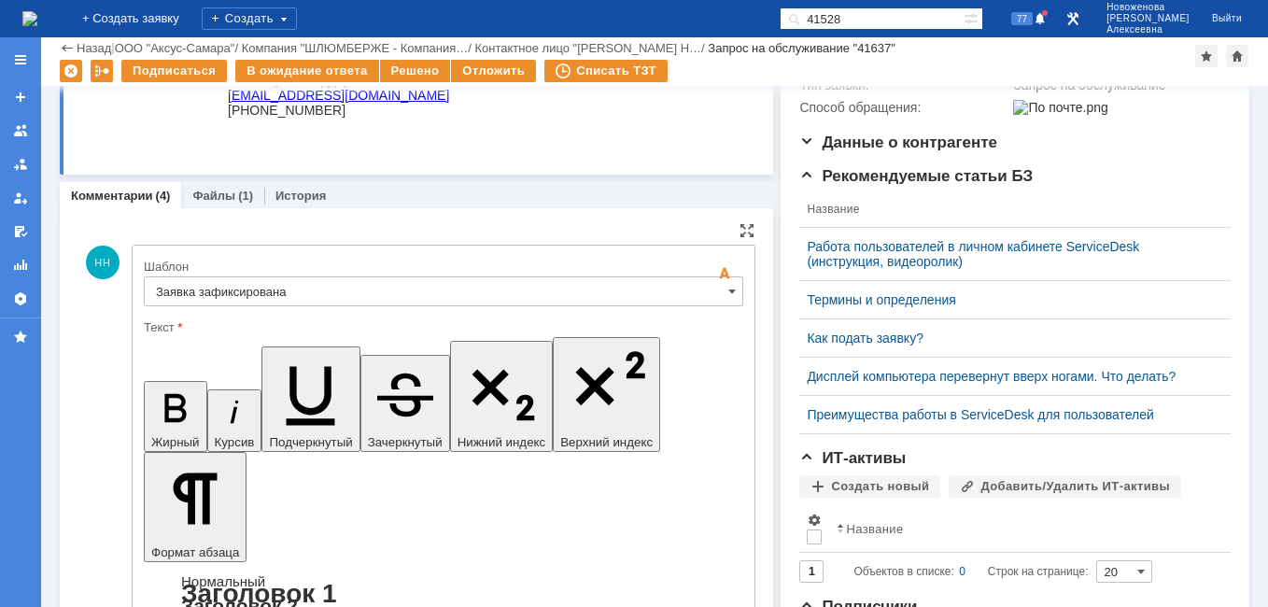
drag, startPoint x: 578, startPoint y: 4632, endPoint x: 173, endPoint y: 4633, distance: 405.4
drag, startPoint x: 437, startPoint y: 4650, endPoint x: 384, endPoint y: 4656, distance: 53.6
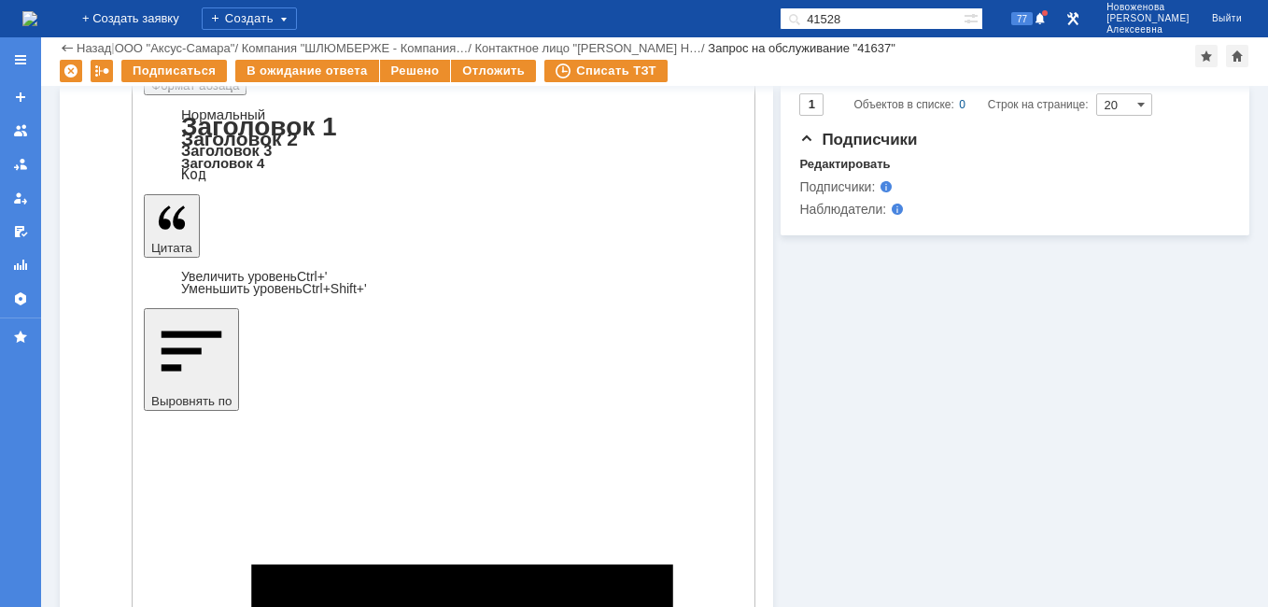
scroll to position [654, 0]
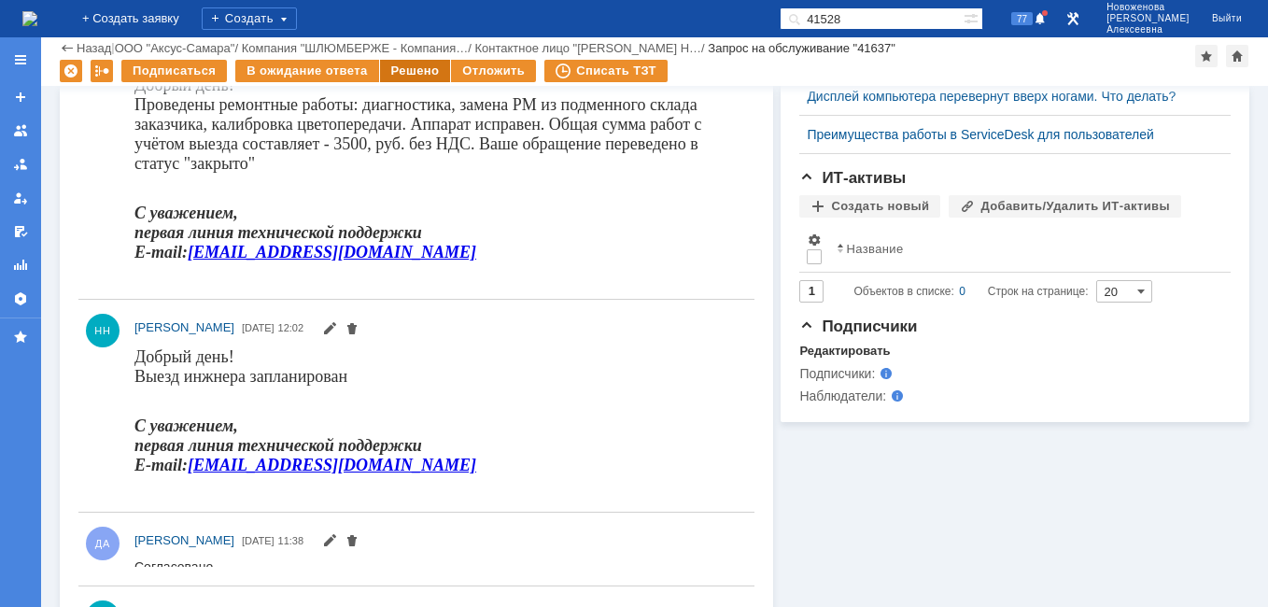
scroll to position [0, 0]
click at [418, 67] on div "Решено" at bounding box center [415, 71] width 71 height 22
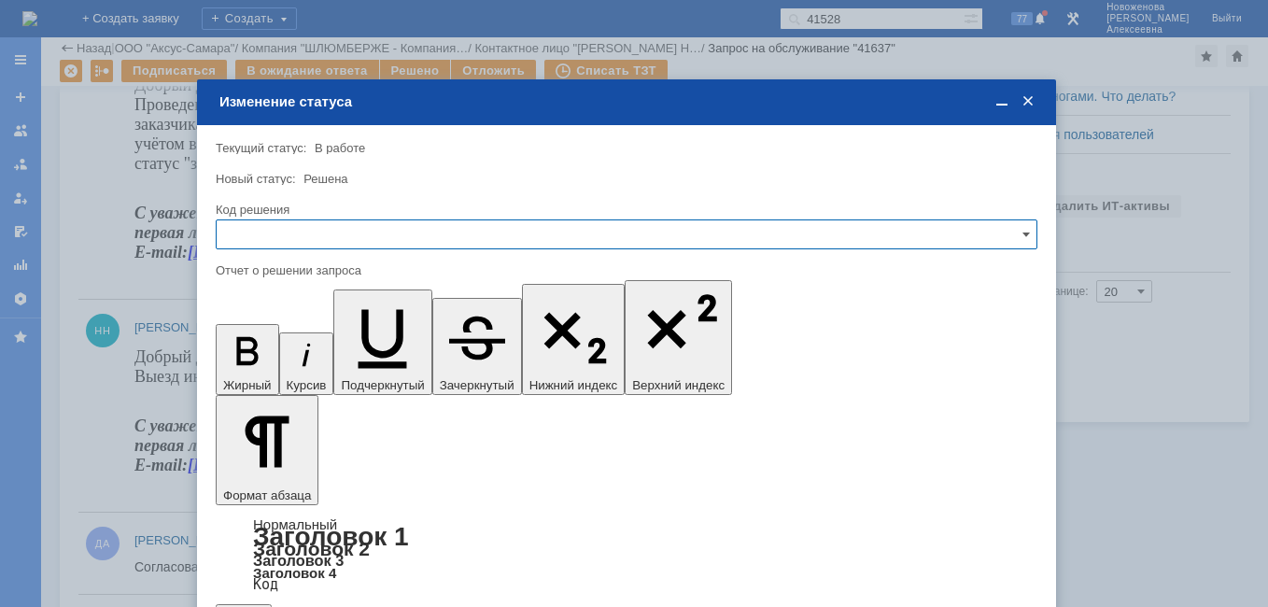
click at [998, 236] on input "text" at bounding box center [627, 234] width 822 height 30
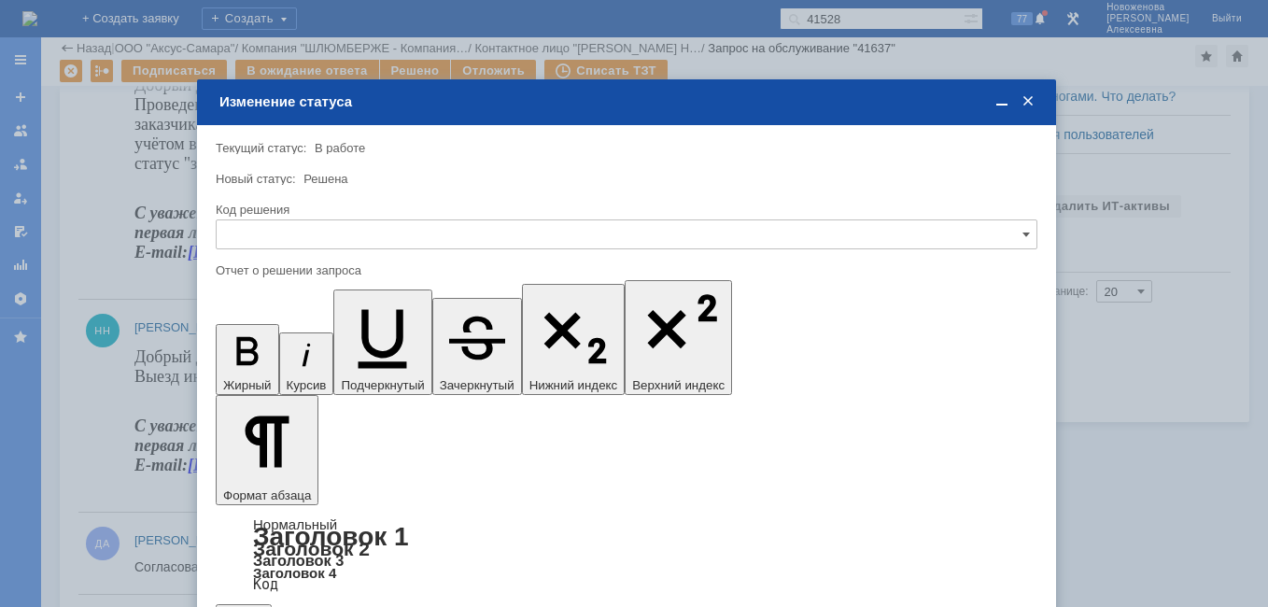
click at [277, 357] on span "Решено" at bounding box center [627, 361] width 798 height 15
type input "Решено"
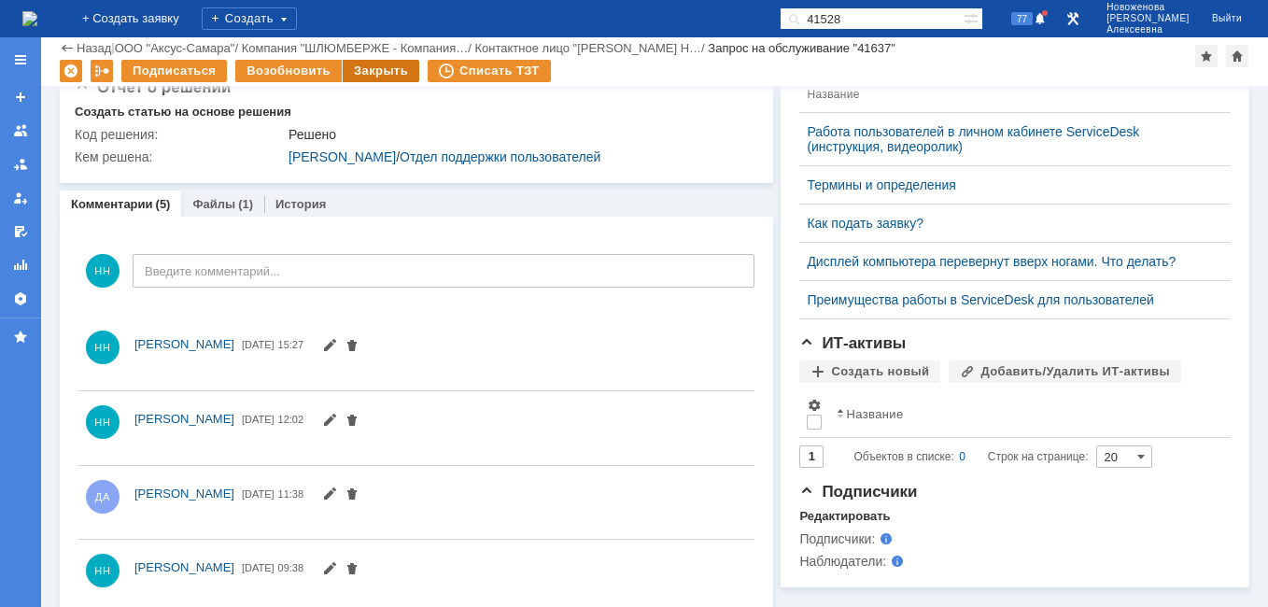
click at [382, 73] on div "Закрыть" at bounding box center [381, 71] width 77 height 22
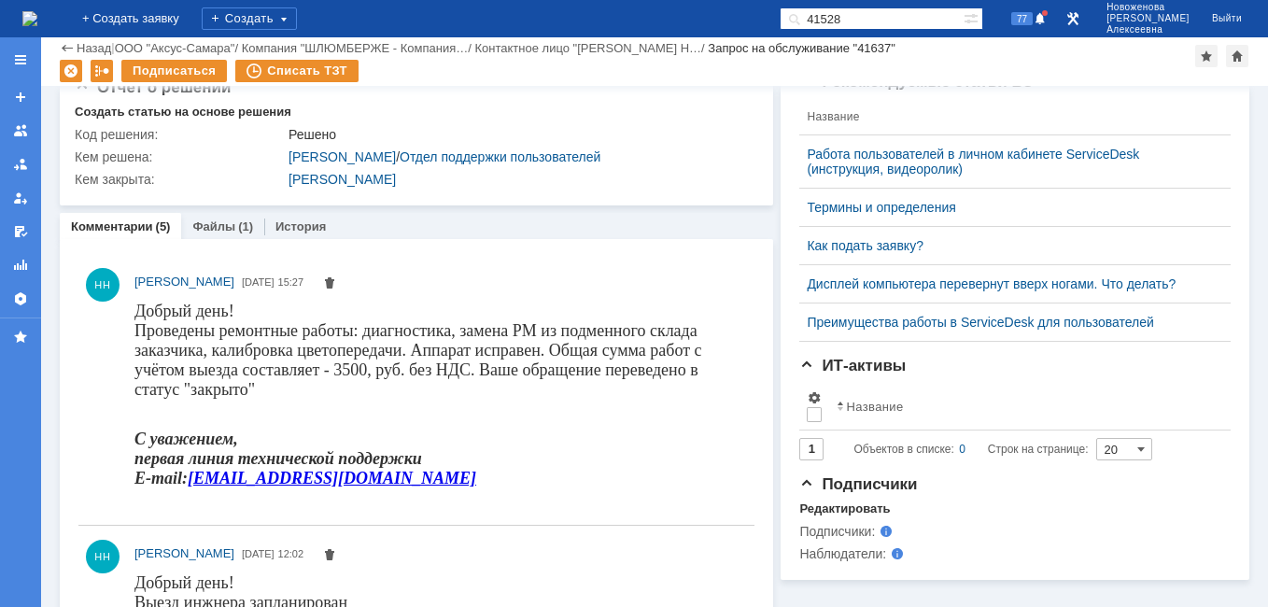
click at [37, 12] on img at bounding box center [29, 18] width 15 height 15
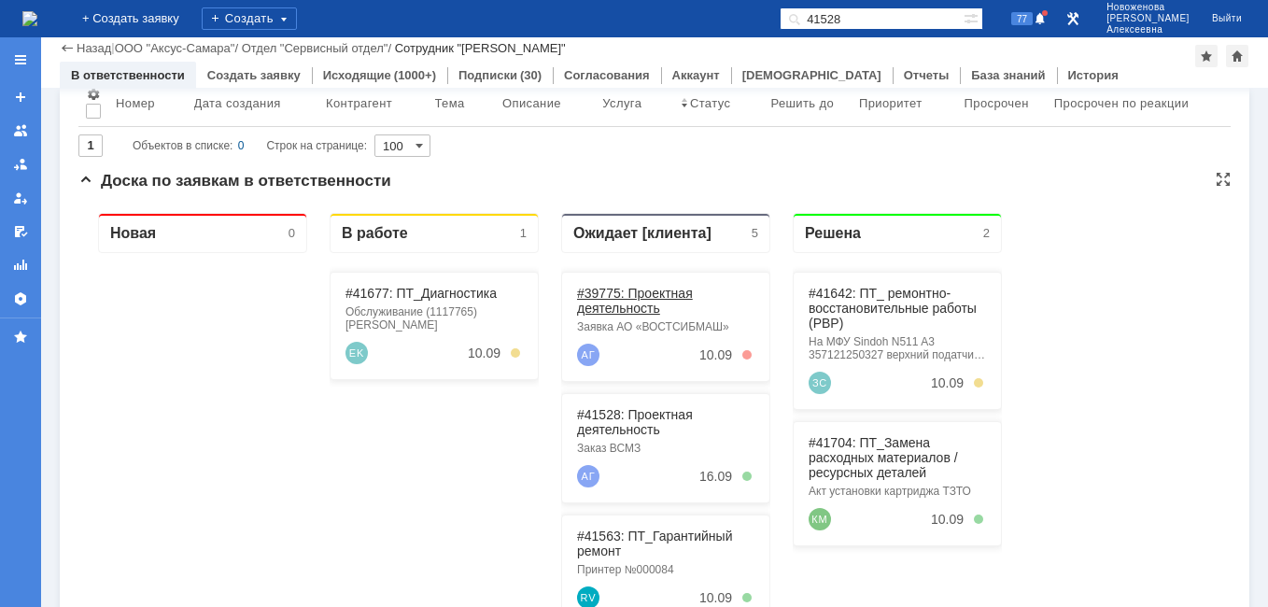
scroll to position [103, 0]
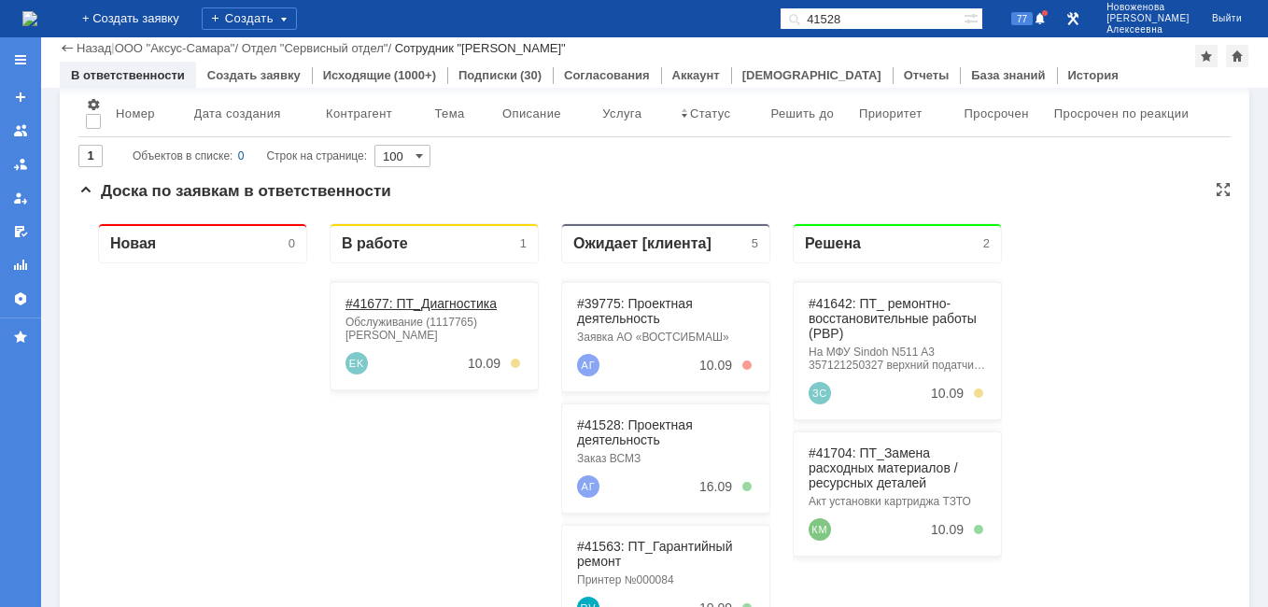
click at [420, 302] on link "#41677: ПТ_Диагностика" at bounding box center [421, 303] width 151 height 15
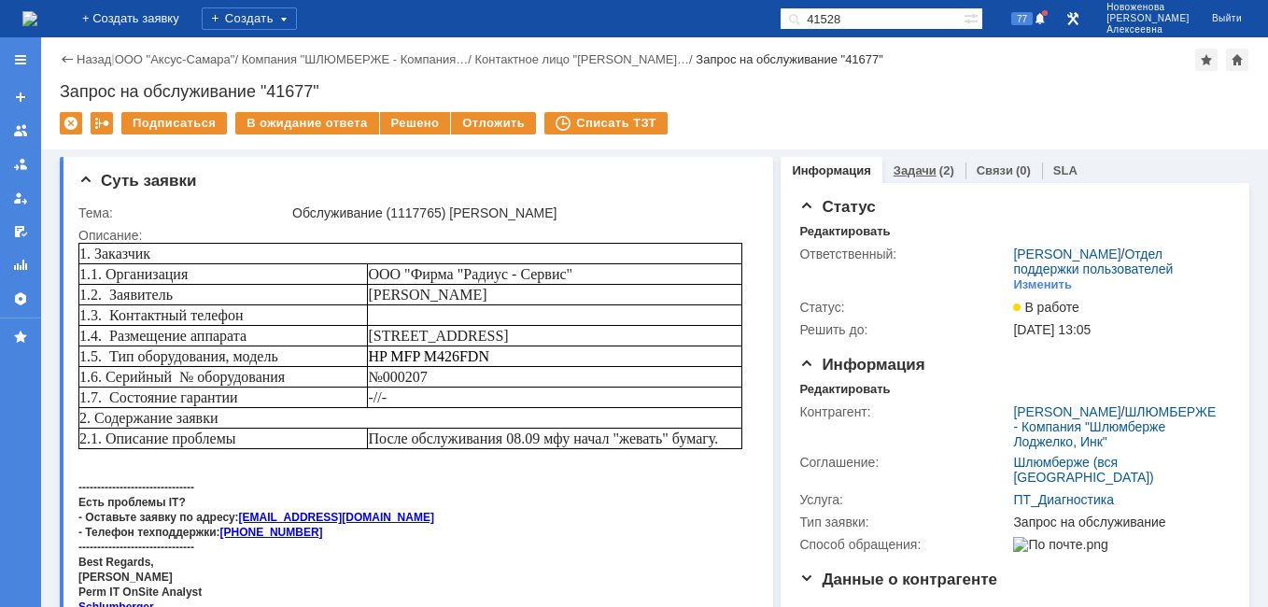
click at [903, 166] on link "Задачи" at bounding box center [915, 170] width 43 height 14
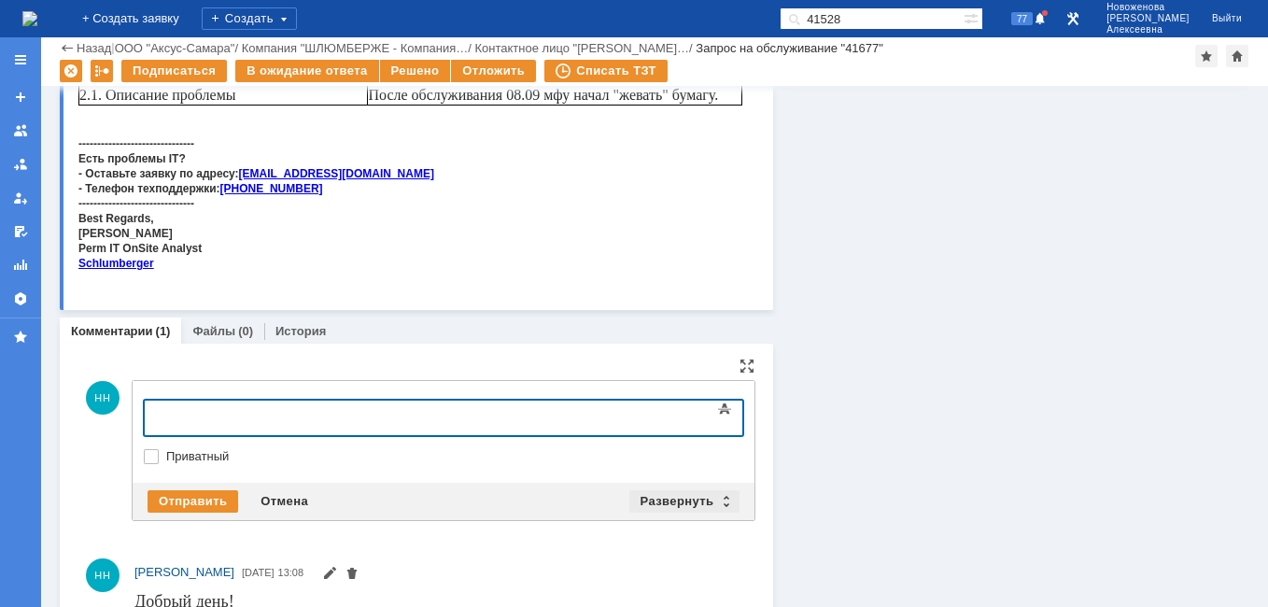
click at [713, 505] on div "Развернуть" at bounding box center [685, 501] width 111 height 22
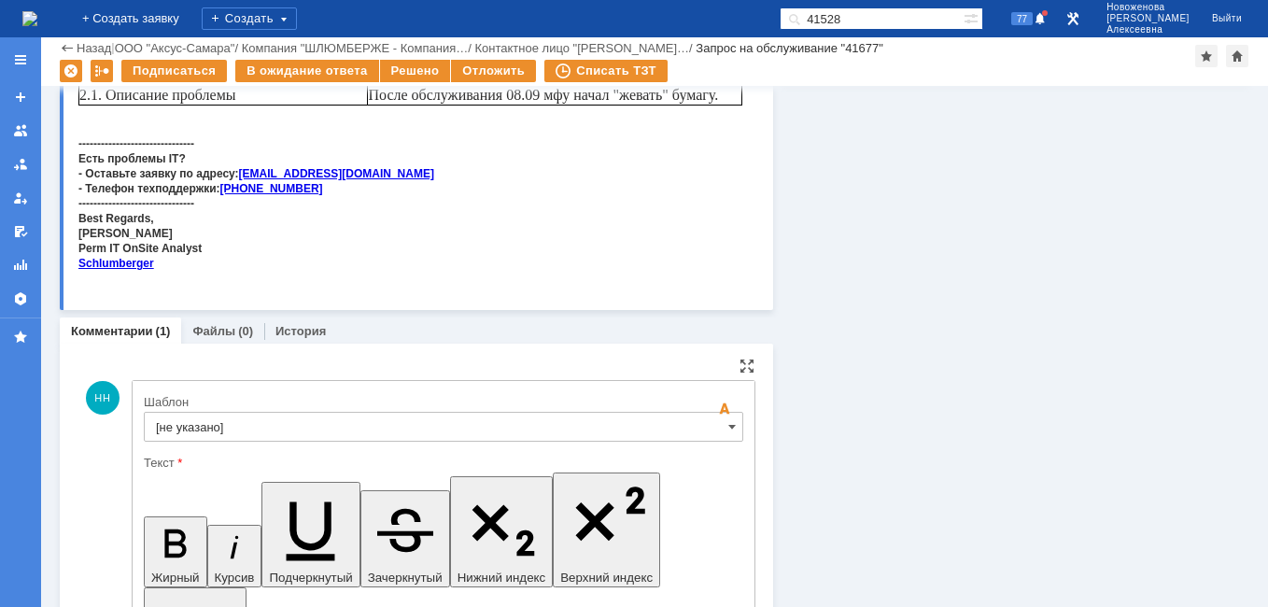
click at [707, 430] on input "[не указано]" at bounding box center [444, 427] width 600 height 30
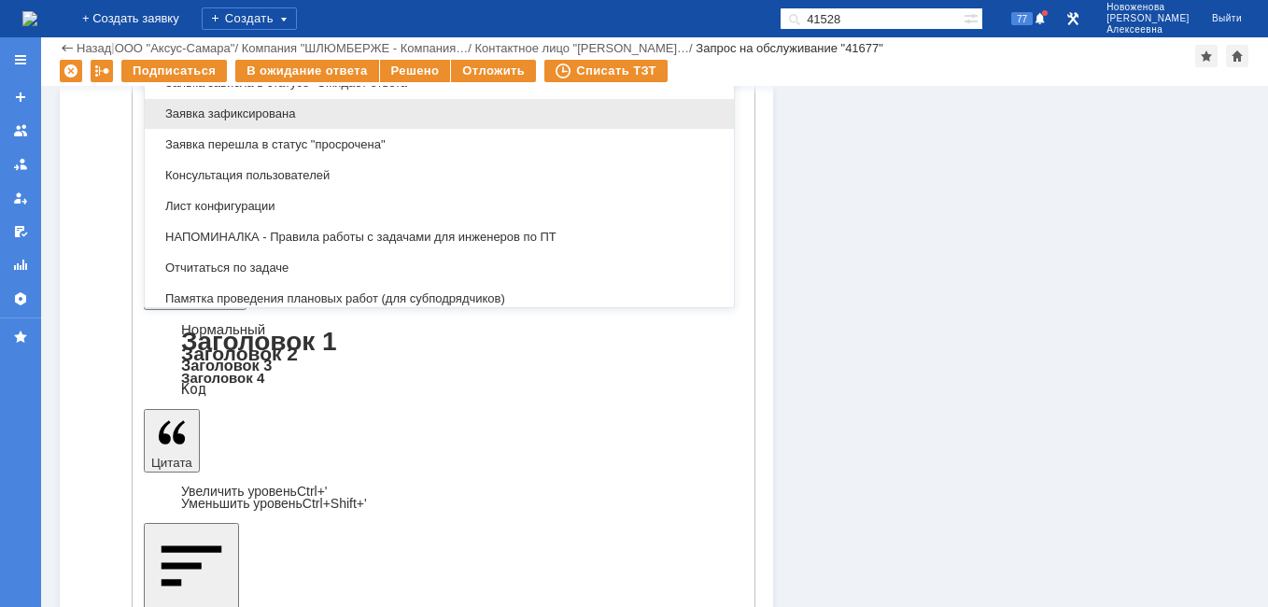
click at [258, 111] on span "Заявка зафиксирована" at bounding box center [439, 113] width 567 height 15
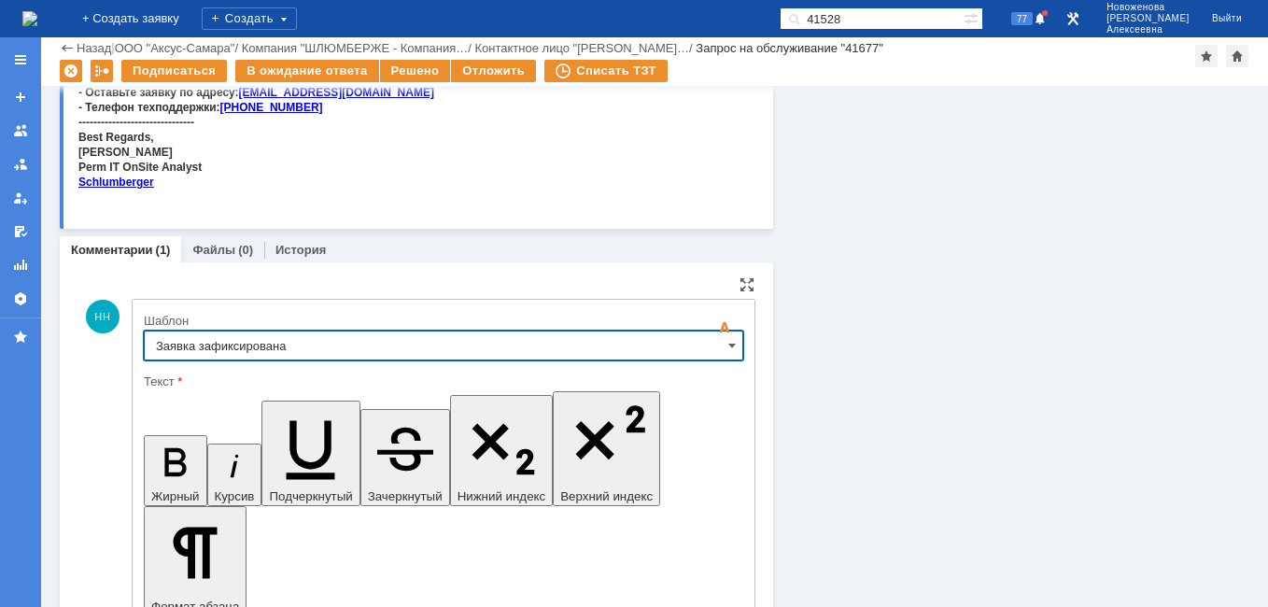
type input "Заявка зафиксирована"
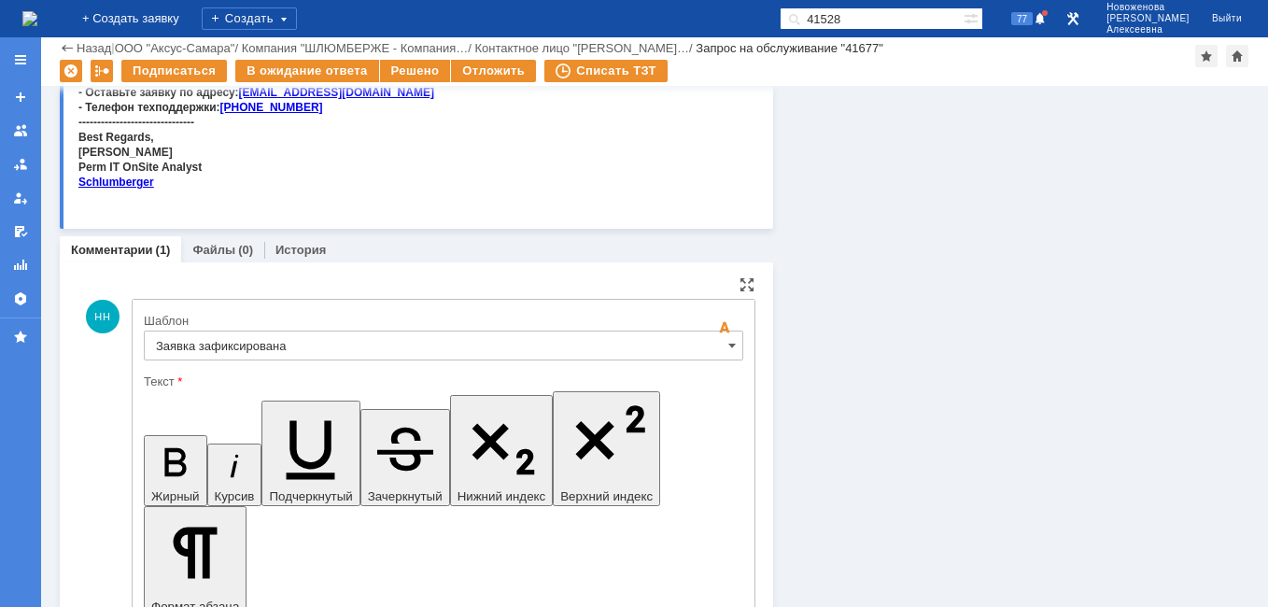
drag, startPoint x: 566, startPoint y: 4685, endPoint x: 178, endPoint y: 4679, distance: 387.7
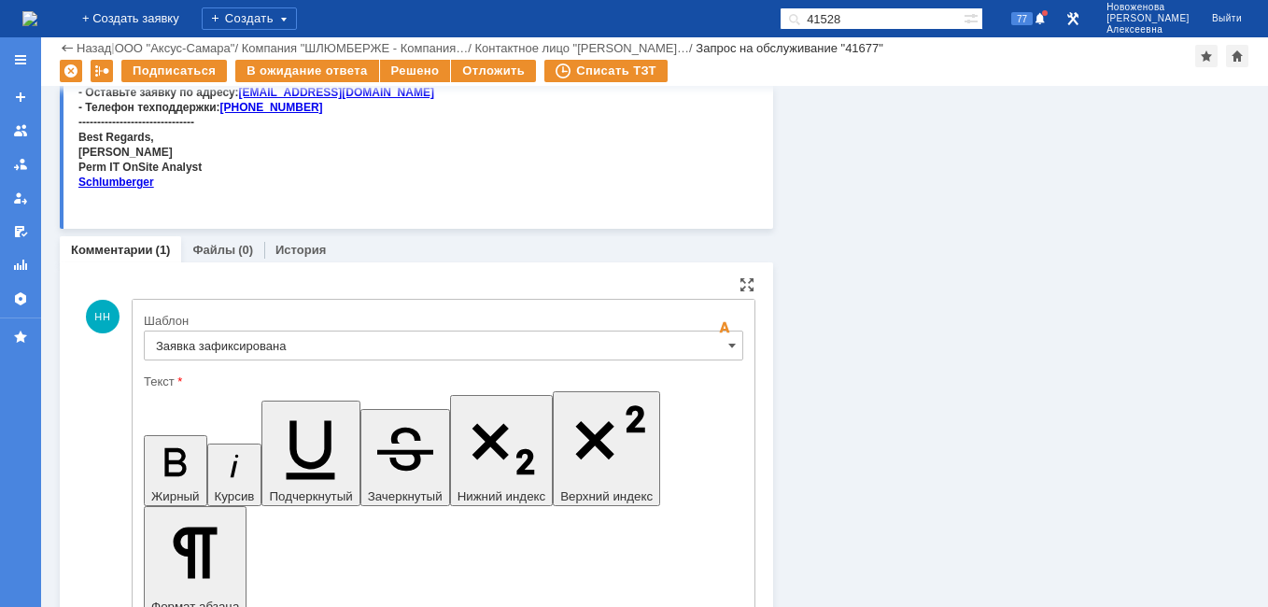
scroll to position [642, 0]
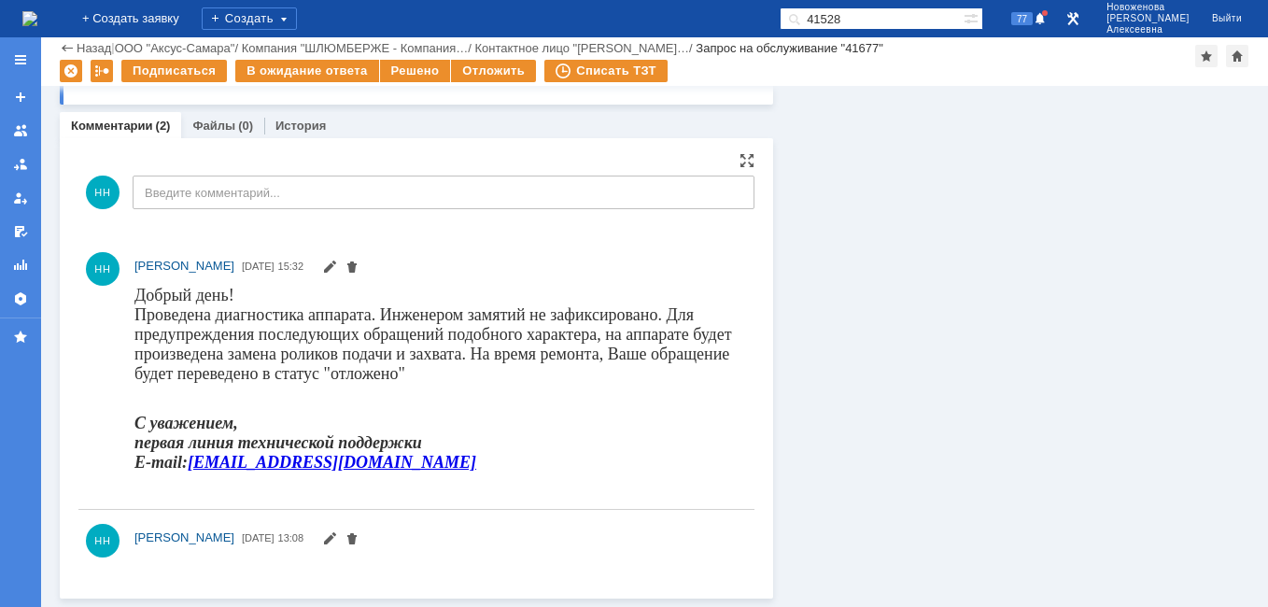
scroll to position [624, 0]
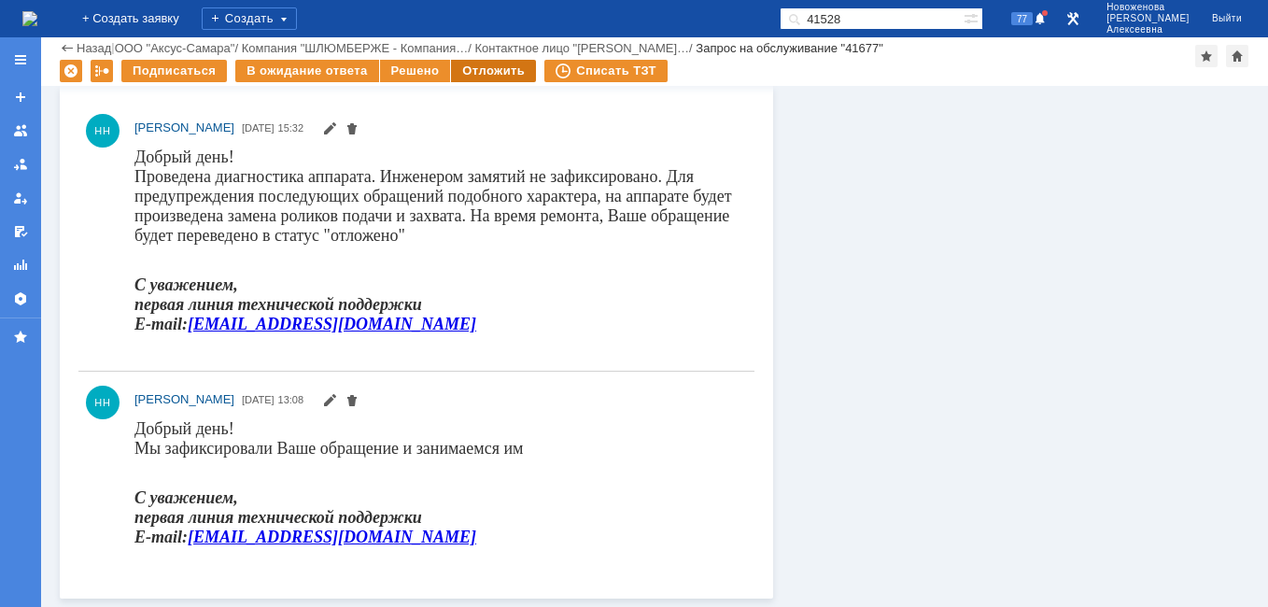
click at [481, 67] on div "Отложить" at bounding box center [493, 71] width 85 height 22
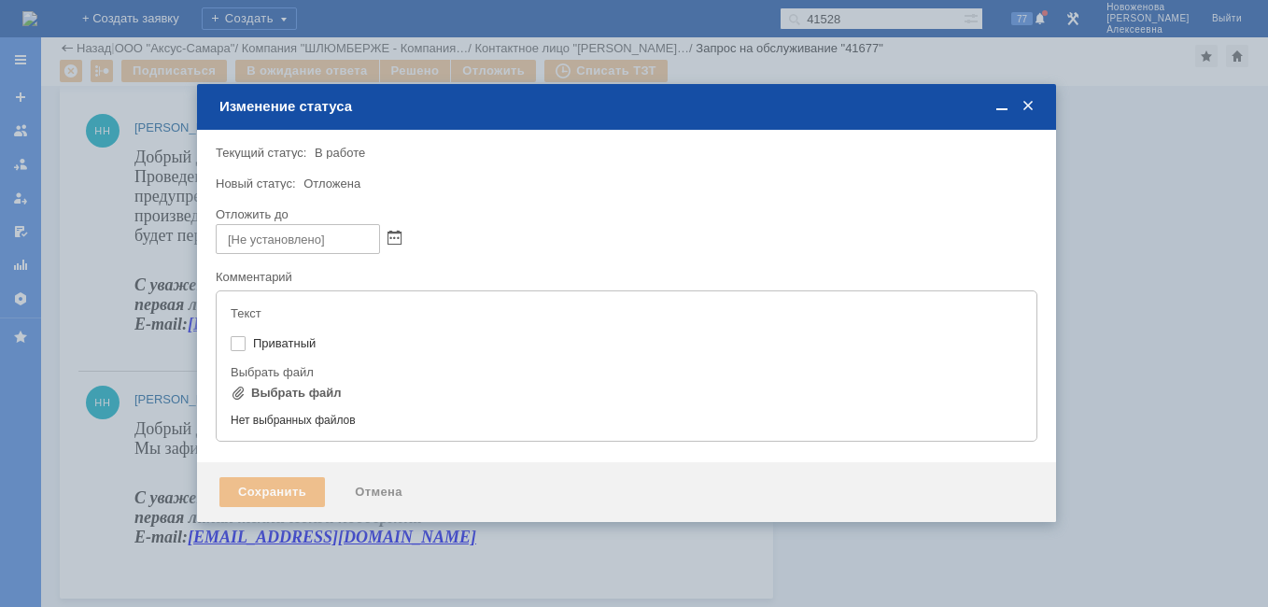
type input "[не указано]"
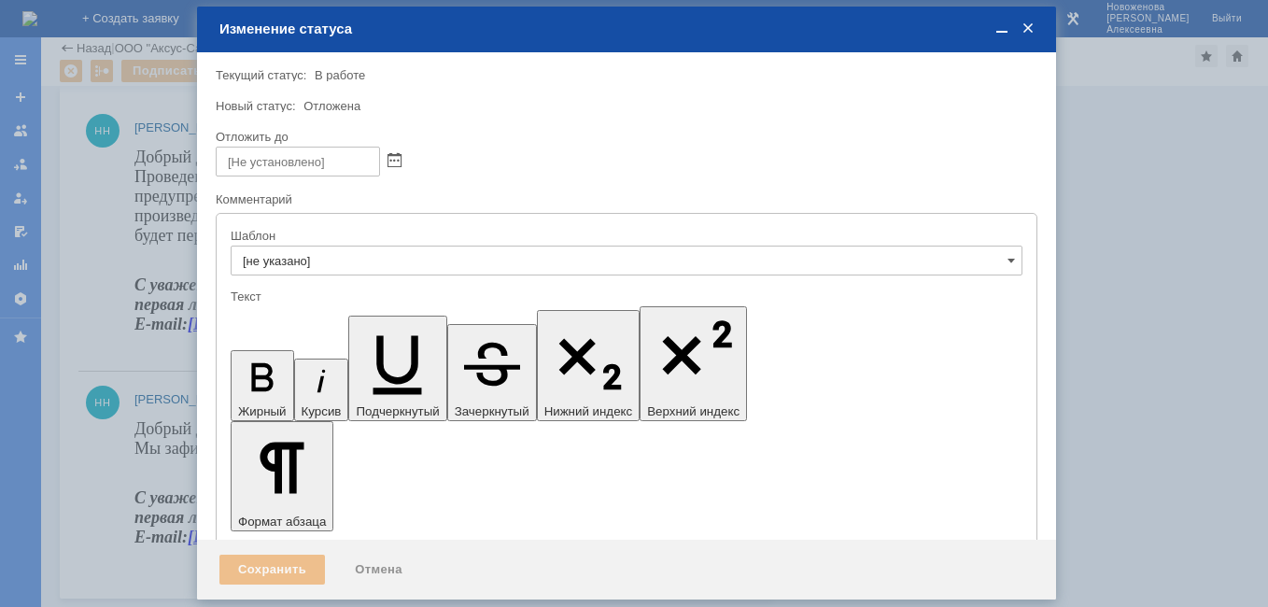
scroll to position [0, 0]
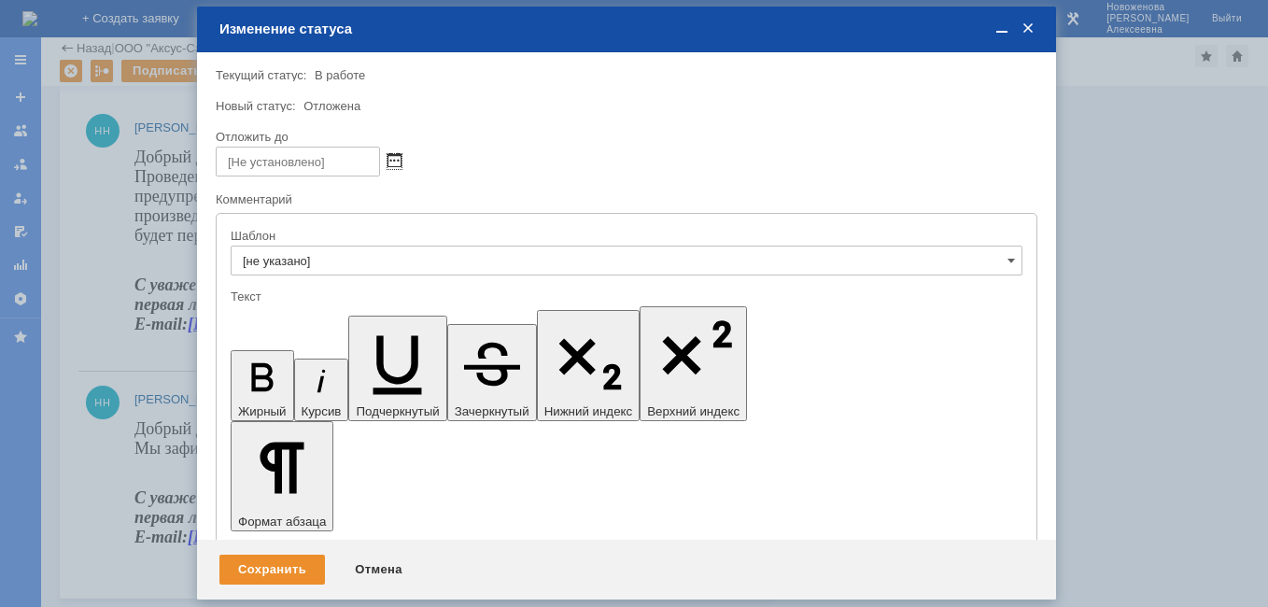
click at [398, 154] on span at bounding box center [395, 161] width 14 height 15
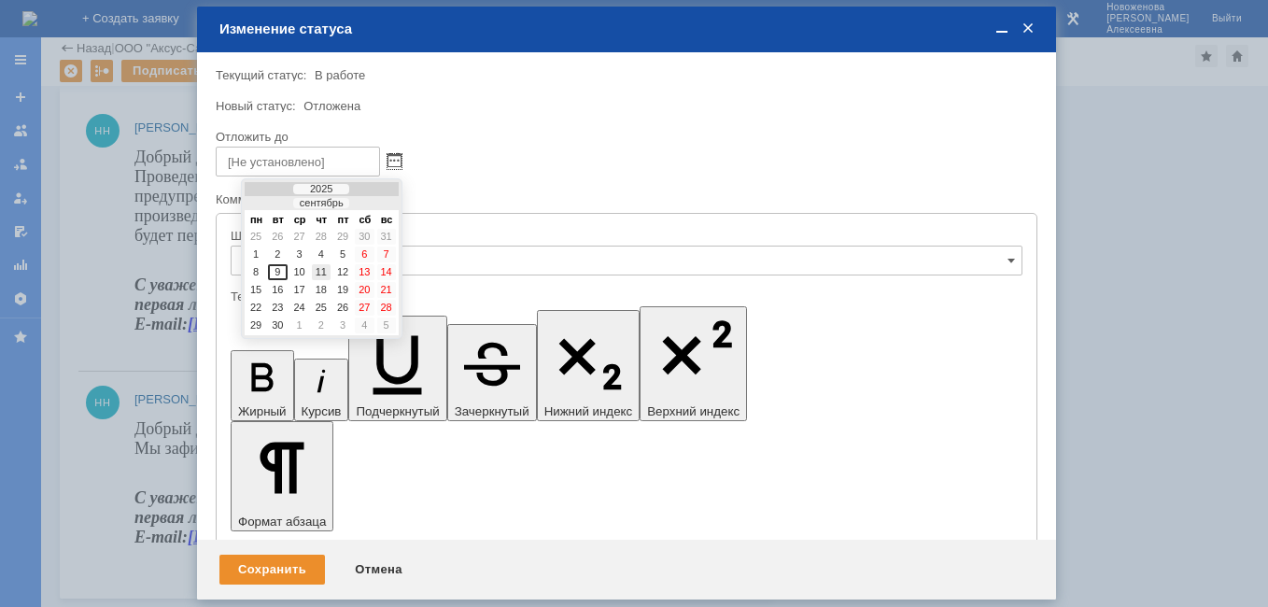
click at [319, 272] on div "11" at bounding box center [321, 272] width 19 height 16
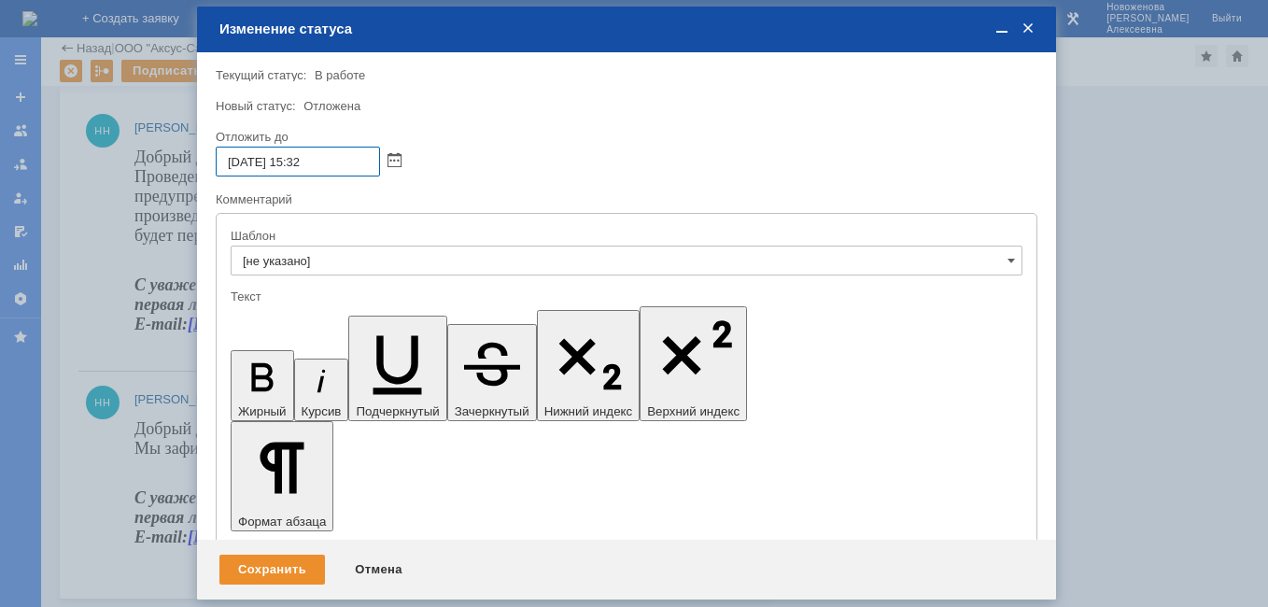
click at [304, 160] on input "11.09.2025 15:32" at bounding box center [298, 162] width 164 height 30
type input "11.09.2025 16:32"
click at [262, 569] on div "Сохранить" at bounding box center [272, 570] width 106 height 30
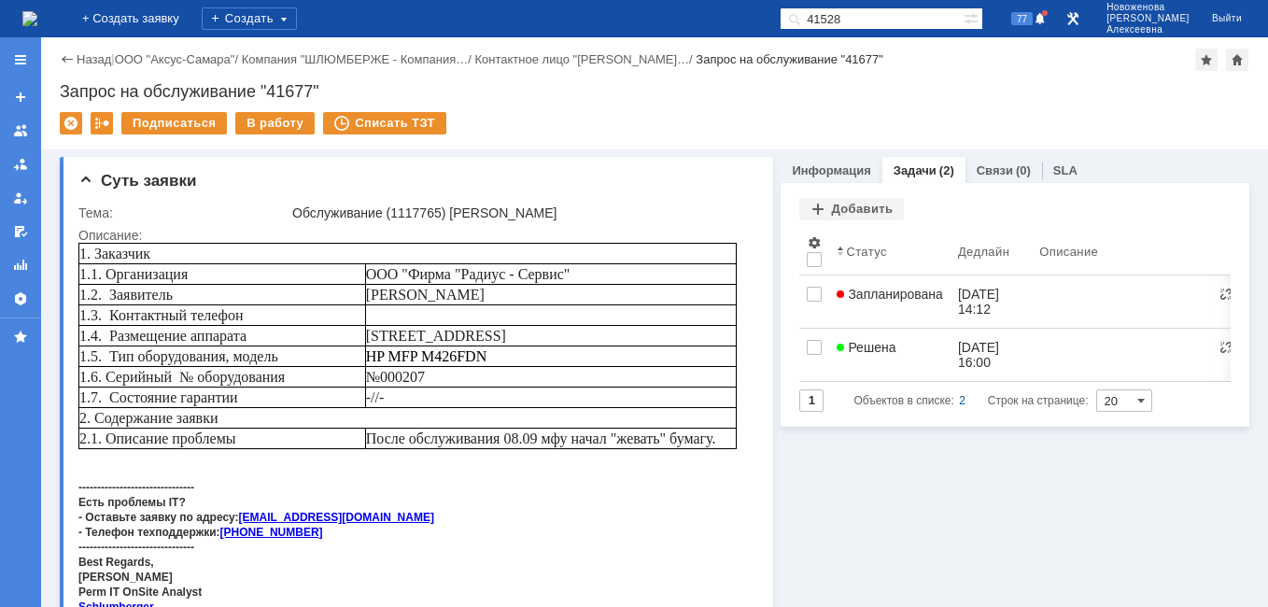
click at [37, 17] on img at bounding box center [29, 18] width 15 height 15
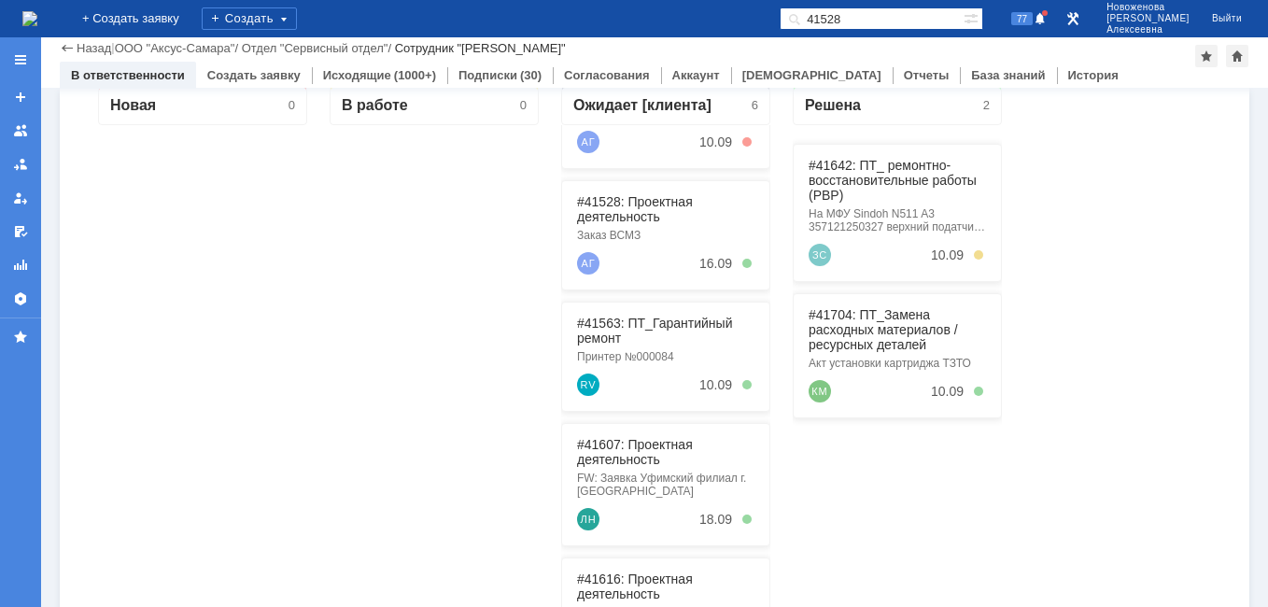
scroll to position [280, 0]
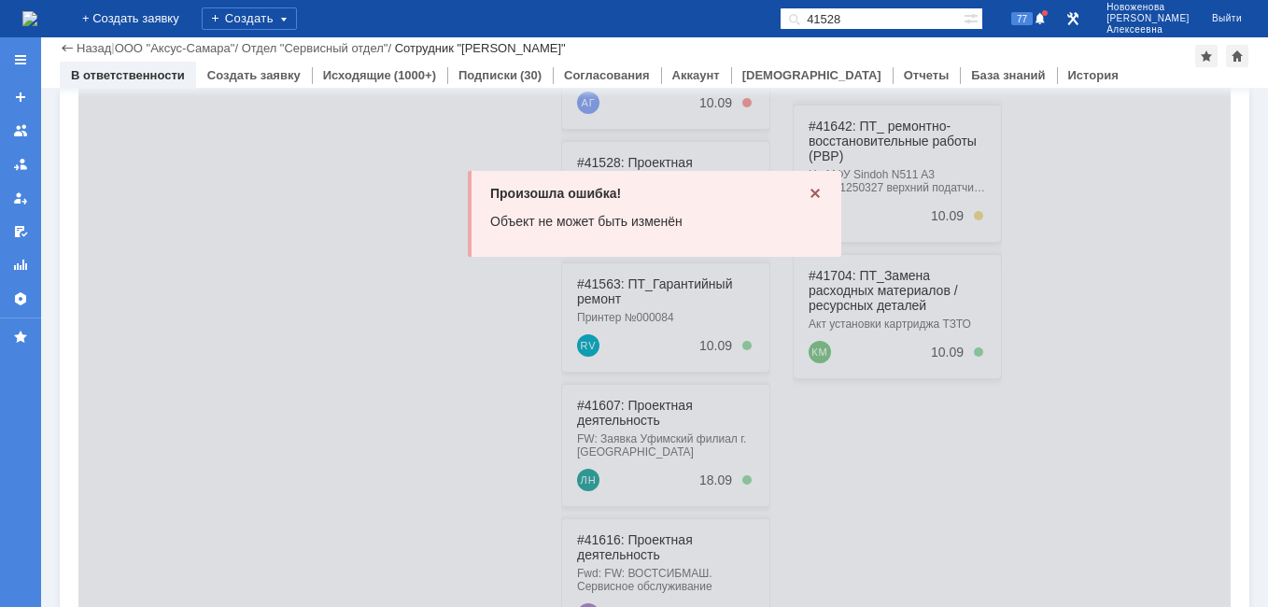
click at [812, 185] on div "Произошла ошибка! Объект не может быть изменён" at bounding box center [655, 214] width 374 height 86
click at [811, 193] on icon at bounding box center [815, 193] width 9 height 9
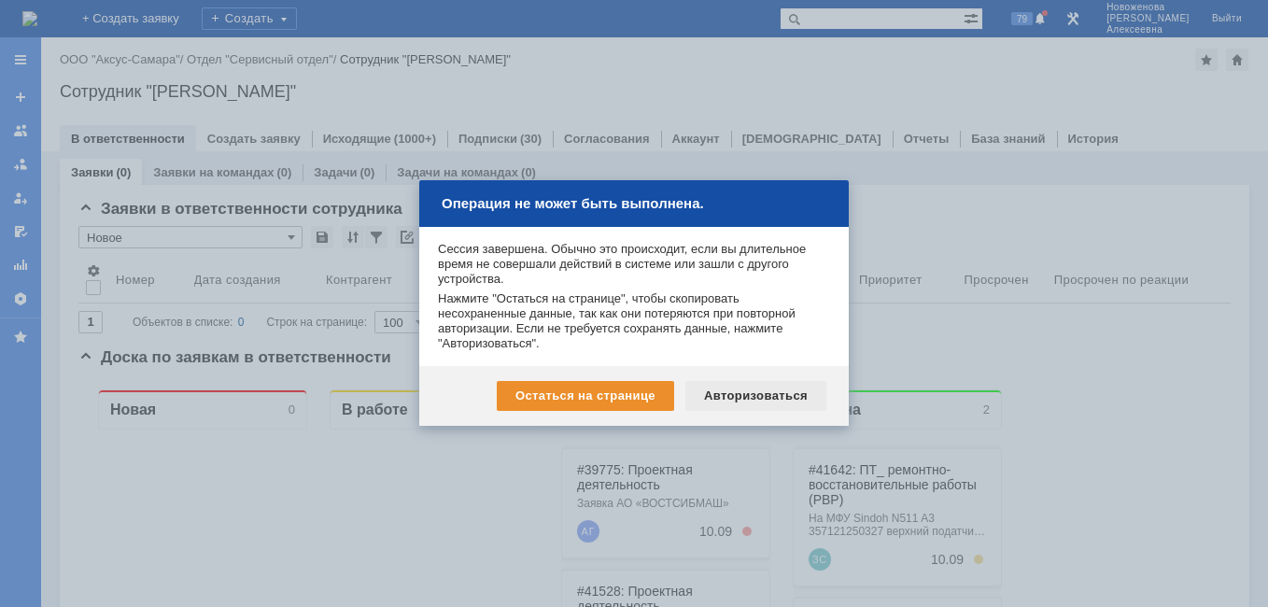
drag, startPoint x: 746, startPoint y: 394, endPoint x: 668, endPoint y: 19, distance: 383.6
click at [746, 393] on div "Авторизоваться" at bounding box center [756, 396] width 141 height 30
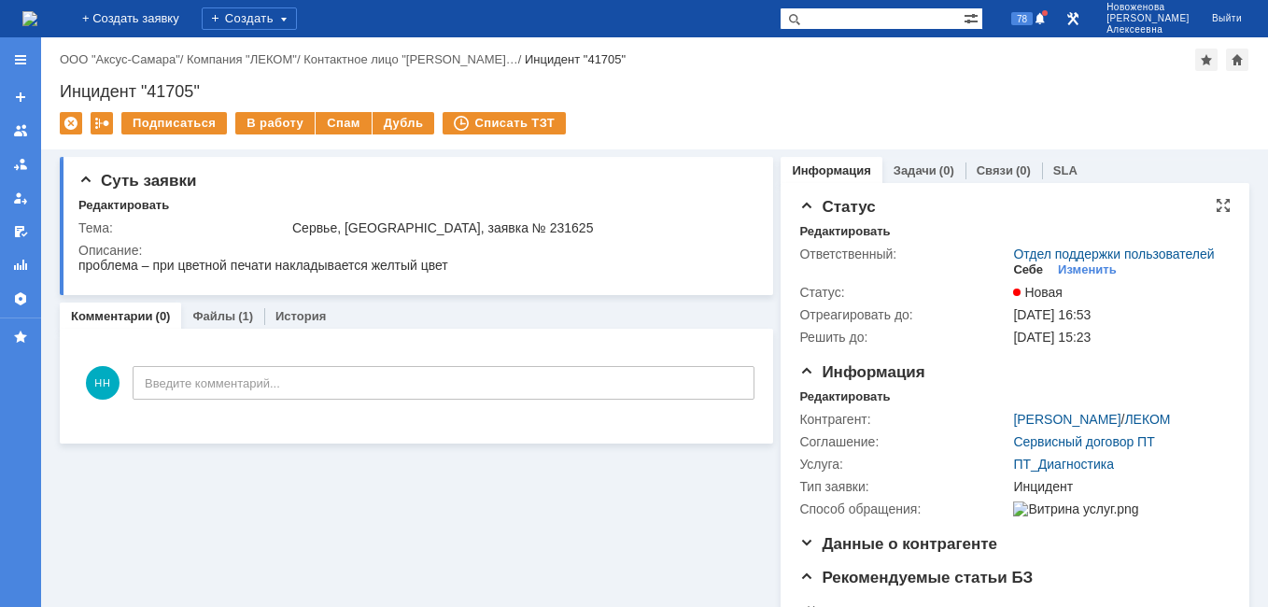
click at [1022, 277] on div "Себе" at bounding box center [1028, 269] width 30 height 15
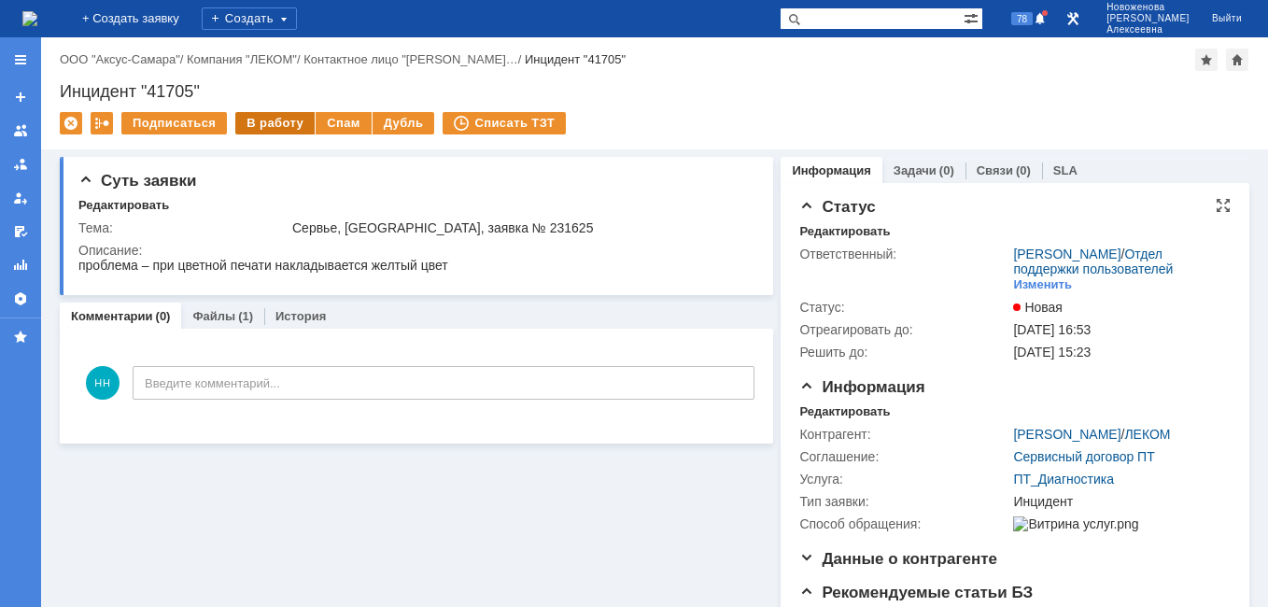
click at [270, 116] on div "В работу" at bounding box center [274, 123] width 79 height 22
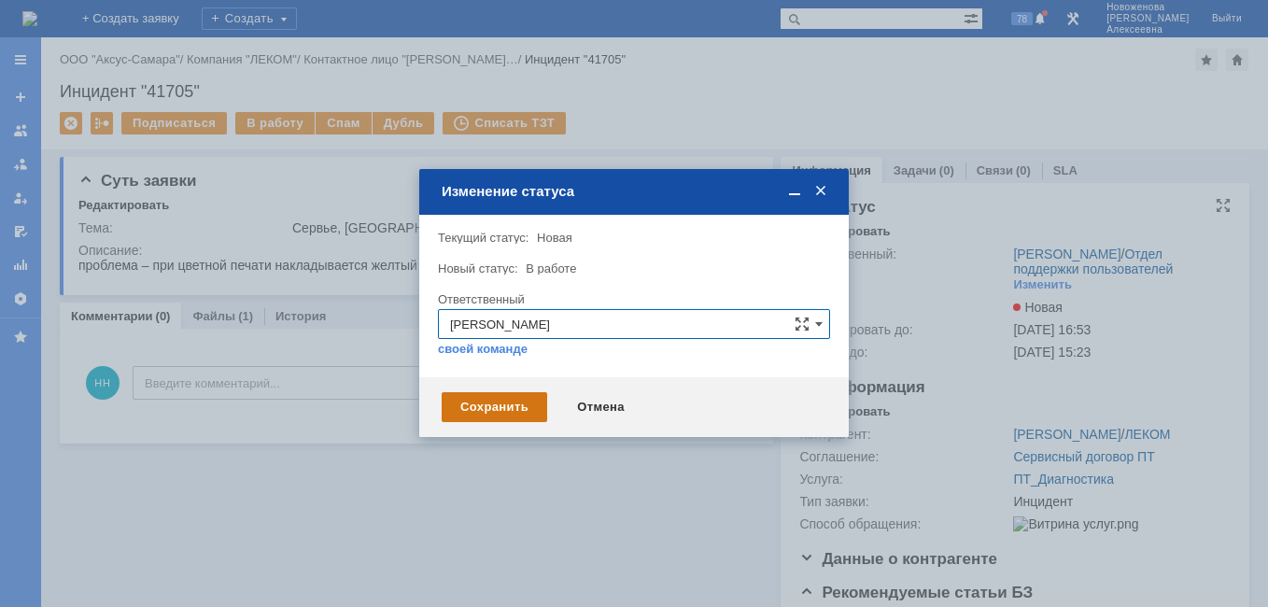
click at [503, 405] on div "Сохранить" at bounding box center [495, 407] width 106 height 30
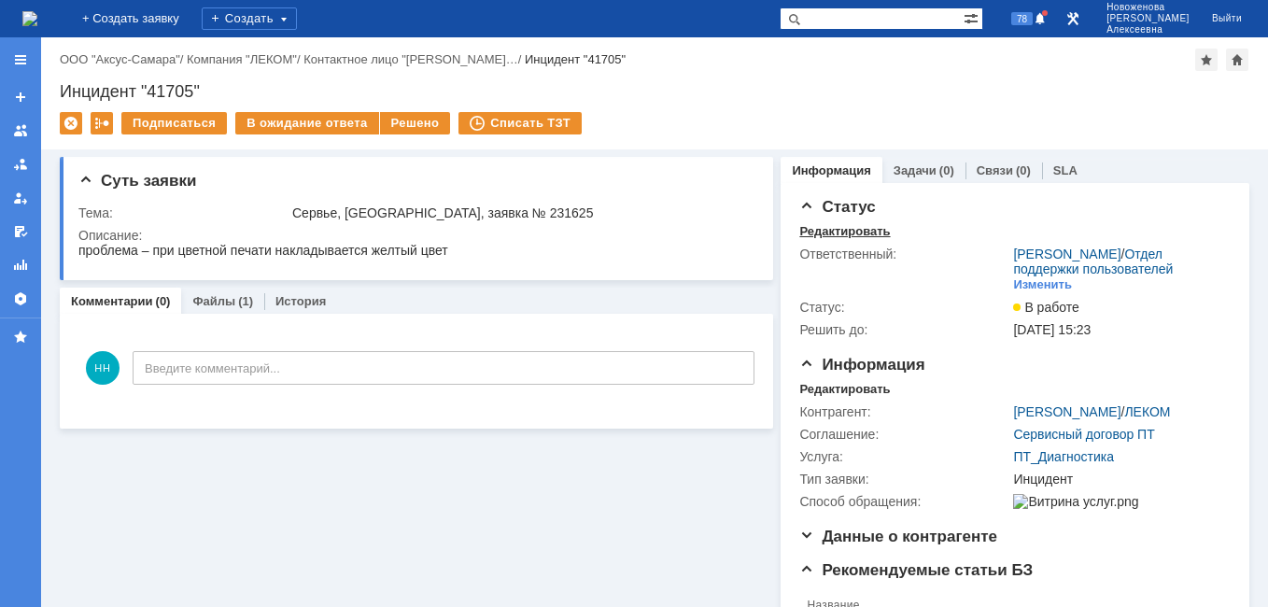
click at [836, 234] on div "Редактировать" at bounding box center [845, 231] width 91 height 15
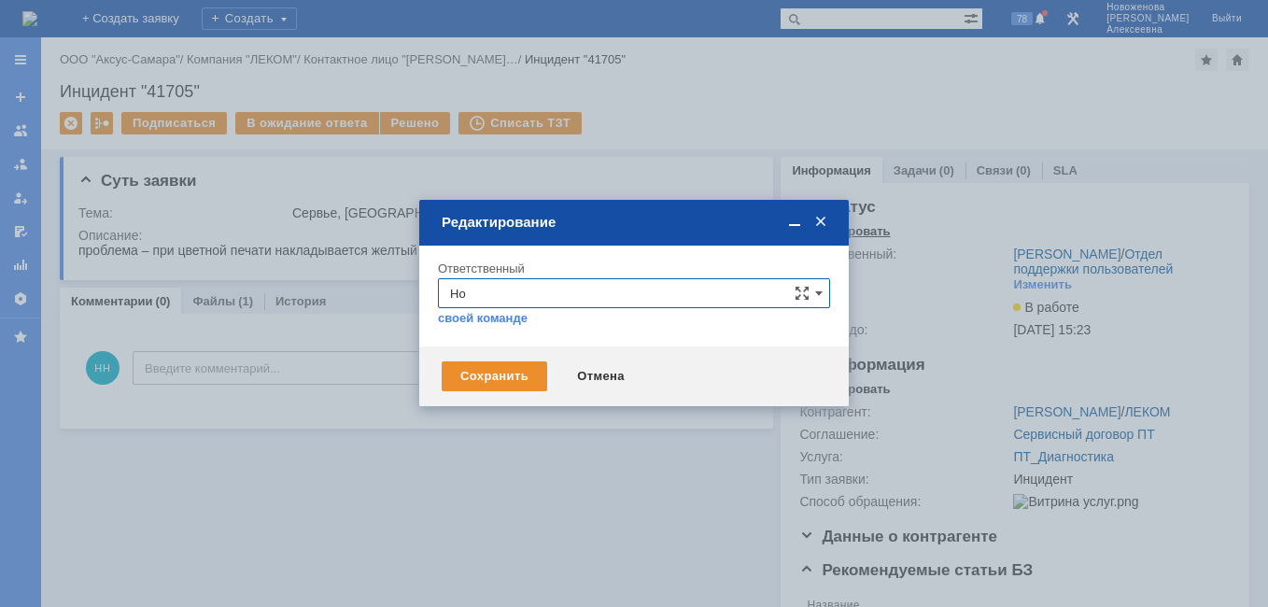
type input "Н"
click at [526, 432] on span "[PERSON_NAME]" at bounding box center [634, 429] width 368 height 15
type input "[PERSON_NAME]"
click at [500, 373] on div "Сохранить" at bounding box center [495, 376] width 106 height 30
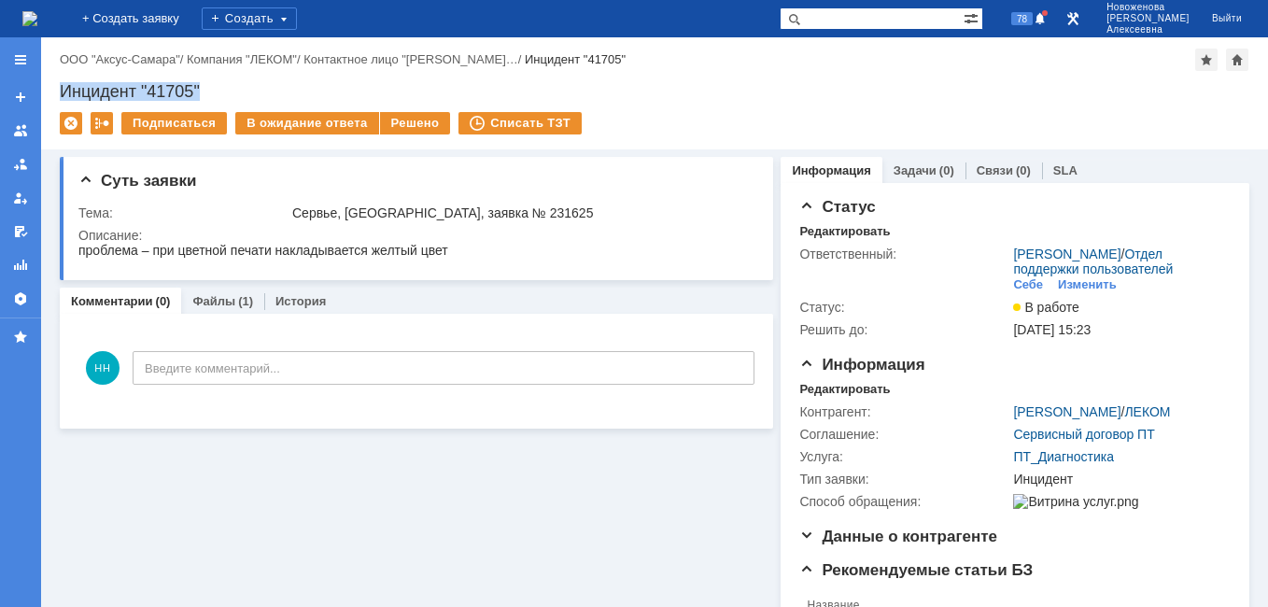
drag, startPoint x: 197, startPoint y: 95, endPoint x: 58, endPoint y: 79, distance: 140.1
click at [58, 79] on div "Назад | ООО "Аксус-Самара" / Компания "ЛЕКОМ" / Контактное лицо "Агапова Ольга……" at bounding box center [654, 93] width 1227 height 112
copy div "Инцидент "41705""
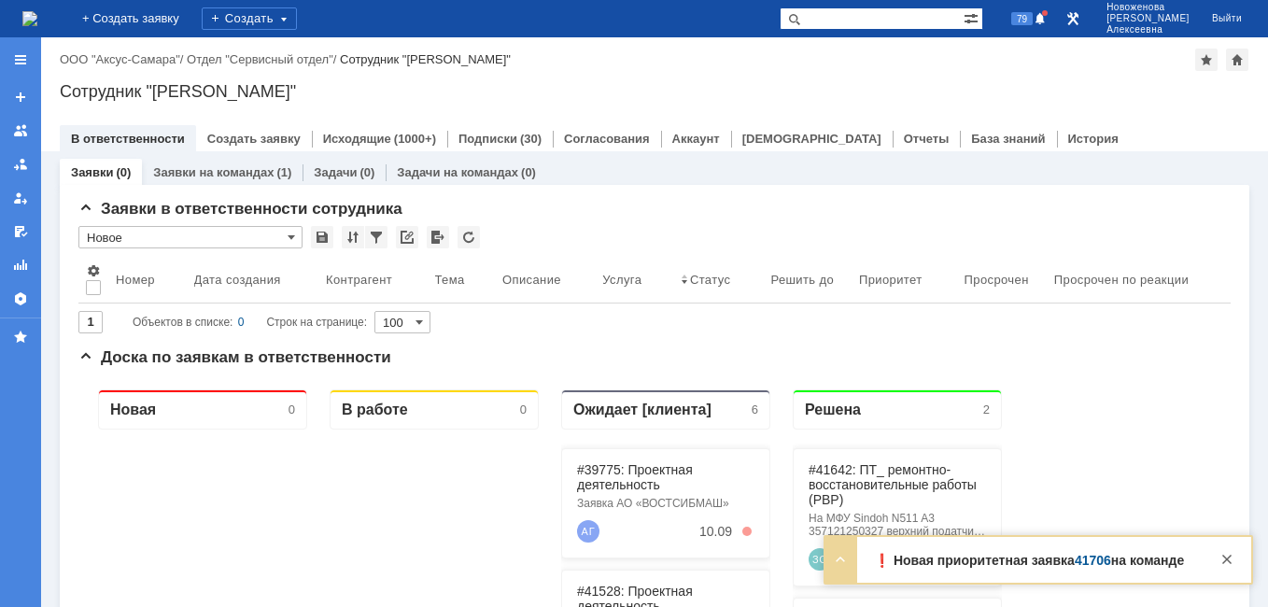
click at [1093, 559] on link "41706" at bounding box center [1093, 560] width 36 height 15
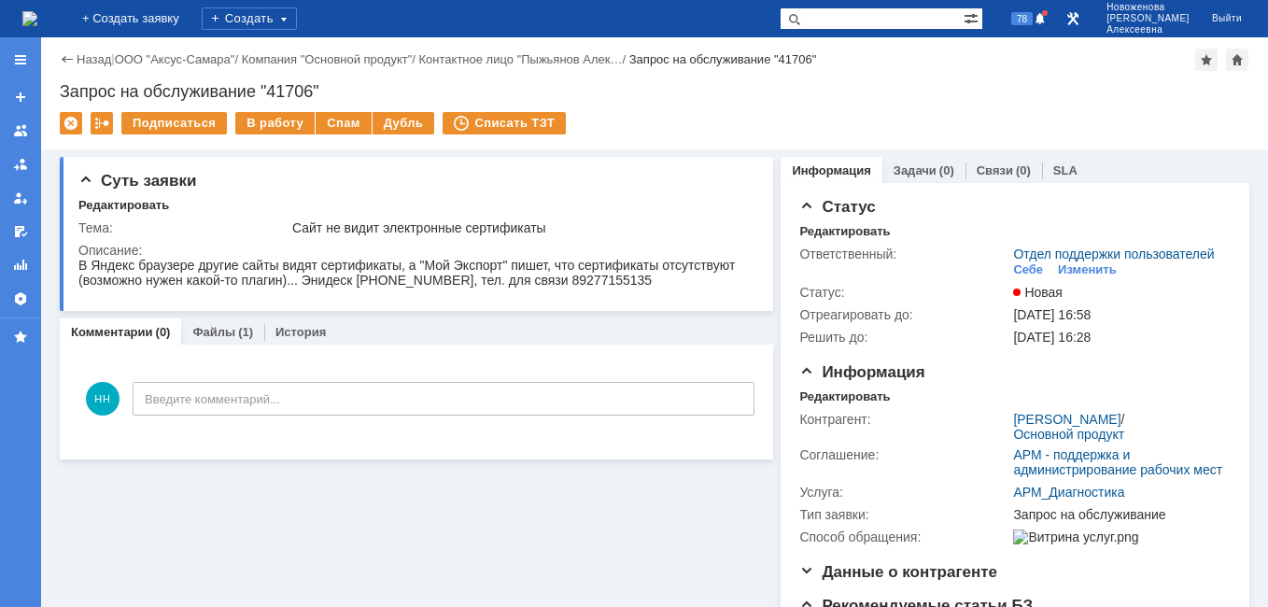
click at [37, 21] on img at bounding box center [29, 18] width 15 height 15
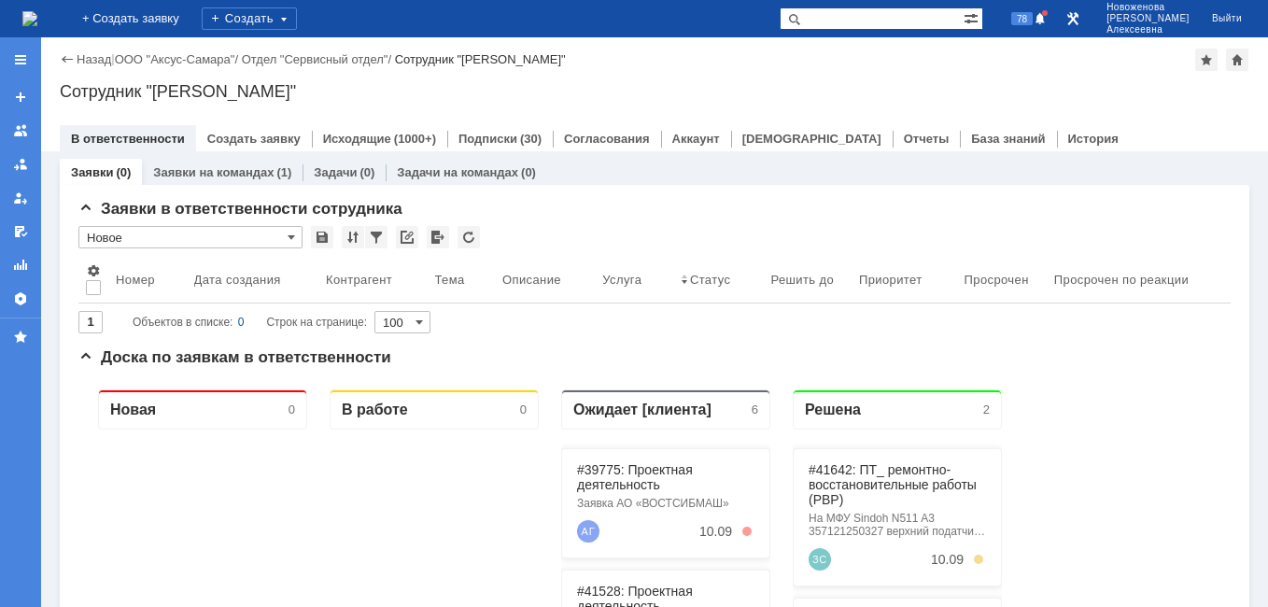
click at [909, 20] on input "text" at bounding box center [872, 18] width 184 height 22
paste input "41111"
drag, startPoint x: 905, startPoint y: 17, endPoint x: 675, endPoint y: 16, distance: 229.8
click at [675, 16] on div "На домашнюю + Создать заявку Создать с41111 78 [PERSON_NAME] Выйти" at bounding box center [634, 18] width 1268 height 37
paste input "text"
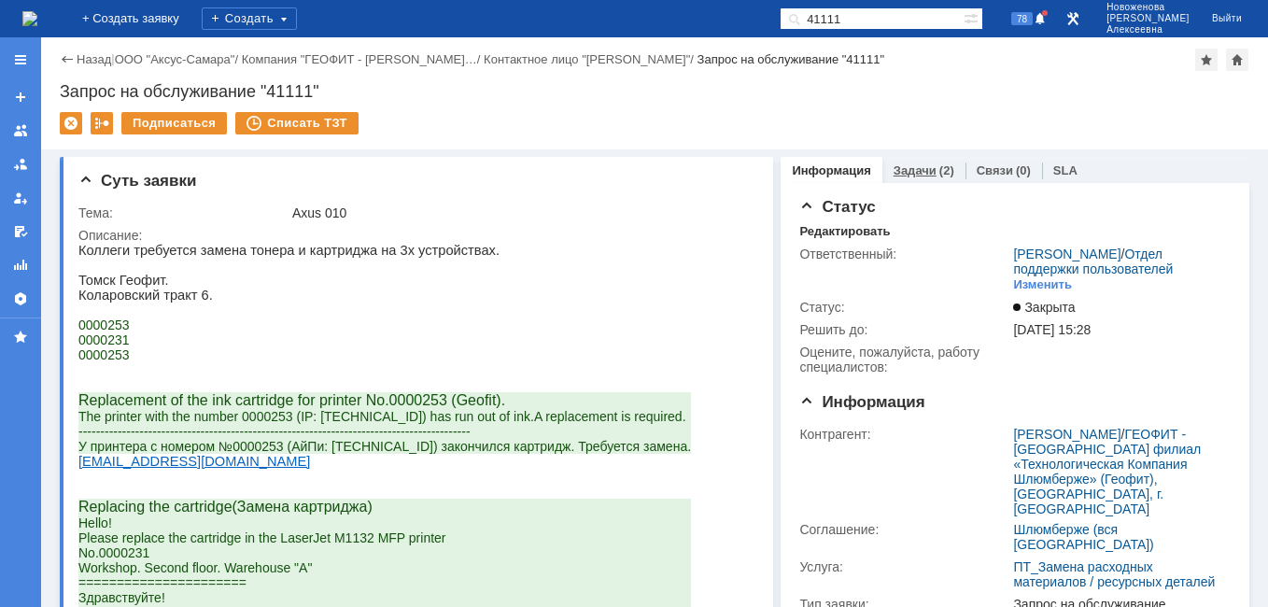
click at [910, 166] on link "Задачи" at bounding box center [915, 170] width 43 height 14
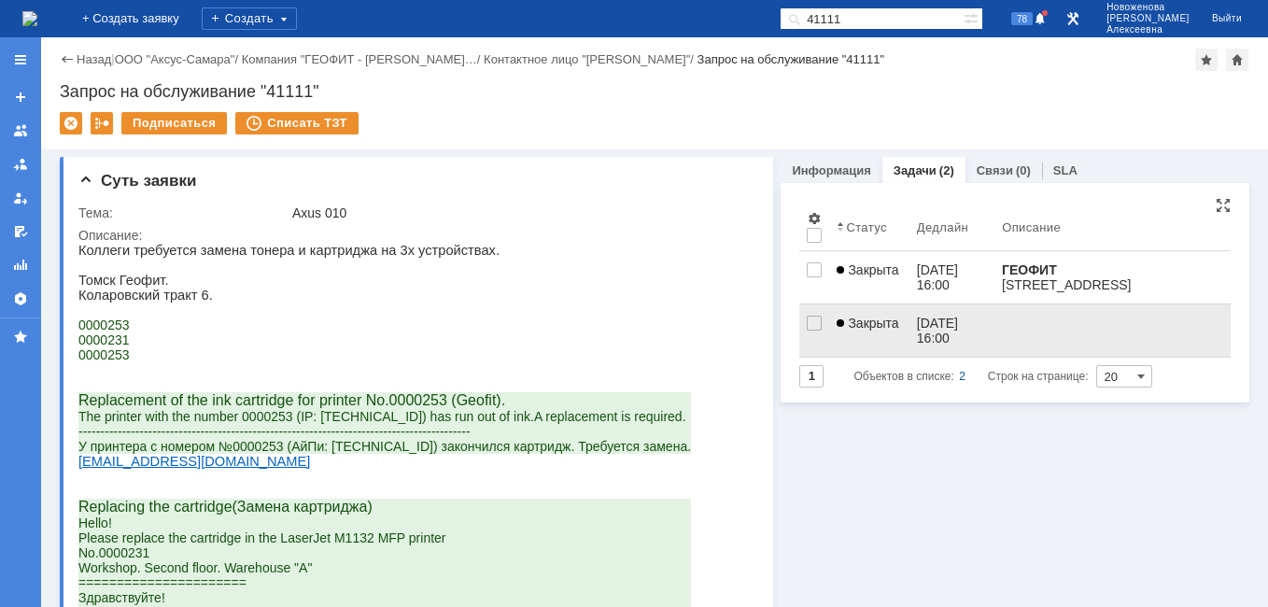
click at [888, 328] on span "Закрыта" at bounding box center [868, 323] width 62 height 15
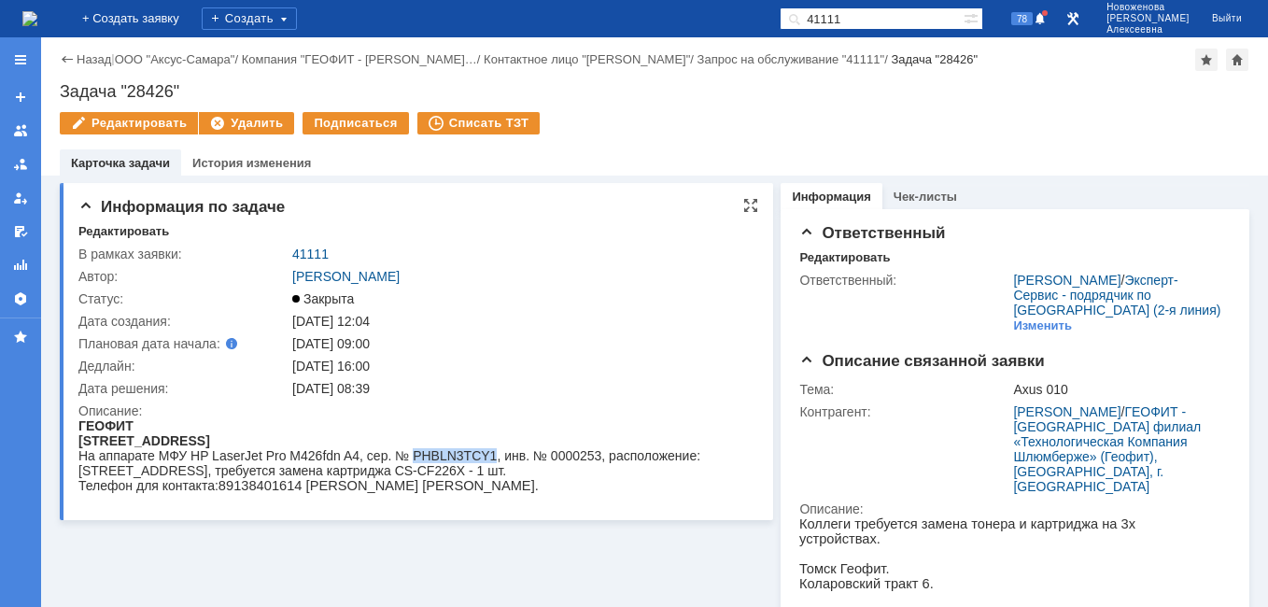
drag, startPoint x: 489, startPoint y: 455, endPoint x: 412, endPoint y: 461, distance: 77.8
click at [412, 461] on div "На аппарате МФУ HP LaserJet Pro M426fdn A4, сер. № PHBLN3TCY1, инв. № 0000253, …" at bounding box center [410, 463] width 664 height 30
copy div "PHBLN3TCY1"
drag, startPoint x: 205, startPoint y: 87, endPoint x: 61, endPoint y: 80, distance: 144.9
click at [61, 80] on div "Назад | ООО "Аксус-Самара" / Компания "ГЕОФИТ - [PERSON_NAME]… / Контактное лиц…" at bounding box center [654, 106] width 1227 height 138
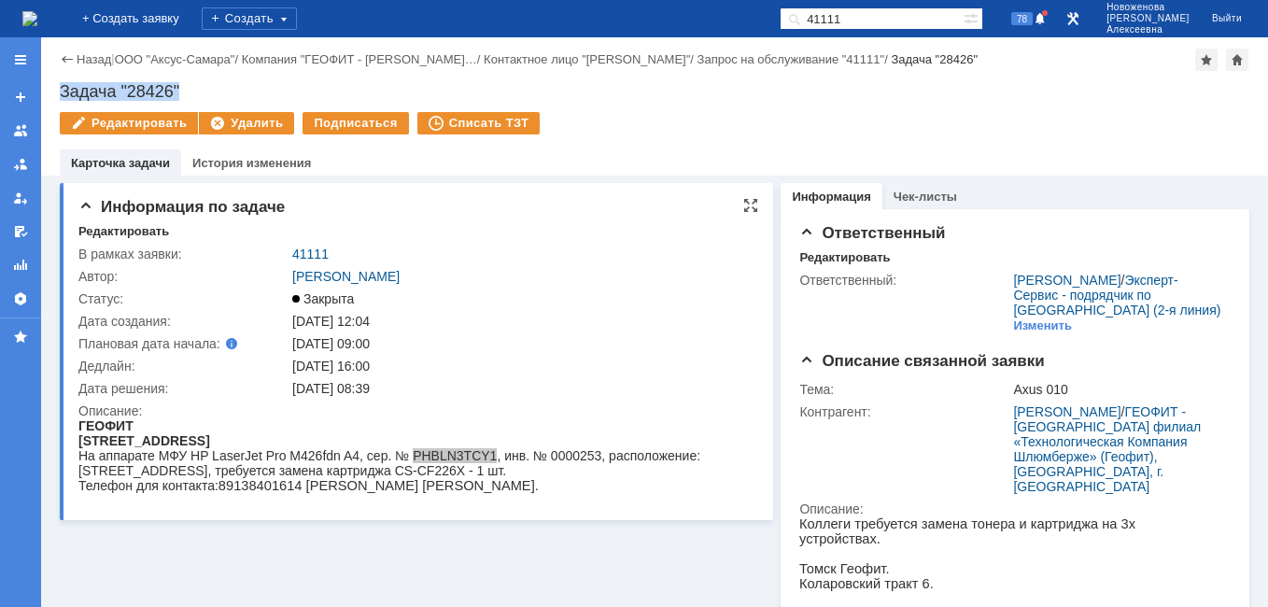
copy div "Задача "28426""
drag, startPoint x: 916, startPoint y: 20, endPoint x: 644, endPoint y: 20, distance: 272.7
click at [656, 13] on div "На домашнюю + Создать заявку Создать 41111 78 [PERSON_NAME]" at bounding box center [634, 18] width 1268 height 37
paste input "28425"
type input "28425"
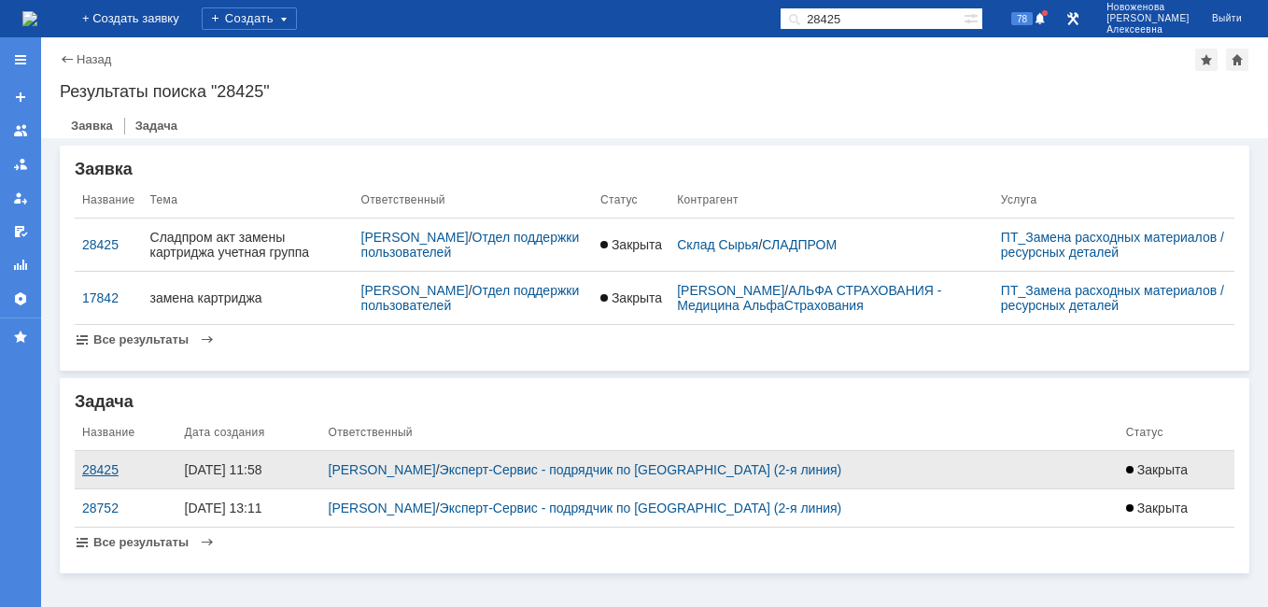
click at [103, 477] on div "28425" at bounding box center [126, 469] width 88 height 15
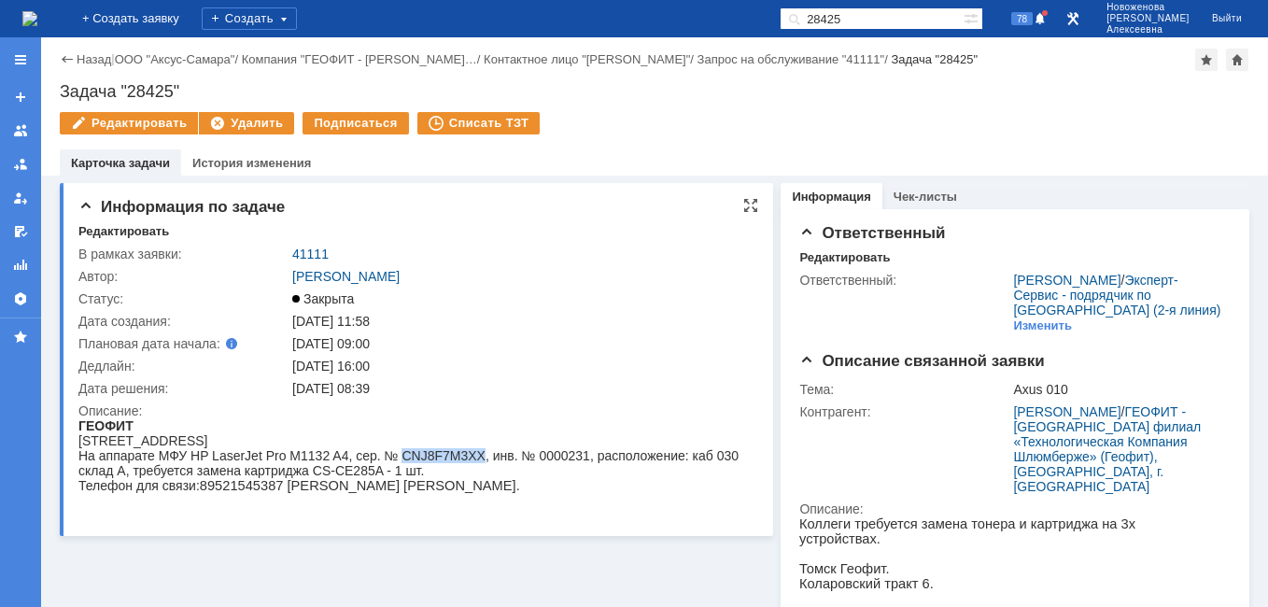
drag, startPoint x: 481, startPoint y: 457, endPoint x: 401, endPoint y: 460, distance: 80.4
click at [401, 460] on div "На аппарате МФУ HP LaserJet Pro M1132 A4, сер. № CNJ8F7M3XX, инв. № 0000231, ра…" at bounding box center [410, 463] width 664 height 30
copy div "CNJ8F7M3XX"
drag, startPoint x: 189, startPoint y: 93, endPoint x: 50, endPoint y: 98, distance: 139.2
click at [50, 98] on div "Назад | ООО "Аксус-Самара" / Компания "ГЕОФИТ - Томский фил… / Контактное лицо …" at bounding box center [654, 106] width 1227 height 138
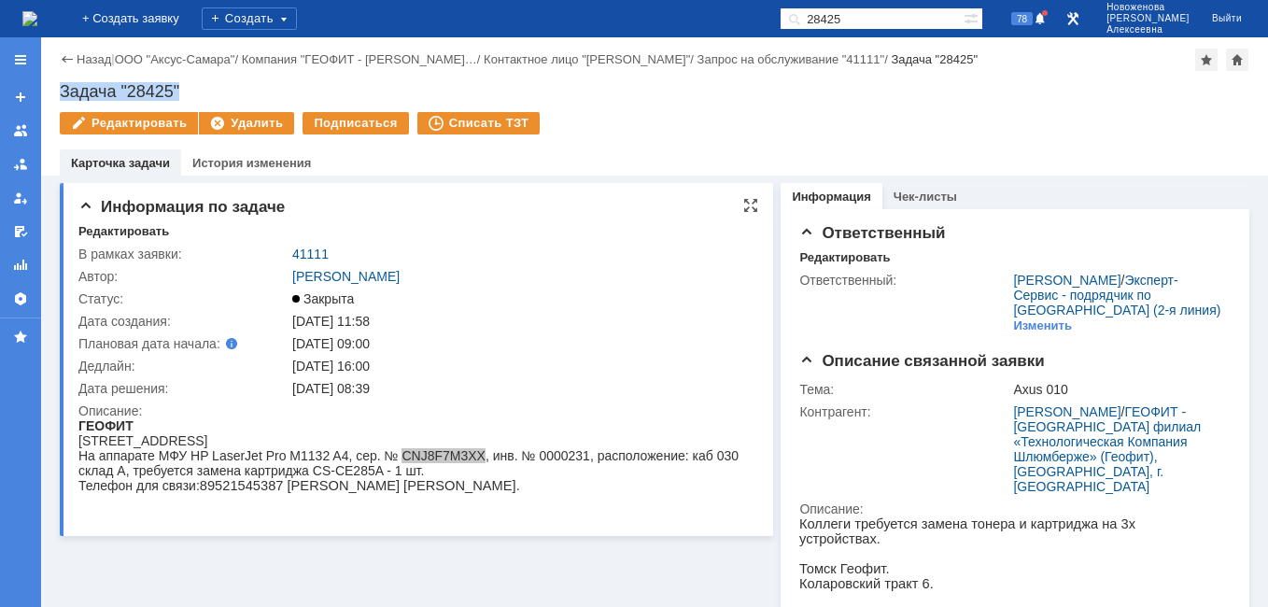
copy div "Задача "28425""
click at [37, 12] on img at bounding box center [29, 18] width 15 height 15
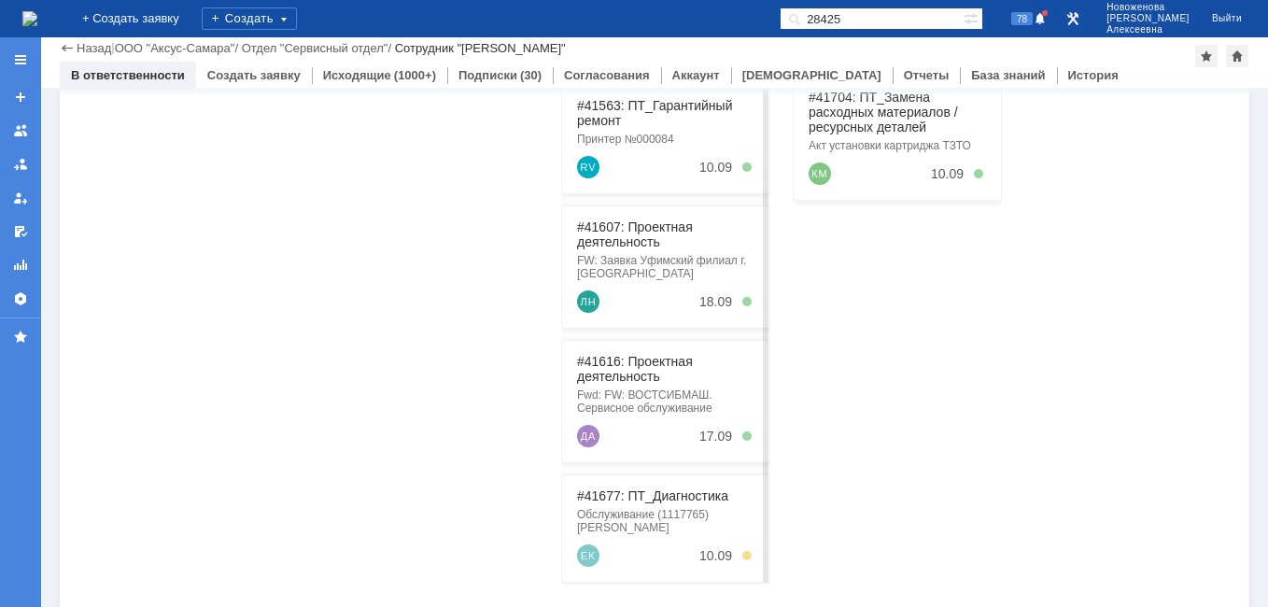
scroll to position [476, 0]
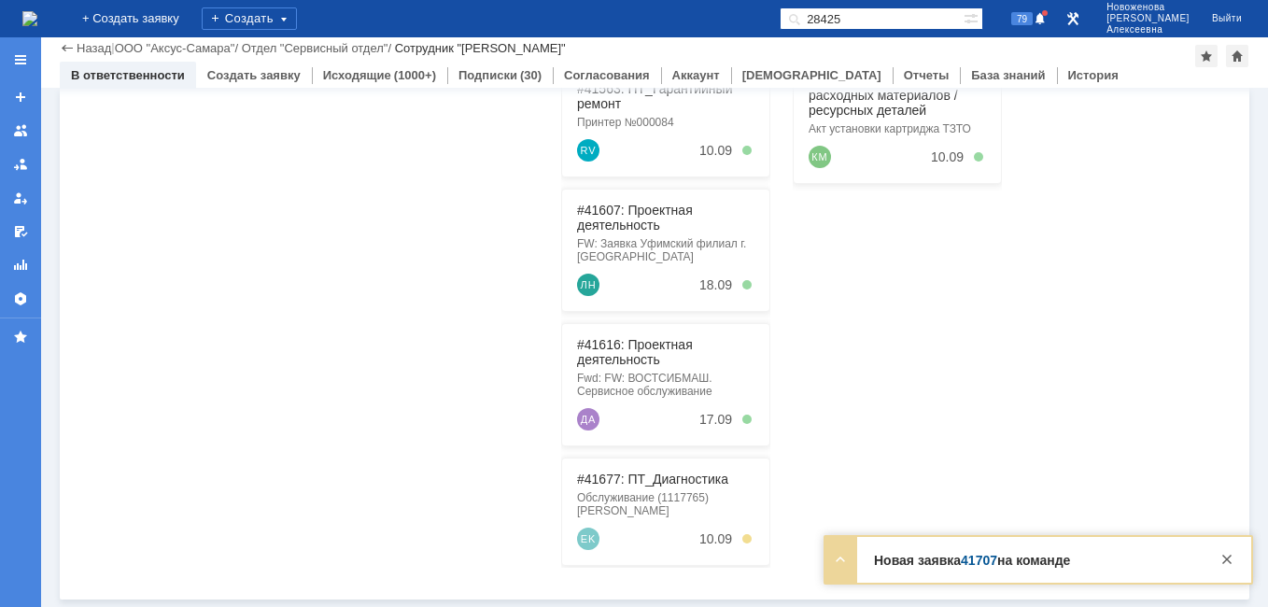
click at [984, 558] on link "41707" at bounding box center [979, 560] width 36 height 15
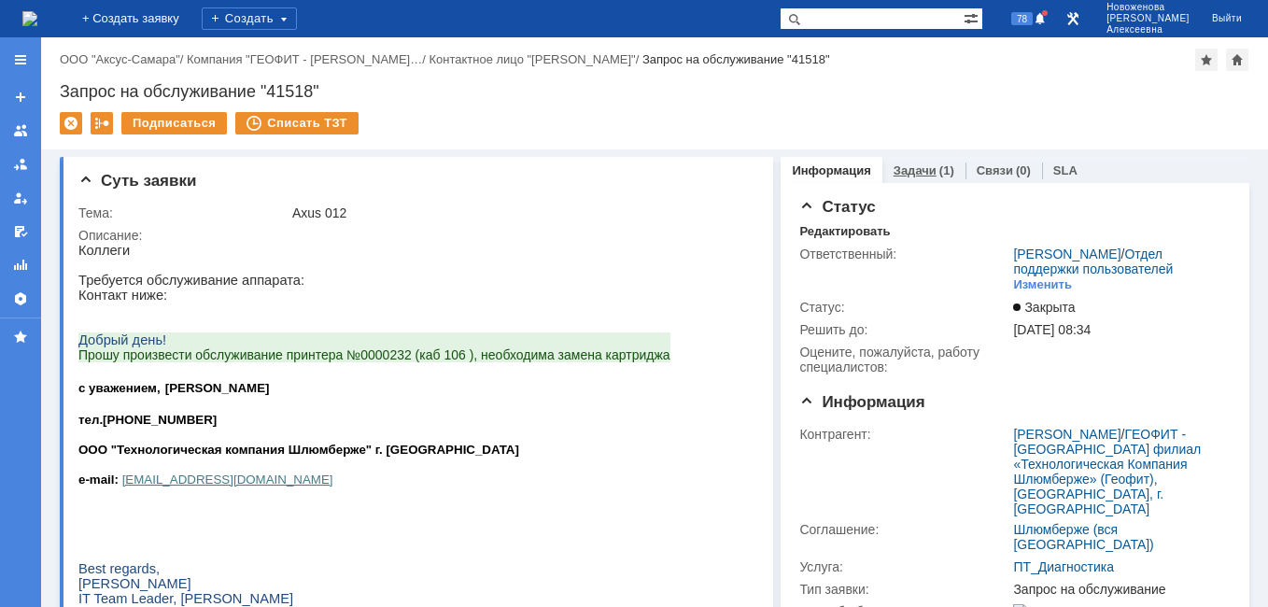
click at [899, 170] on link "Задачи" at bounding box center [915, 170] width 43 height 14
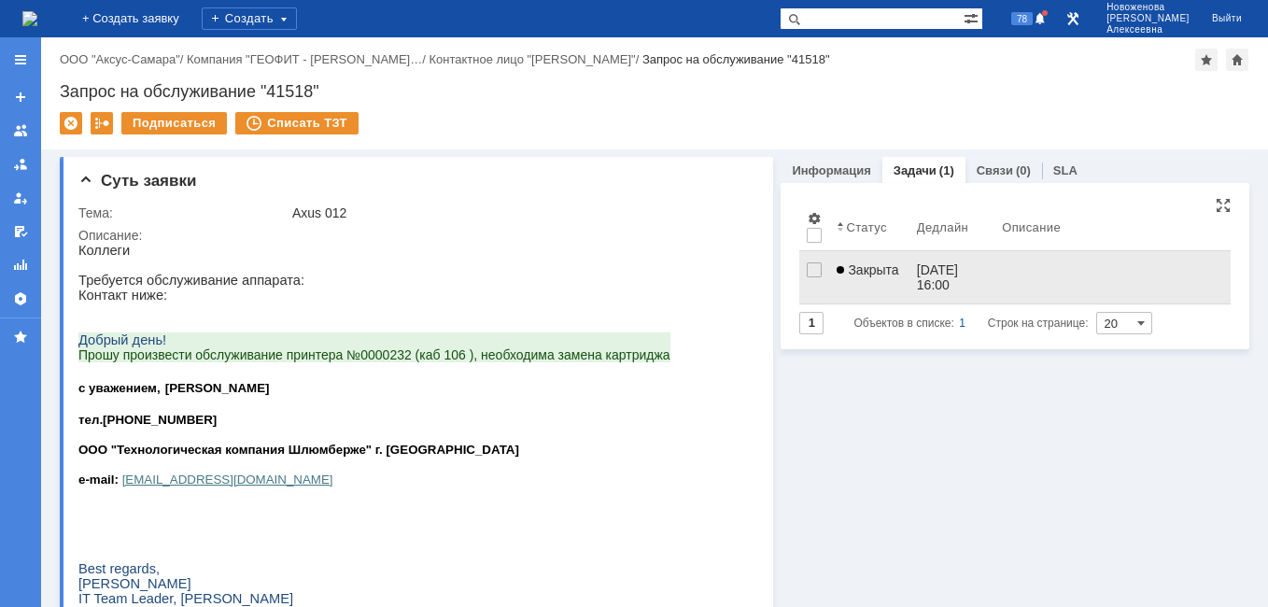
click at [899, 276] on link "Закрыта" at bounding box center [868, 277] width 79 height 52
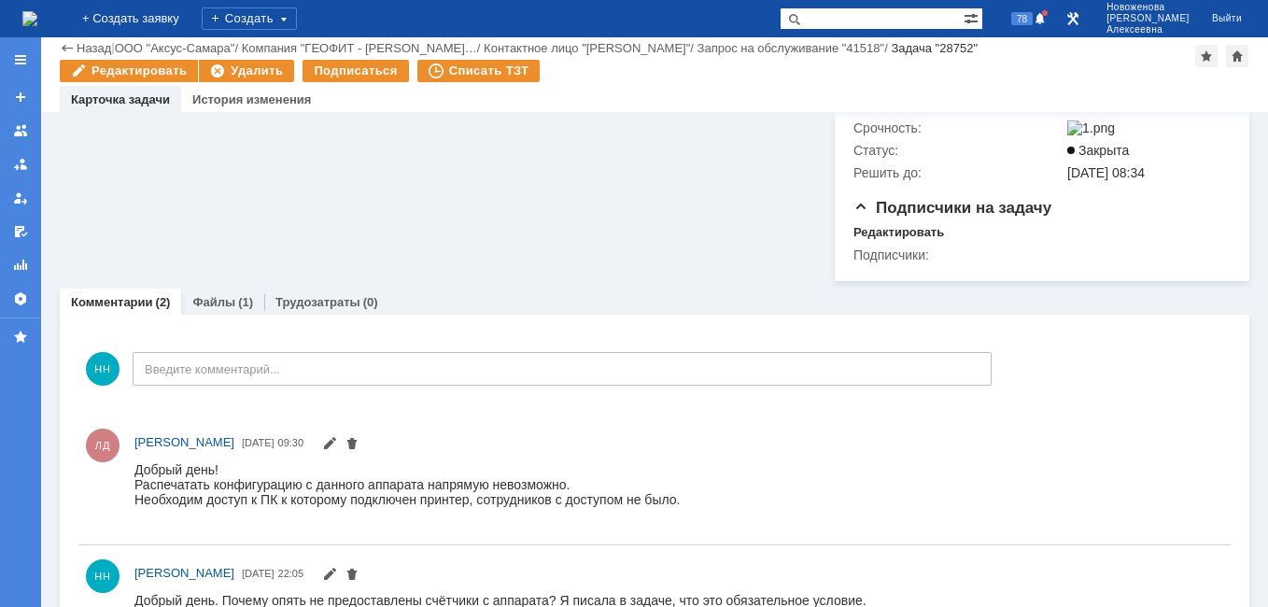
scroll to position [960, 0]
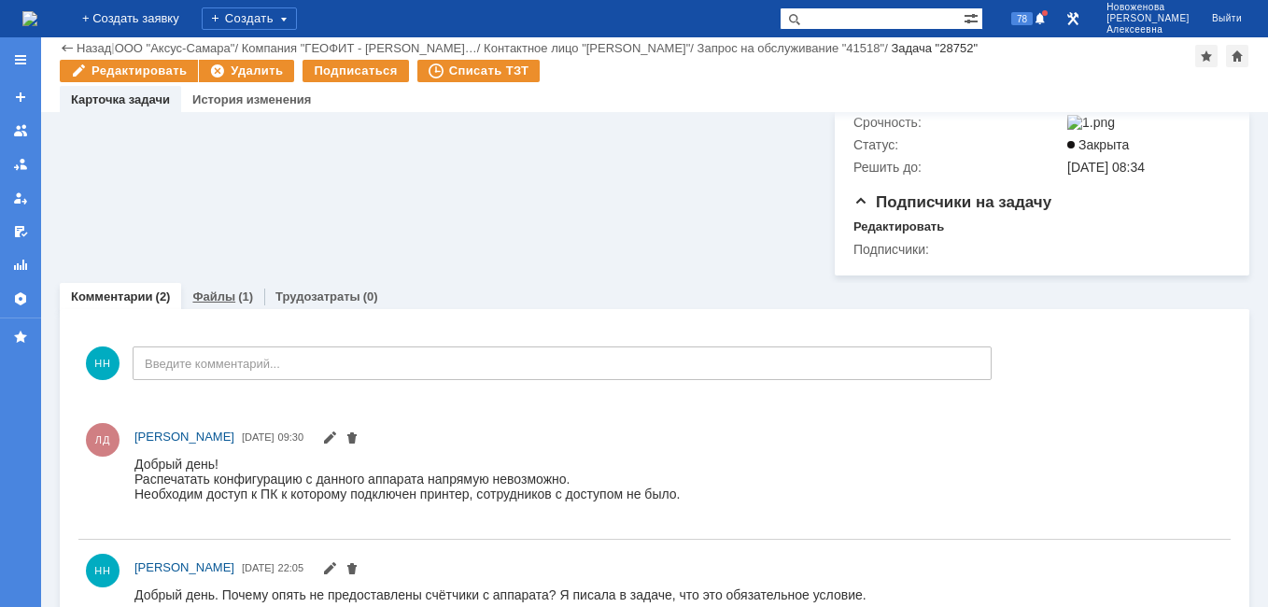
click at [213, 290] on link "Файлы" at bounding box center [213, 297] width 43 height 14
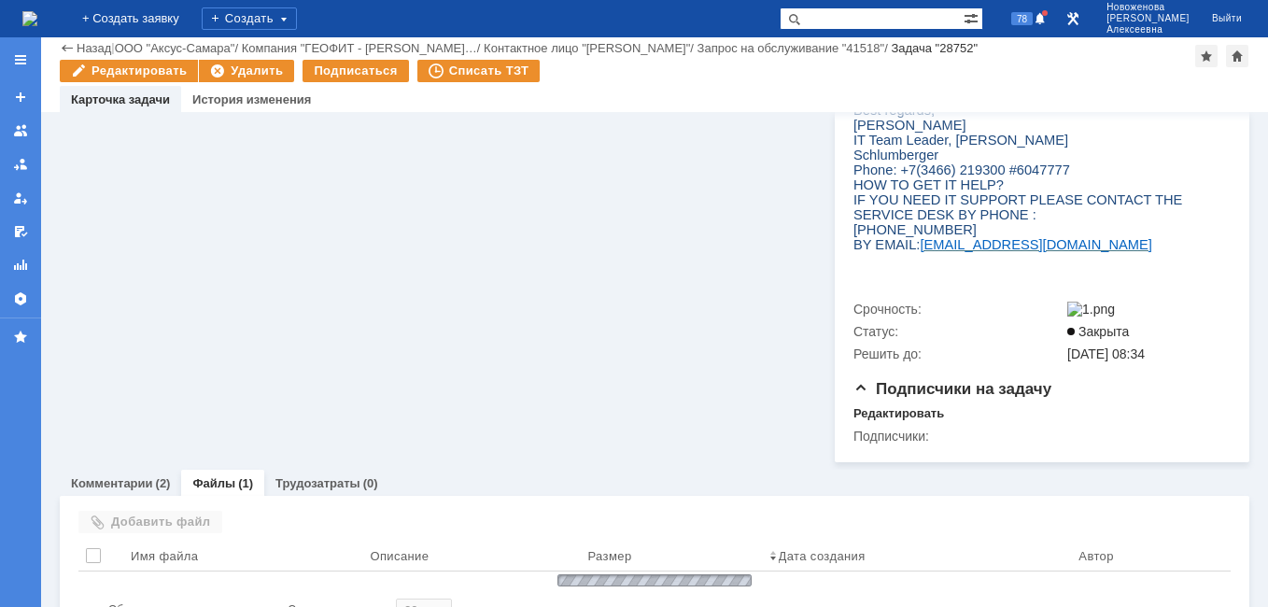
scroll to position [791, 0]
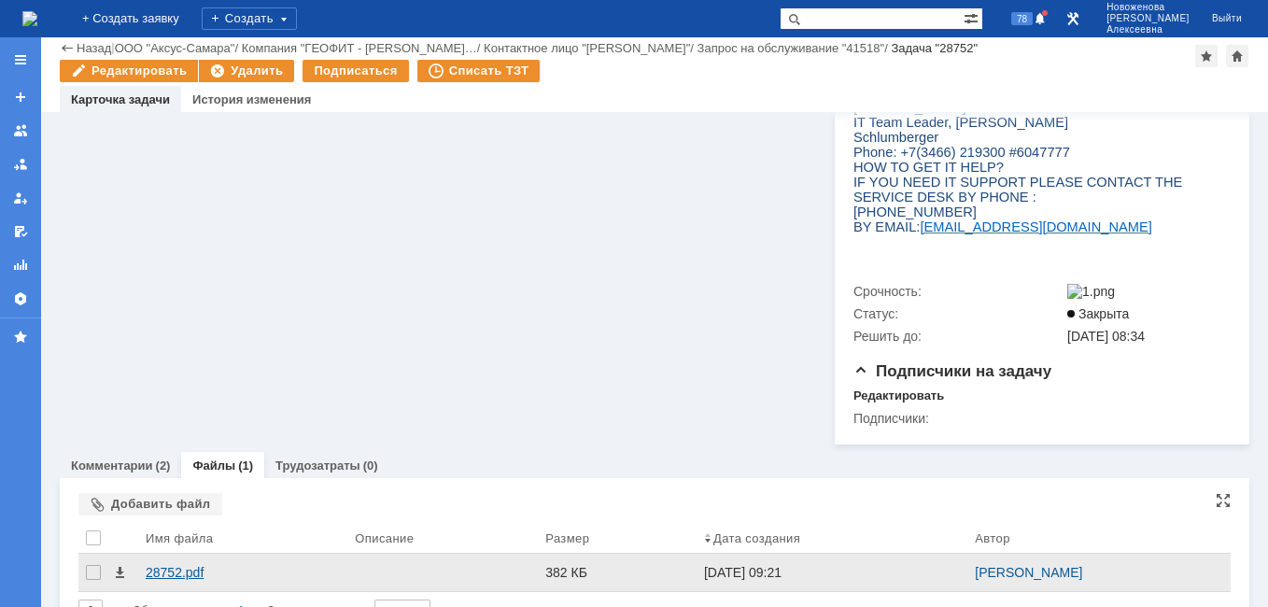
click at [160, 565] on div "28752.pdf" at bounding box center [243, 572] width 194 height 15
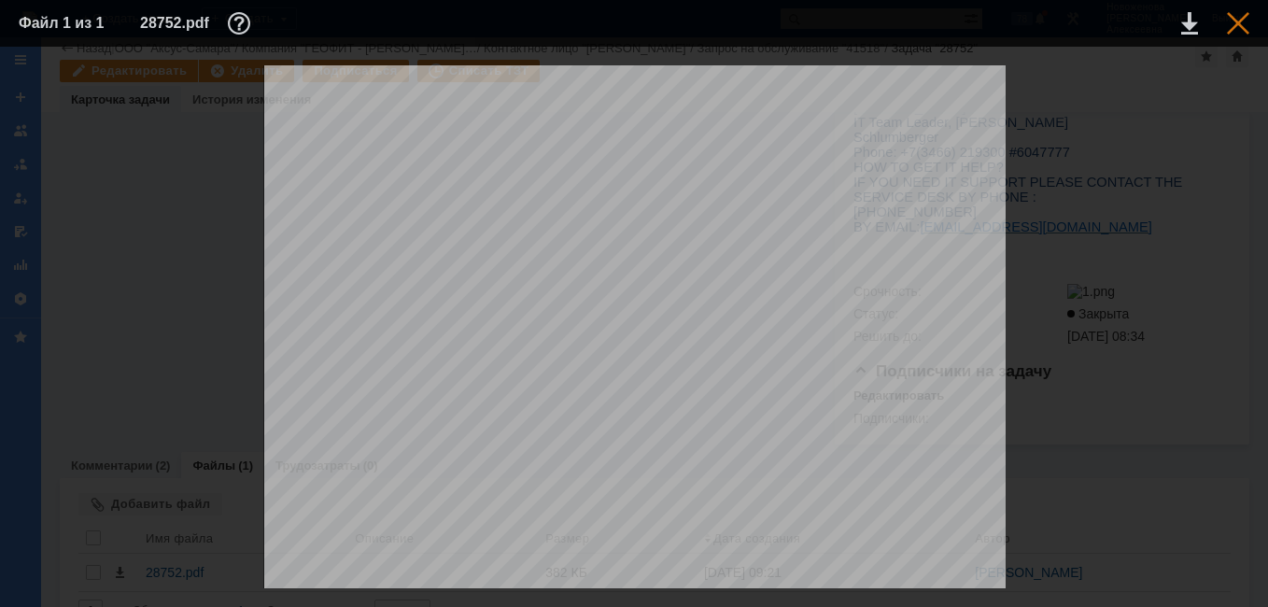
click at [1245, 32] on div at bounding box center [1238, 23] width 22 height 22
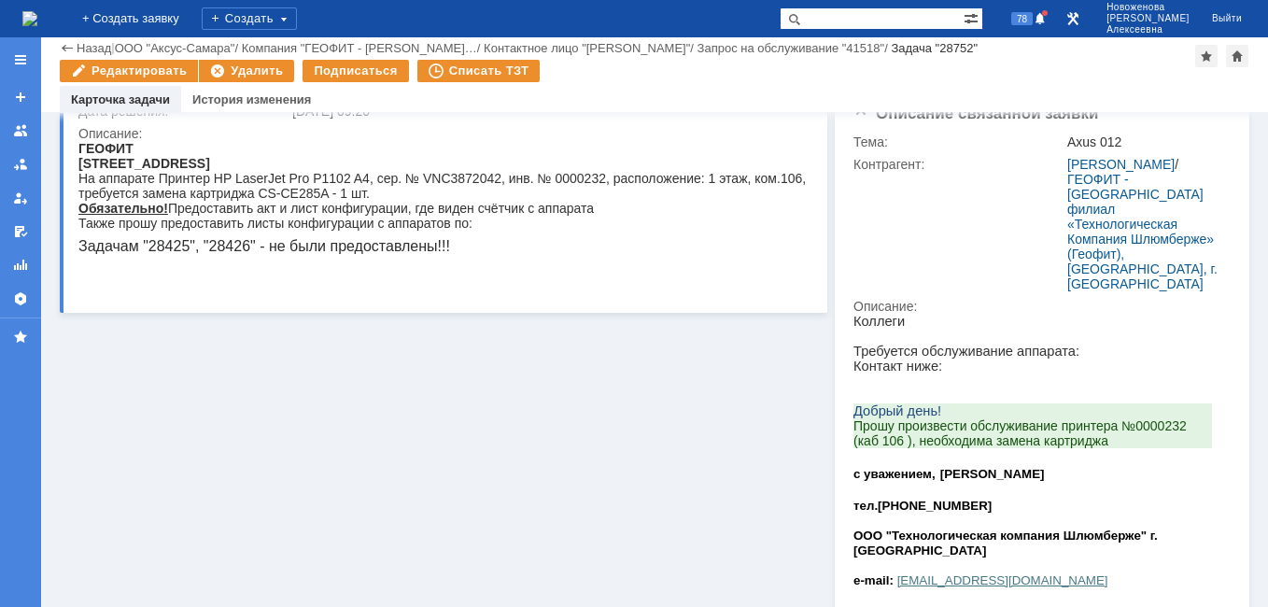
scroll to position [0, 0]
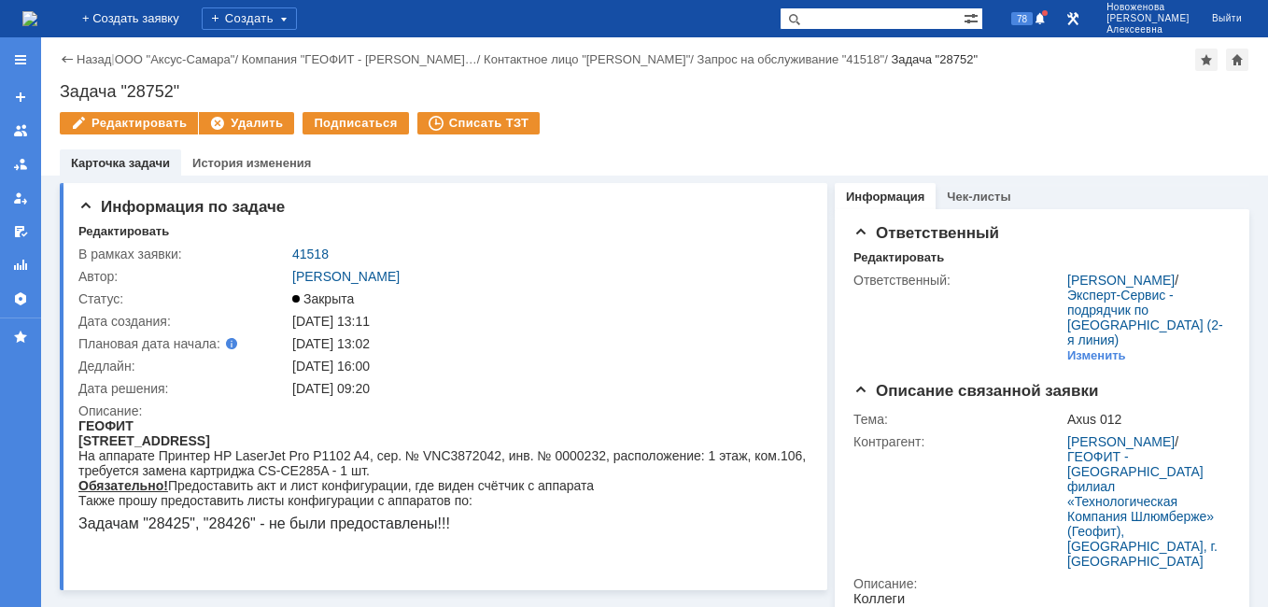
click at [870, 13] on input "text" at bounding box center [872, 18] width 184 height 22
paste input ""28752""
click at [856, 17] on input ""28752"" at bounding box center [872, 18] width 184 height 22
click at [856, 21] on input ""28752"" at bounding box center [872, 18] width 184 height 22
click at [854, 14] on input ""28752"" at bounding box center [872, 18] width 184 height 22
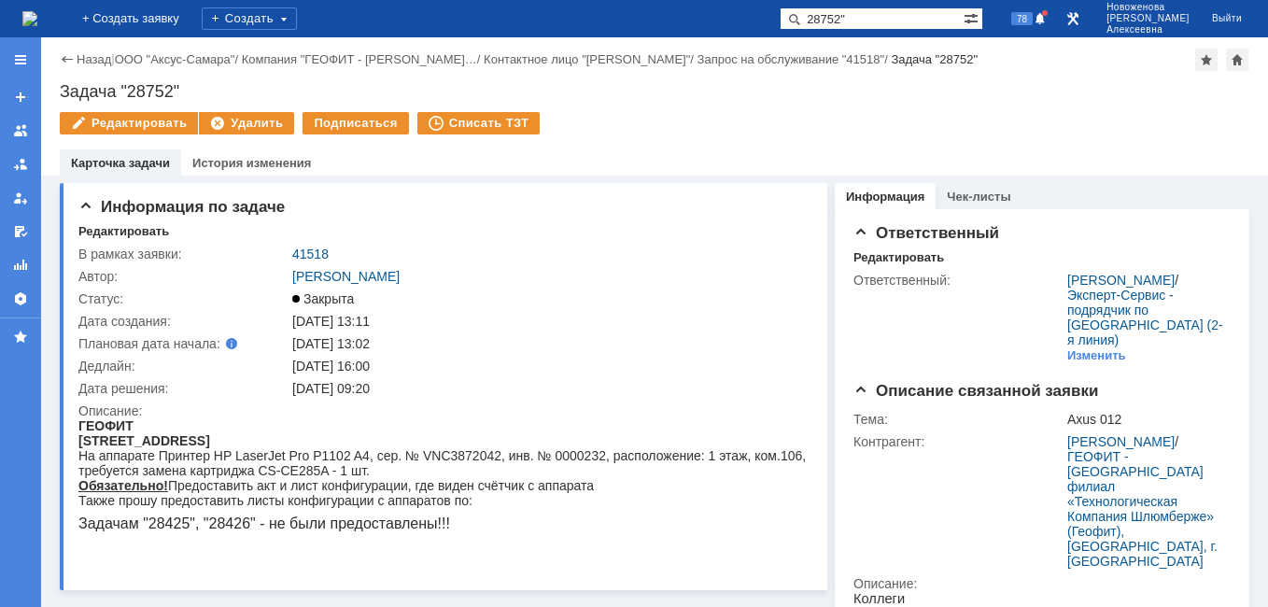
click at [896, 16] on input "28752"" at bounding box center [872, 18] width 184 height 22
type input "28752"
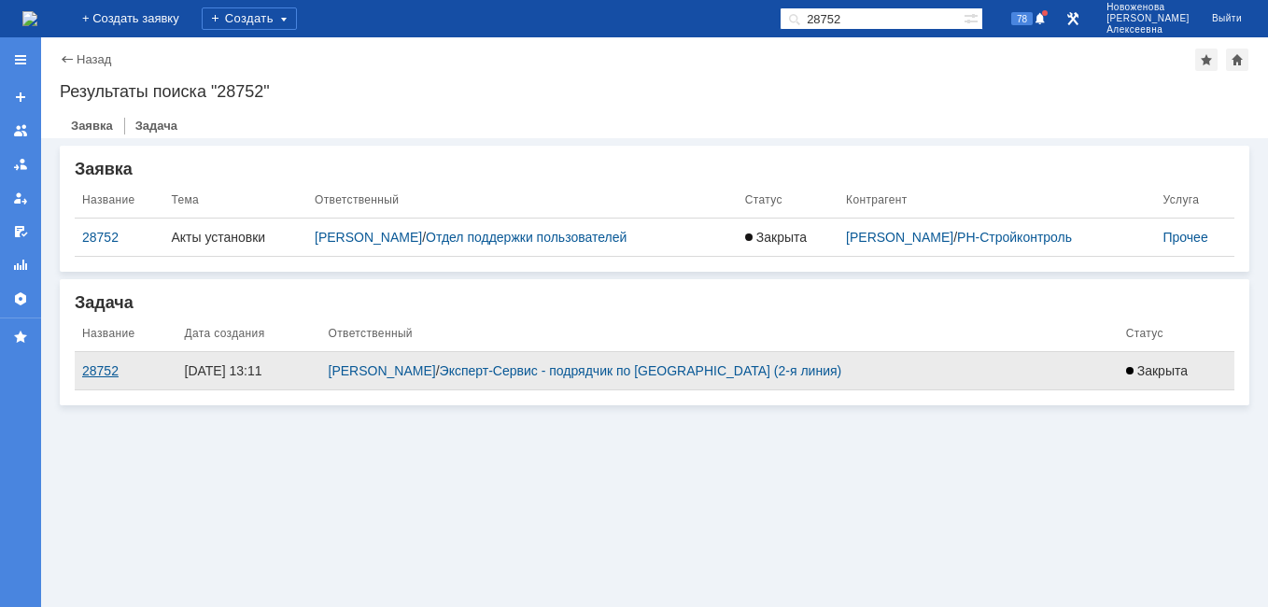
click at [97, 375] on div "28752" at bounding box center [126, 370] width 88 height 15
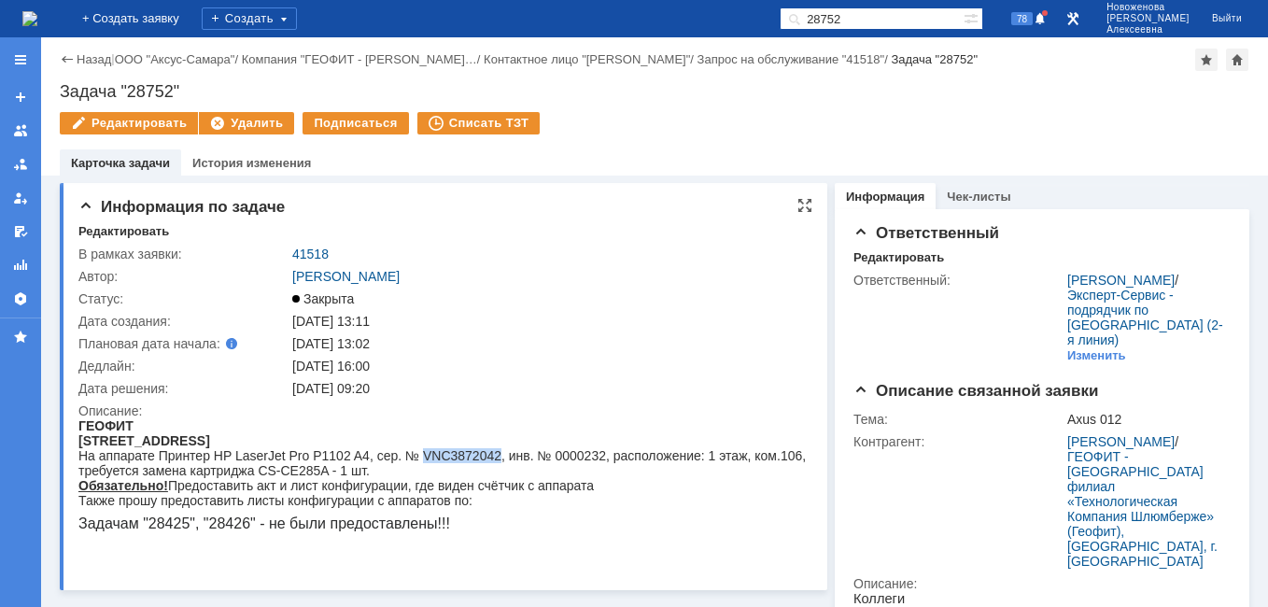
drag, startPoint x: 496, startPoint y: 452, endPoint x: 418, endPoint y: 455, distance: 78.5
click at [418, 455] on div "На аппарате Принтер HP LaserJet Pro P1102 A4, сер. № VNC3872042, инв. № 0000232…" at bounding box center [445, 463] width 734 height 30
copy div "VNC3872042"
